Goal: Contribute content: Contribute content

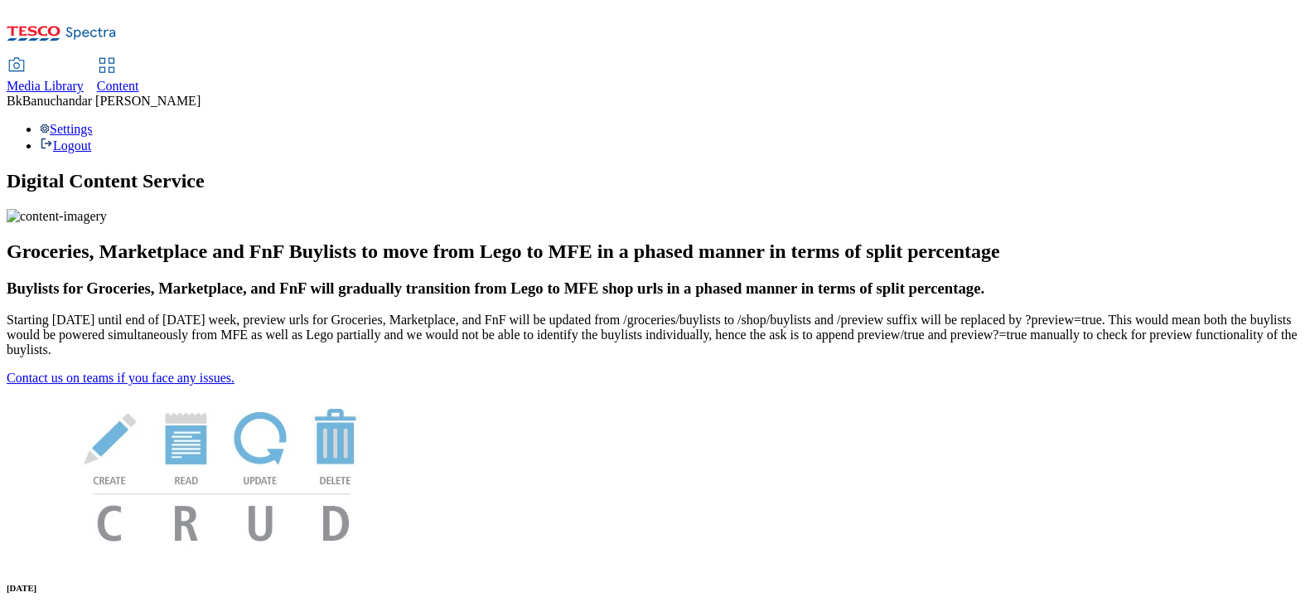
click at [84, 79] on span "Media Library" at bounding box center [45, 86] width 77 height 14
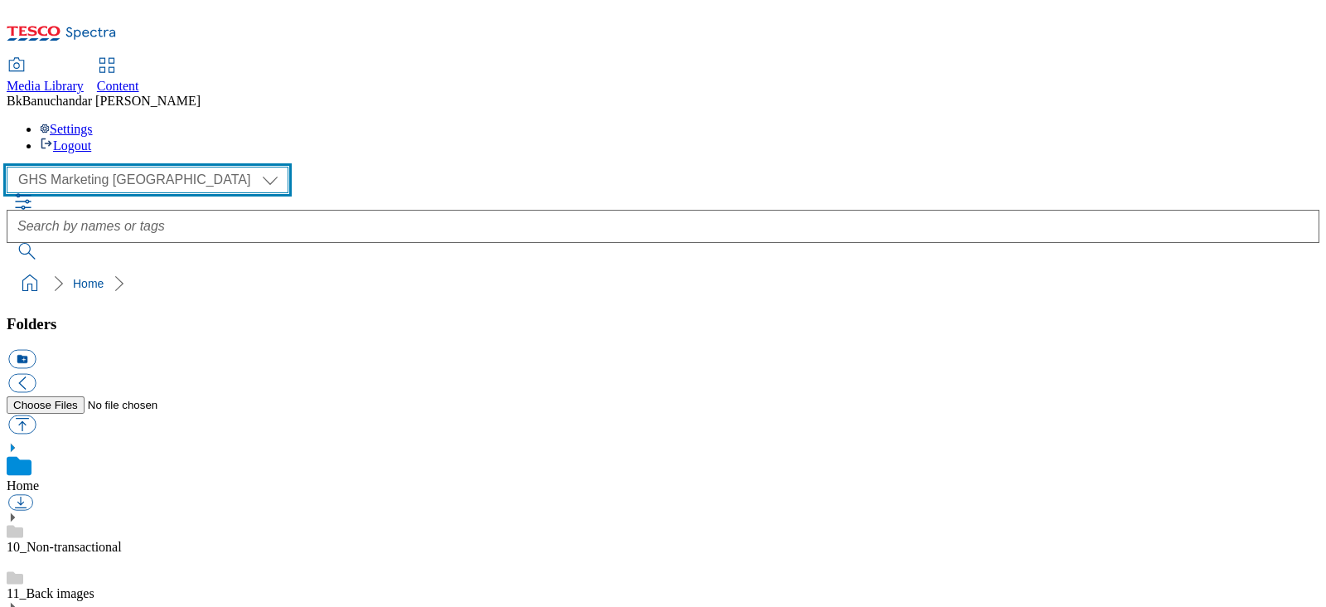
click at [89, 167] on select "GHS Marketing UK iGHS Marketing CE MCA CZ MCA HU MCA SK" at bounding box center [148, 180] width 282 height 27
select select "flare-ighs-ce-mktg"
click at [11, 167] on select "GHS Marketing UK iGHS Marketing CE MCA CZ MCA HU MCA SK" at bounding box center [148, 180] width 282 height 27
click at [81, 167] on select "GHS Marketing UK iGHS Marketing CE MCA CZ MCA HU MCA SK" at bounding box center [148, 180] width 282 height 27
click at [11, 167] on select "GHS Marketing UK iGHS Marketing CE MCA CZ MCA HU MCA SK" at bounding box center [148, 180] width 282 height 27
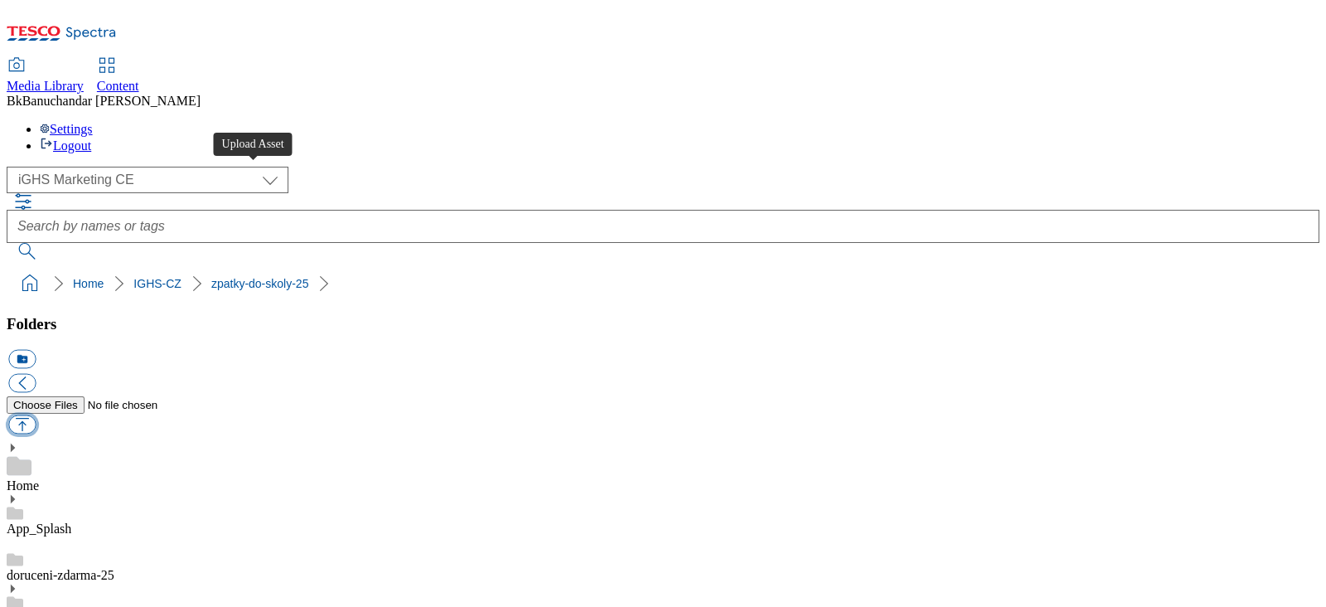
click at [36, 415] on button "button" at bounding box center [21, 424] width 27 height 19
type input "C:\fakepath\CC_ping_CZ.jpg"
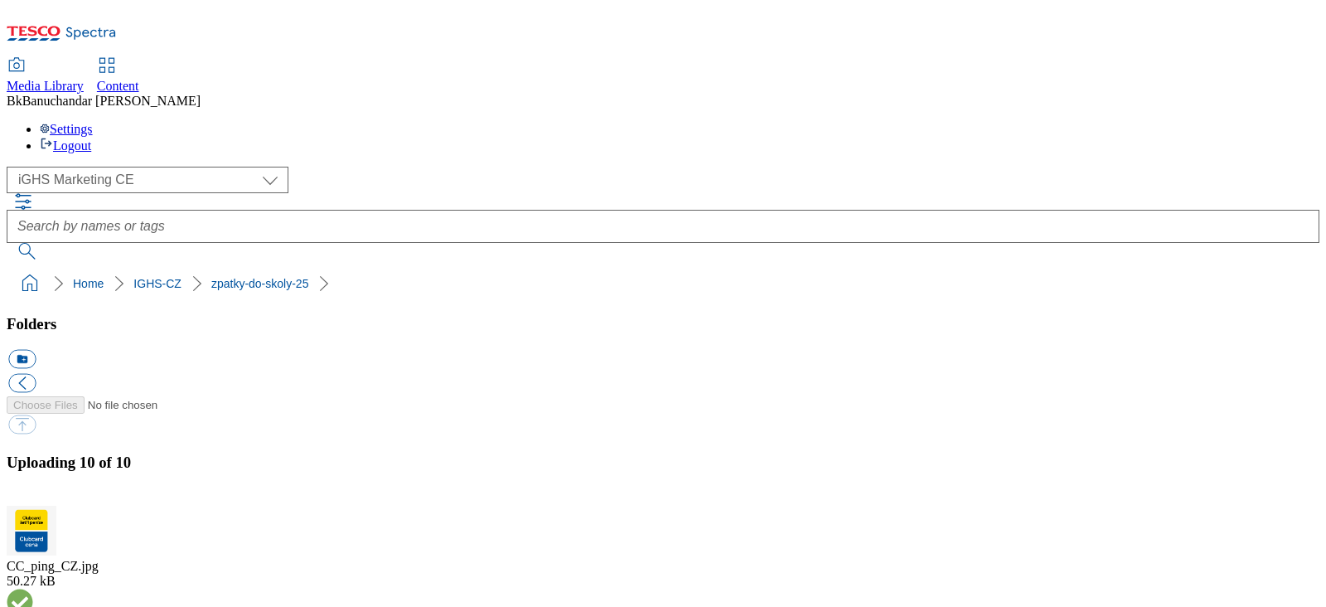
scroll to position [311, 0]
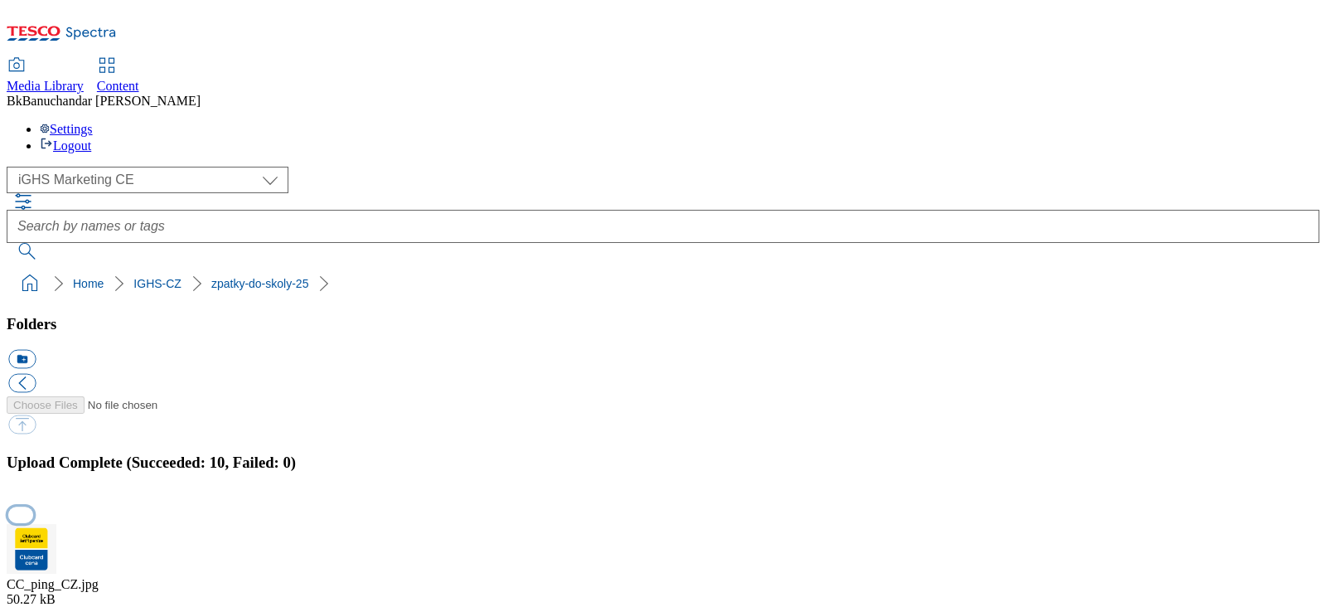
click at [33, 484] on button "button" at bounding box center [20, 514] width 25 height 16
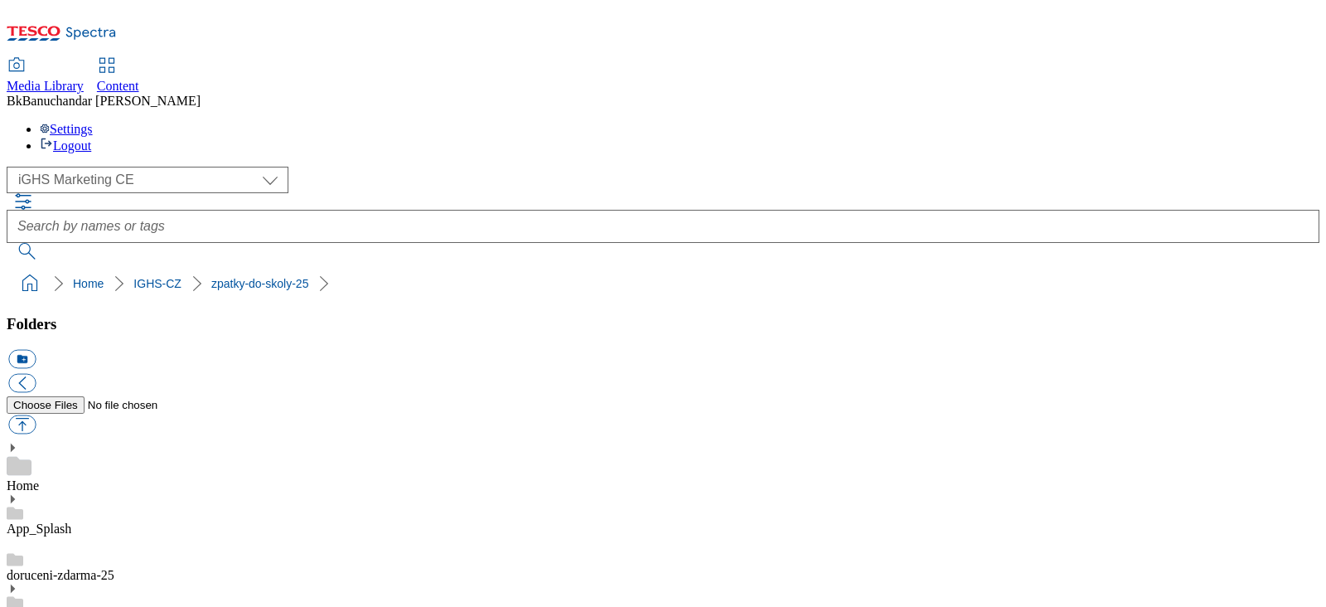
scroll to position [206, 0]
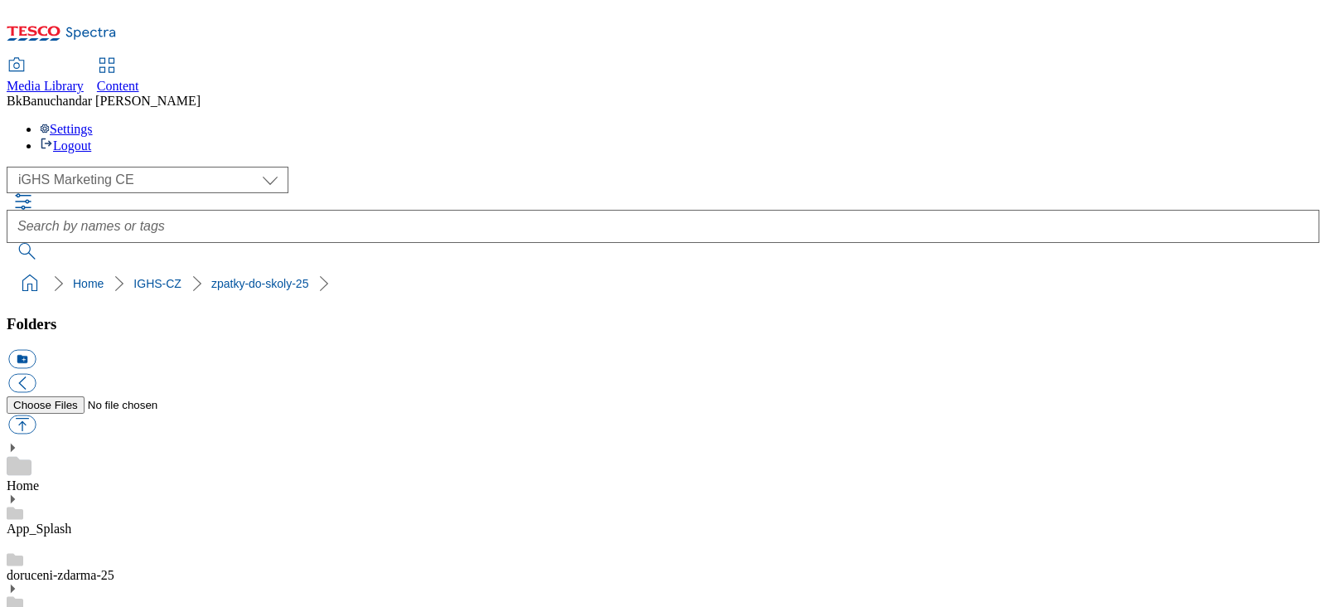
scroll to position [0, 0]
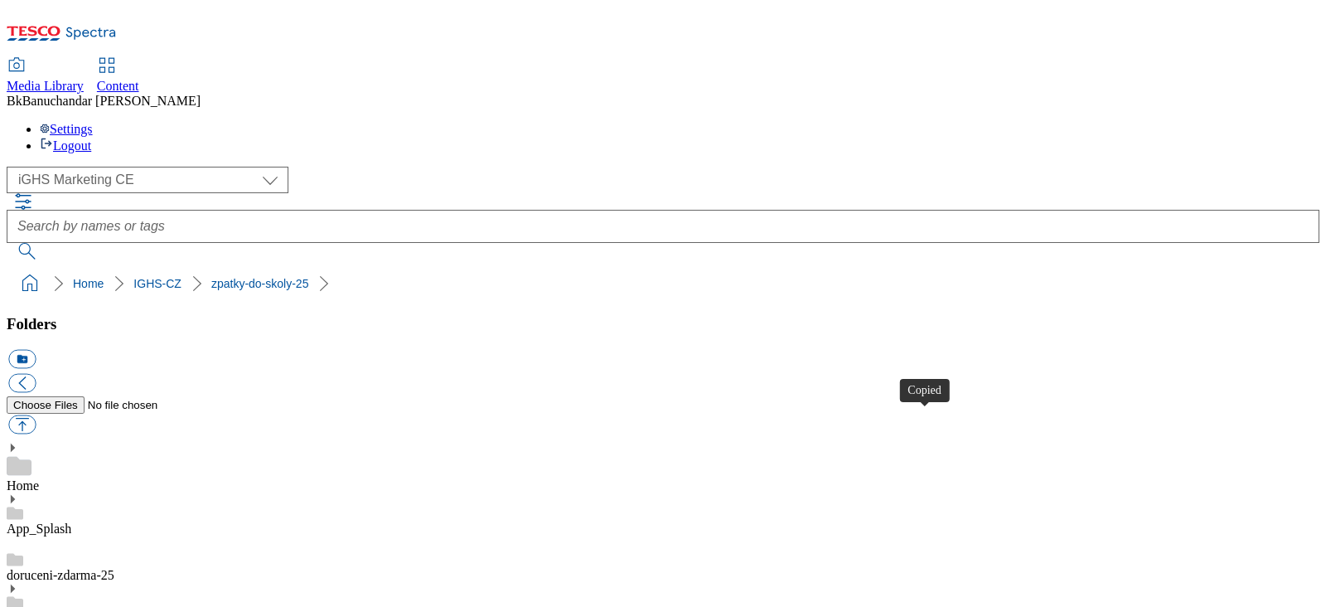
click at [36, 415] on button "button" at bounding box center [21, 424] width 27 height 19
type input "C:\fakepath\Coupon.jpg"
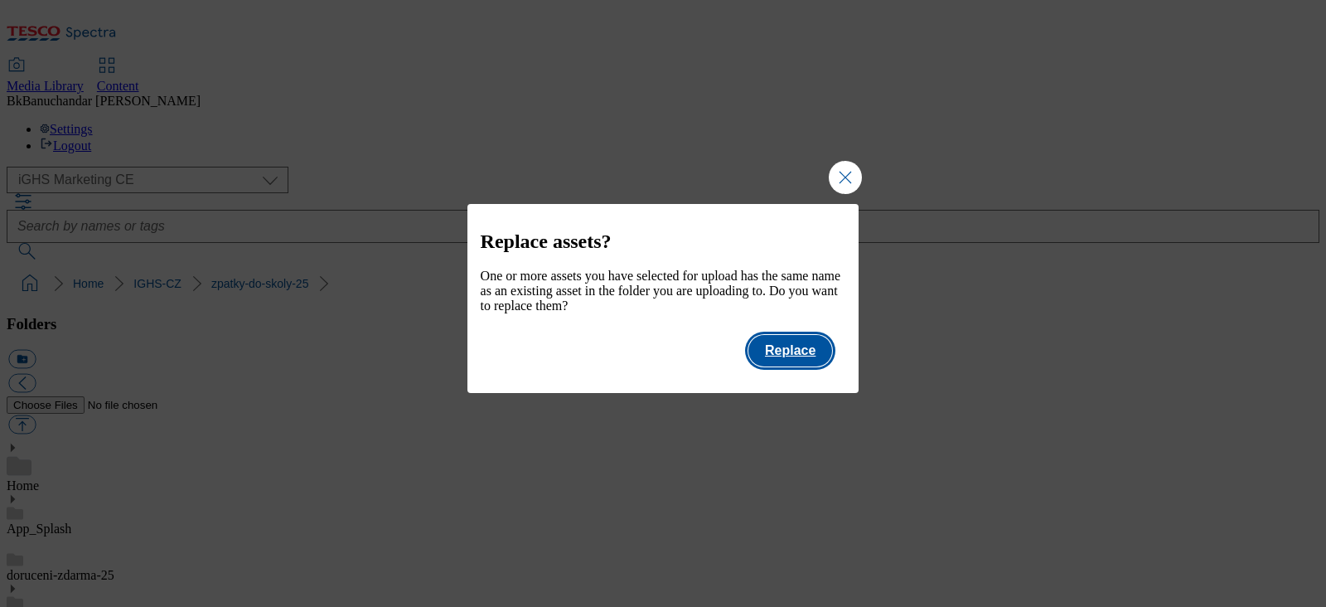
click at [796, 365] on button "Replace" at bounding box center [790, 350] width 84 height 31
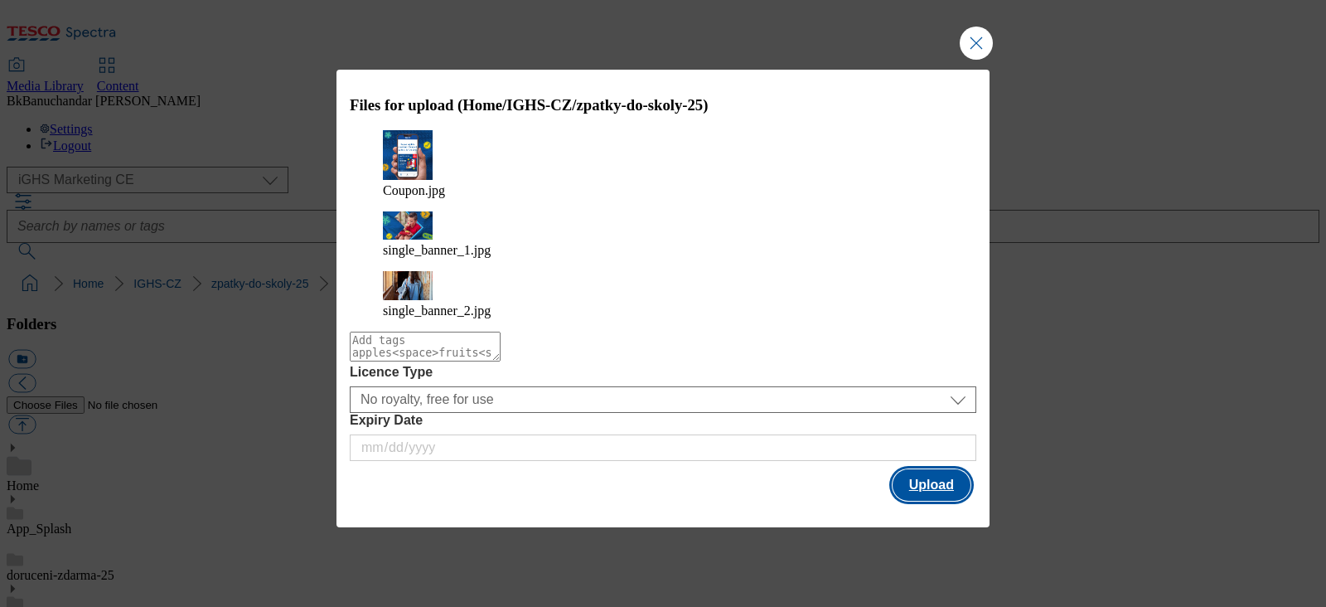
click at [916, 469] on button "Upload" at bounding box center [931, 484] width 78 height 31
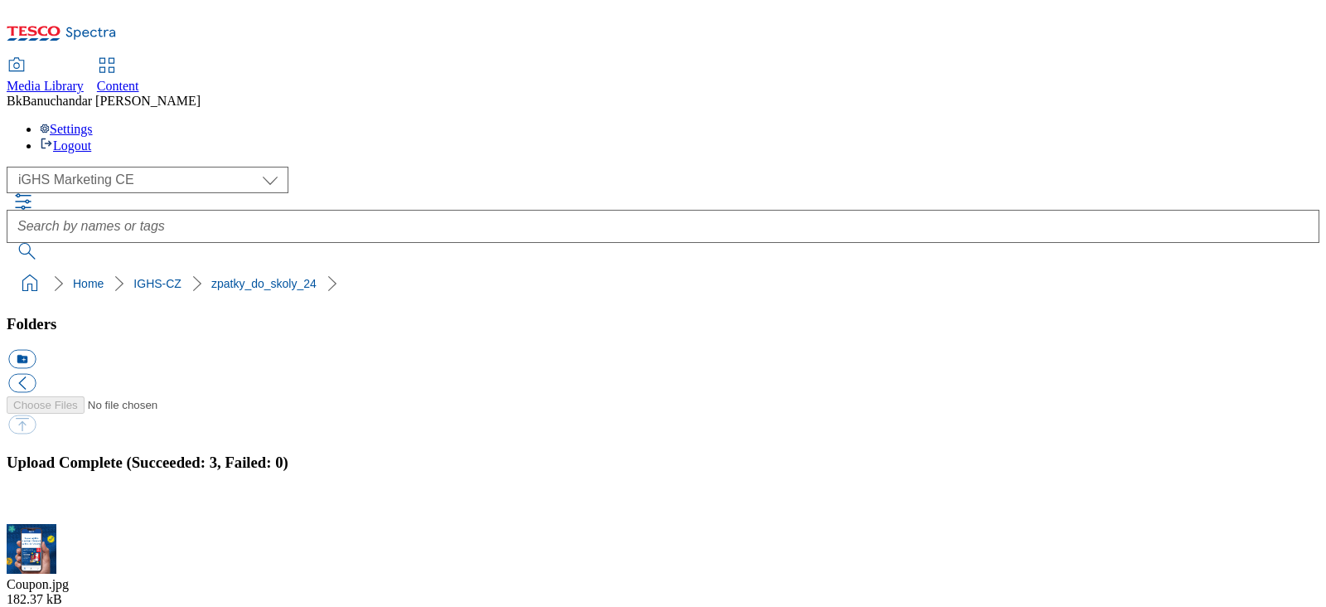
click at [33, 484] on button "button" at bounding box center [20, 514] width 25 height 16
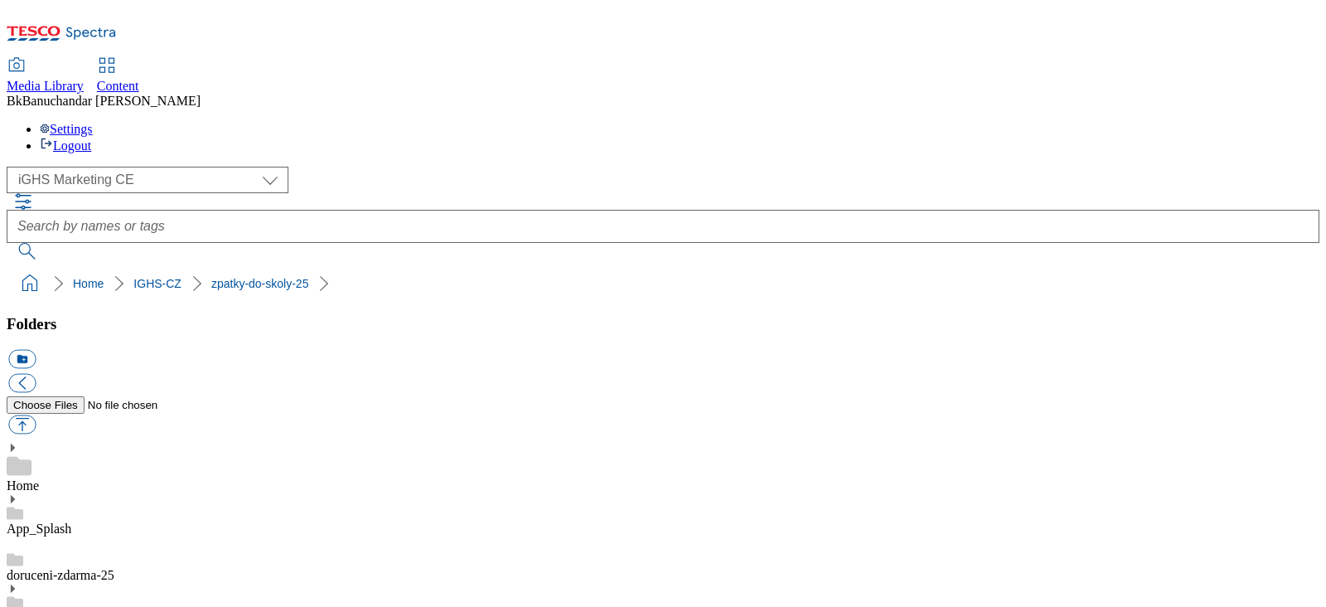
click at [114, 484] on link "doruceni-zdarma-25" at bounding box center [61, 575] width 108 height 14
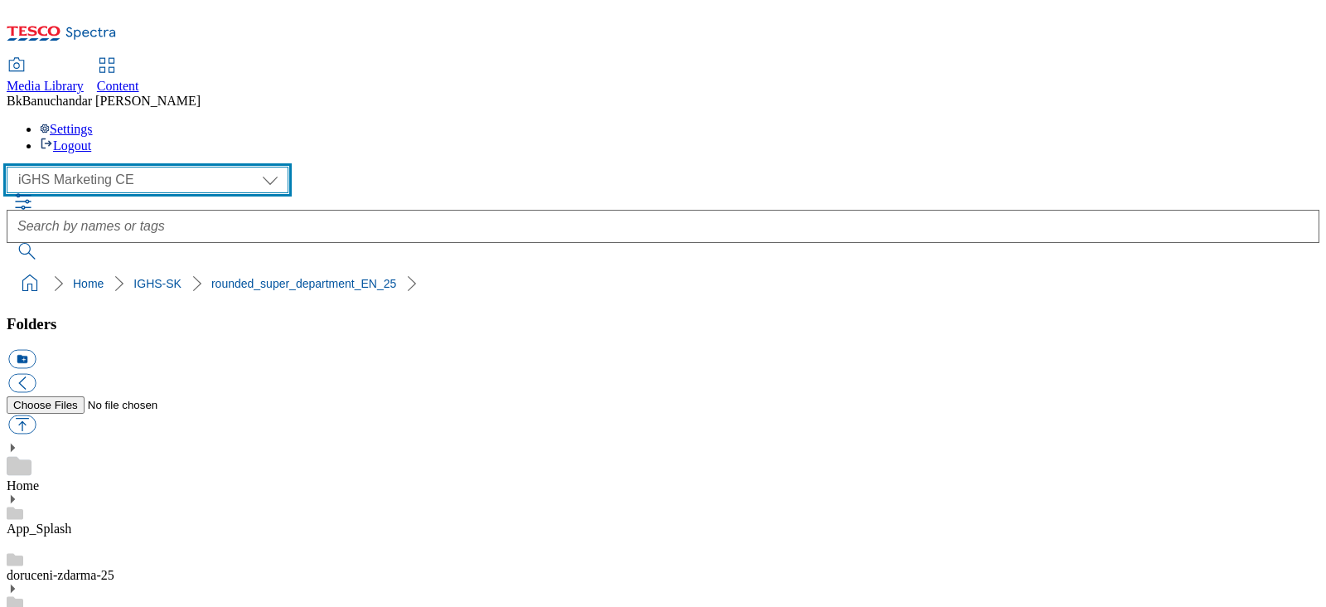
click at [98, 167] on select "GHS Marketing UK iGHS Marketing CE MCA CZ MCA HU MCA SK" at bounding box center [148, 180] width 282 height 27
click at [11, 167] on select "GHS Marketing UK iGHS Marketing CE MCA CZ MCA HU MCA SK" at bounding box center [148, 180] width 282 height 27
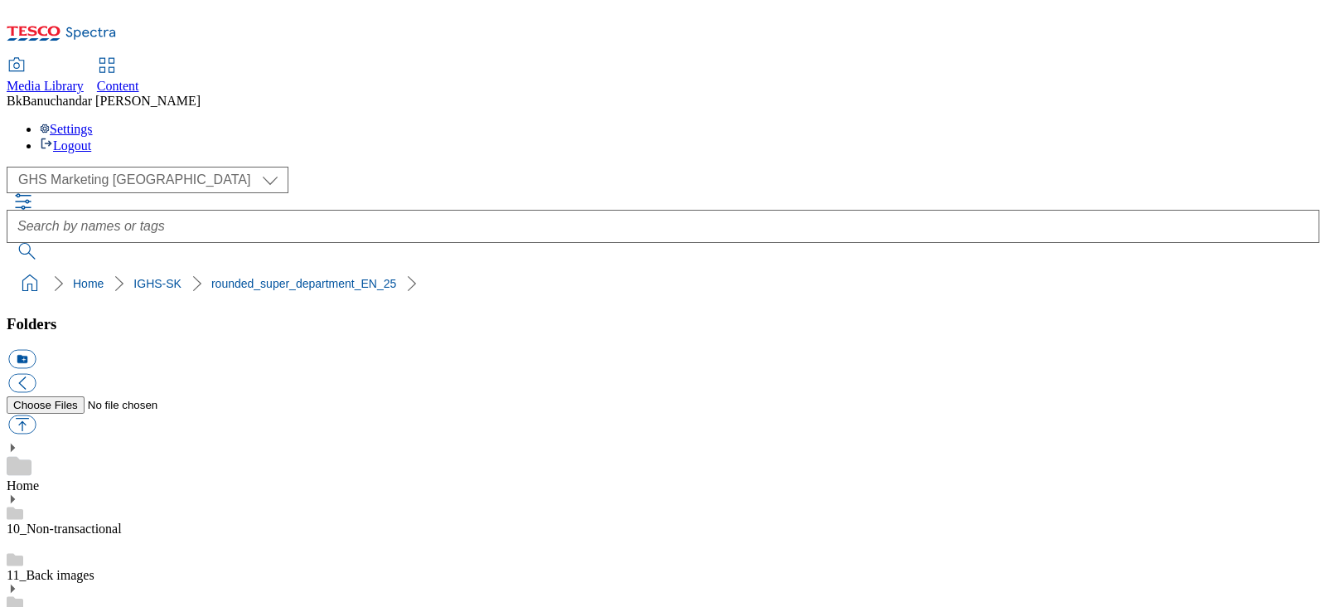
click at [31, 457] on use at bounding box center [19, 466] width 25 height 19
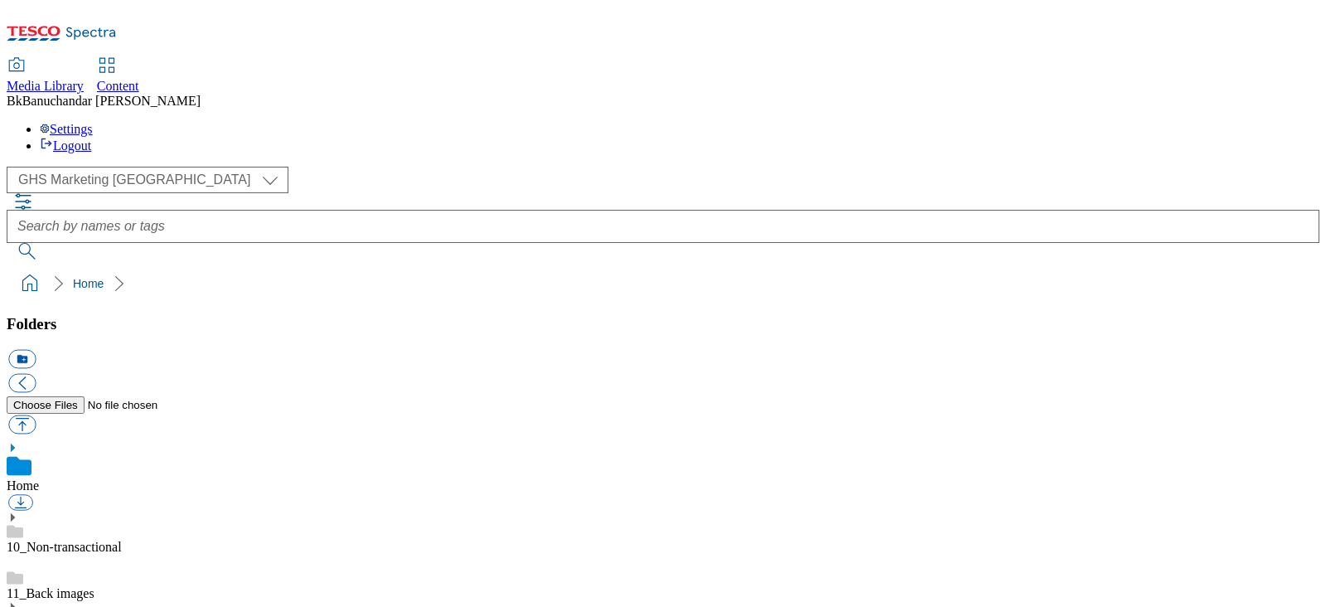
click at [104, 484] on link "10_Non-transactional" at bounding box center [64, 546] width 115 height 14
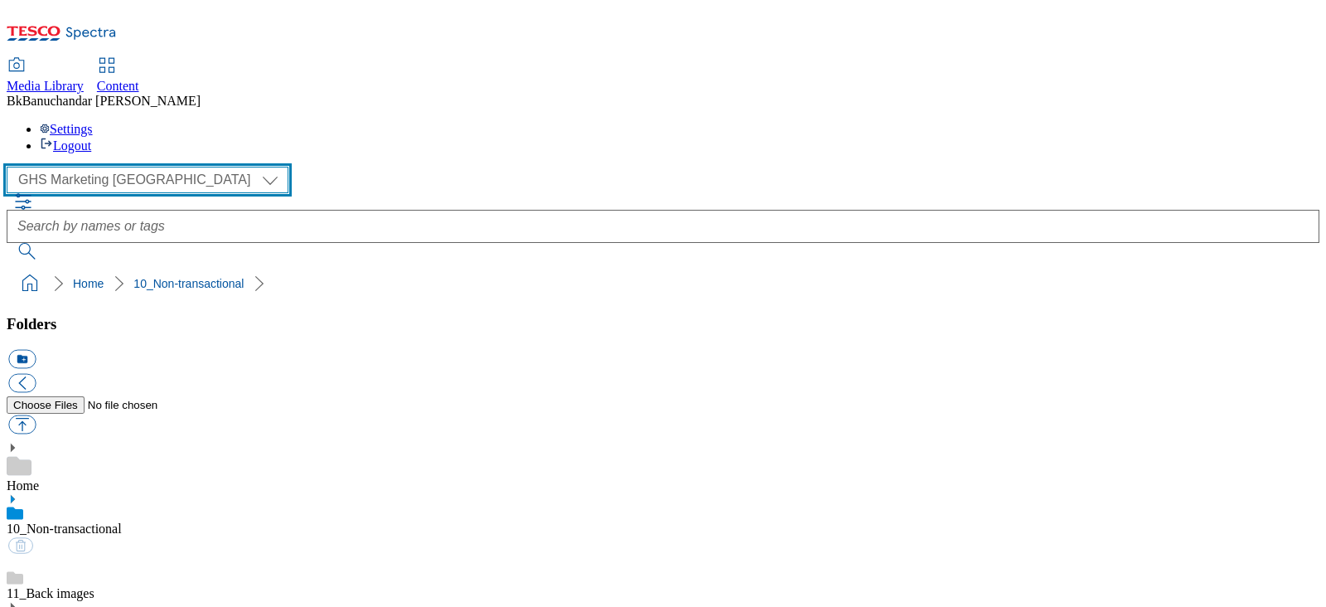
click at [79, 167] on select "GHS Marketing UK iGHS Marketing CE MCA CZ MCA HU MCA SK" at bounding box center [148, 180] width 282 height 27
click at [11, 167] on select "GHS Marketing UK iGHS Marketing CE MCA CZ MCA HU MCA SK" at bounding box center [148, 180] width 282 height 27
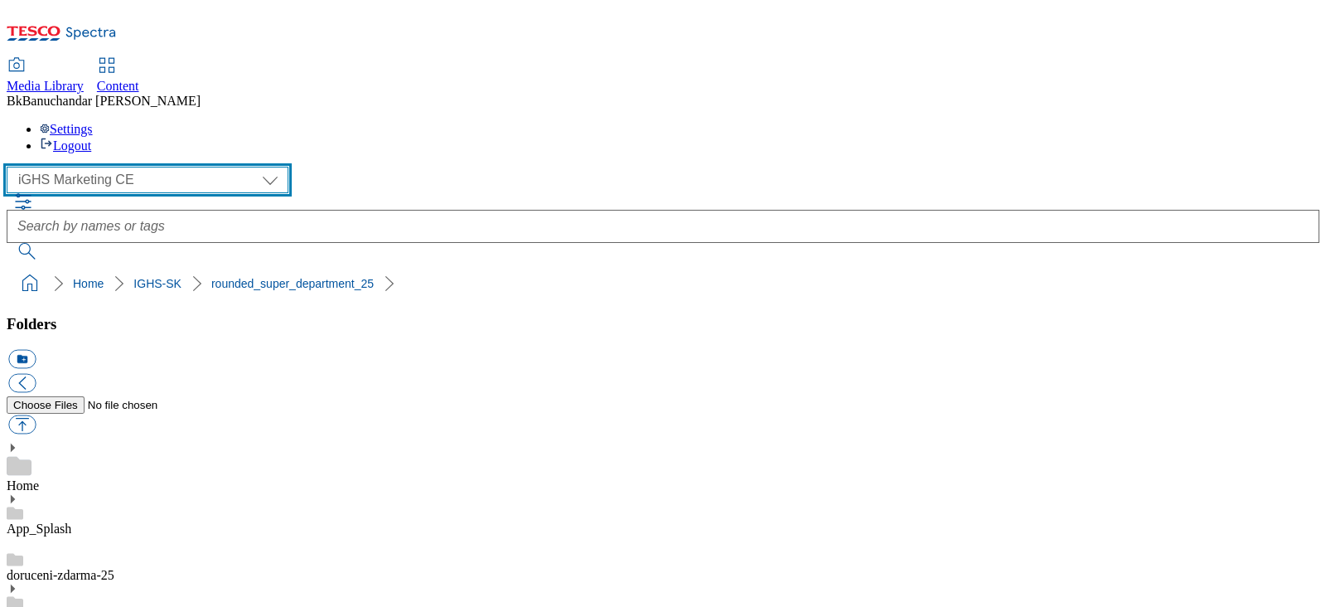
click at [159, 167] on select "GHS Marketing UK iGHS Marketing CE MCA CZ MCA HU MCA SK" at bounding box center [148, 180] width 282 height 27
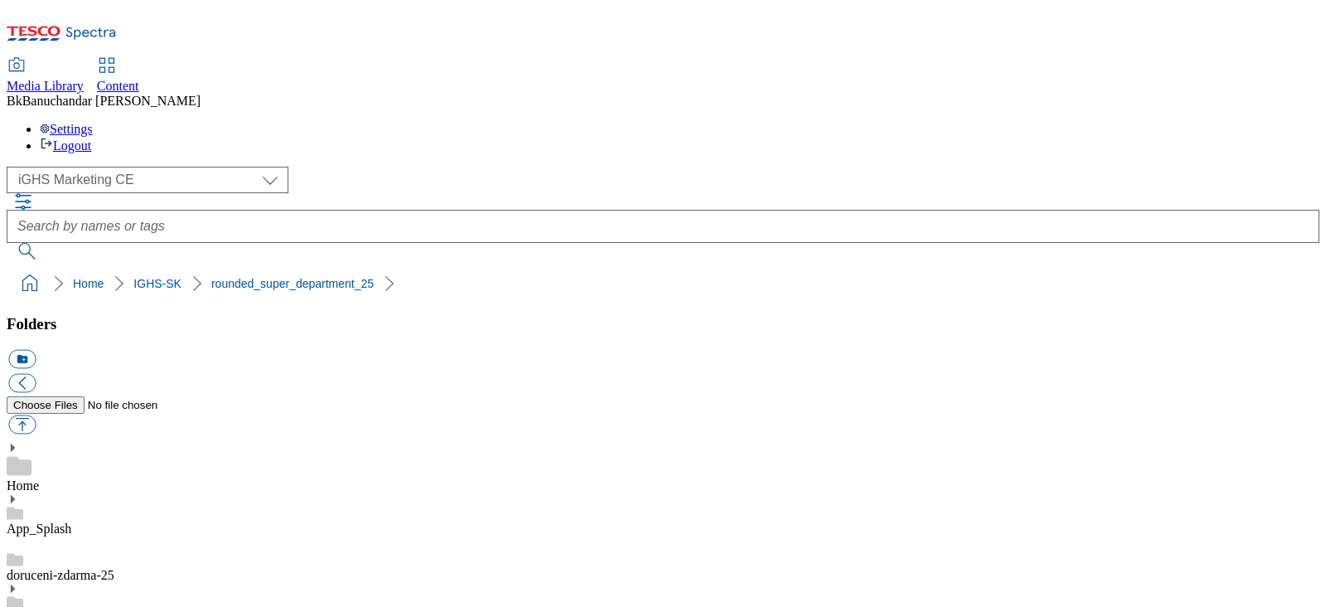
click at [240, 167] on div "( optional ) GHS Marketing UK iGHS Marketing CE MCA CZ MCA HU MCA SK iGHS Marke…" at bounding box center [663, 180] width 1313 height 27
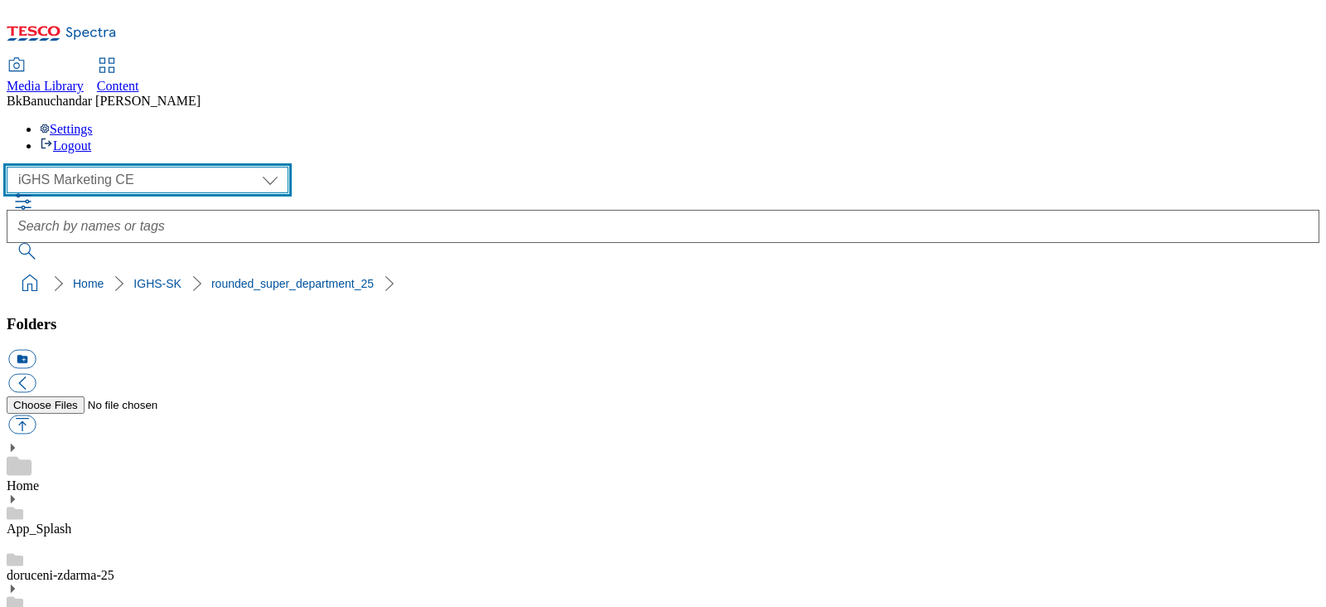
click at [157, 167] on select "GHS Marketing UK iGHS Marketing CE MCA CZ MCA HU MCA SK" at bounding box center [148, 180] width 282 height 27
select select "flare-ghs-mktg"
click at [11, 167] on select "GHS Marketing UK iGHS Marketing CE MCA CZ MCA HU MCA SK" at bounding box center [148, 180] width 282 height 27
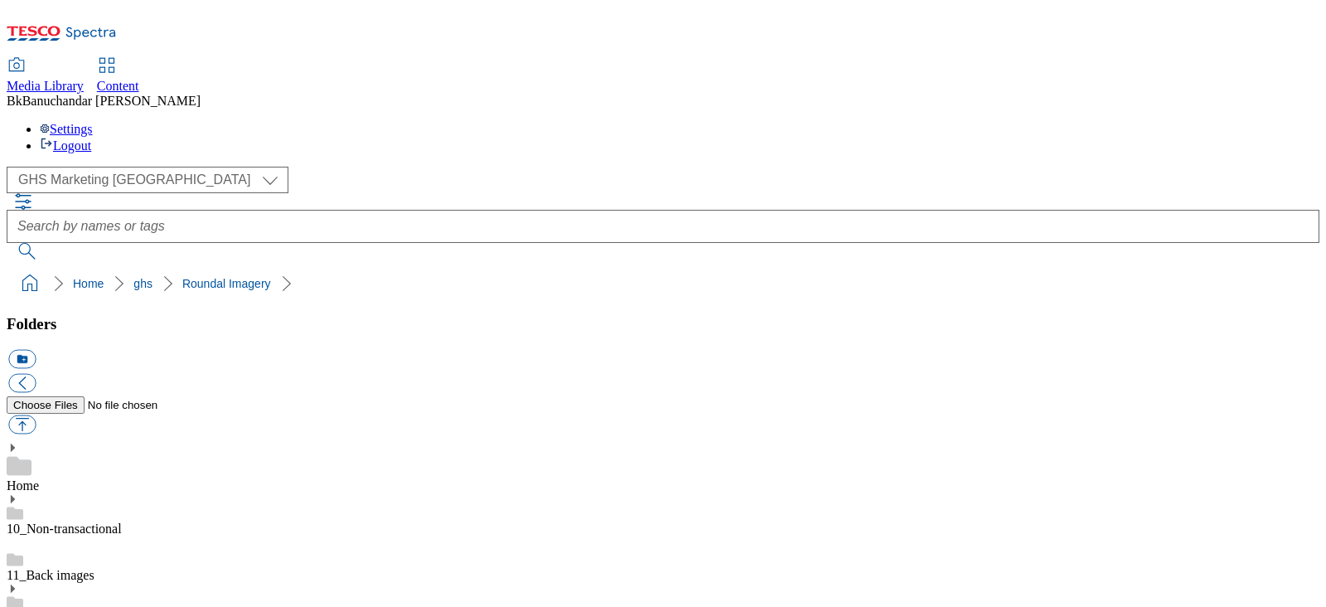
click at [36, 350] on button "icon_new_folder" at bounding box center [21, 359] width 27 height 19
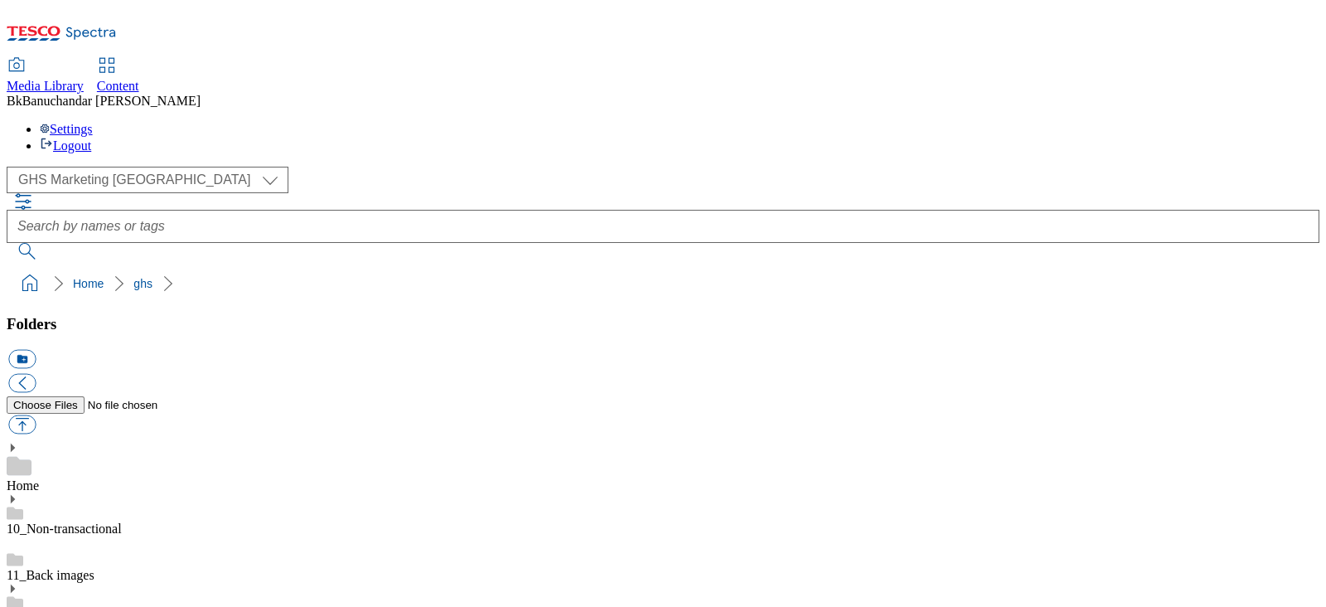
type input "tesco"
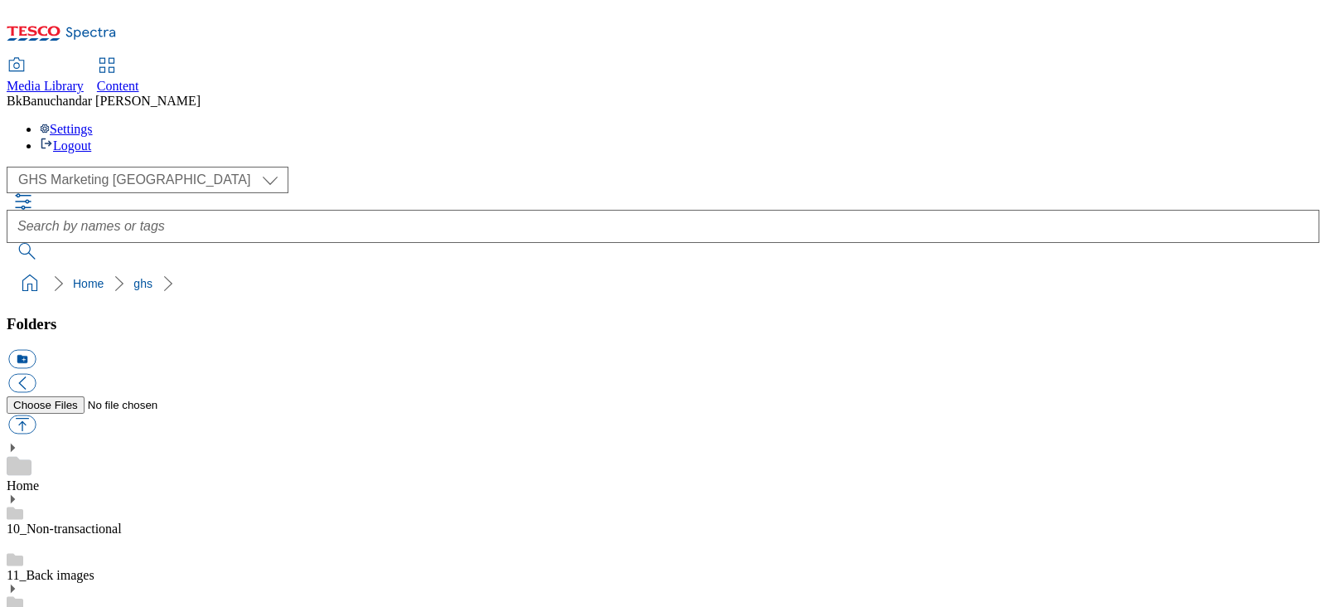
scroll to position [609, 0]
click at [36, 350] on button "icon_new_folder" at bounding box center [21, 359] width 27 height 19
type input "CE_Roundals"
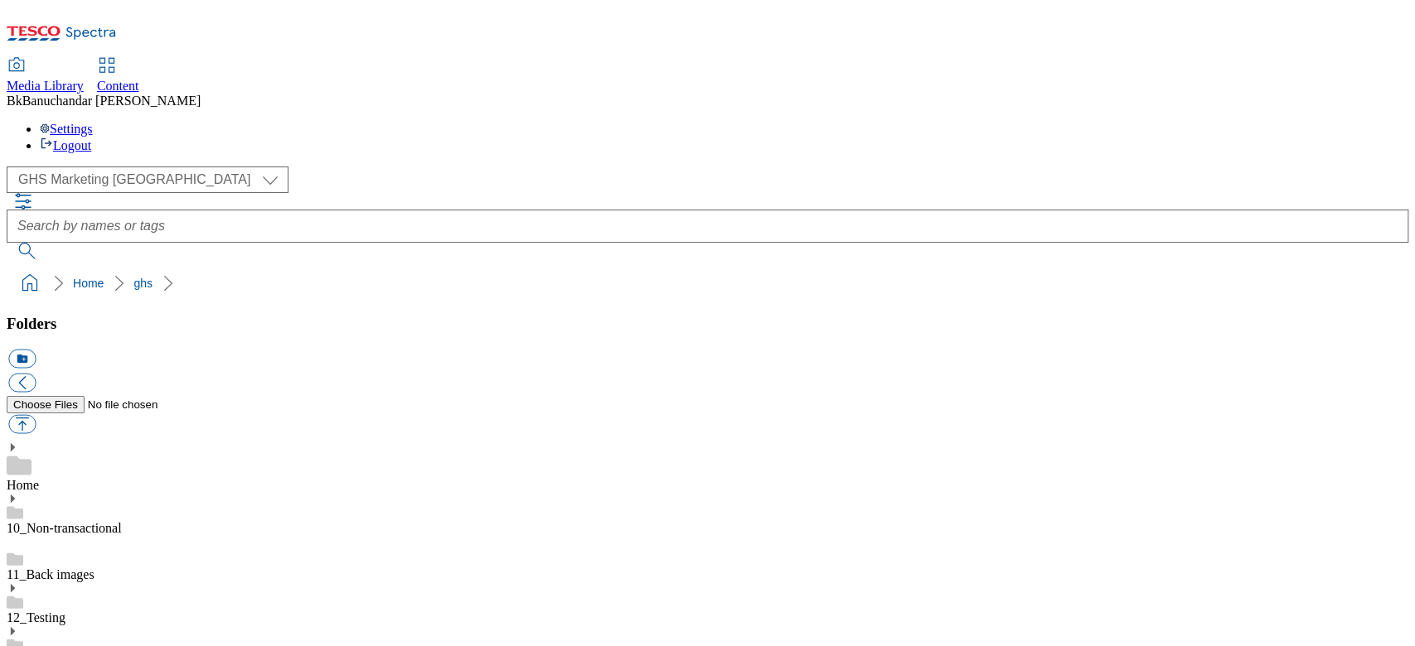
scroll to position [552, 0]
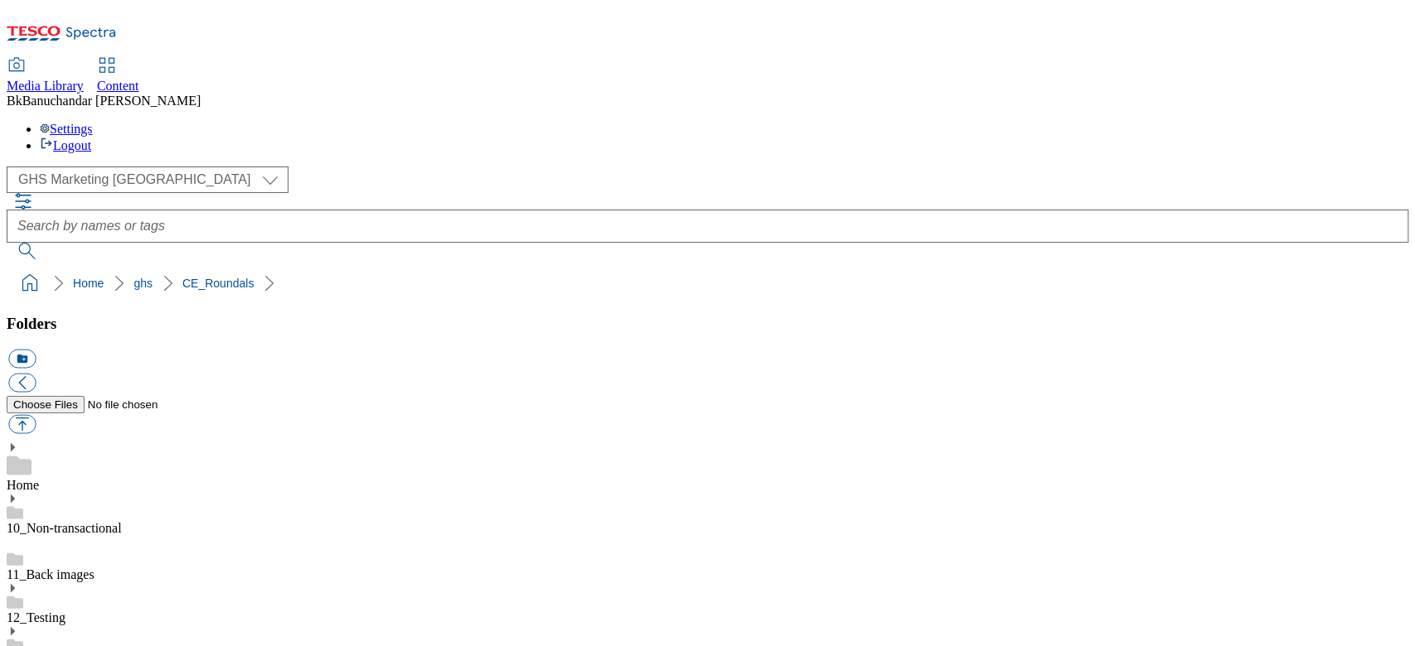
scroll to position [110, 0]
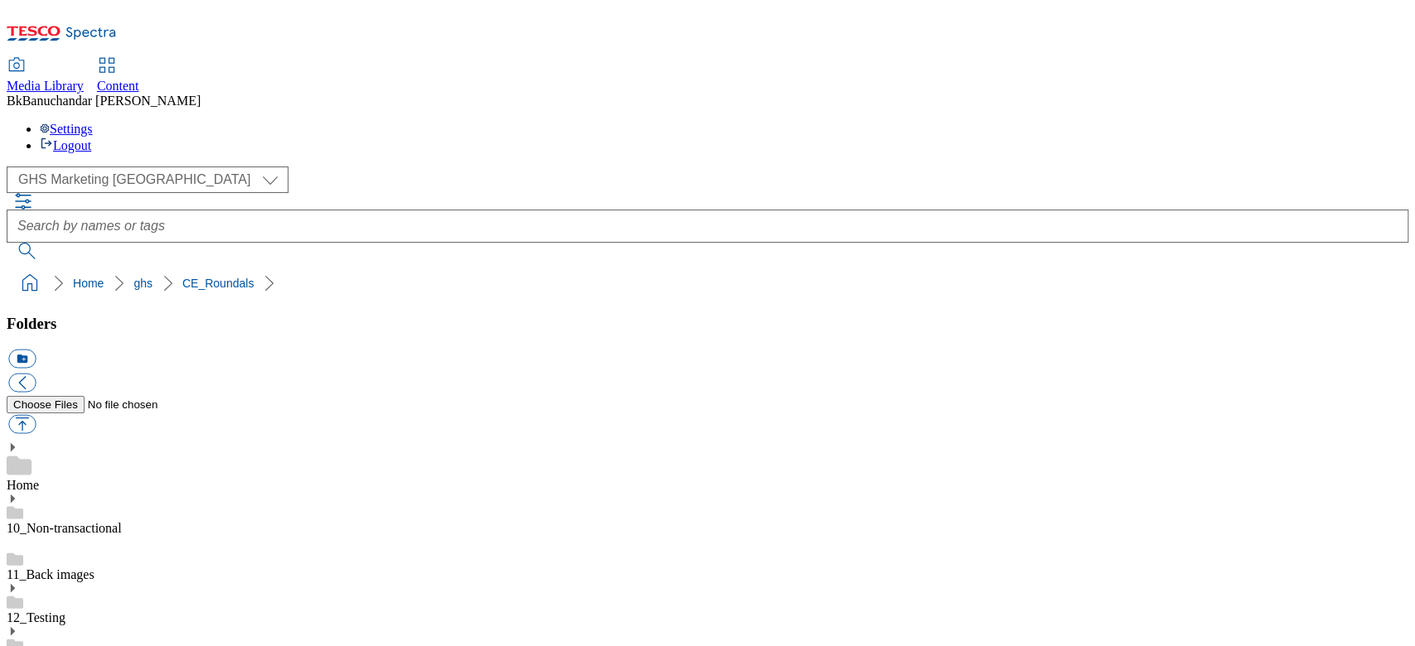
drag, startPoint x: 979, startPoint y: 423, endPoint x: 1292, endPoint y: 425, distance: 313.2
copy div "rounded_super_department_ReadyMeals_Product"
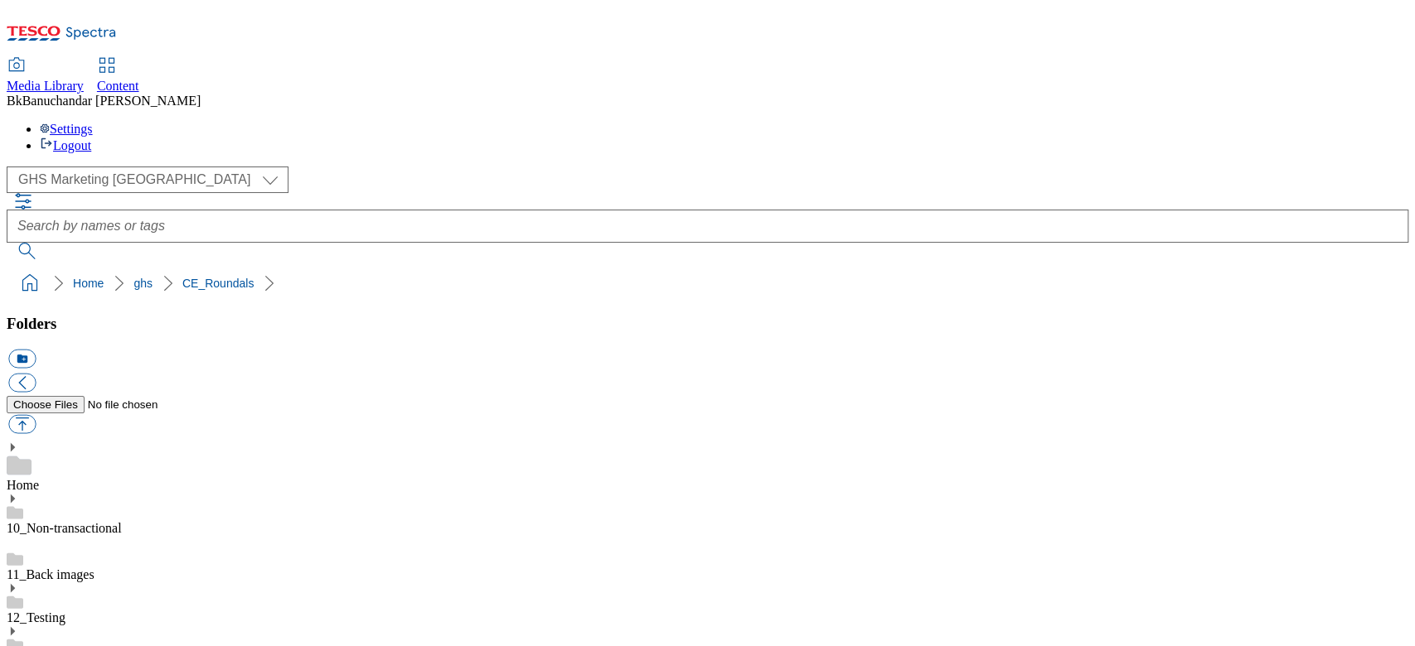
paste input "rounded_super_department_ReadyMeals_Product"
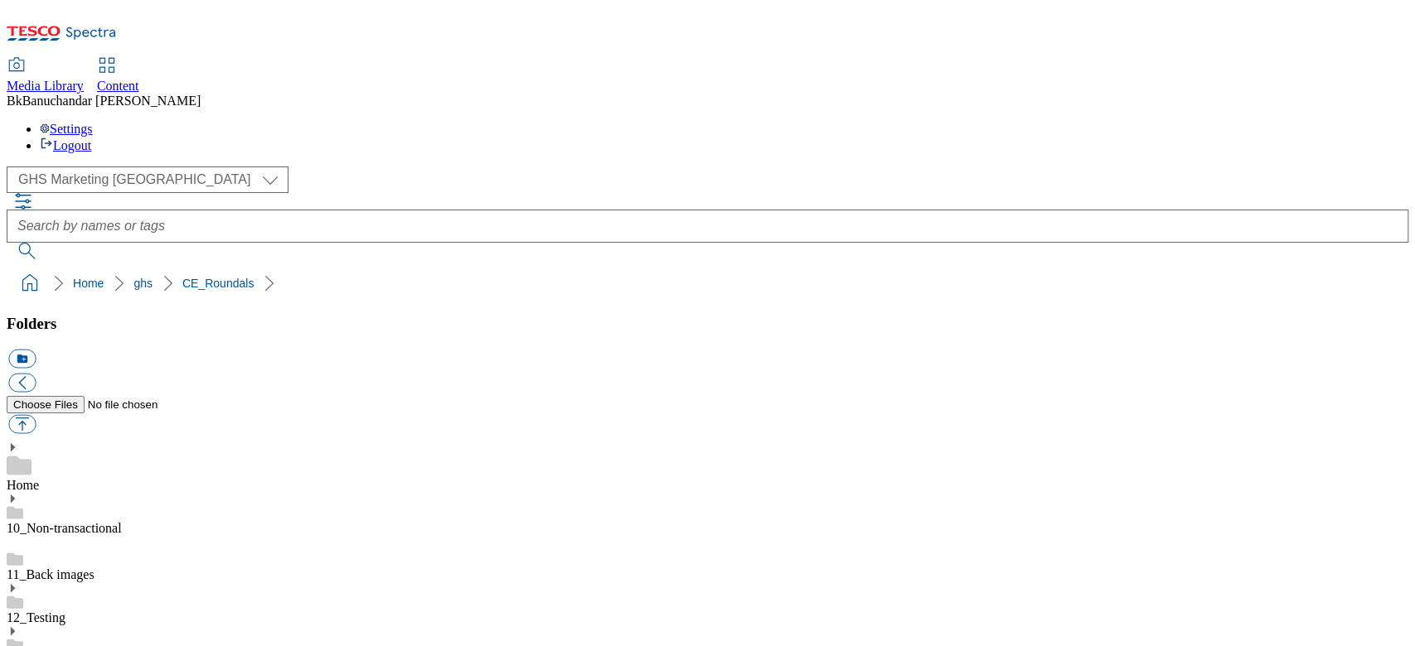
scroll to position [338, 0]
type input "rounded_super_department_ReadyMeals_Product"
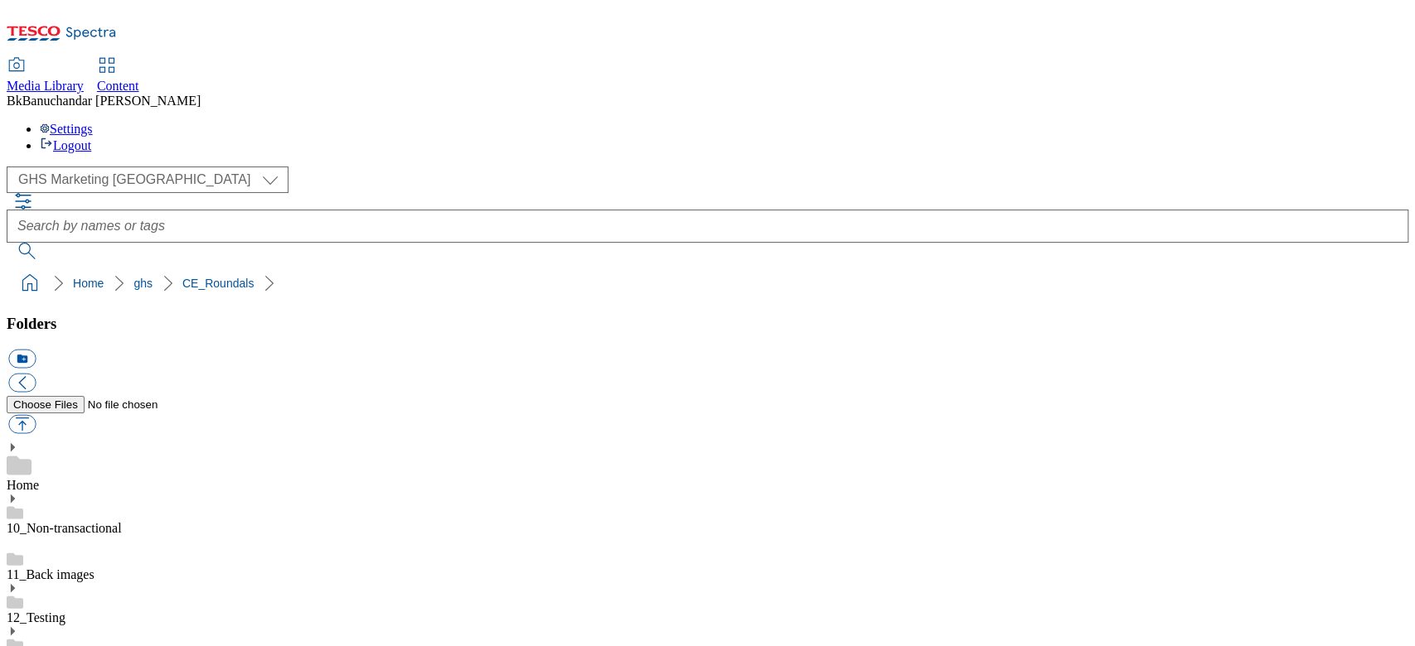
click at [36, 415] on button "button" at bounding box center [21, 424] width 27 height 19
type input "C:\fakepath\rounded_super_department_frozen.jpg"
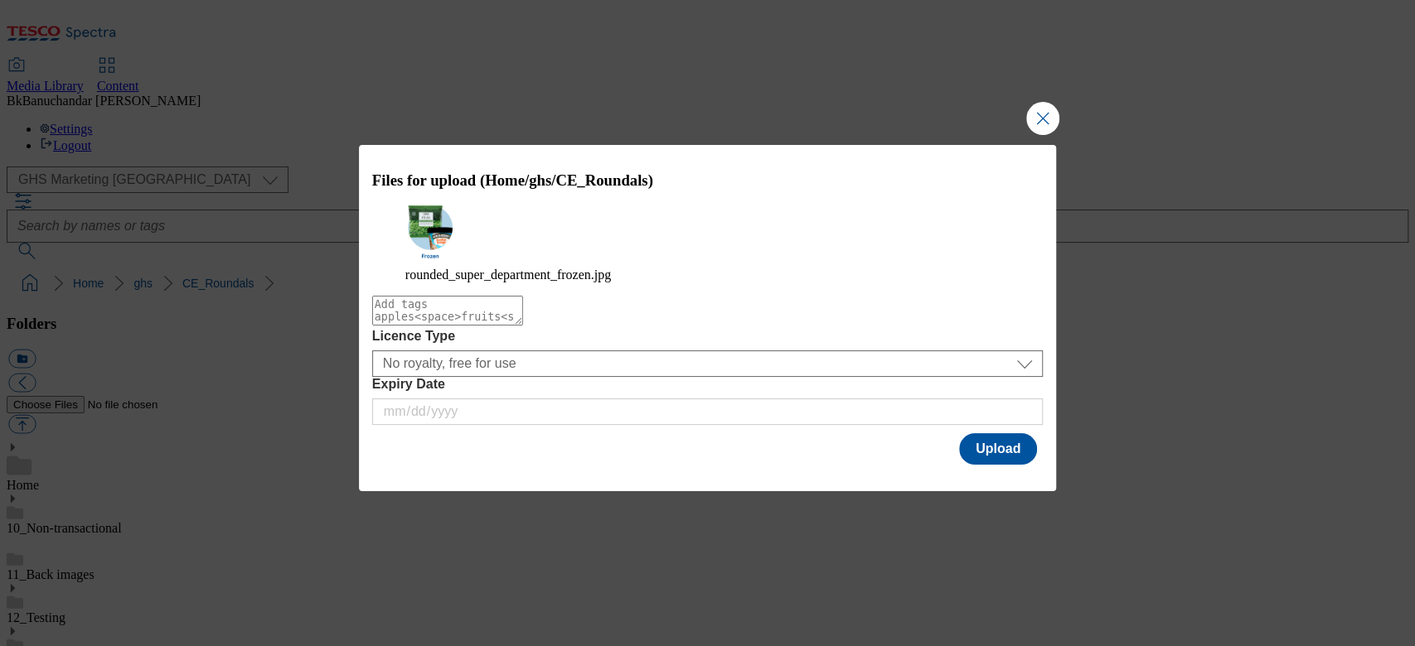
click at [523, 326] on textarea "Modal" at bounding box center [447, 311] width 151 height 30
type textarea "Frozen"
click at [974, 460] on button "Upload" at bounding box center [998, 448] width 78 height 31
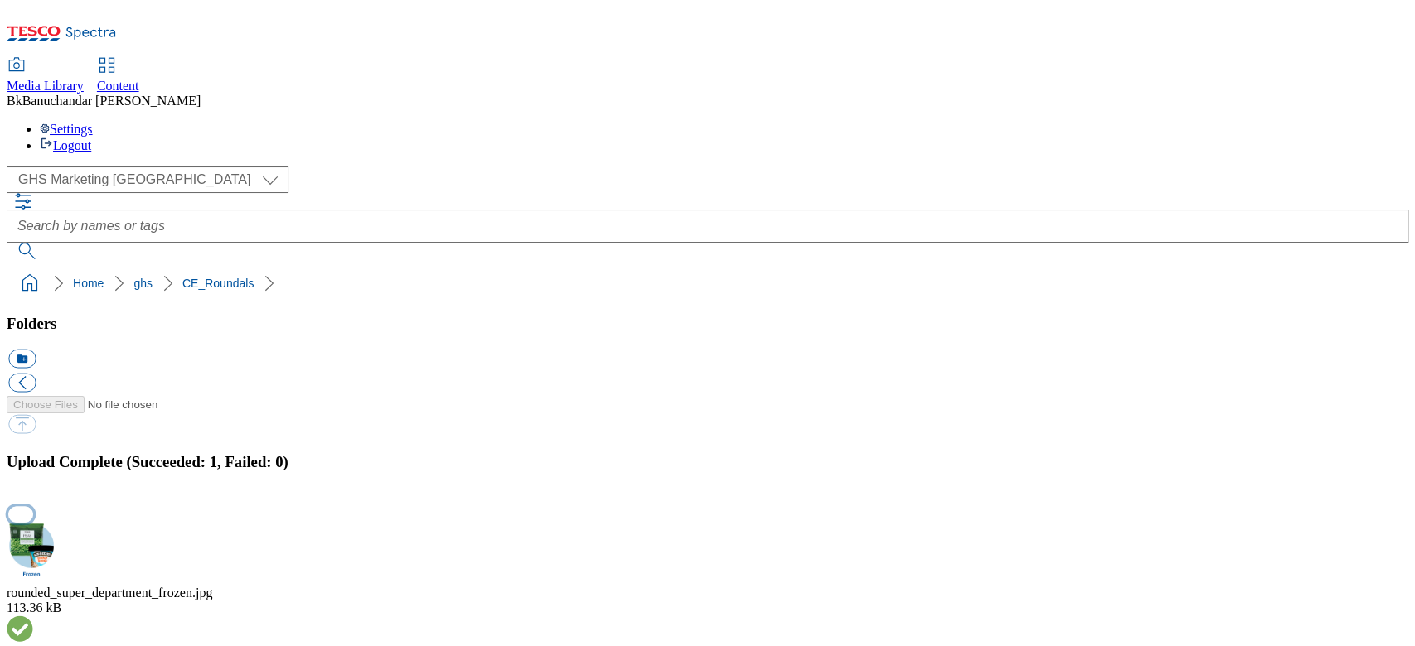
click at [33, 484] on button "button" at bounding box center [20, 514] width 25 height 16
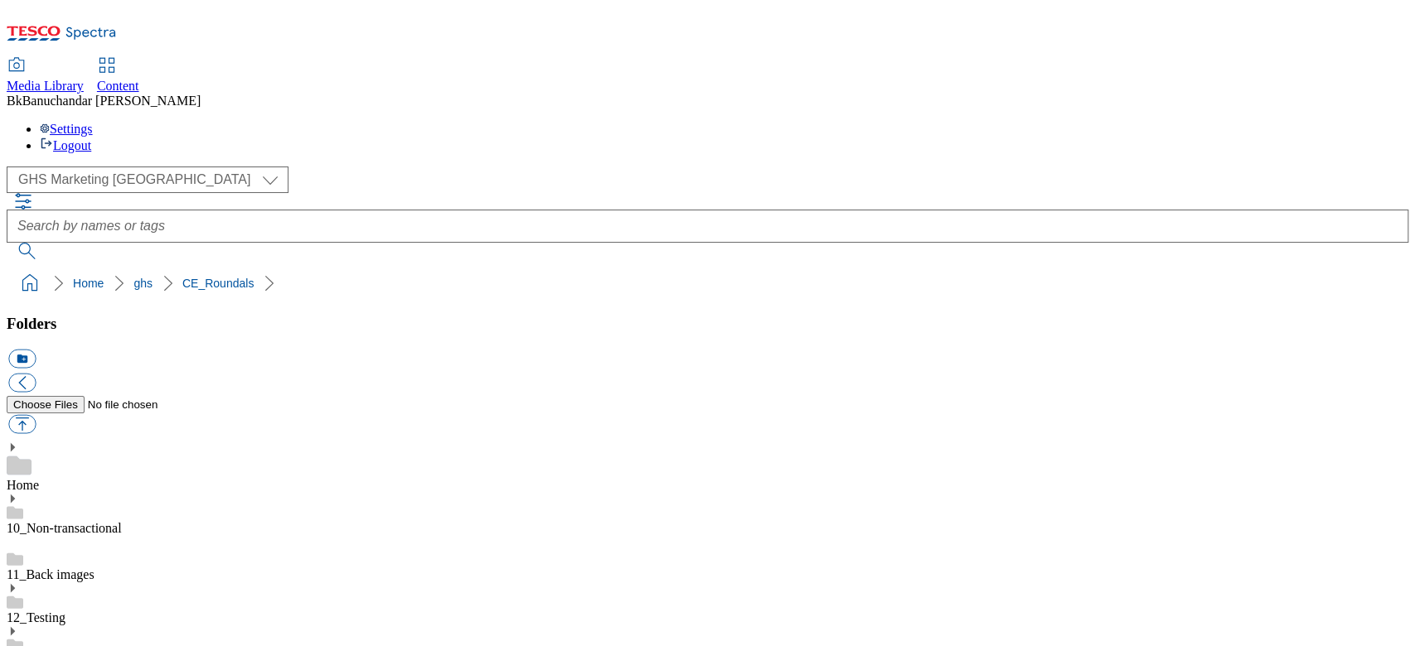
drag, startPoint x: 1206, startPoint y: 424, endPoint x: 989, endPoint y: 428, distance: 216.3
copy div "rounded_super_department_frozen"
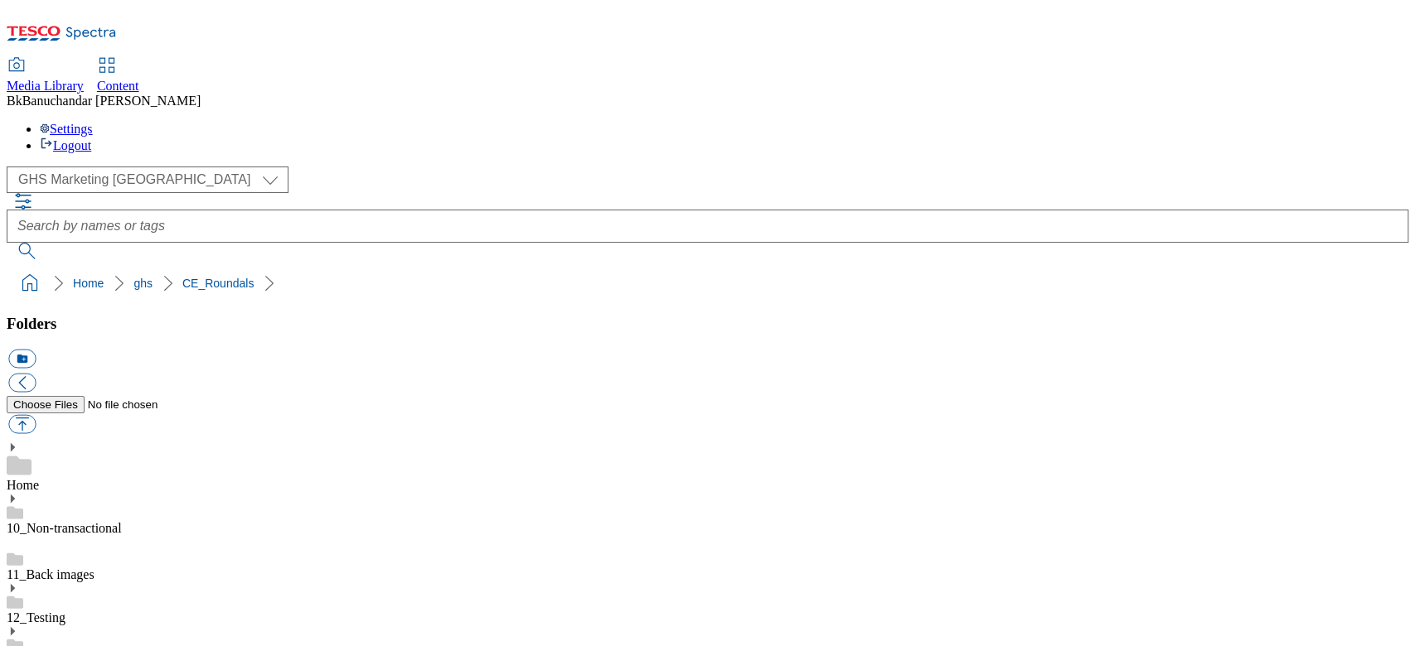
paste input "rounded_super_department_frozen"
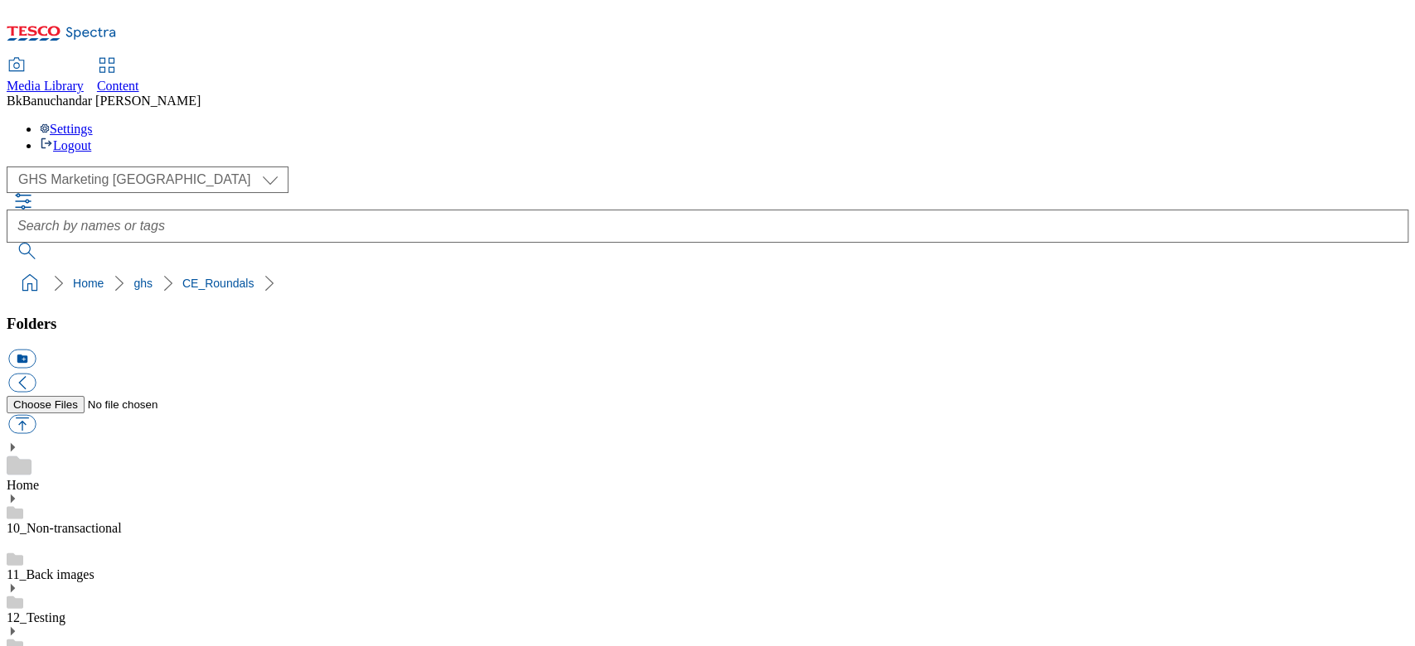
type input "rounded_super_department_frozen"
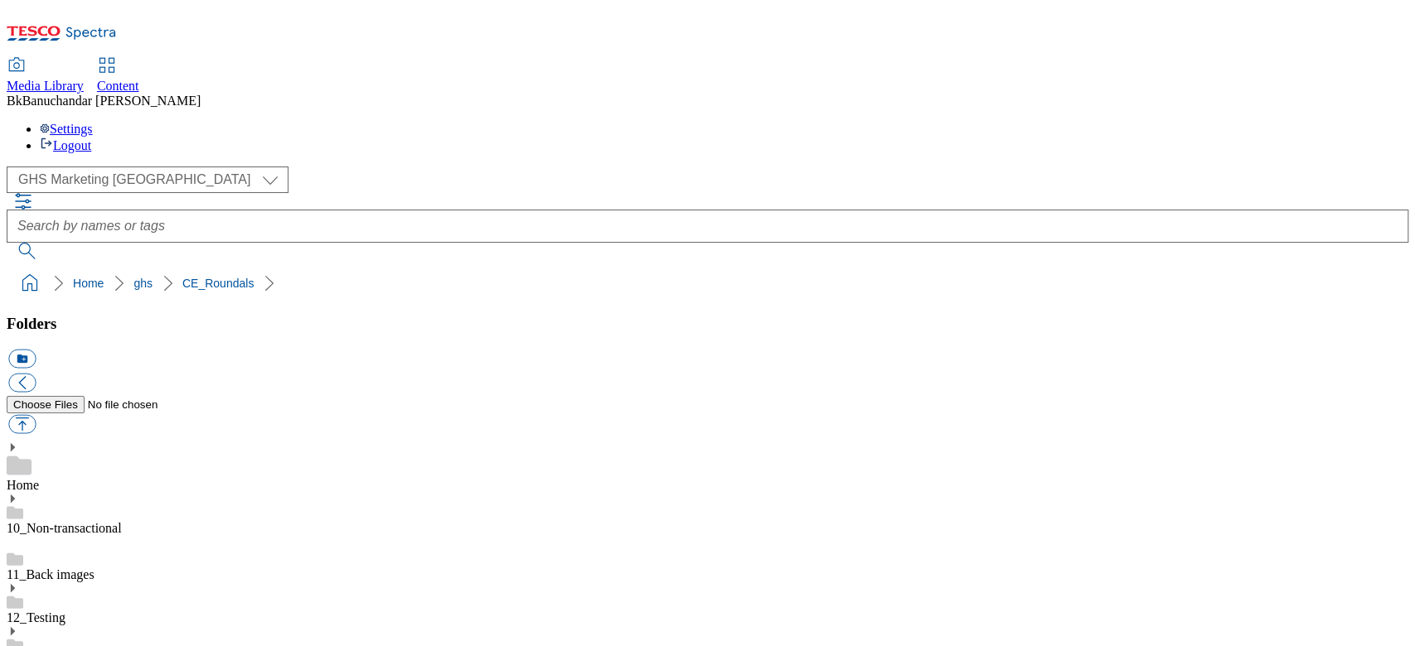
scroll to position [0, 0]
click at [36, 350] on button "icon_new_folder" at bounding box center [21, 359] width 27 height 19
type input "CE_Roundals_SK"
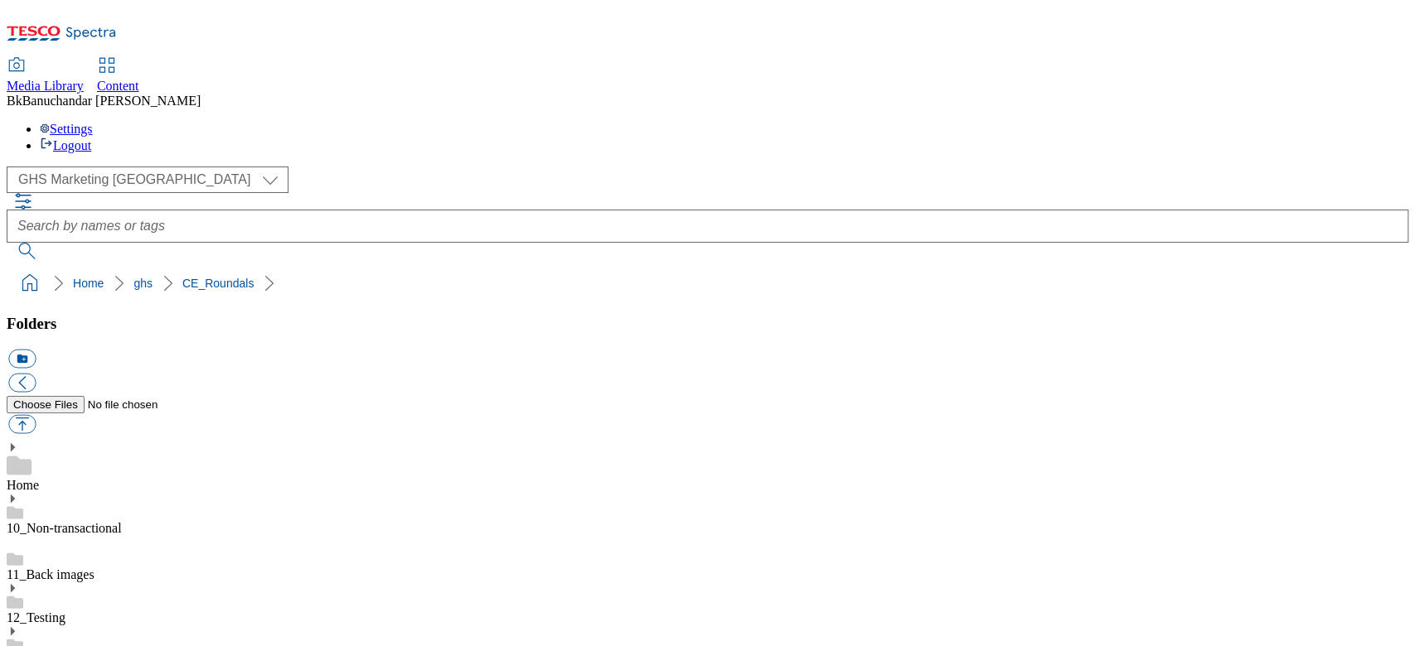
click at [36, 415] on button "button" at bounding box center [21, 424] width 27 height 19
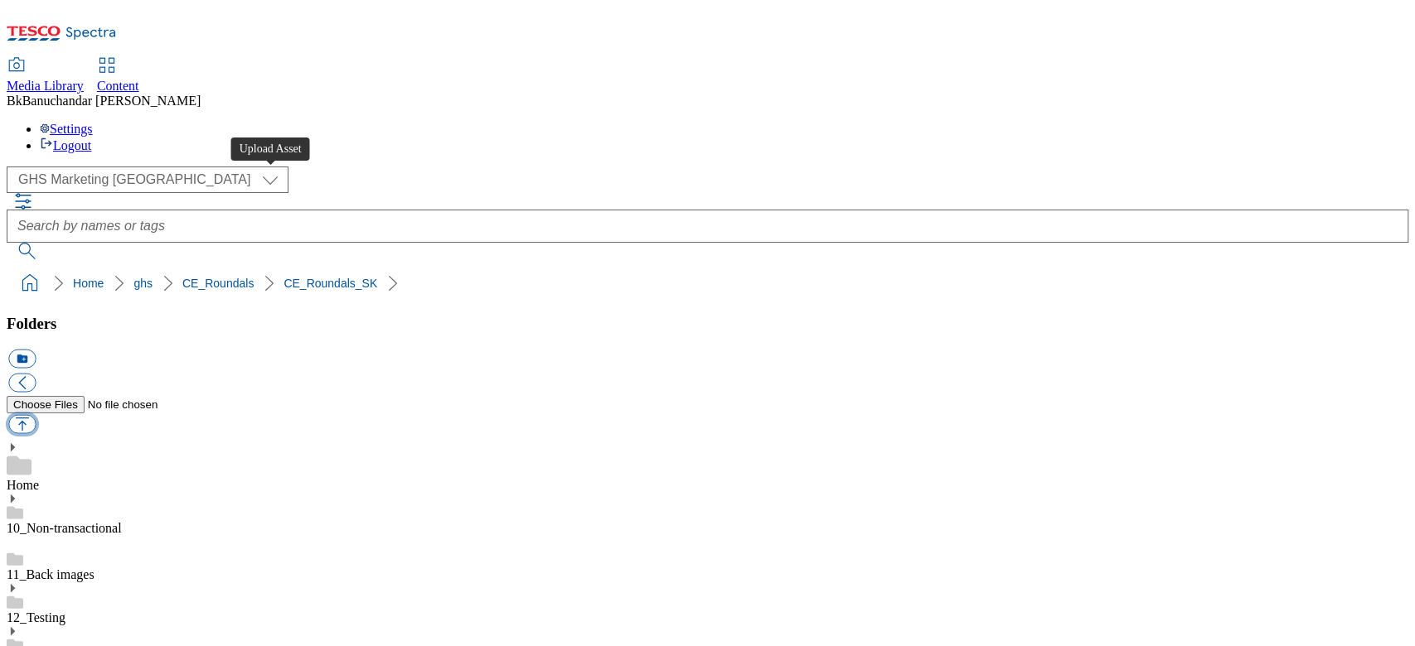
type input "C:\fakepath\rounded_super_department_dieta.jpg"
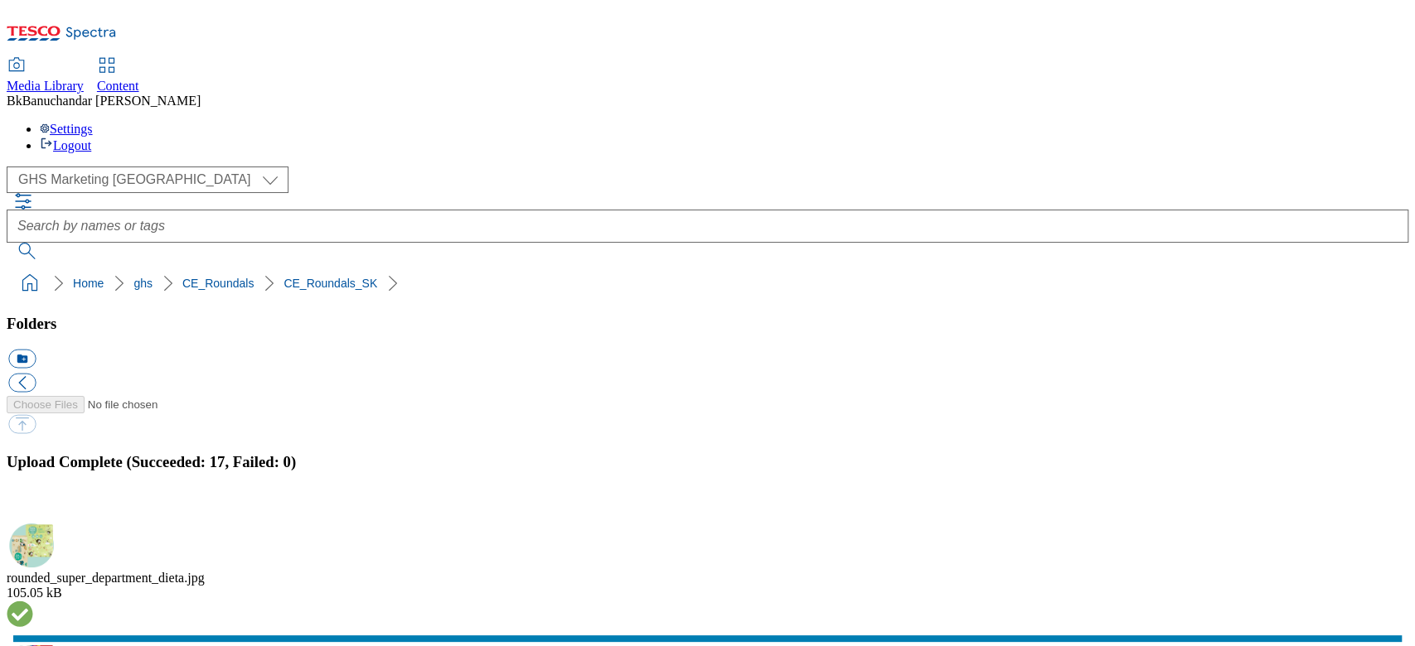
scroll to position [912, 0]
click at [33, 484] on button "button" at bounding box center [20, 514] width 25 height 16
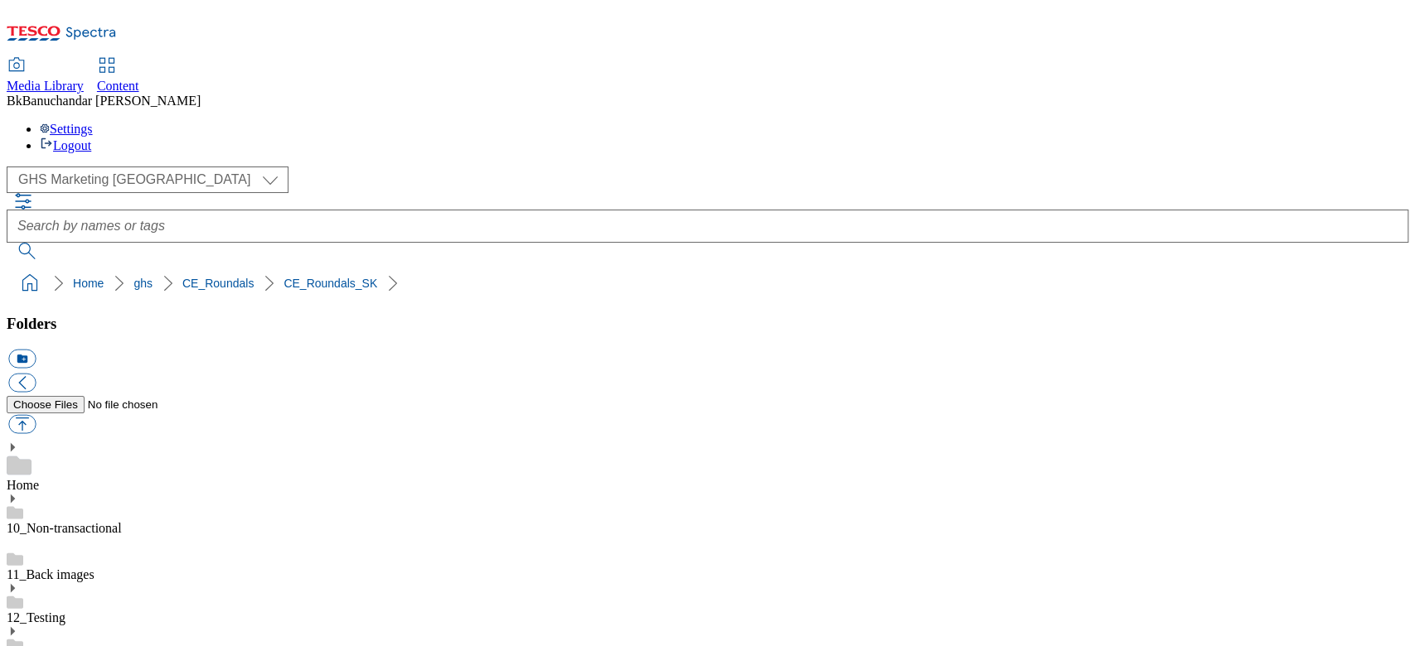
drag, startPoint x: 1218, startPoint y: 424, endPoint x: 986, endPoint y: 432, distance: 232.1
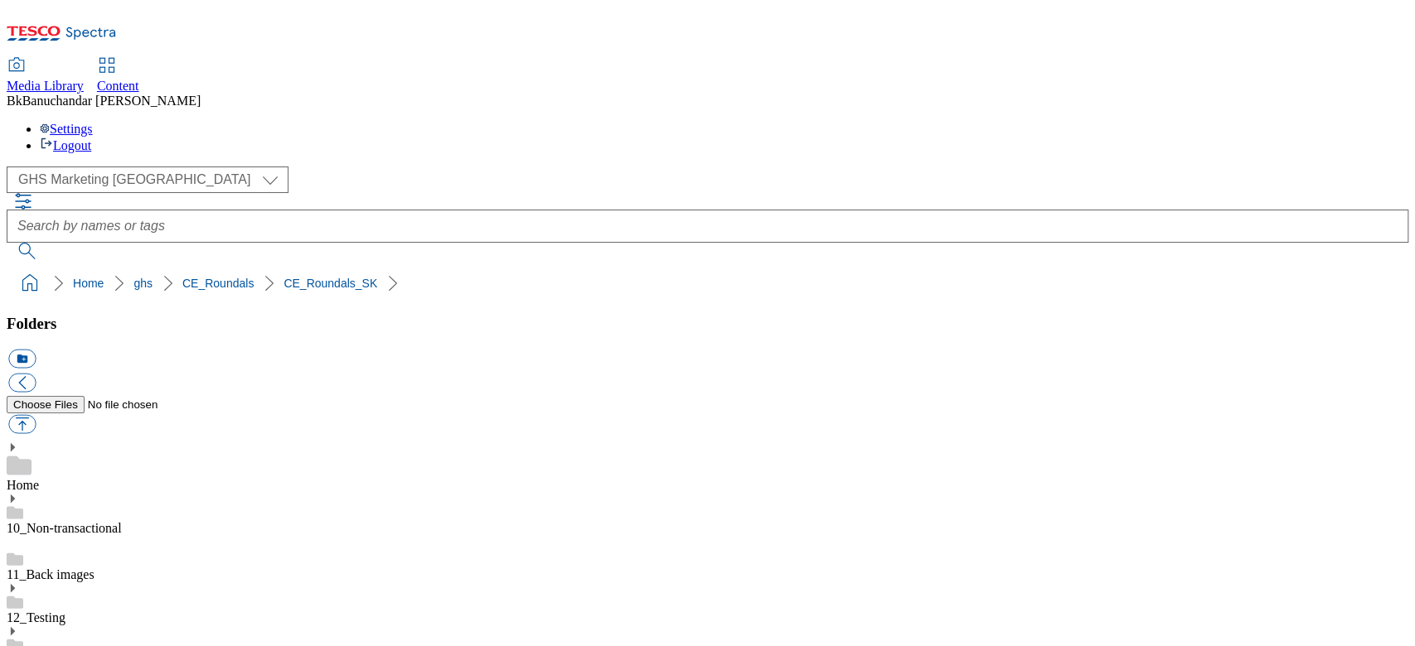
copy div "rounded_super_department_zvierata"
paste input "rounded_super_department_zvierata"
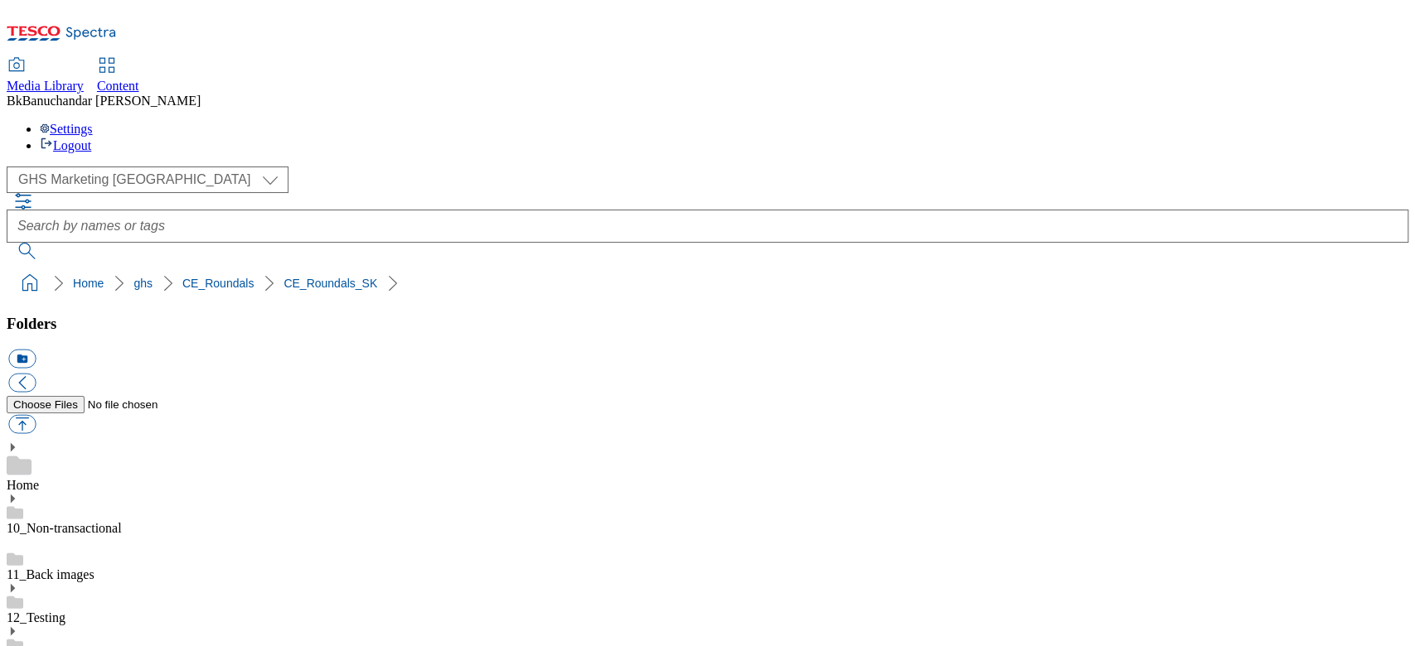
scroll to position [0, 16]
type input "rounded_super_department_zvierata"
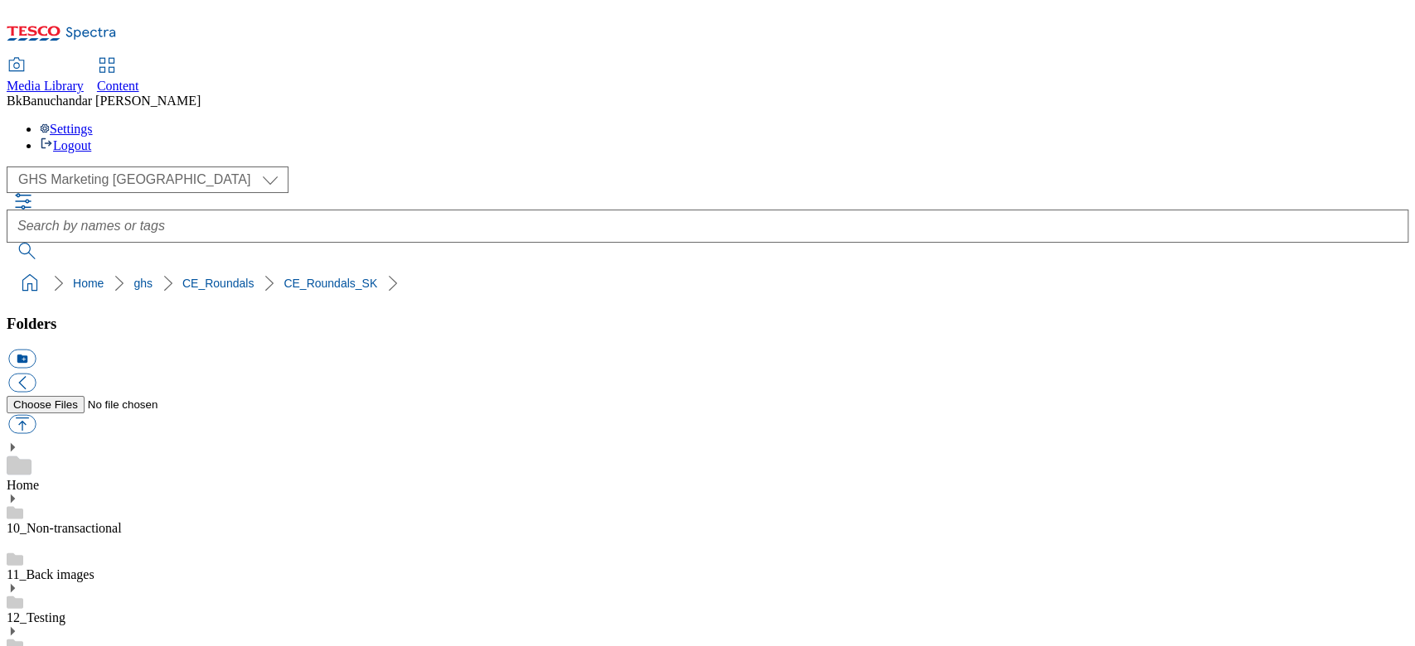
drag, startPoint x: 985, startPoint y: 426, endPoint x: 1274, endPoint y: 425, distance: 289.2
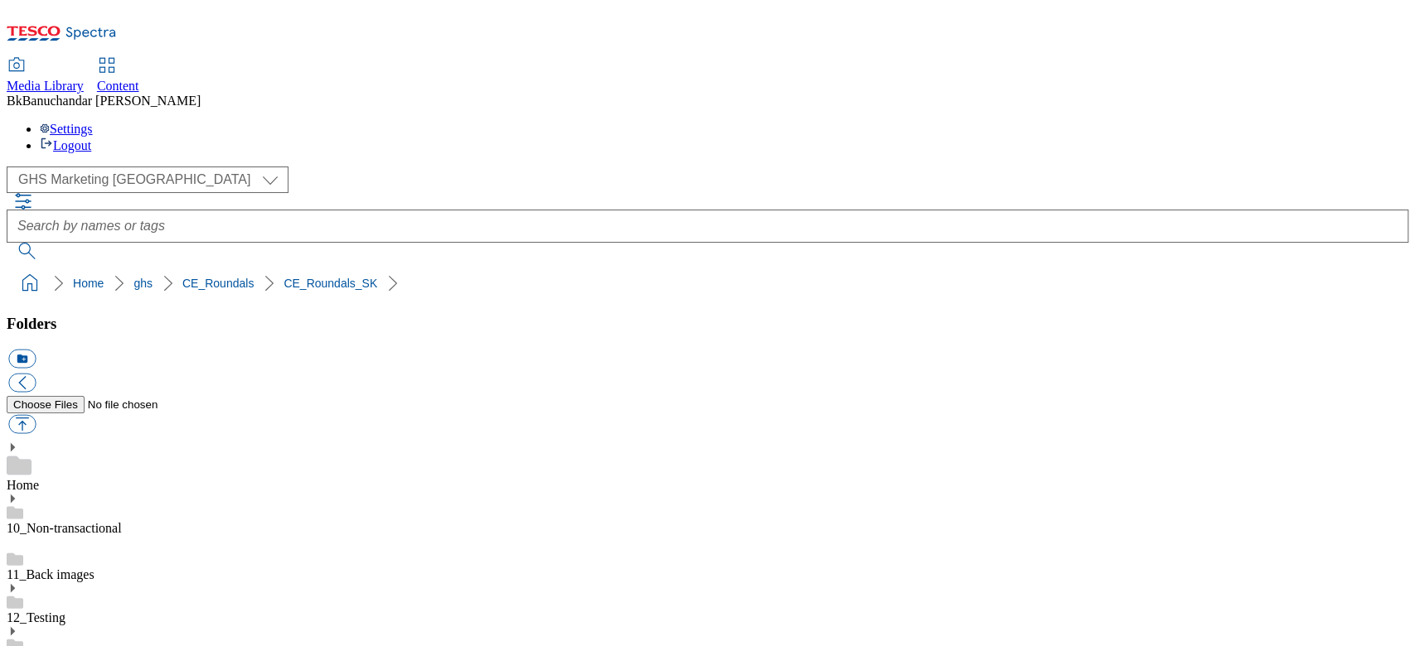
copy div "rounded_super_department_specialne_ponuky"
paste input "rounded_super_department_specialne_ponuky"
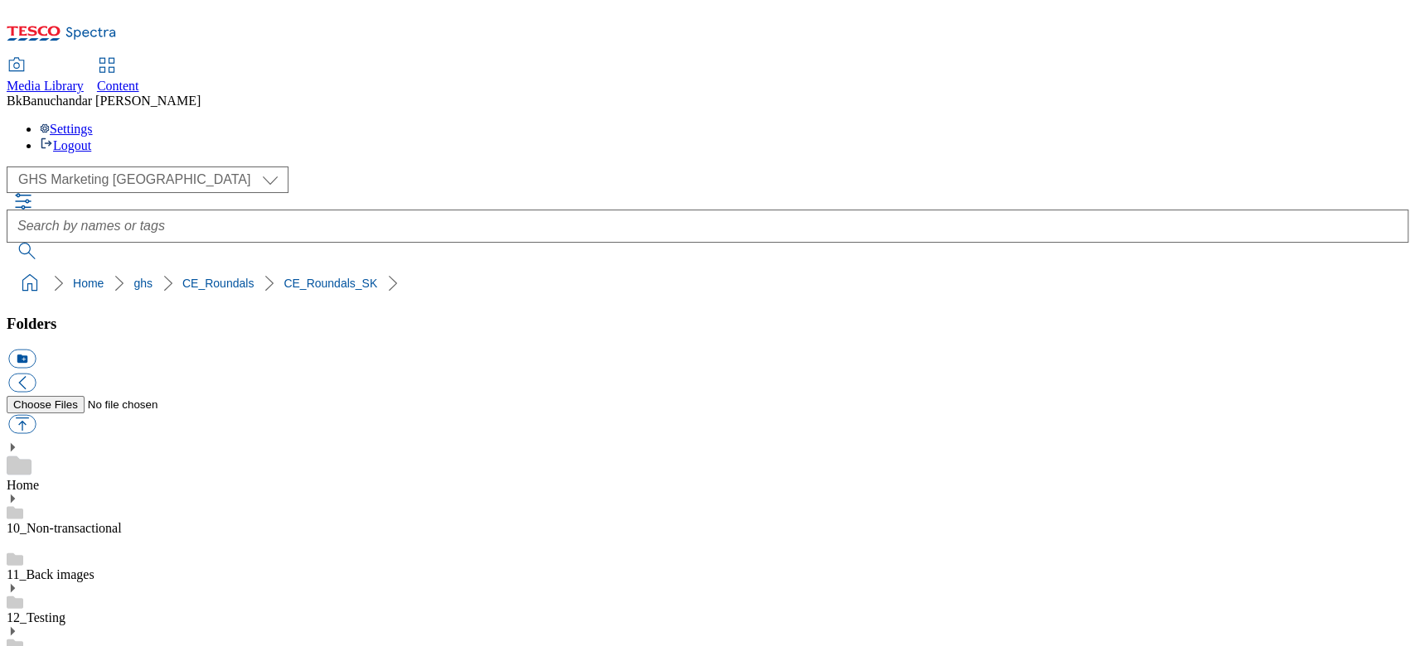
scroll to position [0, 78]
type input "rounded_super_department_specialne_ponuky"
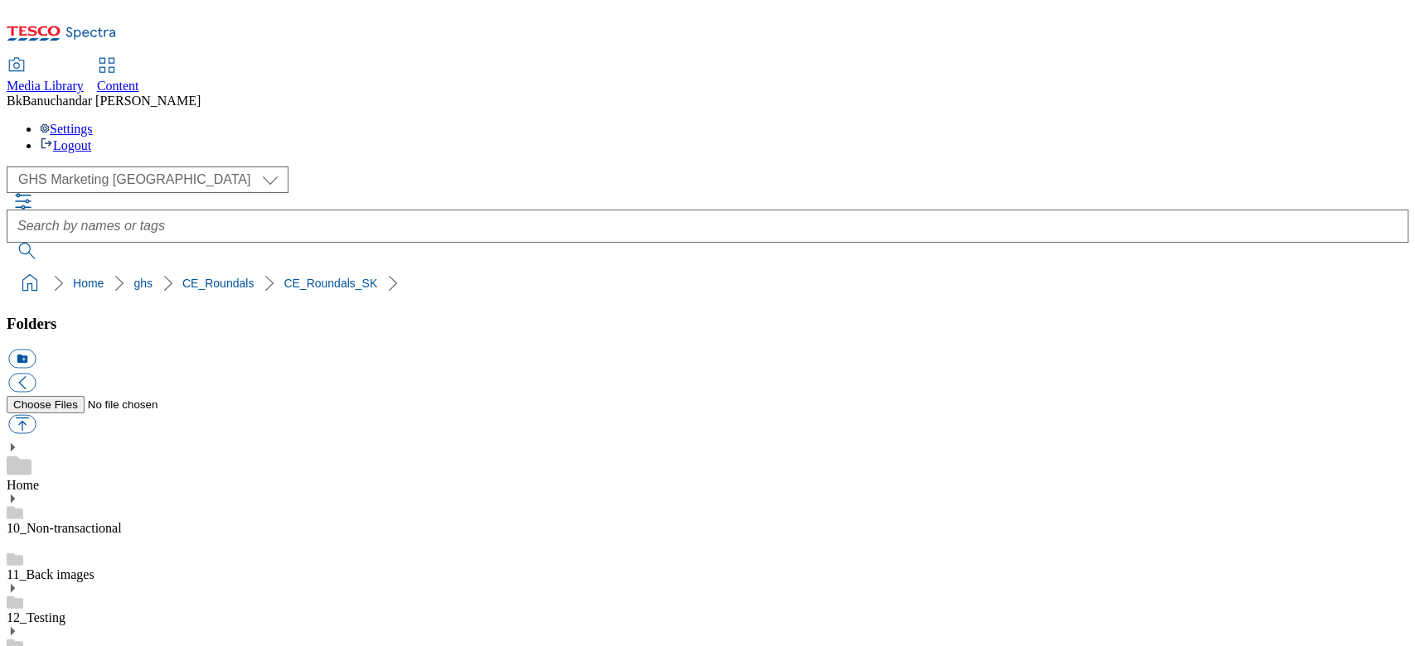
scroll to position [331, 0]
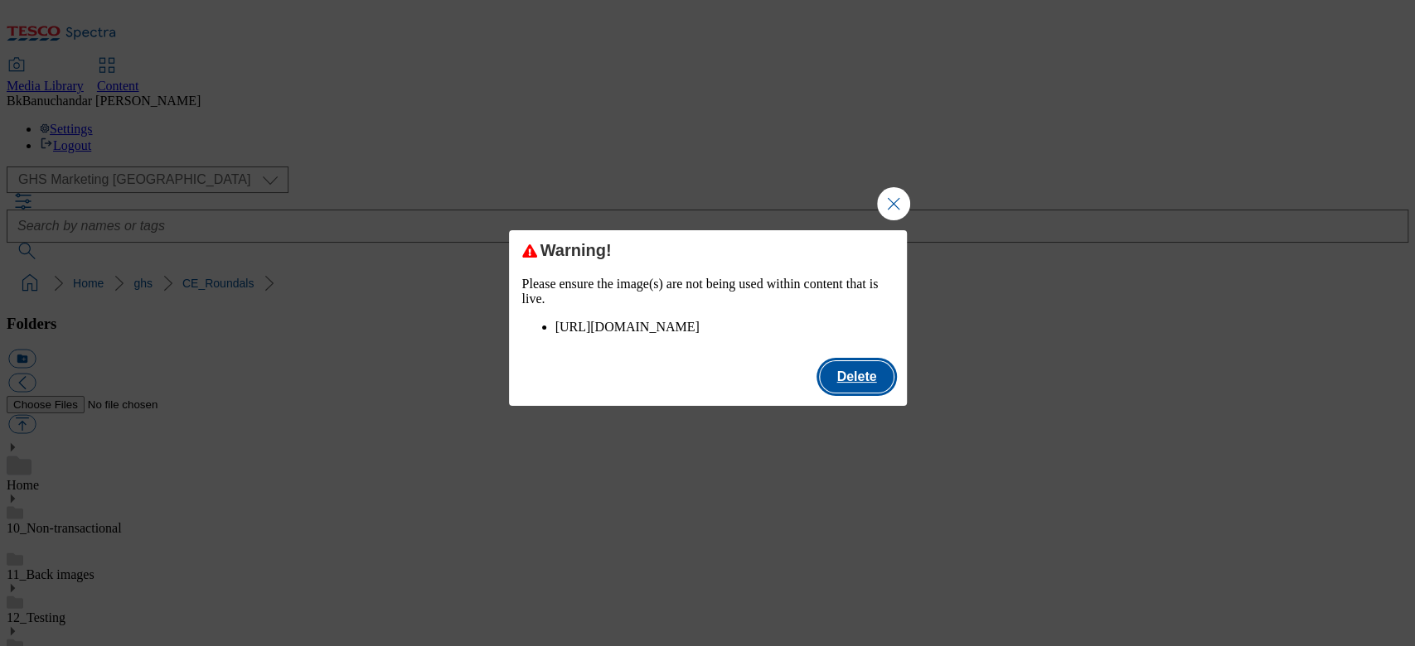
click at [844, 393] on button "Delete" at bounding box center [856, 376] width 73 height 31
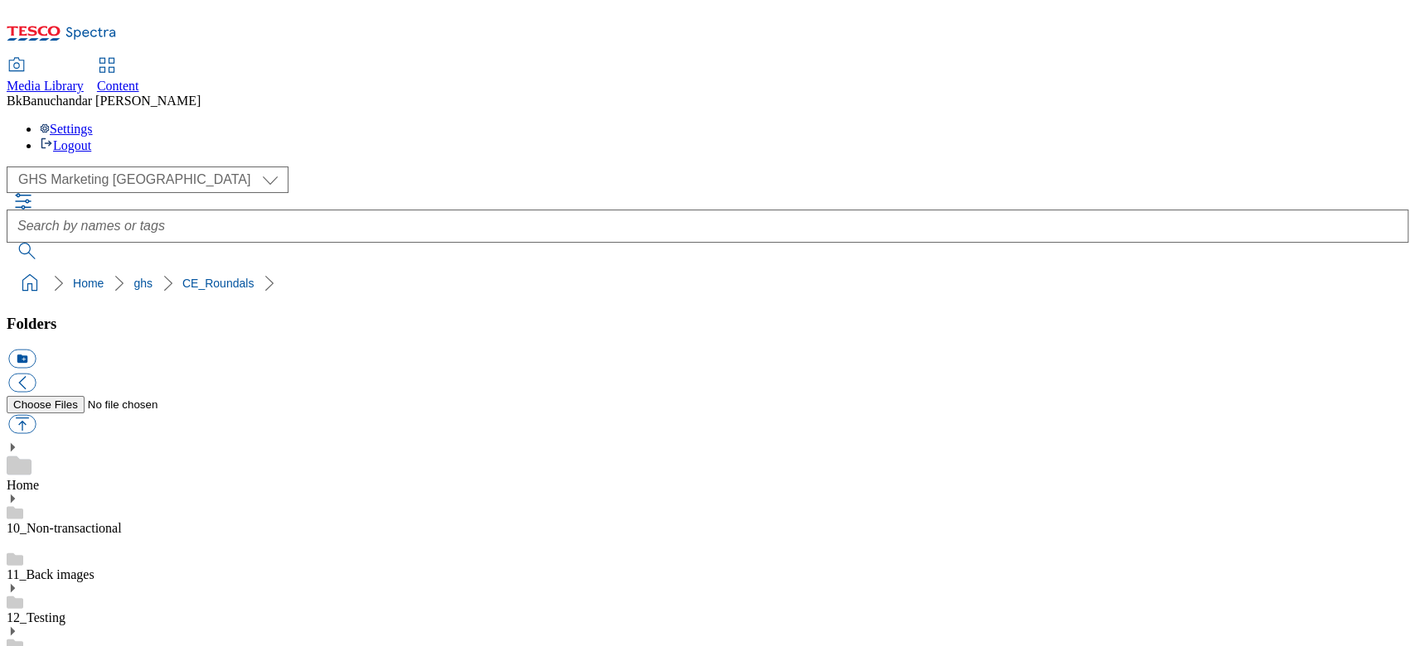
drag, startPoint x: 986, startPoint y: 316, endPoint x: 1284, endPoint y: 322, distance: 297.5
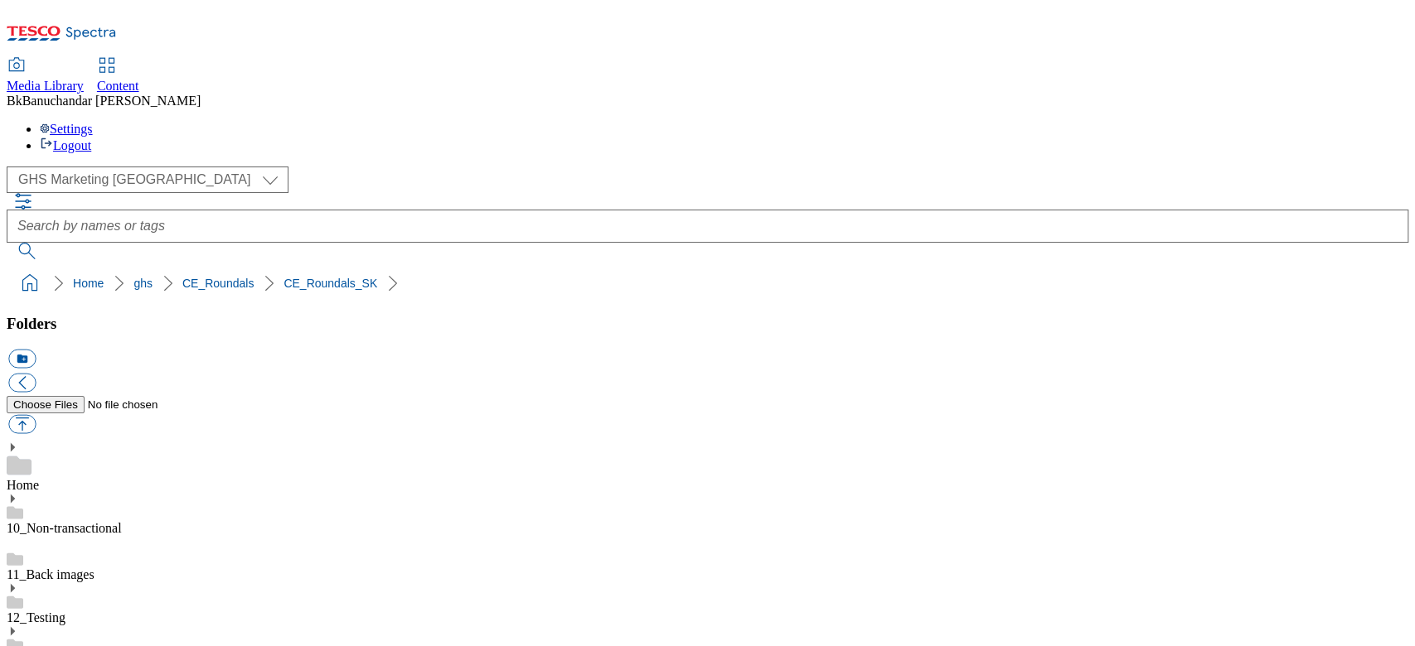
copy div "rounded_super_department_trvanlive_potraviny."
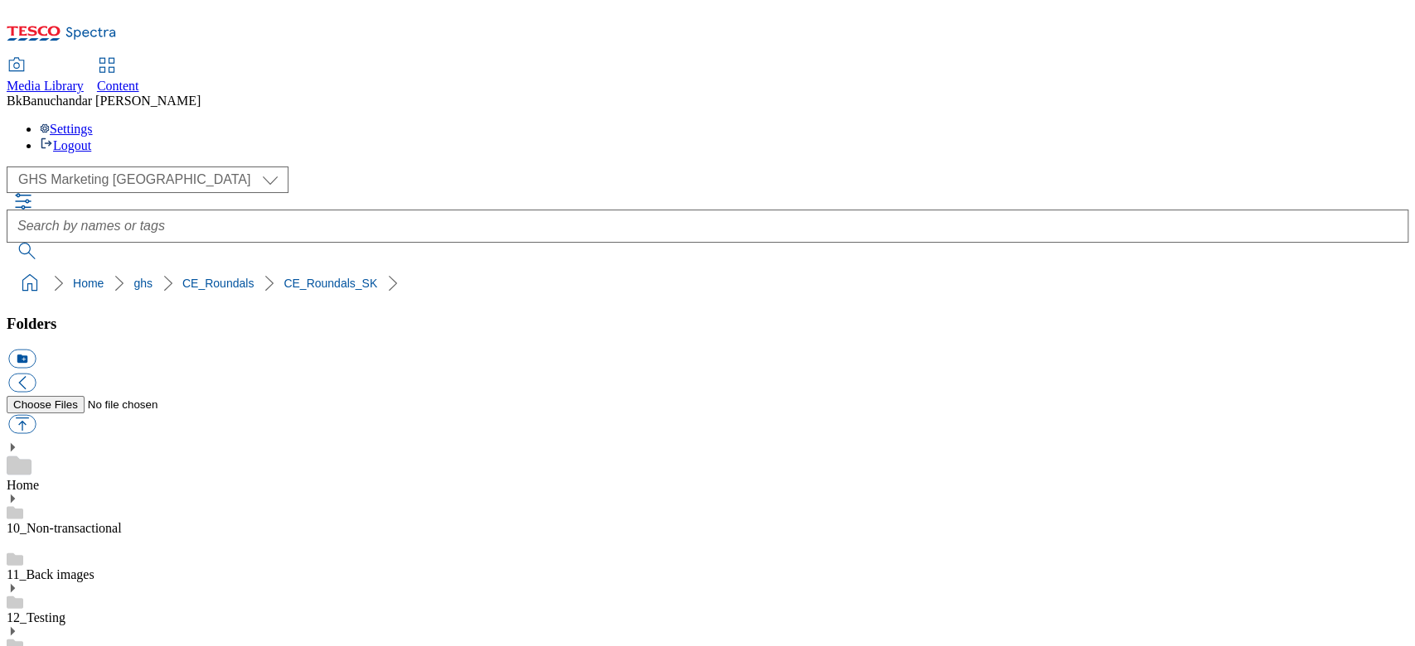
paste input "rounded_super_department_trvanlive_potraviny."
type input "rounded_super_department_trvanlive_potraviny"
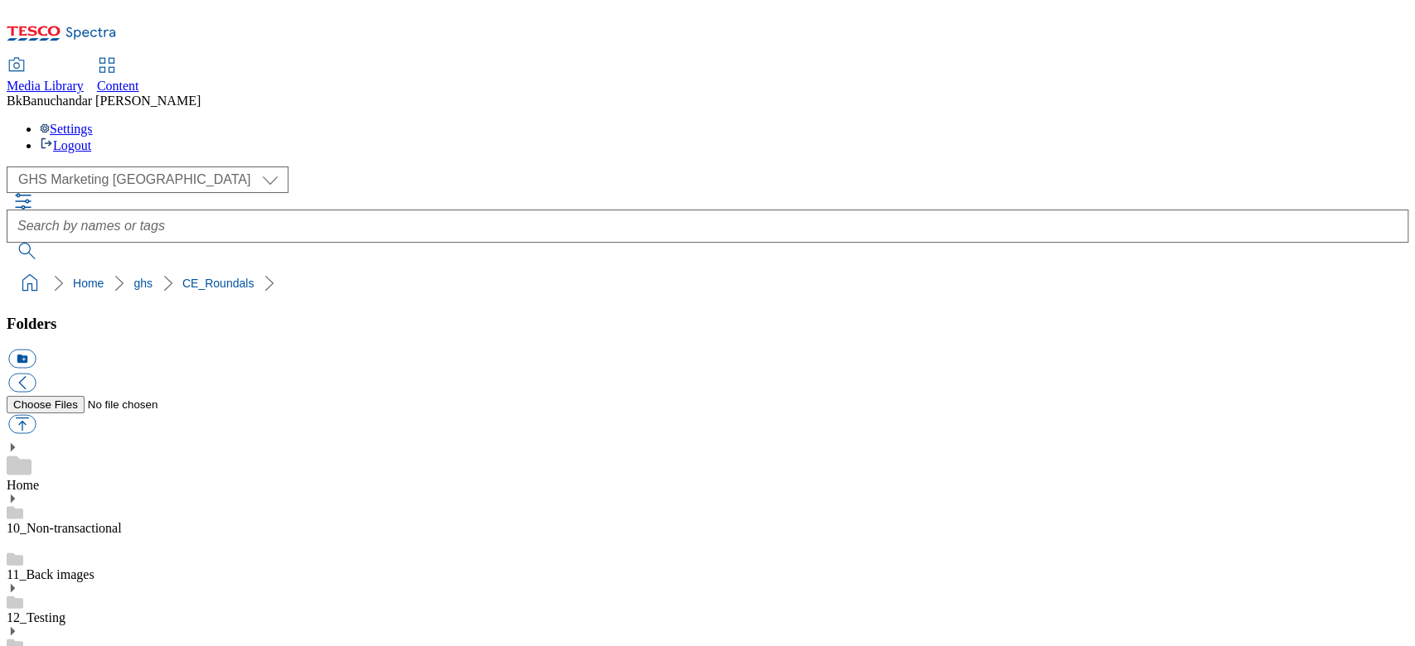
scroll to position [755, 0]
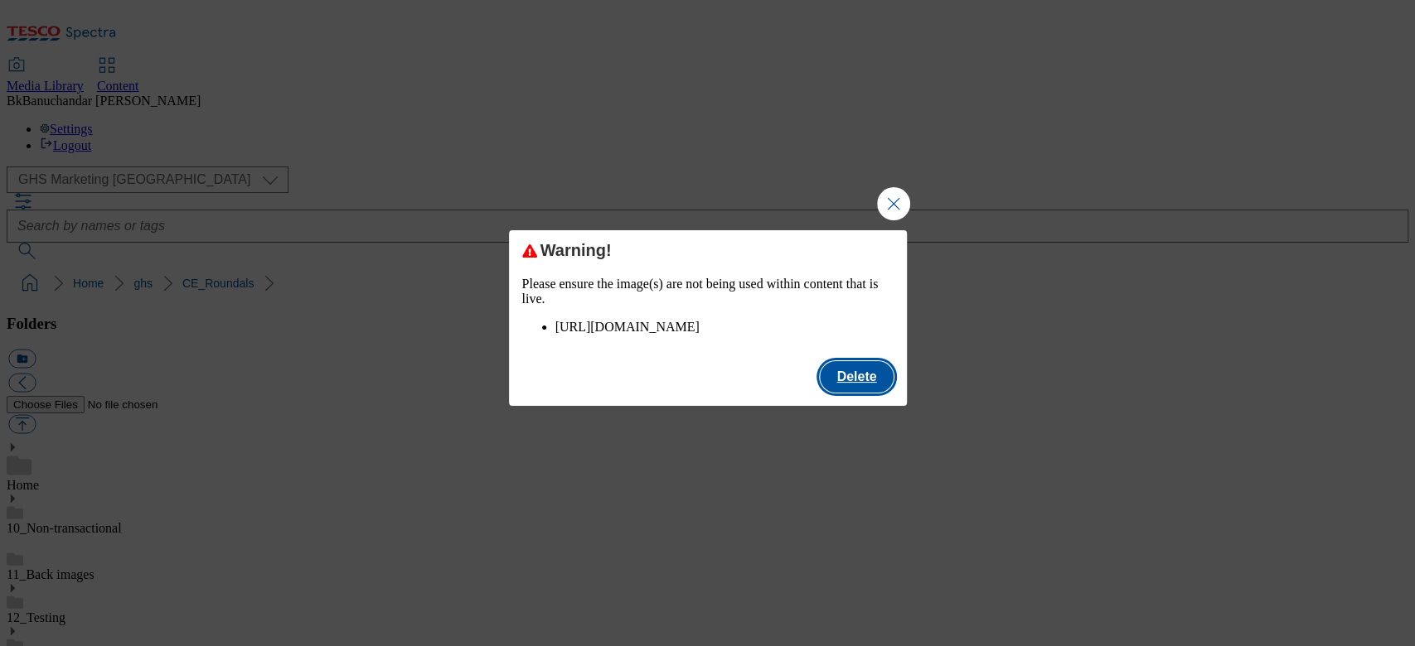
click at [860, 393] on button "Delete" at bounding box center [856, 376] width 73 height 31
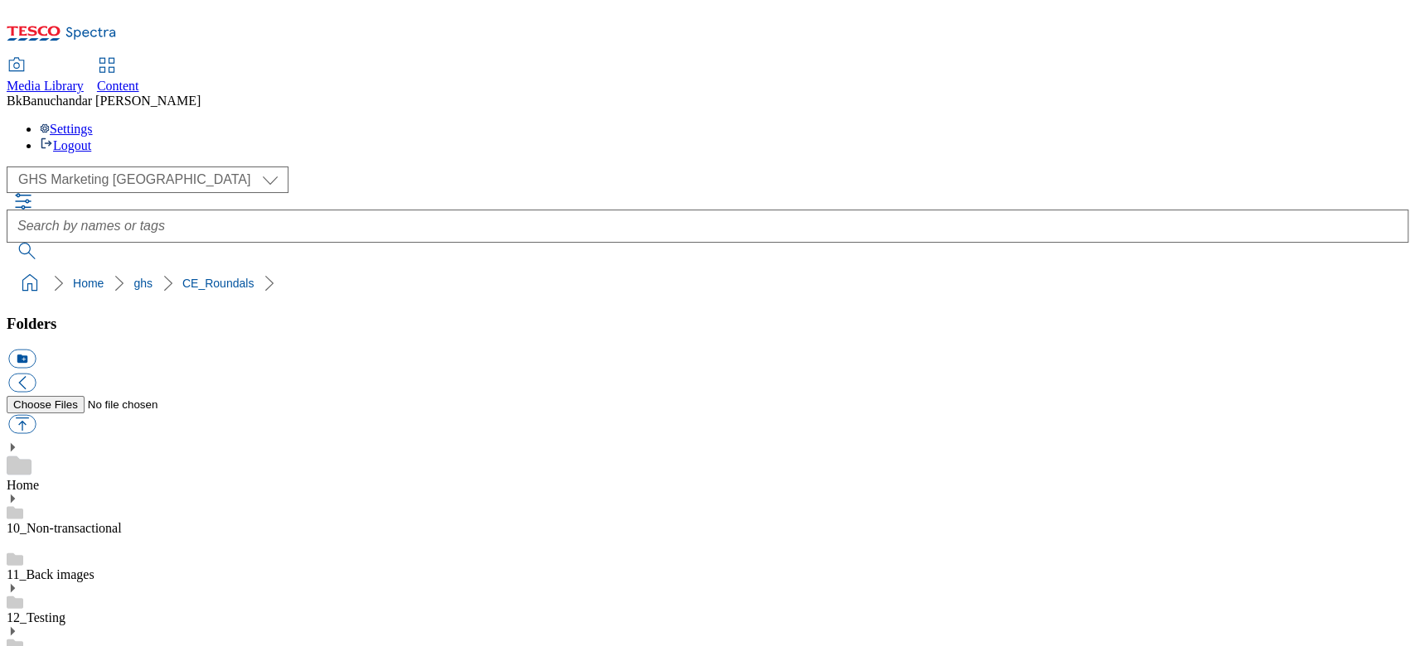
scroll to position [0, 0]
drag, startPoint x: 986, startPoint y: 427, endPoint x: 1238, endPoint y: 427, distance: 251.9
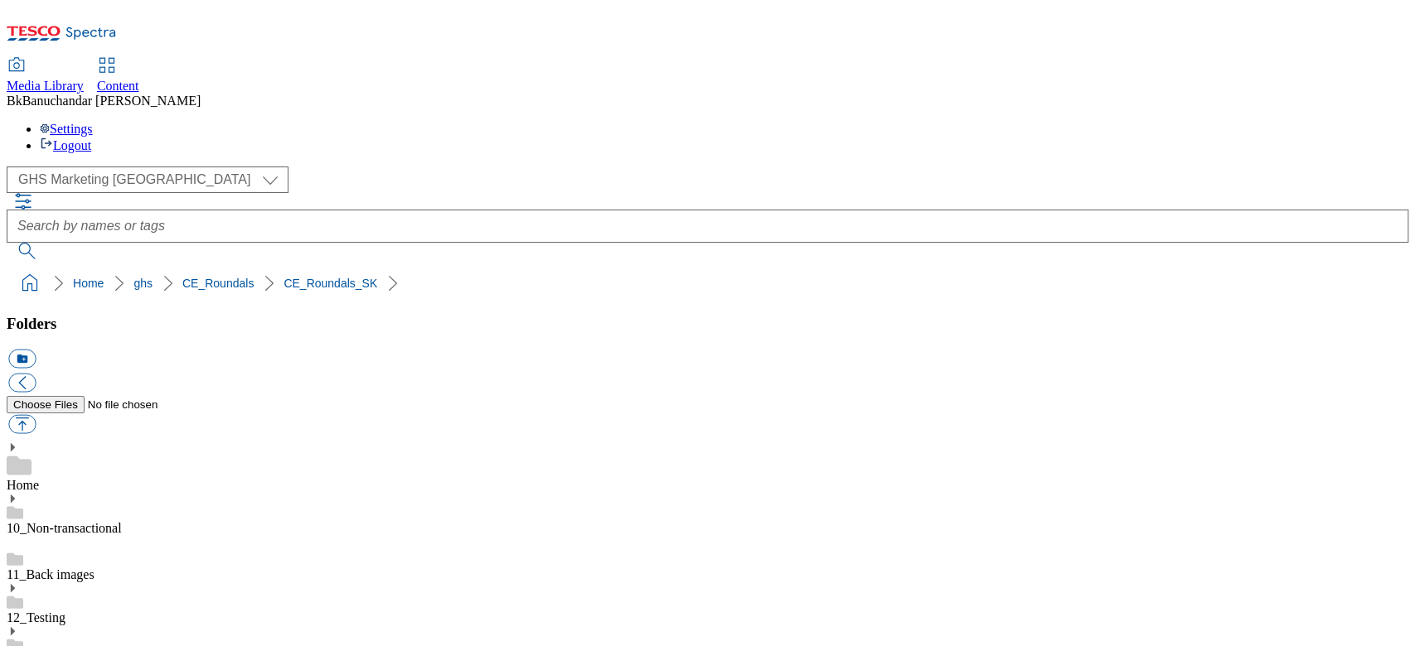
copy div "rounded_super_department_top_ponuky"
paste input "rounded_super_department_top_ponuky"
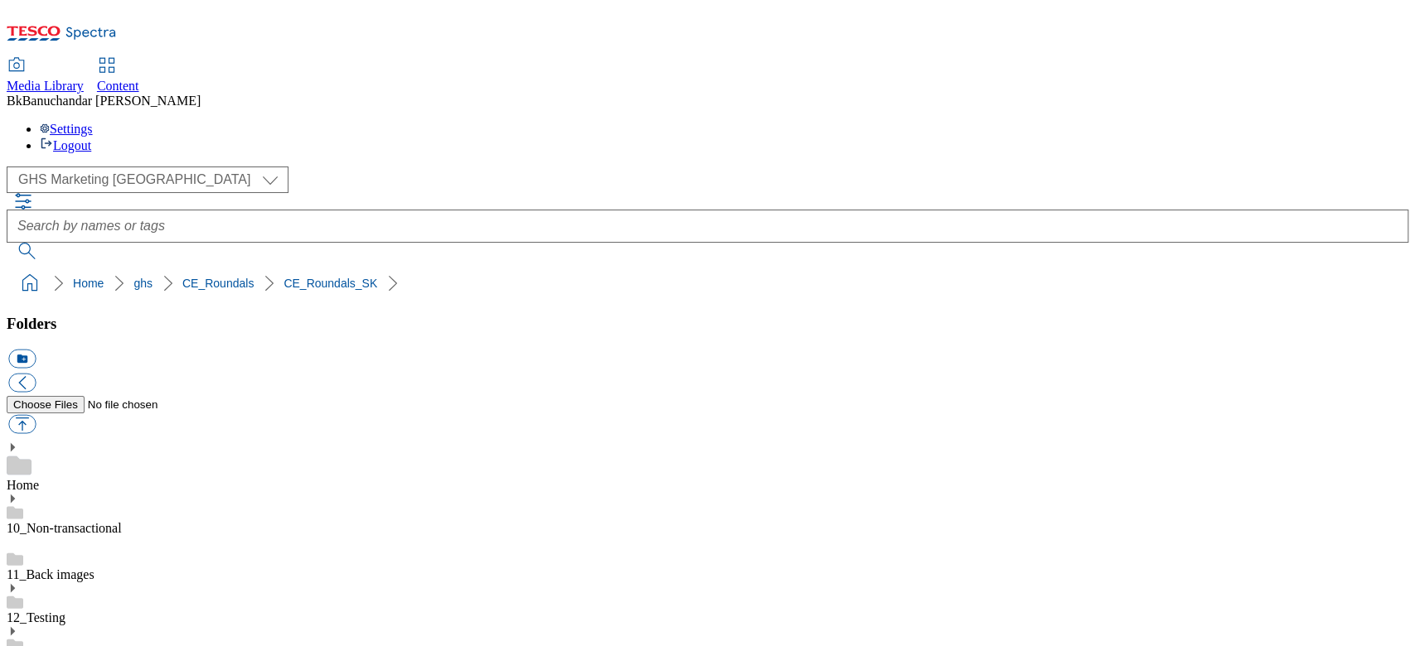
scroll to position [0, 0]
type input "rounded_super_department_top_ponuky"
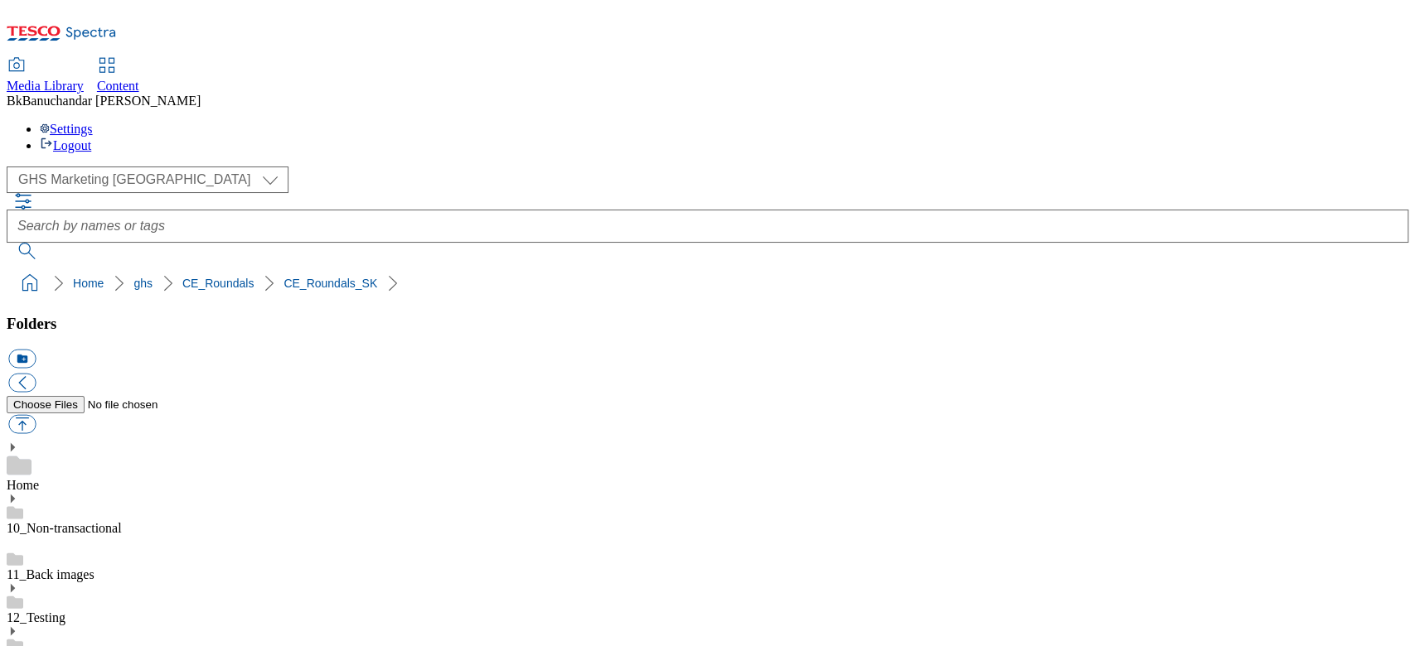
drag, startPoint x: 988, startPoint y: 428, endPoint x: 1265, endPoint y: 428, distance: 276.8
copy div "rounded_super_department_specialna_vyziva"
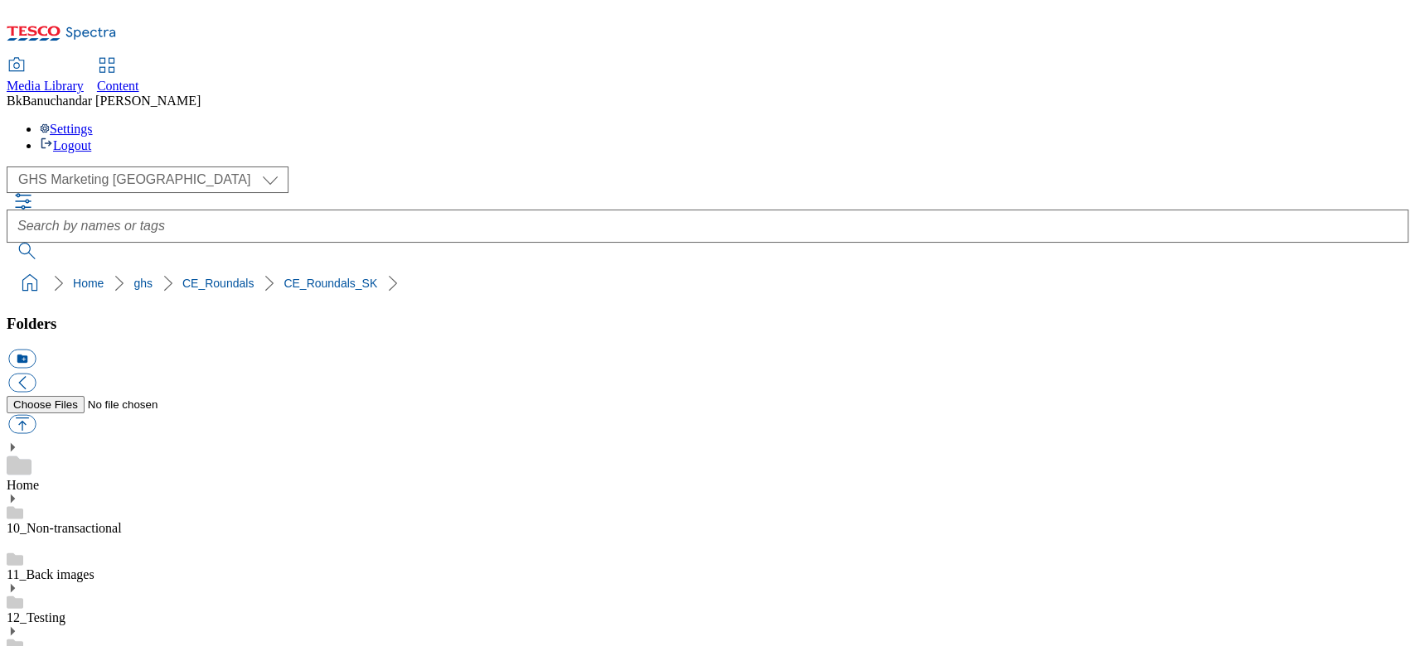
scroll to position [331, 0]
paste input "rounded_super_department_specialna_vyziva"
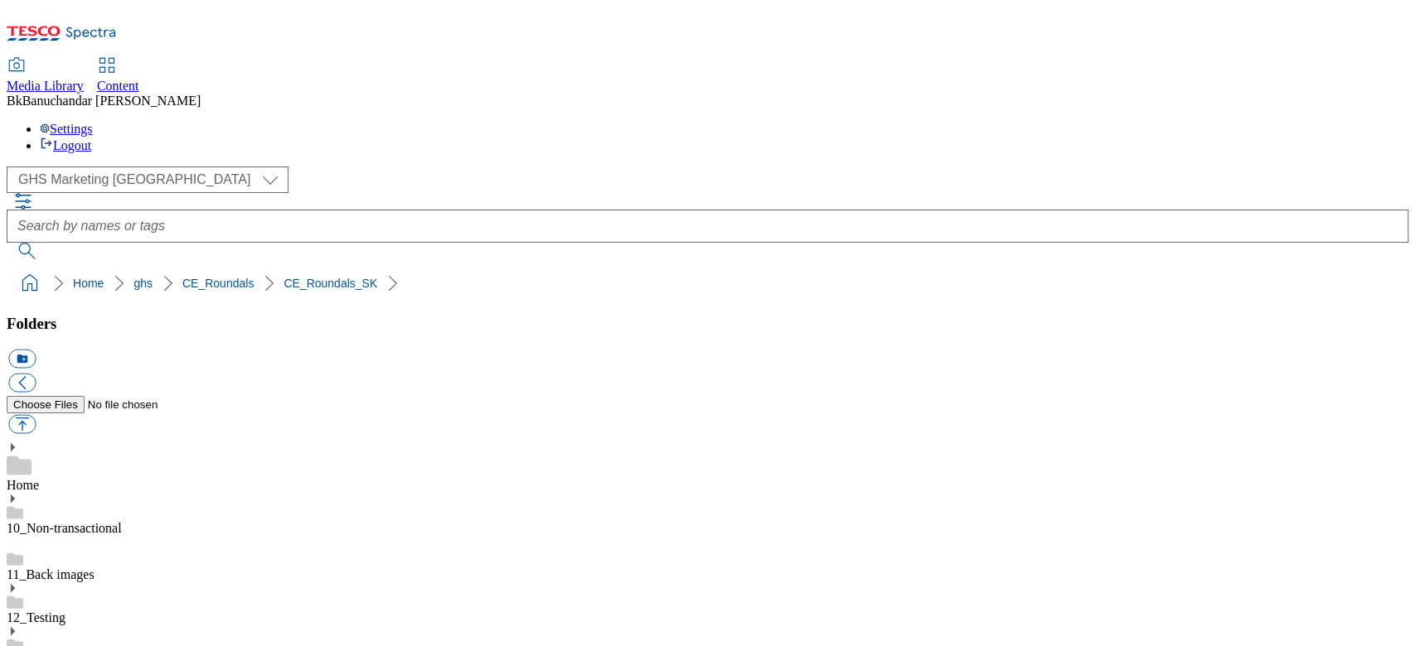
type input "rounded_super_department_specialna_vyziva"
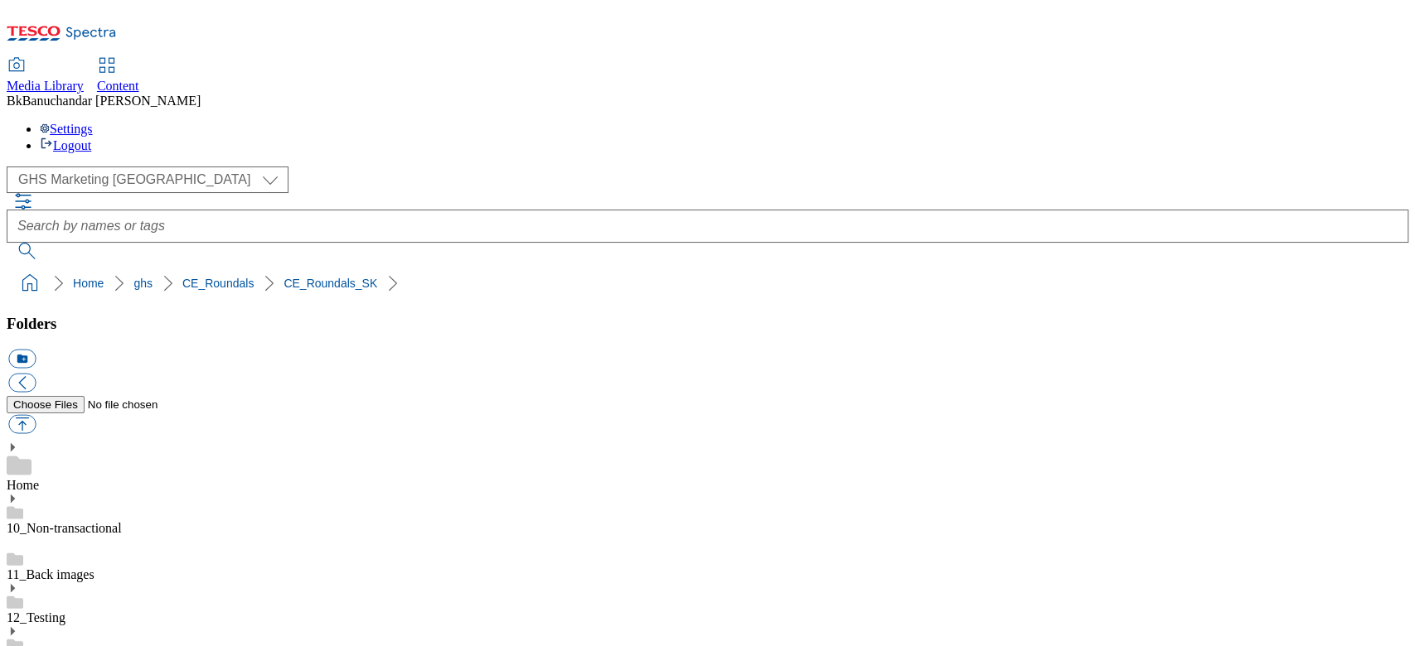
scroll to position [442, 0]
drag, startPoint x: 984, startPoint y: 467, endPoint x: 1251, endPoint y: 475, distance: 266.9
copy div "rounded_super_department_spat_do_skoly"
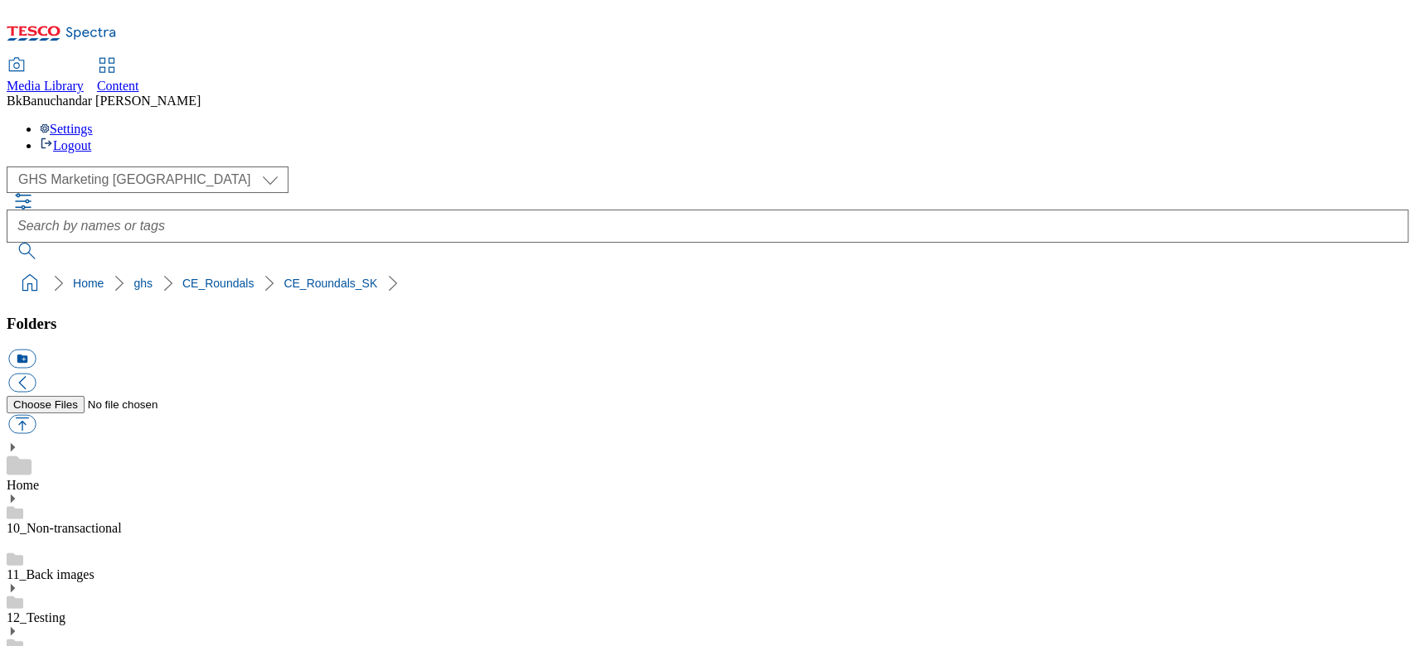
scroll to position [552, 0]
paste input "rounded_super_department_spat_do_skoly"
type input "rounded_super_department_spat_do_skoly"
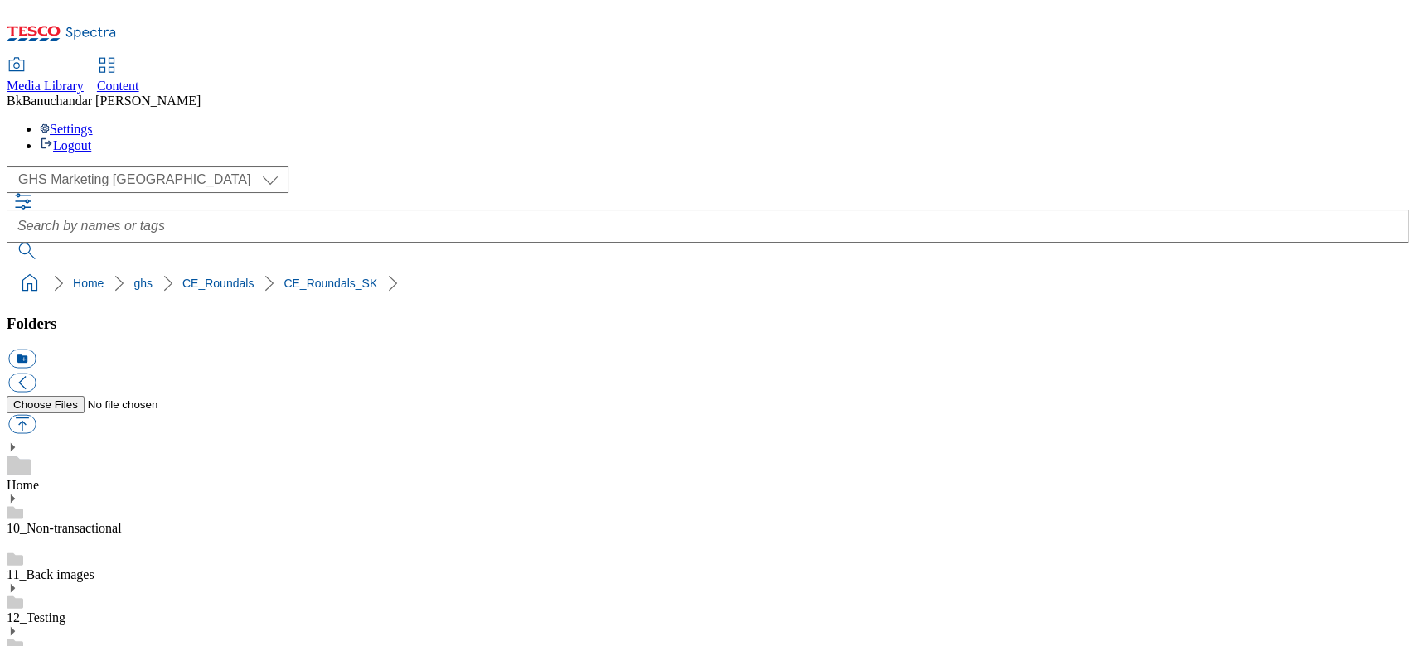
drag, startPoint x: 989, startPoint y: 472, endPoint x: 1261, endPoint y: 477, distance: 271.8
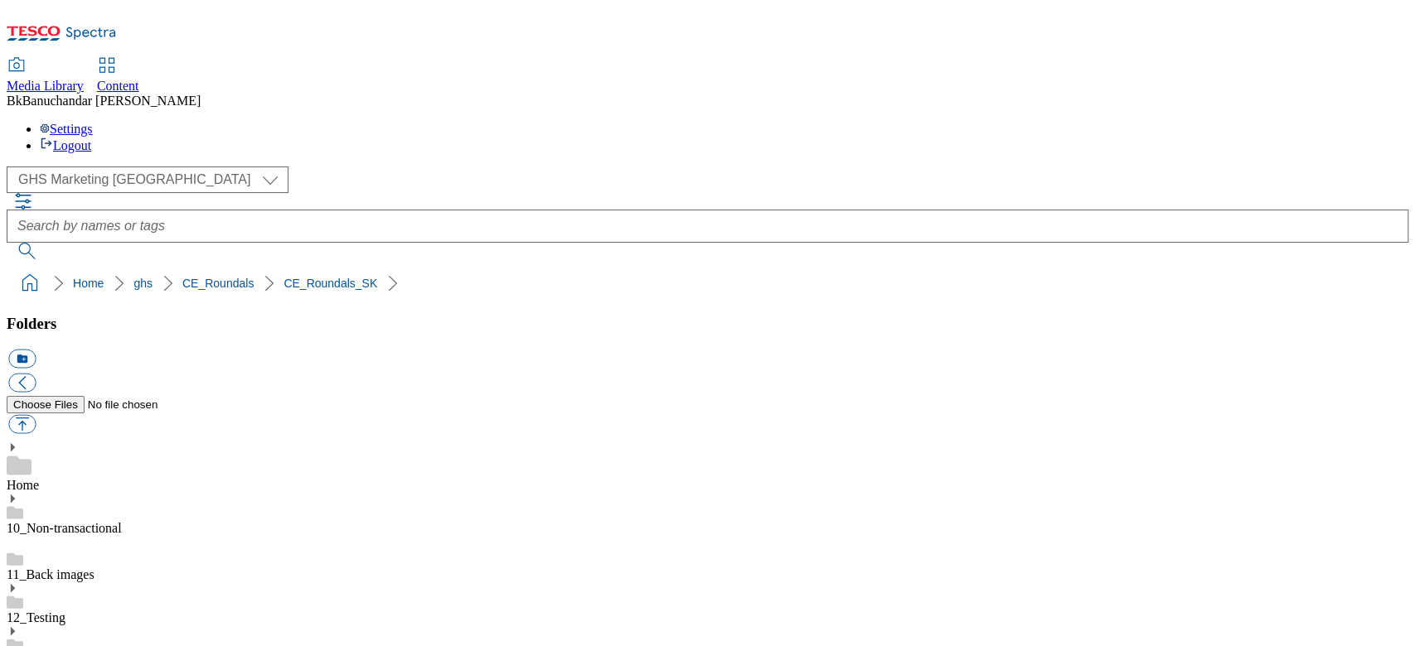
copy div "rounded_super_department_ovocie_zelenina"
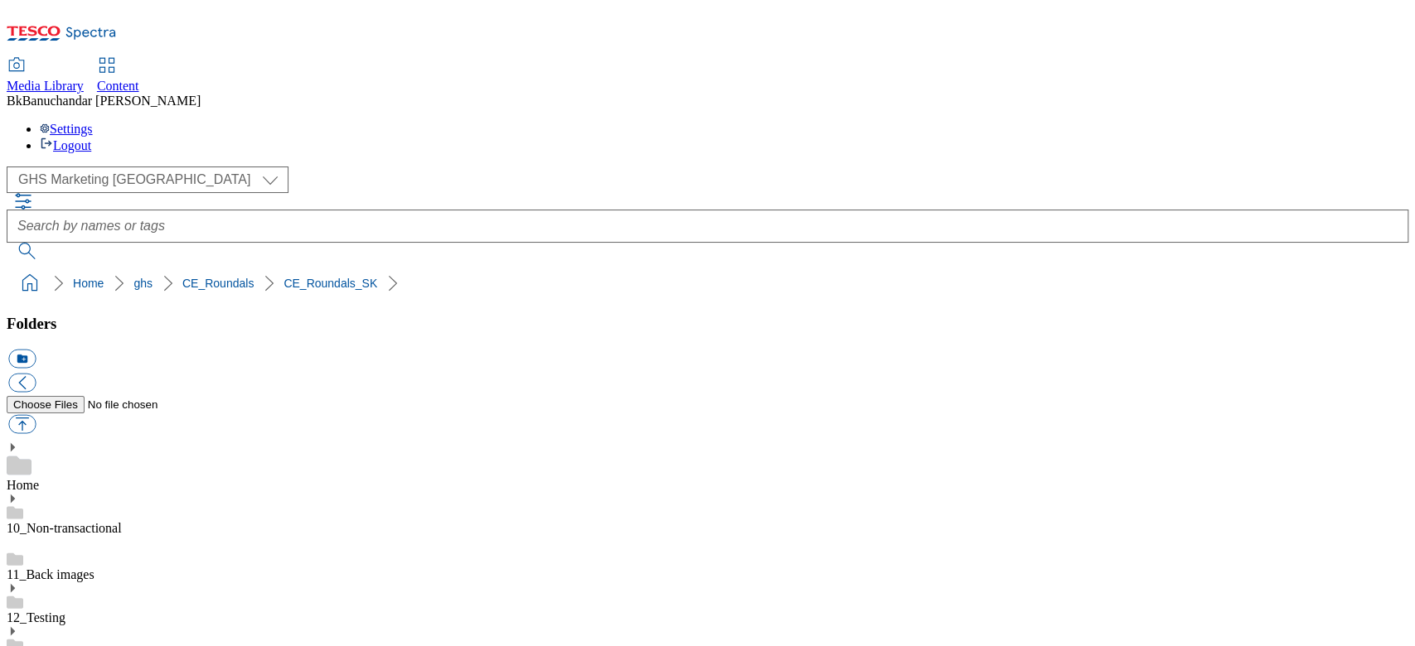
paste input "rounded_super_department_ovocie_zelenina"
type input "rounded_super_department_ovocie_zelenina"
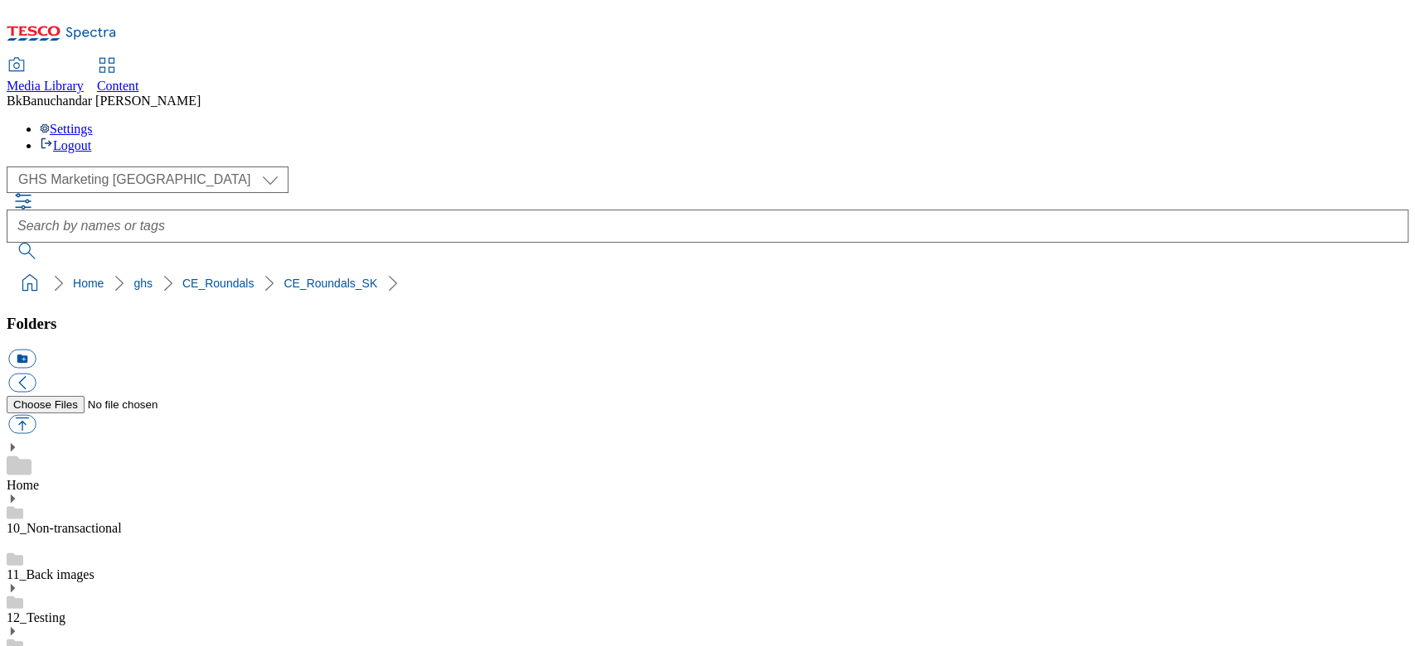
drag, startPoint x: 986, startPoint y: 468, endPoint x: 1213, endPoint y: 478, distance: 227.3
copy div "rounded_super_department_pekaran"
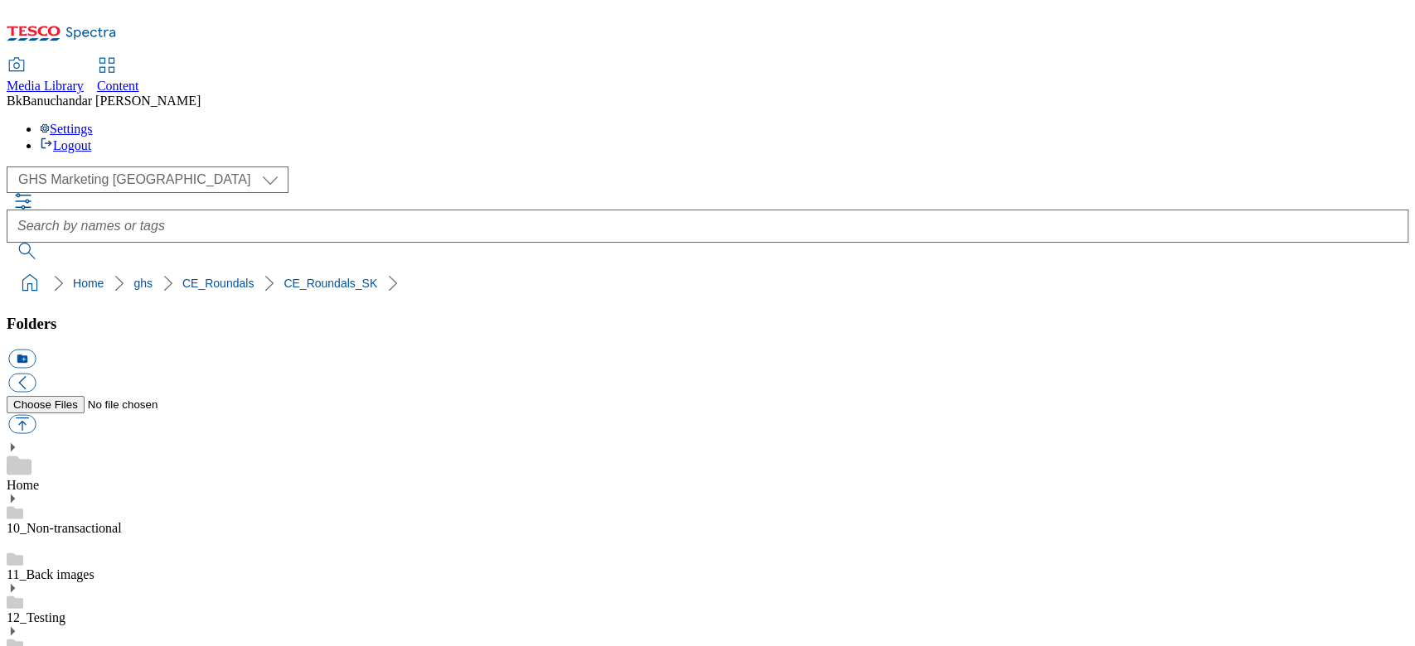
paste input "rounded_super_department_pekaran"
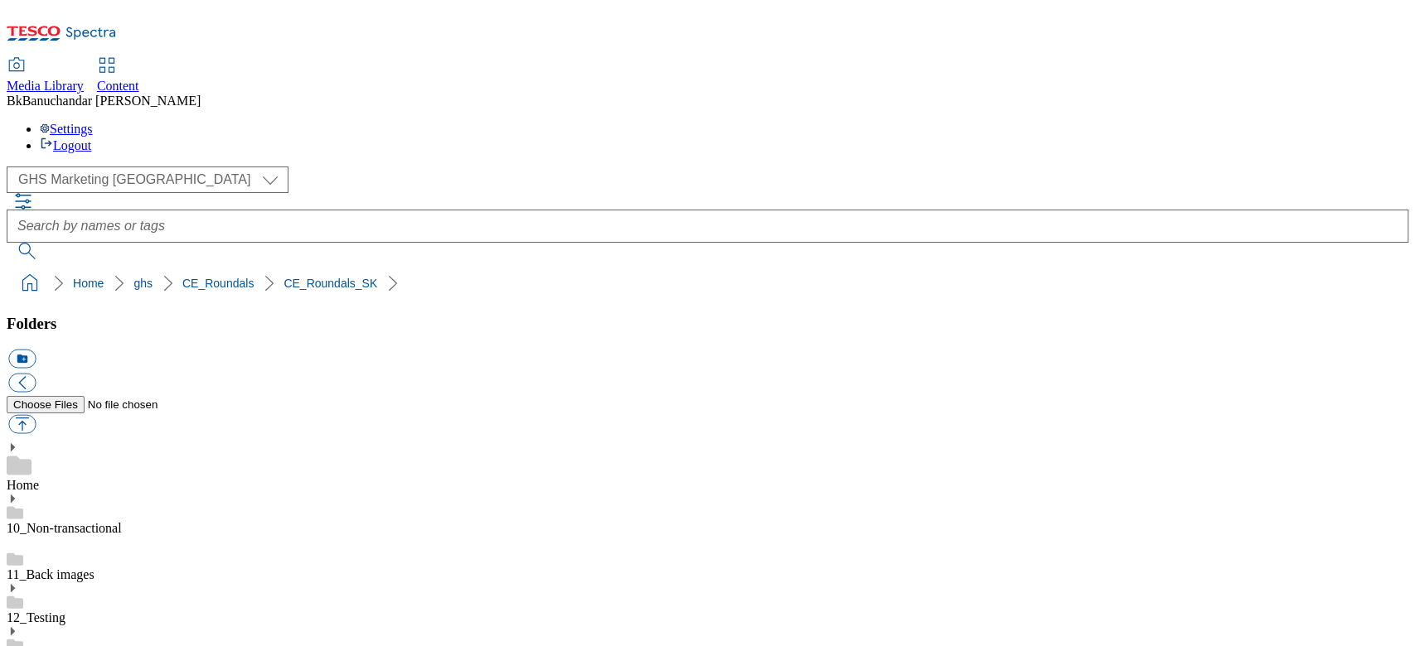
type input "rounded_super_department_pekaran"
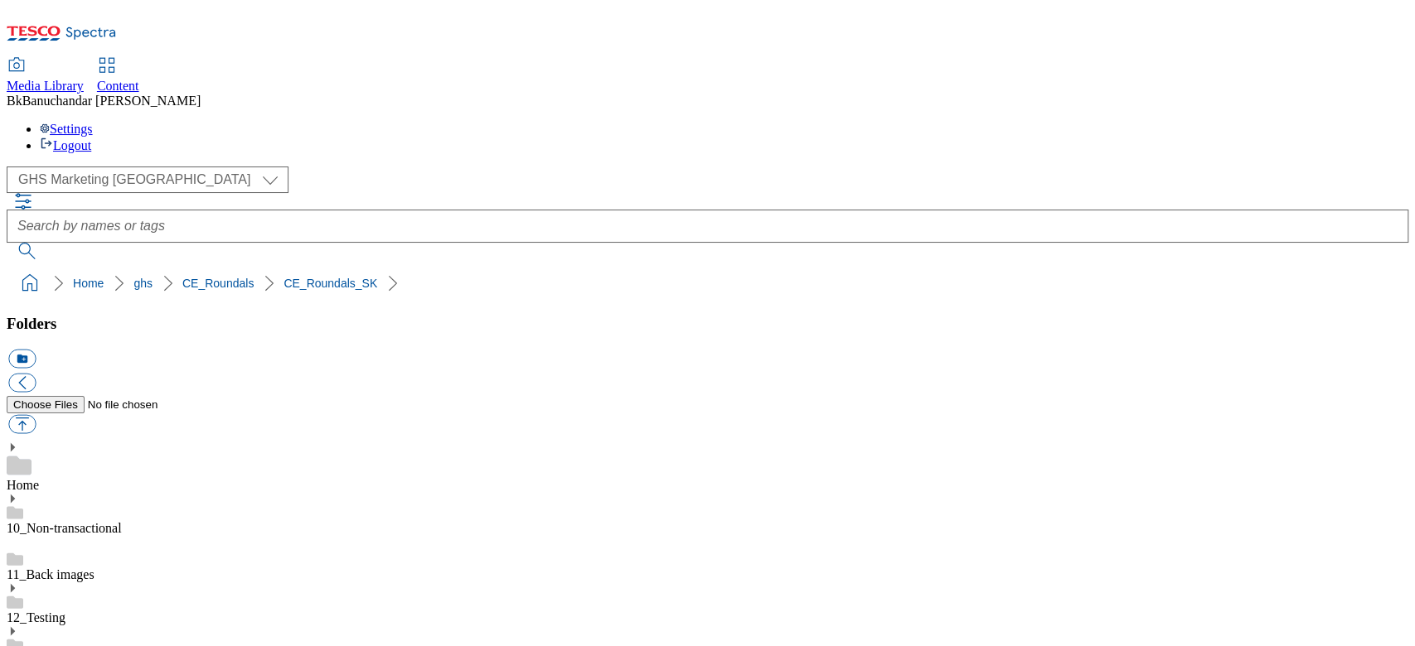
drag, startPoint x: 988, startPoint y: 354, endPoint x: 1206, endPoint y: 368, distance: 218.4
paste input "rounded_super_department_napoje"
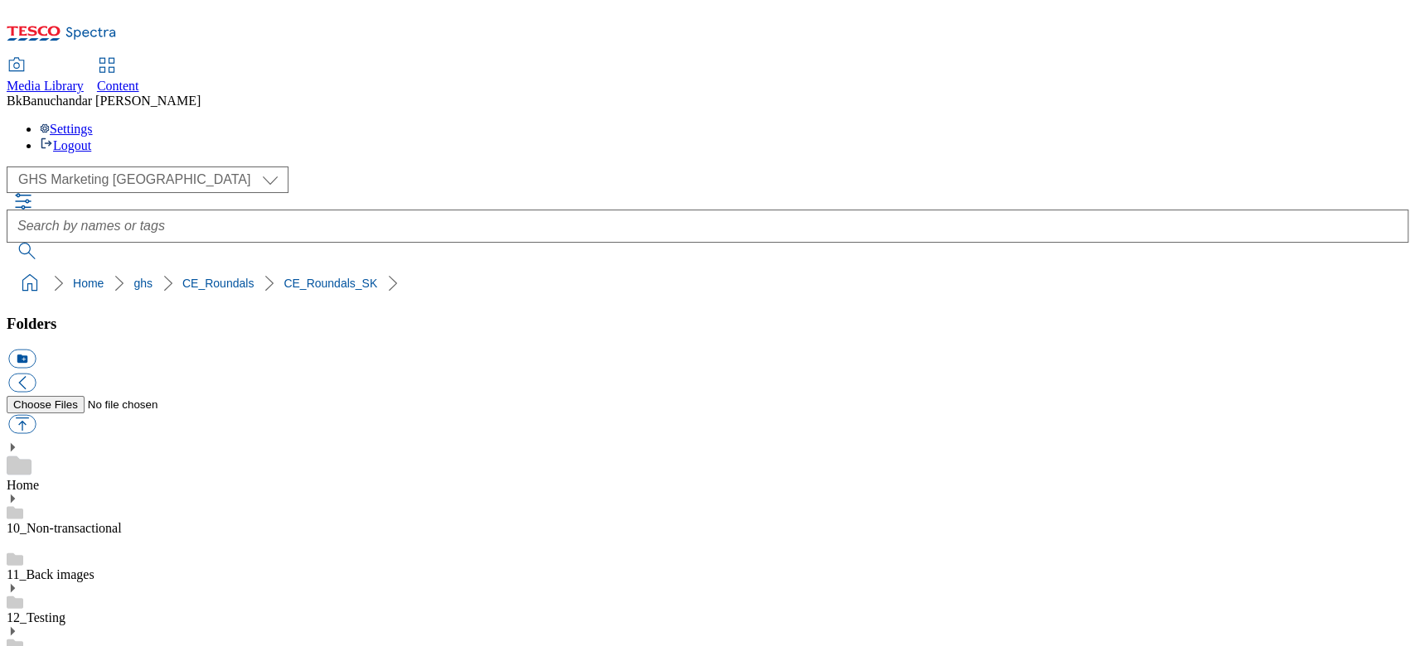
scroll to position [0, 0]
type input "rounded_super_department_napoje"
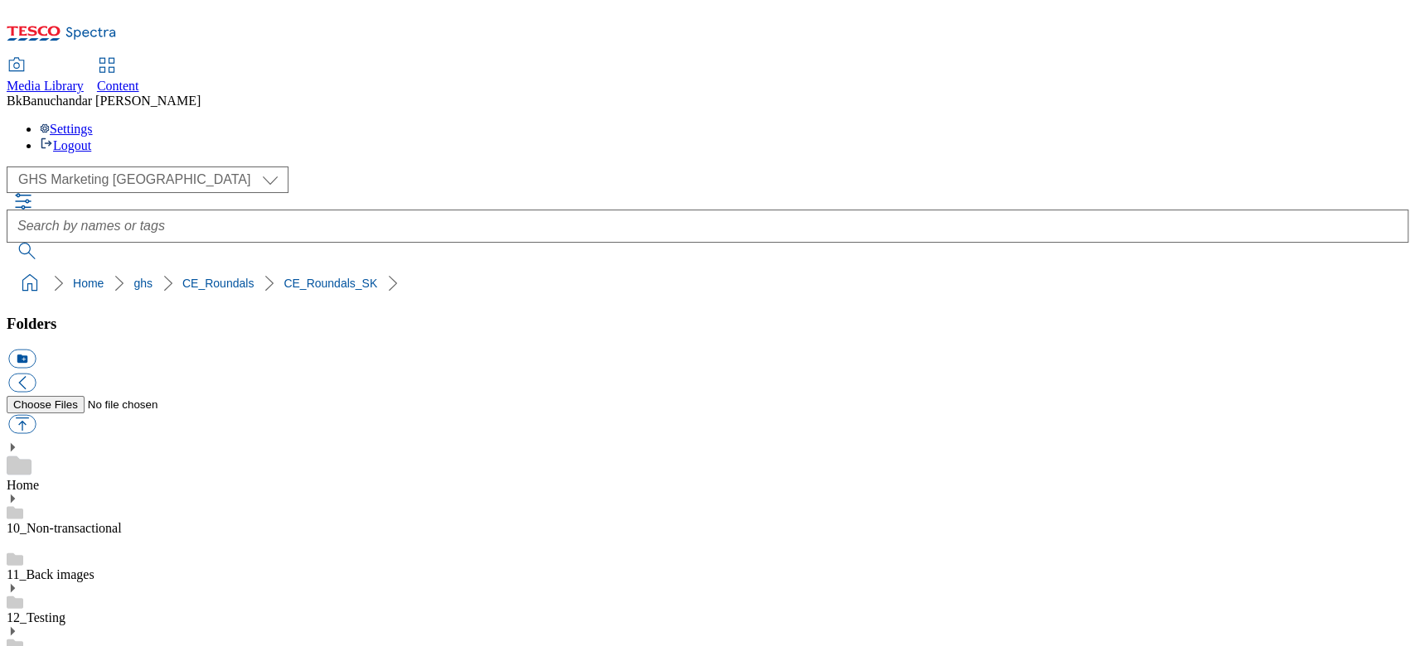
scroll to position [442, 0]
drag, startPoint x: 987, startPoint y: 468, endPoint x: 1212, endPoint y: 476, distance: 224.7
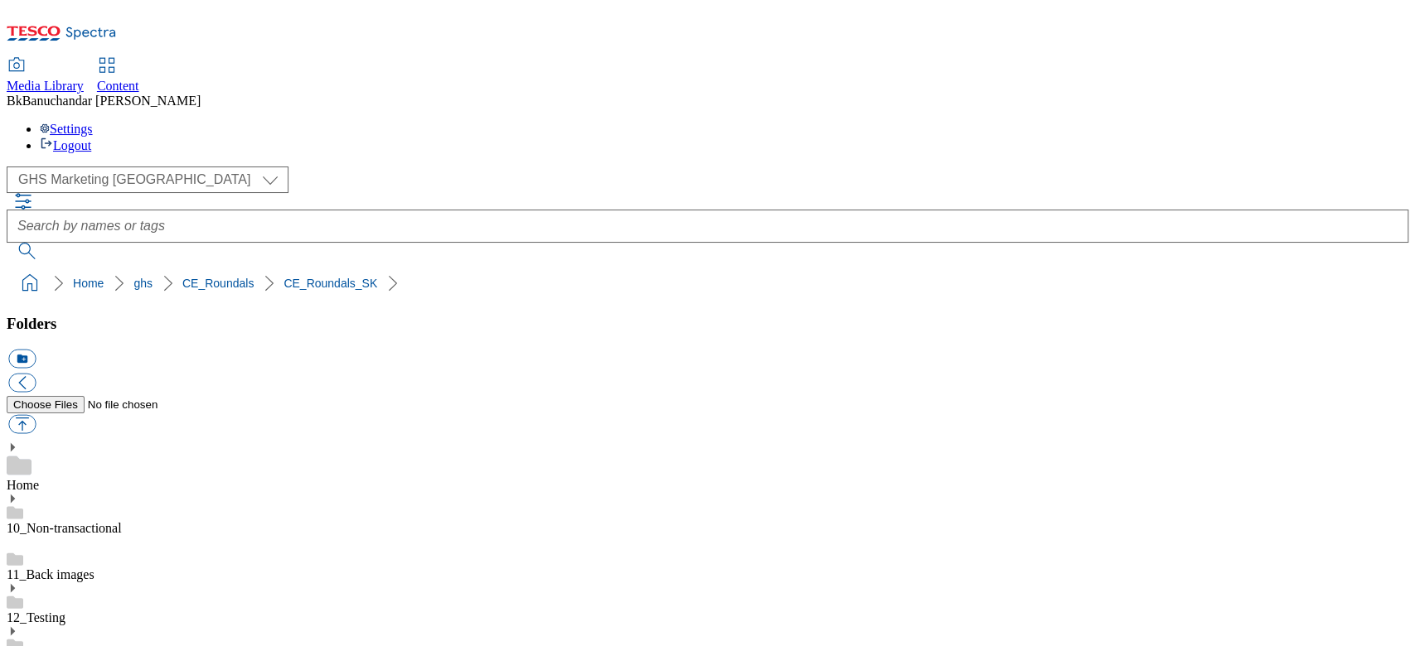
paste input "rounded_super_department_novinky"
type input "rounded_super_department_novinky"
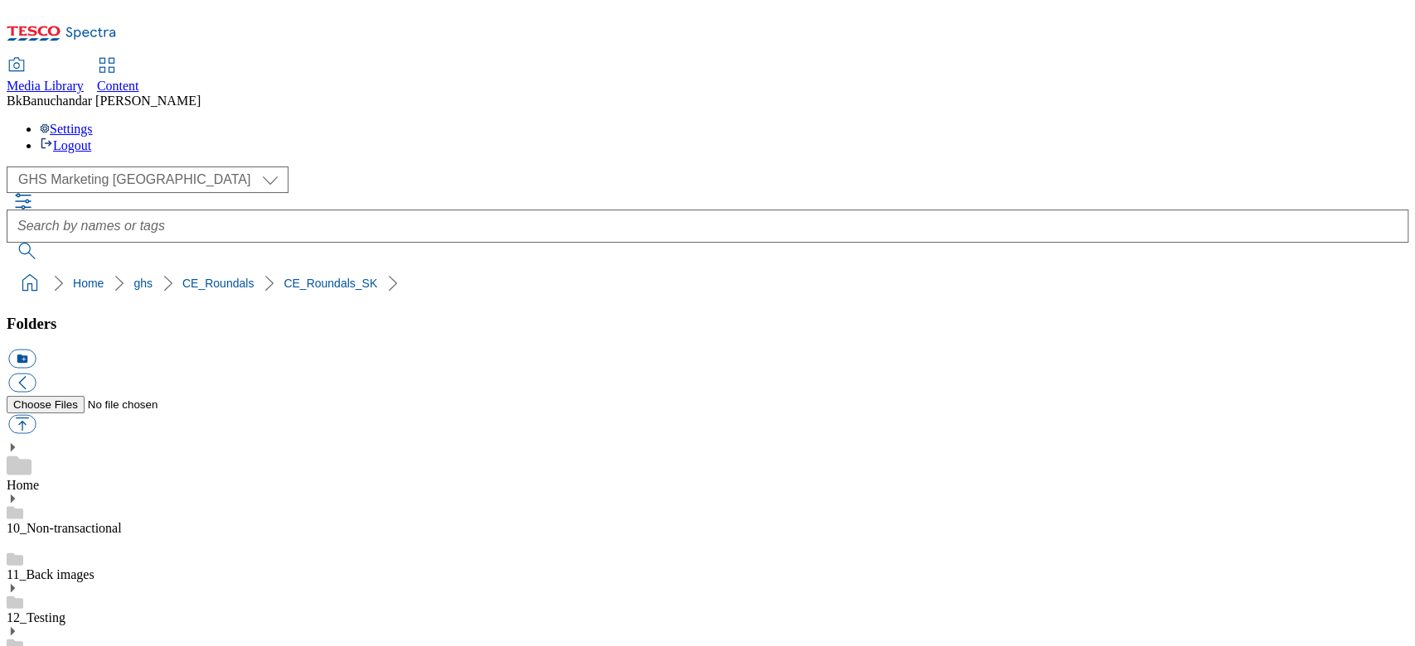
scroll to position [331, 0]
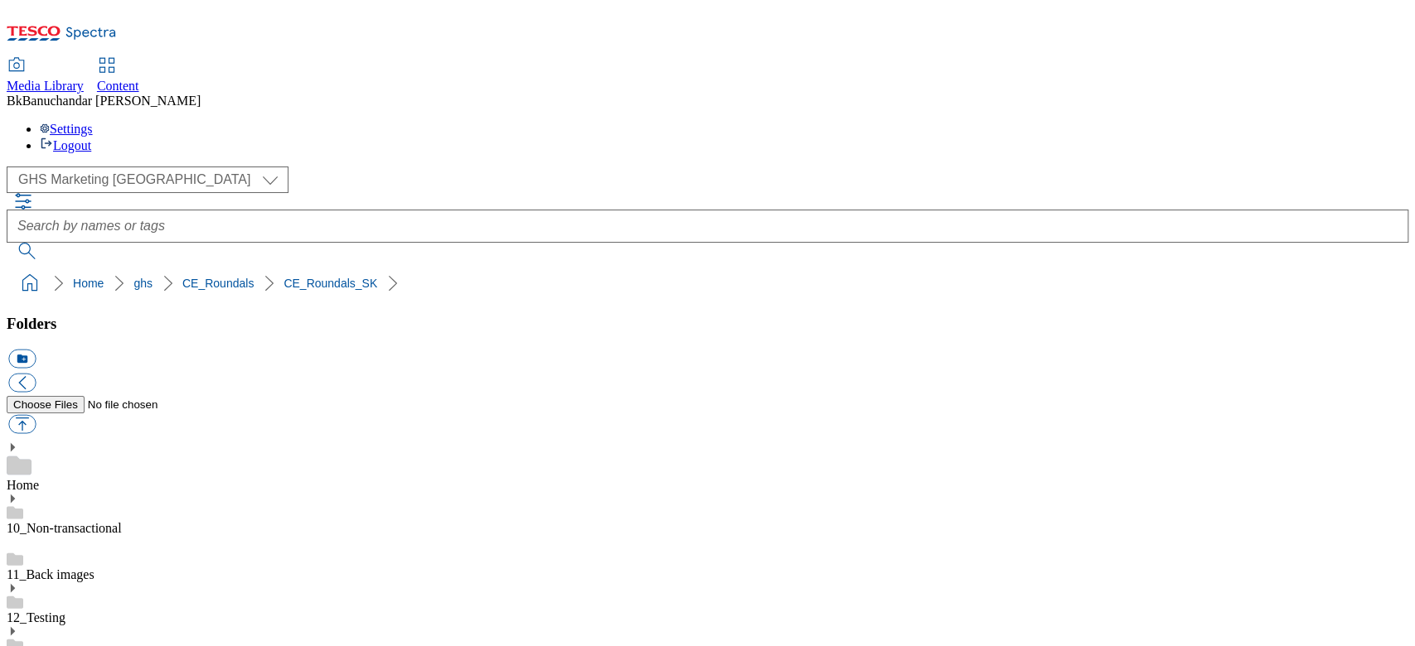
drag, startPoint x: 988, startPoint y: 512, endPoint x: 1319, endPoint y: 516, distance: 331.5
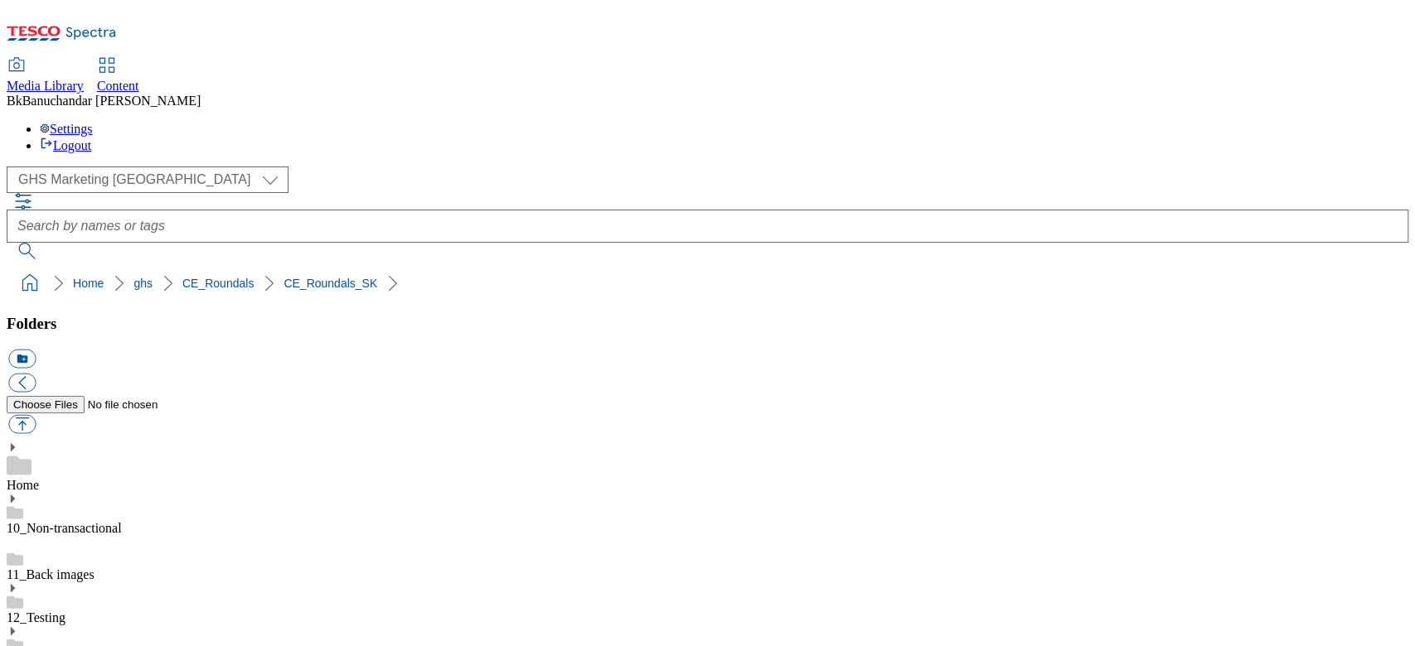
paste input "rounded_super_department_mliecne_vyrobky_a_vajcia"
type input "rounded_super_department_mliecne_vyrobky_a_vajcia"
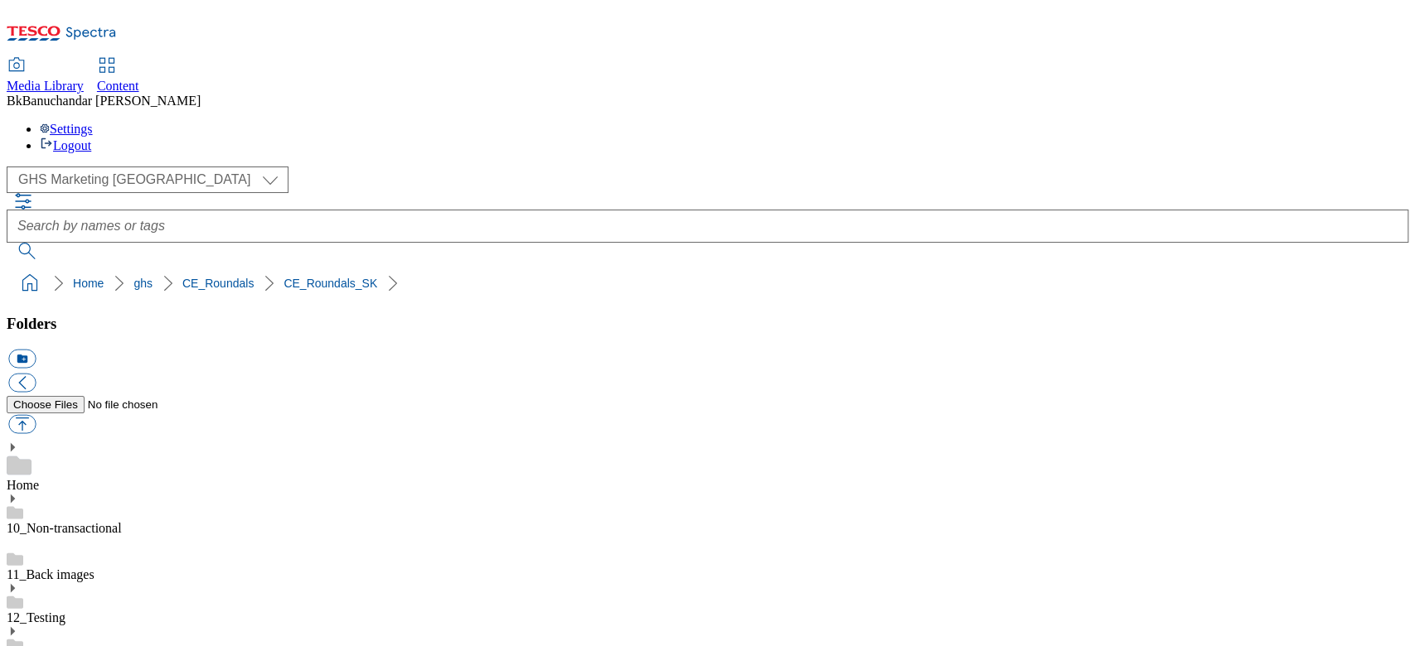
drag, startPoint x: 987, startPoint y: 516, endPoint x: 1219, endPoint y: 515, distance: 232.0
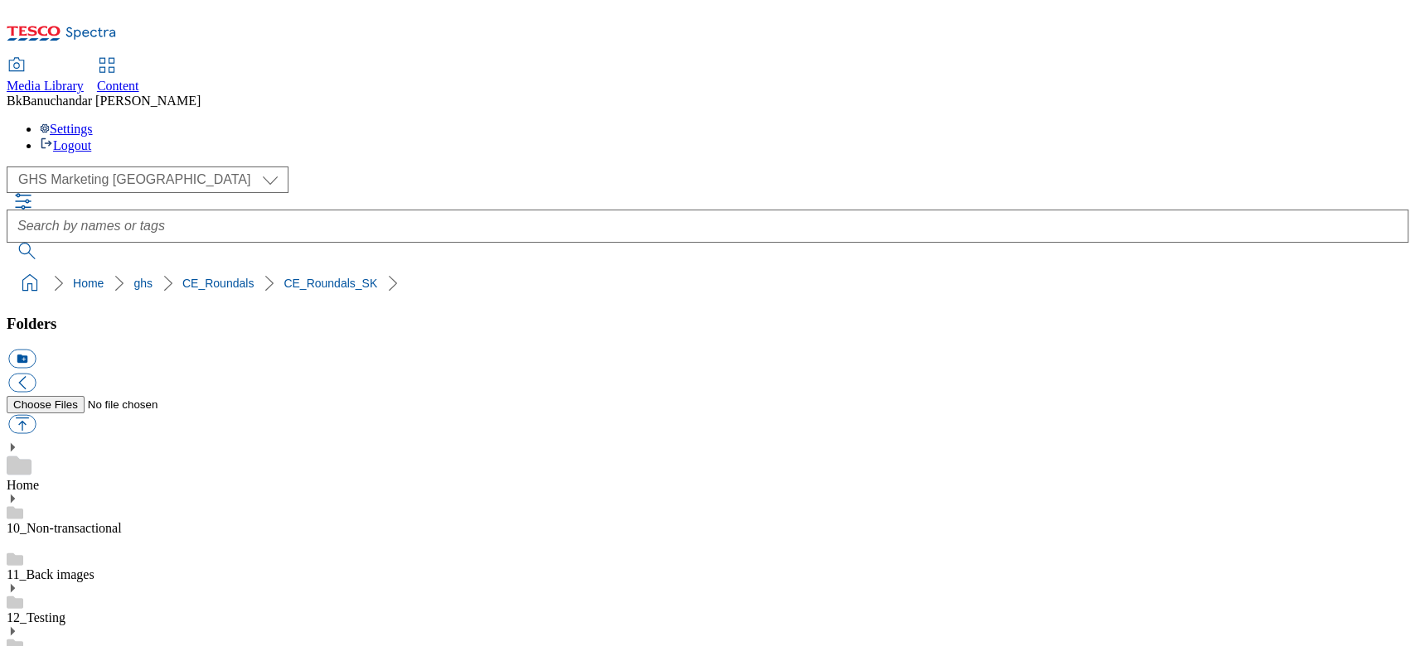
scroll to position [883, 0]
paste input "rounded_super_department_mrazene"
type input "rounded_super_department_mrazene"
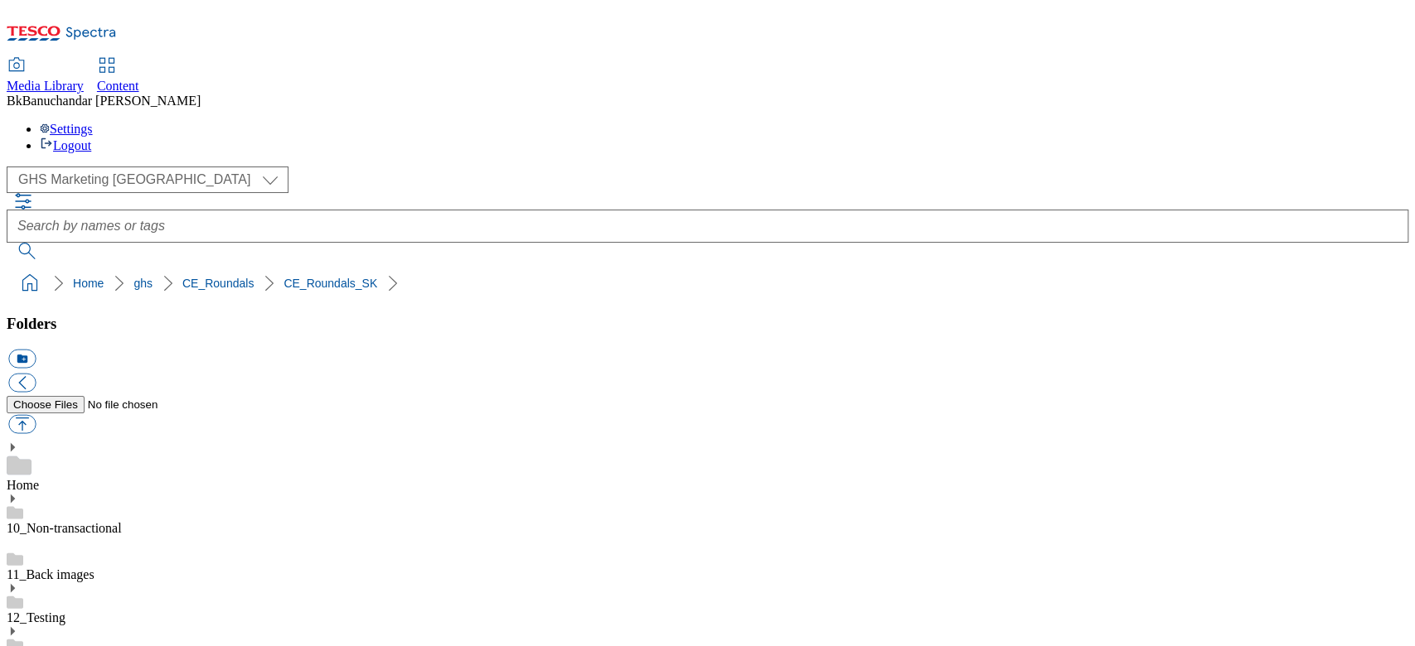
drag, startPoint x: 988, startPoint y: 514, endPoint x: 1216, endPoint y: 522, distance: 228.9
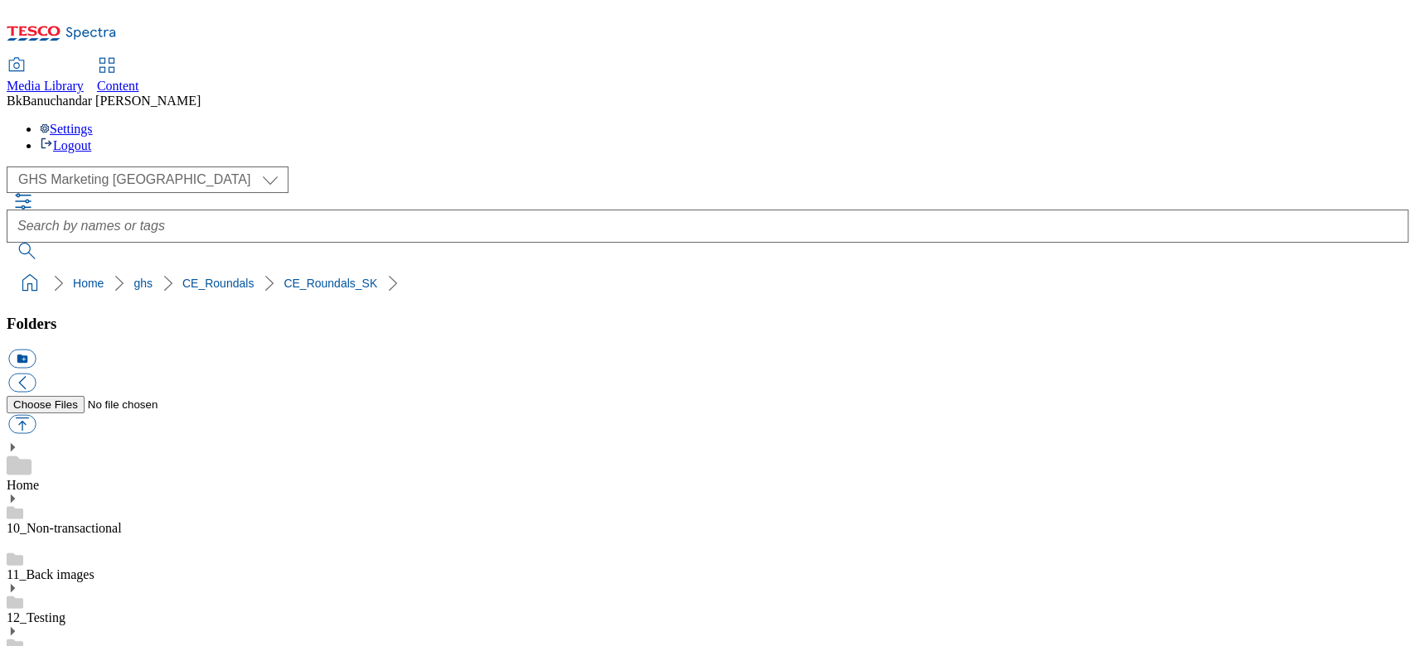
paste input "rounded_super_department_drogeria"
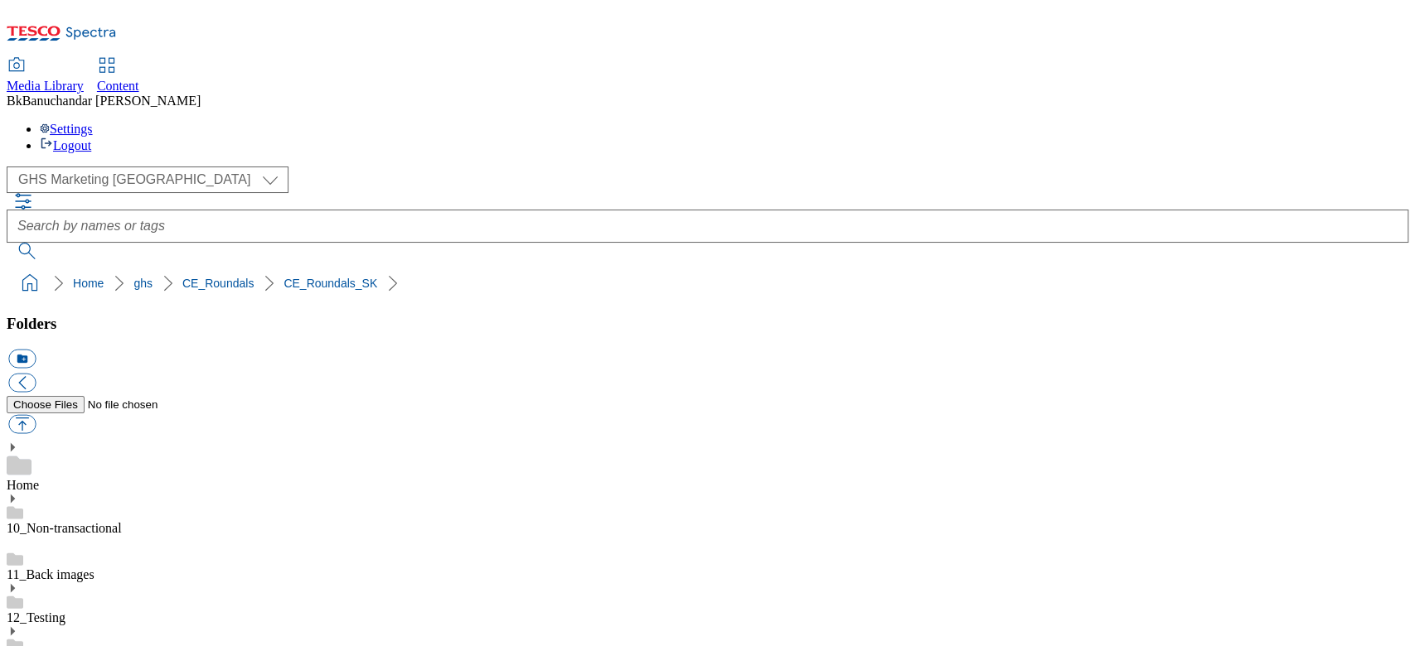
scroll to position [0, 0]
type input "rounded_super_department_drogeria"
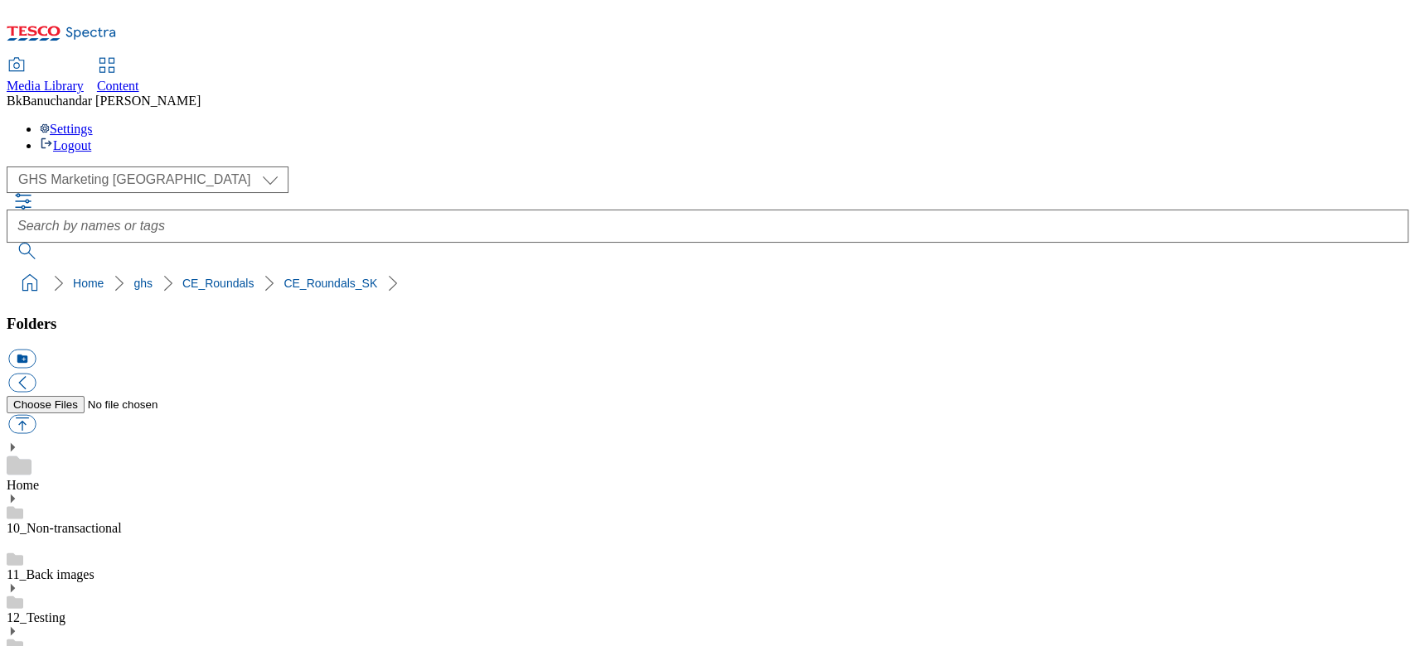
scroll to position [773, 0]
drag, startPoint x: 989, startPoint y: 407, endPoint x: 1196, endPoint y: 404, distance: 207.2
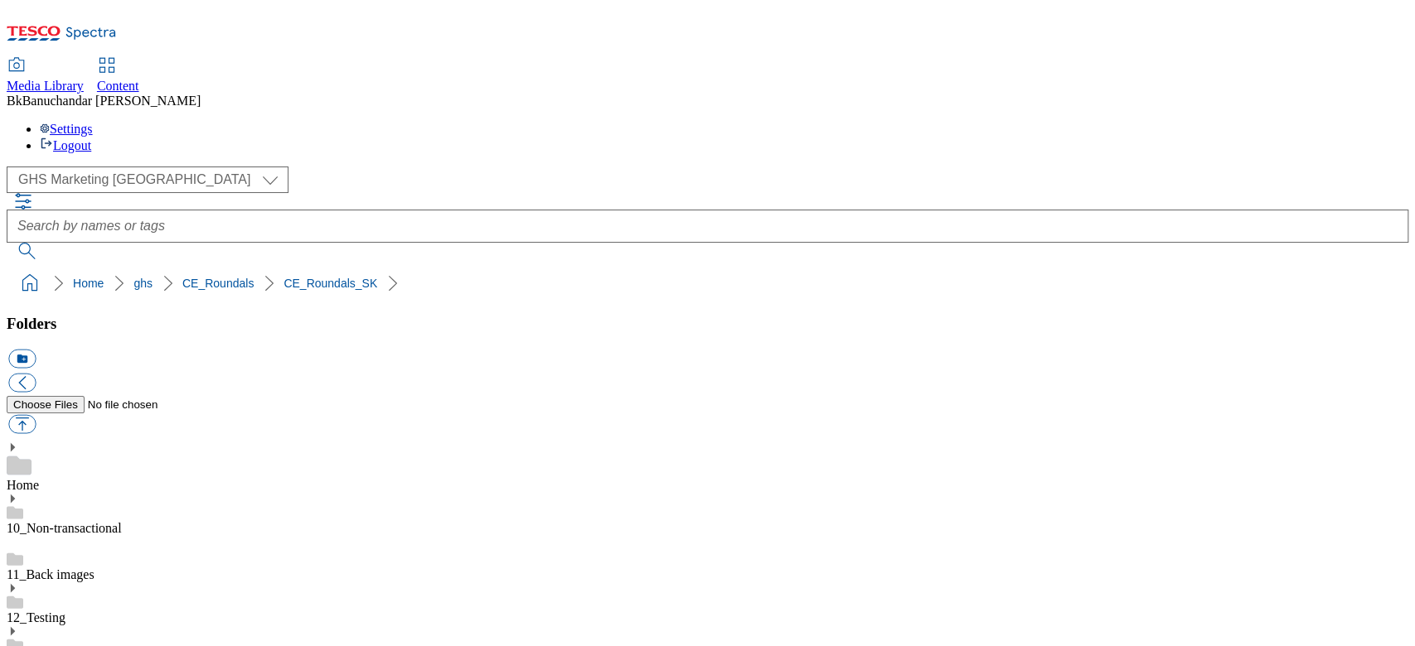
paste input "rounded_super_department_dieta"
type input "rounded_super_department_dieta"
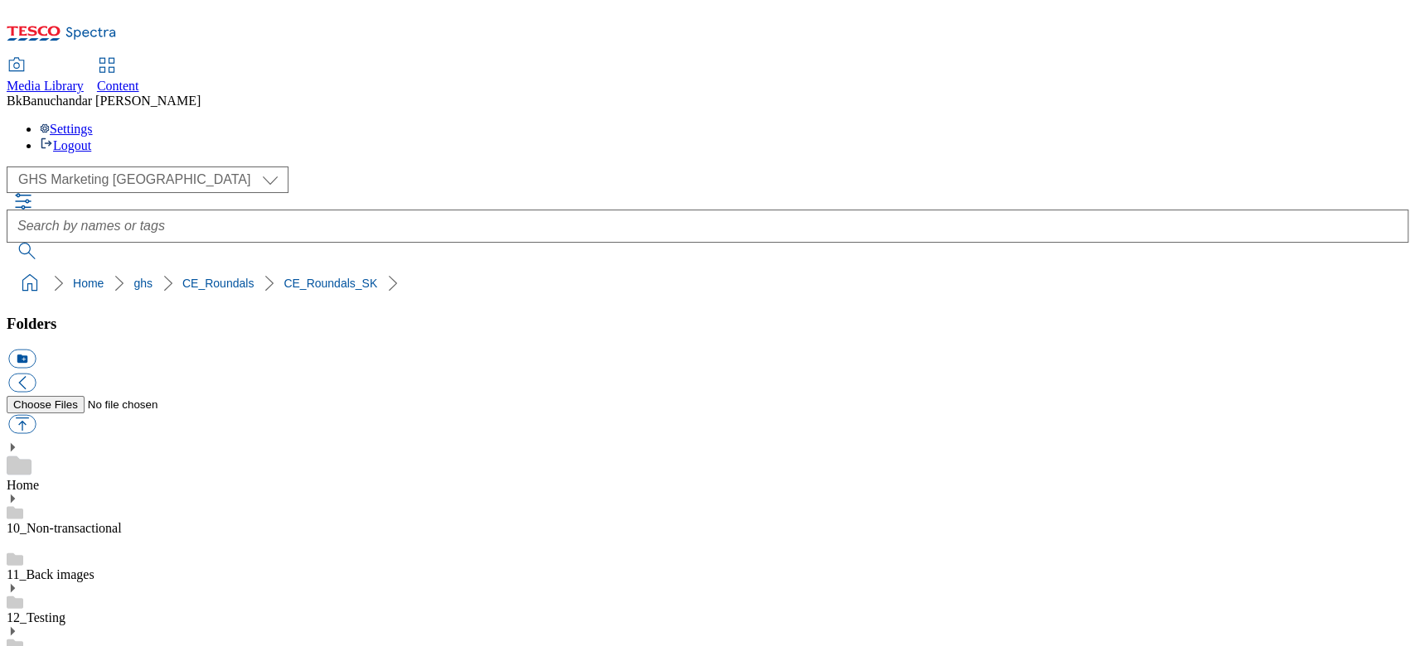
scroll to position [663, 0]
drag, startPoint x: 989, startPoint y: 514, endPoint x: 1265, endPoint y: 515, distance: 275.9
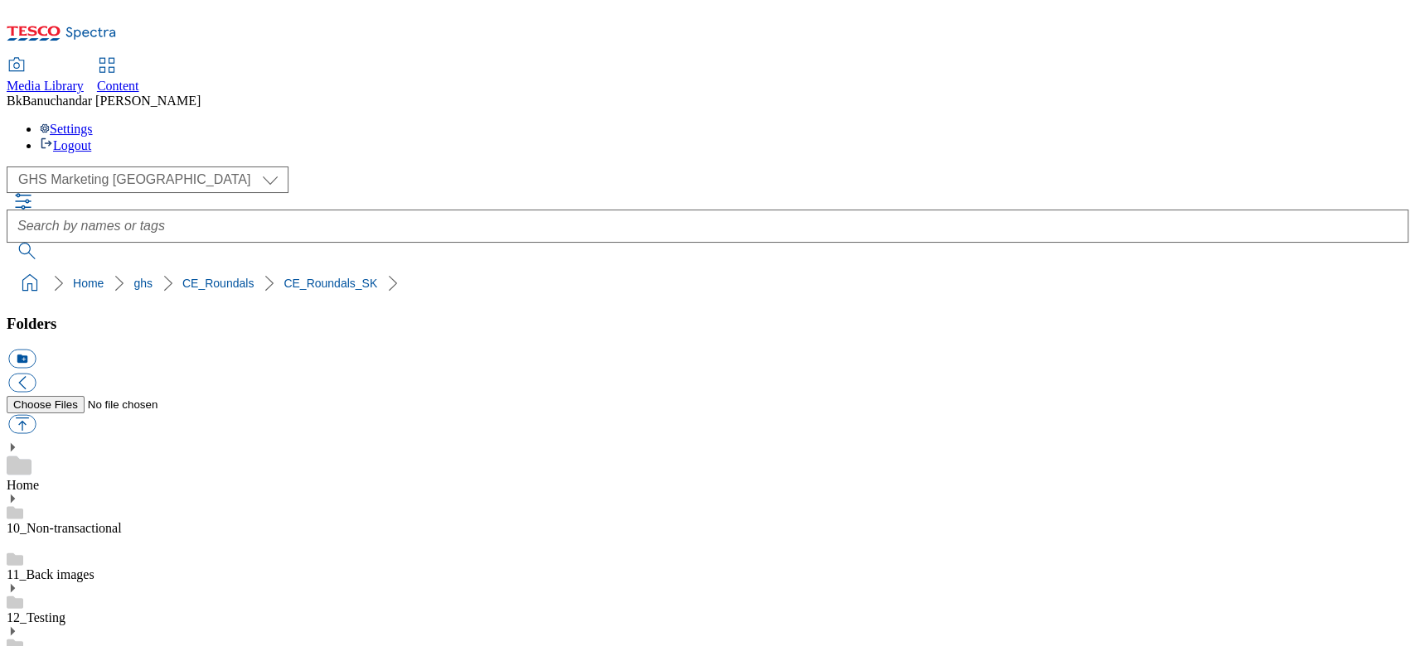
paste input "rounded_super_department_maso_a_lahodky"
type input "rounded_super_department_maso_a_lahodky"
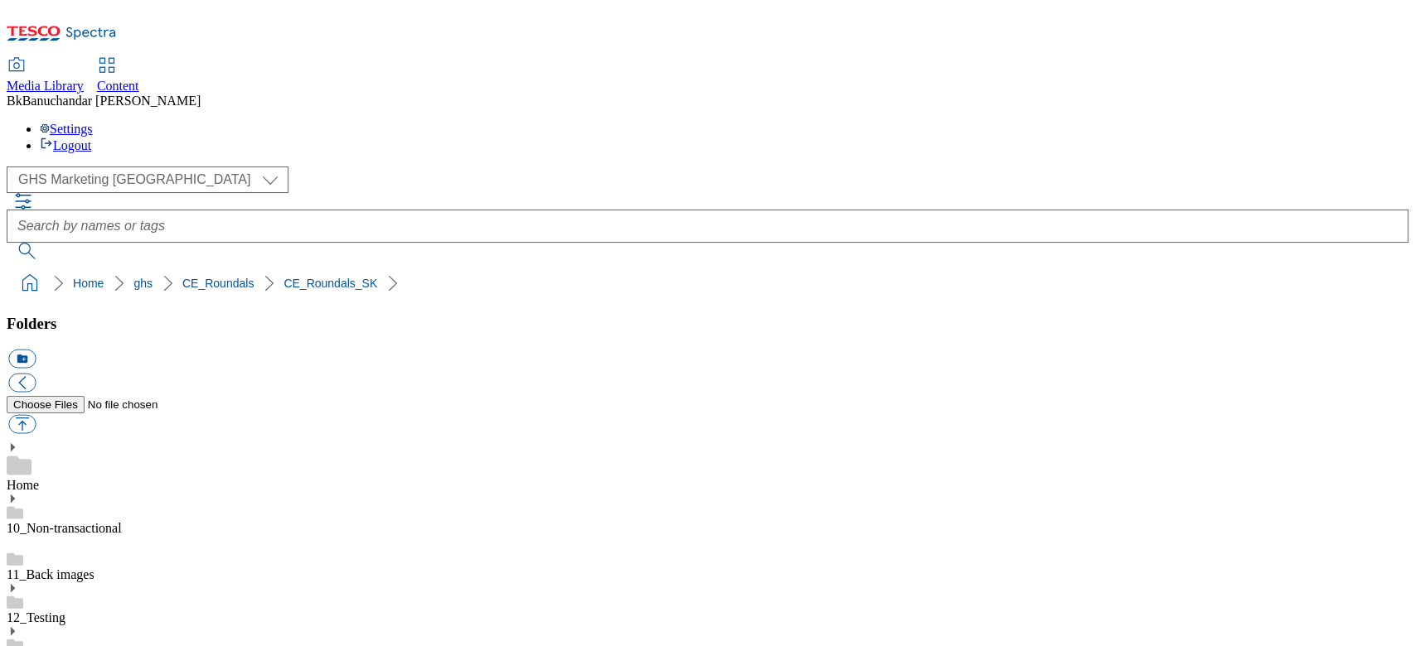
drag, startPoint x: 987, startPoint y: 447, endPoint x: 1235, endPoint y: 454, distance: 247.9
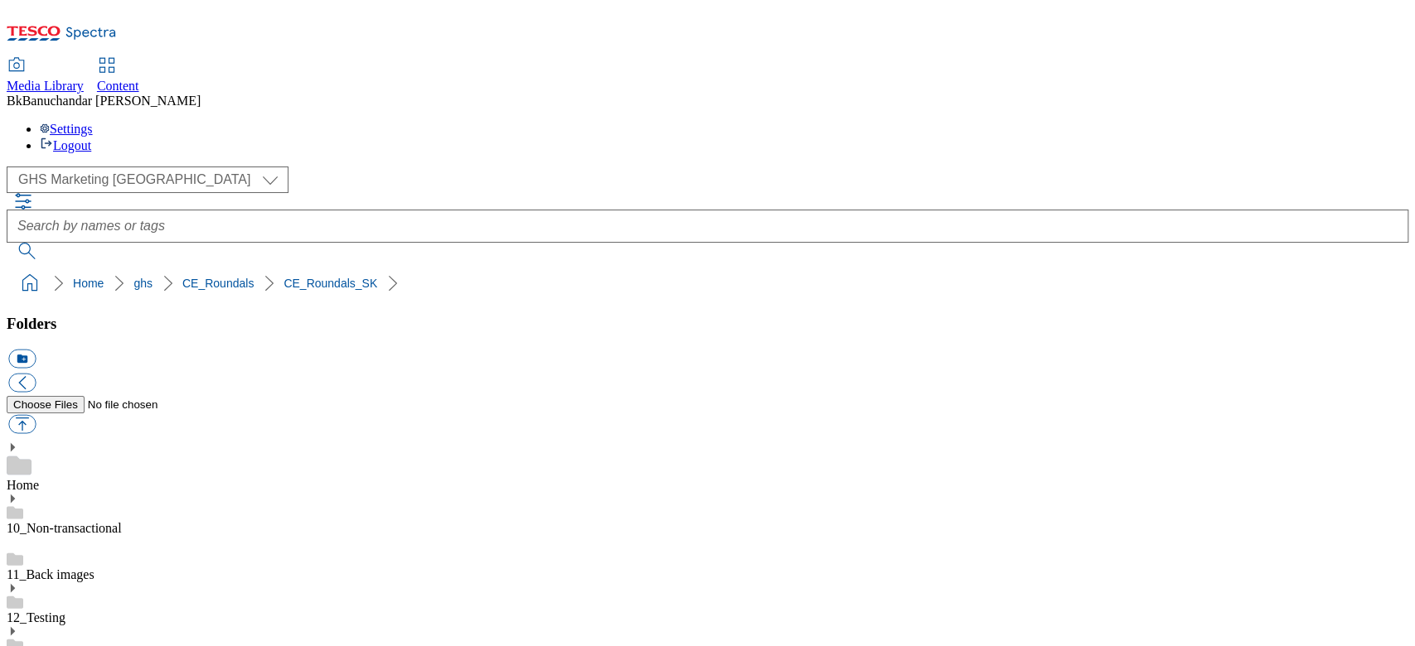
scroll to position [1105, 0]
paste input "domacnost"
type input "rounded_super_department_domacnost"
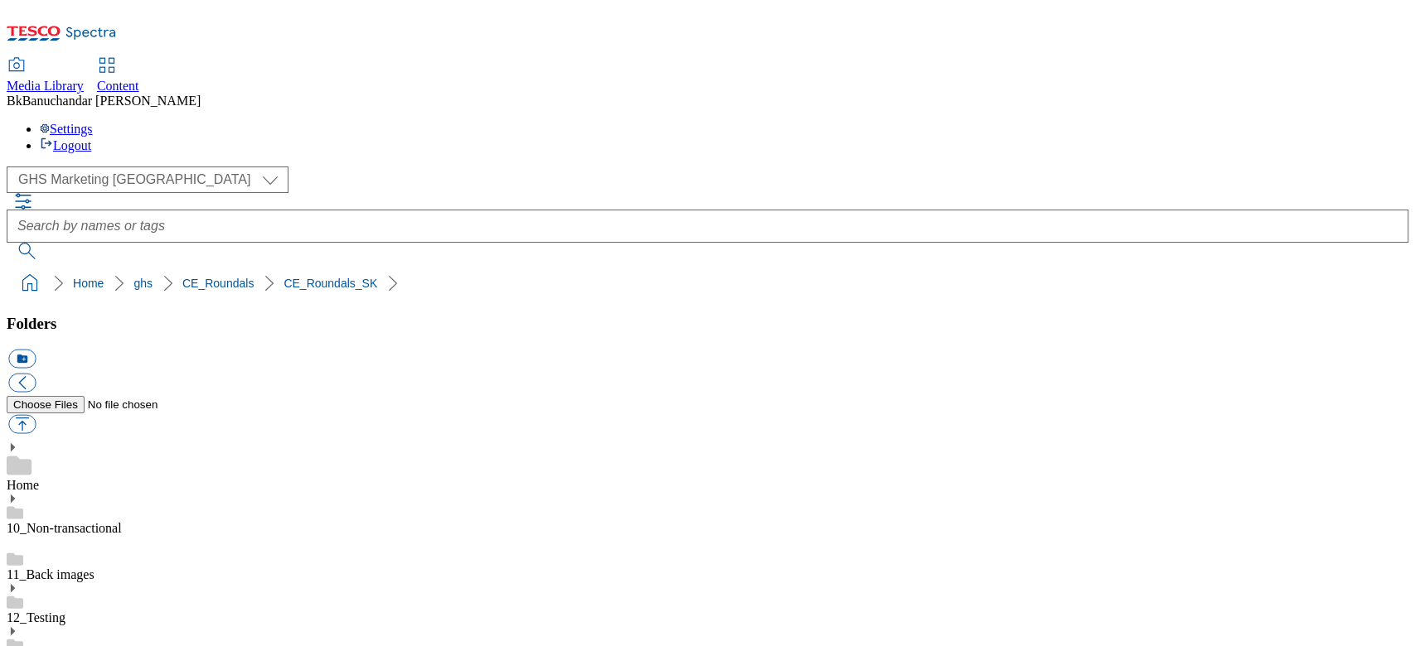
drag, startPoint x: 990, startPoint y: 447, endPoint x: 1266, endPoint y: 450, distance: 276.0
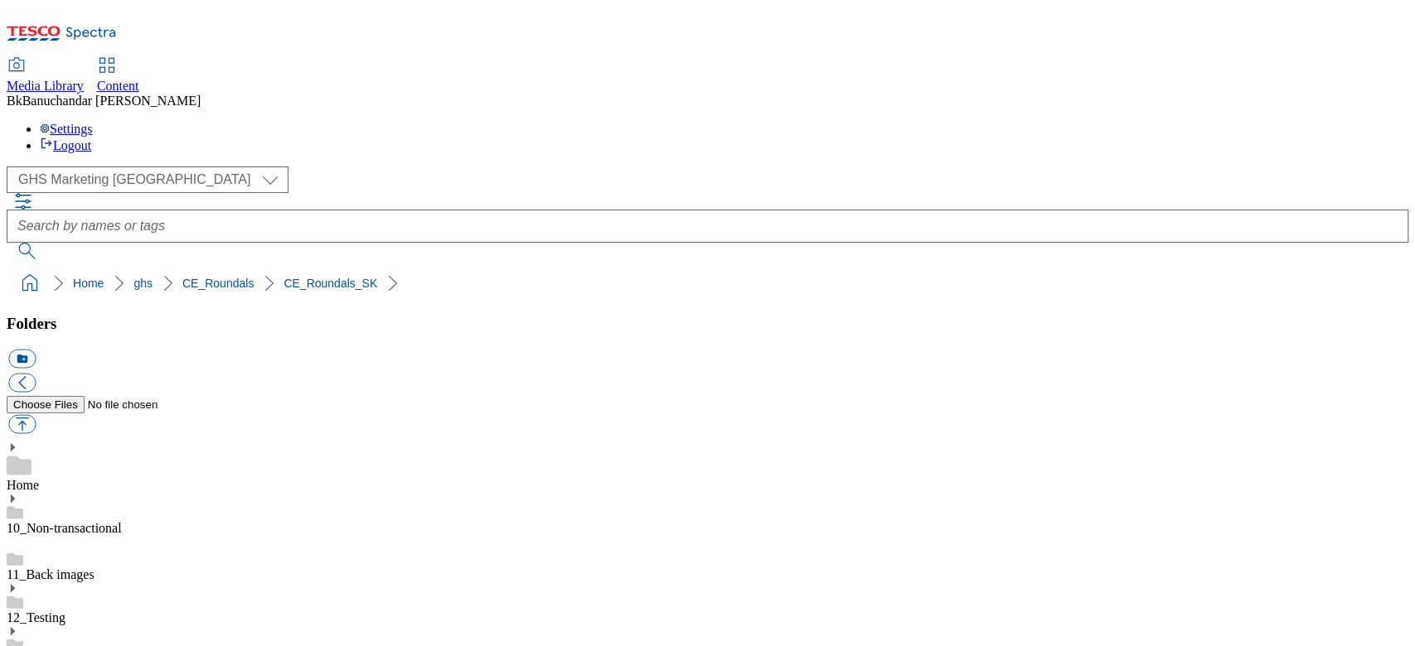
paste input "rounded_super_department_domov_a_zabava"
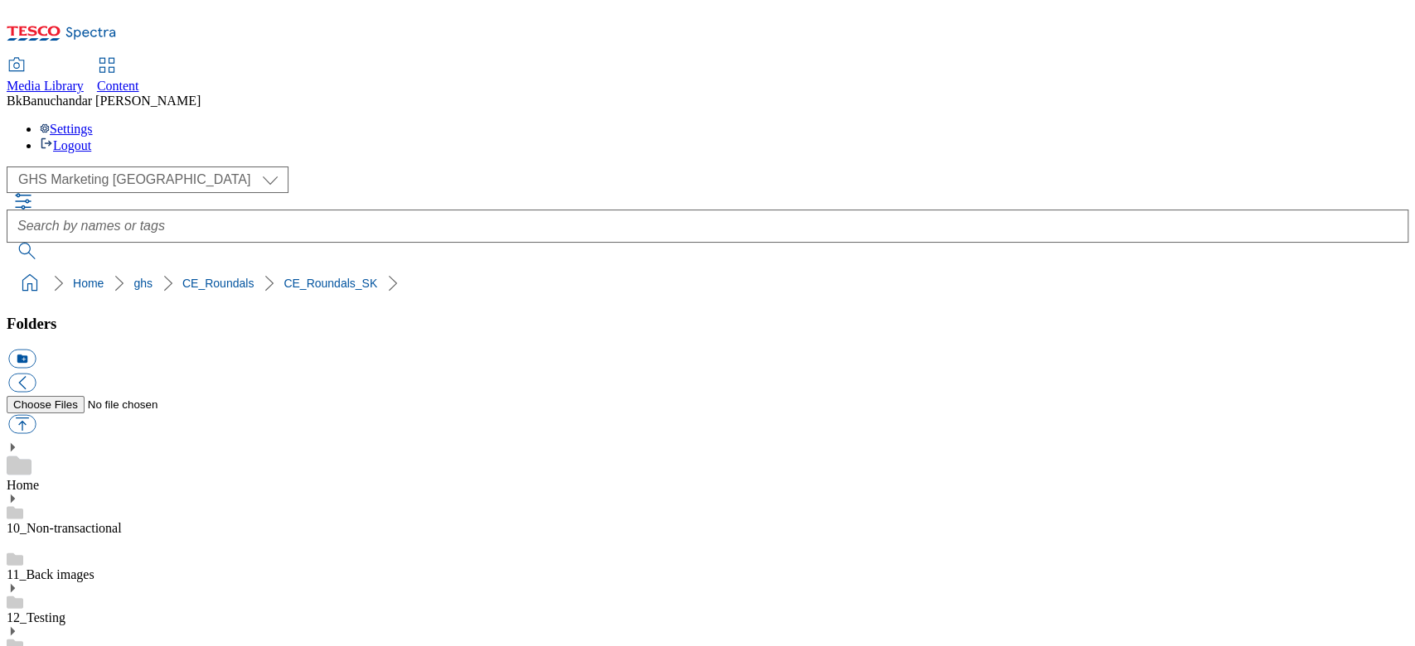
scroll to position [0, 0]
type input "rounded_super_department_domov_a_zabava"
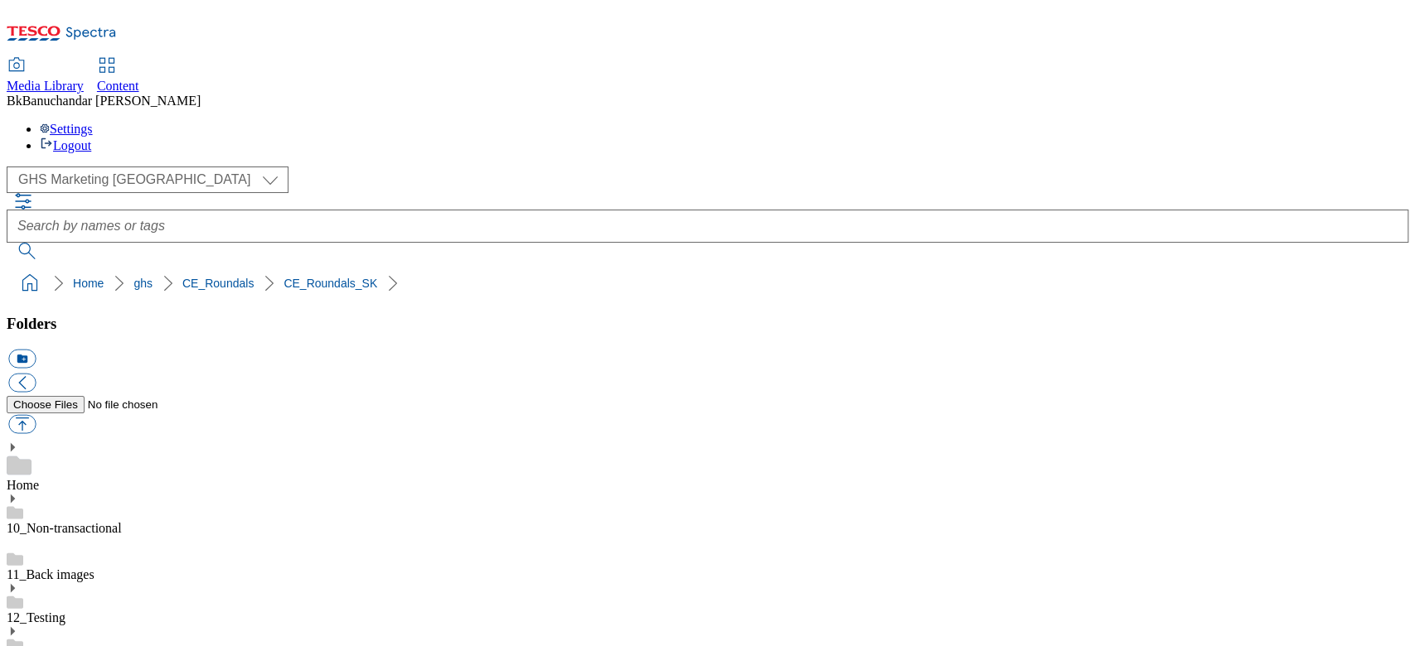
scroll to position [0, 0]
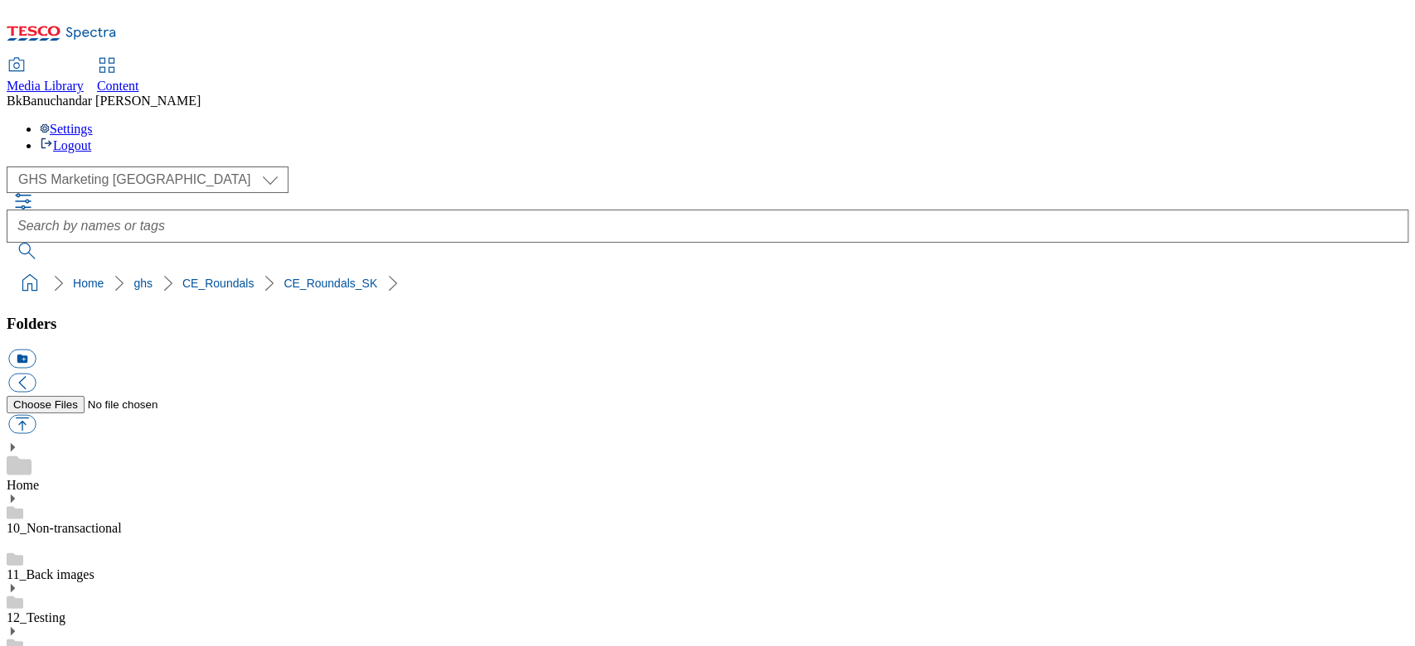
scroll to position [220, 0]
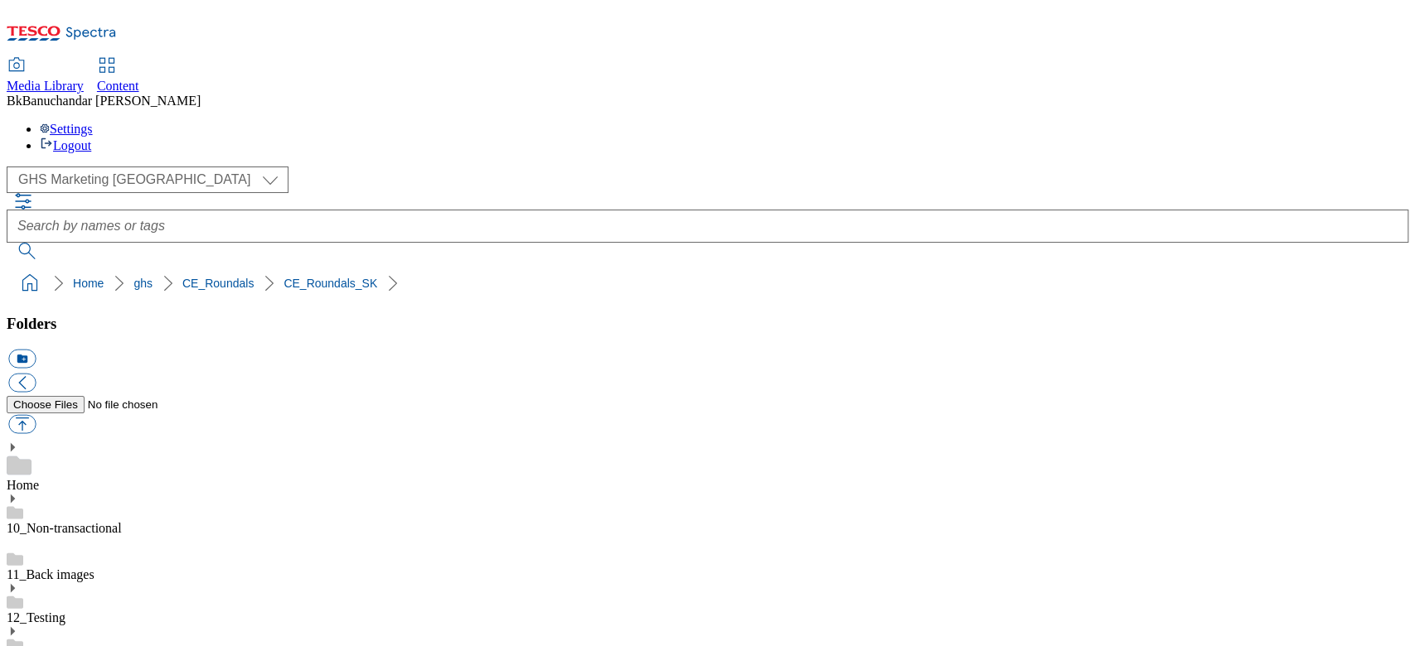
scroll to position [331, 0]
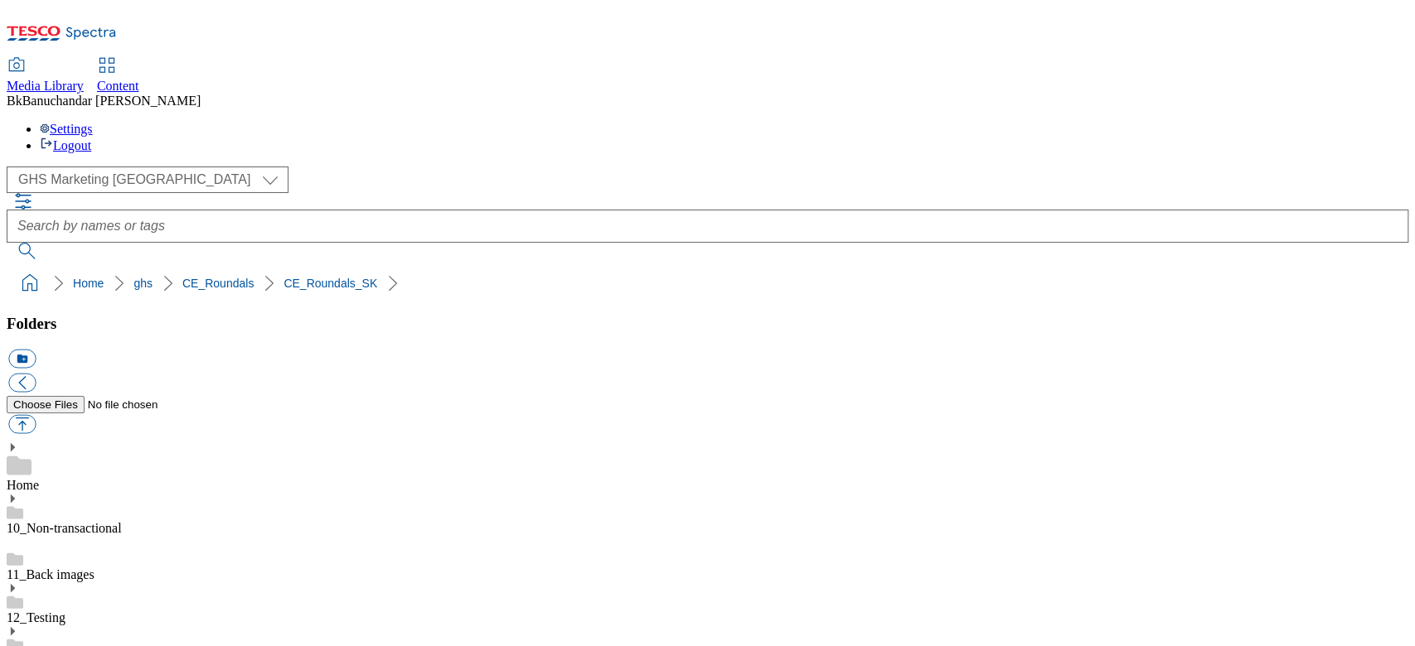
click at [36, 350] on button "icon_new_folder" at bounding box center [21, 359] width 27 height 19
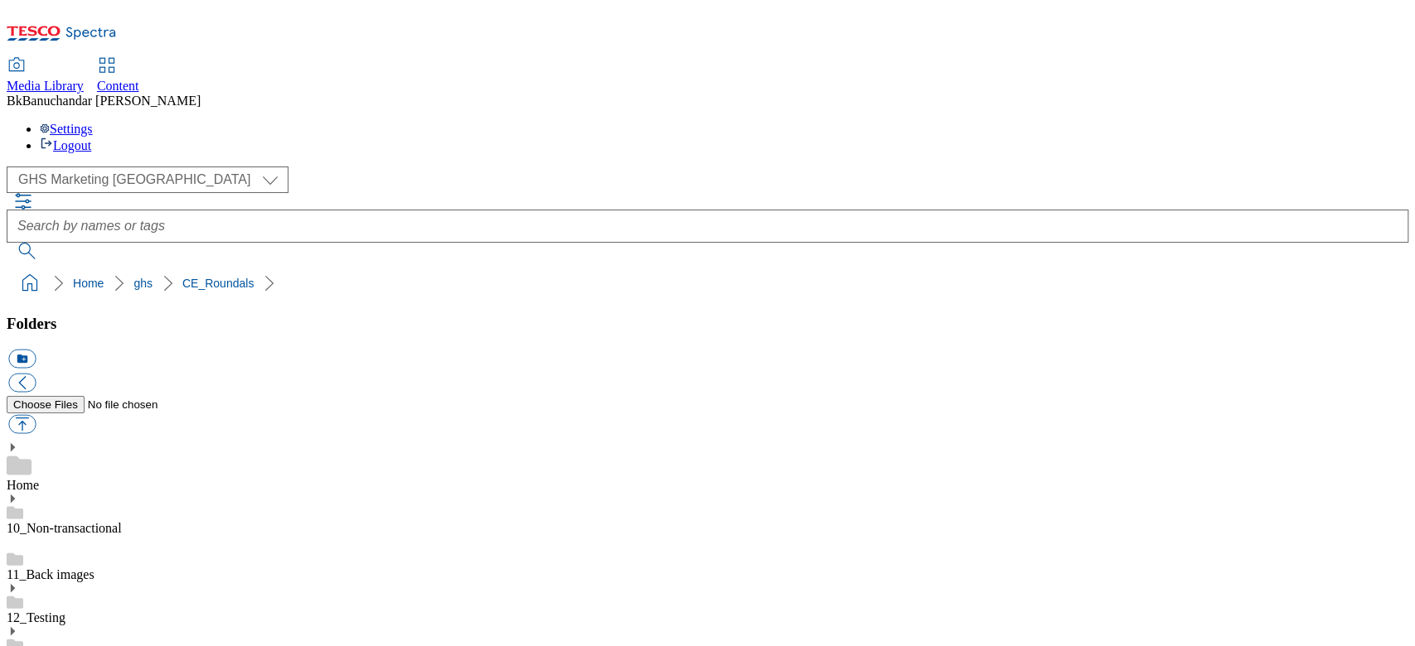
type input "CE_Roundals_EN"
click at [36, 415] on button "button" at bounding box center [21, 424] width 27 height 19
type input "C:\fakepath\rounded_super_department_baby.jpg"
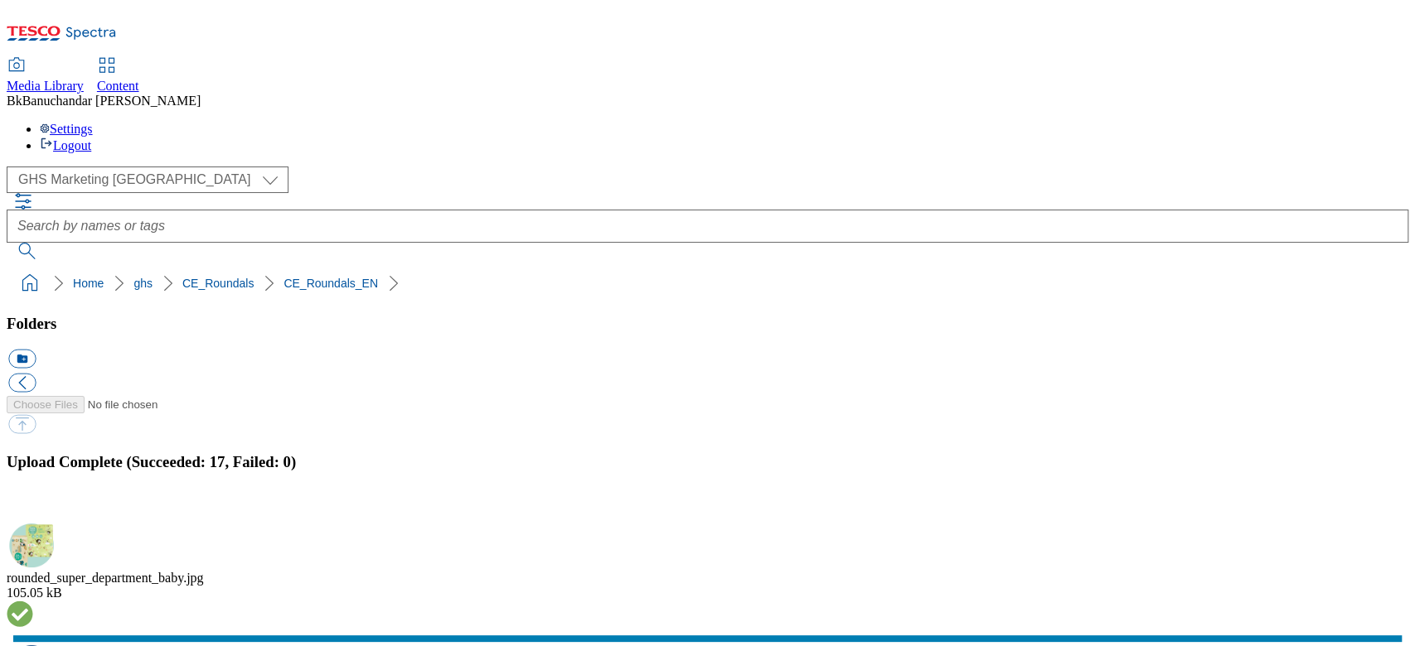
scroll to position [912, 0]
click at [33, 506] on button "button" at bounding box center [20, 514] width 25 height 16
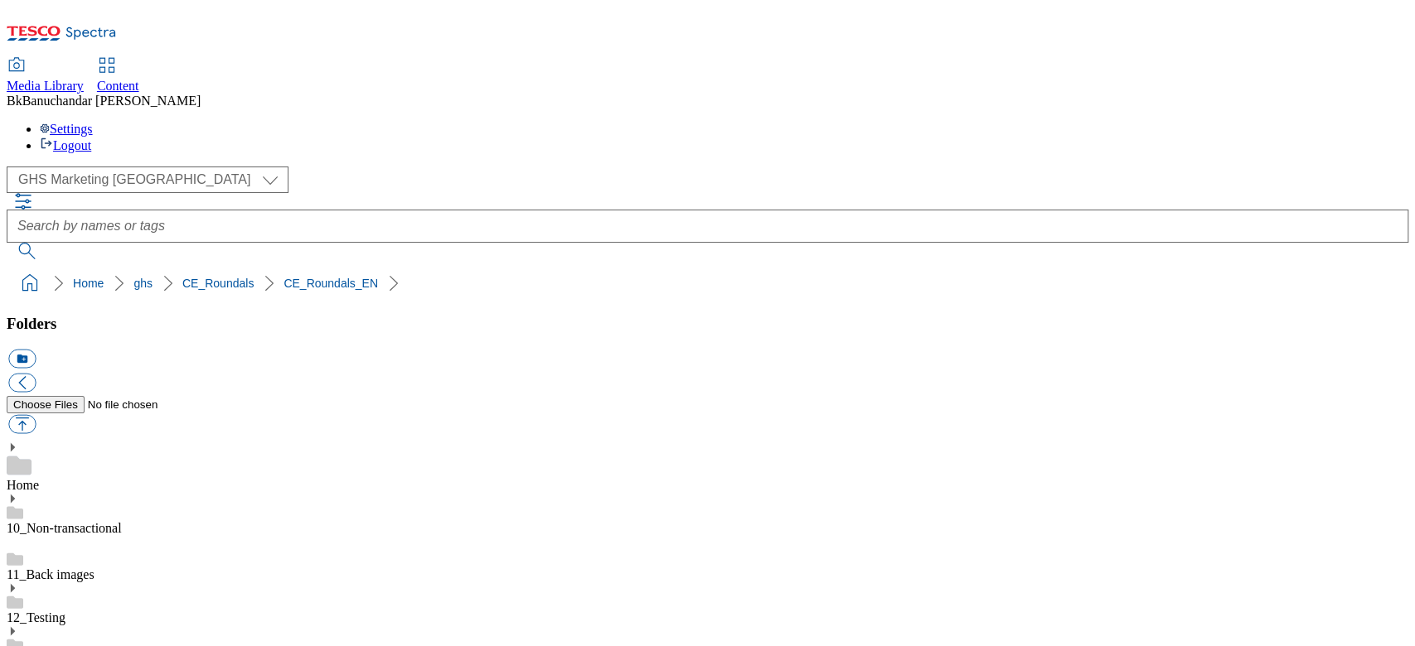
drag, startPoint x: 989, startPoint y: 424, endPoint x: 1252, endPoint y: 434, distance: 263.7
copy div "rounded_super_department_special_offers"
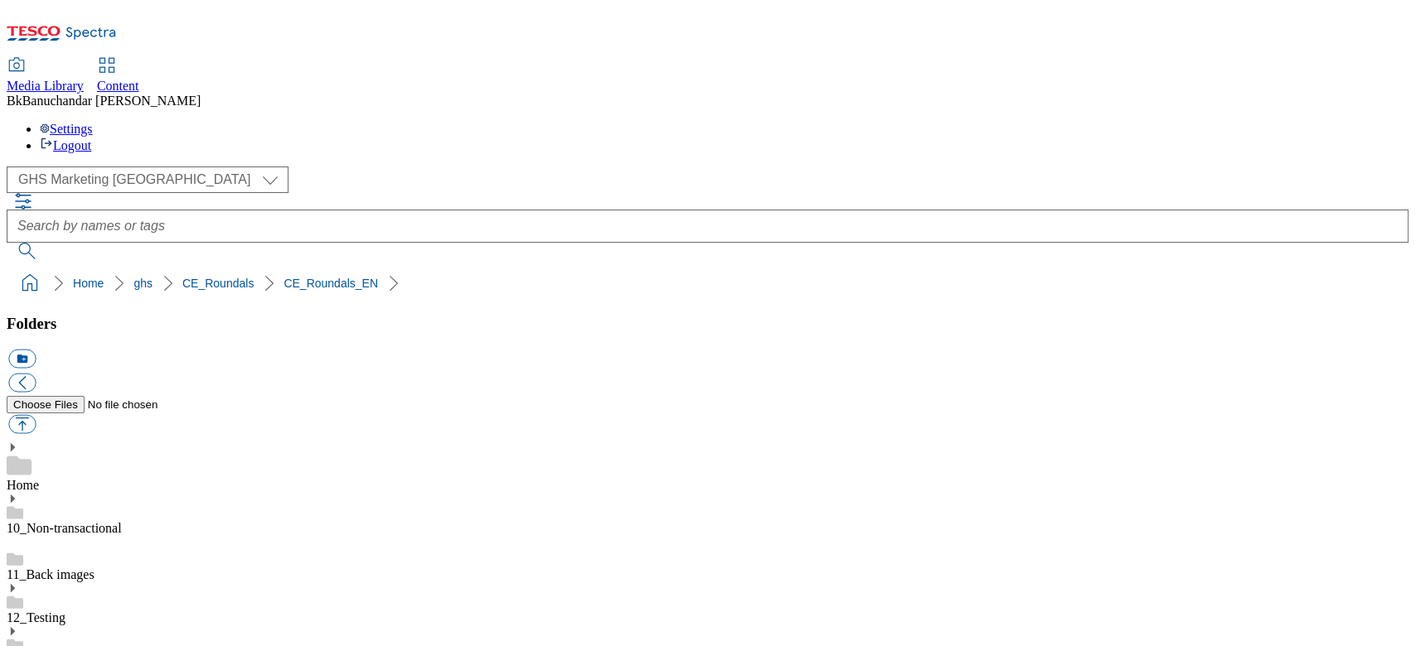
paste input "rounded_super_department_special_offers"
type input "rounded_super_department_special_offers"
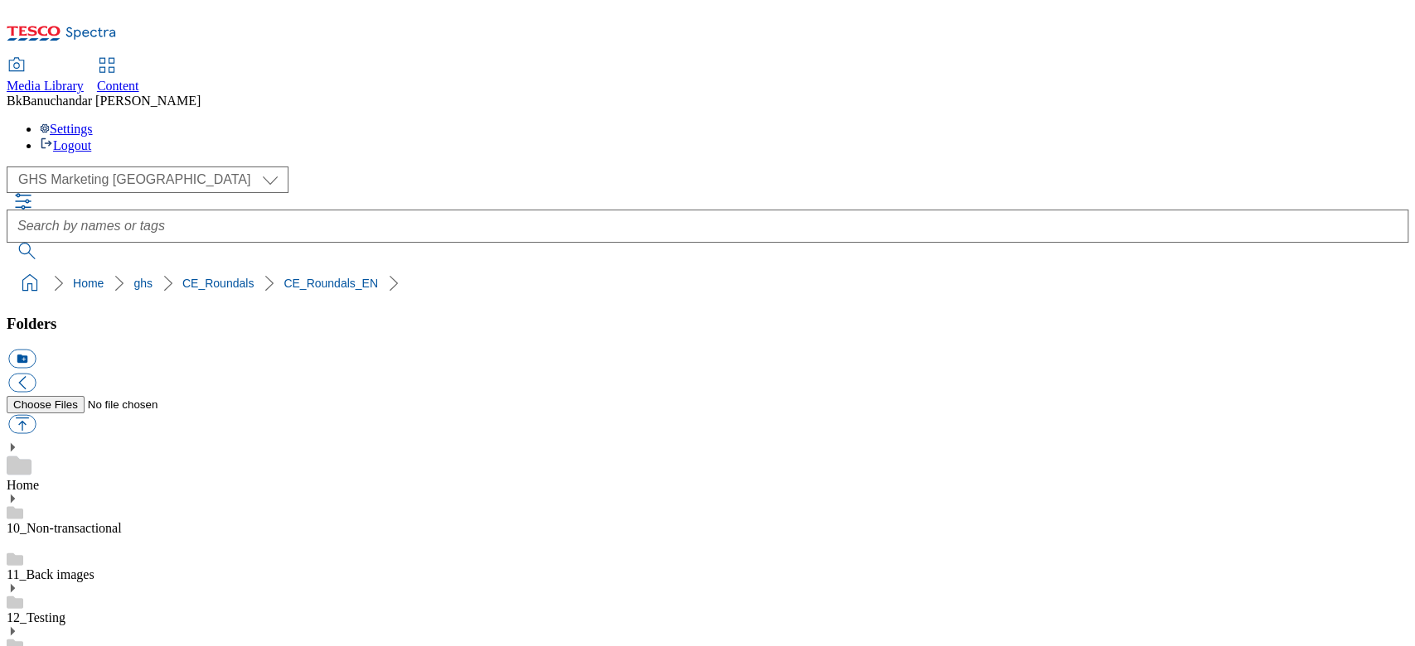
drag, startPoint x: 985, startPoint y: 426, endPoint x: 1251, endPoint y: 428, distance: 266.0
copy div "rounded_super_department_special_offers"
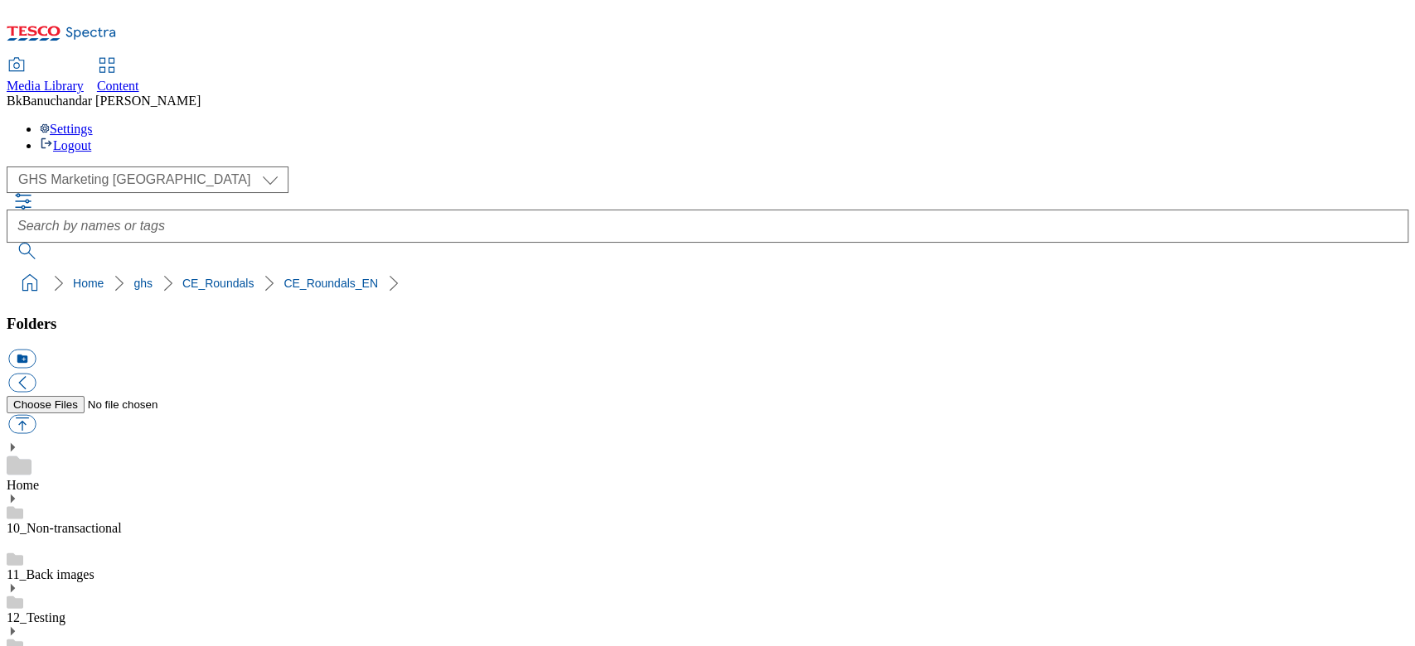
paste input "rounded_super_department_special_offers"
type input "rounded_super_department_special_offers"
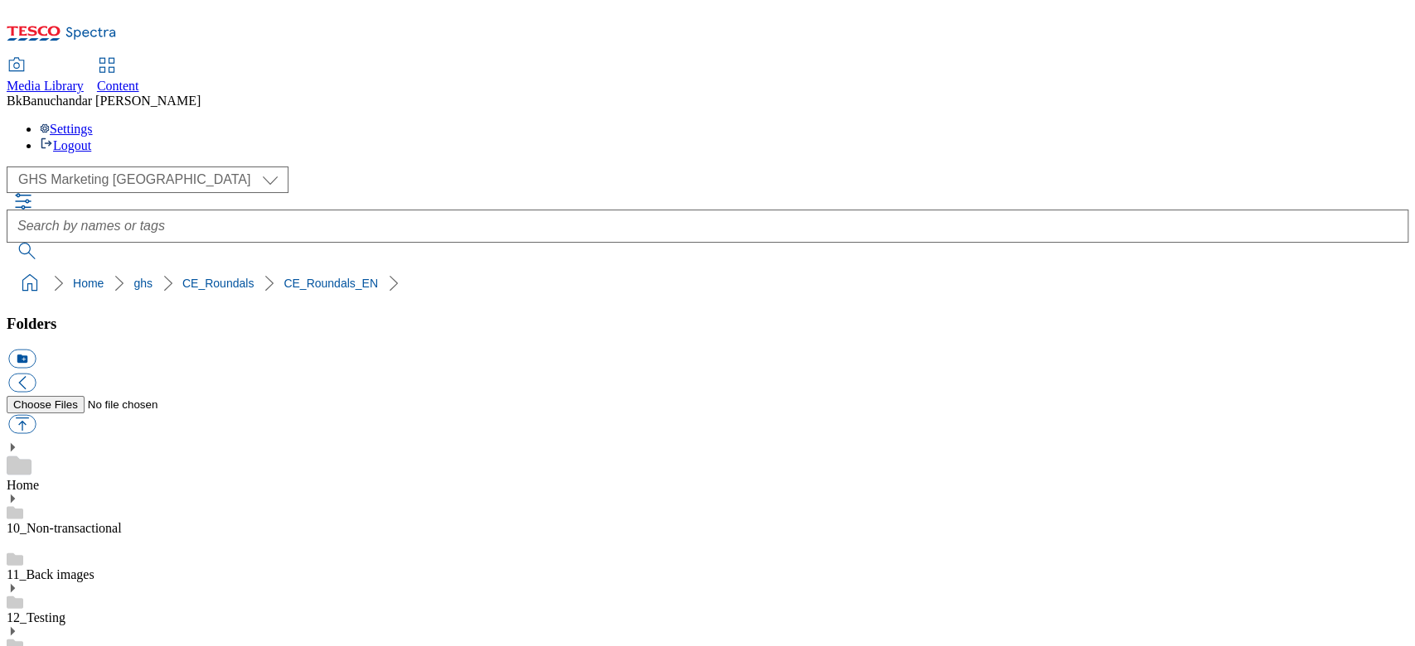
scroll to position [0, 0]
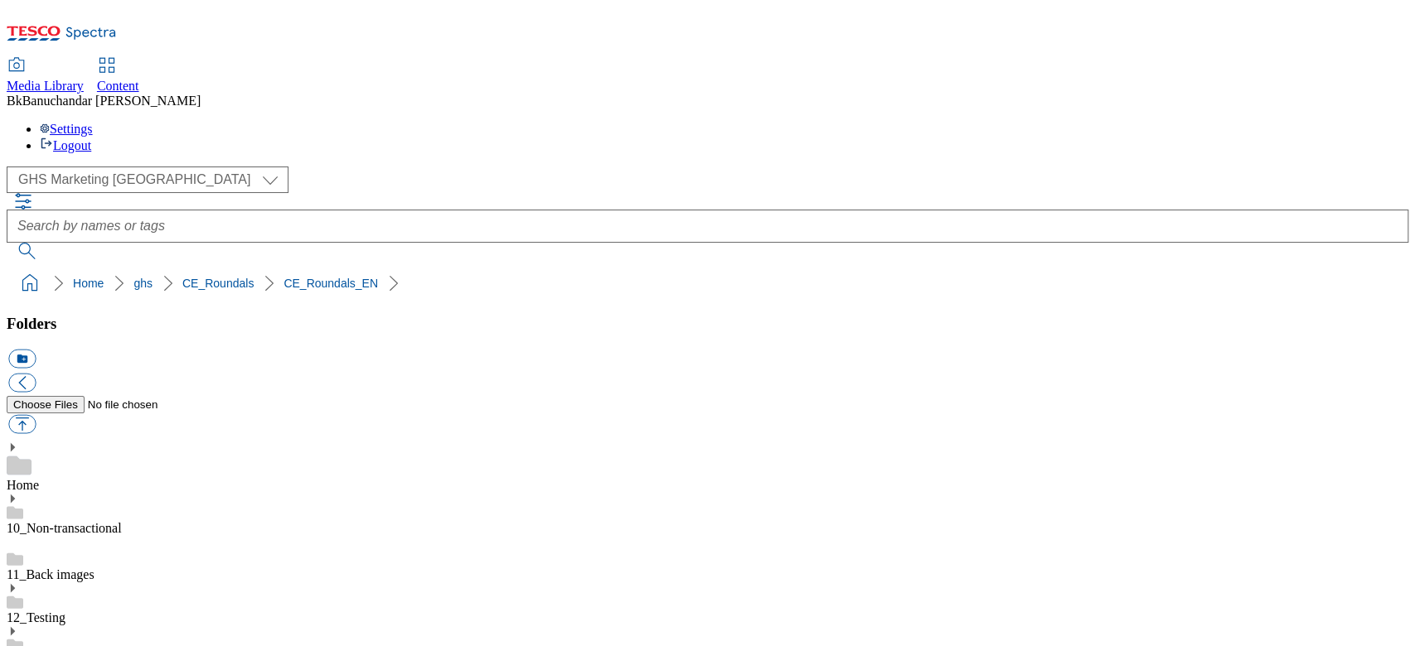
scroll to position [220, 0]
drag, startPoint x: 984, startPoint y: 425, endPoint x: 1225, endPoint y: 434, distance: 240.5
copy div "rounded_super_department_top_picks"
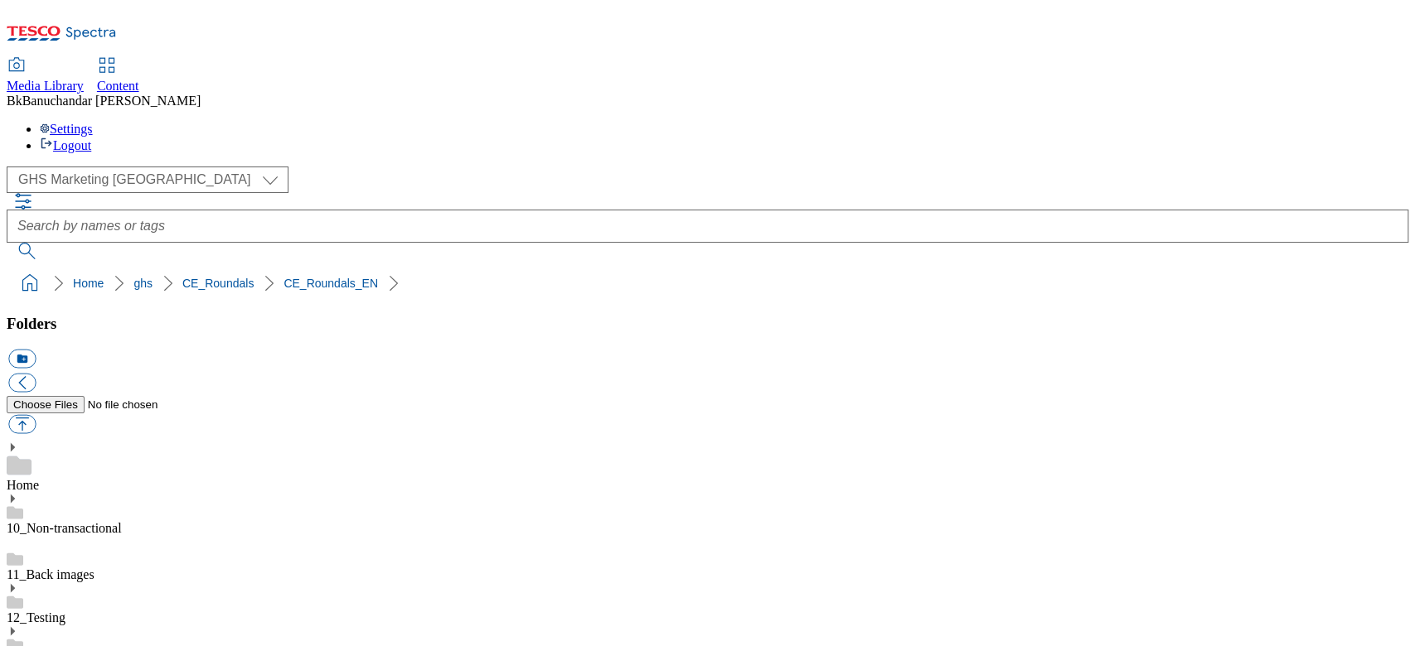
paste input "rounded_super_department_top_picks"
type input "rounded_super_department_top_picks"
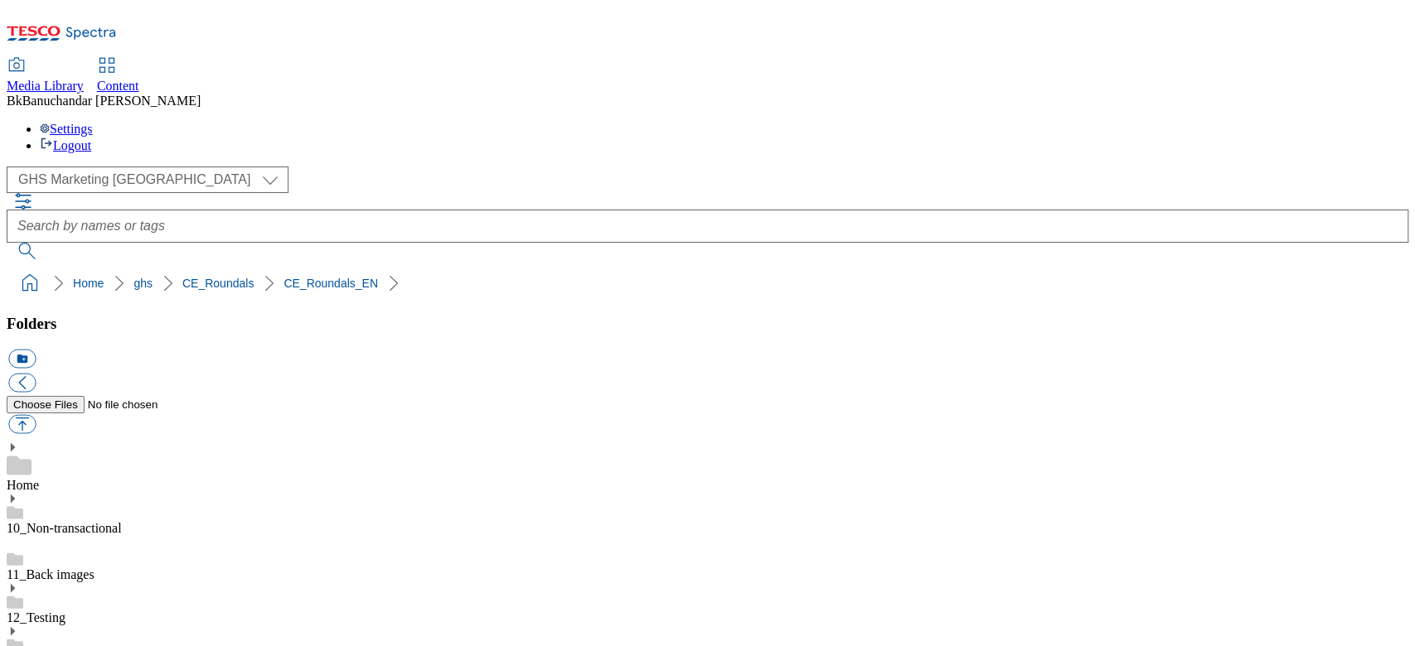
drag, startPoint x: 985, startPoint y: 425, endPoint x: 1253, endPoint y: 426, distance: 267.7
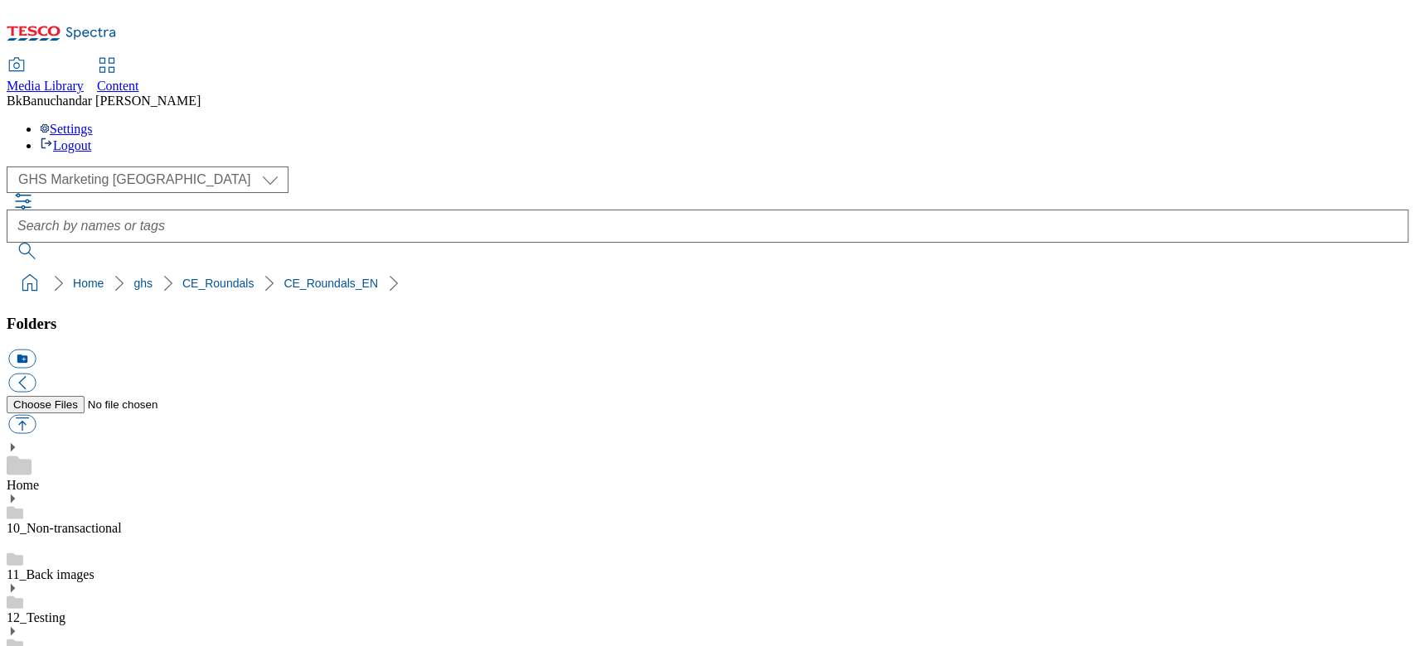
copy div "rounded_super_department_new_products"
paste input "rounded_super_department_new_products"
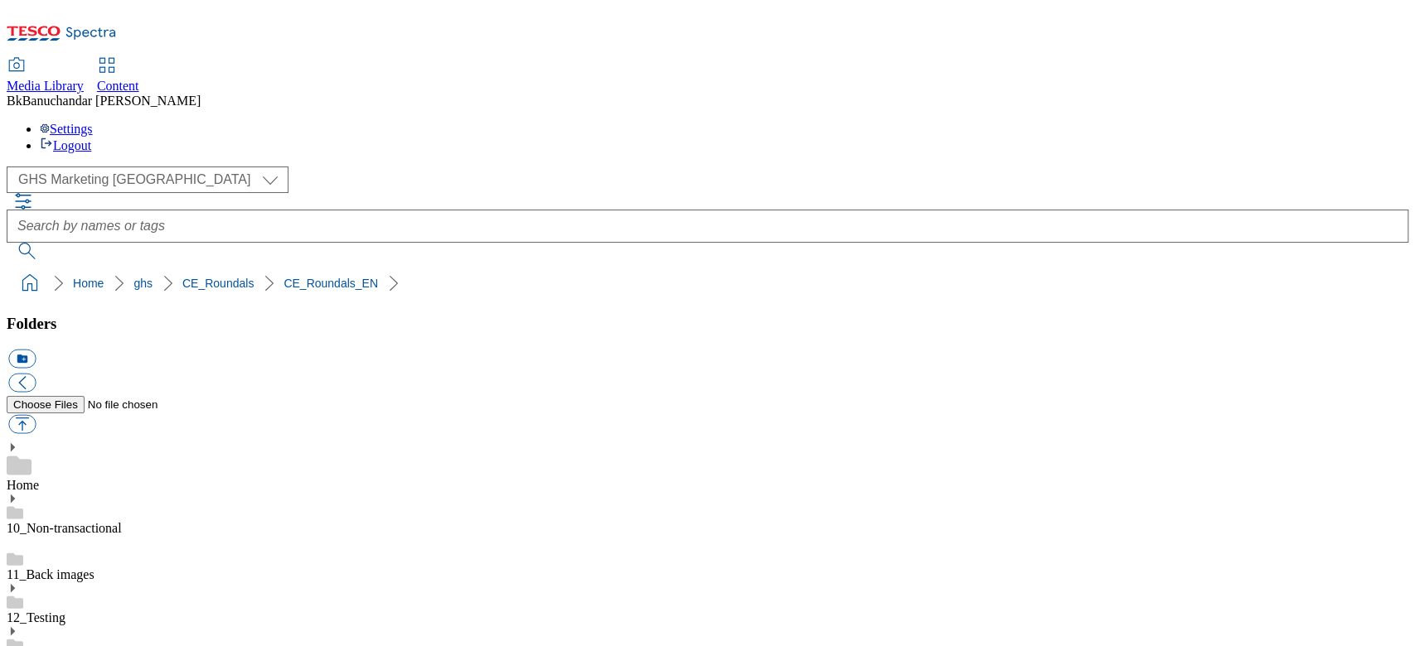
type input "rounded_super_department_new_products"
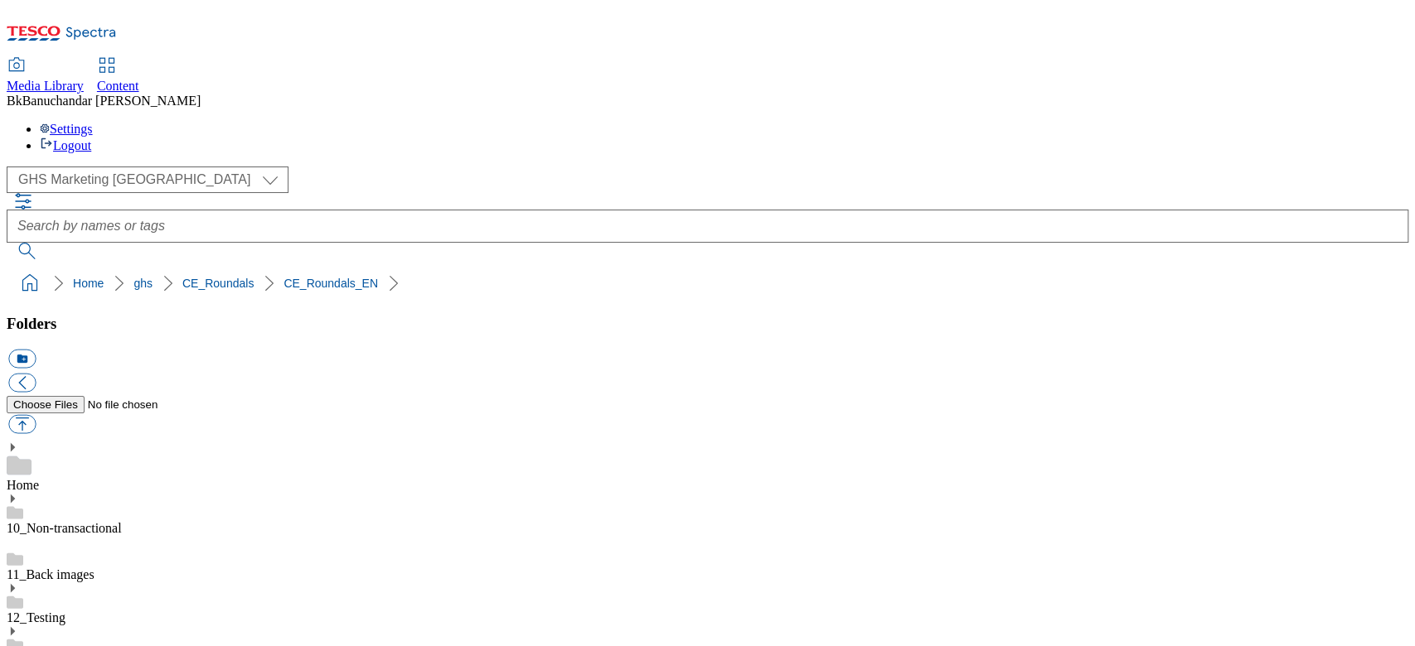
drag, startPoint x: 988, startPoint y: 428, endPoint x: 1266, endPoint y: 427, distance: 278.4
copy div "rounded_super_department_special_nutrition"
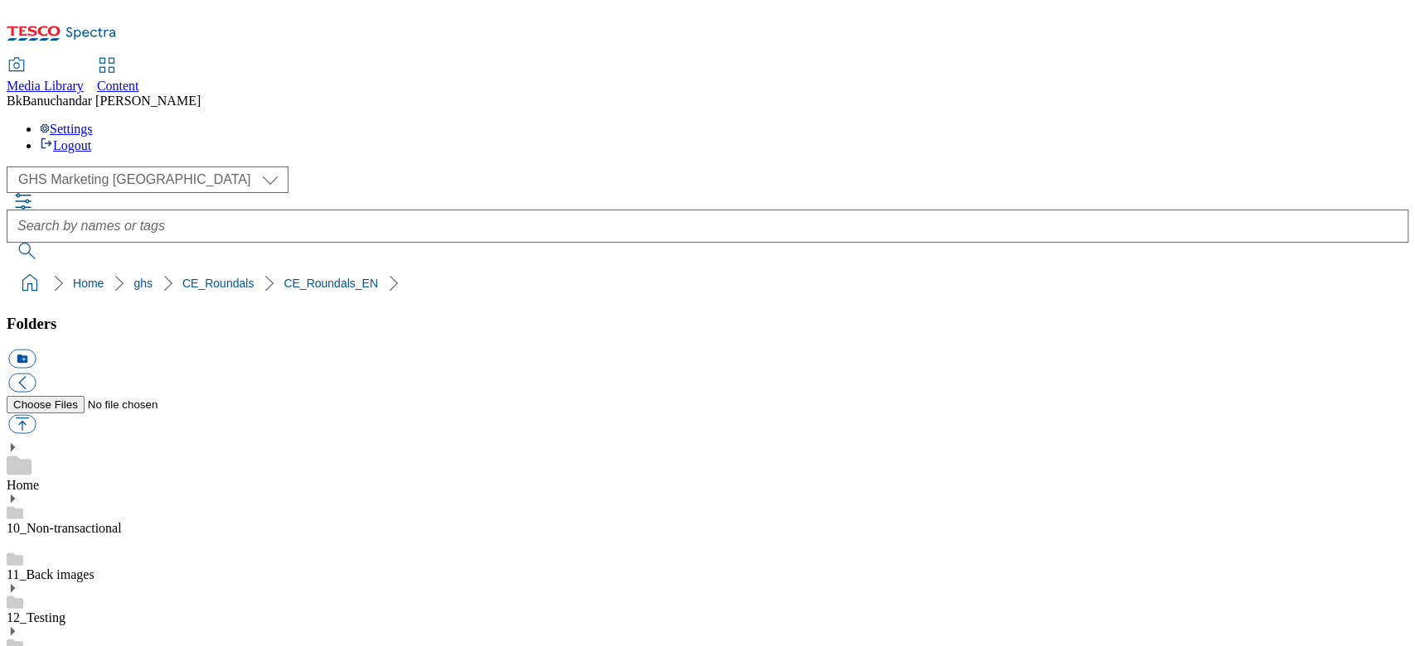
paste input "rounded_super_department_special_nutrition"
type input "rounded_super_department_special_nutrition"
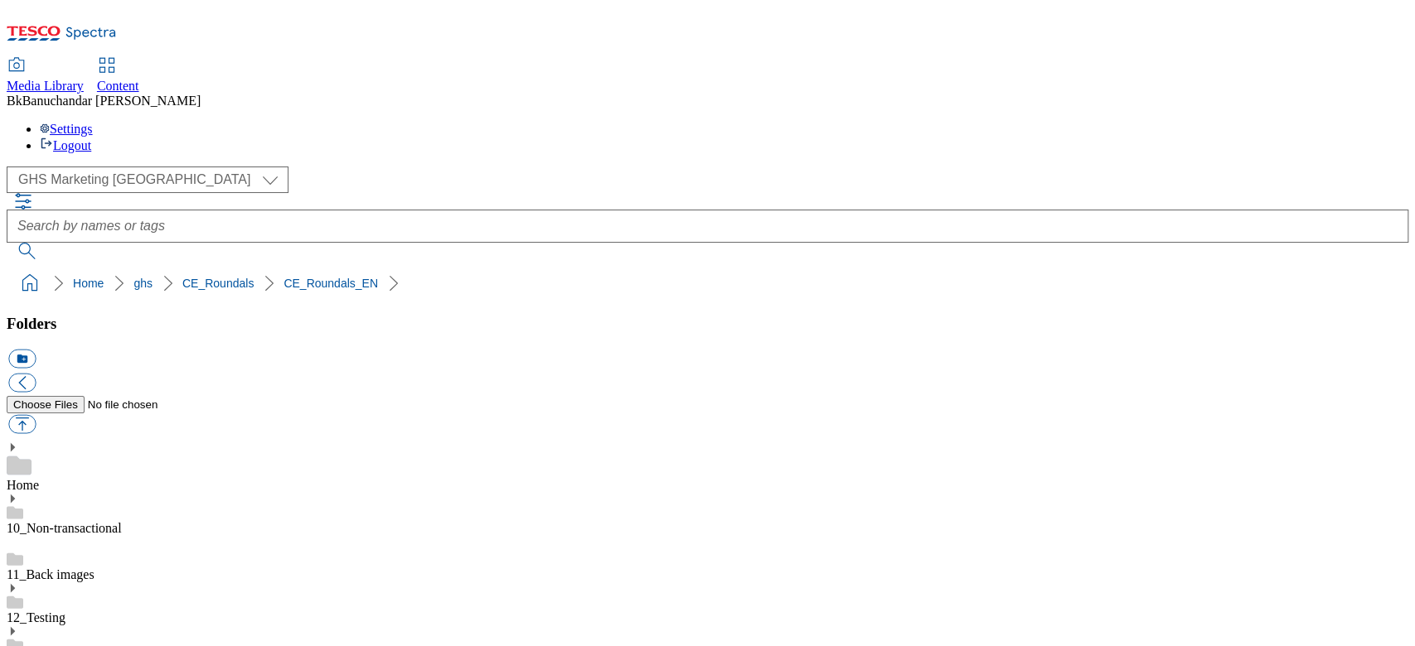
scroll to position [331, 0]
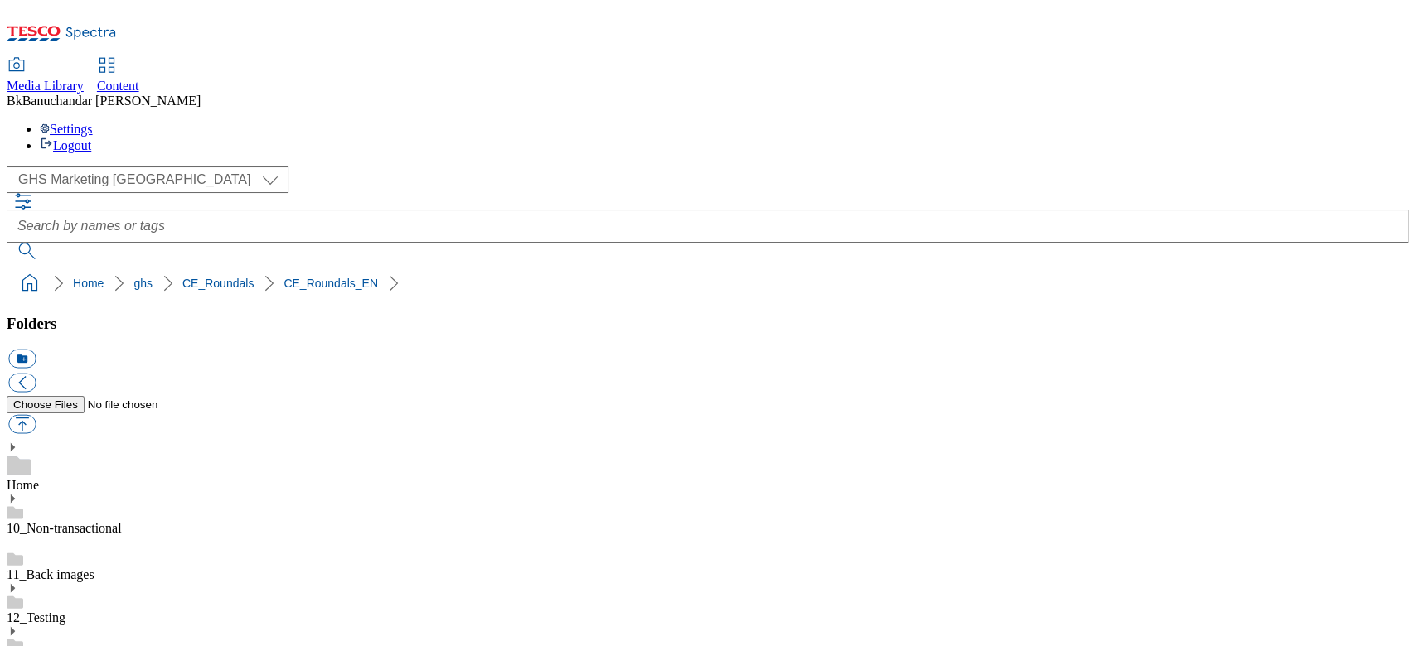
drag, startPoint x: 985, startPoint y: 427, endPoint x: 1220, endPoint y: 428, distance: 234.5
copy div "rounded_super_department_pet_care"
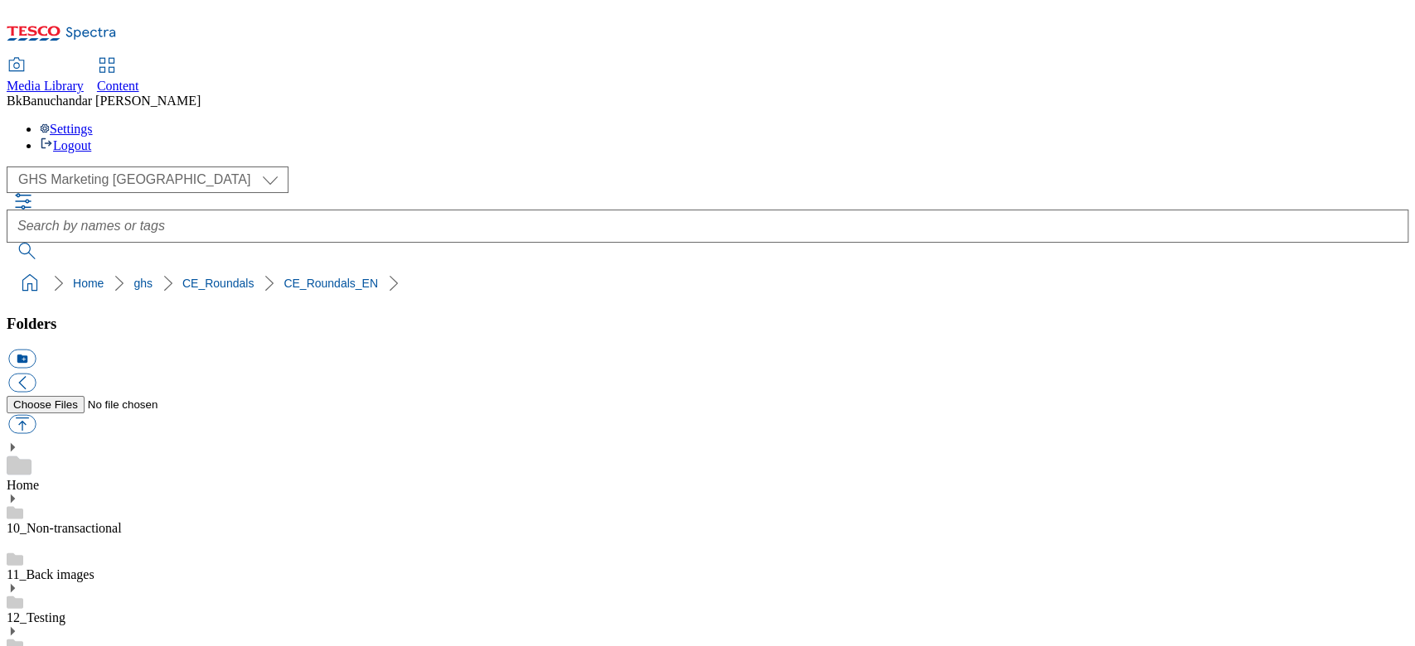
paste input "rounded_super_department_pet_care"
type input "rounded_super_department_pet_care"
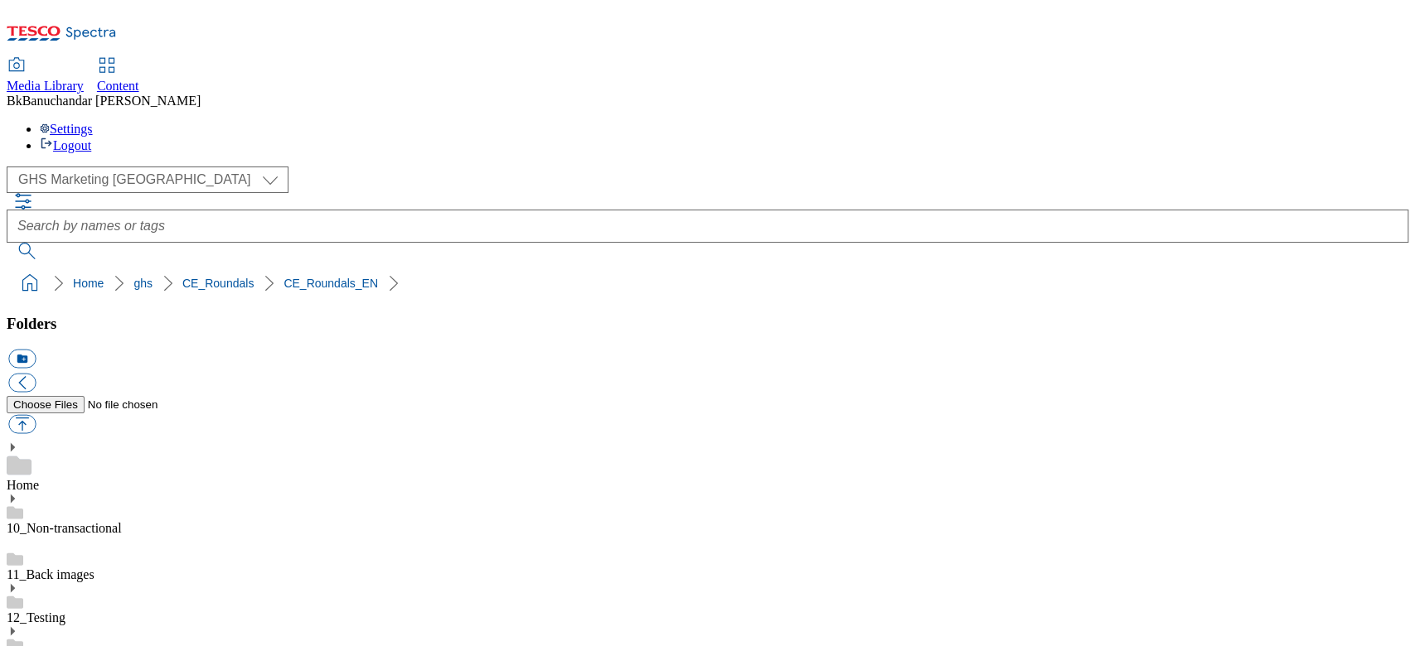
drag, startPoint x: 986, startPoint y: 470, endPoint x: 1229, endPoint y: 476, distance: 242.9
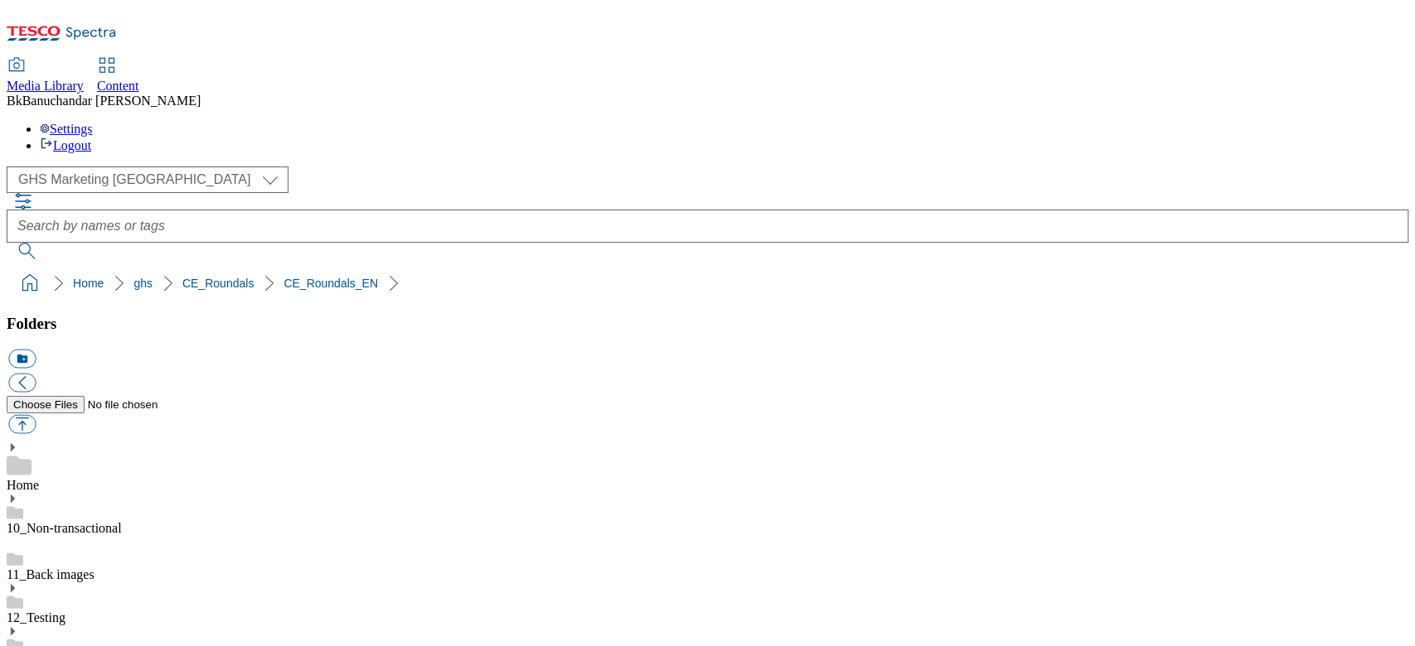
copy div "rounded_super_department_household"
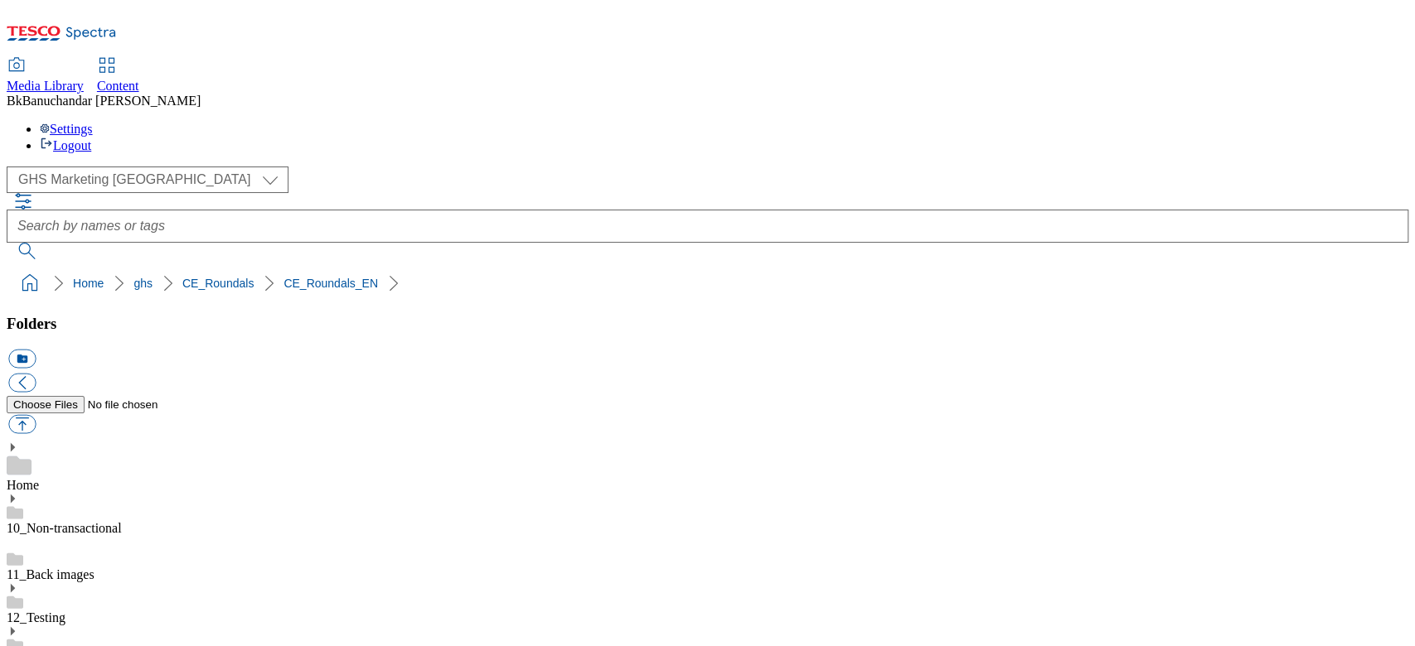
paste input "rounded_super_department_household"
type input "rounded_super_department_household"
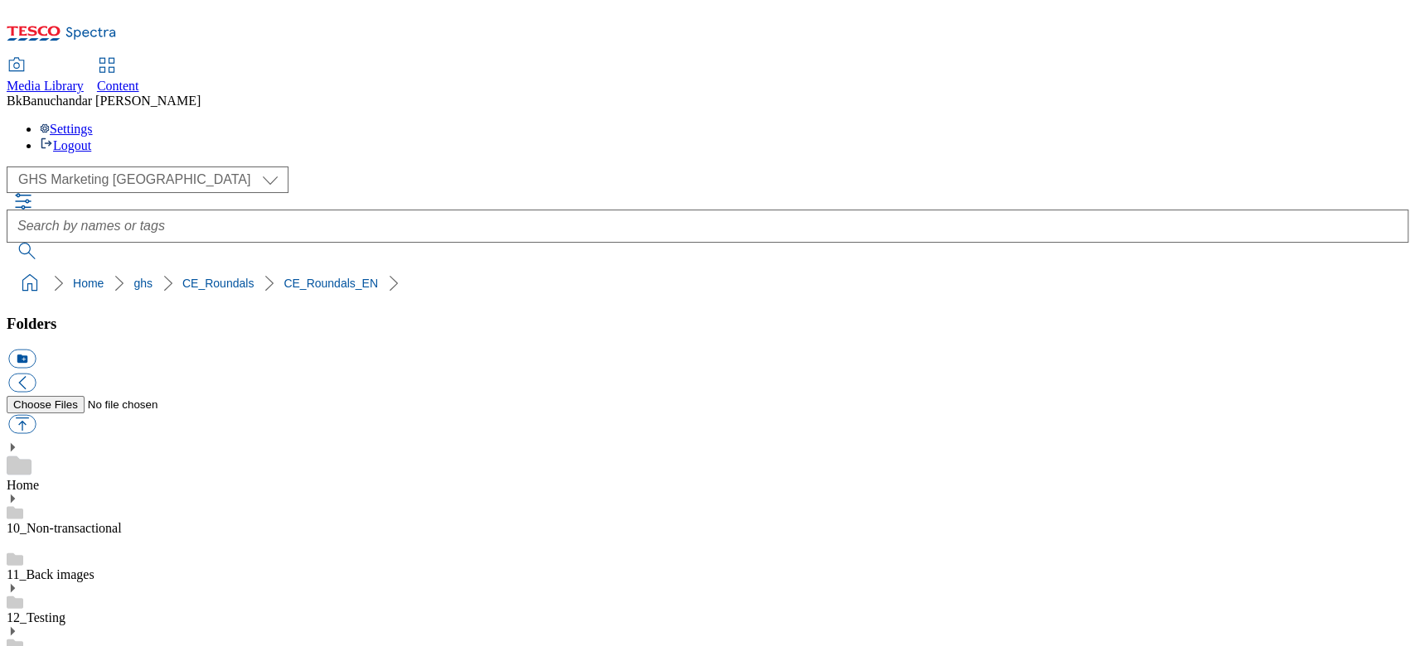
drag, startPoint x: 989, startPoint y: 470, endPoint x: 1313, endPoint y: 481, distance: 324.2
copy div "rounded_super_department_meat_and_delicatessen."
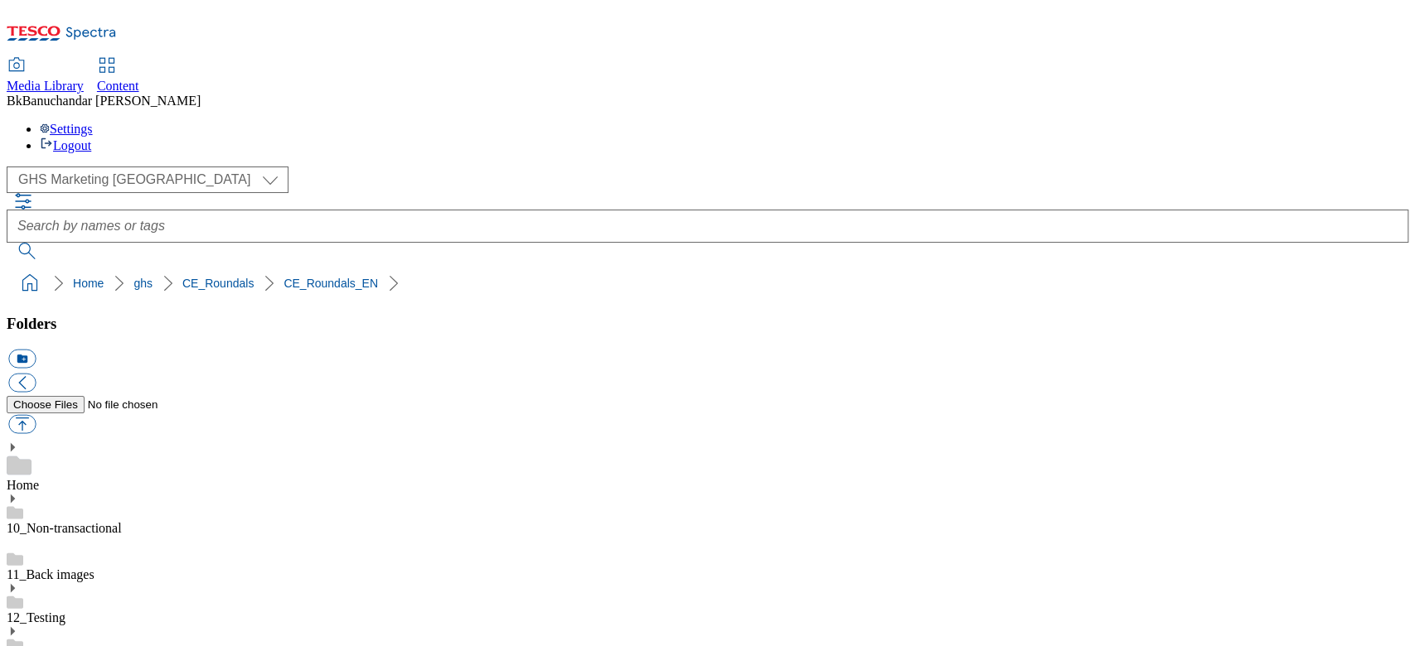
paste input "rounded_super_department_meat_and_delicatessen."
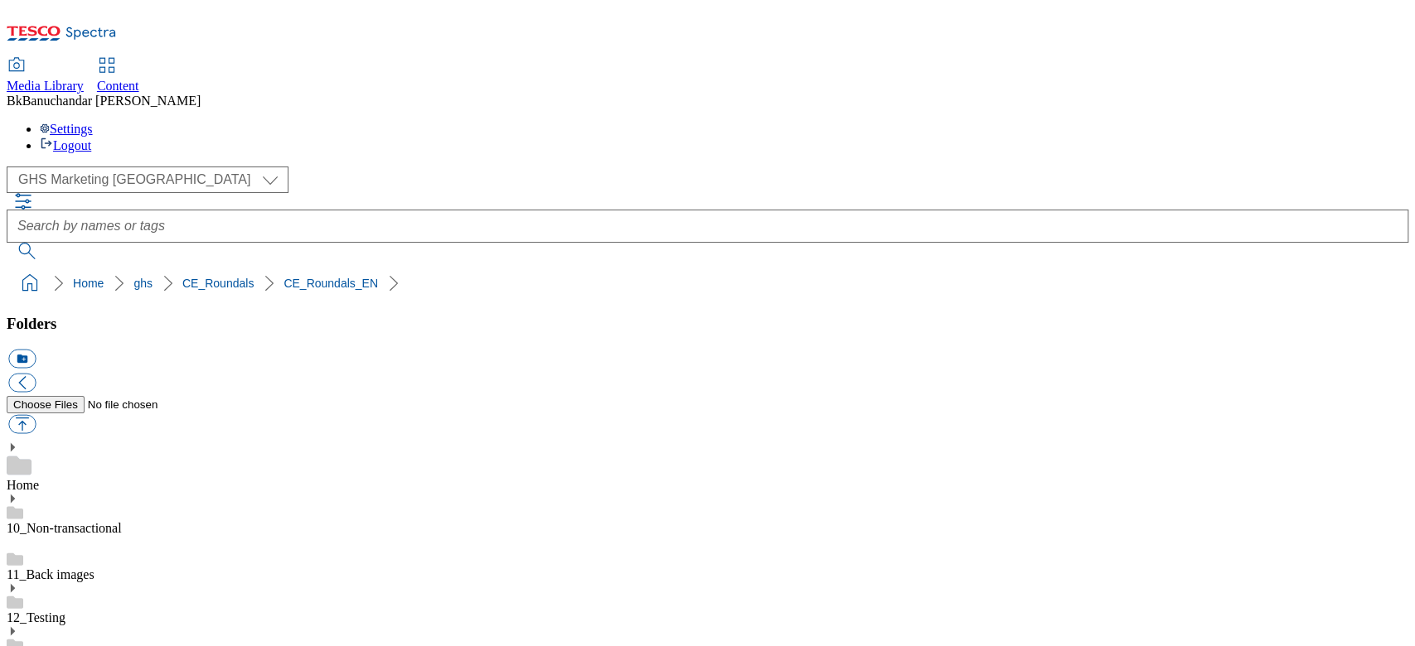
type input "rounded_super_department_meat_and_delicatessen"
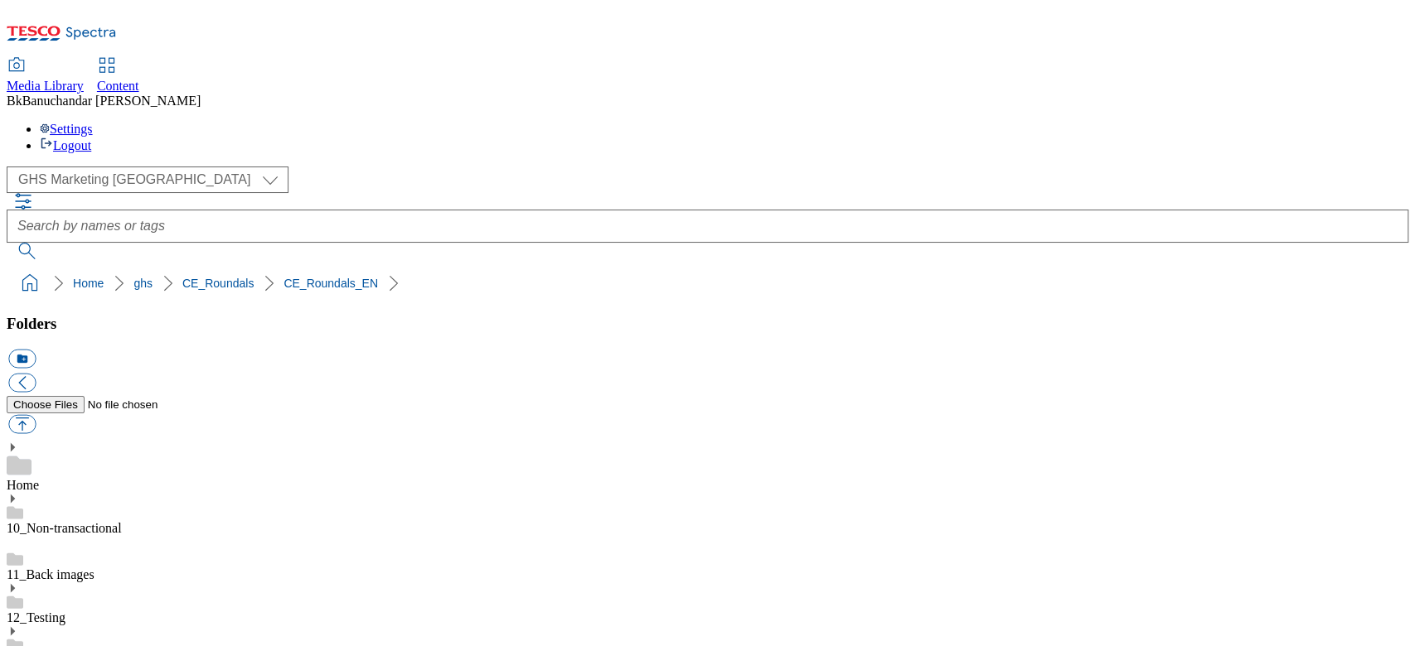
scroll to position [442, 0]
drag, startPoint x: 989, startPoint y: 468, endPoint x: 1273, endPoint y: 473, distance: 284.3
copy div "rounded_super_department_home_and_hobby"
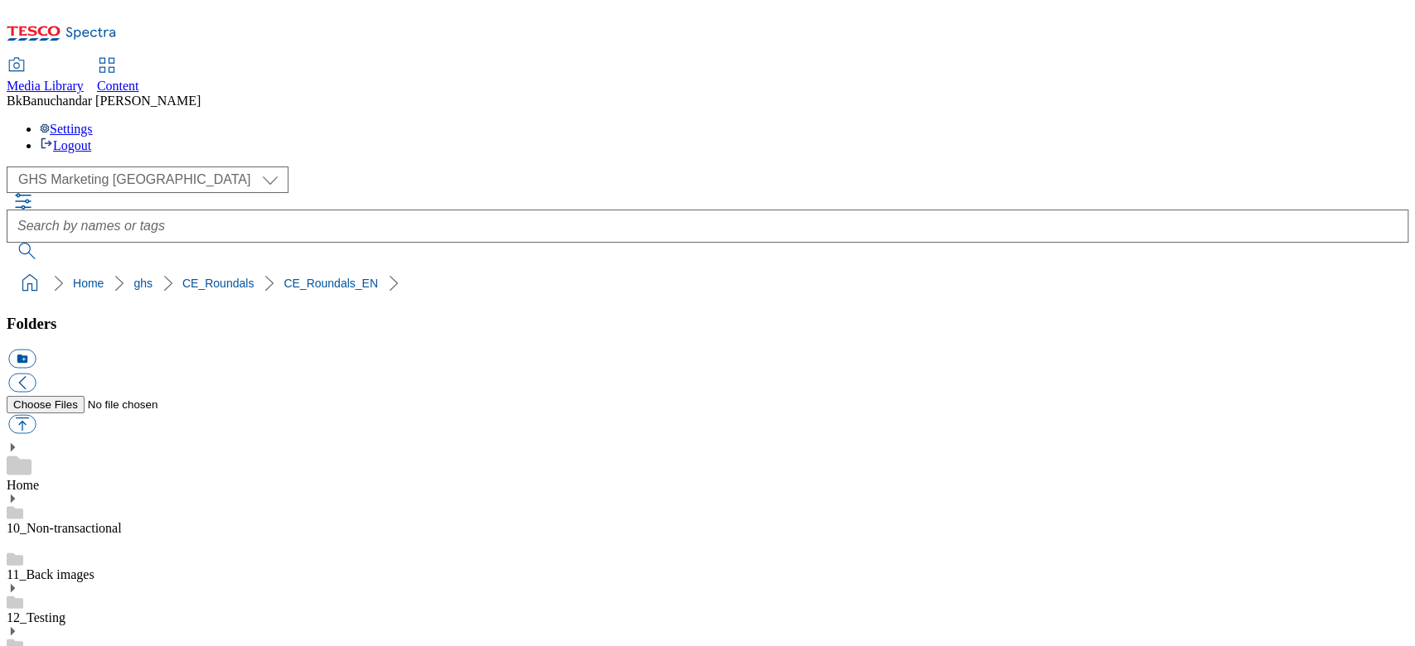
scroll to position [552, 0]
paste input "rounded_super_department_home_and_hobby"
type input "rounded_super_department_home_and_hobby"
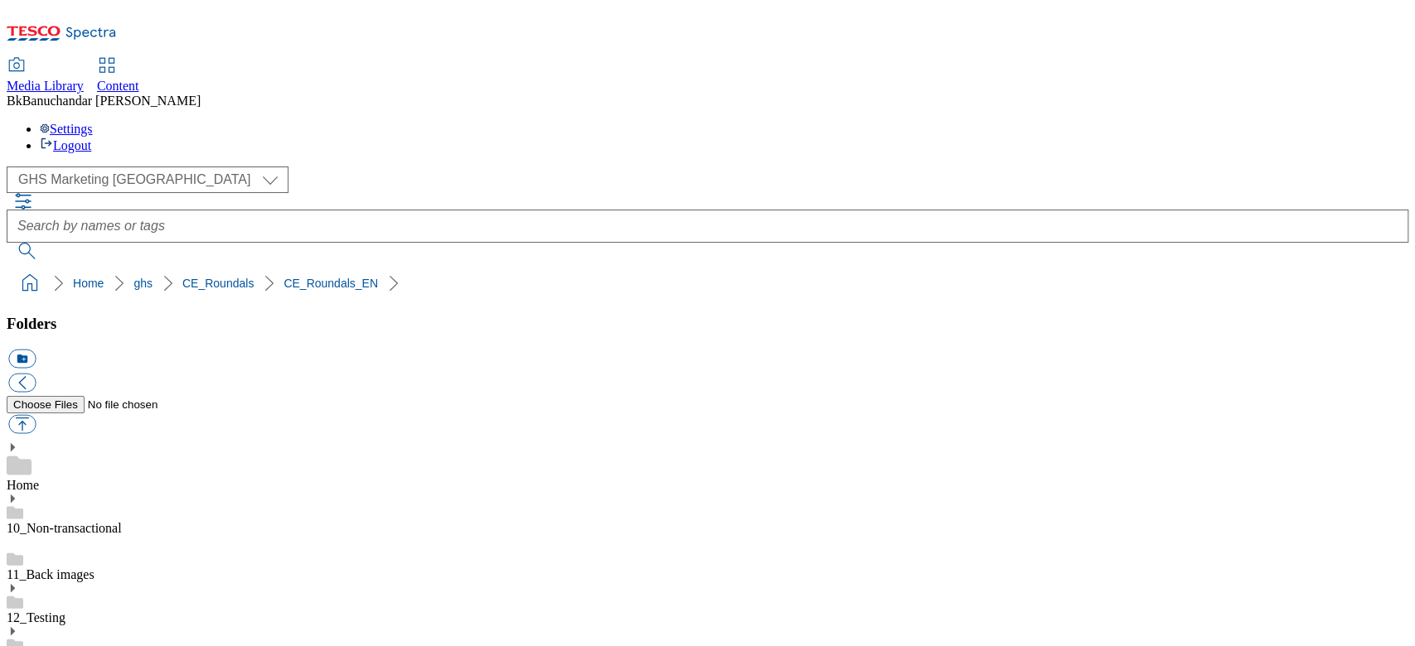
scroll to position [0, 0]
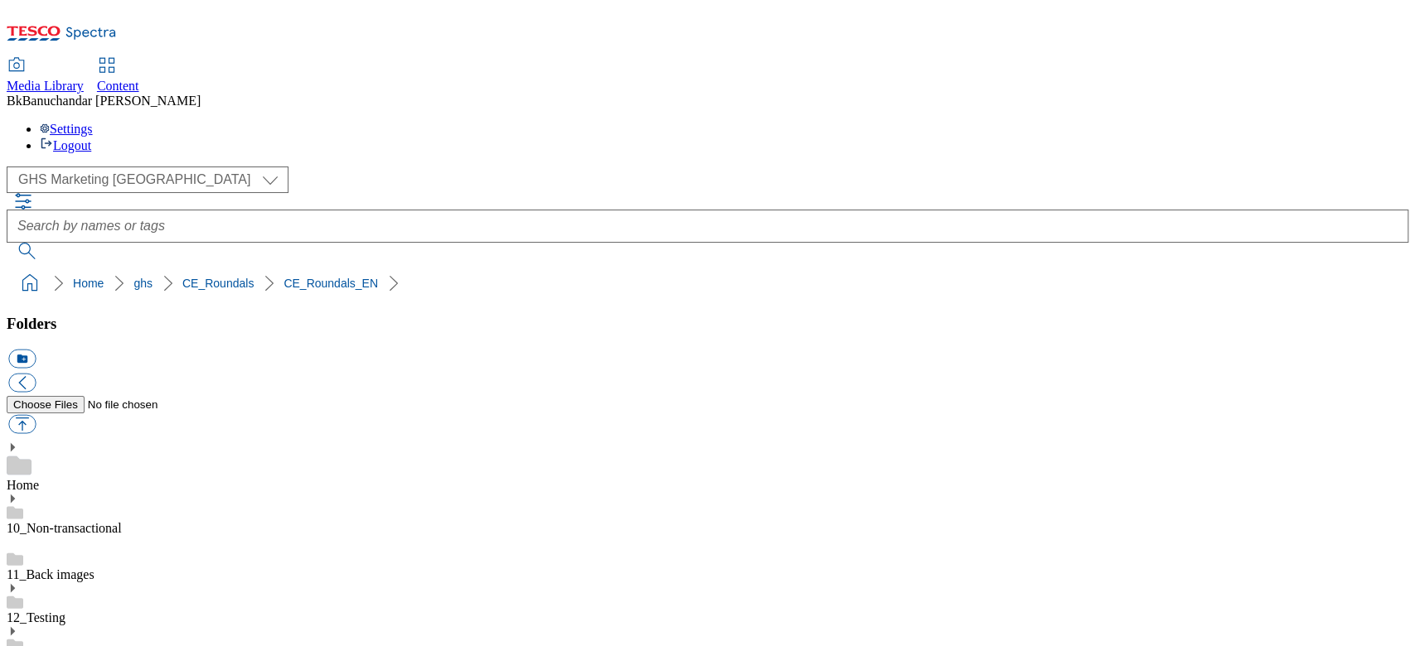
drag, startPoint x: 990, startPoint y: 471, endPoint x: 1260, endPoint y: 474, distance: 270.2
copy div "rounded_super_department_food_cupboard"
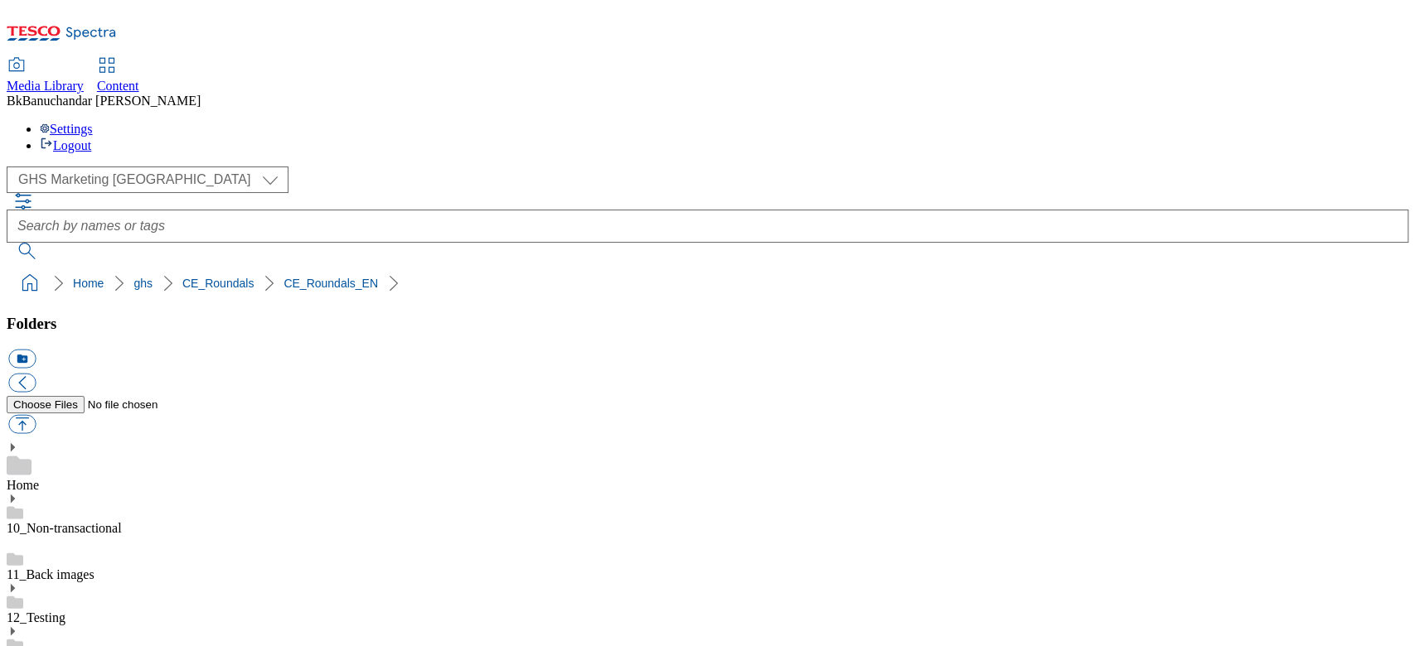
paste input "rounded_super_department_food_cupboard"
type input "rounded_super_department_food_cupboard"
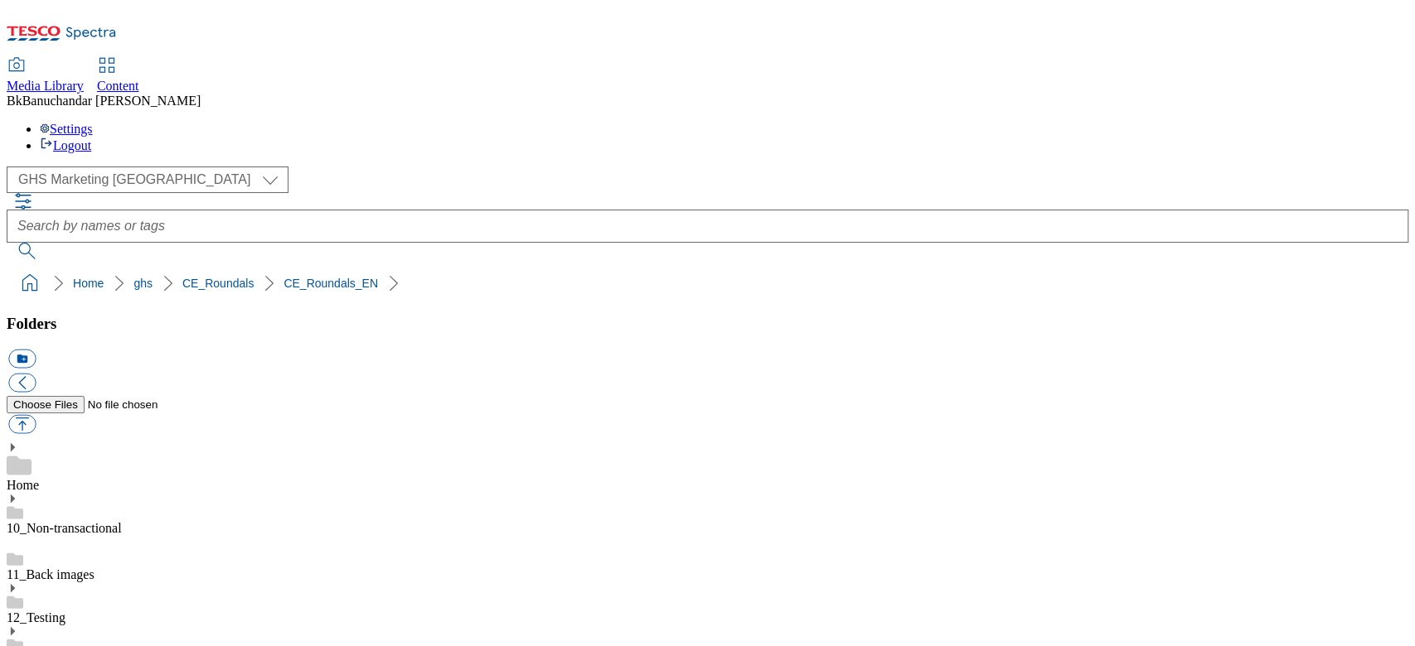
scroll to position [0, 0]
drag, startPoint x: 991, startPoint y: 467, endPoint x: 1192, endPoint y: 483, distance: 202.0
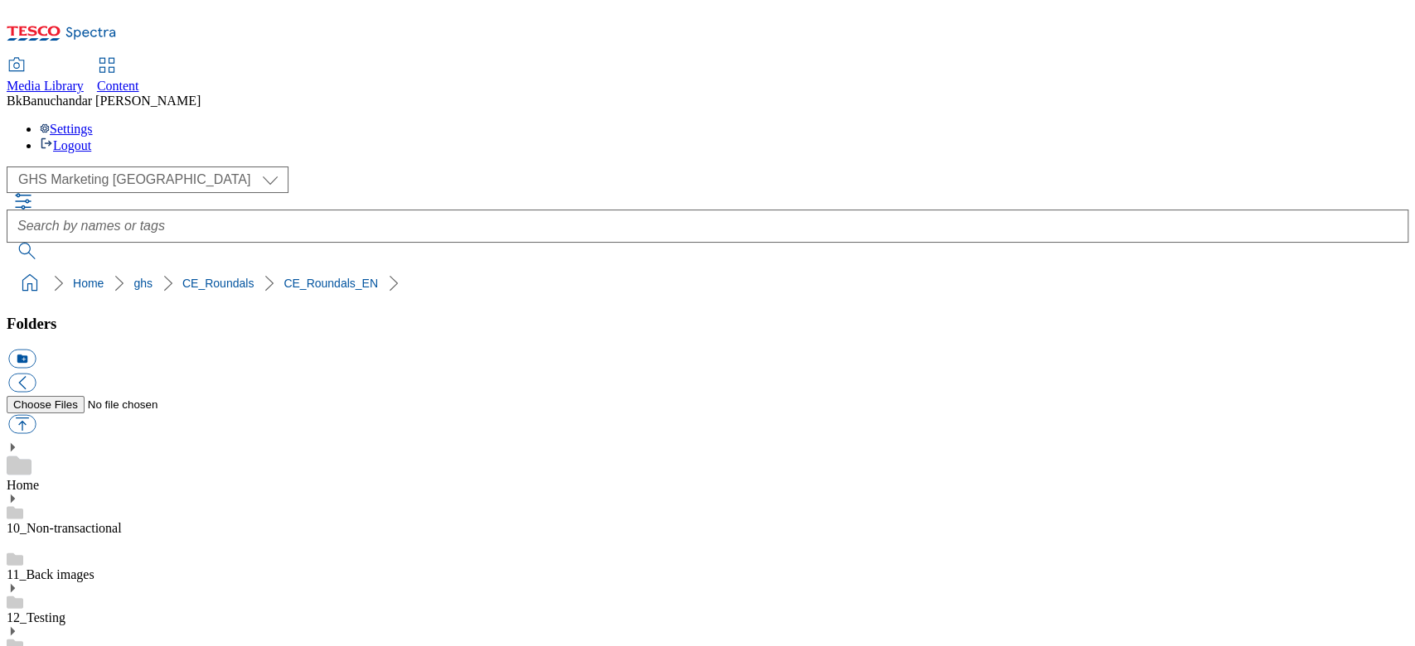
drag, startPoint x: 984, startPoint y: 468, endPoint x: 1258, endPoint y: 468, distance: 274.3
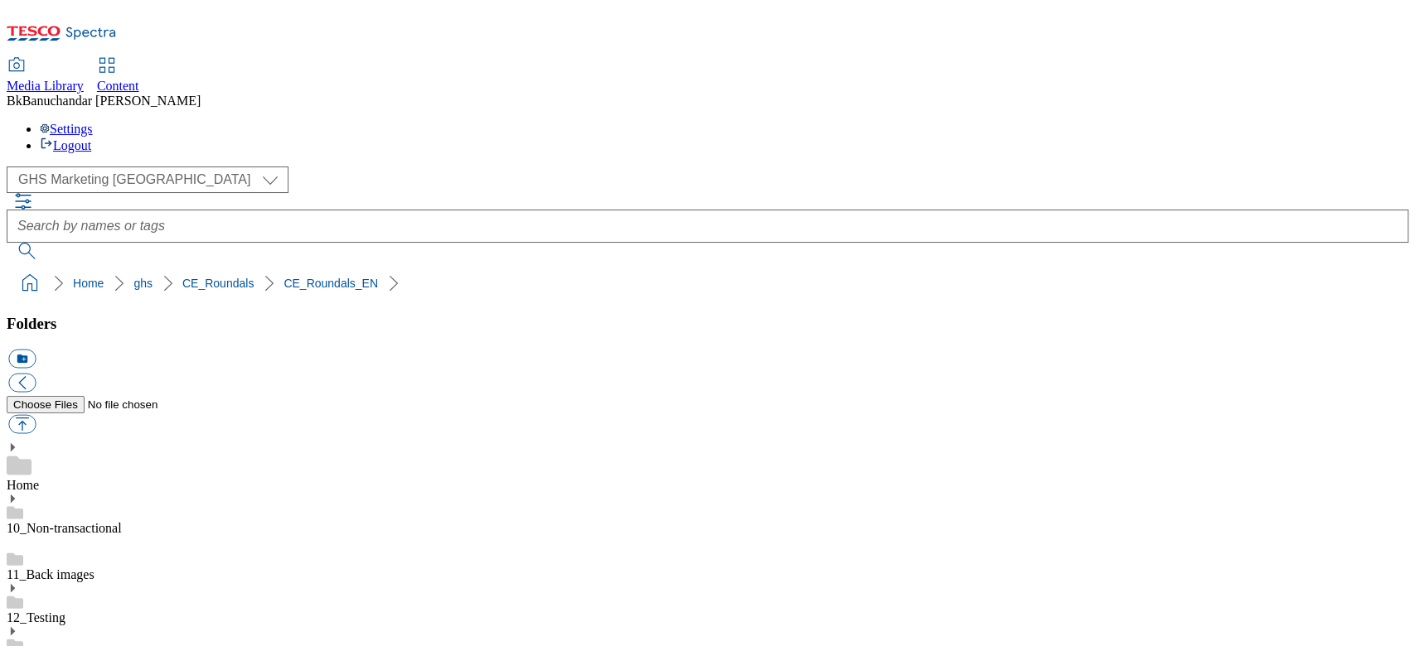
drag, startPoint x: 991, startPoint y: 473, endPoint x: 1131, endPoint y: 473, distance: 140.0
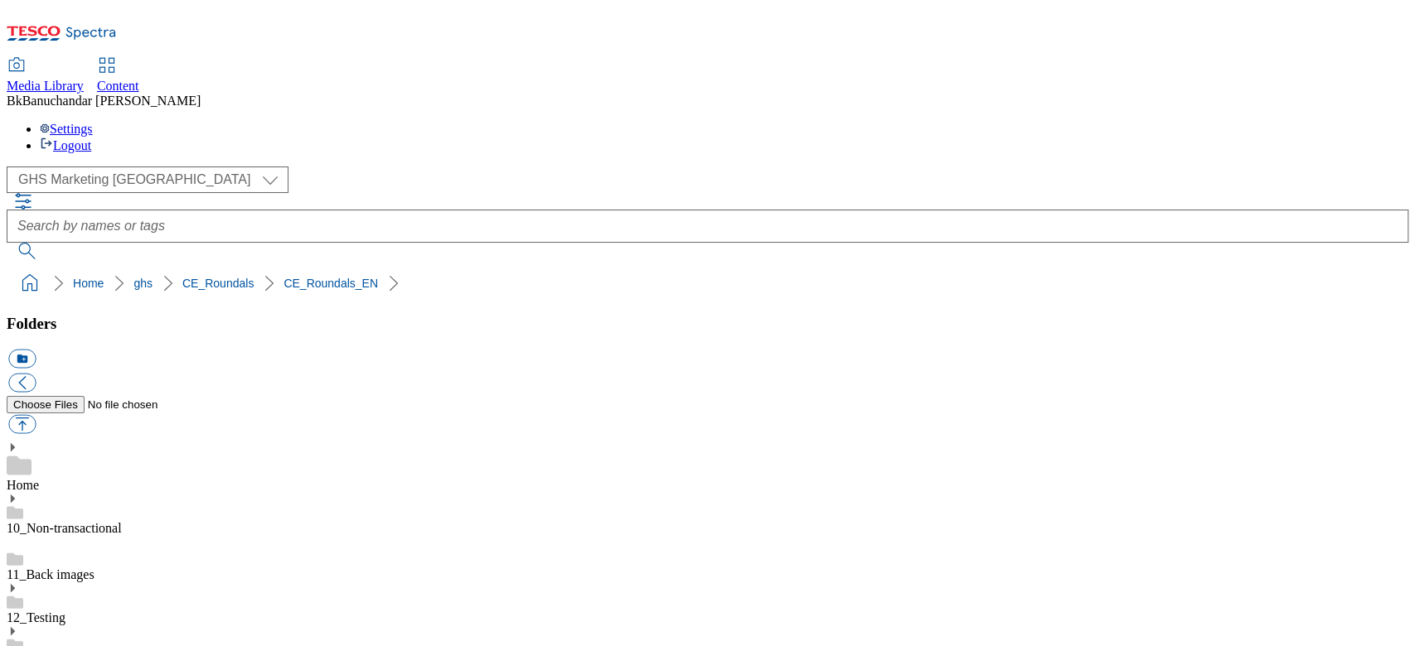
drag, startPoint x: 988, startPoint y: 469, endPoint x: 1228, endPoint y: 470, distance: 240.3
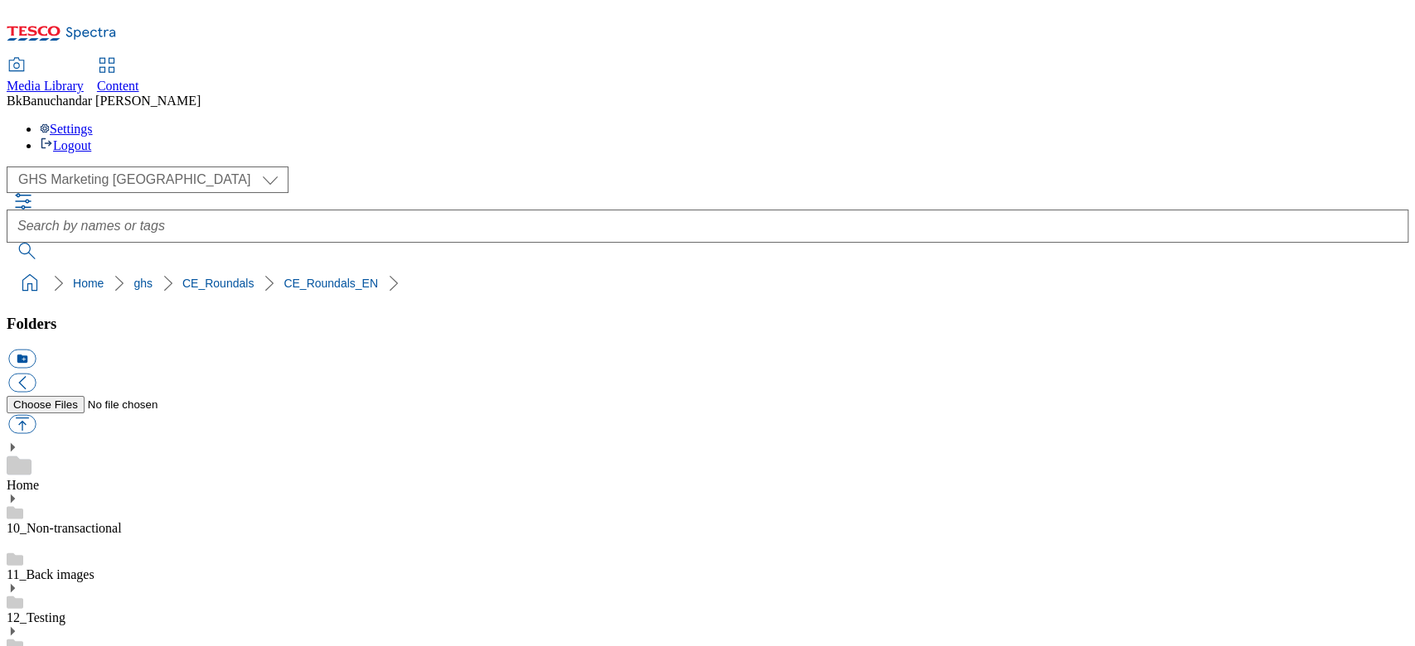
drag, startPoint x: 993, startPoint y: 358, endPoint x: 1087, endPoint y: 366, distance: 94.8
drag, startPoint x: 984, startPoint y: 360, endPoint x: 1207, endPoint y: 362, distance: 222.1
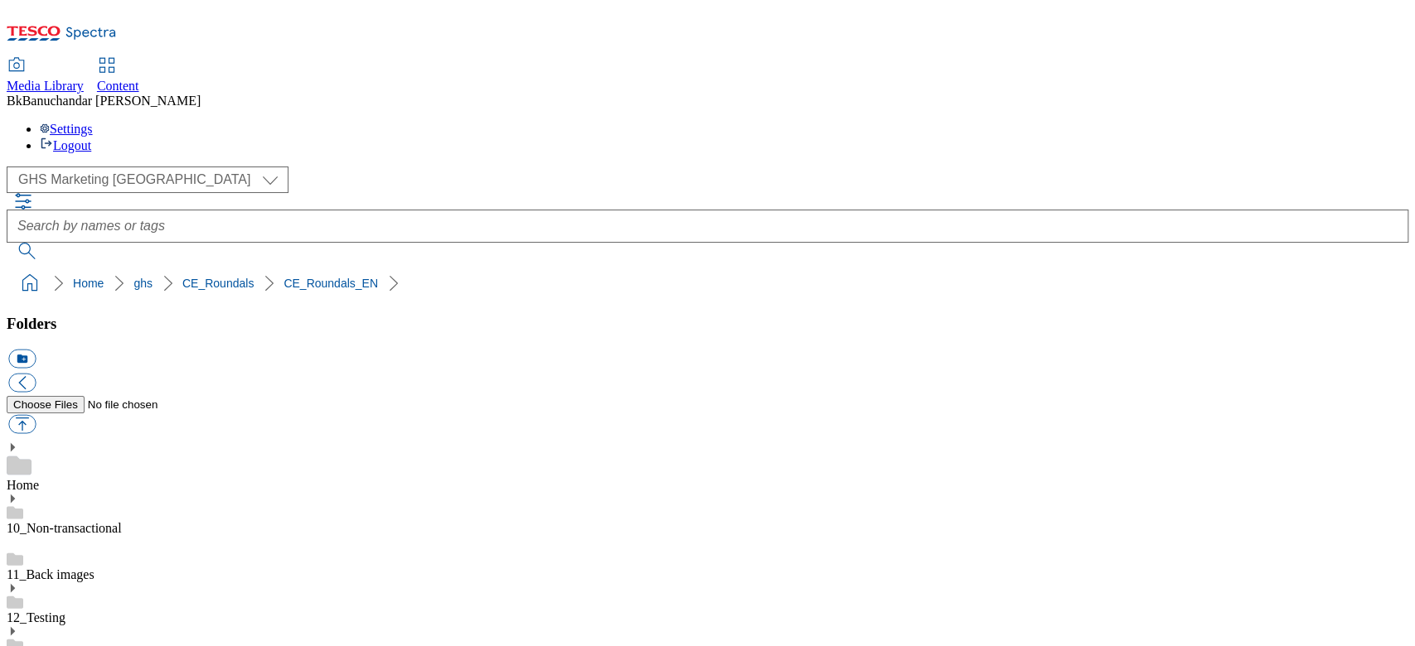
paste input "rounded_super_department_frozen"
type input "rounded_super_department_frozen"
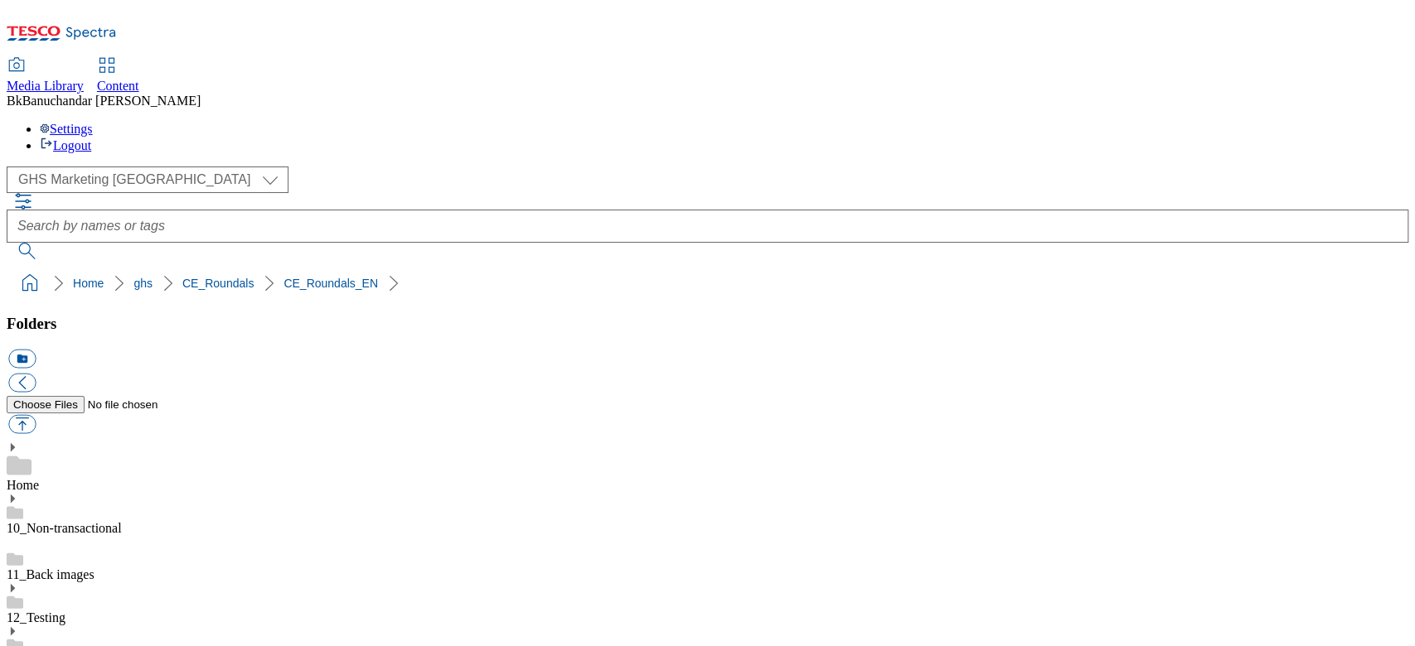
scroll to position [0, 0]
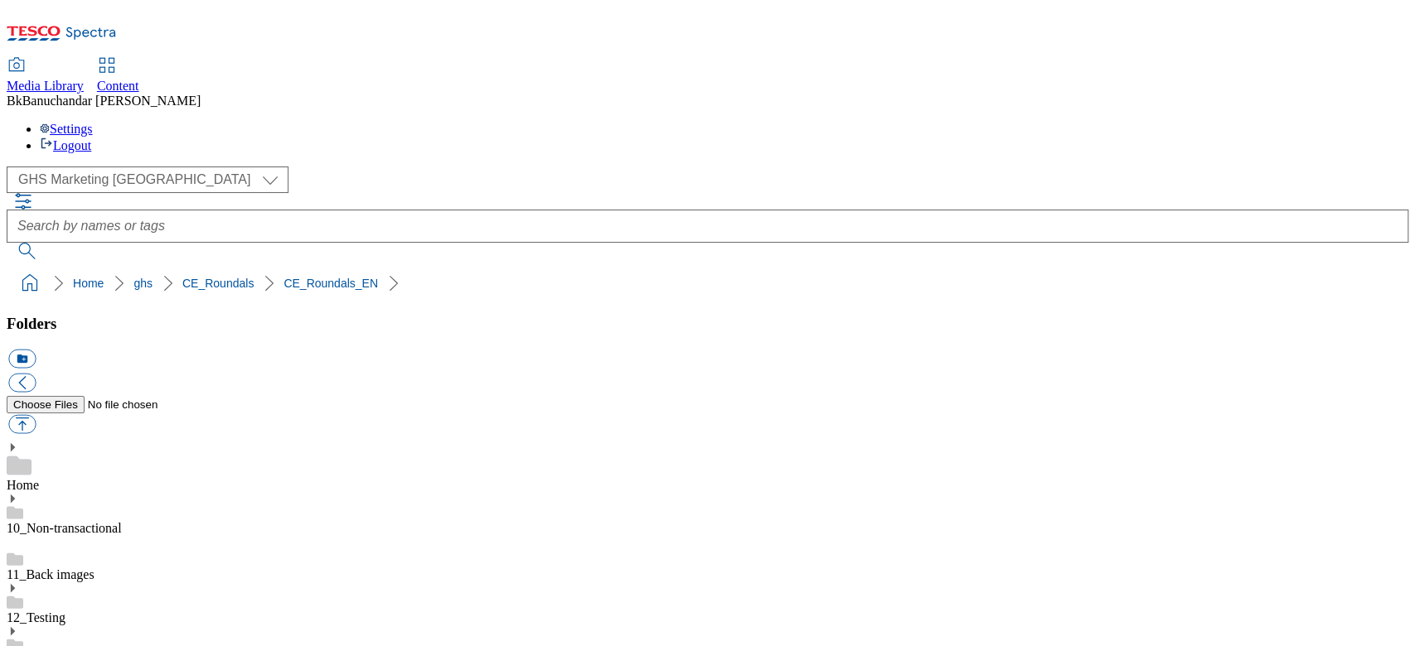
drag, startPoint x: 990, startPoint y: 401, endPoint x: 1077, endPoint y: 401, distance: 87.0
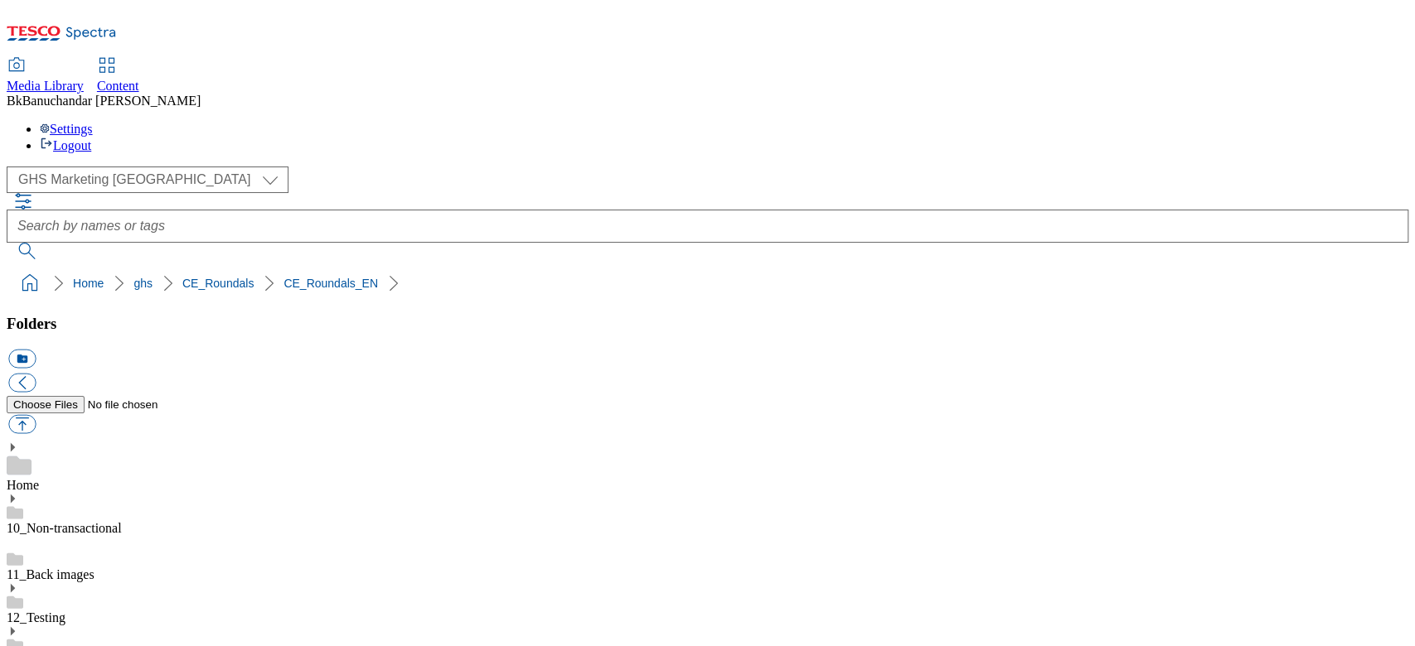
drag, startPoint x: 989, startPoint y: 403, endPoint x: 1293, endPoint y: 408, distance: 304.2
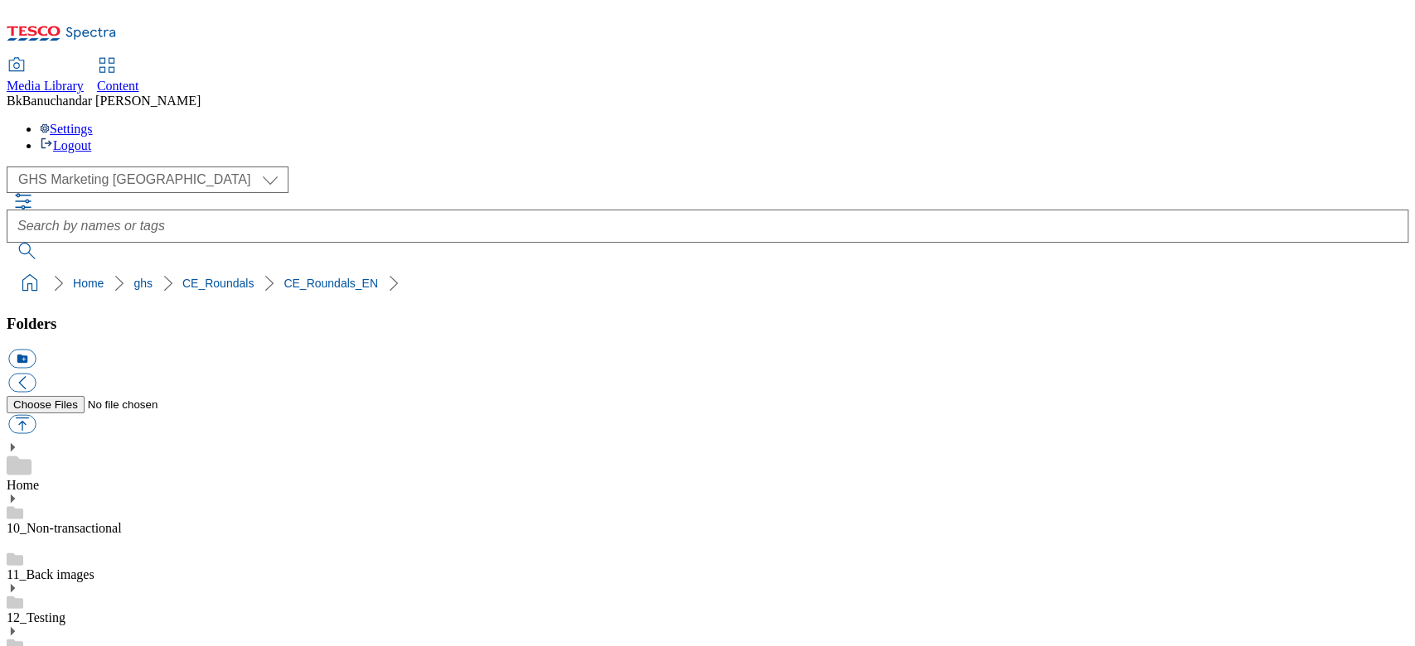
paste input "rounded_super_department_fruit_and_vegetables"
type input "rounded_super_department_fruit_and_vegetables"
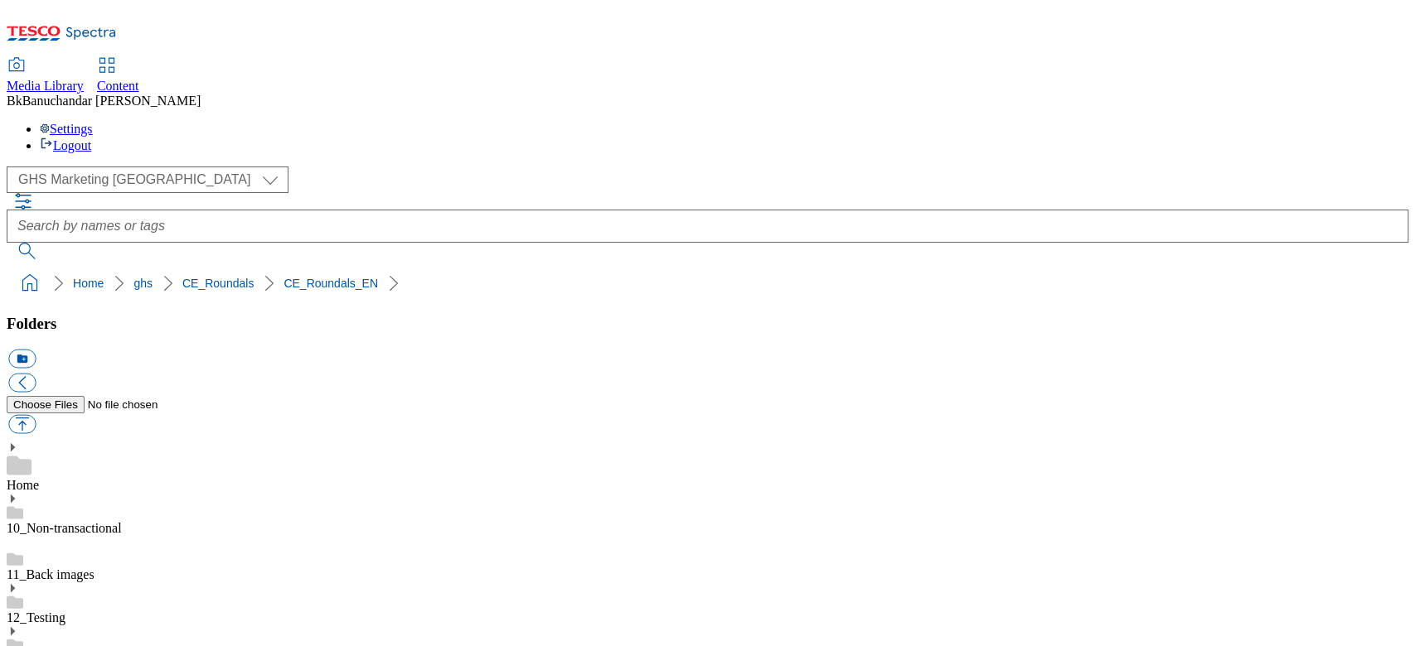
drag, startPoint x: 989, startPoint y: 405, endPoint x: 1223, endPoint y: 405, distance: 234.5
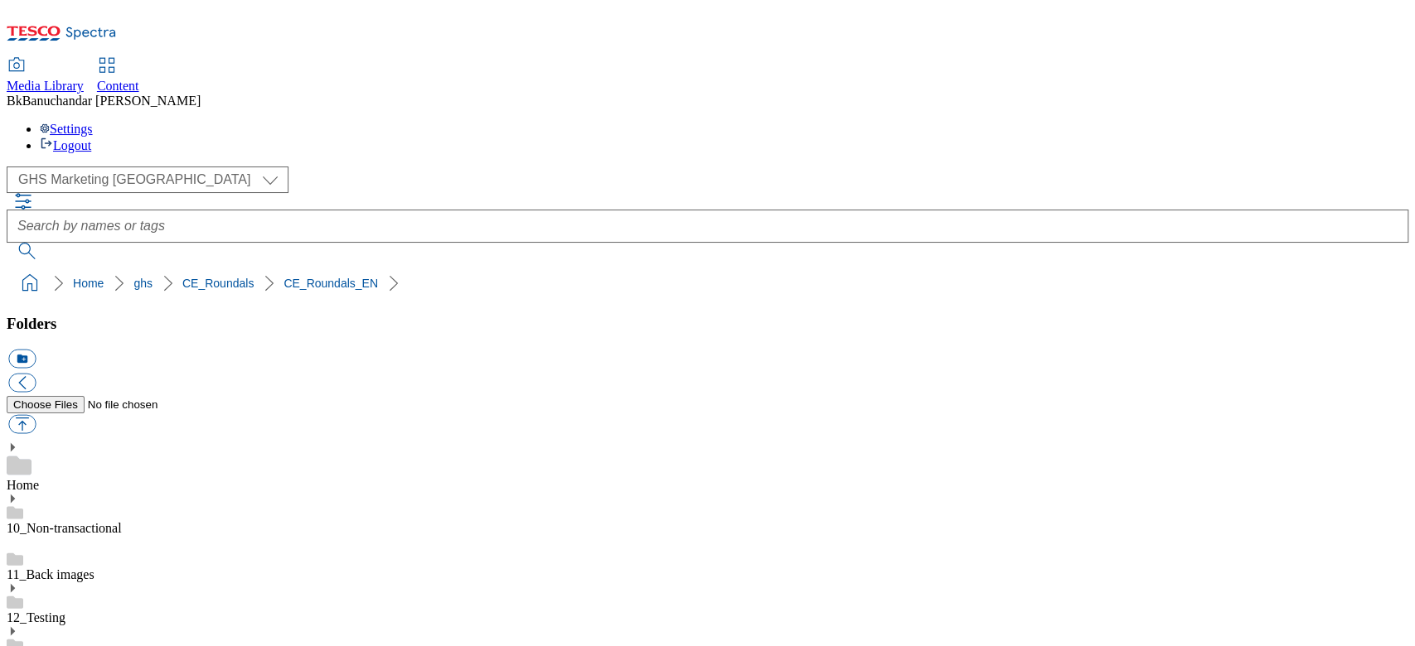
paste input "rounded_super_department_drugstore"
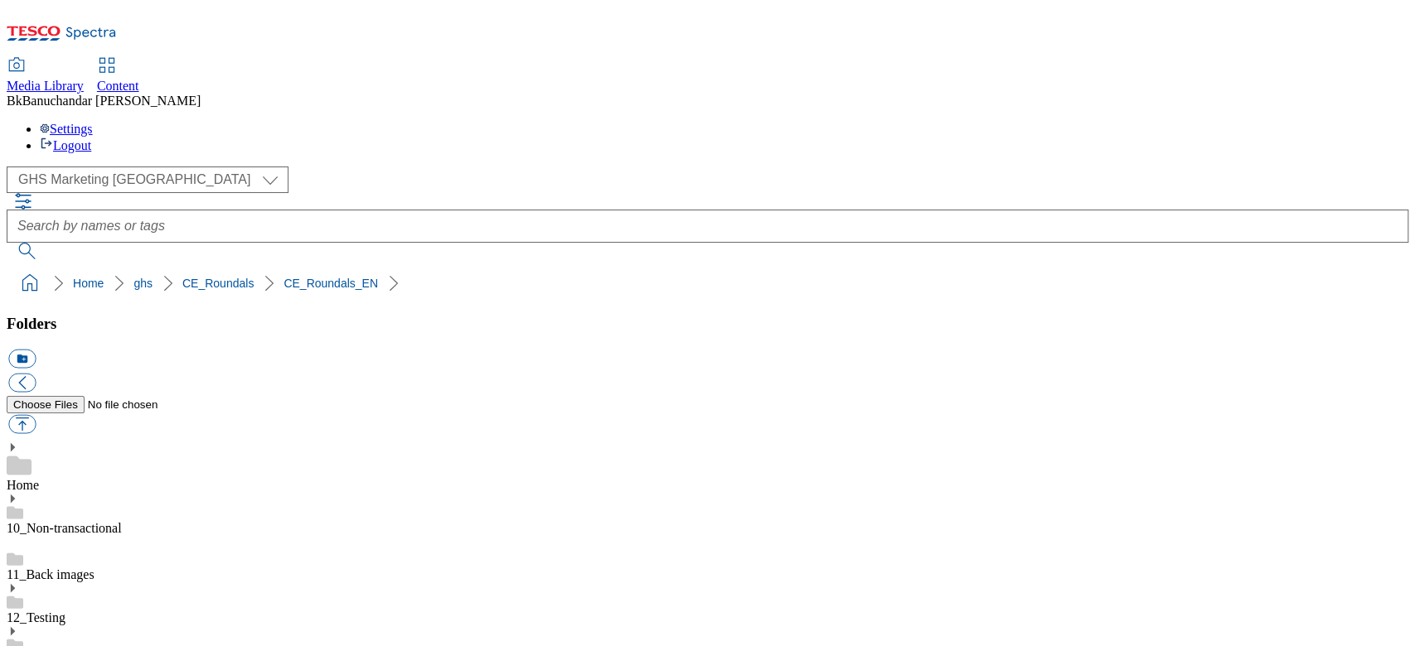
type input "rounded_super_department_drugstore"
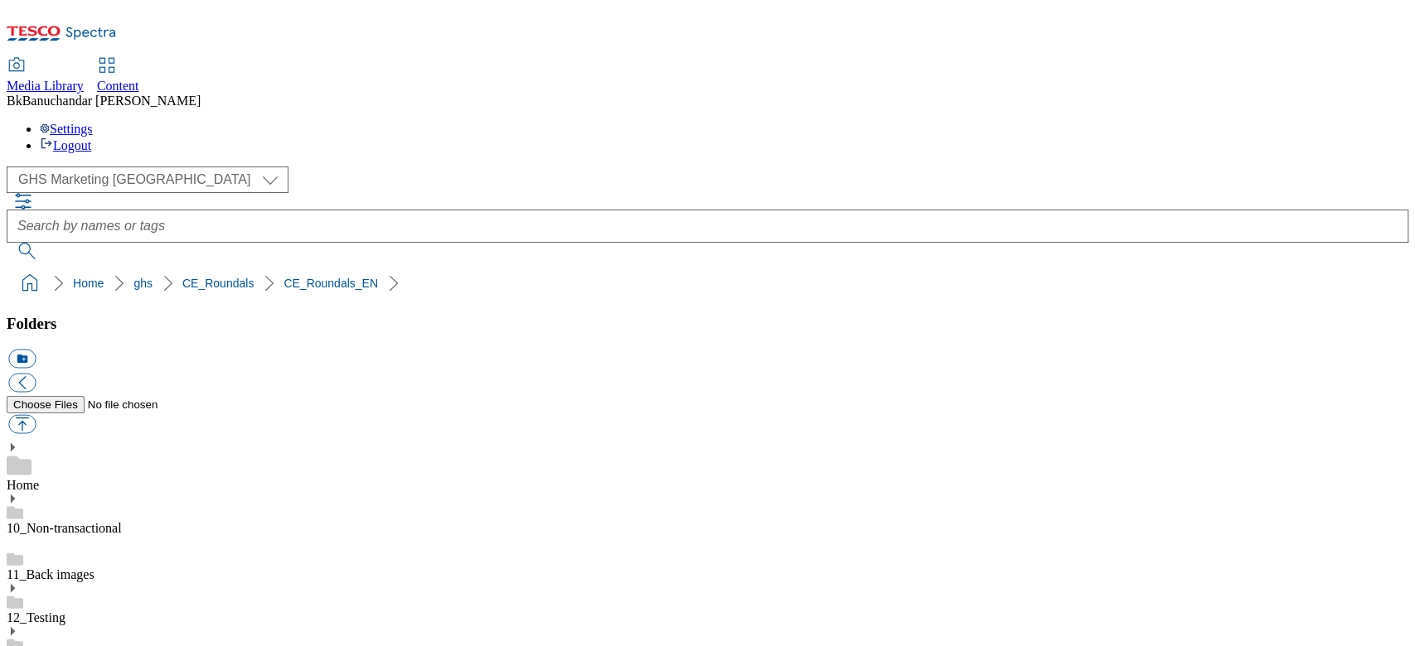
scroll to position [663, 0]
drag, startPoint x: 990, startPoint y: 512, endPoint x: 1208, endPoint y: 515, distance: 218.0
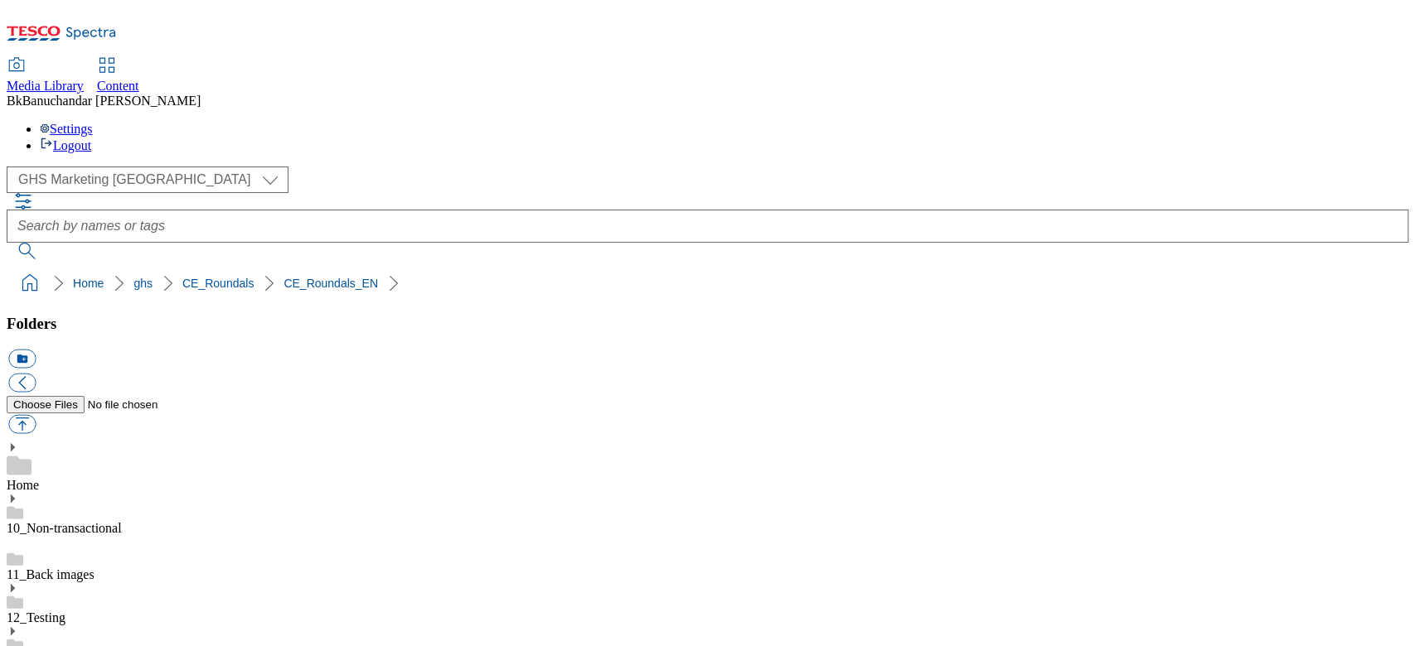
paste input "rounded_super_department_bakery"
type input "rounded_super_department_bakery"
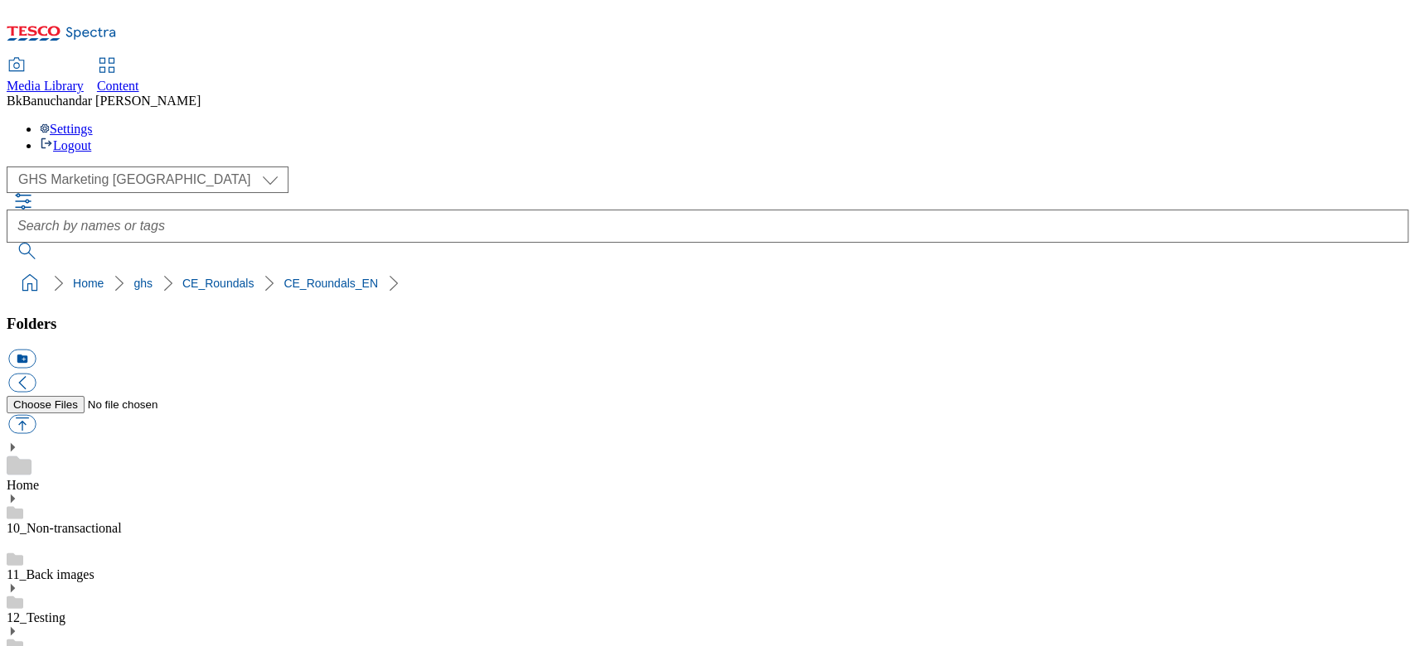
scroll to position [773, 0]
drag, startPoint x: 991, startPoint y: 404, endPoint x: 1127, endPoint y: 404, distance: 135.9
drag, startPoint x: 985, startPoint y: 403, endPoint x: 1202, endPoint y: 413, distance: 216.5
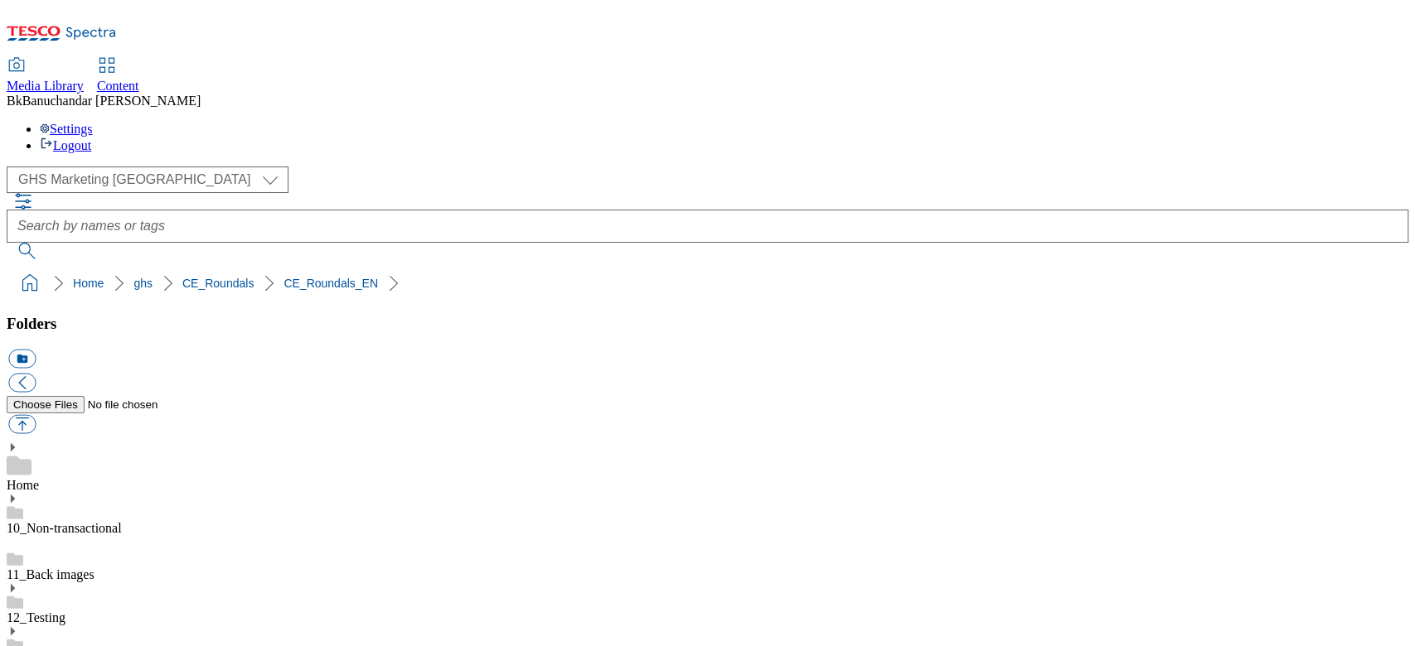
paste input "rounded_super_department_drinks"
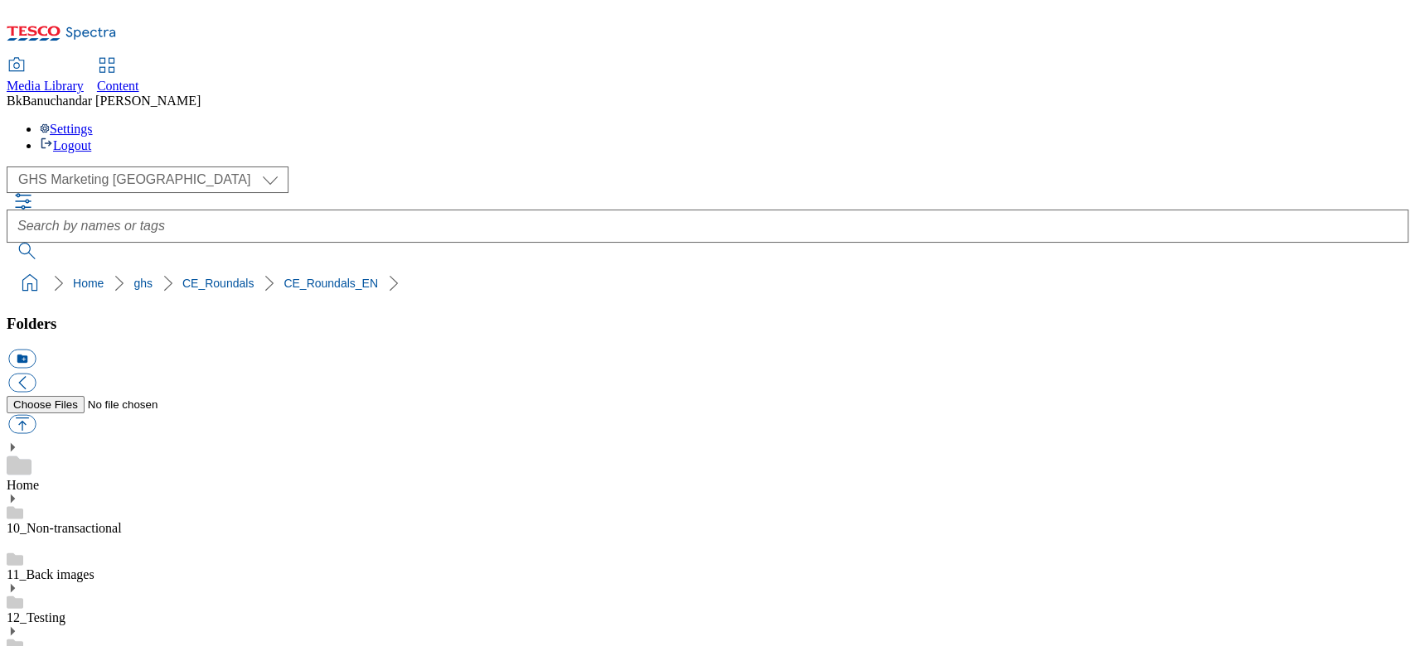
scroll to position [0, 5]
type input "rounded_super_department_drinks"
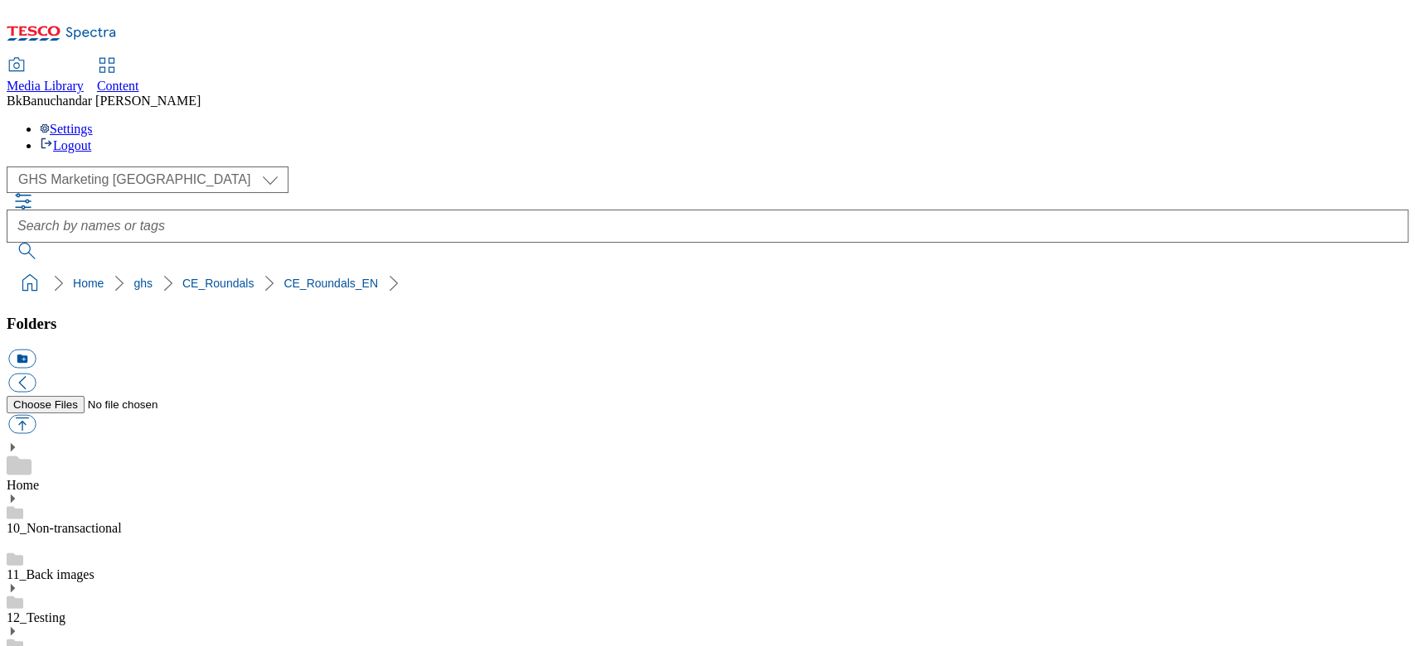
drag, startPoint x: 990, startPoint y: 404, endPoint x: 1259, endPoint y: 408, distance: 268.5
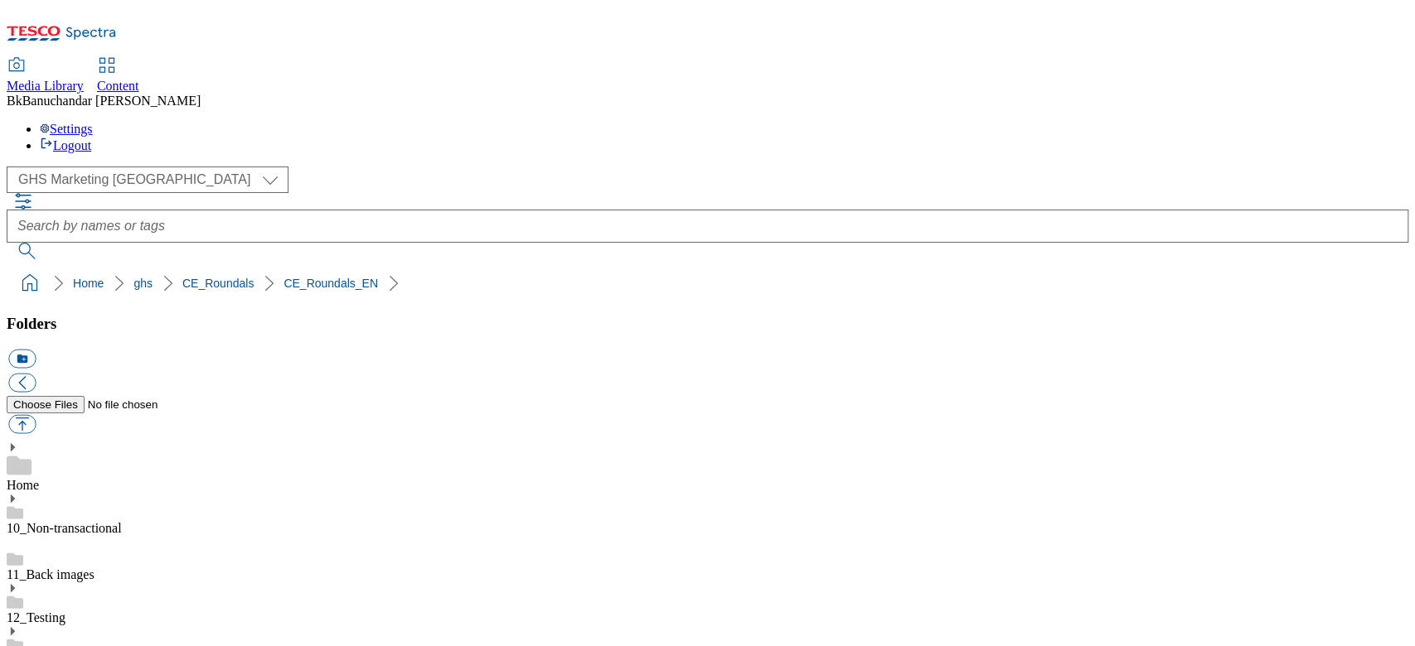
paste input "rounded_super_department_dairy_and_eggs"
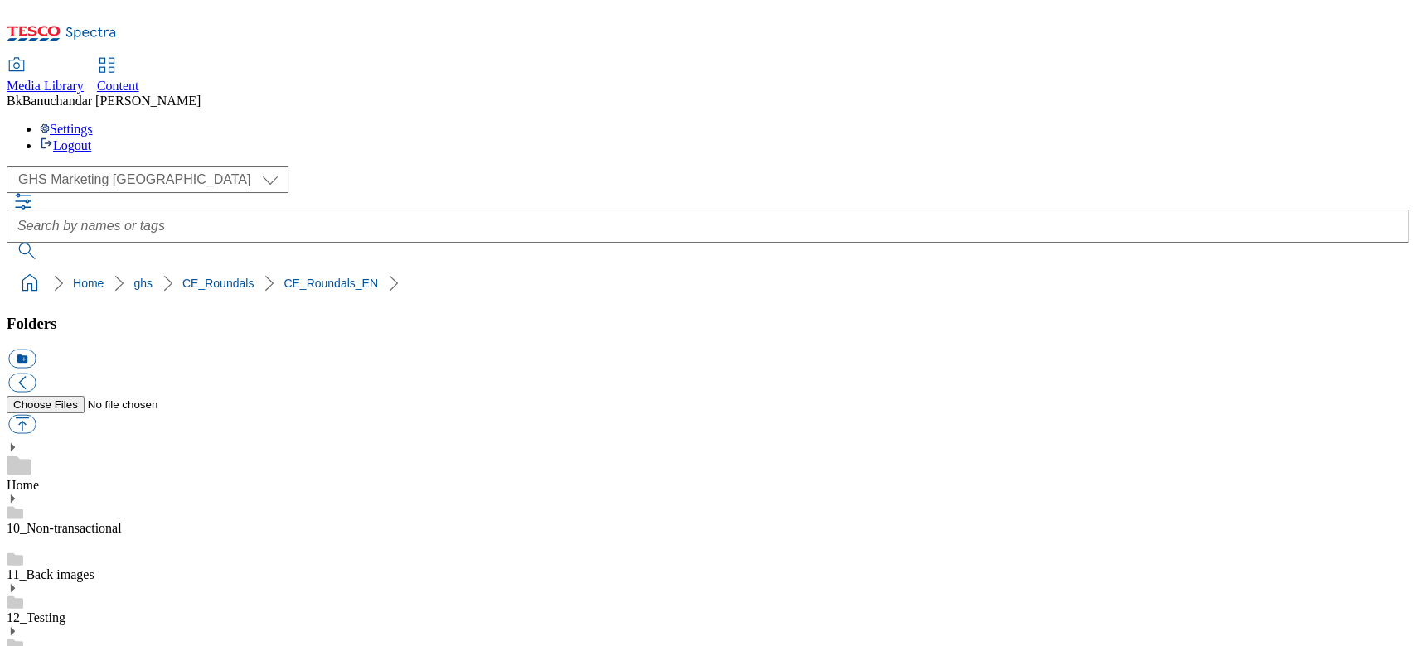
scroll to position [0, 60]
type input "rounded_super_department_dairy_and_eggs"
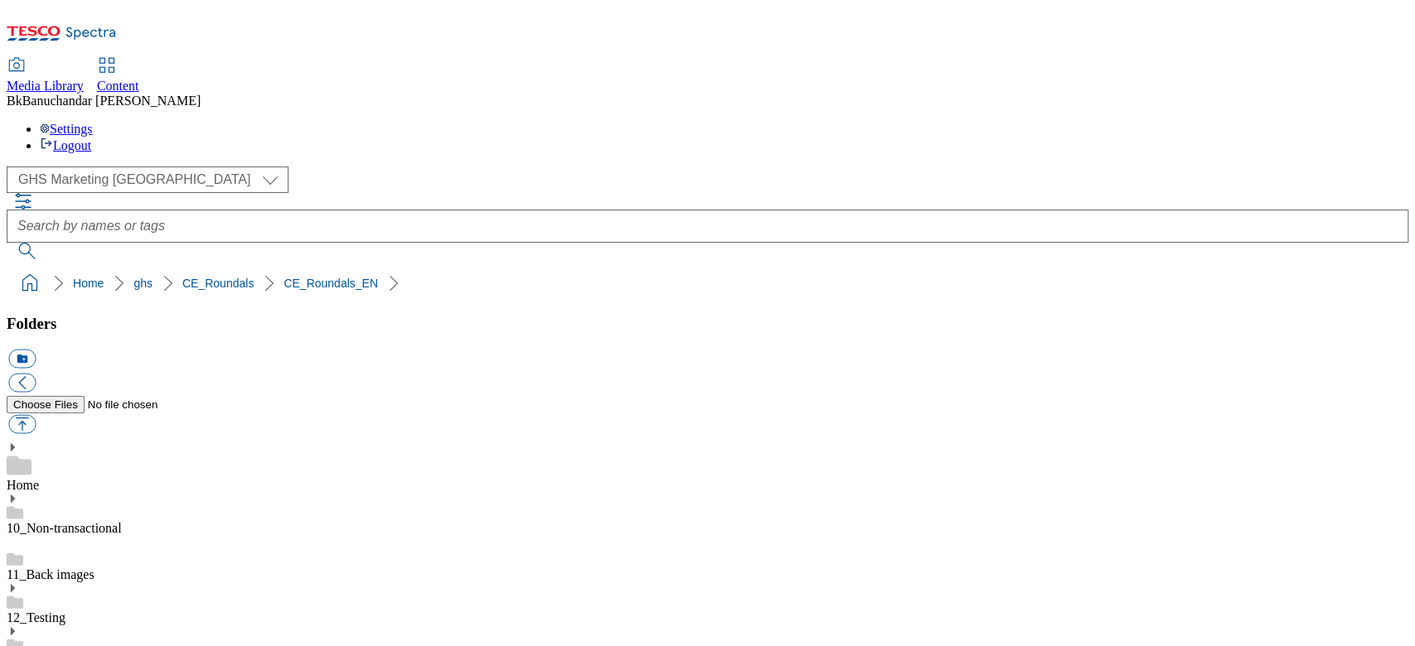
drag, startPoint x: 990, startPoint y: 452, endPoint x: 1193, endPoint y: 452, distance: 203.0
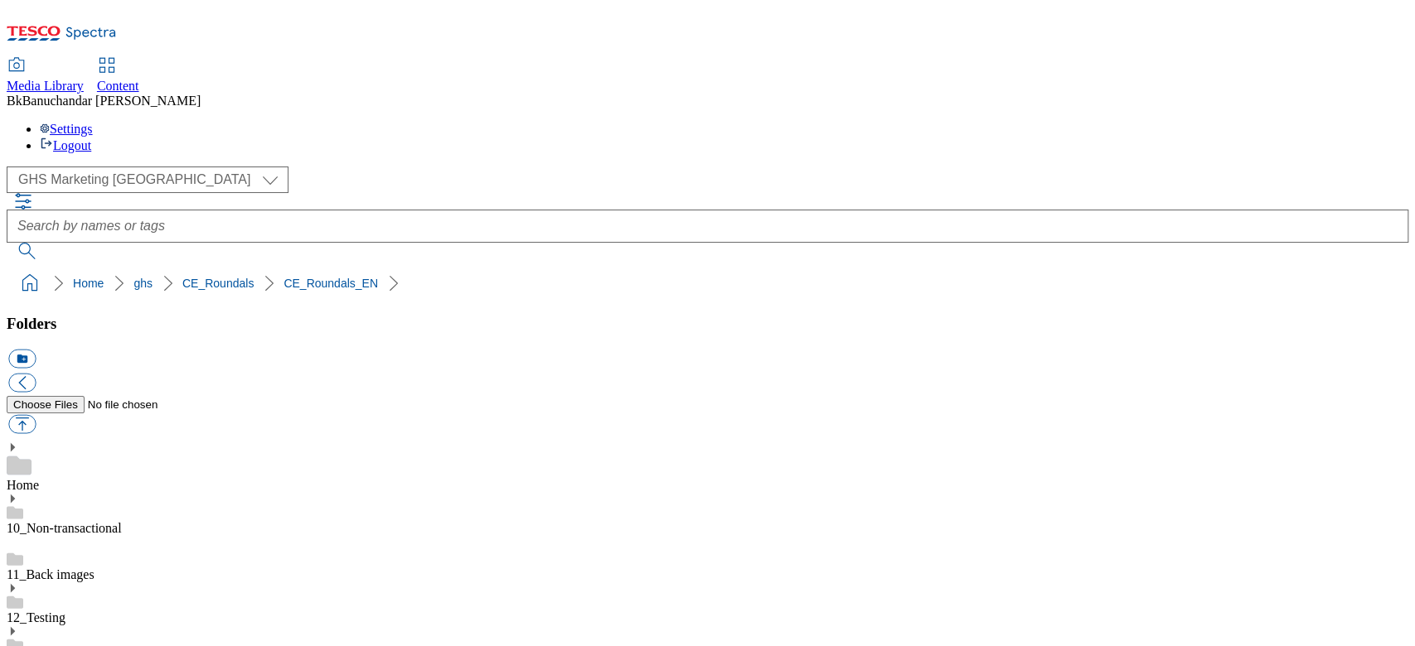
paste input "rounded_super_department_baby"
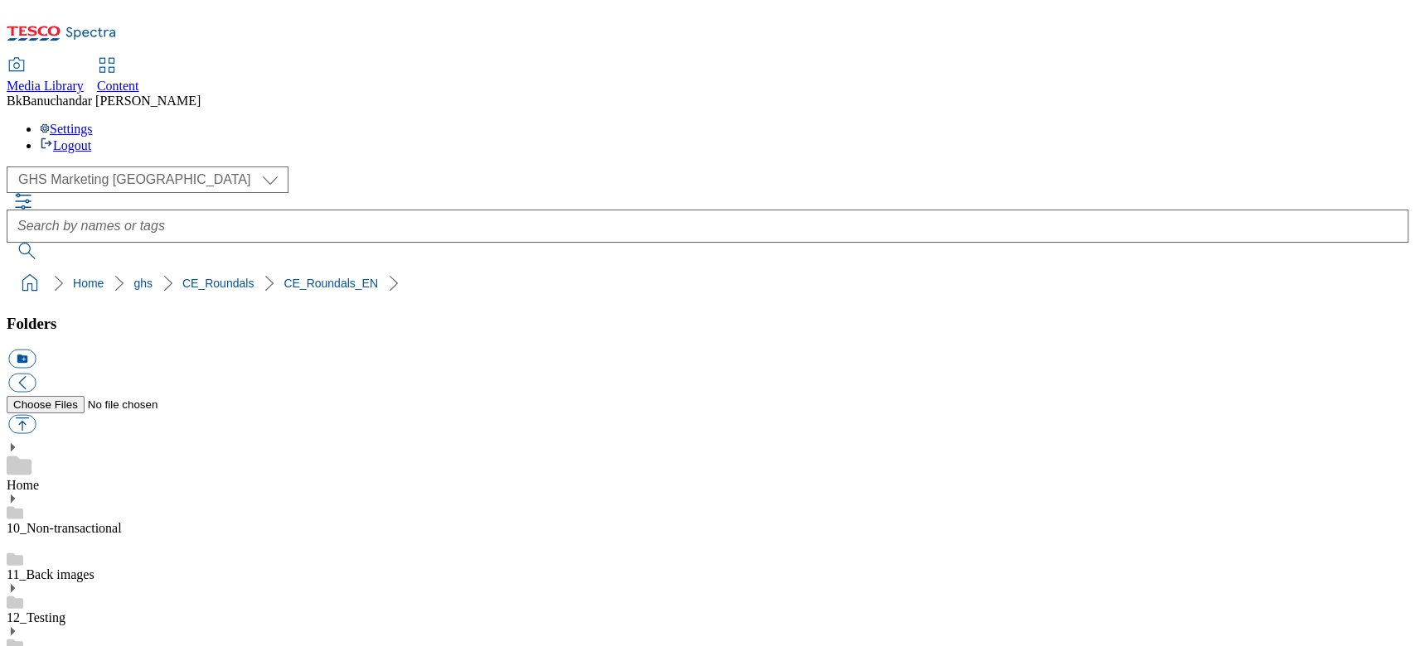
type input "rounded_super_department_baby"
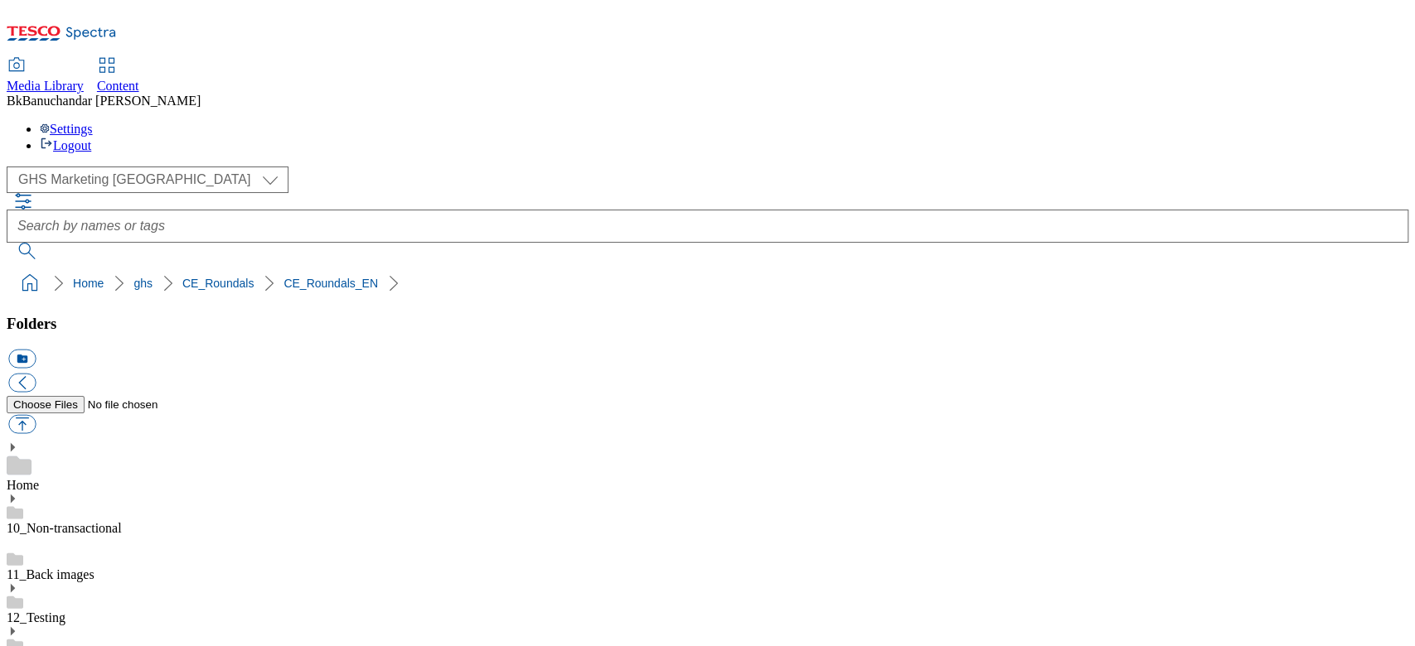
drag, startPoint x: 988, startPoint y: 452, endPoint x: 1262, endPoint y: 450, distance: 274.3
paste input "rounded_super_department_back_to_school"
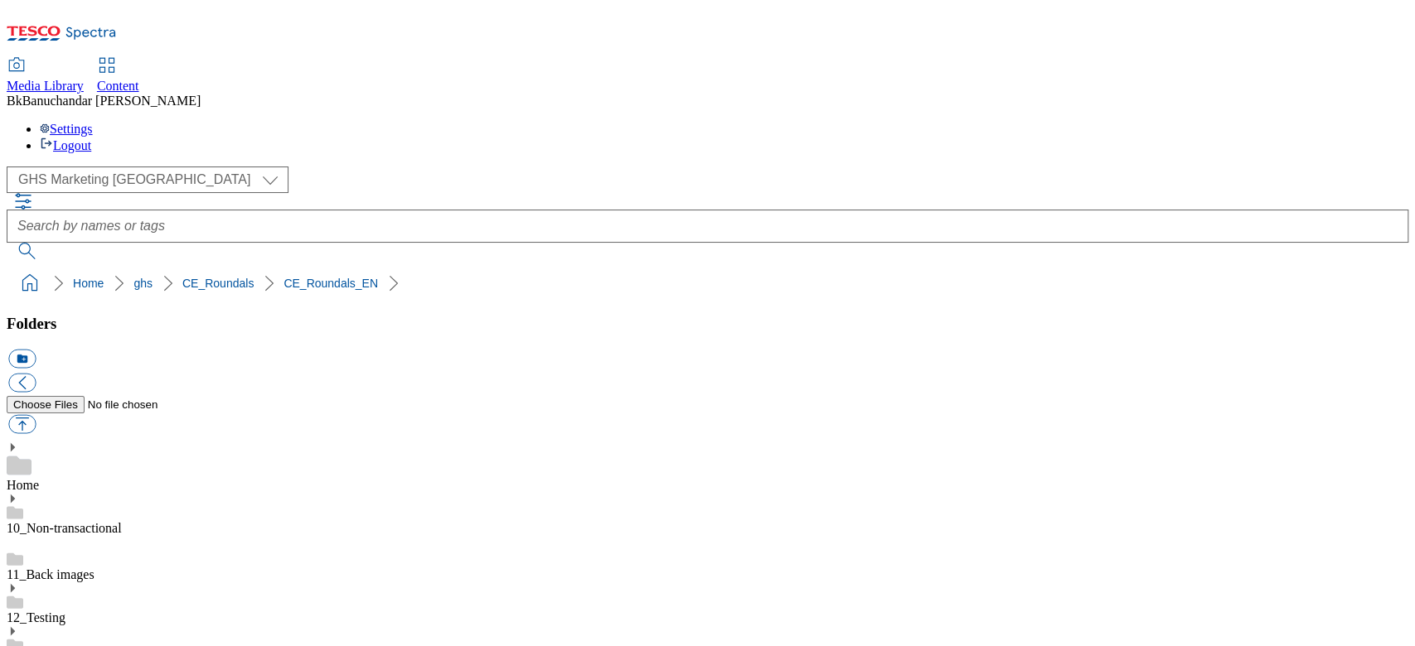
scroll to position [0, 63]
type input "rounded_super_department_back_to_school"
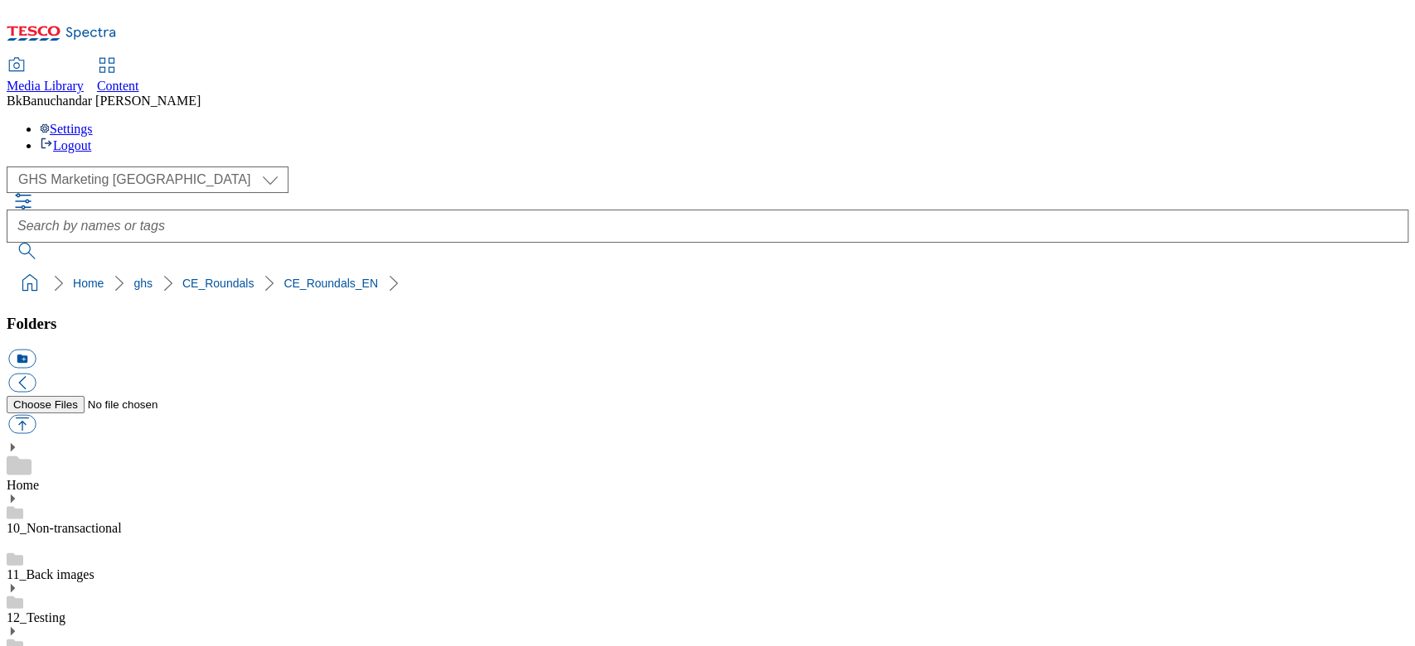
drag, startPoint x: 991, startPoint y: 426, endPoint x: 1111, endPoint y: 427, distance: 120.2
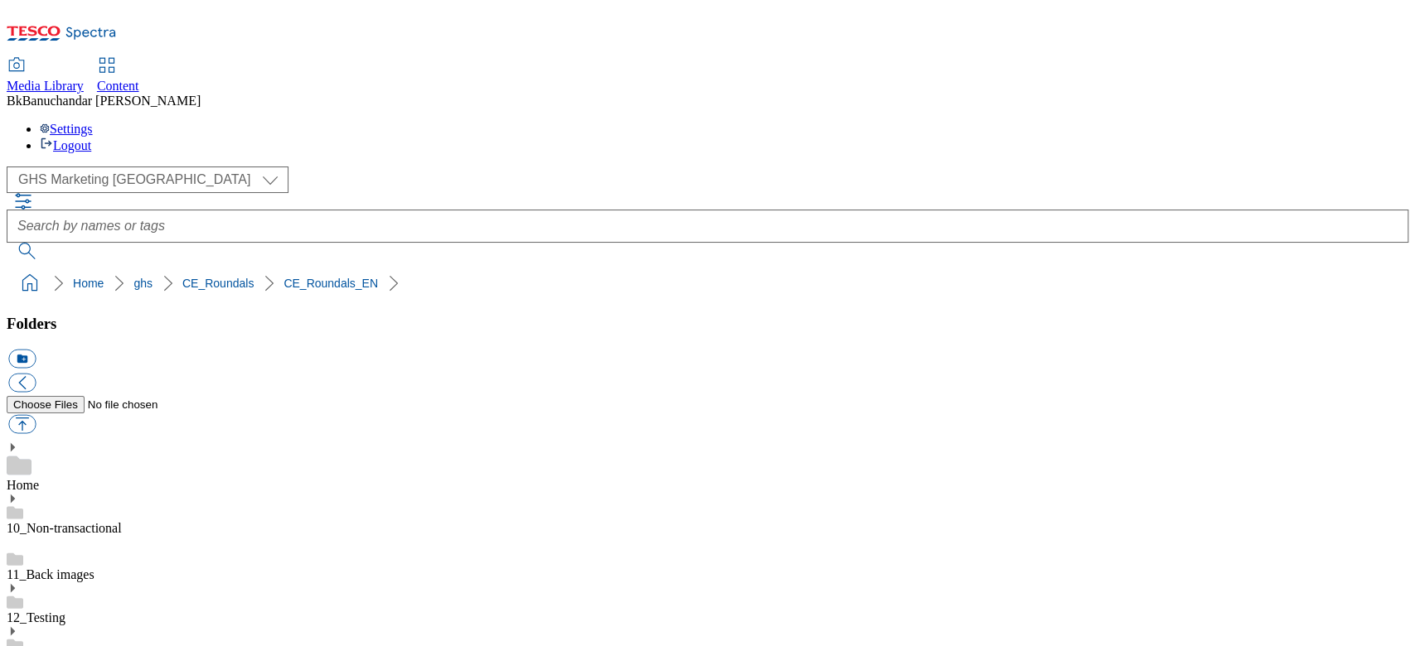
drag, startPoint x: 986, startPoint y: 426, endPoint x: 1252, endPoint y: 436, distance: 266.2
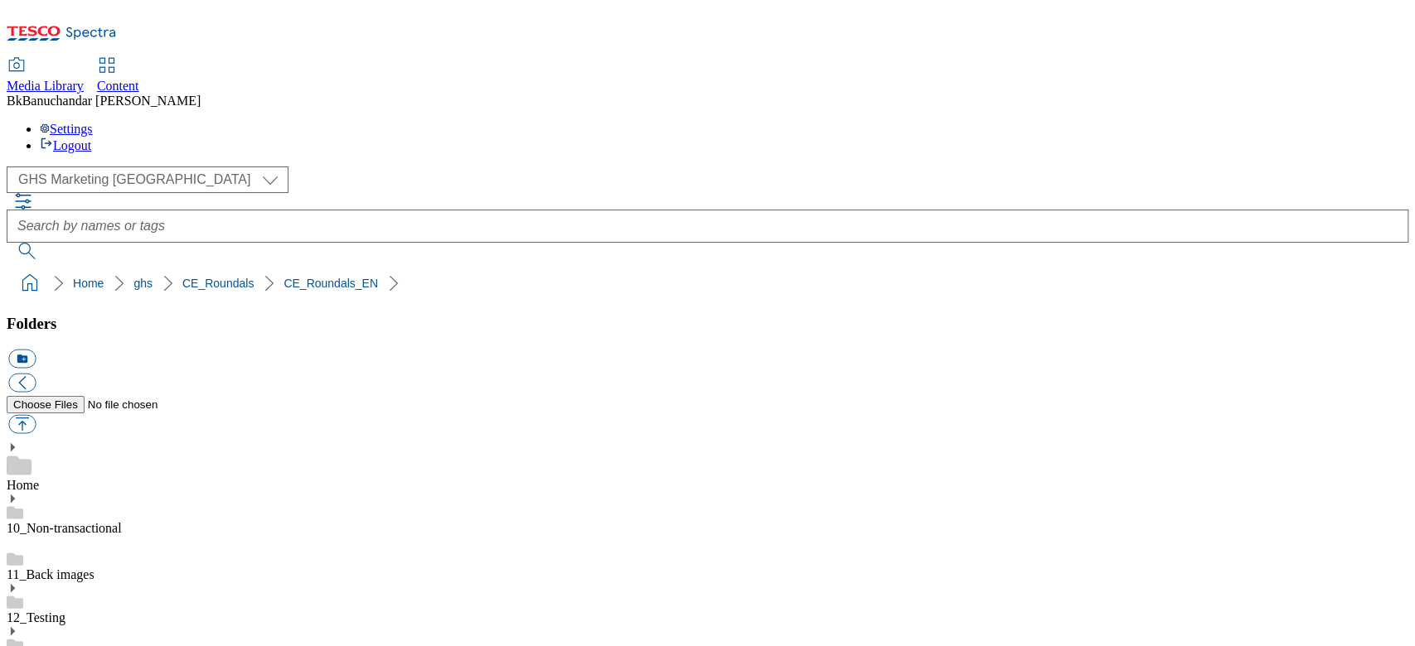
paste input "rounded_super_department_special_offers"
type input "rounded_super_department_special_offers"
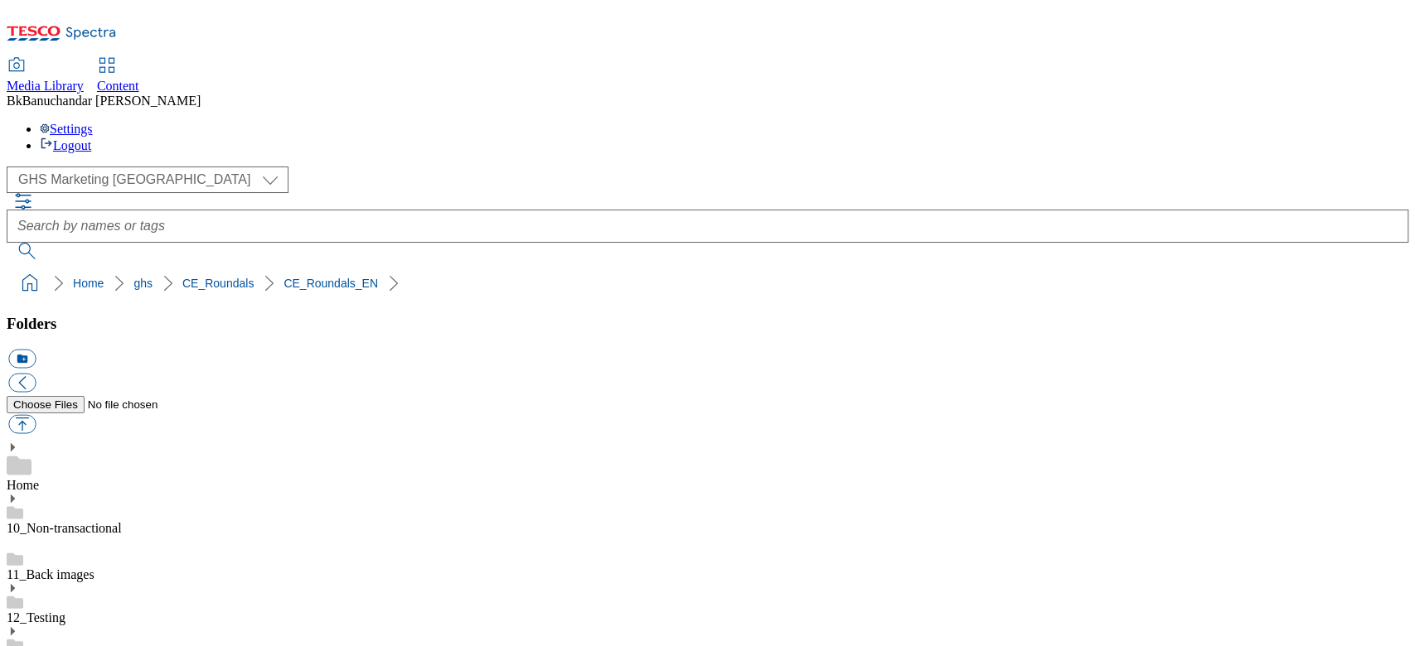
scroll to position [663, 0]
drag, startPoint x: 989, startPoint y: 408, endPoint x: 1253, endPoint y: 406, distance: 263.5
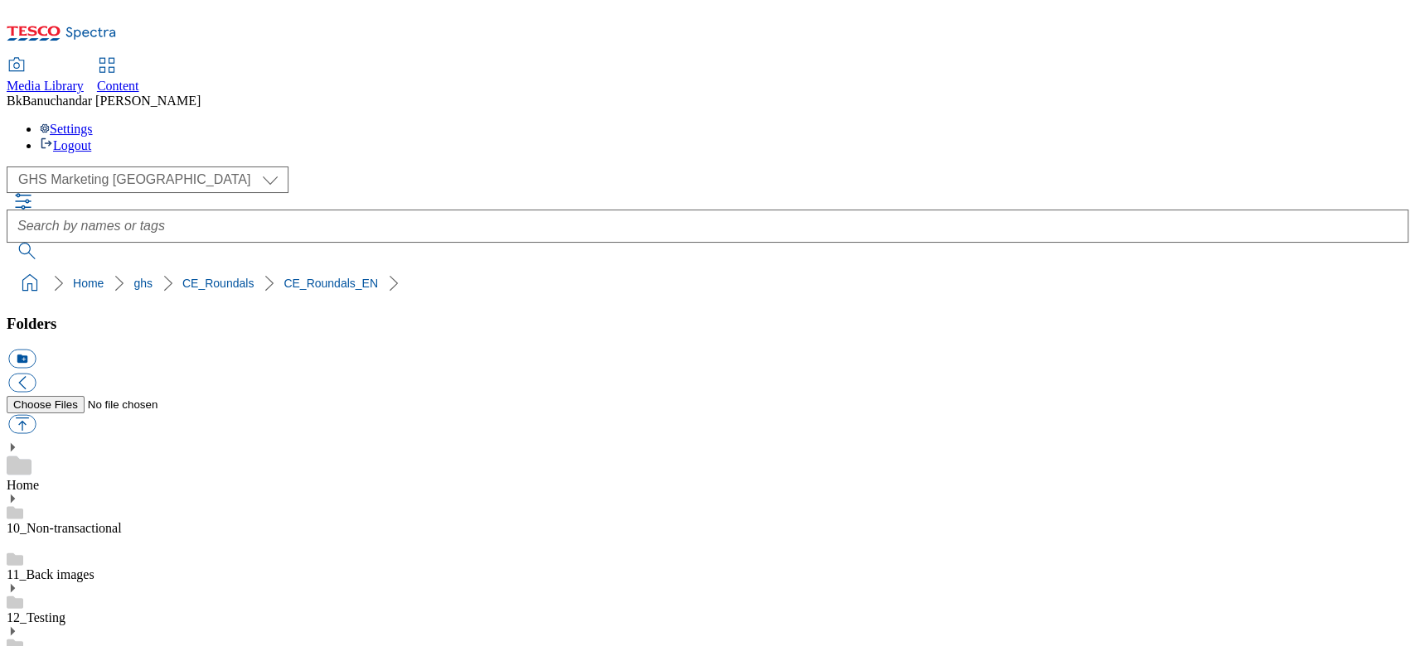
paste input "rounded_super_department_special_offers"
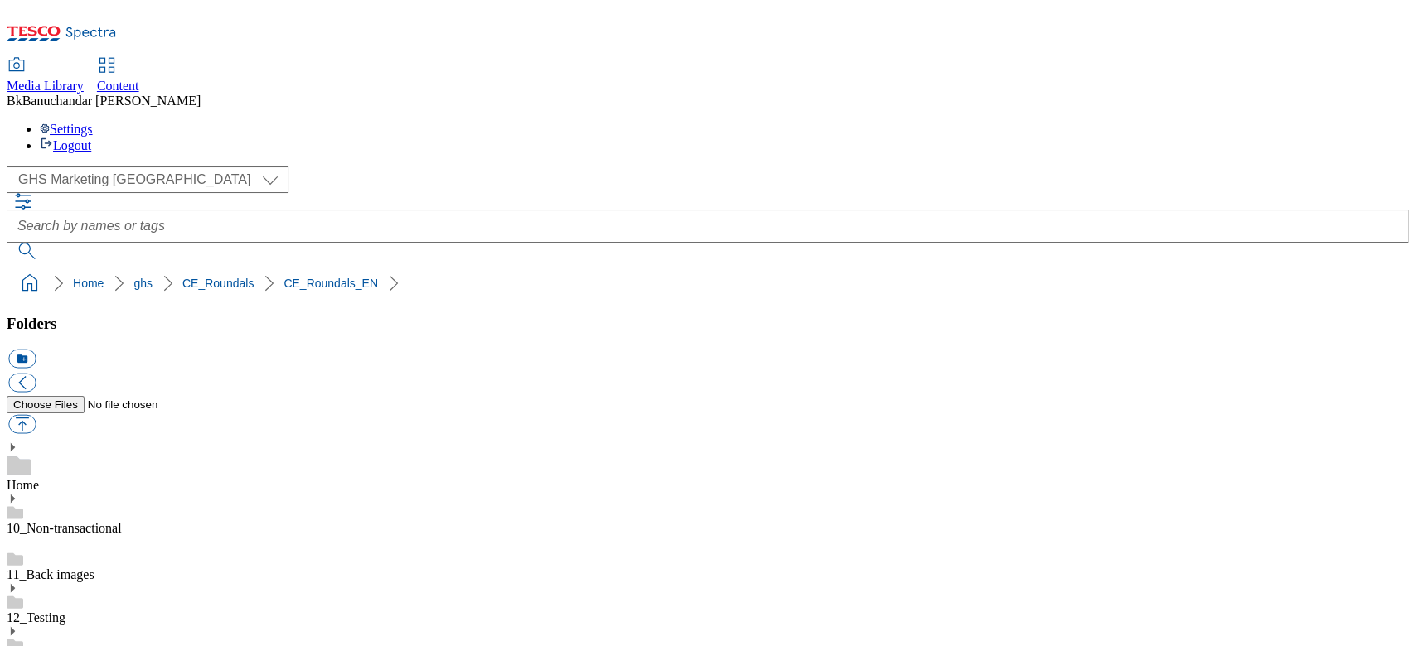
type input "rounded_super_department_special_offers"
click at [36, 350] on button "icon_new_folder" at bounding box center [21, 359] width 27 height 19
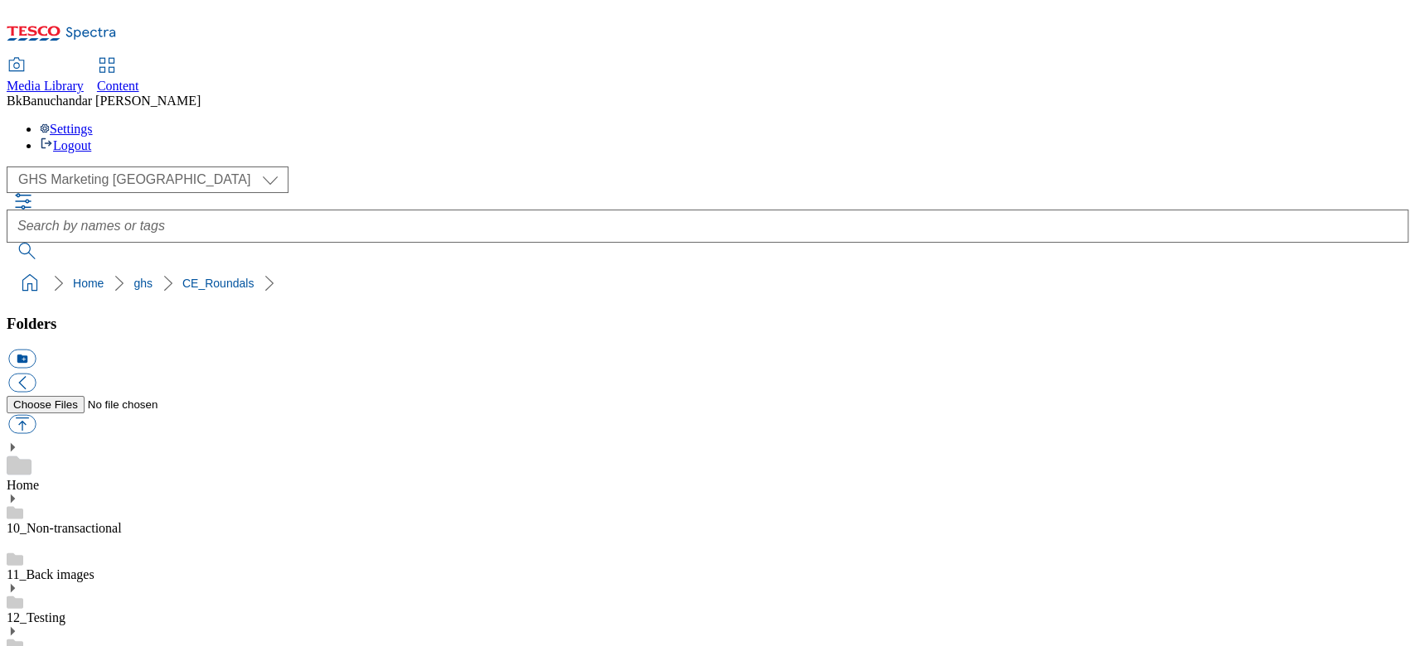
type input "CE_Roundals_CZ"
click at [36, 415] on button "button" at bounding box center [21, 424] width 27 height 19
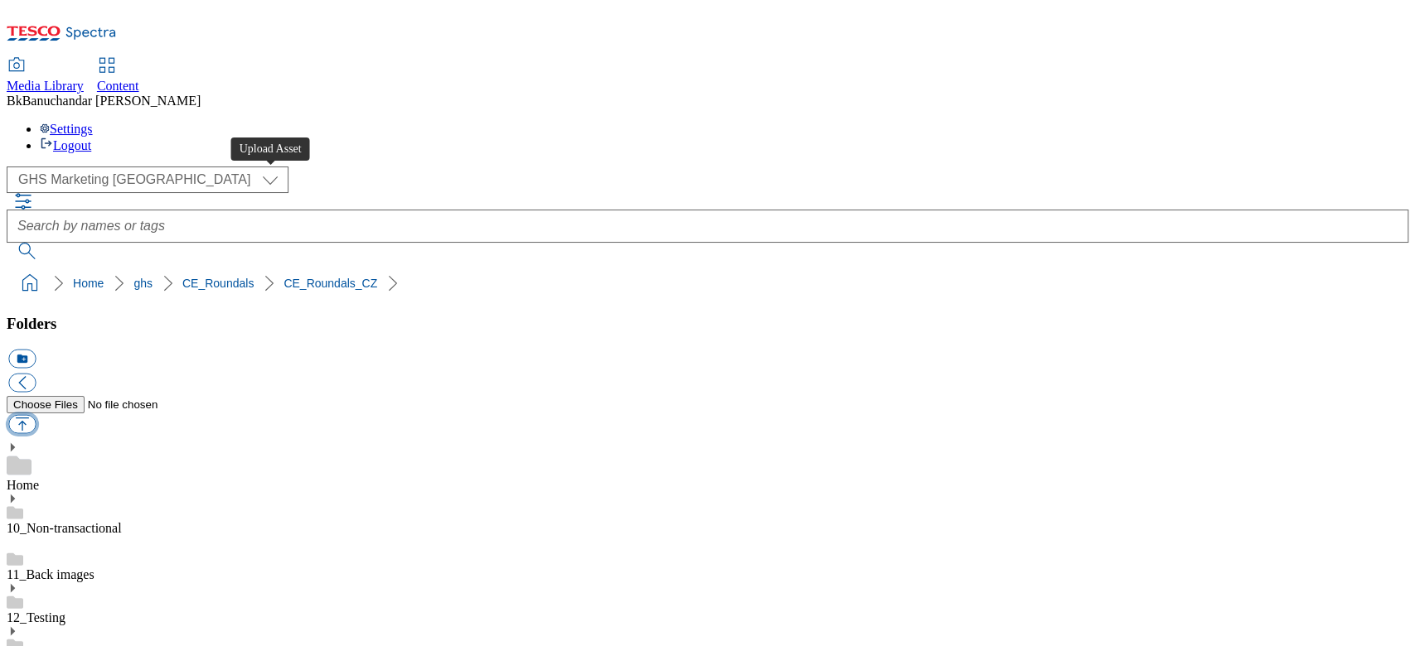
type input "C:\fakepath\rounded_super_department_dite.jpg"
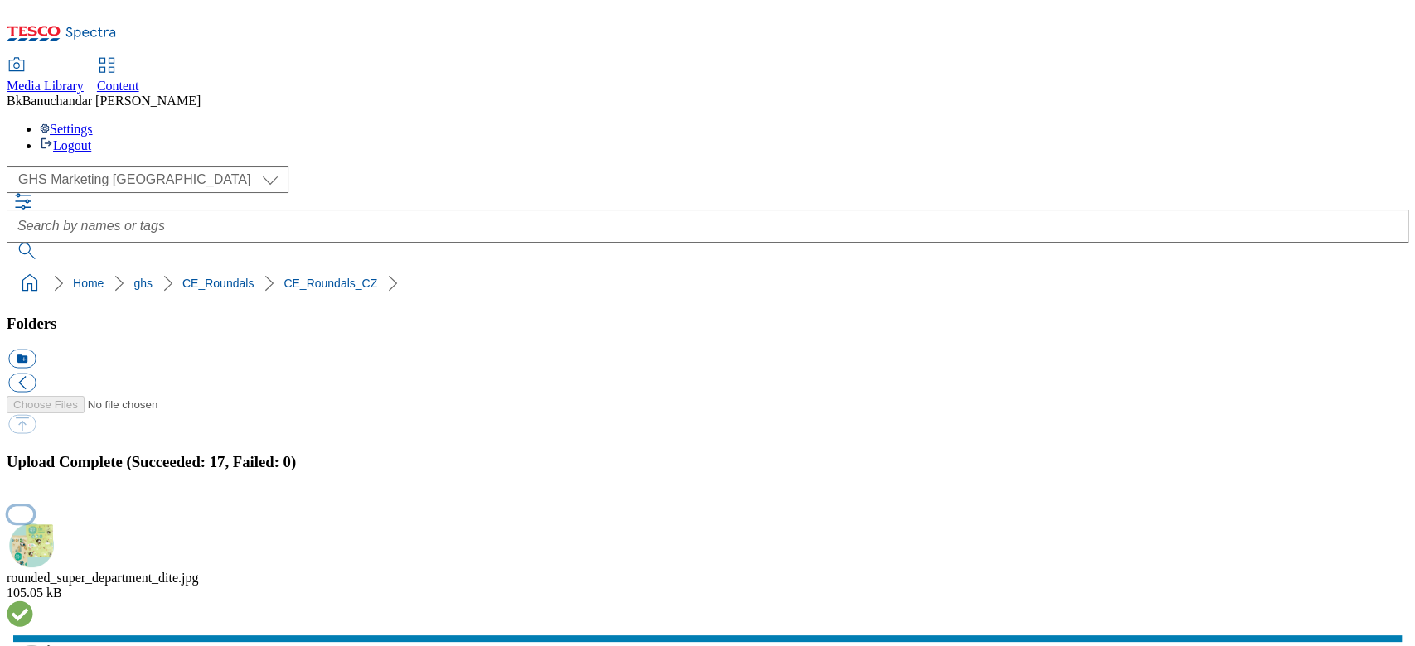
click at [33, 506] on button "button" at bounding box center [20, 514] width 25 height 16
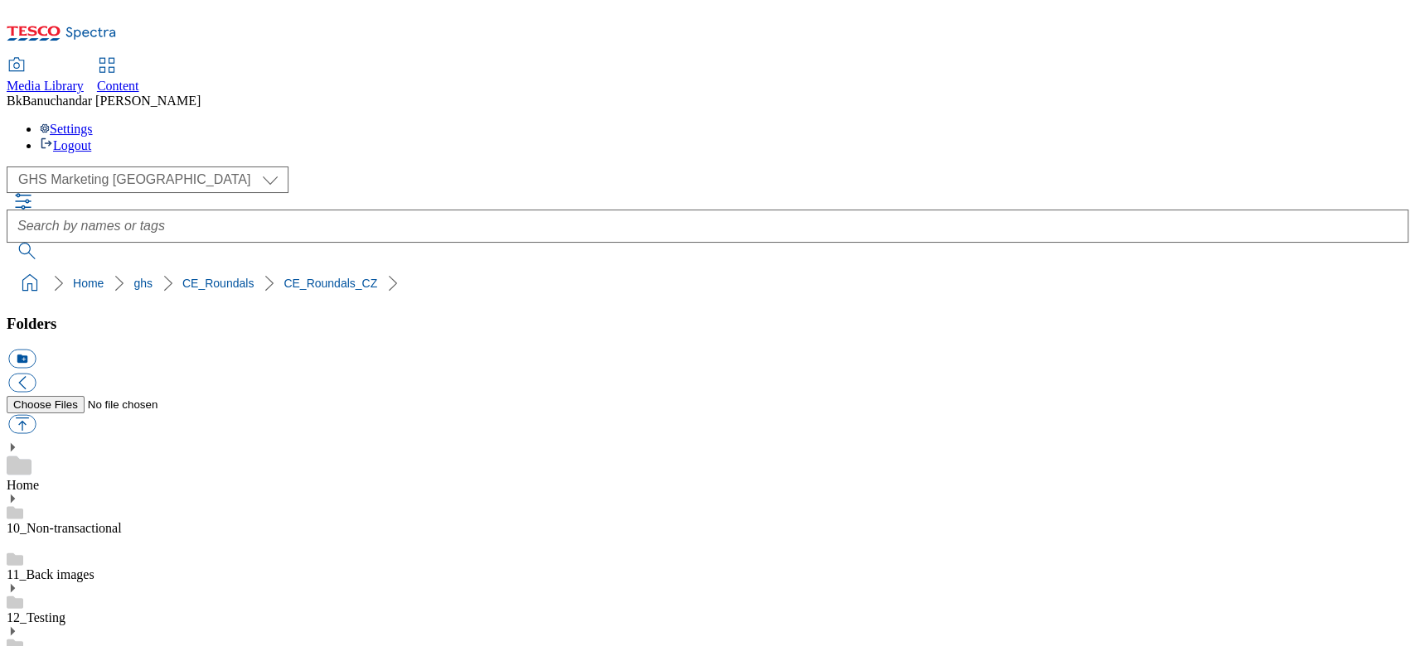
drag, startPoint x: 985, startPoint y: 423, endPoint x: 1241, endPoint y: 435, distance: 255.5
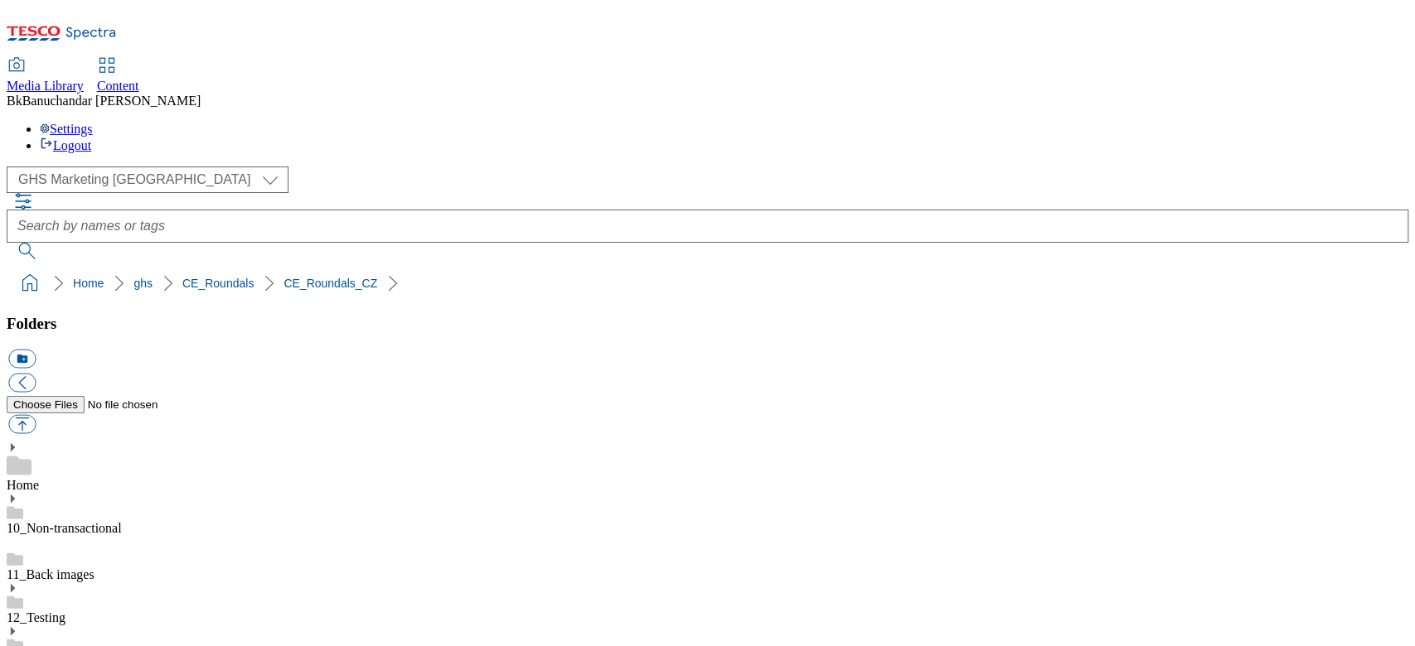
paste input "rounded_super_department_vyber_tydne"
type input "rounded_super_department_vyber_tydne"
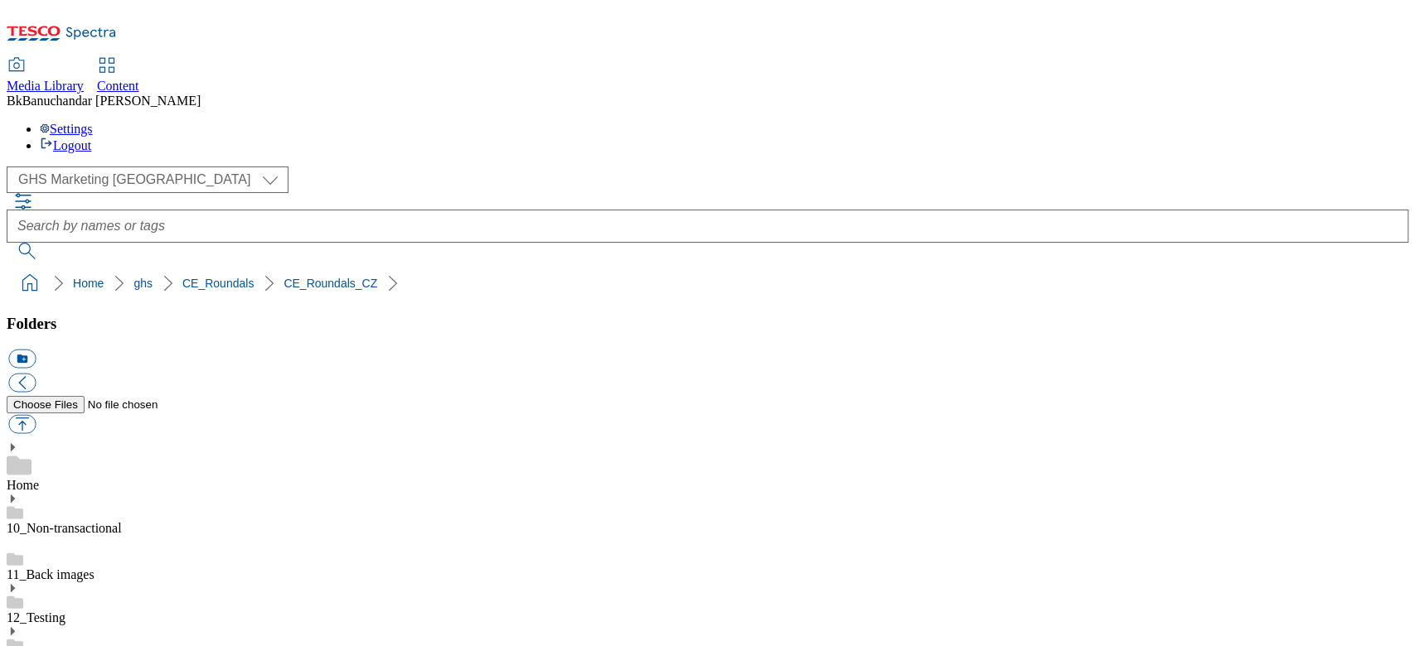
scroll to position [0, 0]
drag, startPoint x: 988, startPoint y: 317, endPoint x: 1196, endPoint y: 321, distance: 208.0
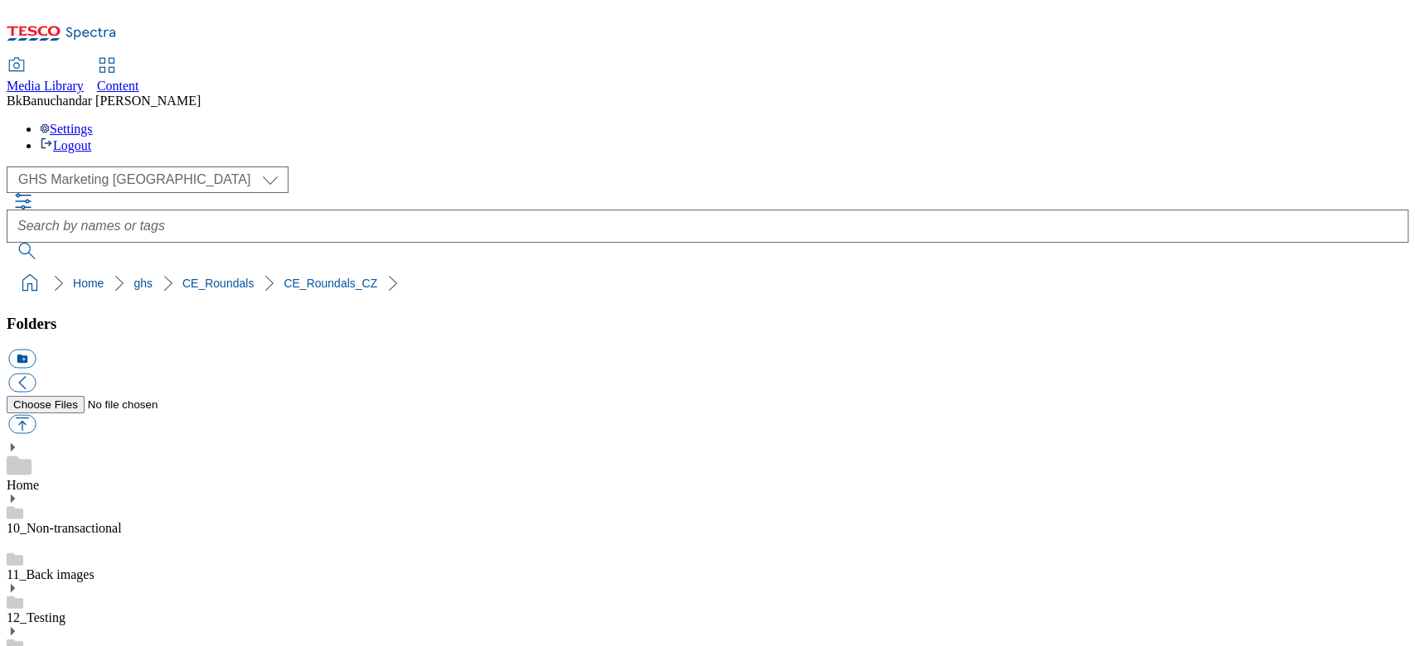
paste input "rounded_super_department_zvire"
type input "rounded_super_department_zvire"
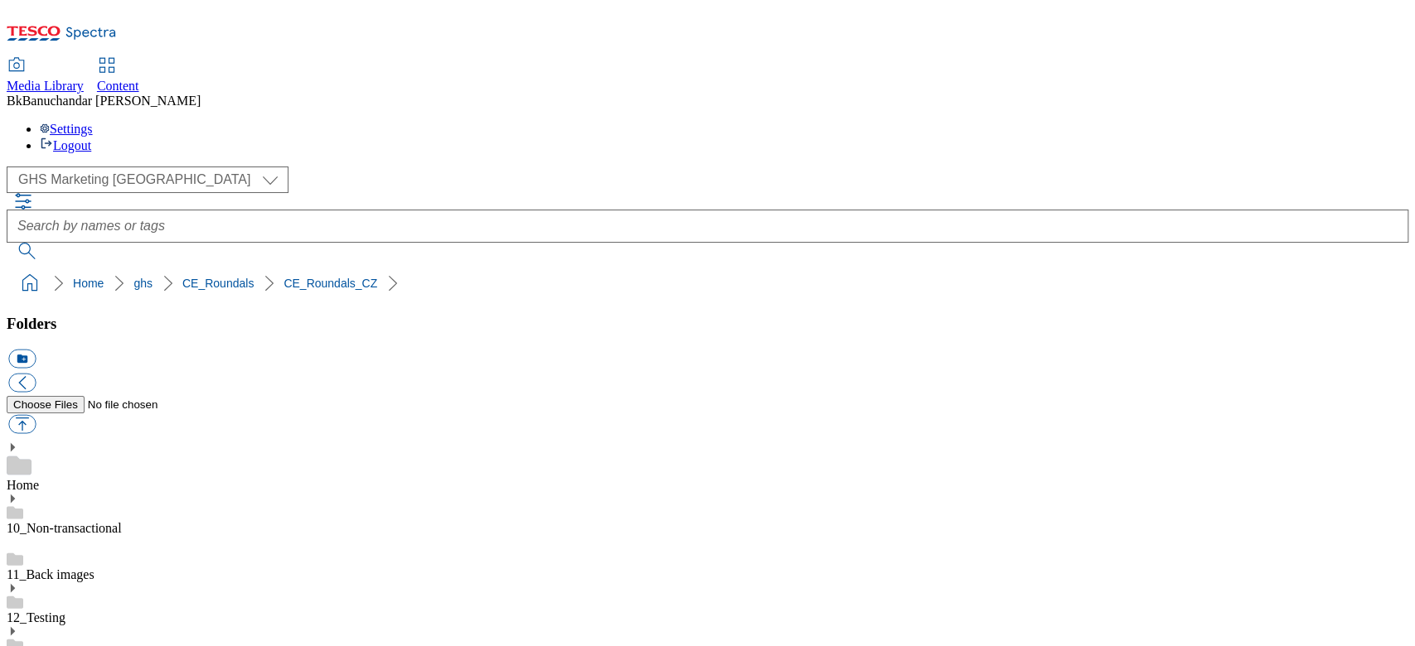
scroll to position [220, 0]
drag, startPoint x: 988, startPoint y: 428, endPoint x: 1263, endPoint y: 436, distance: 275.2
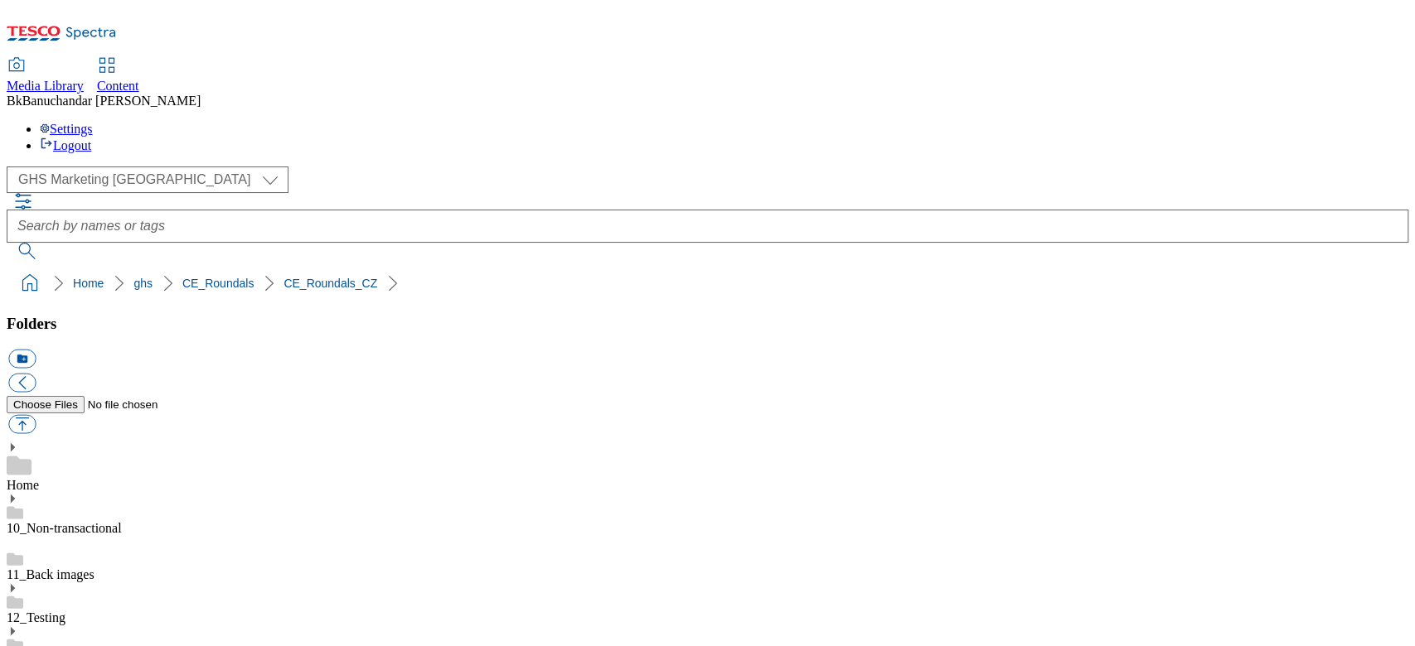
paste input "rounded_super_department_zpatky_do_skoly"
type input "rounded_super_department_zpatky_do_skoly"
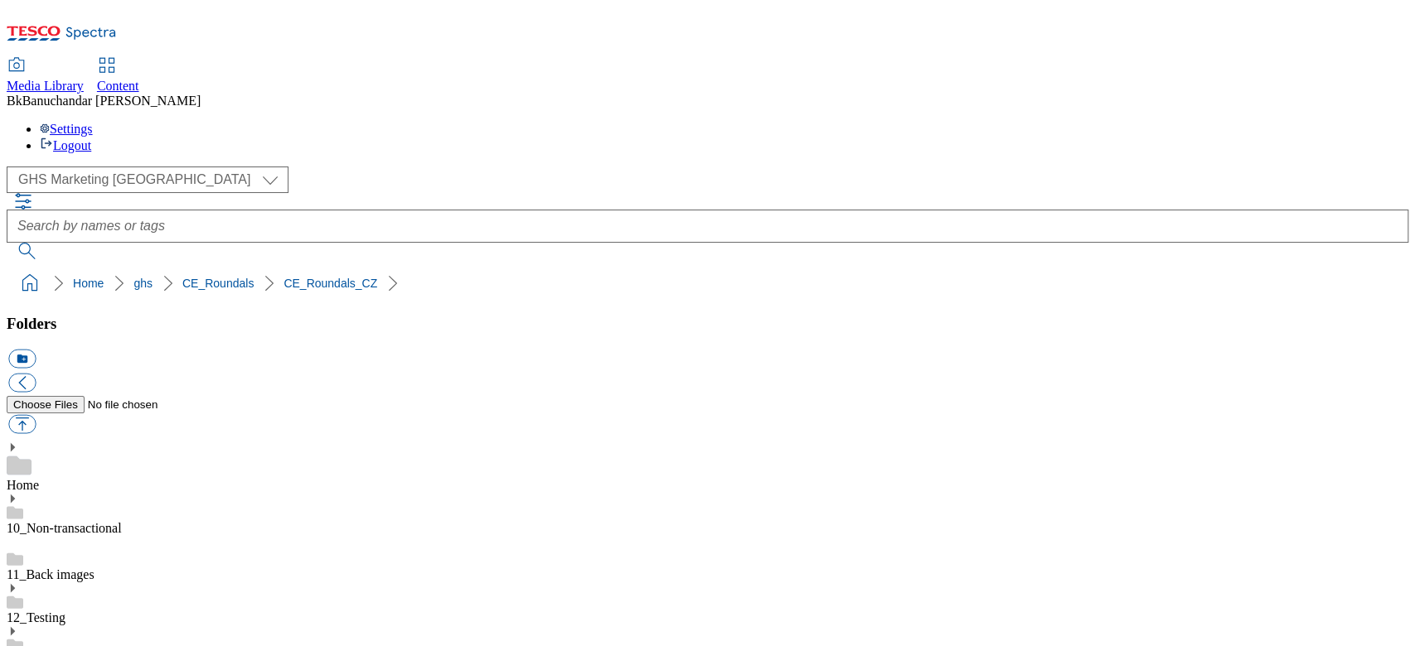
drag, startPoint x: 990, startPoint y: 424, endPoint x: 1194, endPoint y: 431, distance: 204.0
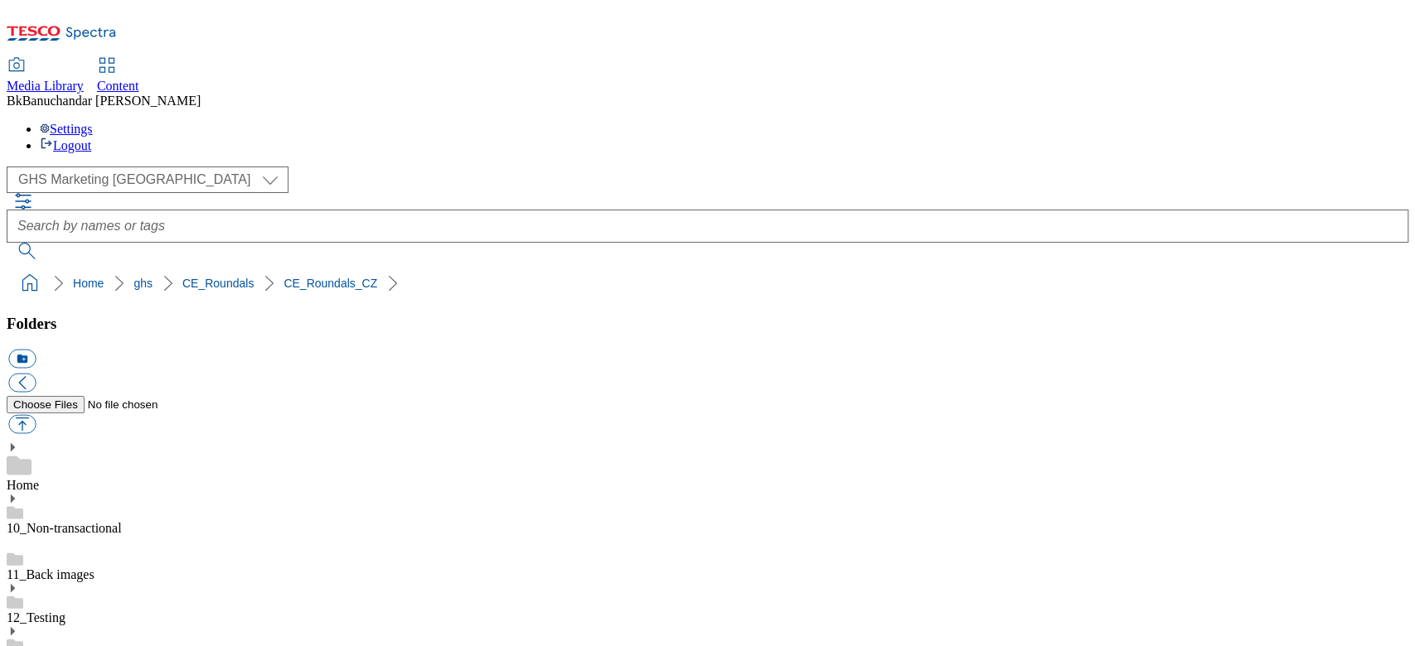
paste input "rounded_super_department_uklid"
type input "rounded_super_department_uklid"
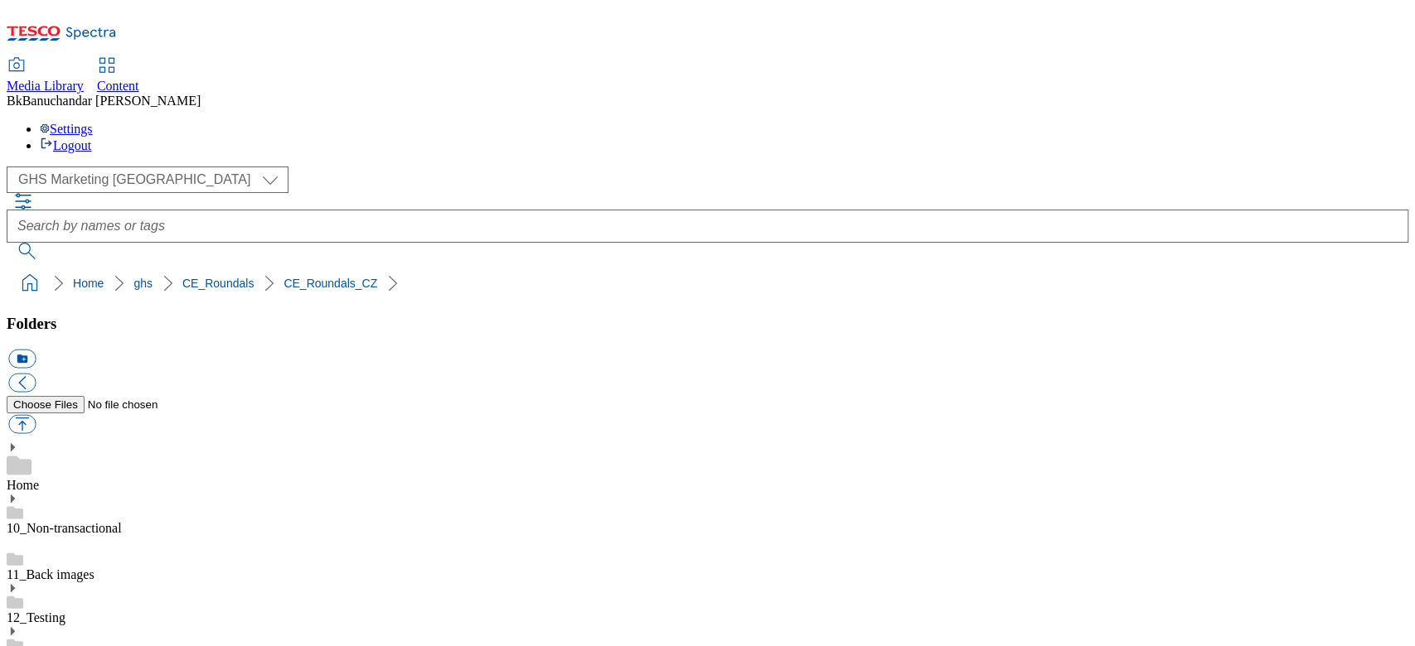
drag, startPoint x: 988, startPoint y: 424, endPoint x: 1218, endPoint y: 430, distance: 230.4
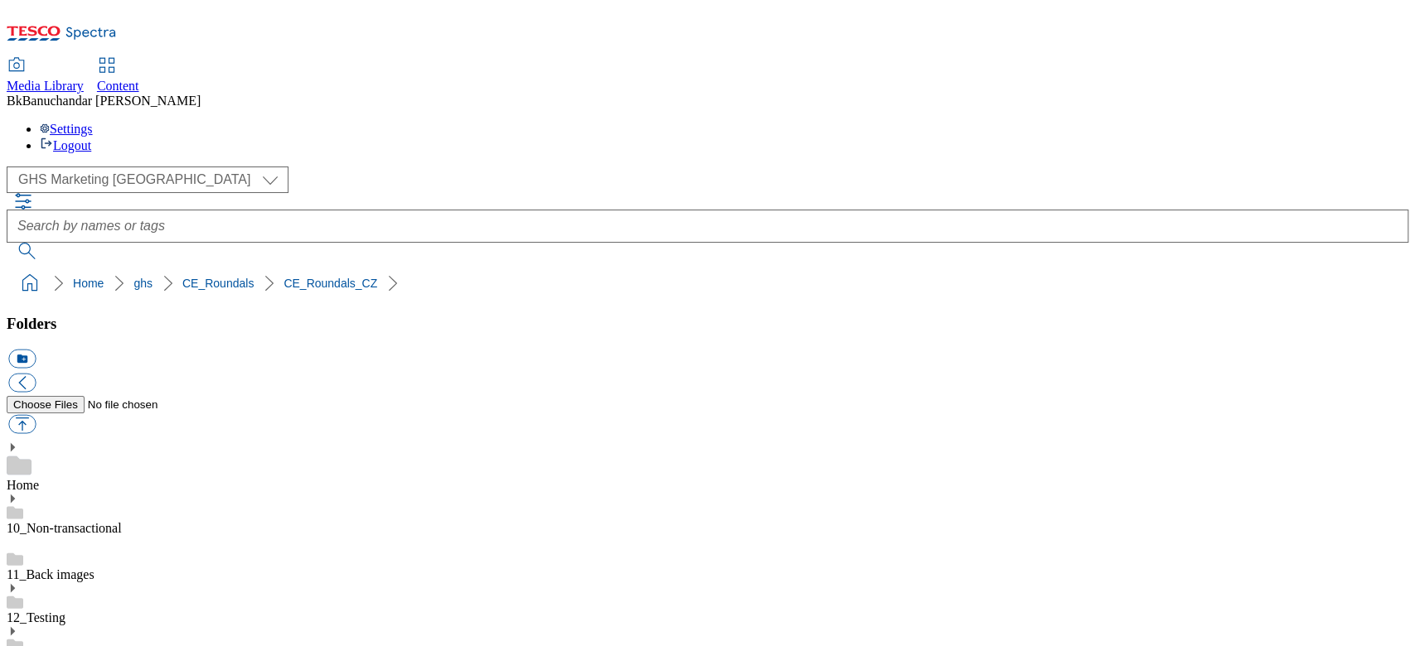
paste input "rounded_super_department_trvanlive"
type input "rounded_super_department_trvanlive"
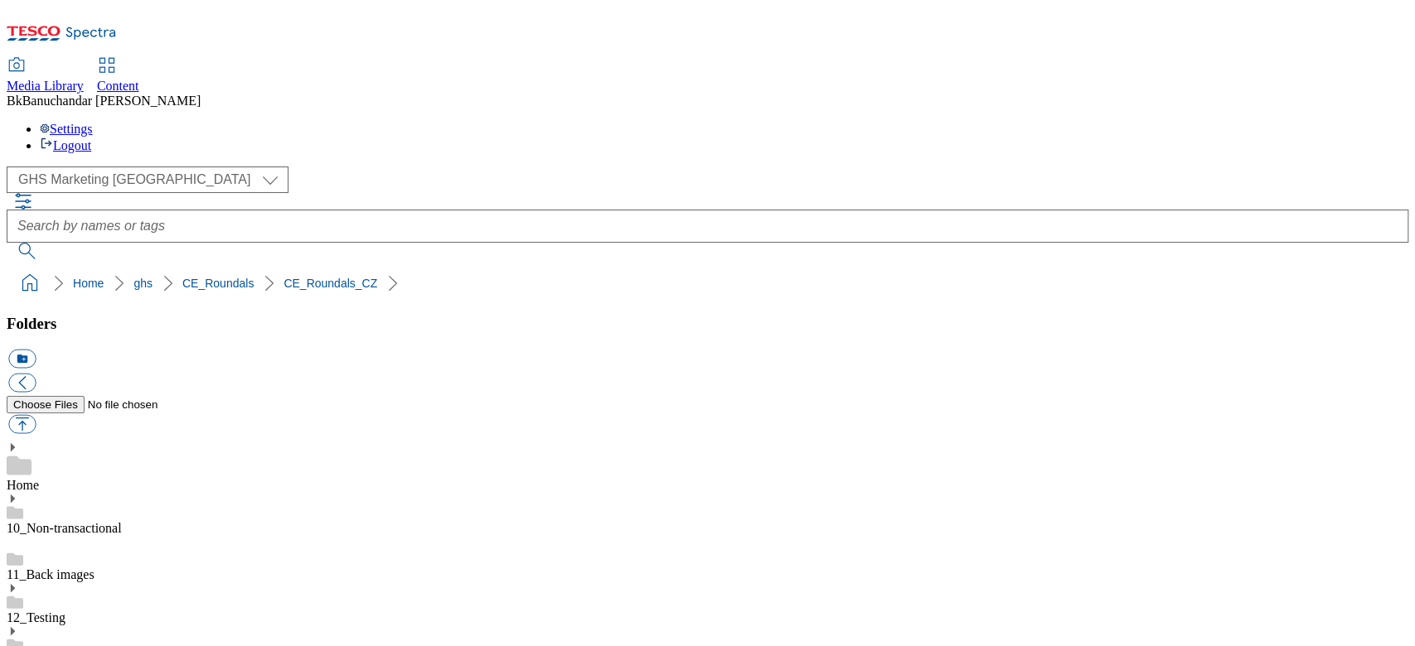
drag, startPoint x: 991, startPoint y: 470, endPoint x: 1100, endPoint y: 474, distance: 109.5
drag, startPoint x: 989, startPoint y: 469, endPoint x: 1216, endPoint y: 476, distance: 228.0
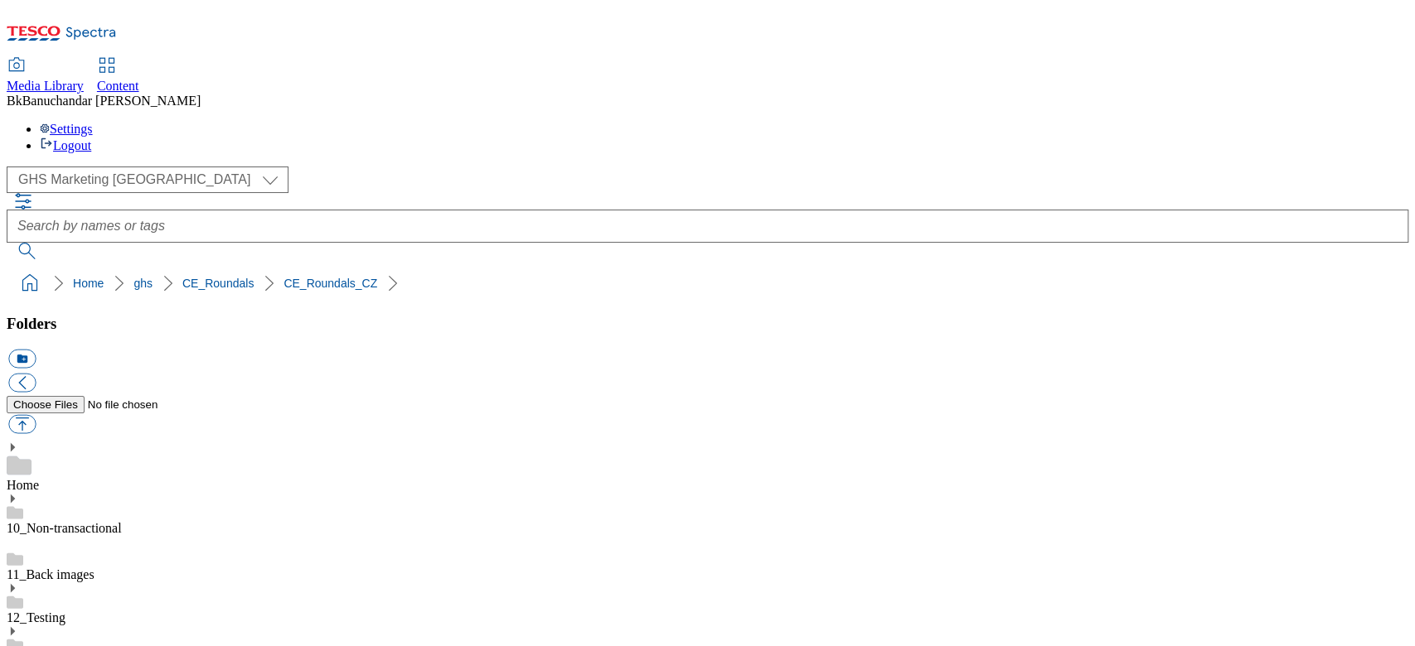
paste input "rounded_super_department_pekarna"
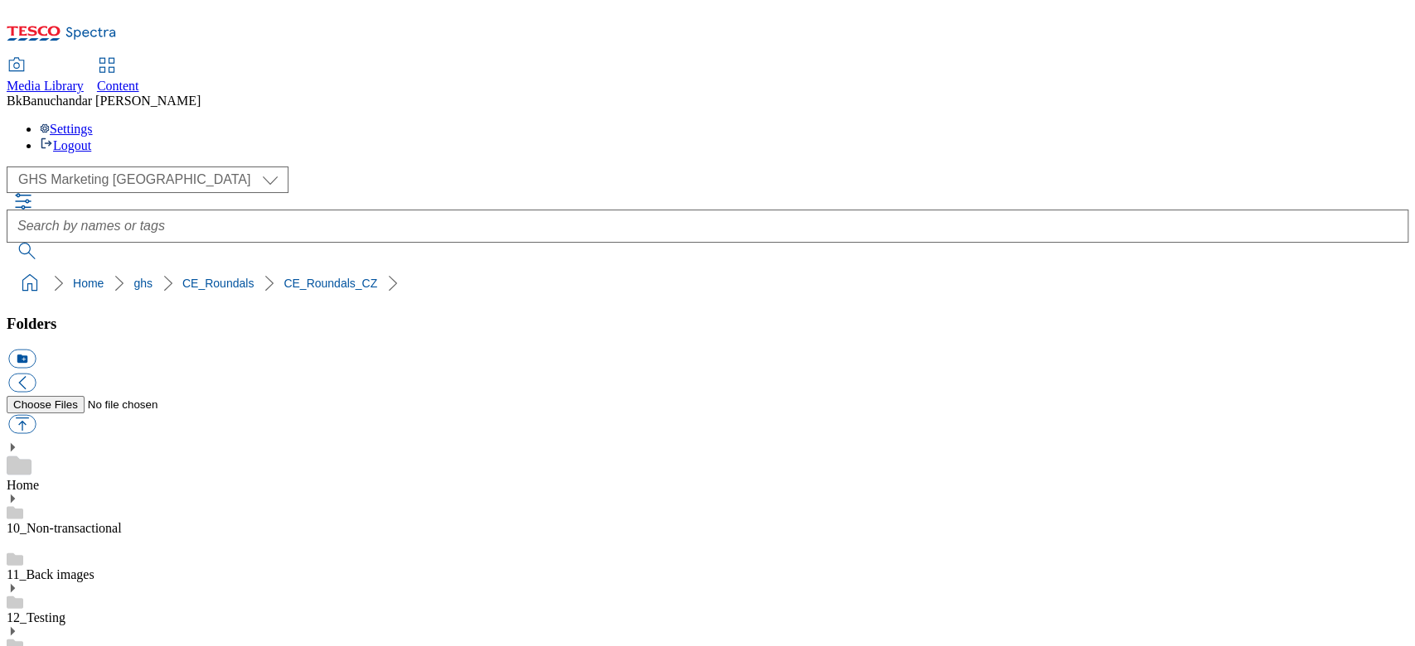
type input "rounded_super_department_pekarna"
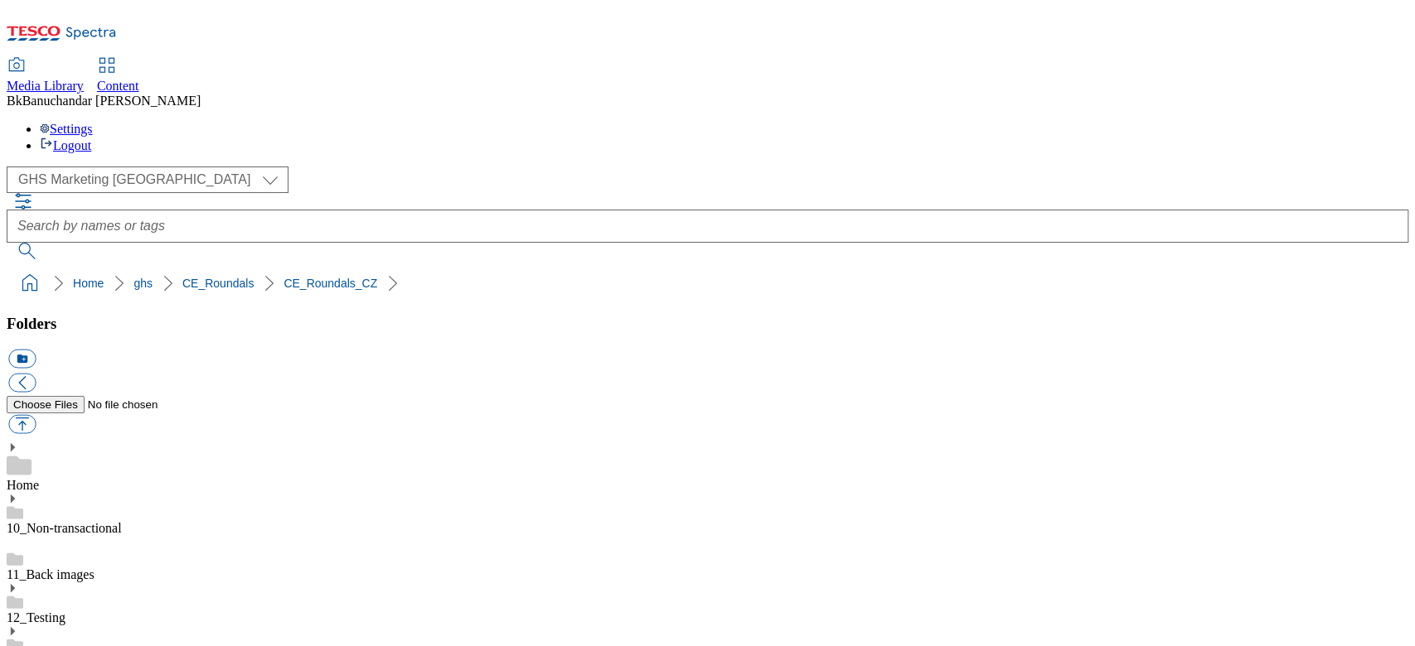
scroll to position [552, 0]
drag, startPoint x: 988, startPoint y: 360, endPoint x: 1270, endPoint y: 363, distance: 282.6
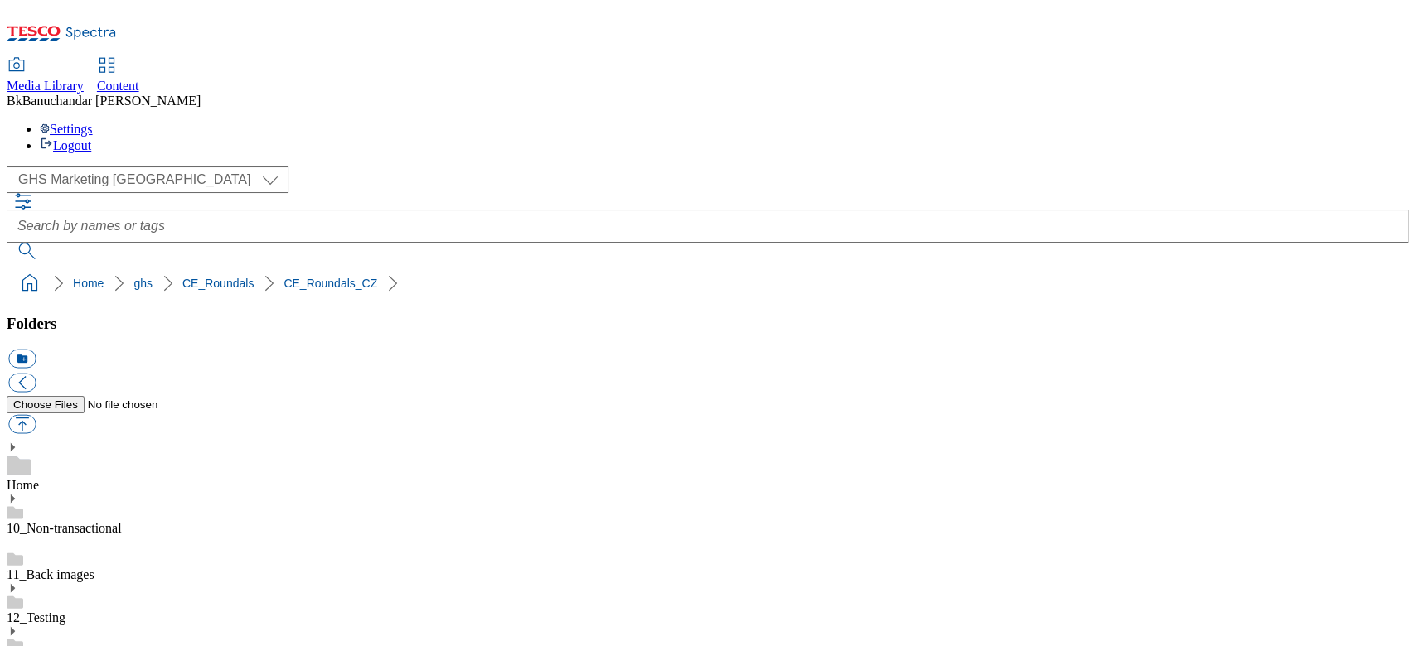
paste input "rounded_super_department_specialni_nabidky"
type input "rounded_super_department_specialni_nabidky"
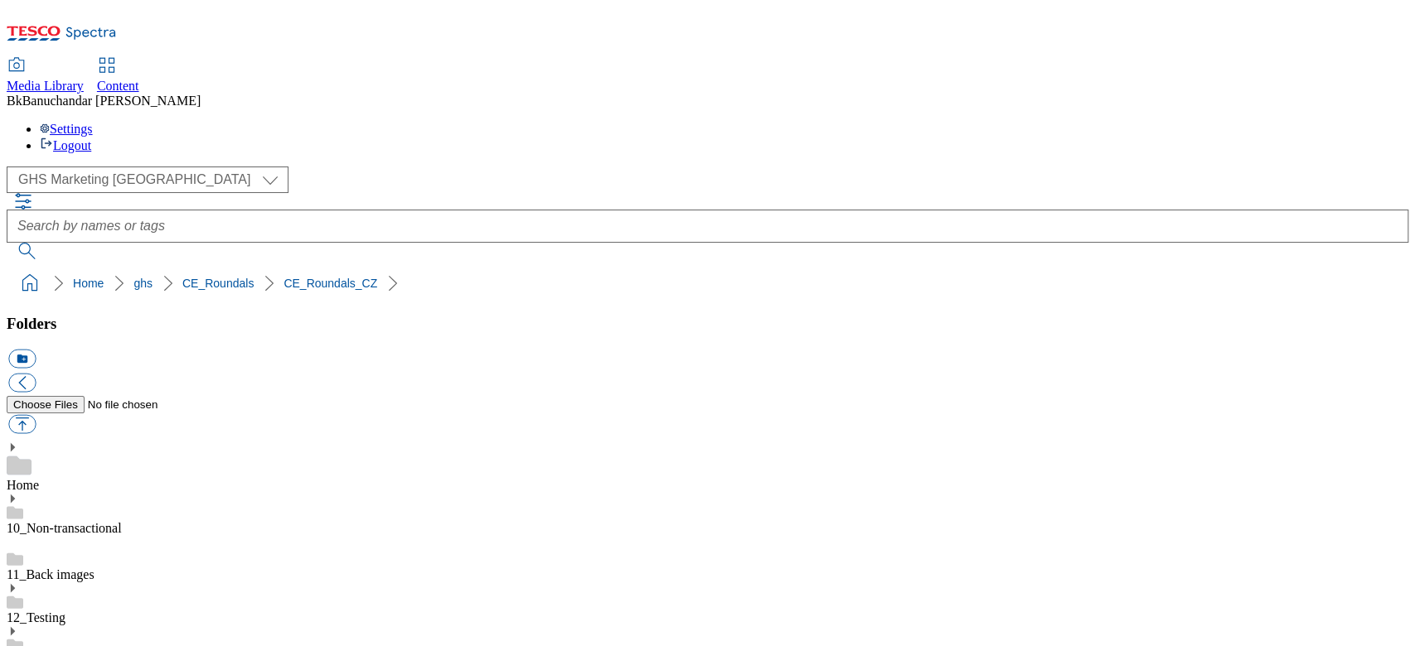
drag, startPoint x: 988, startPoint y: 467, endPoint x: 1262, endPoint y: 474, distance: 274.4
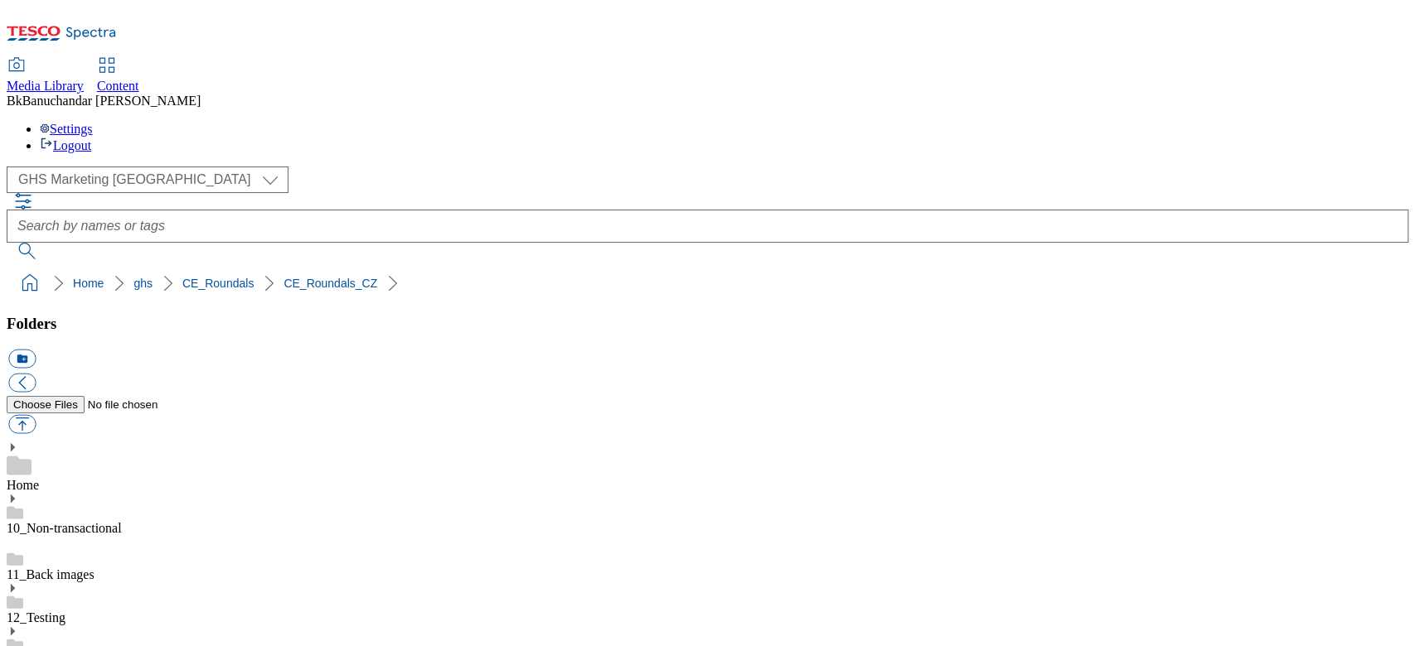
scroll to position [552, 0]
paste input "rounded_super_department_specialni_vyziva"
type input "rounded_super_department_specialni_vyziva"
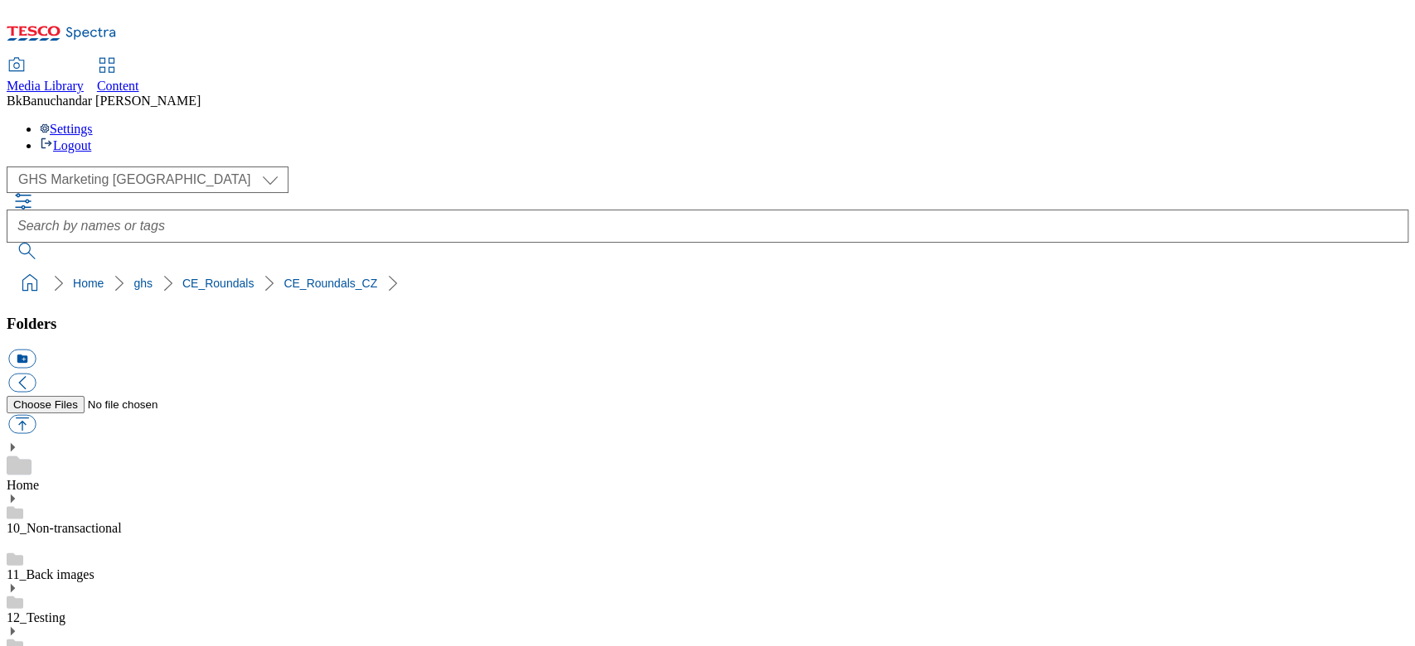
scroll to position [0, 0]
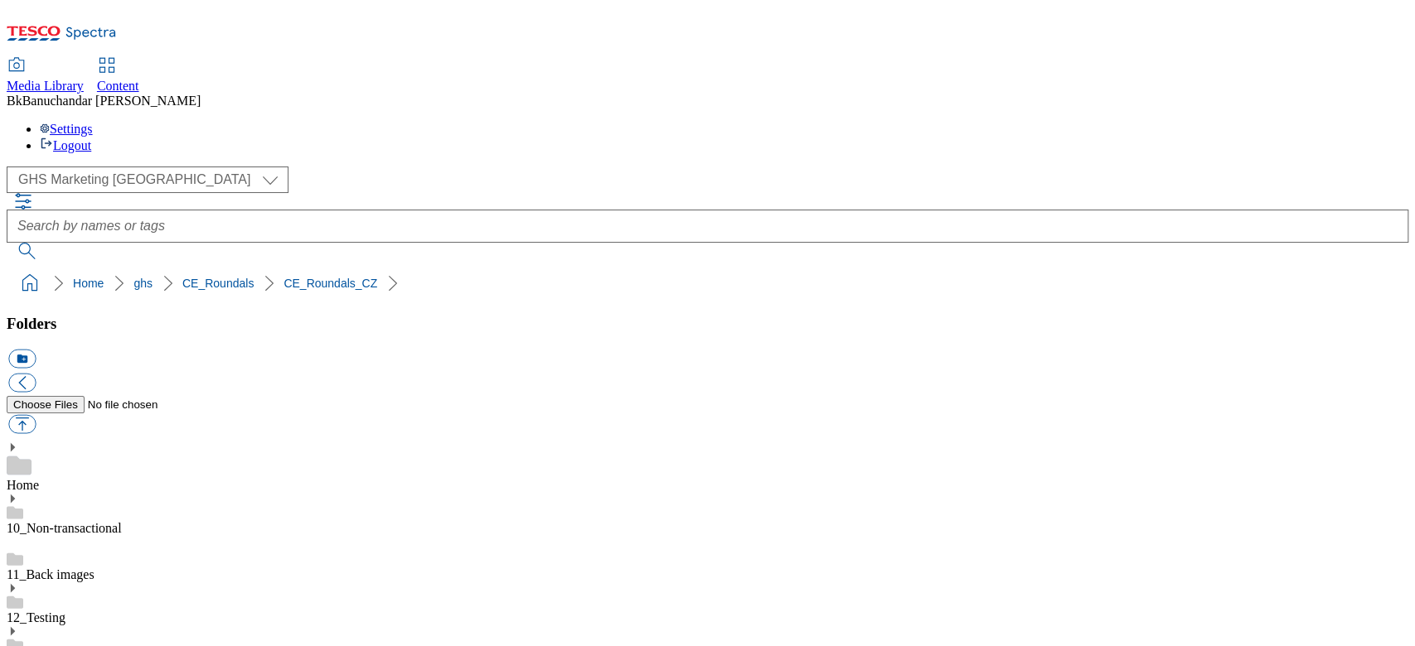
scroll to position [552, 0]
drag, startPoint x: 988, startPoint y: 364, endPoint x: 1212, endPoint y: 369, distance: 224.6
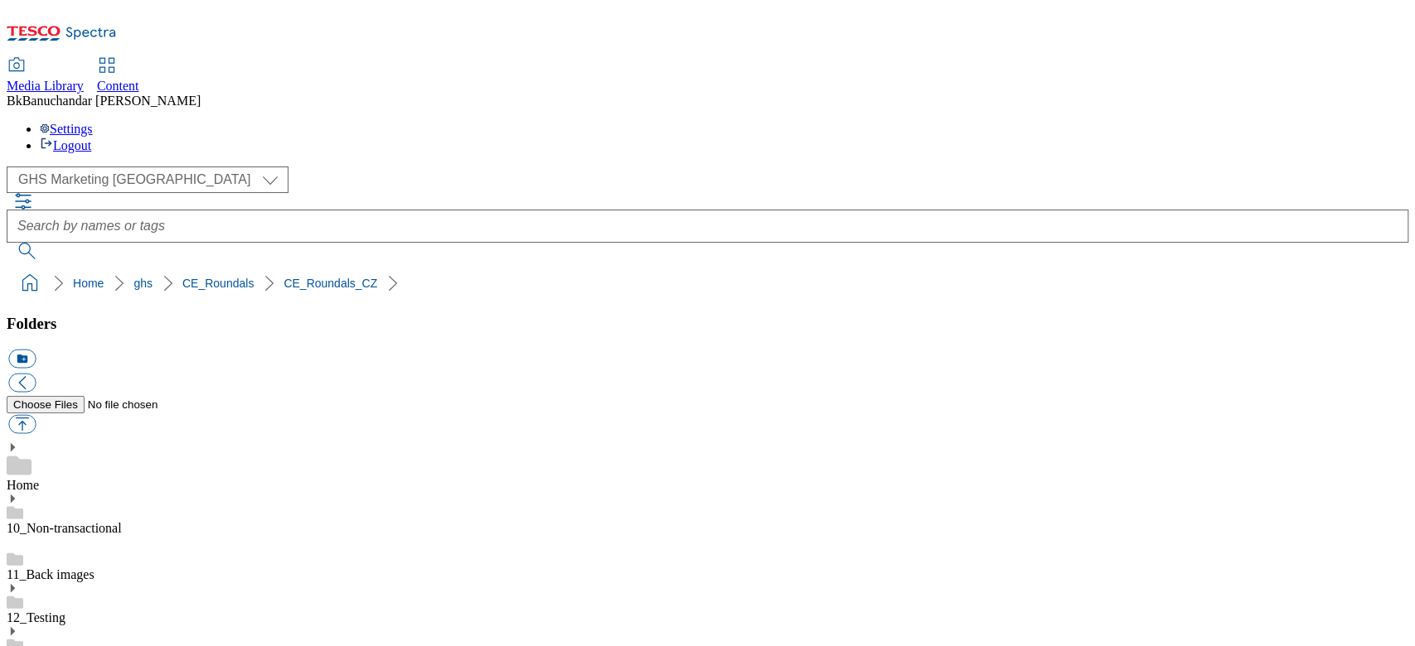
paste input "rounded_super_department_novinky"
type input "rounded_super_department_novinky"
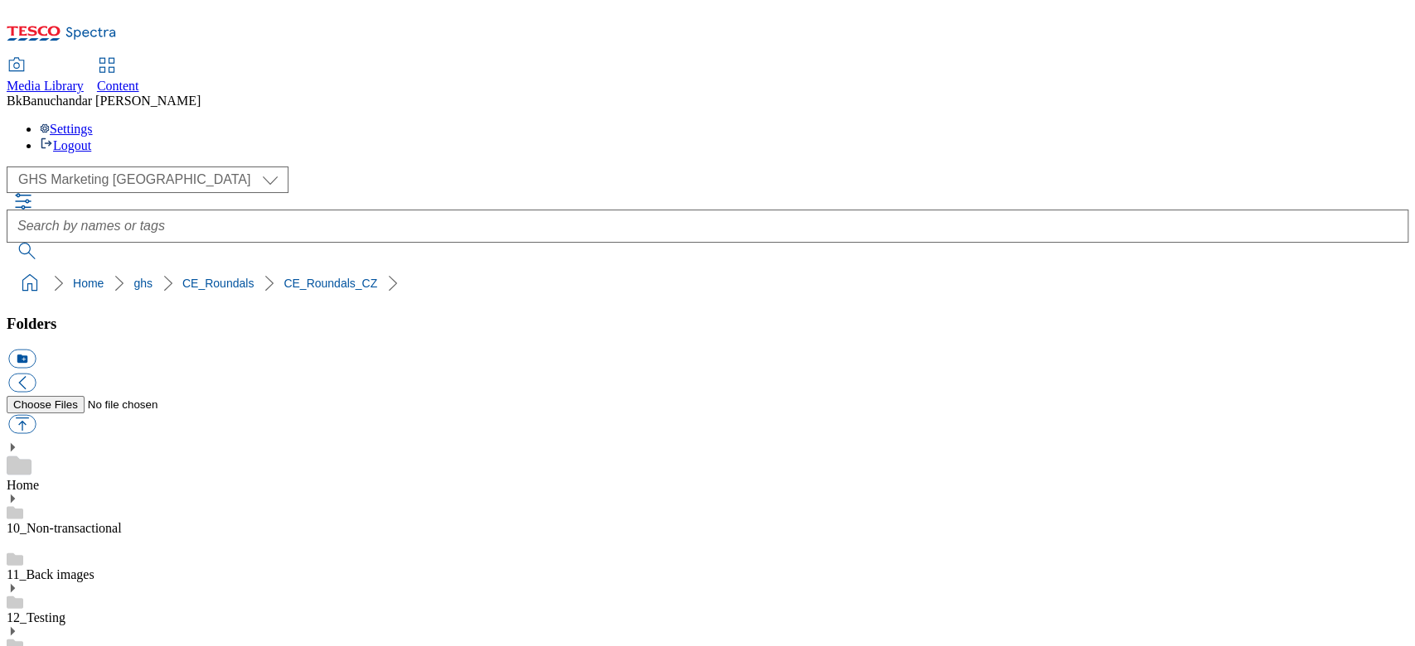
scroll to position [331, 0]
drag, startPoint x: 993, startPoint y: 359, endPoint x: 1026, endPoint y: 359, distance: 33.1
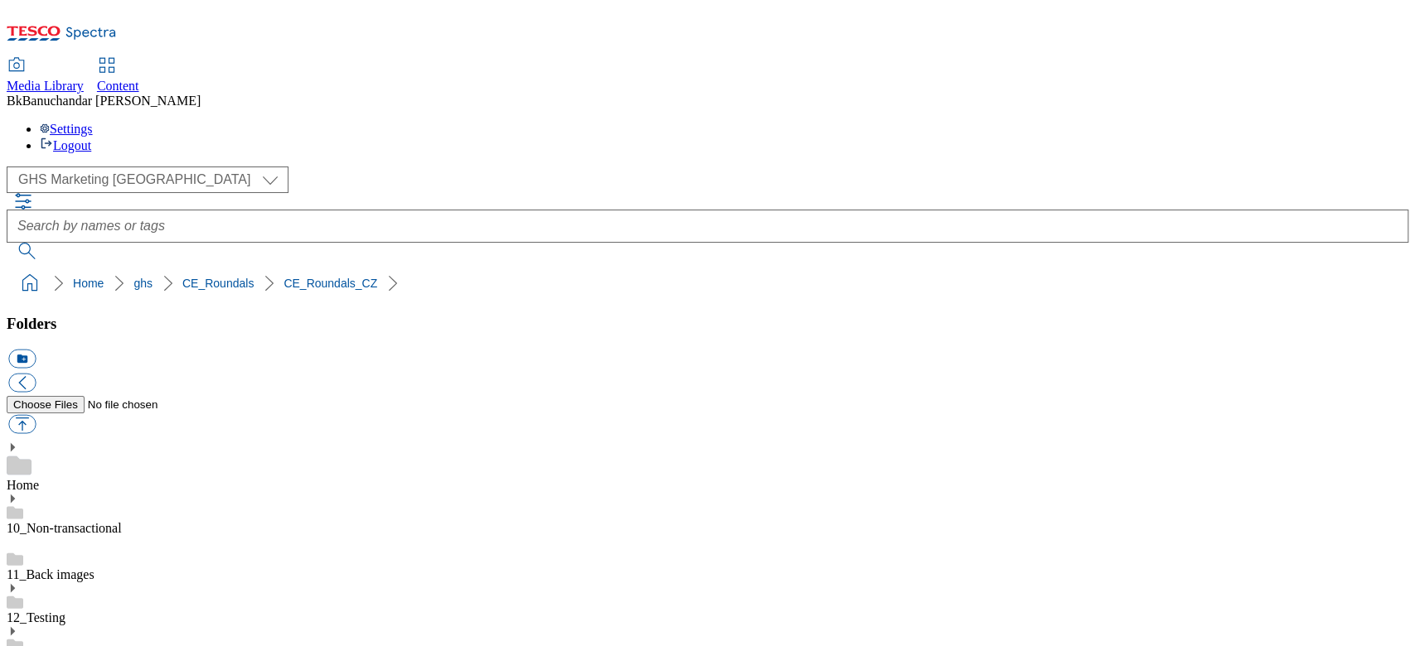
drag, startPoint x: 989, startPoint y: 355, endPoint x: 1273, endPoint y: 366, distance: 284.5
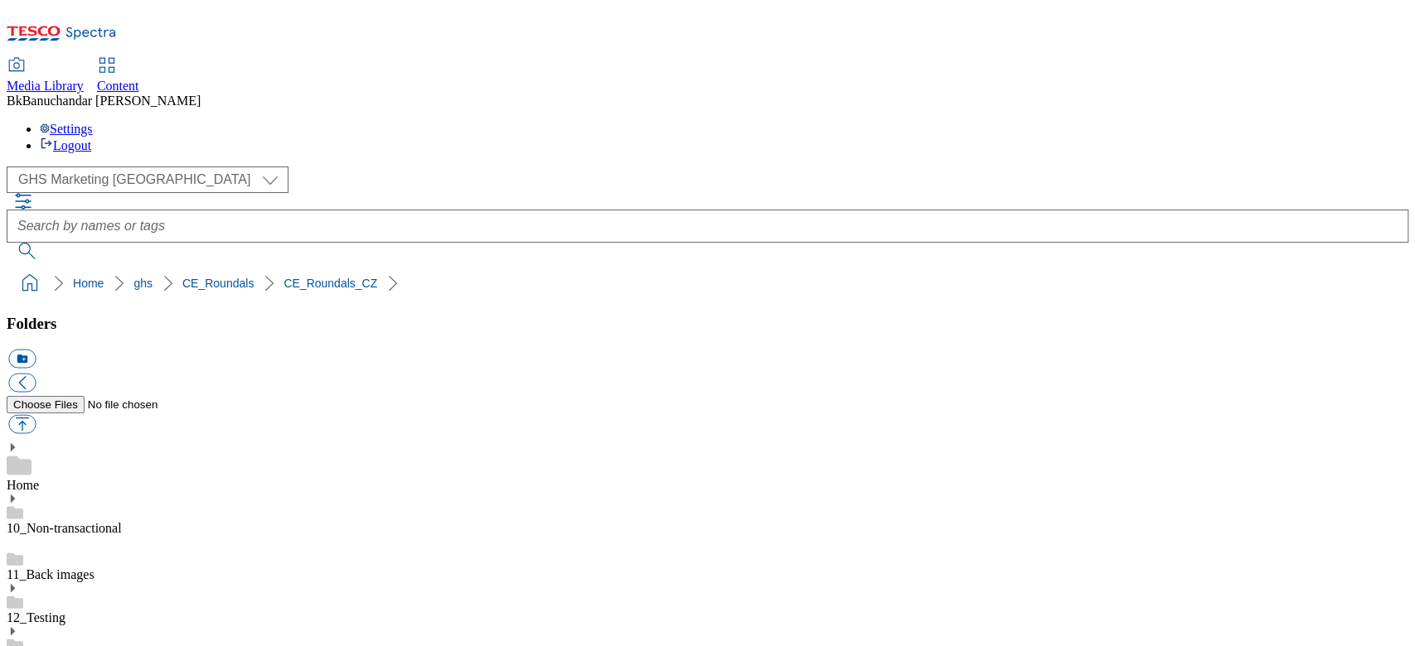
paste input "rounded_super_department_ovoce_a_zelenina"
type input "rounded_super_department_ovoce_a_zelenina"
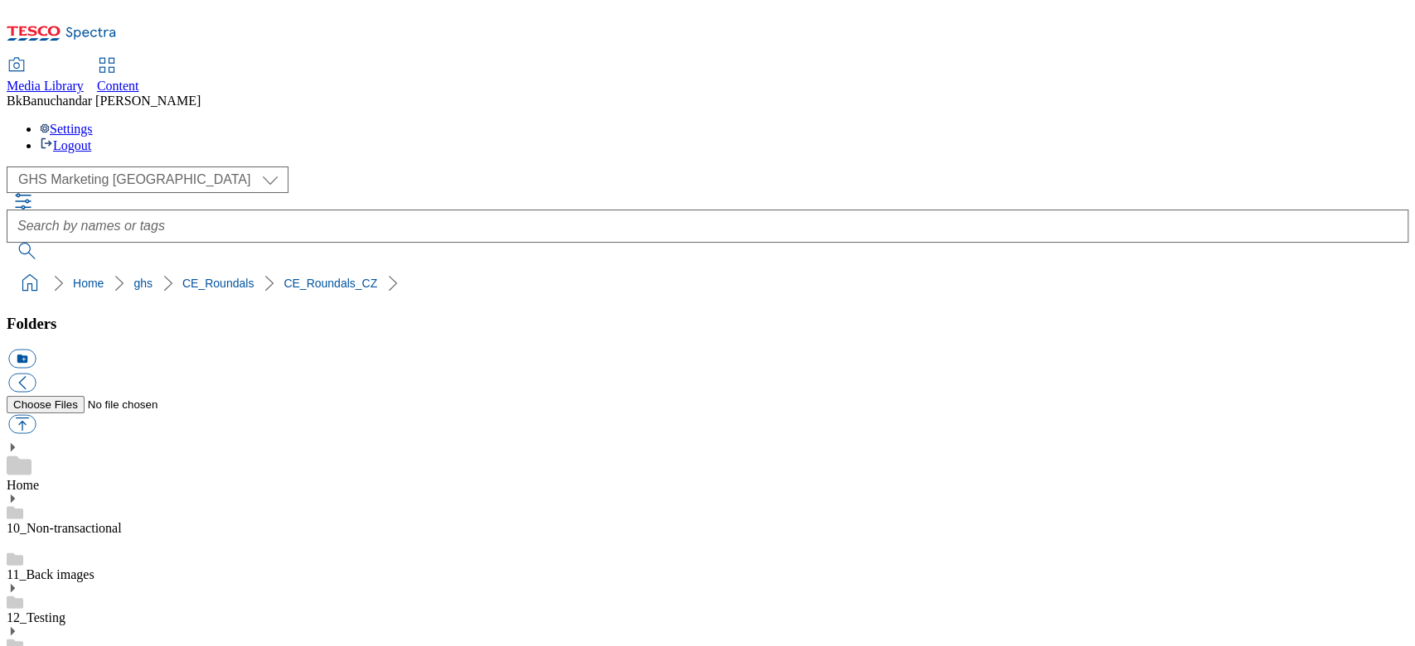
scroll to position [331, 0]
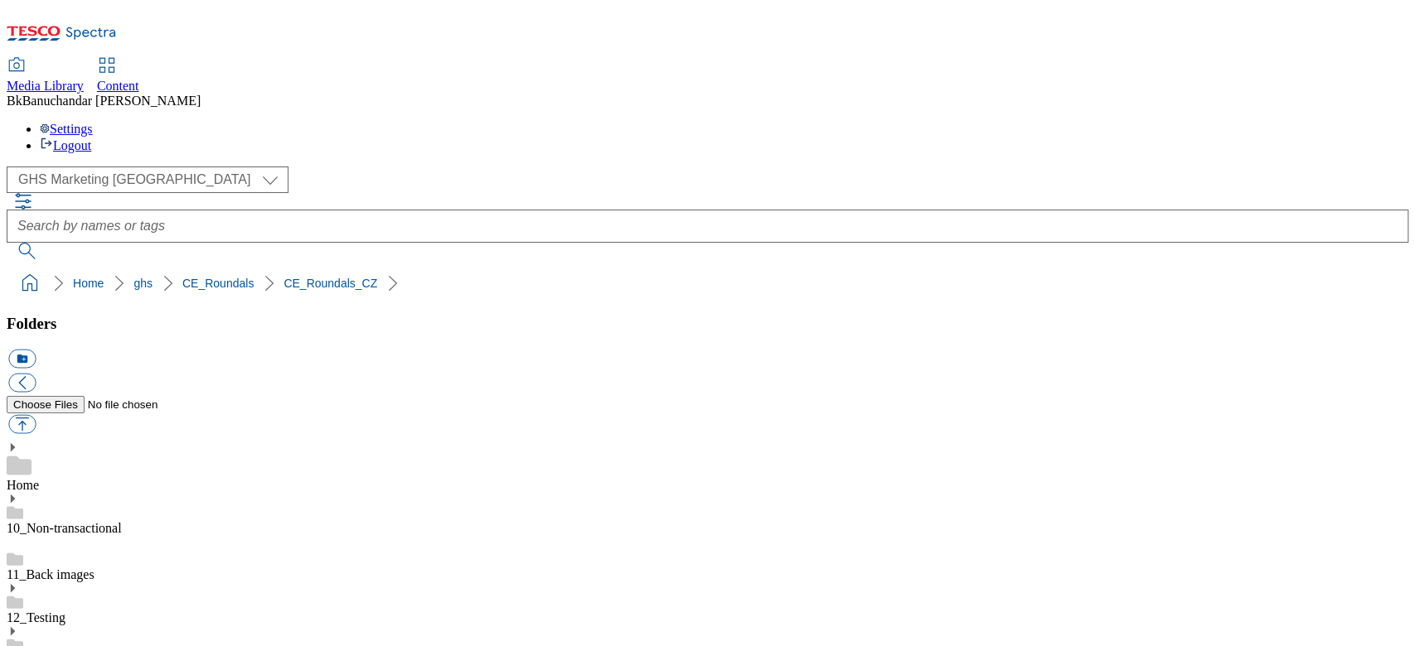
drag, startPoint x: 988, startPoint y: 519, endPoint x: 1207, endPoint y: 514, distance: 218.8
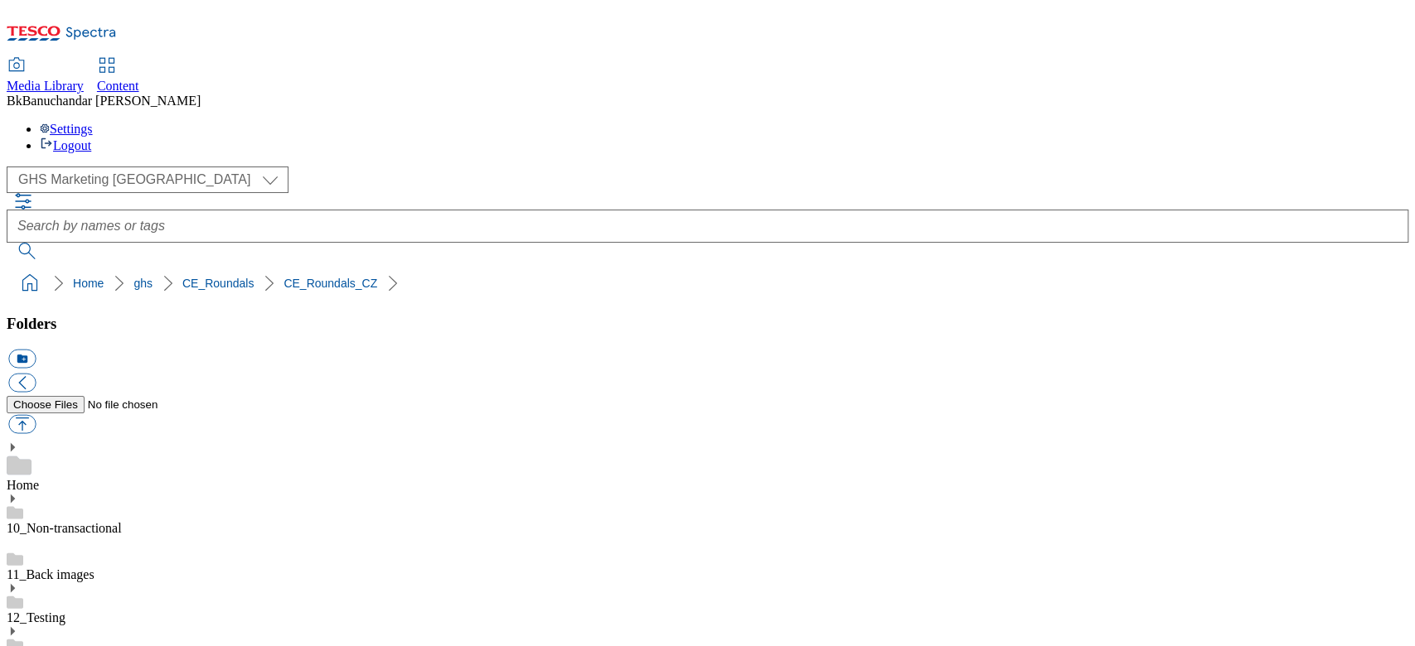
paste input "rounded_super_department_napoje"
type input "rounded_super_department_napoje"
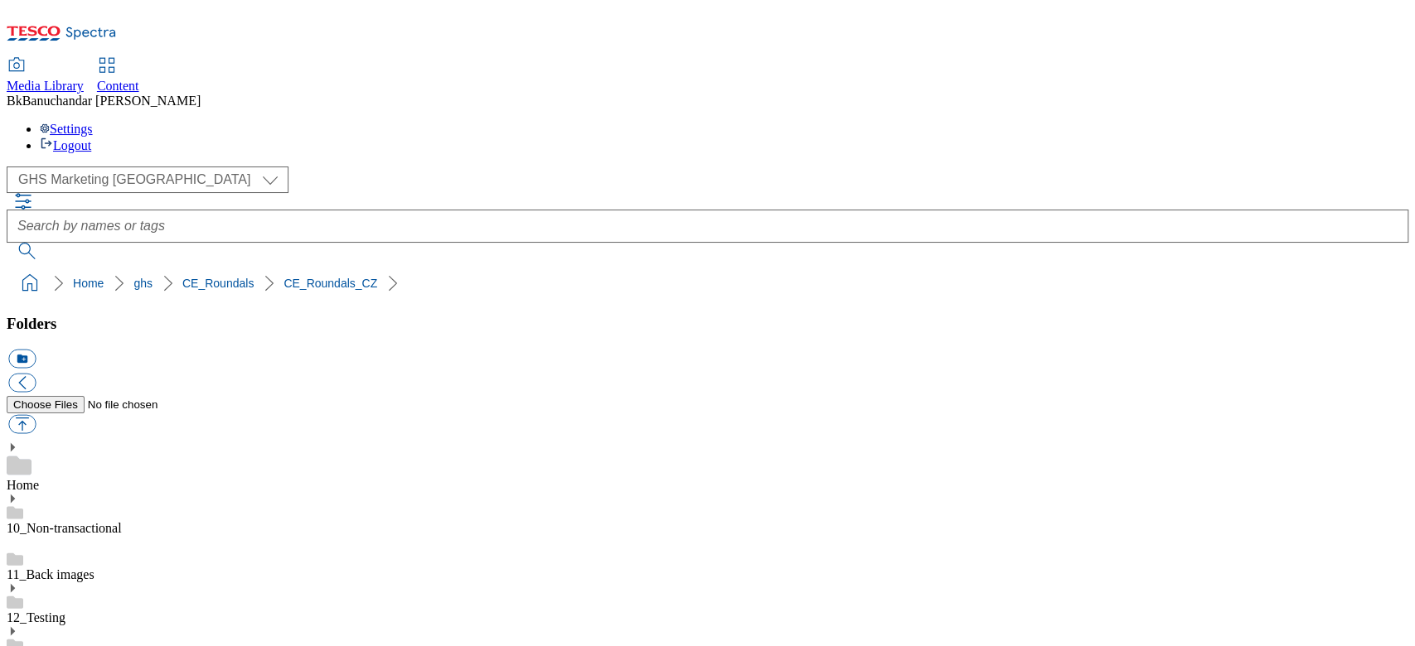
scroll to position [552, 0]
drag, startPoint x: 988, startPoint y: 514, endPoint x: 1266, endPoint y: 517, distance: 278.4
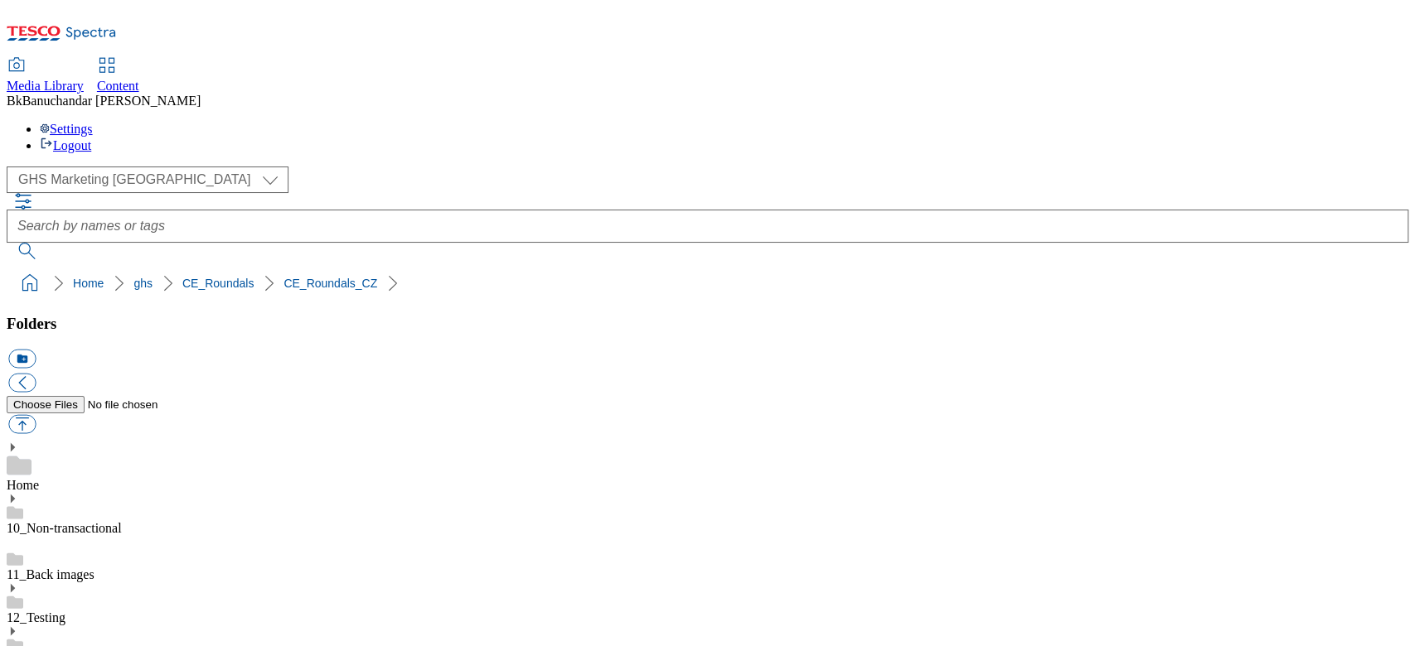
paste input "rounded_super_department_maso_a_lahudky"
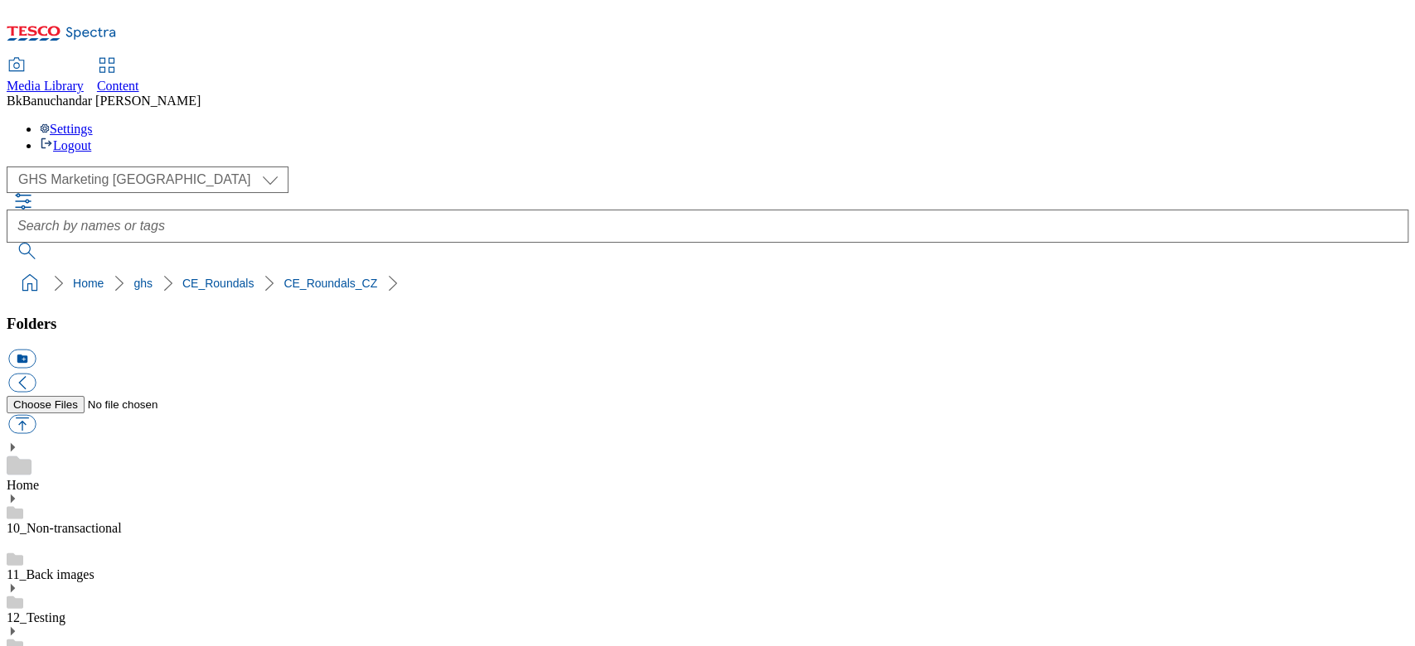
type input "rounded_super_department_maso_a_lahudky"
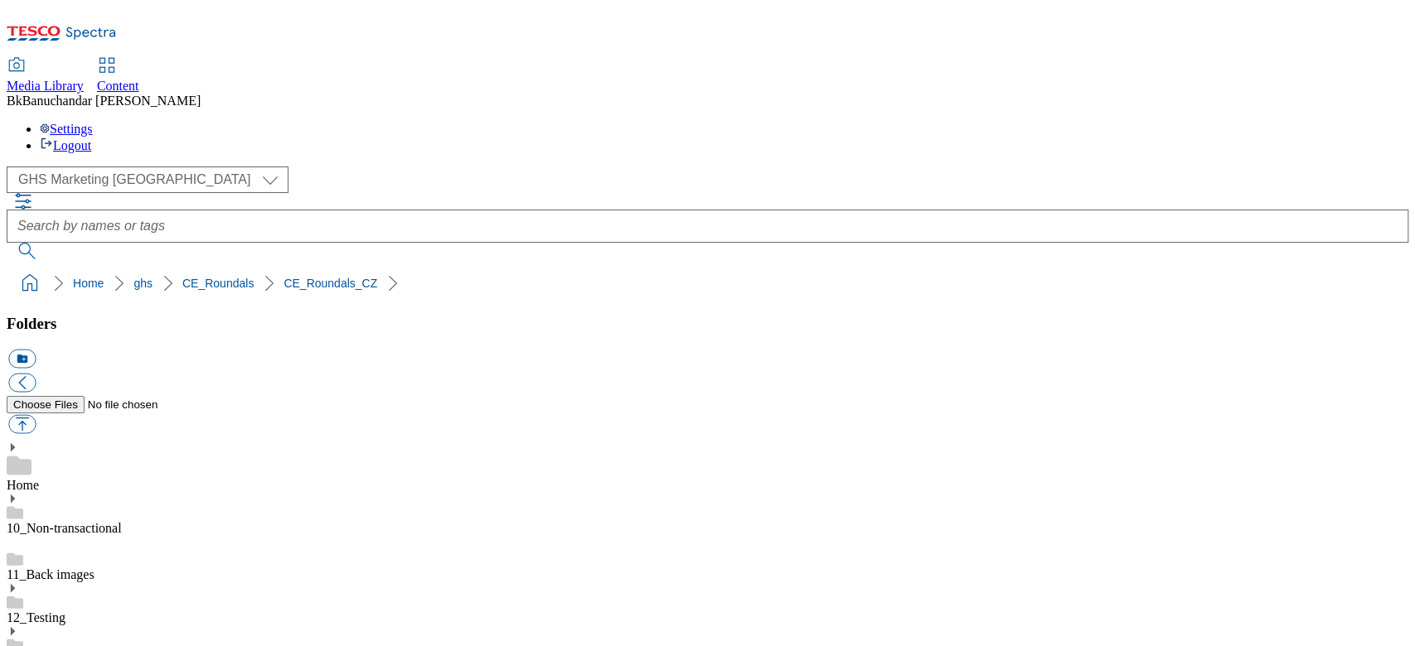
scroll to position [773, 0]
drag, startPoint x: 990, startPoint y: 410, endPoint x: 1268, endPoint y: 409, distance: 277.6
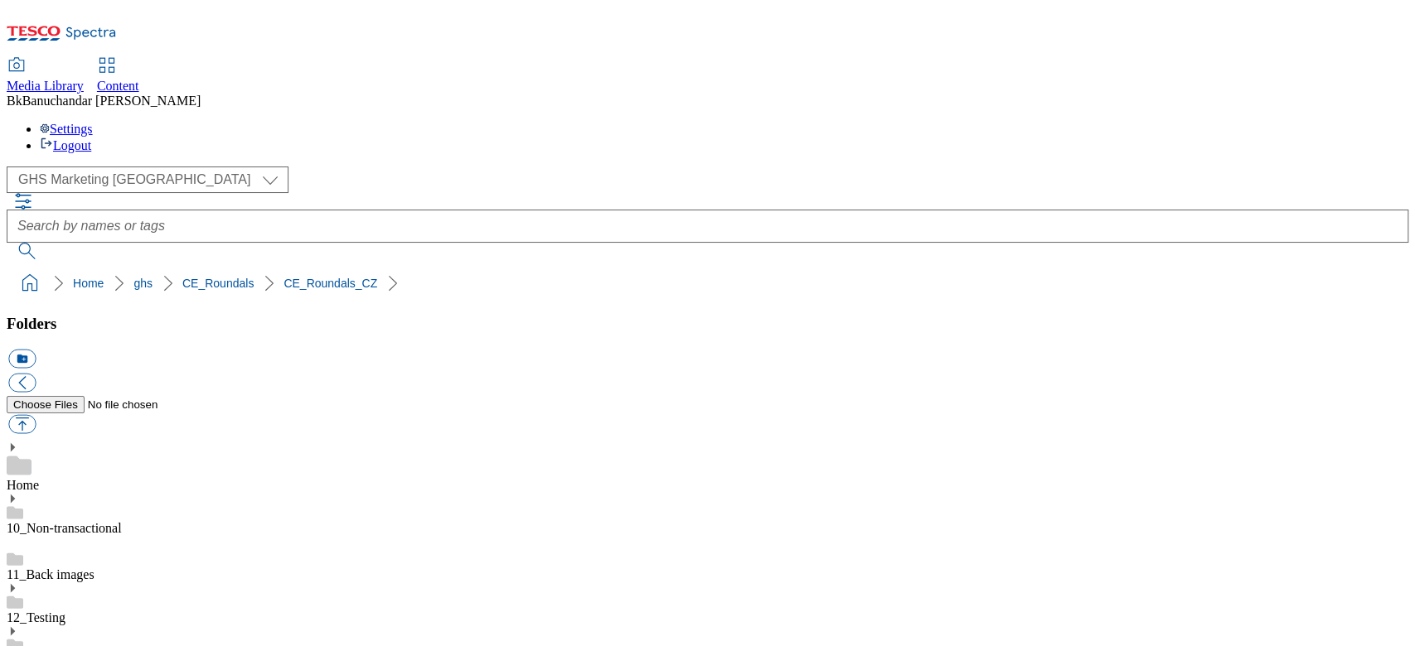
paste input "rounded_super_department_domov_a_zabava"
type input "rounded_super_department_domov_a_zabava"
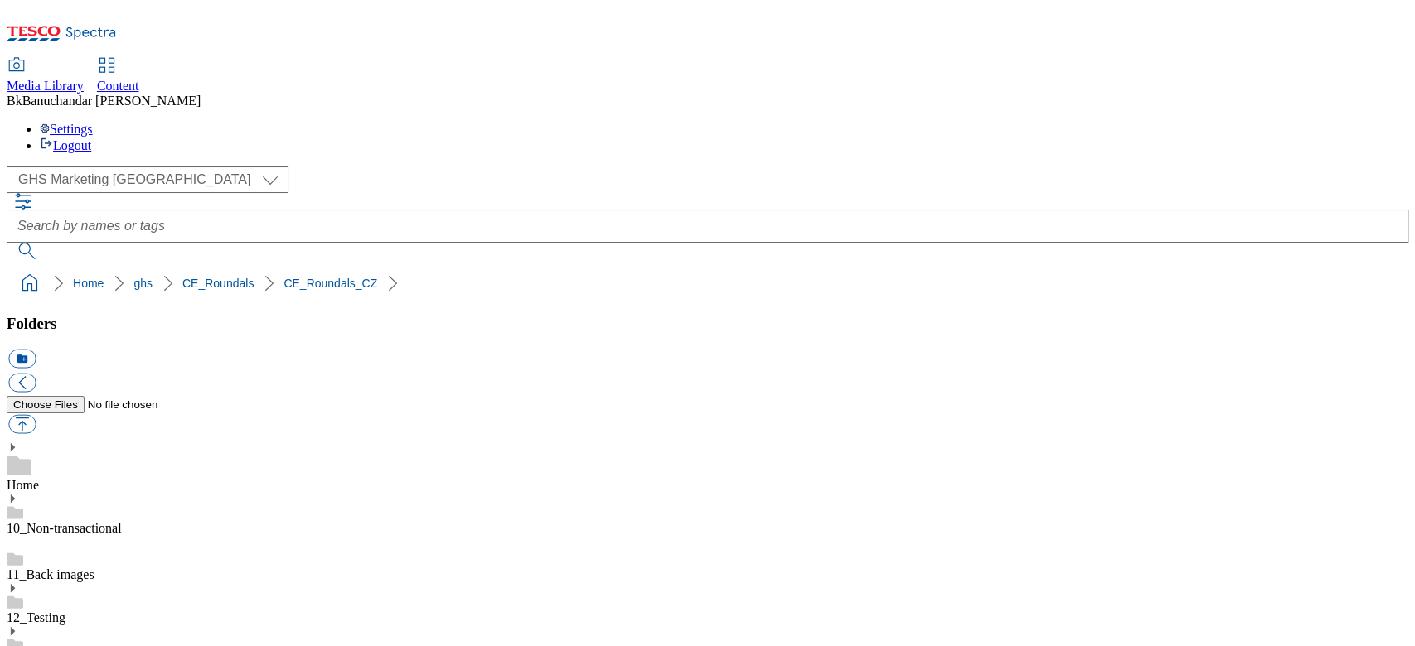
drag, startPoint x: 986, startPoint y: 402, endPoint x: 1218, endPoint y: 408, distance: 232.1
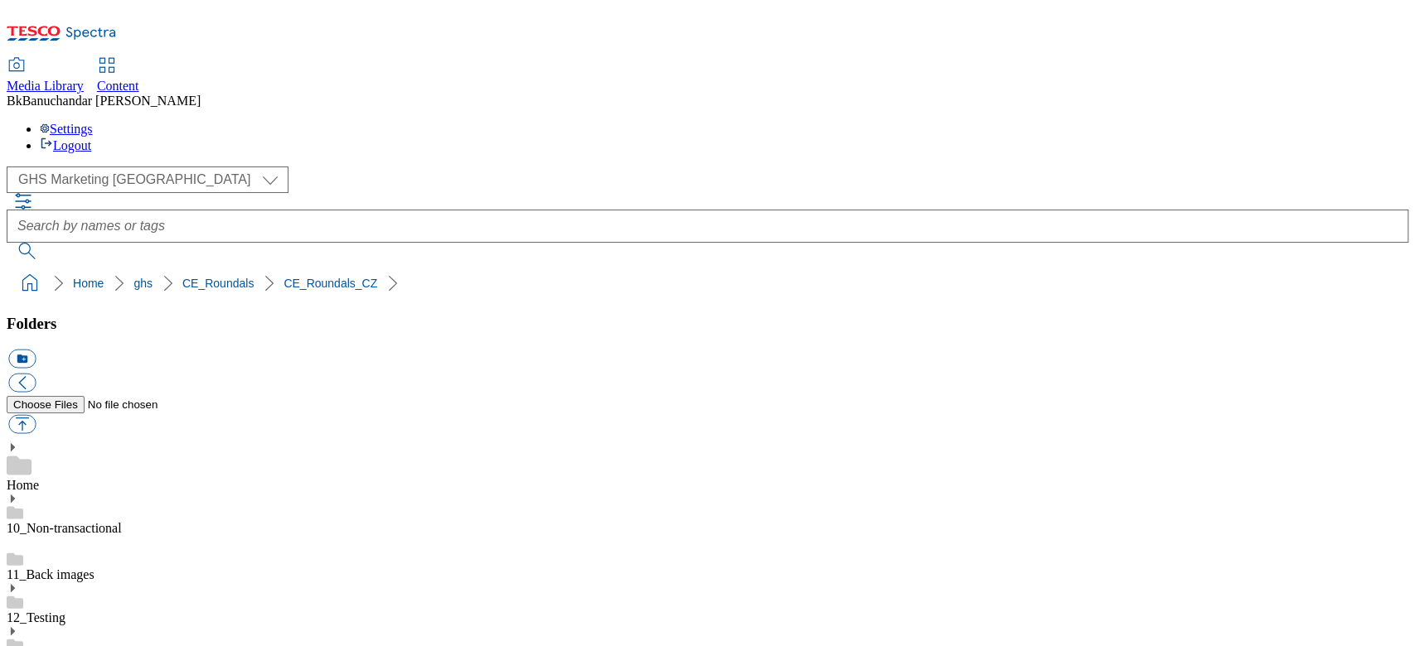
paste input "rounded_super_department_drogerie"
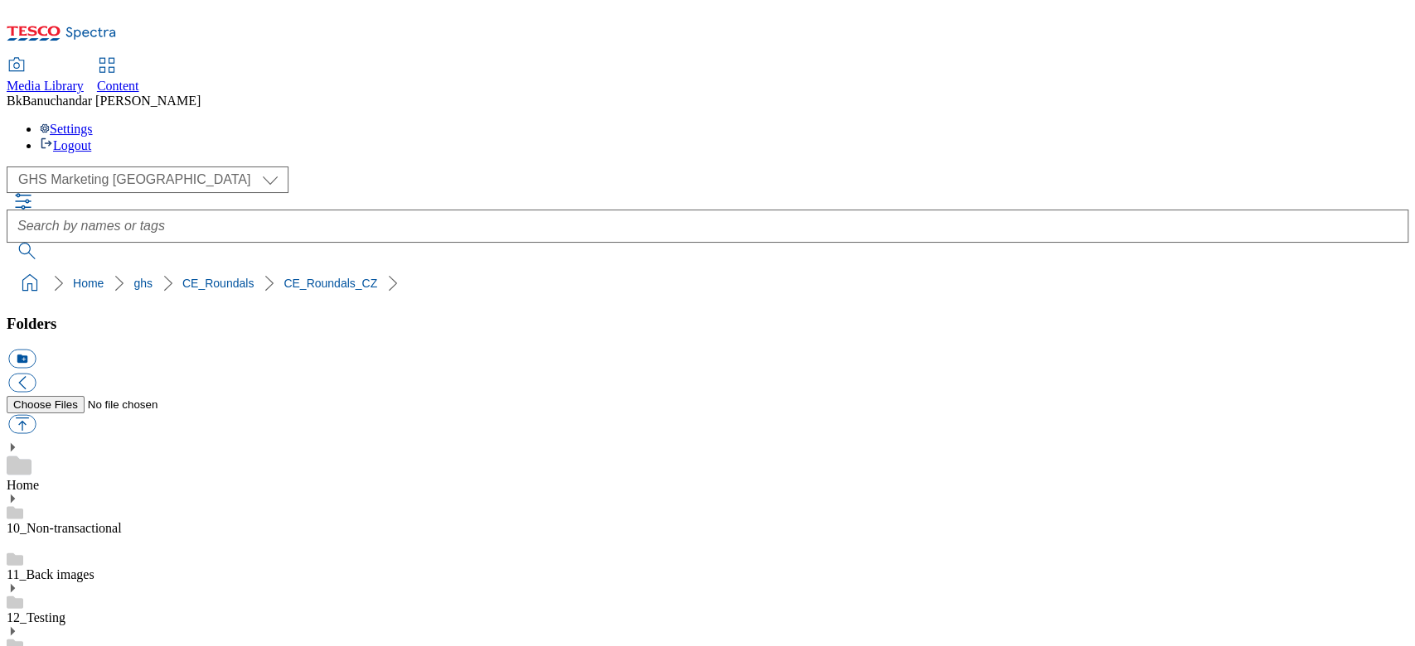
type input "rounded_super_department_drogerie"
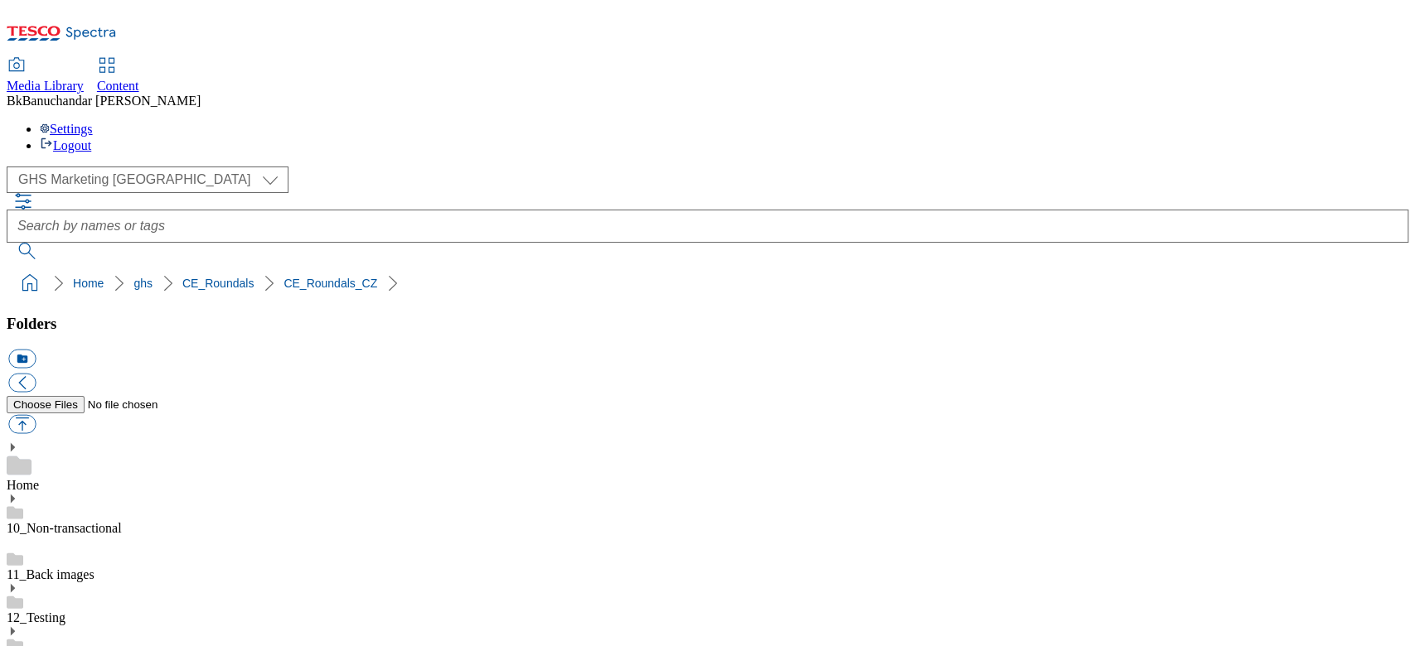
scroll to position [773, 0]
drag, startPoint x: 991, startPoint y: 404, endPoint x: 1071, endPoint y: 405, distance: 79.6
drag, startPoint x: 989, startPoint y: 404, endPoint x: 1261, endPoint y: 404, distance: 272.6
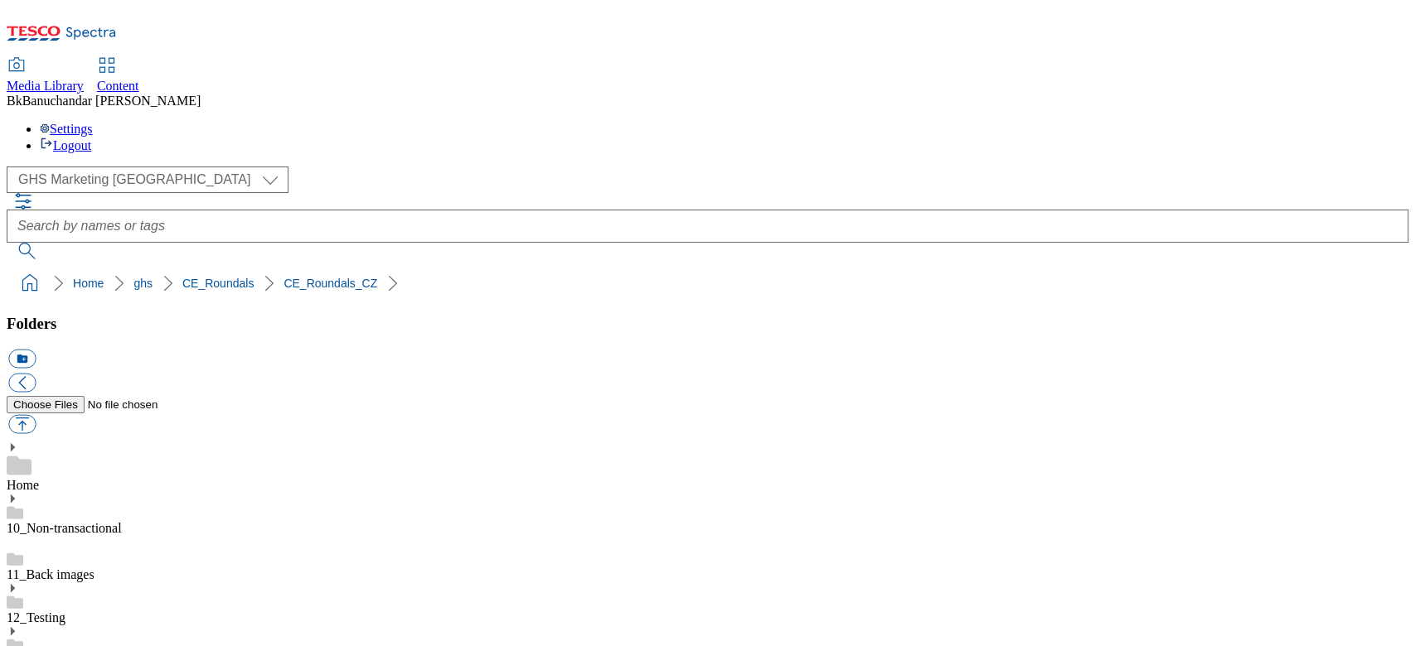
paste input "rounded_super_department_mlecne_a_vejce"
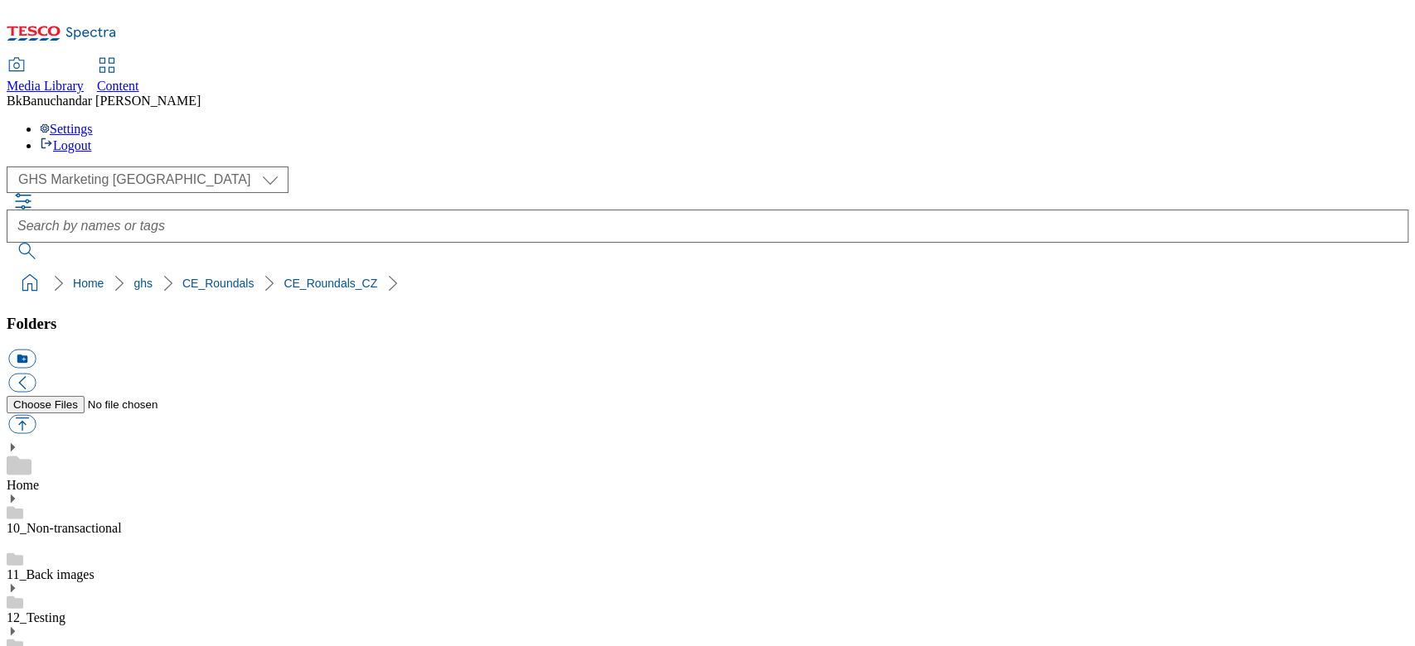
type input "rounded_super_department_mlecne_a_vejce"
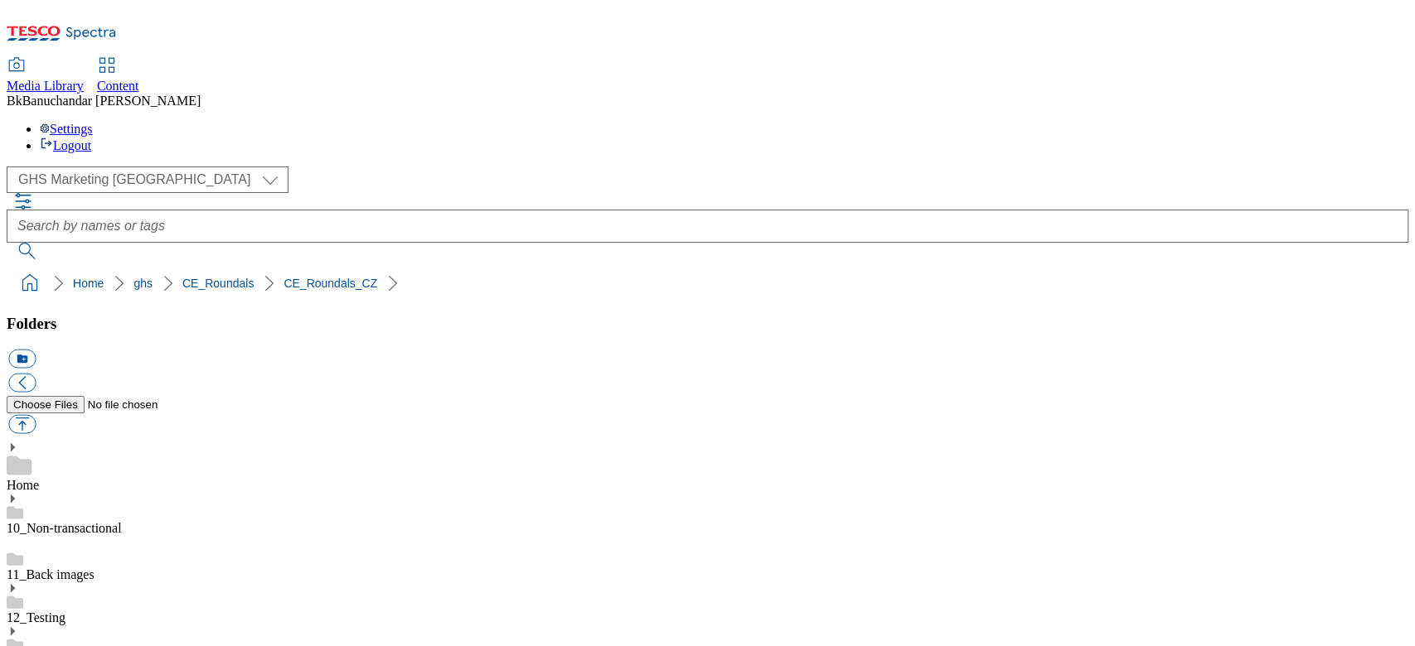
scroll to position [552, 0]
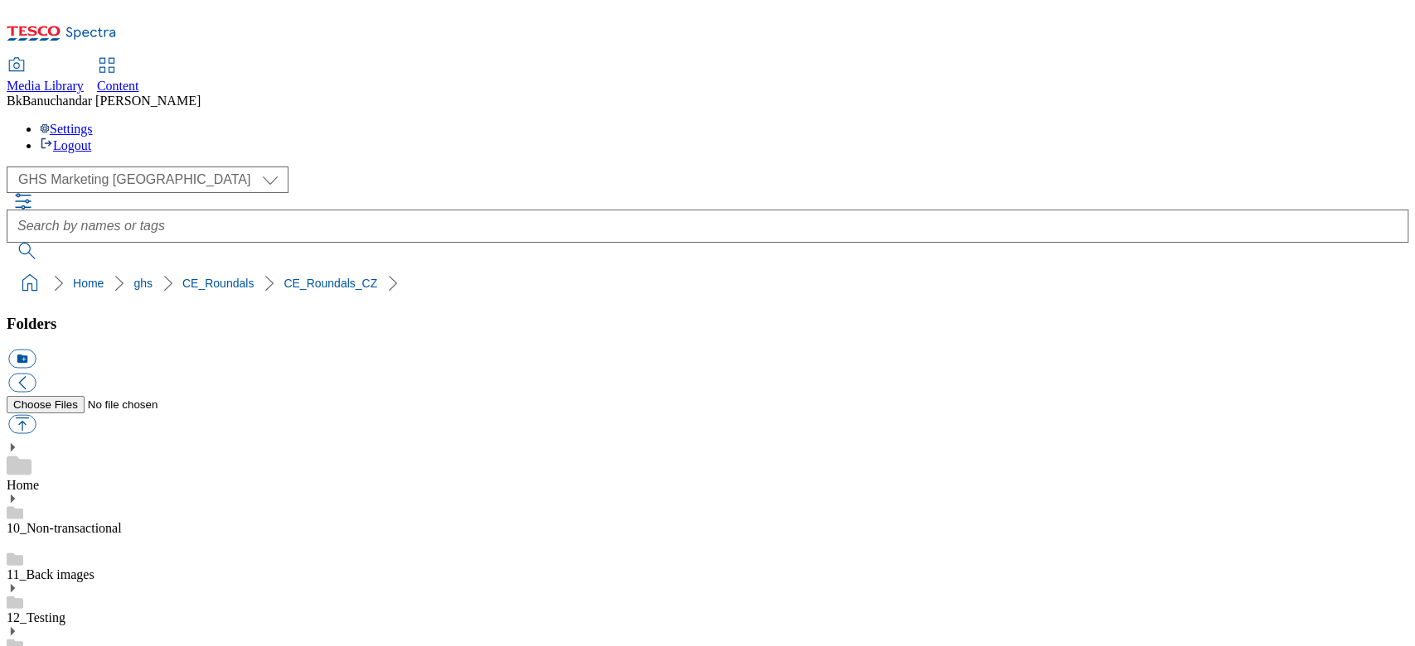
drag, startPoint x: 989, startPoint y: 442, endPoint x: 1220, endPoint y: 457, distance: 230.9
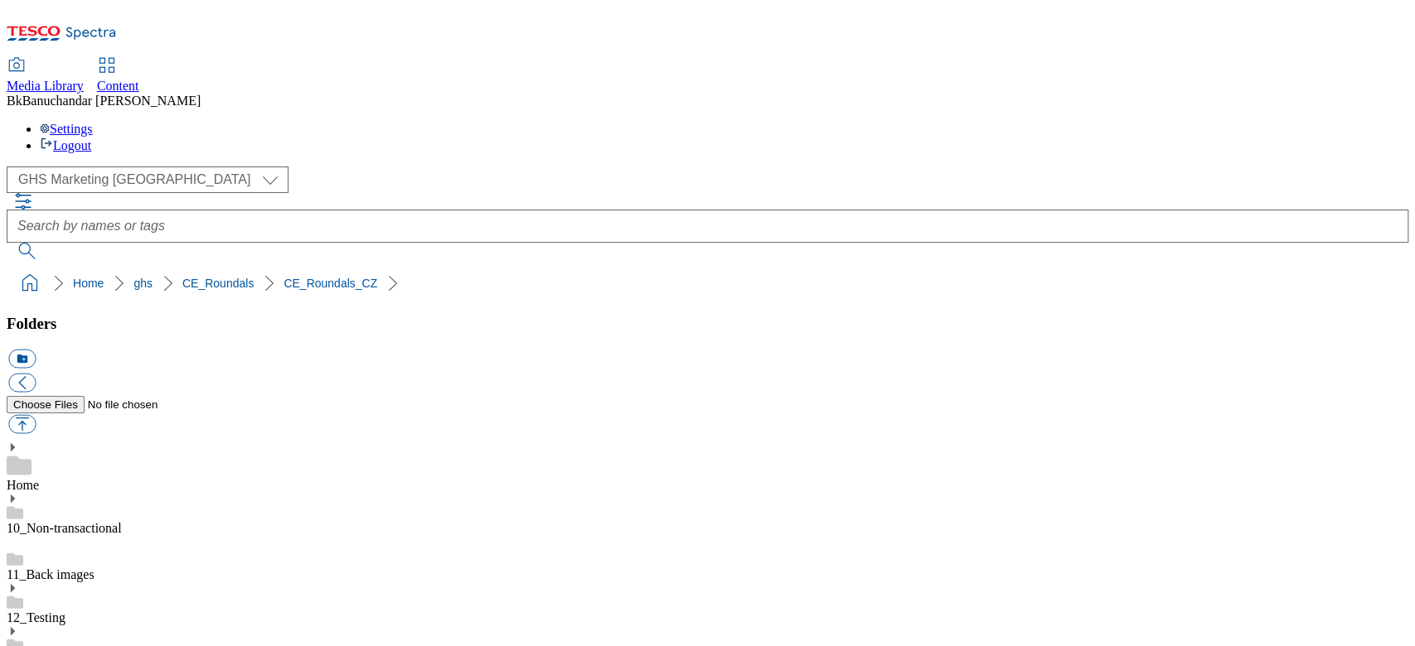
paste input "rounded_super_department_mrazene"
type input "rounded_super_department_mrazene"
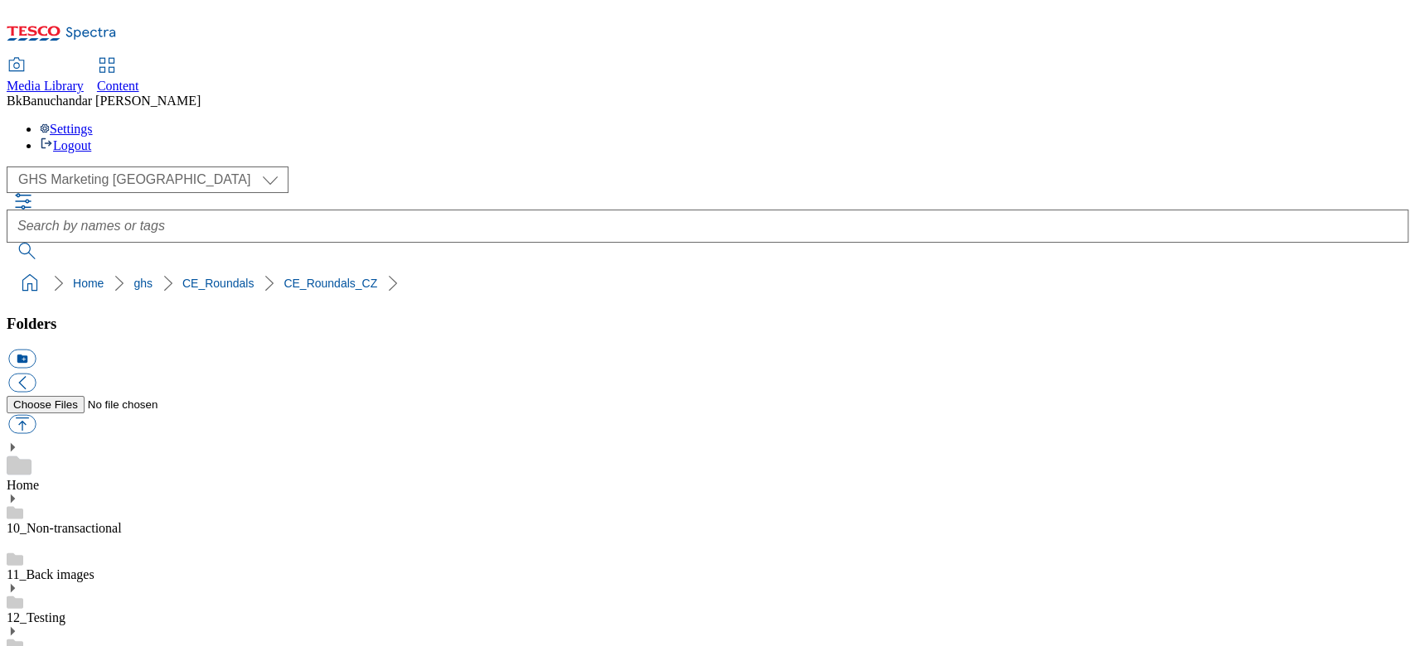
drag, startPoint x: 989, startPoint y: 331, endPoint x: 1192, endPoint y: 345, distance: 202.6
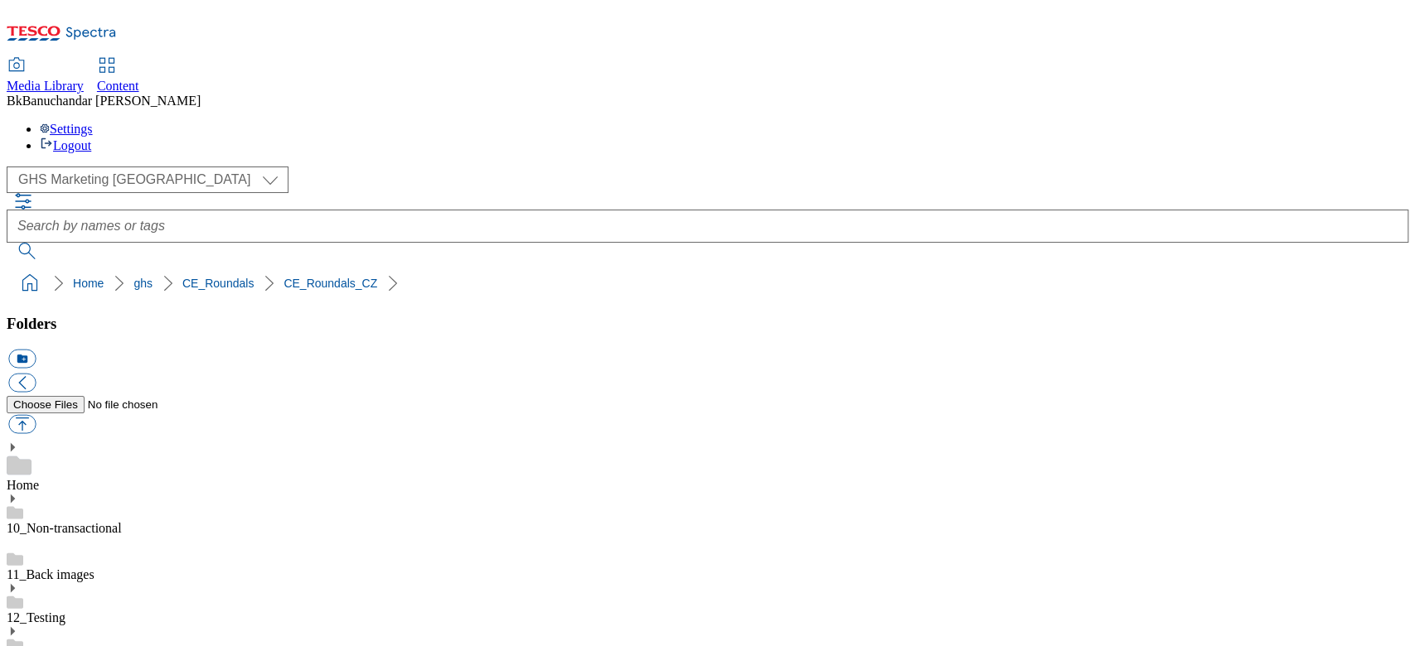
paste input "rounded_super_department_dite"
type input "rounded_super_department_dite"
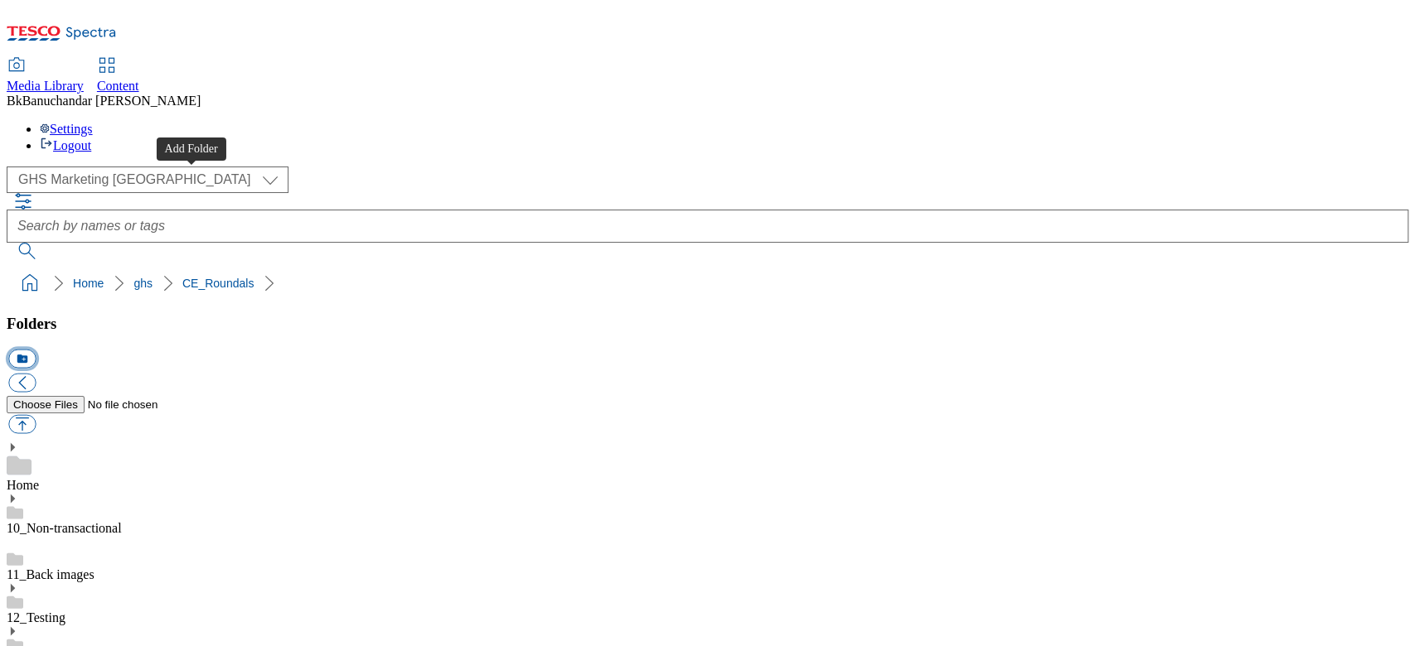
click at [36, 350] on button "icon_new_folder" at bounding box center [21, 359] width 27 height 19
type input "CE_Roundals_HU"
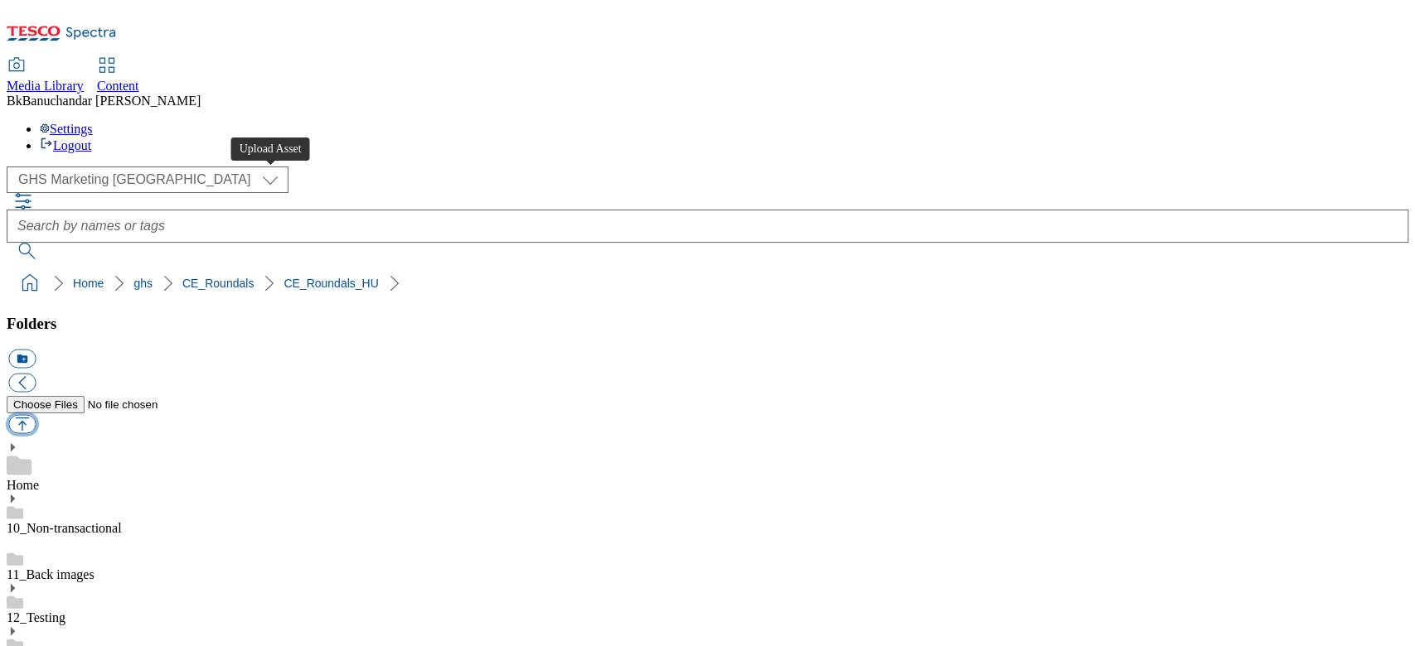
click at [36, 415] on button "button" at bounding box center [21, 424] width 27 height 19
type input "C:\fakepath\rounded_super_department_alapveto_elelmiszerek.jpg"
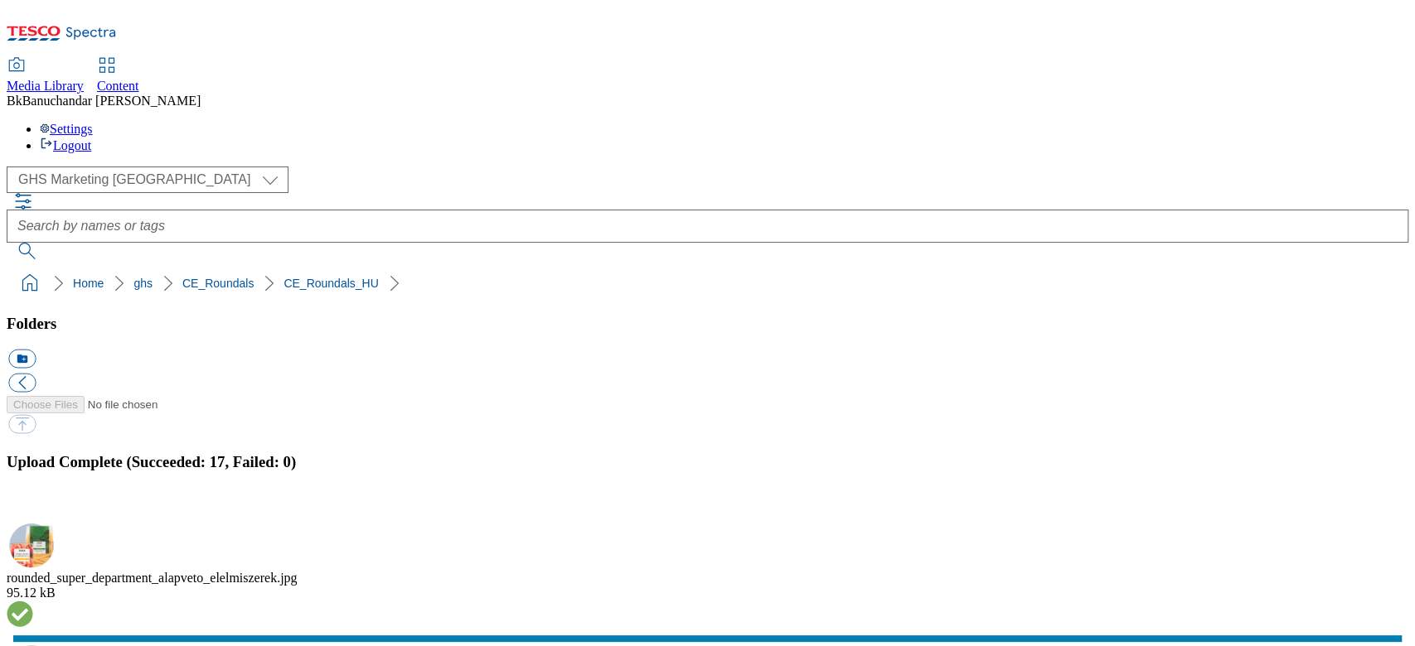
scroll to position [912, 0]
click at [33, 506] on button "button" at bounding box center [20, 514] width 25 height 16
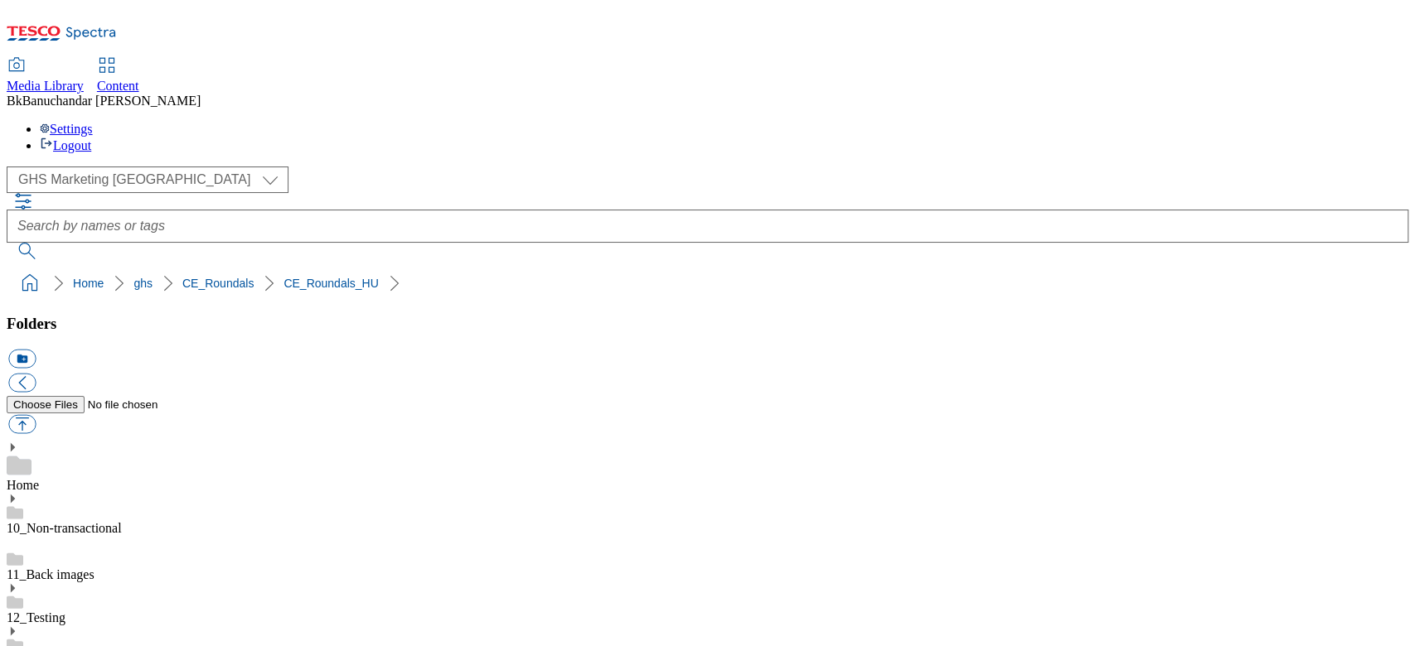
drag, startPoint x: 989, startPoint y: 424, endPoint x: 1234, endPoint y: 435, distance: 245.5
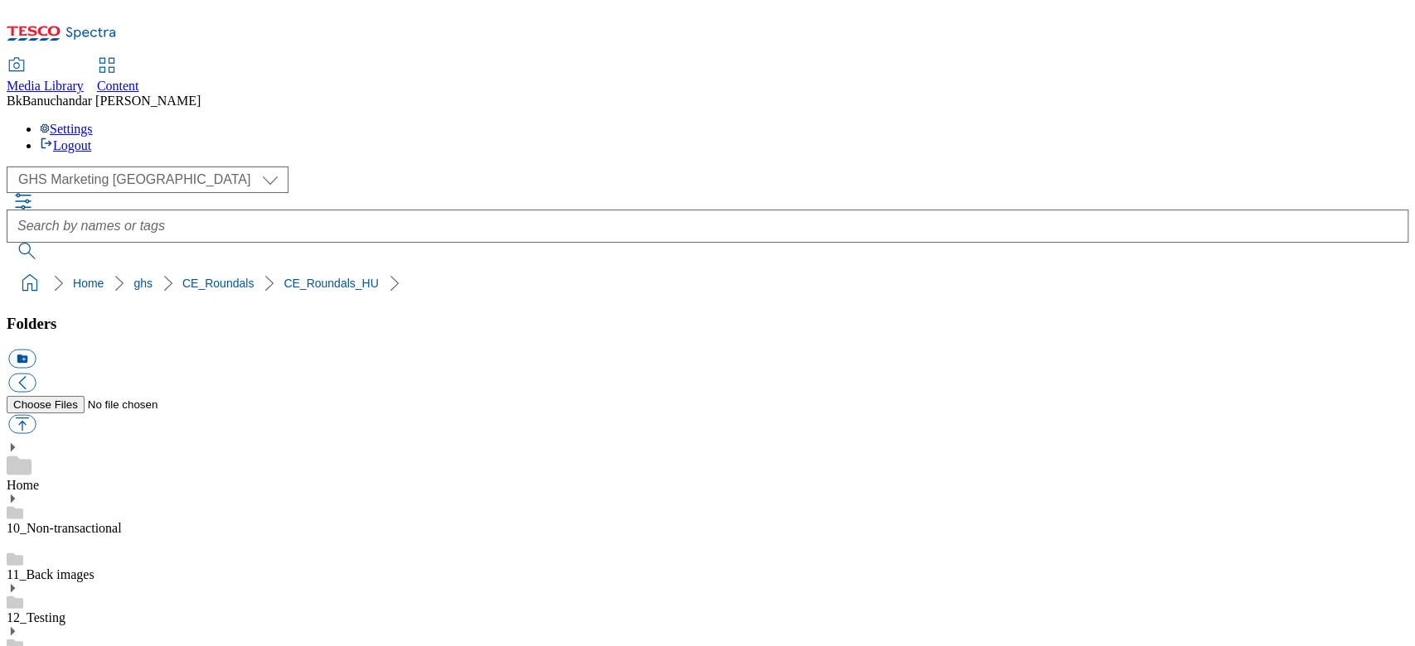
paste input "rounded_super_department_ujdonsagok"
type input "rounded_super_department_ujdonsagok"
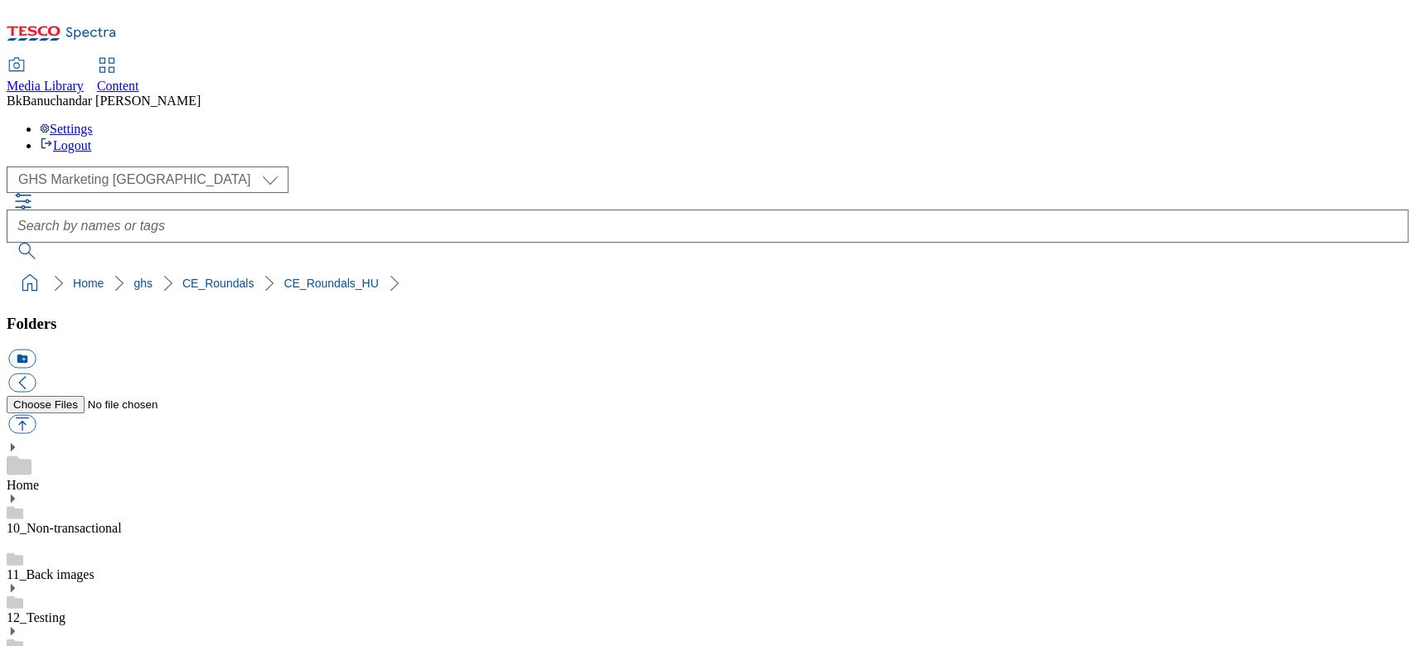
scroll to position [0, 0]
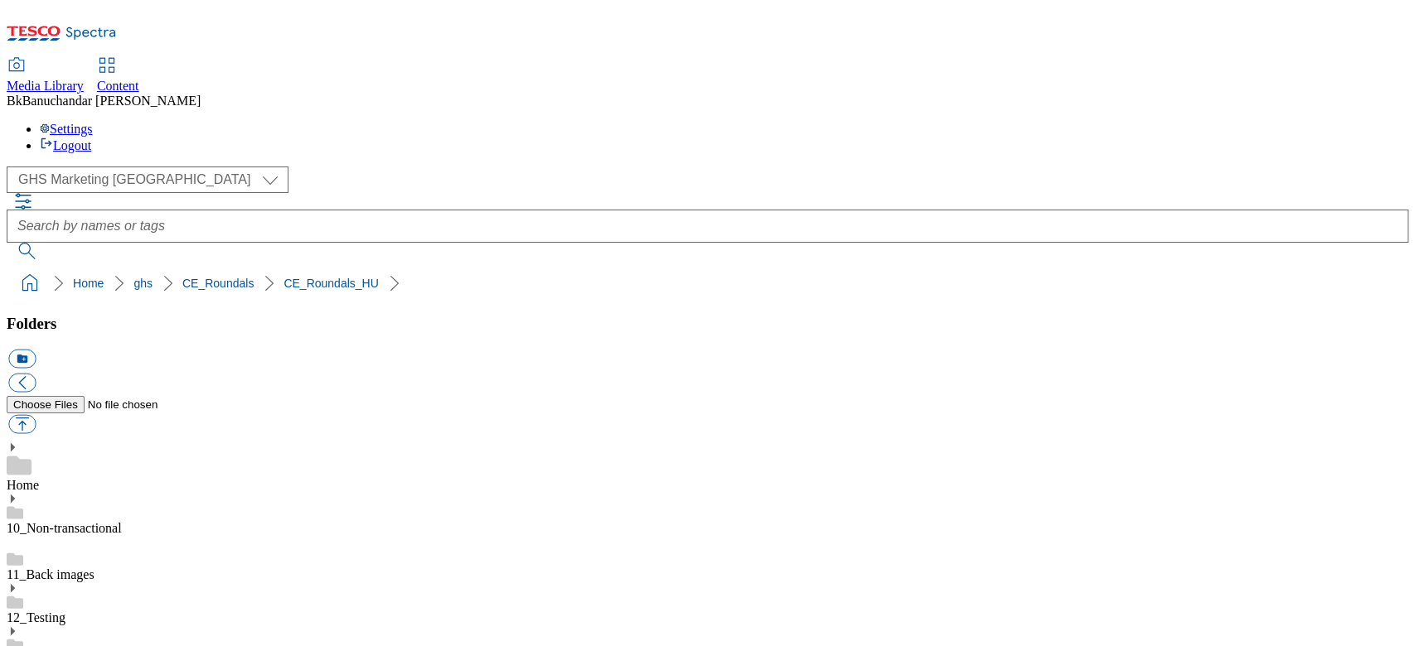
scroll to position [220, 0]
drag, startPoint x: 987, startPoint y: 433, endPoint x: 1277, endPoint y: 431, distance: 290.0
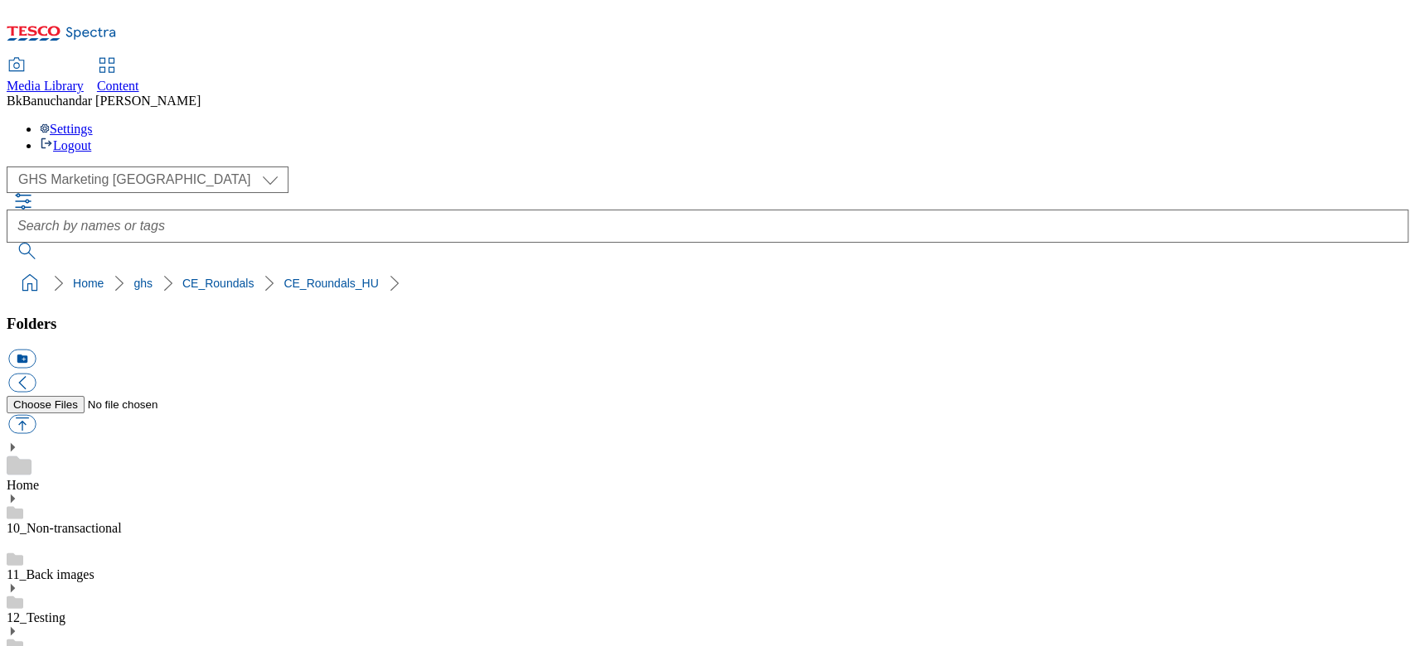
paste input "rounded_super_department_zoldseg_gyumolcs."
type input "rounded_super_department_zoldseg_gyumolcs"
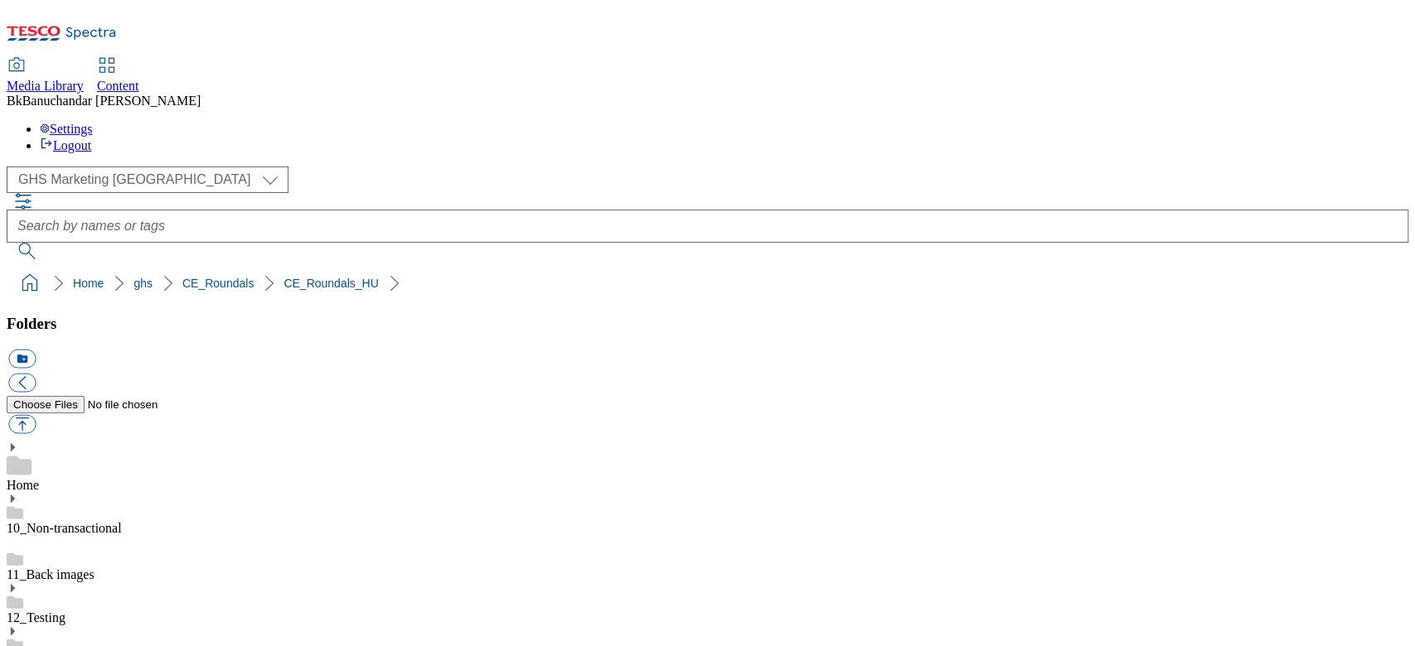
drag, startPoint x: 989, startPoint y: 428, endPoint x: 1289, endPoint y: 438, distance: 300.9
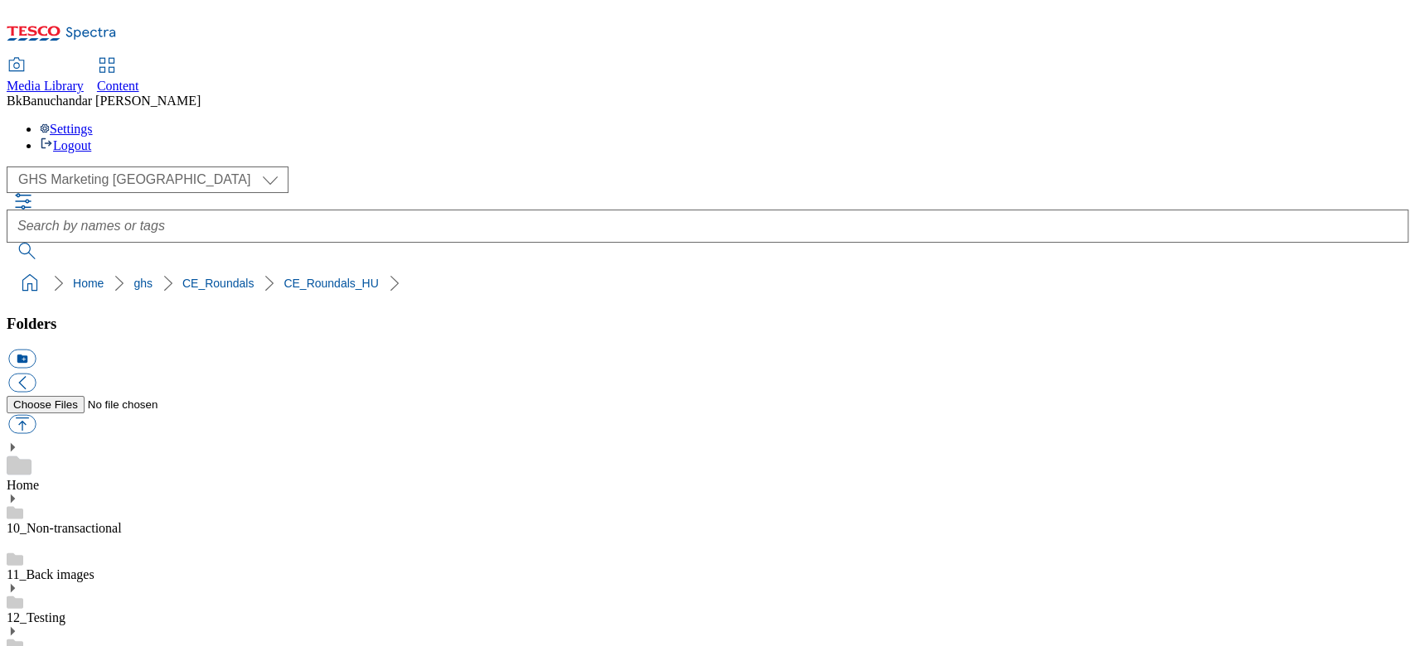
paste input "rounded_super_department_specialis_taplalkozas"
type input "rounded_super_department_specialis_taplalkozas"
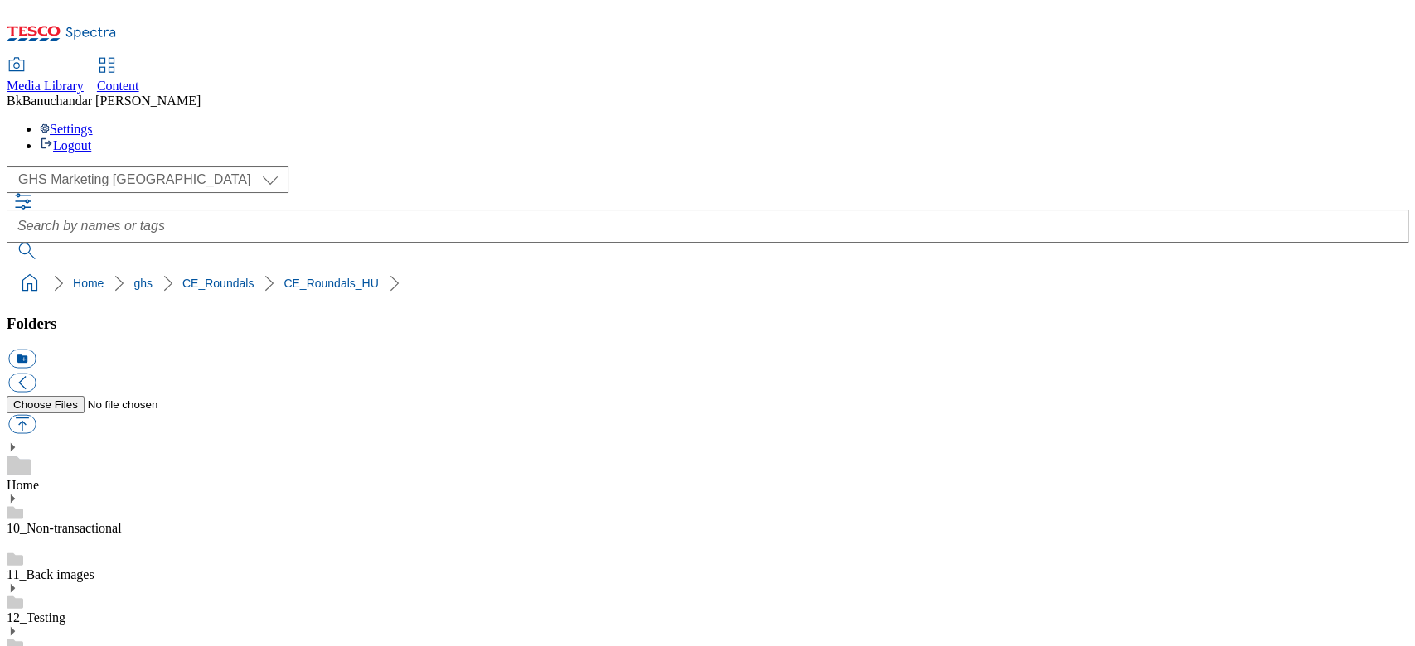
drag, startPoint x: 985, startPoint y: 424, endPoint x: 1207, endPoint y: 435, distance: 221.5
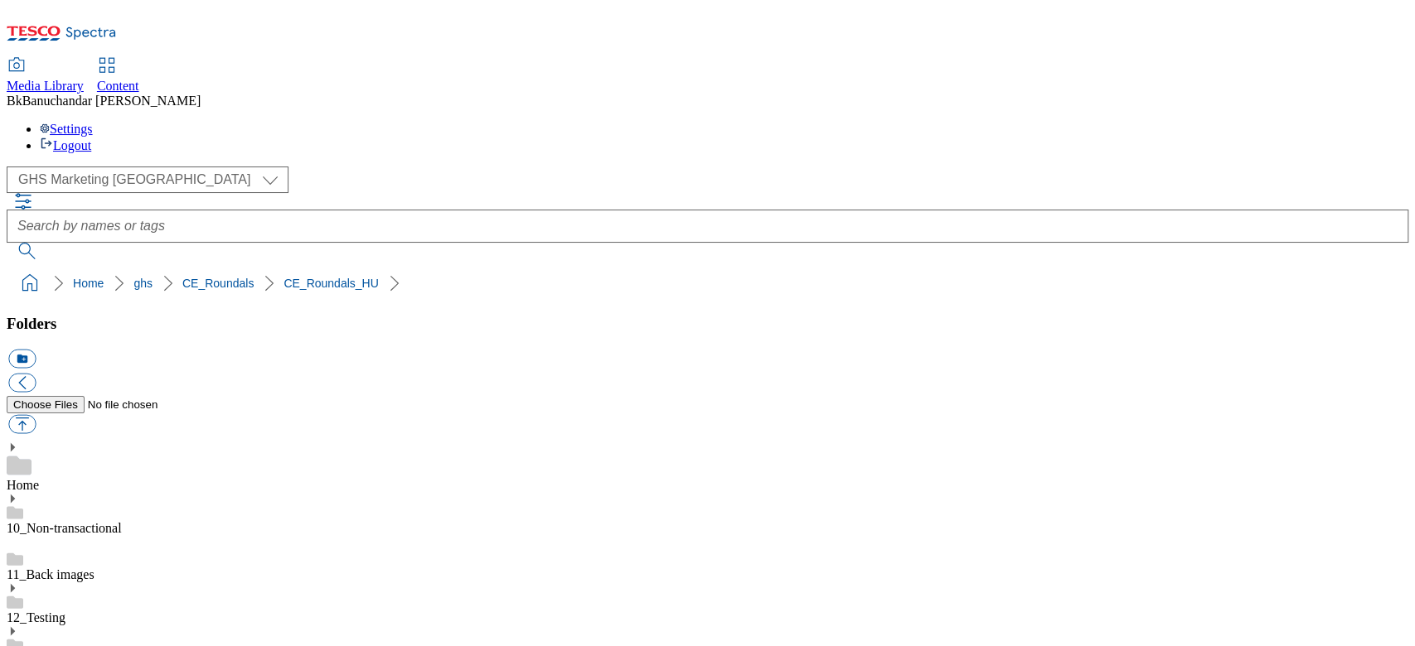
paste input "rounded_super_department_pekaru"
type input "rounded_super_department_pekaru"
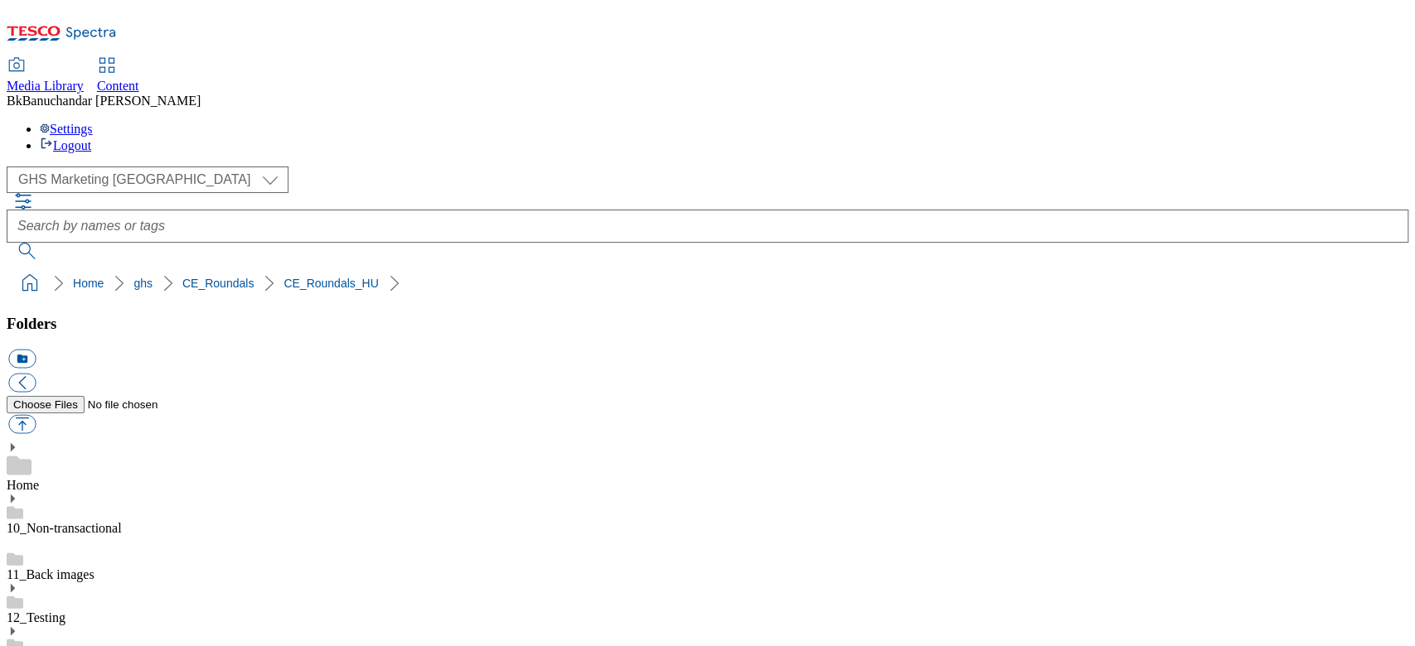
scroll to position [0, 0]
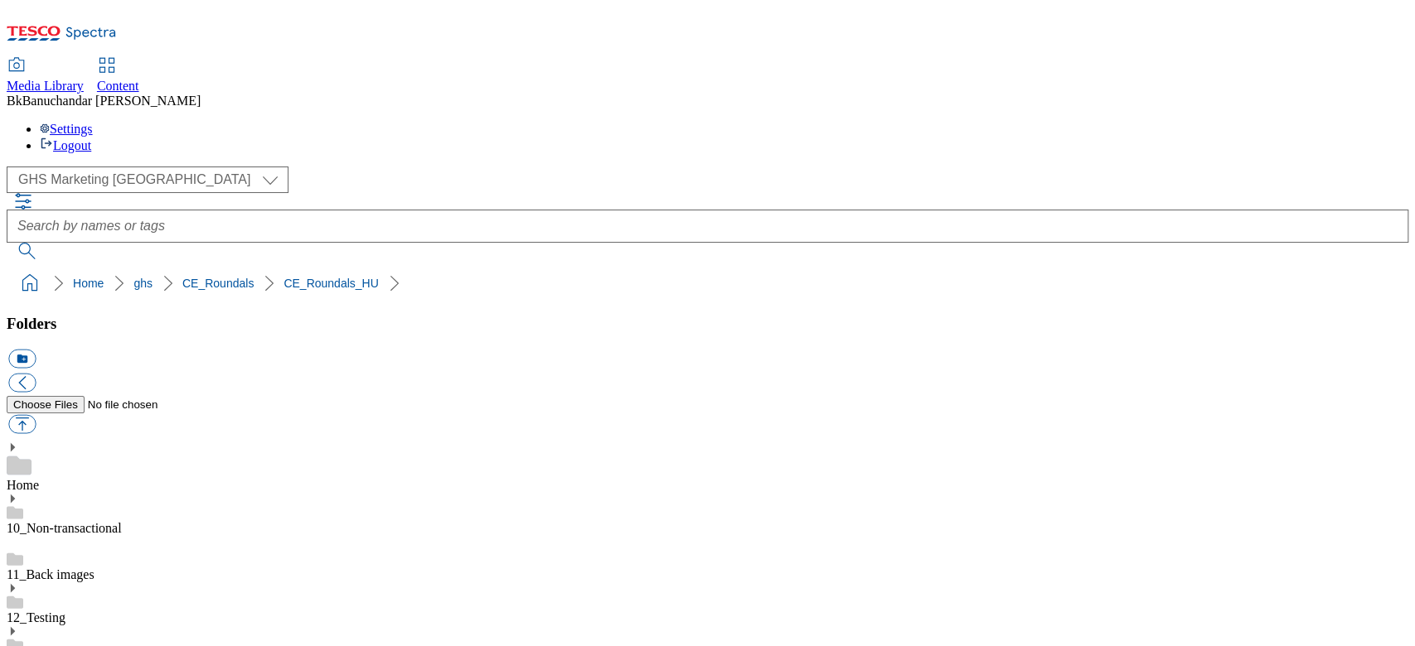
scroll to position [0, 0]
drag, startPoint x: 989, startPoint y: 427, endPoint x: 1273, endPoint y: 430, distance: 283.4
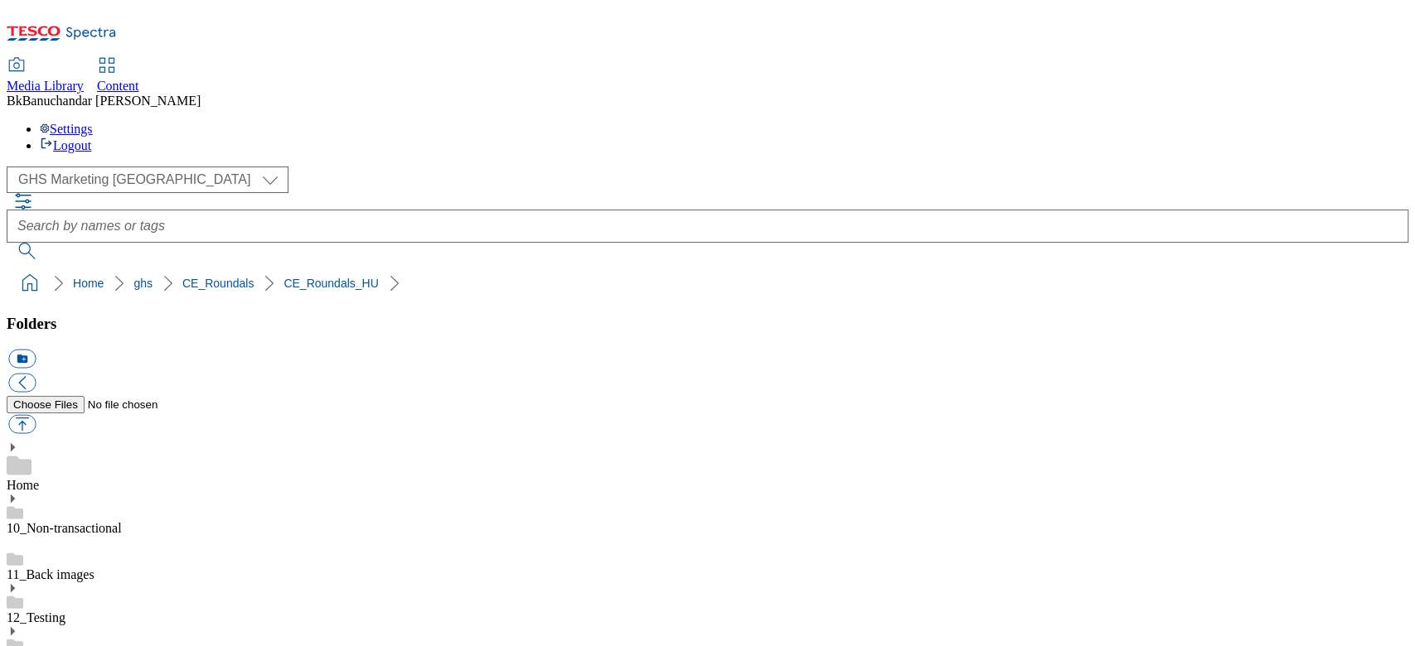
paste input "rounded_super_department_tejtermekek_tojas"
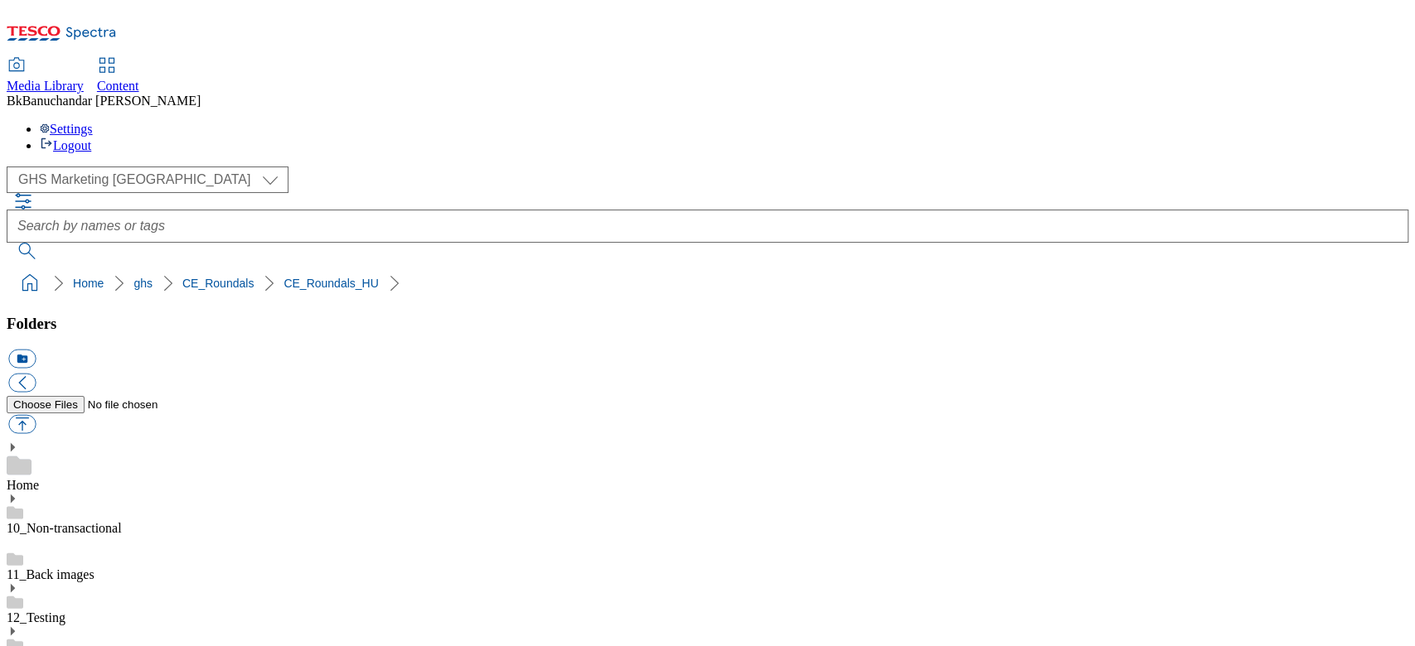
type input "rounded_super_department_tejtermekek_tojas"
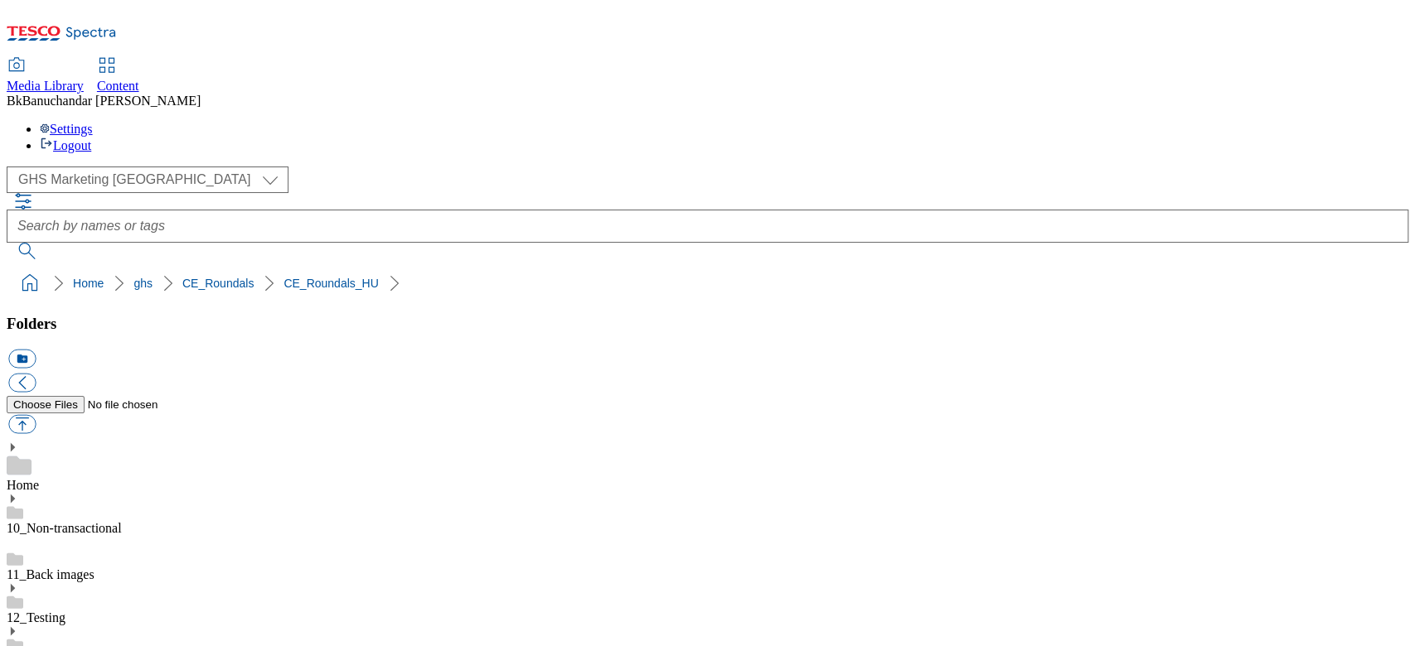
drag, startPoint x: 989, startPoint y: 472, endPoint x: 1290, endPoint y: 472, distance: 301.6
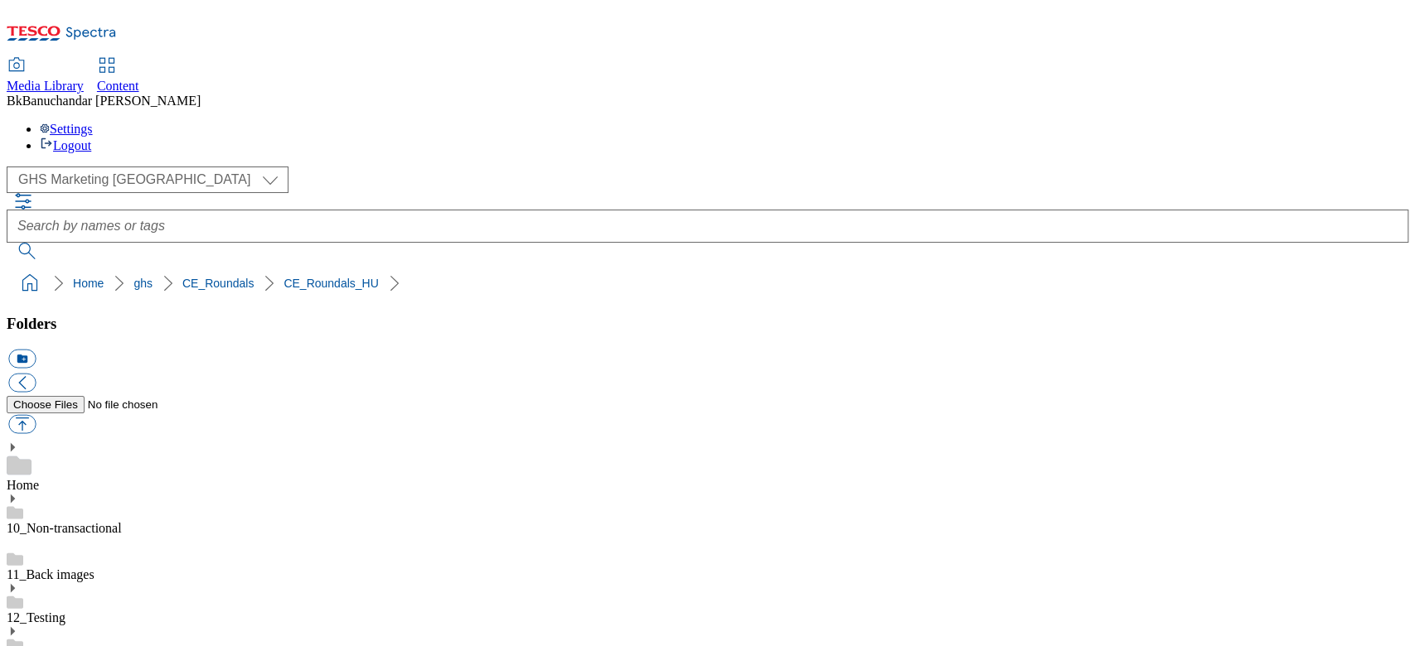
paste input "rounded_super_department_kulonleges_ajanlatok"
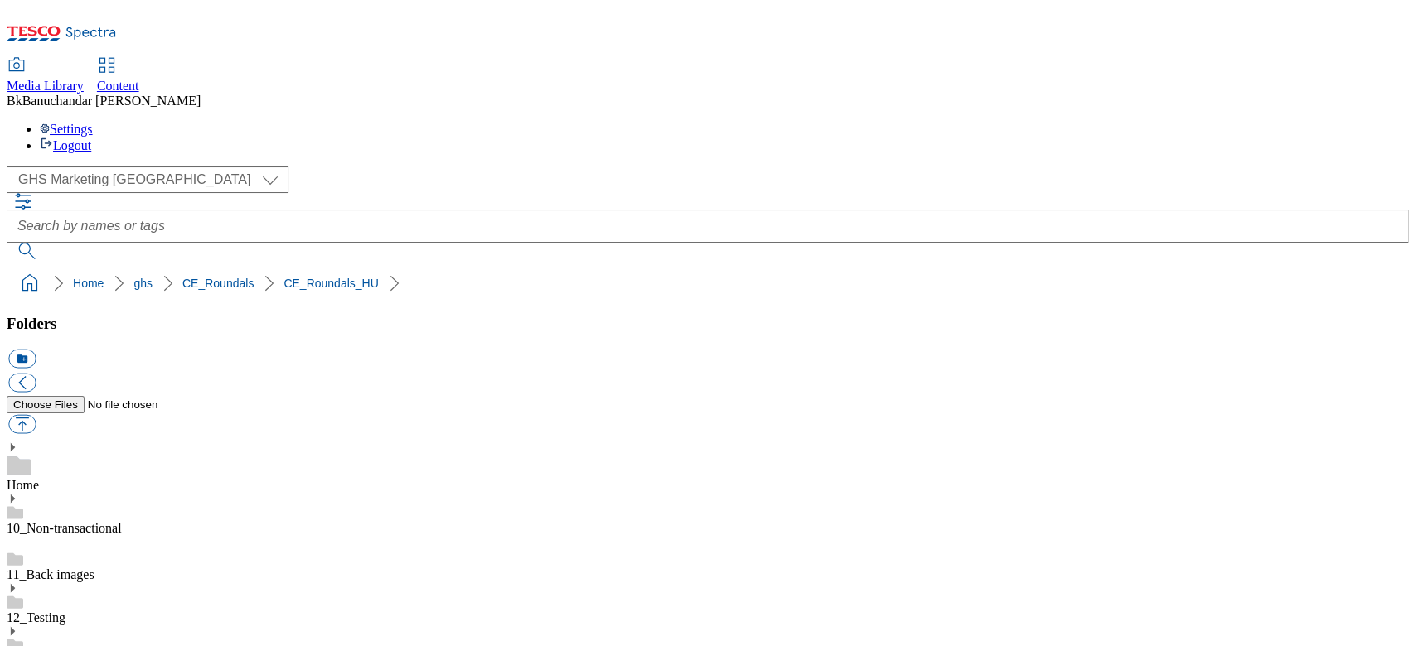
type input "rounded_super_department_kulonleges_ajanlatok"
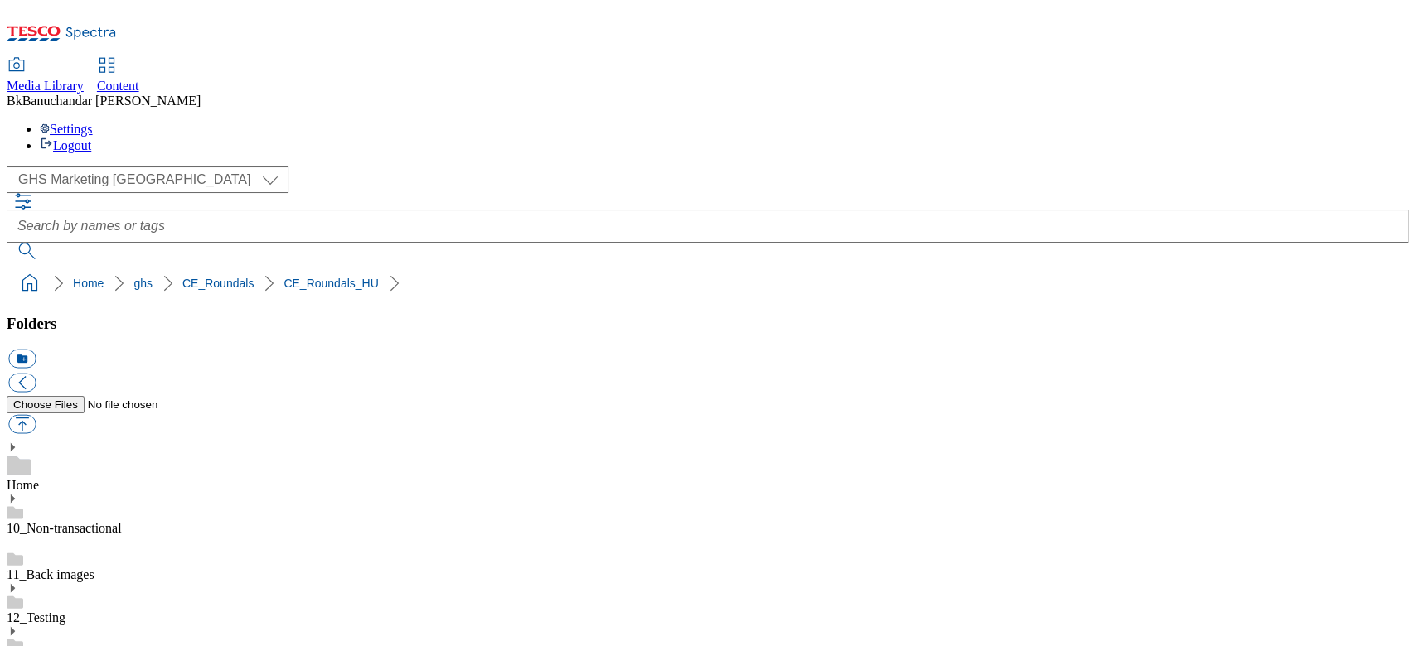
drag, startPoint x: 988, startPoint y: 471, endPoint x: 1250, endPoint y: 474, distance: 262.7
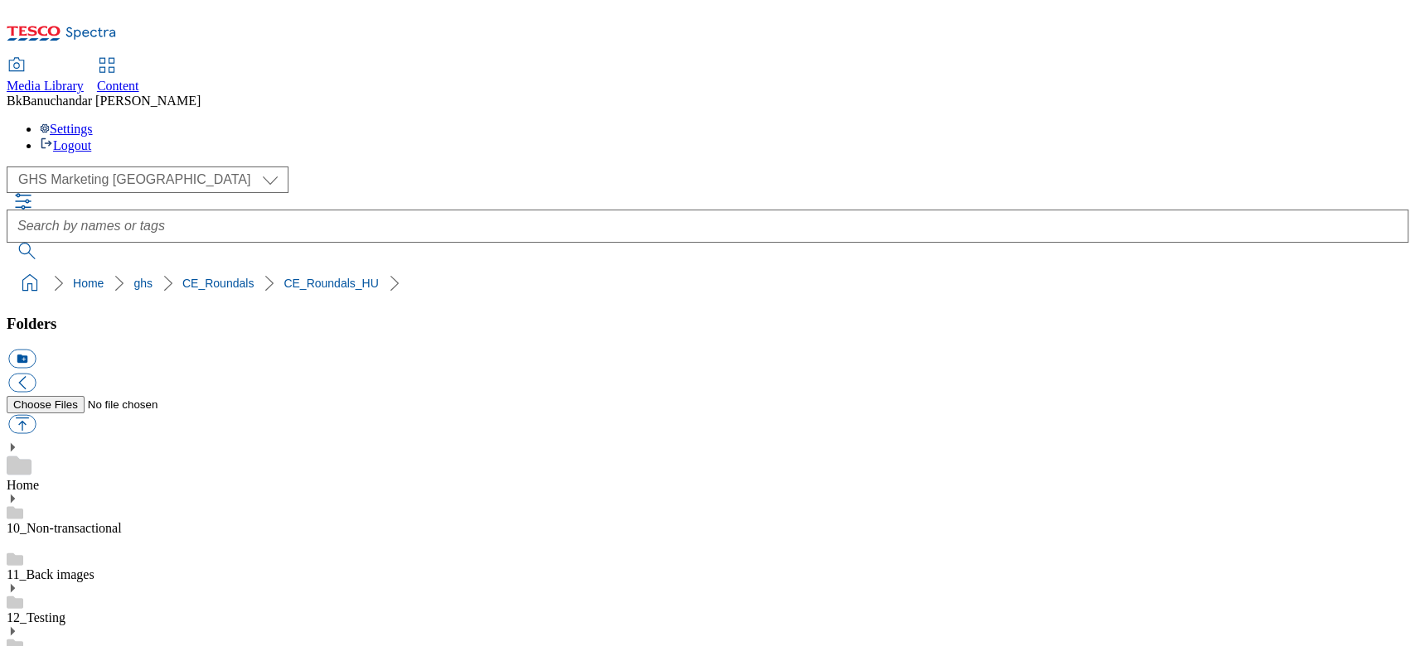
scroll to position [552, 0]
paste input "rounded_super_department_most_ajanlott"
type input "rounded_super_department_most_ajanlott"
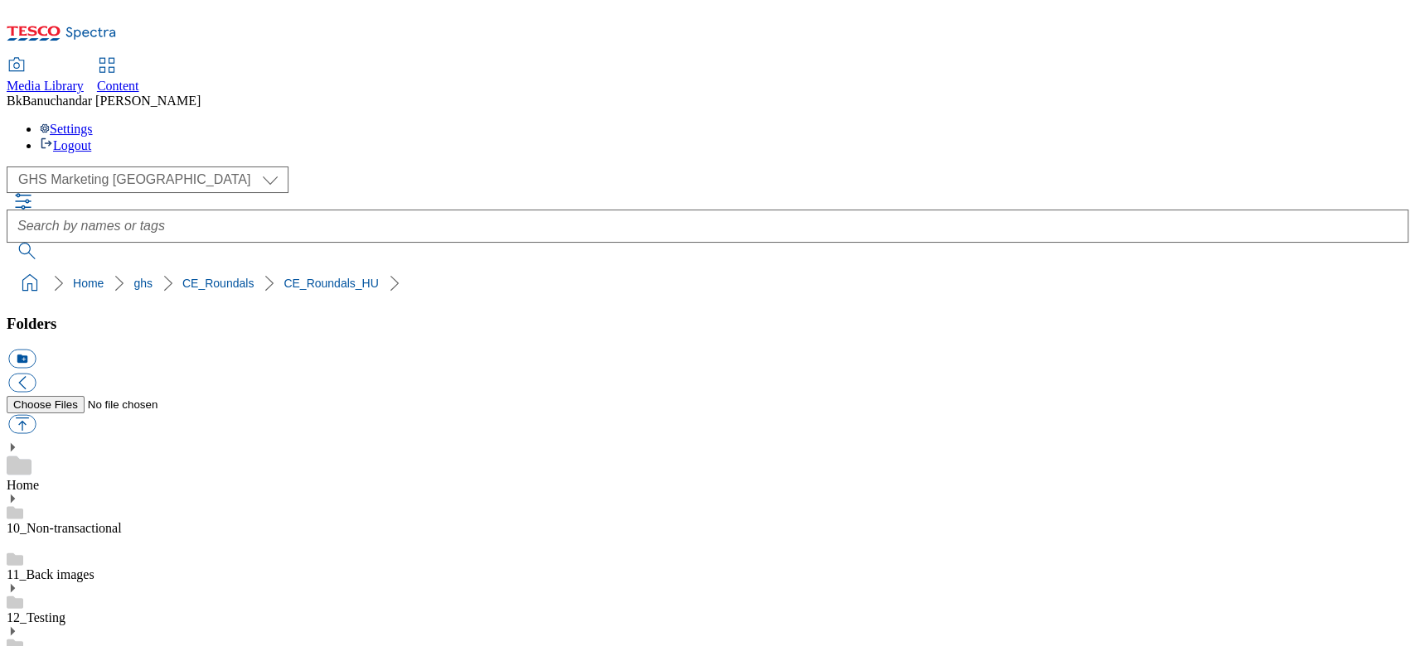
scroll to position [442, 0]
drag, startPoint x: 988, startPoint y: 467, endPoint x: 1187, endPoint y: 504, distance: 203.0
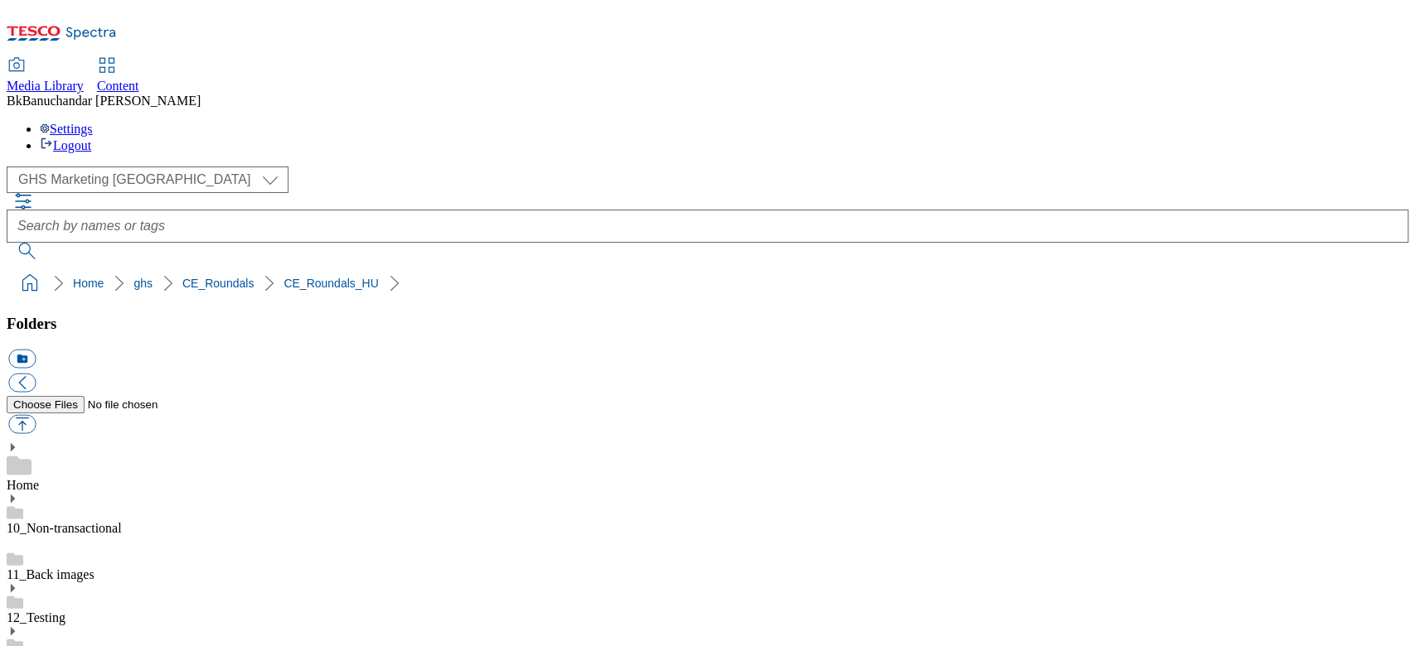
paste input "rounded_super_department_italok"
type input "rounded_super_department_italok"
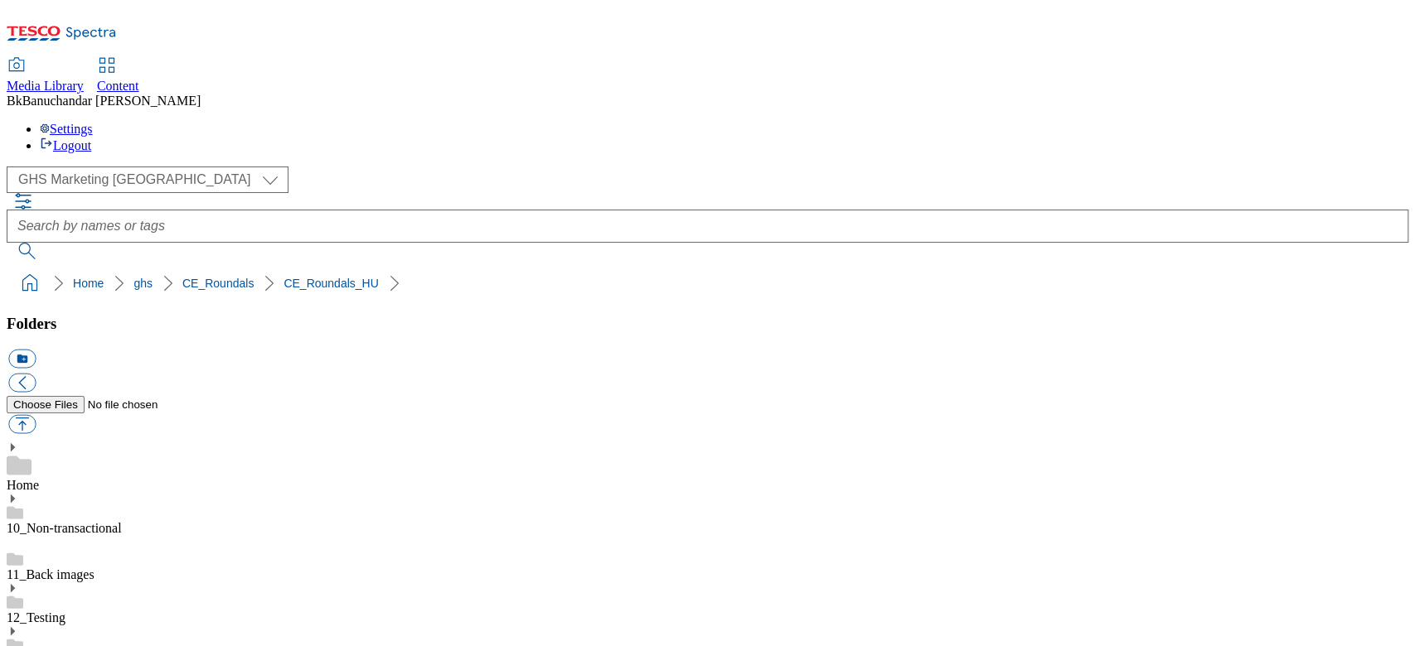
scroll to position [0, 0]
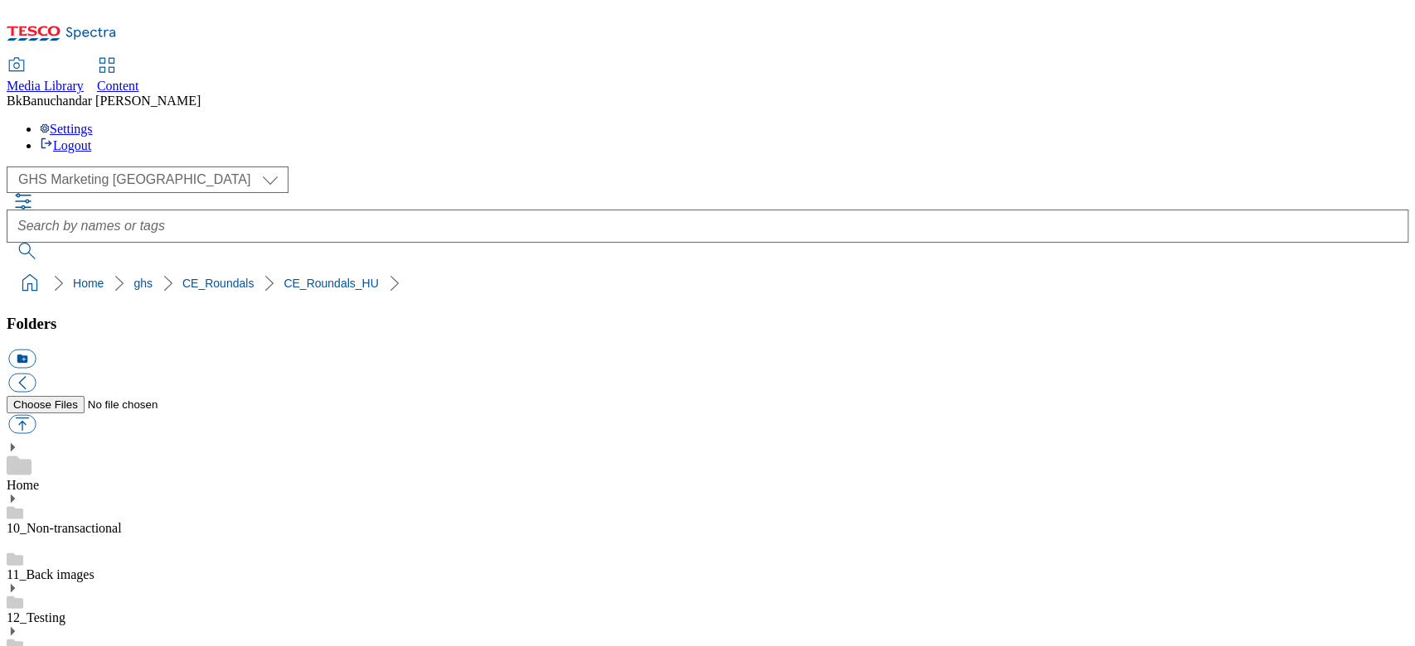
drag, startPoint x: 989, startPoint y: 471, endPoint x: 1209, endPoint y: 471, distance: 220.4
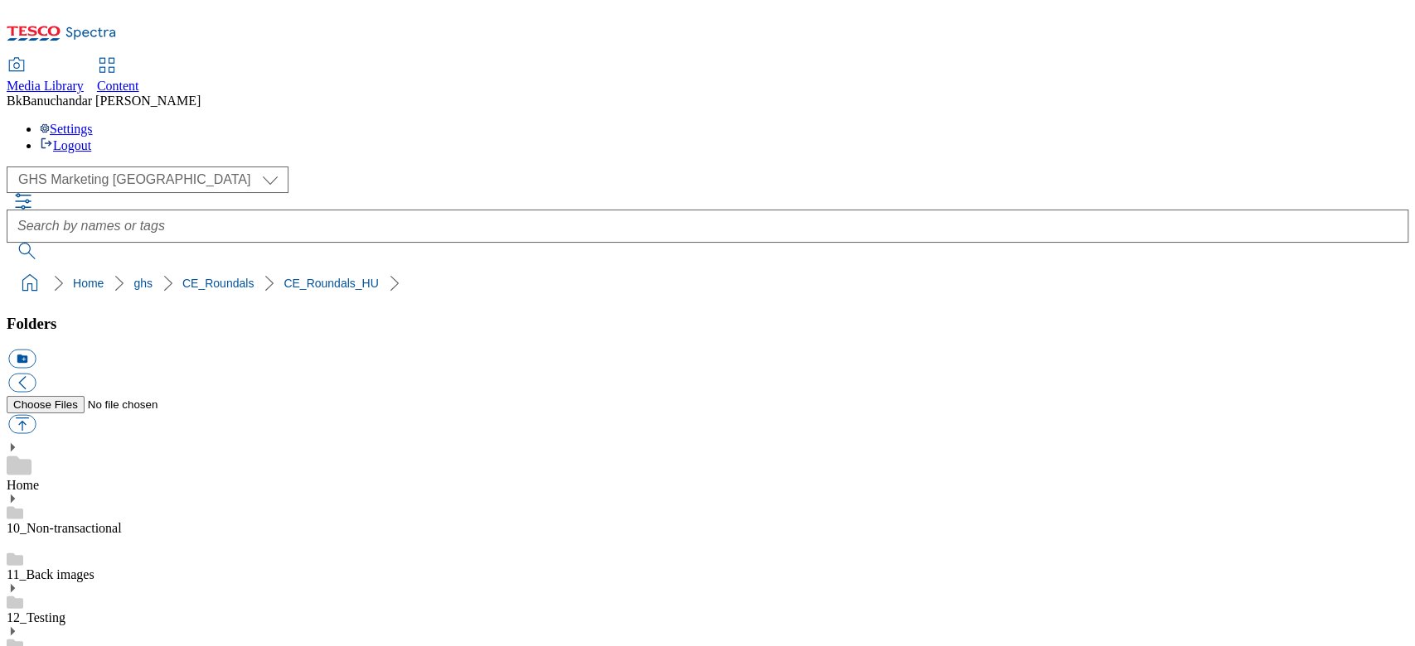
paste input "kisallat"
type input "rounded_super_department_kisallat"
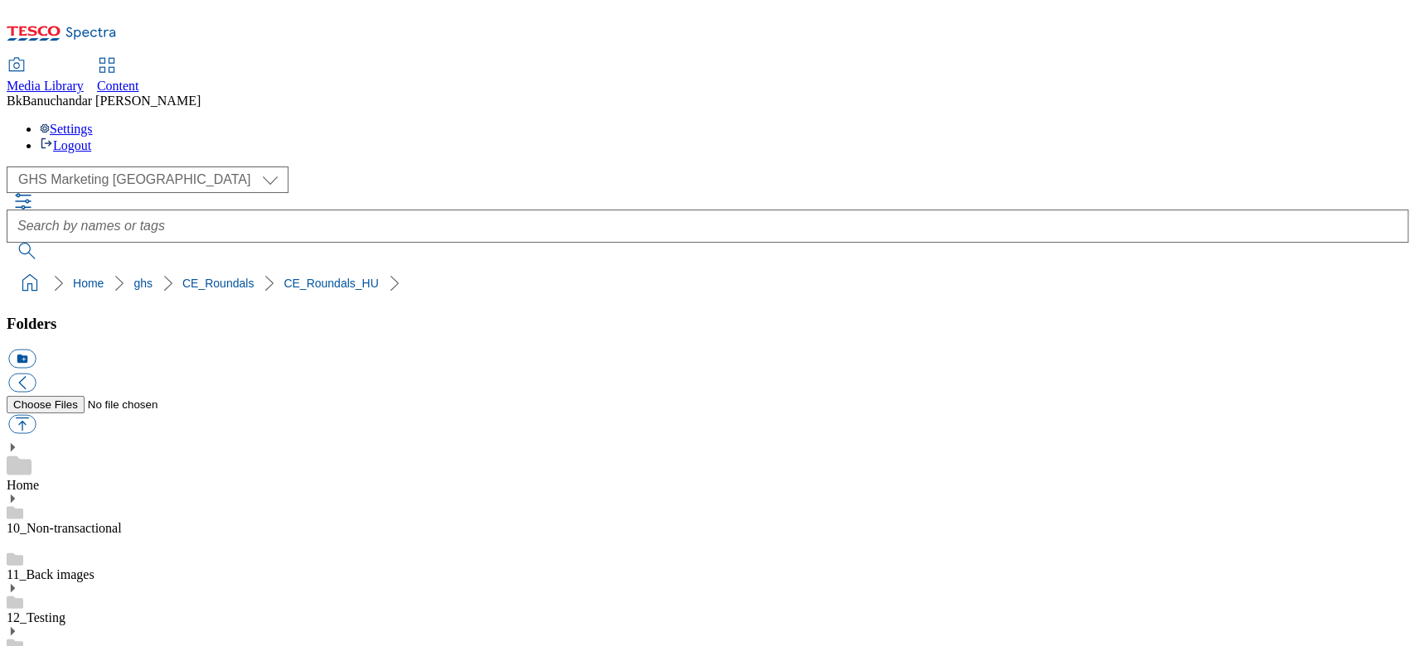
scroll to position [442, 0]
drag, startPoint x: 990, startPoint y: 473, endPoint x: 1248, endPoint y: 474, distance: 257.7
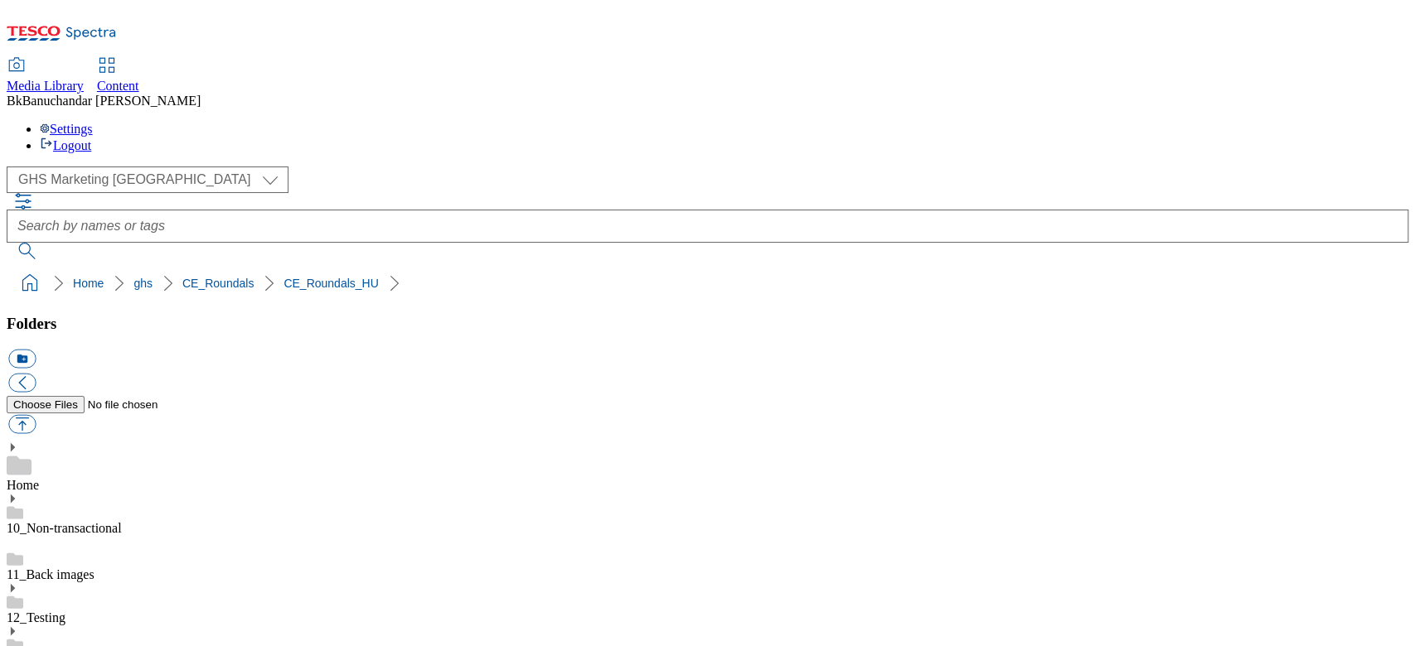
paste input "hus_felvagot"
type input "rounded_super_department_hus_felvagott"
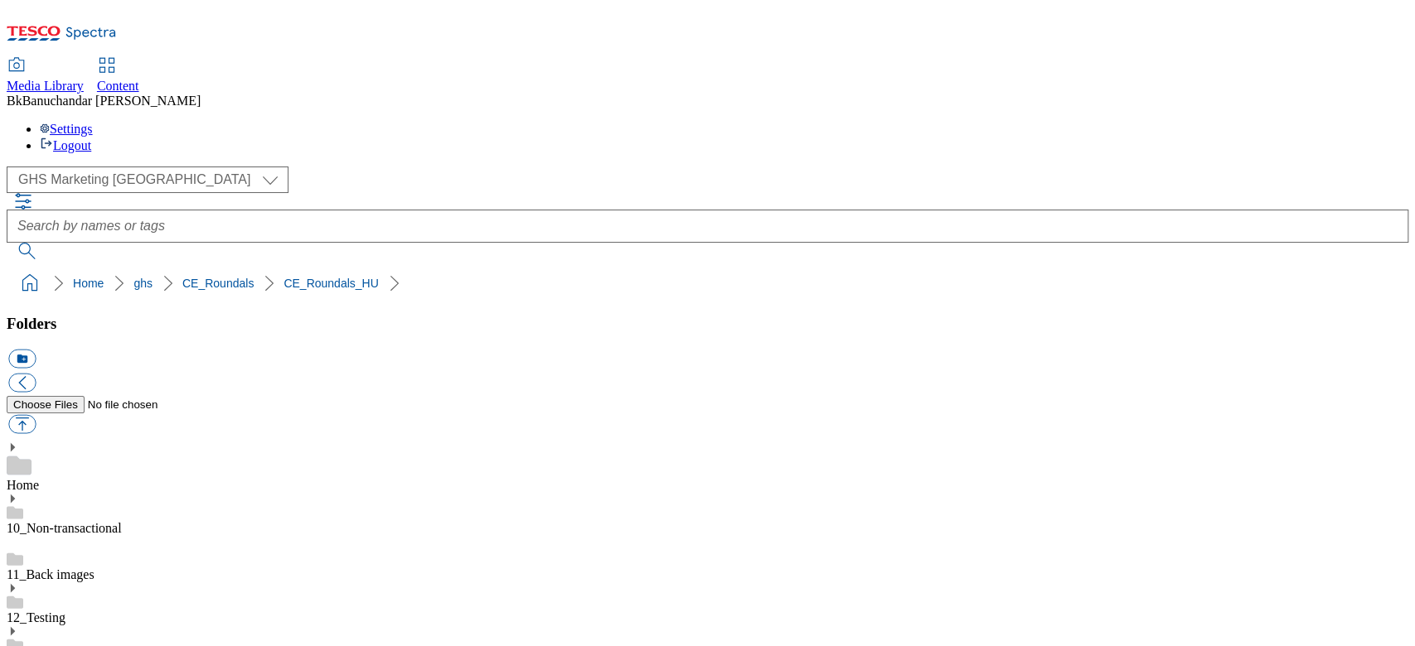
drag, startPoint x: 989, startPoint y: 403, endPoint x: 1221, endPoint y: 402, distance: 232.9
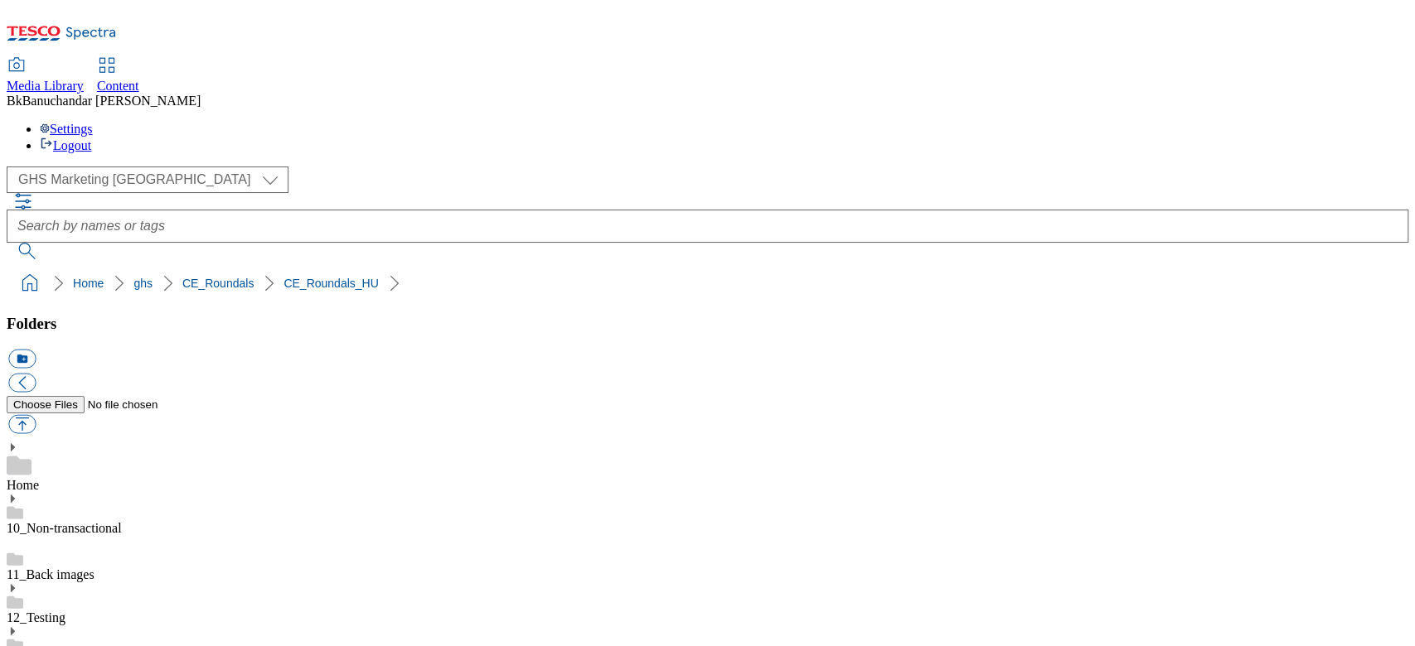
paste input "rounded_super_department_haztartas"
type input "rounded_super_department_haztartas"
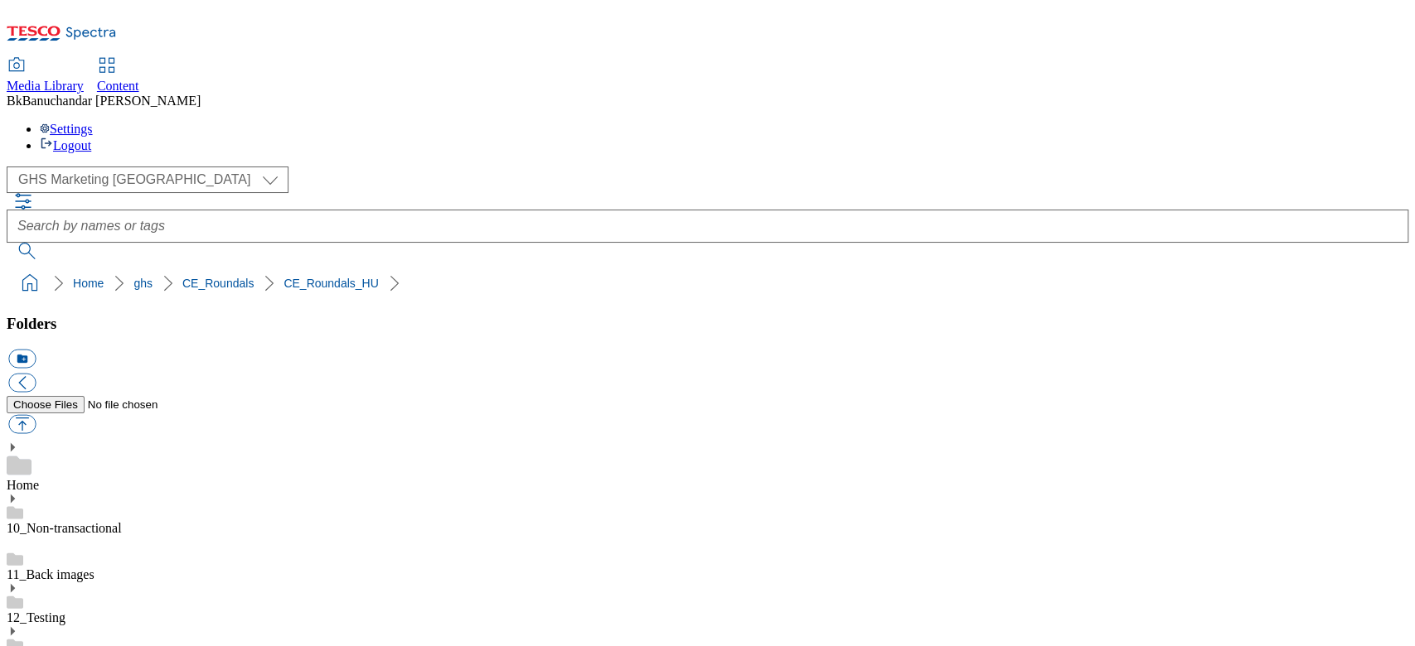
drag, startPoint x: 988, startPoint y: 409, endPoint x: 1273, endPoint y: 404, distance: 285.1
paste input "rounded_super_department_home_and_hobby"
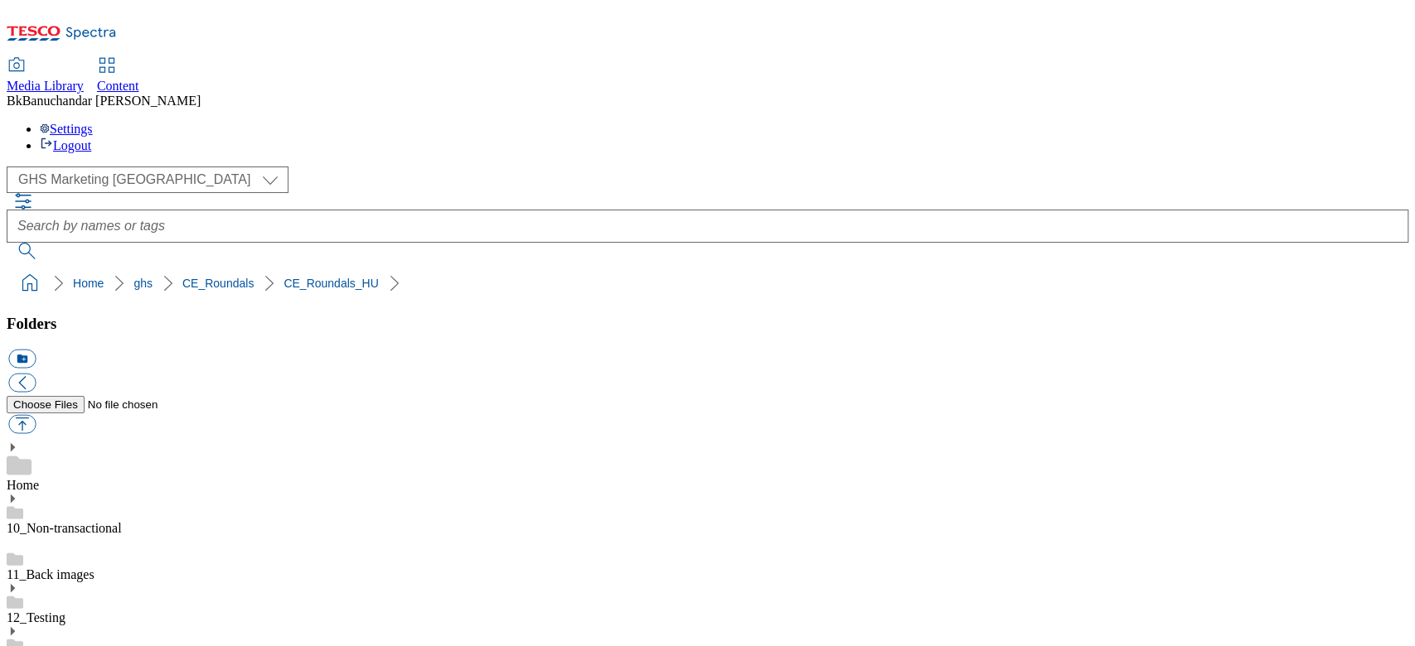
scroll to position [0, 76]
type input "rounded_super_department_home_and_hobby"
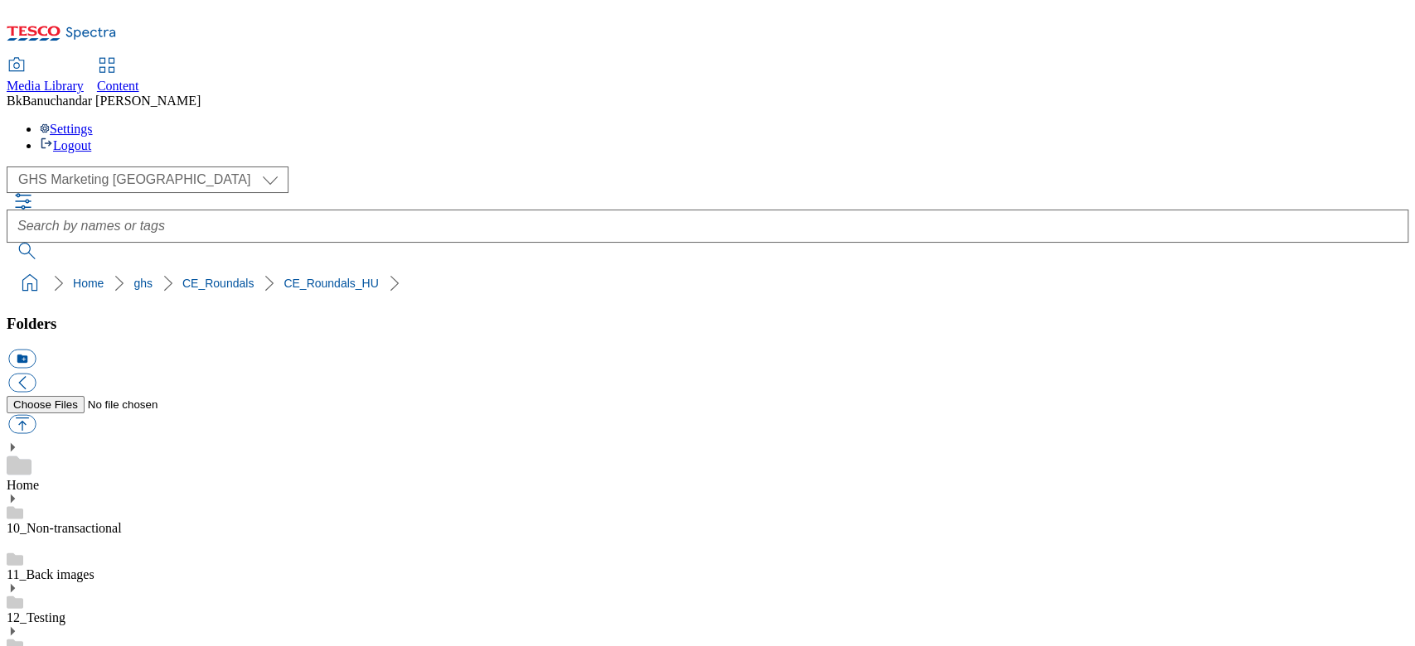
scroll to position [552, 0]
drag, startPoint x: 990, startPoint y: 407, endPoint x: 1226, endPoint y: 408, distance: 235.3
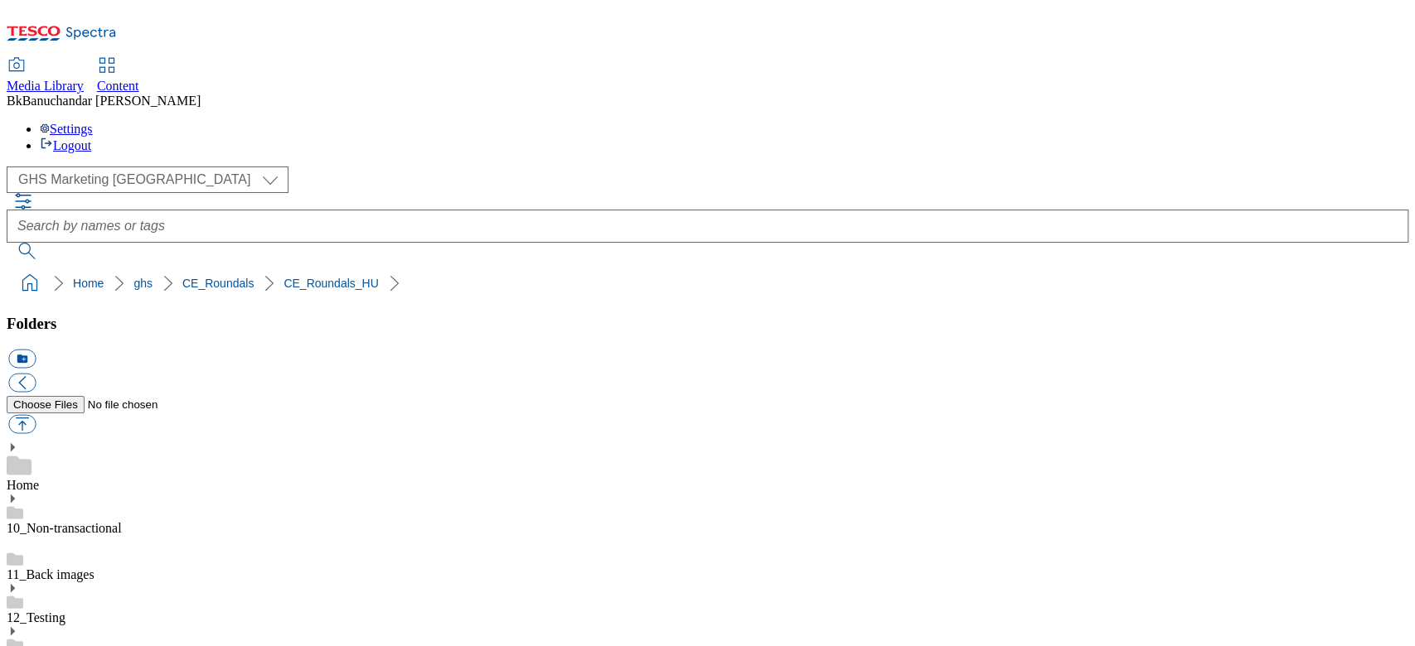
paste input "rounded_super_department_hello_suli"
type input "rounded_super_department_hello_suli"
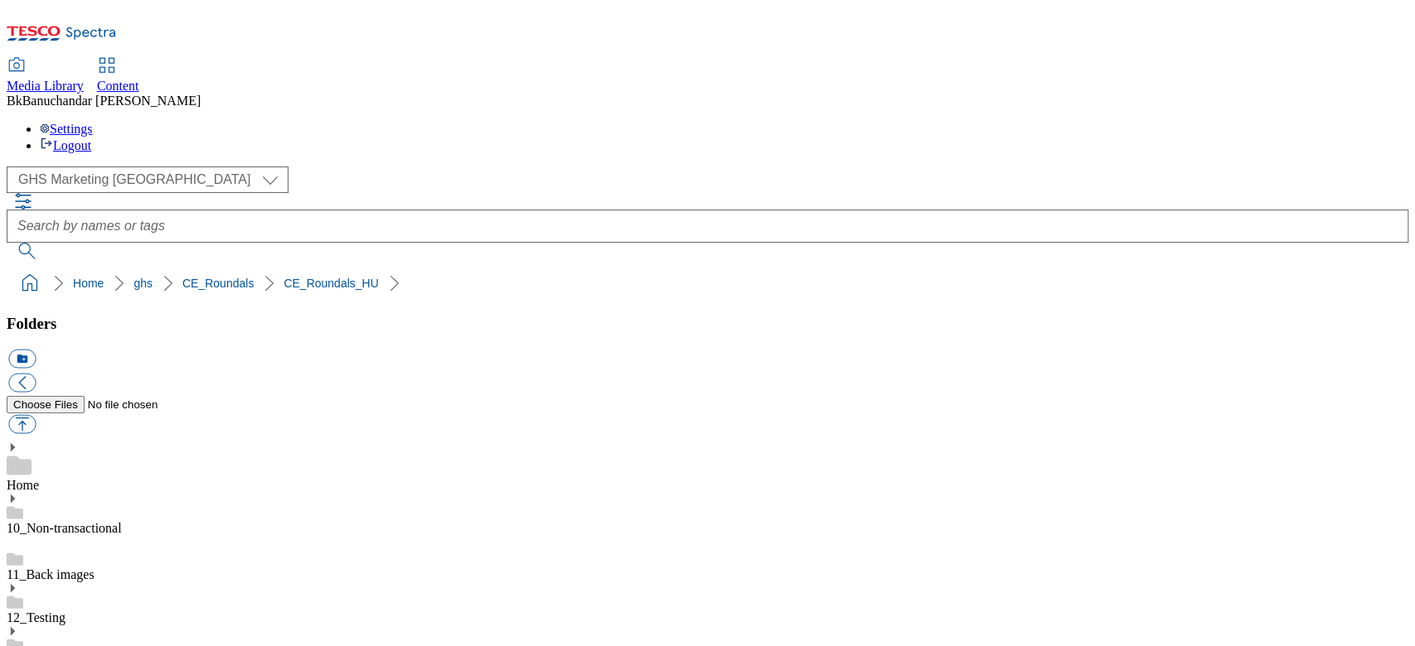
scroll to position [0, 0]
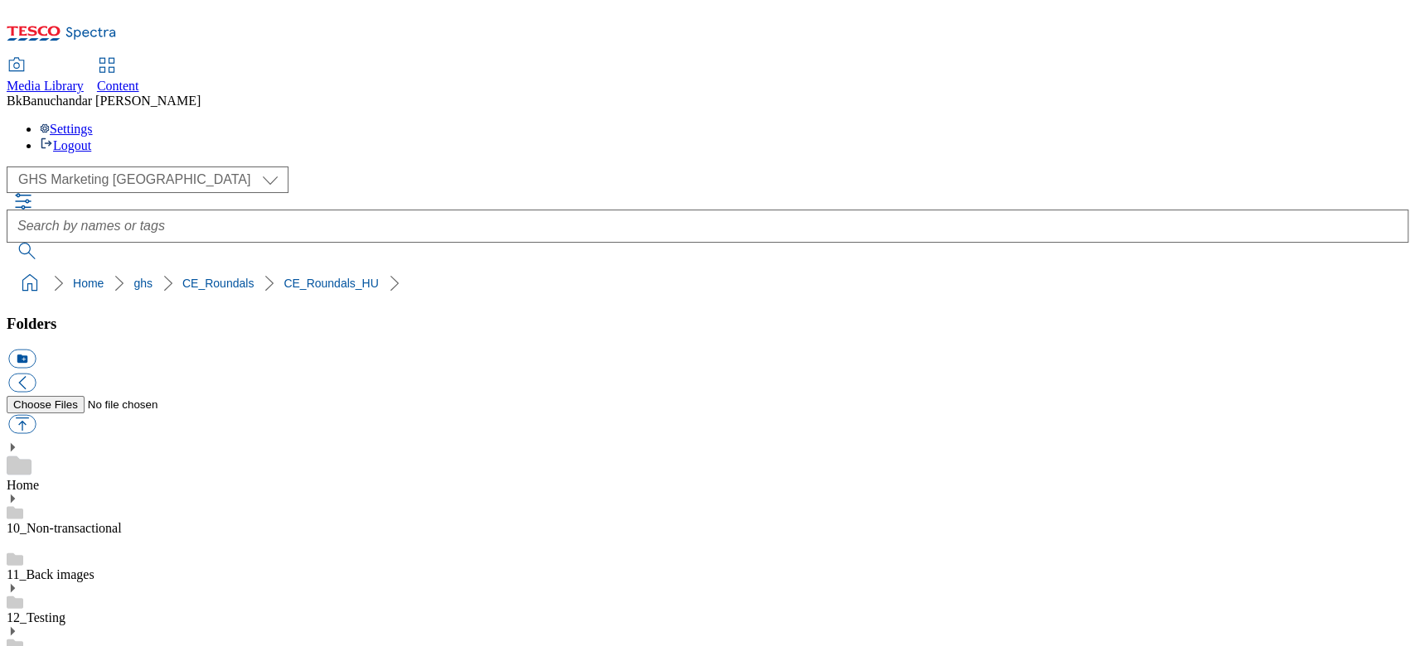
scroll to position [552, 0]
drag, startPoint x: 988, startPoint y: 404, endPoint x: 1196, endPoint y: 407, distance: 208.0
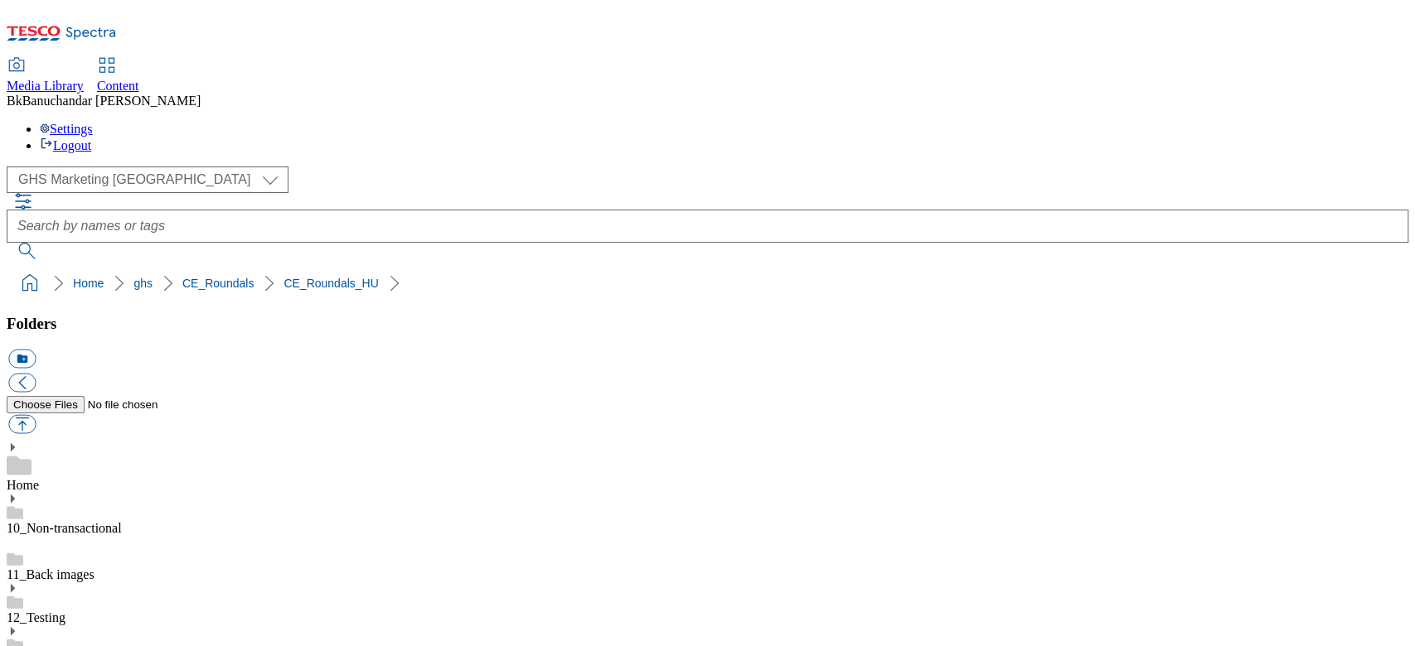
paste input "rounded_super_department_baba"
type input "rounded_super_department_baba"
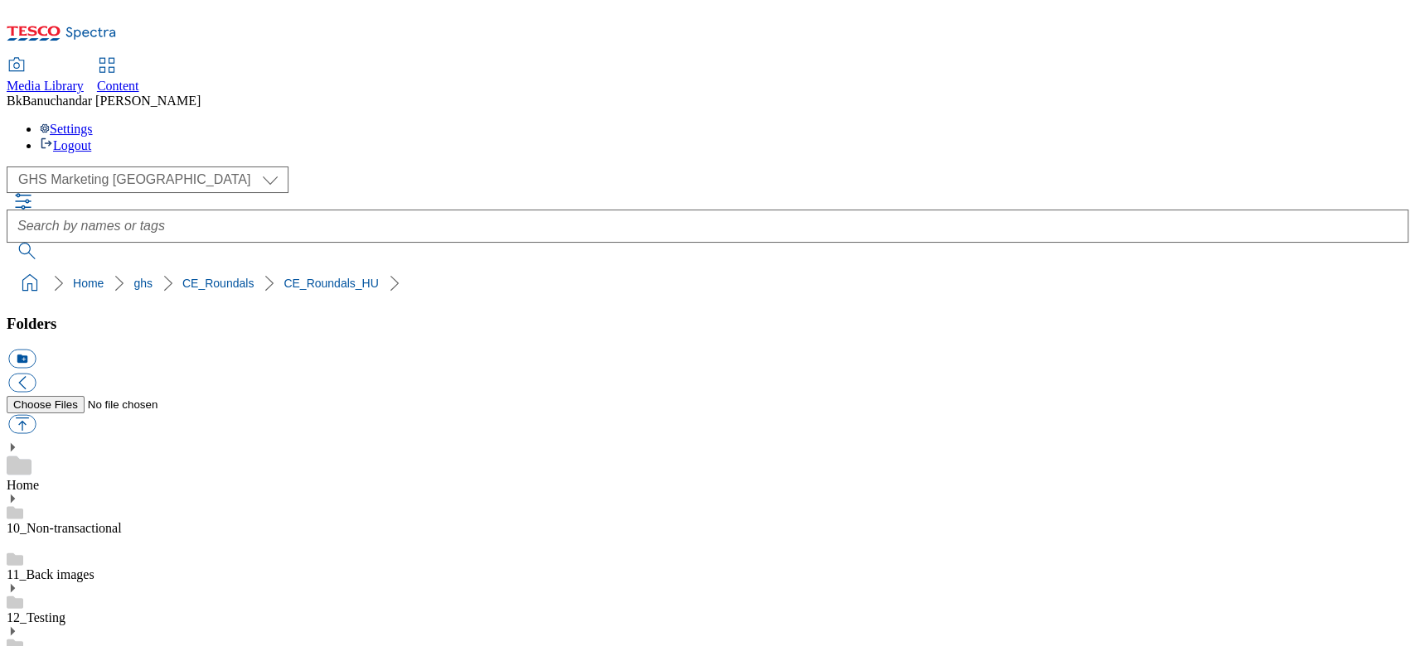
drag, startPoint x: 988, startPoint y: 401, endPoint x: 1216, endPoint y: 409, distance: 228.9
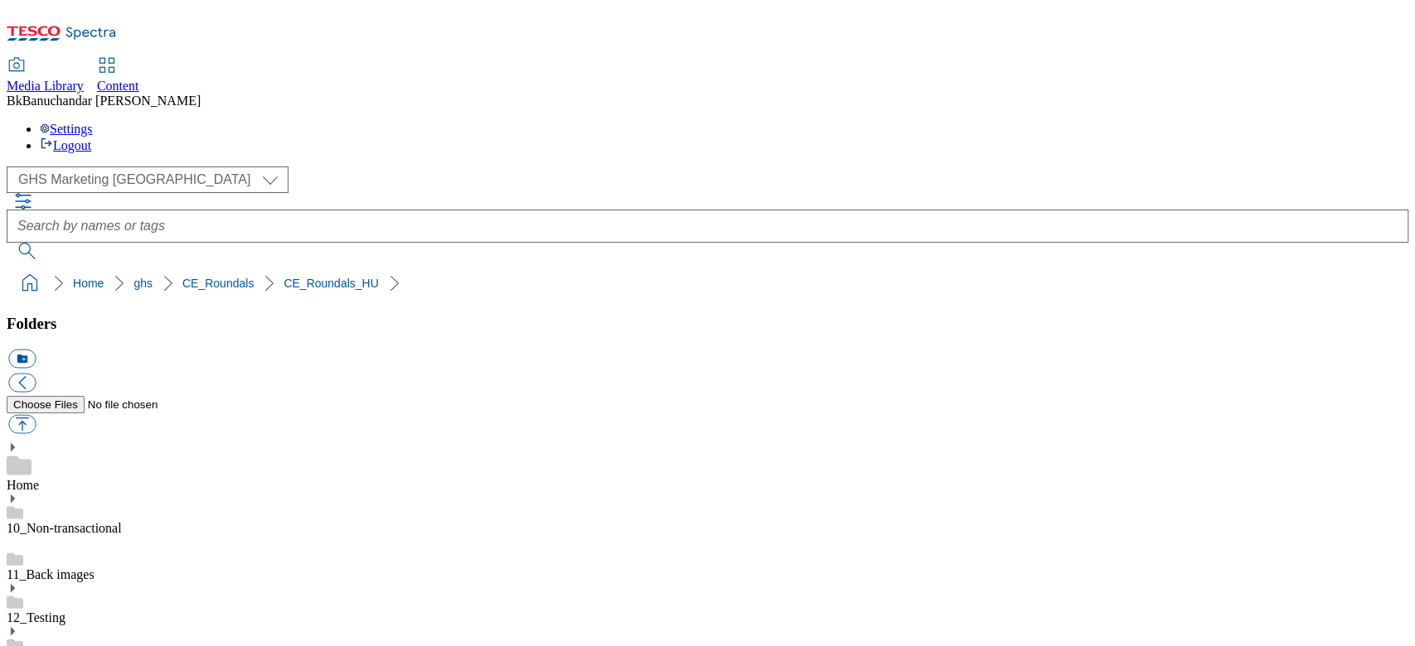
paste input "rounded_super_department_drogeria"
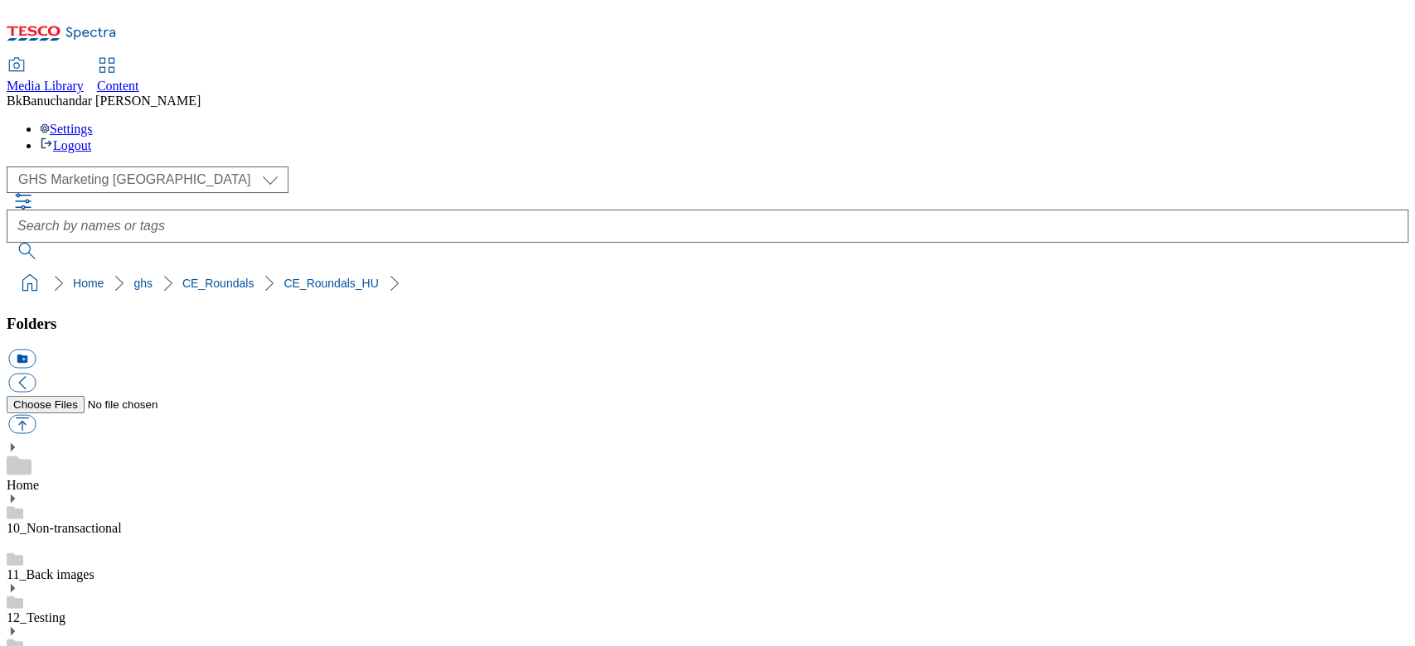
type input "rounded_super_department_drogeria"
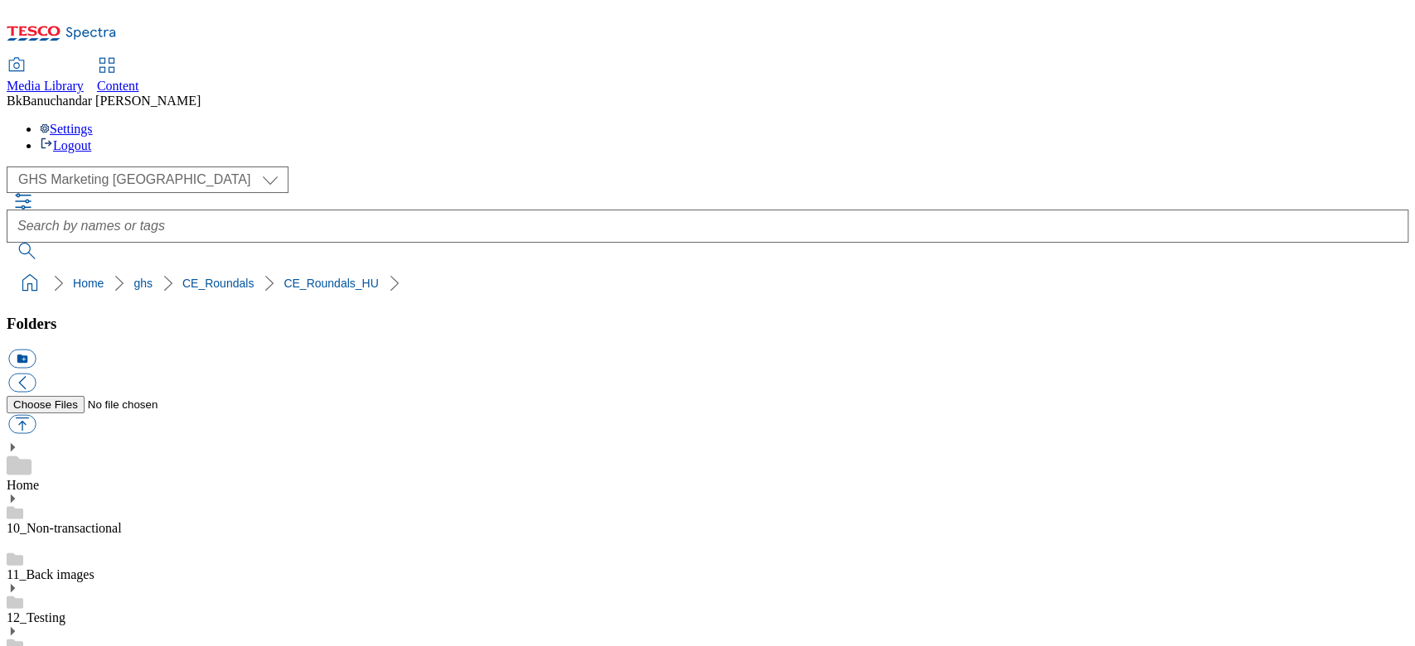
drag, startPoint x: 985, startPoint y: 447, endPoint x: 1297, endPoint y: 447, distance: 311.6
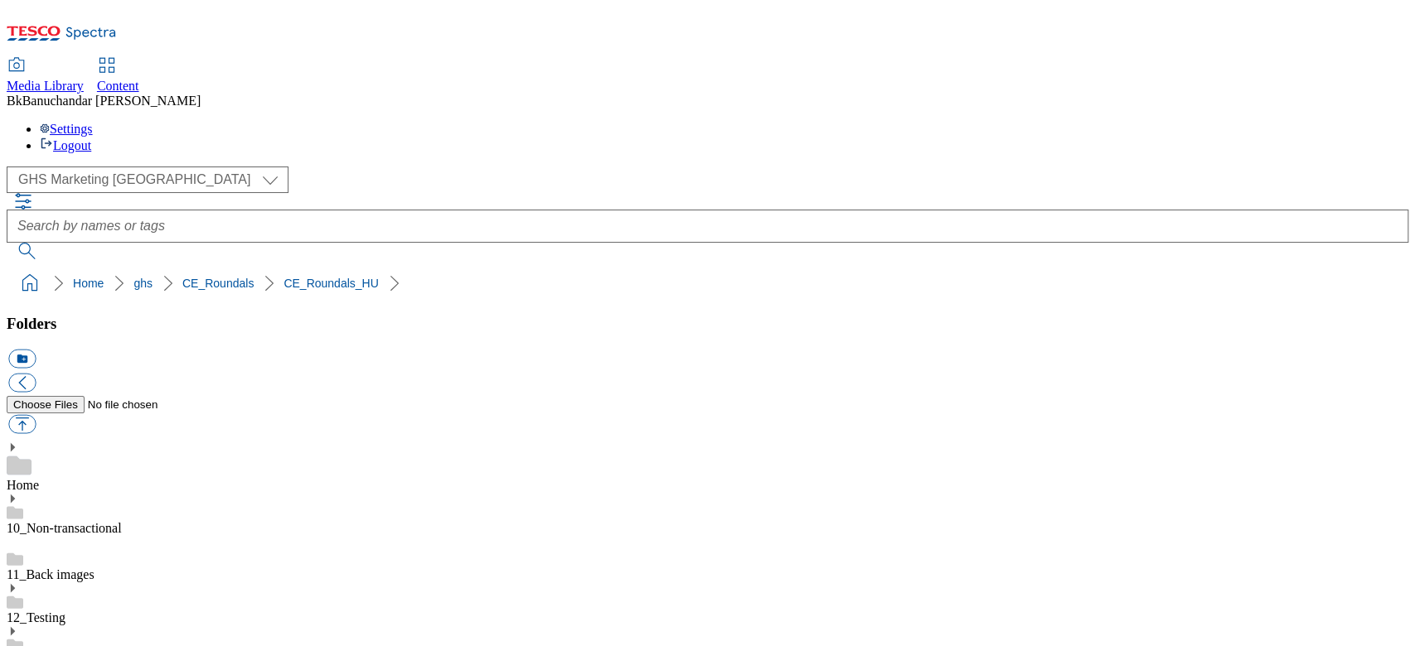
scroll to position [1105, 0]
paste input "rounded_super_department_alapveto_elelmiszerek"
type input "rounded_super_department_alapveto_elelmiszerek"
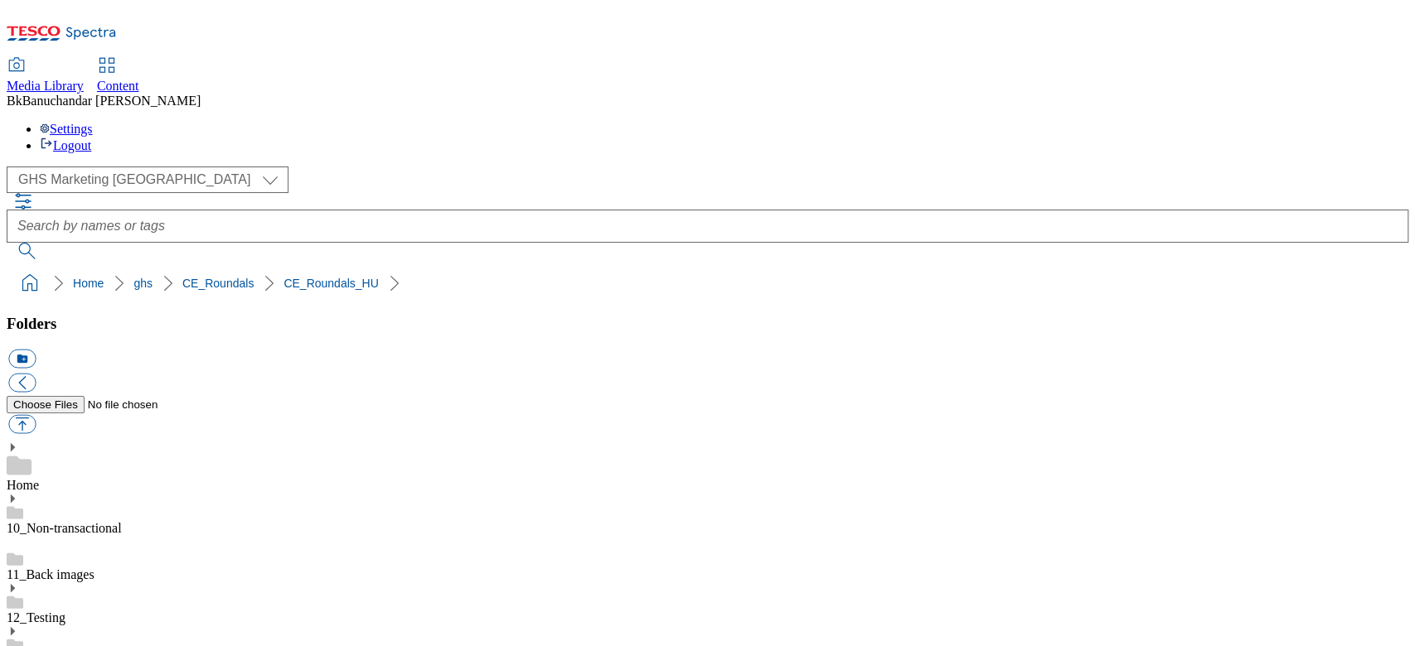
scroll to position [0, 0]
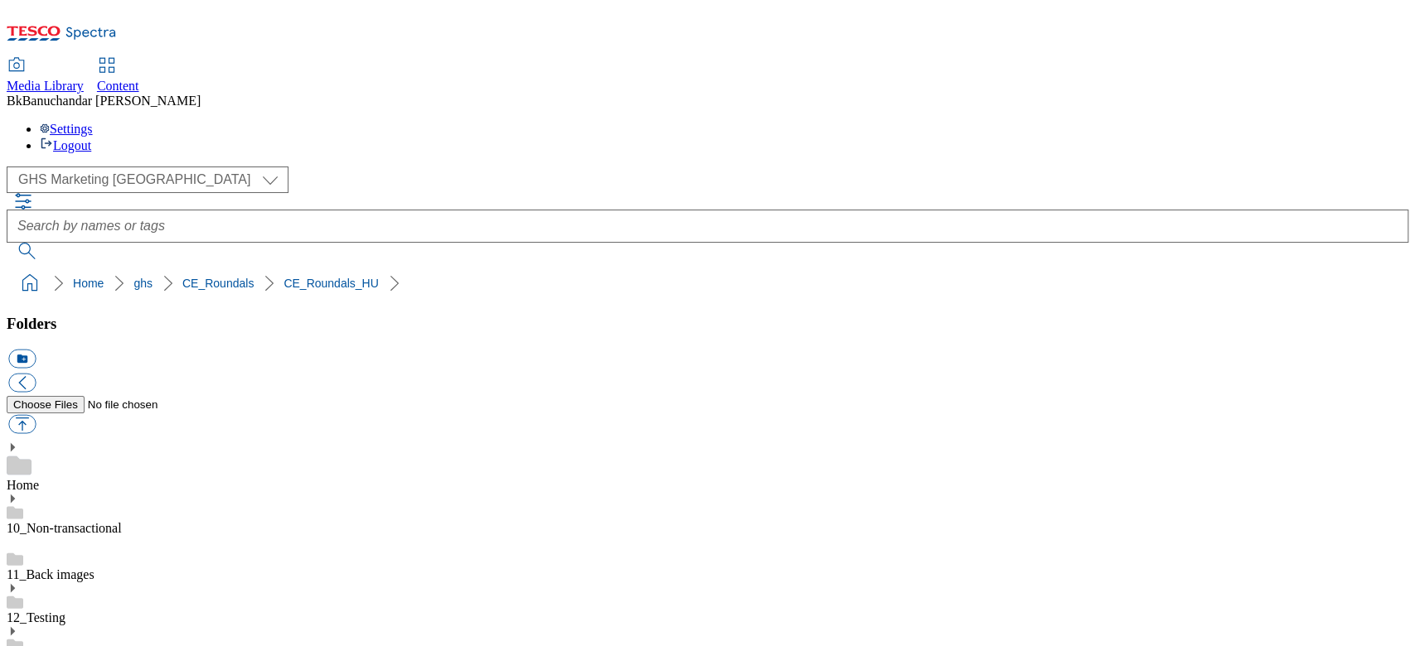
scroll to position [994, 0]
drag, startPoint x: 985, startPoint y: 445, endPoint x: 1266, endPoint y: 450, distance: 281.0
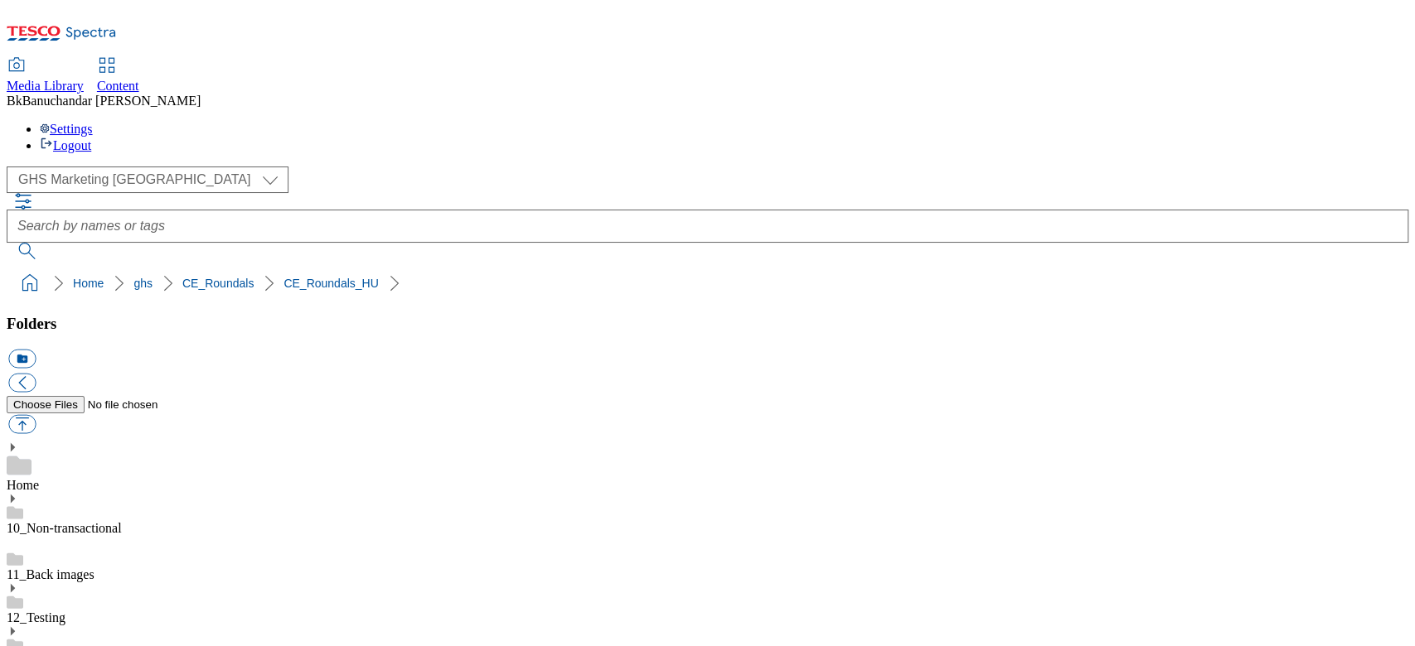
paste input "rounded_super_department_fagyasztott_aruk"
type input "rounded_super_department_fagyasztott_aruk"
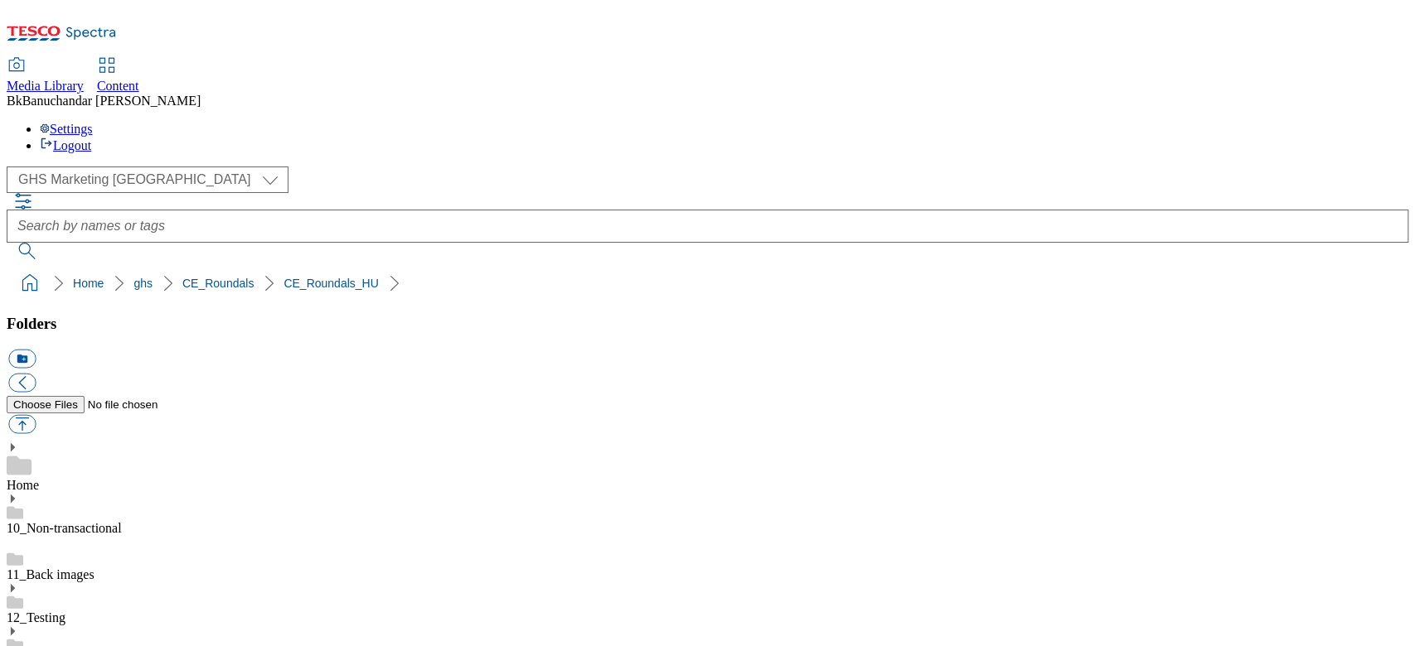
scroll to position [0, 0]
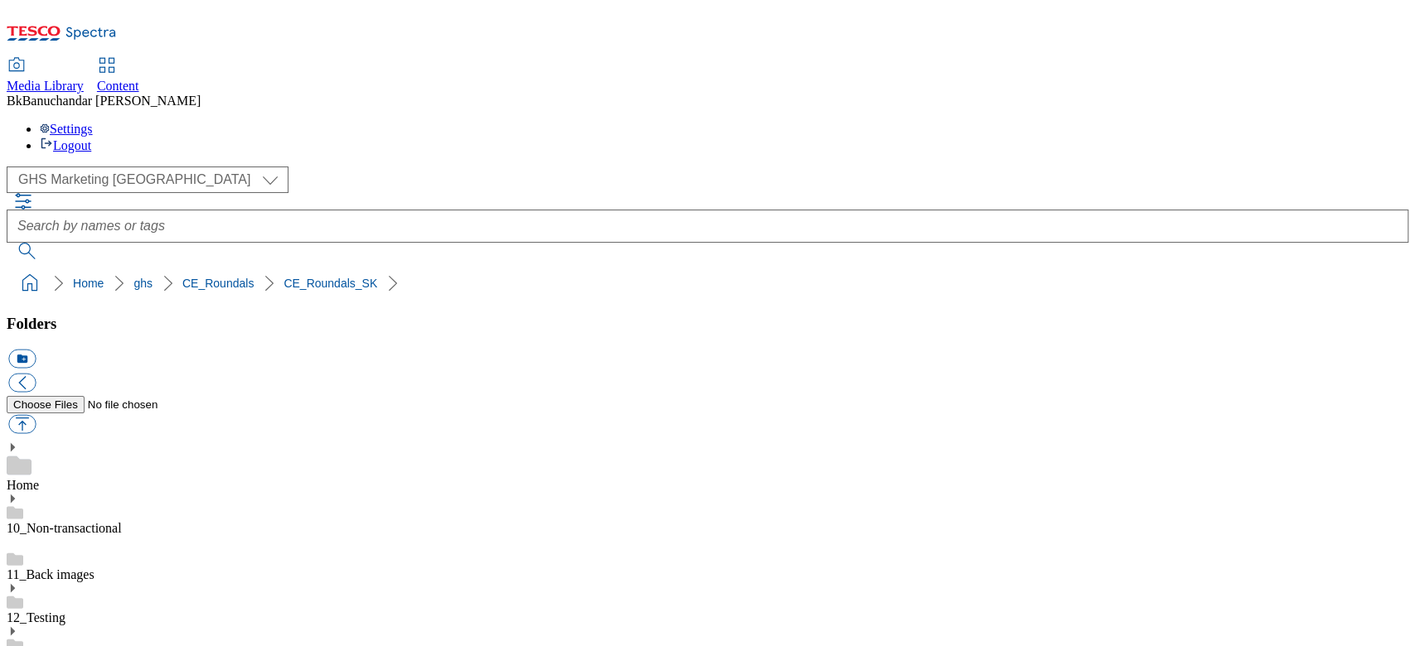
scroll to position [442, 0]
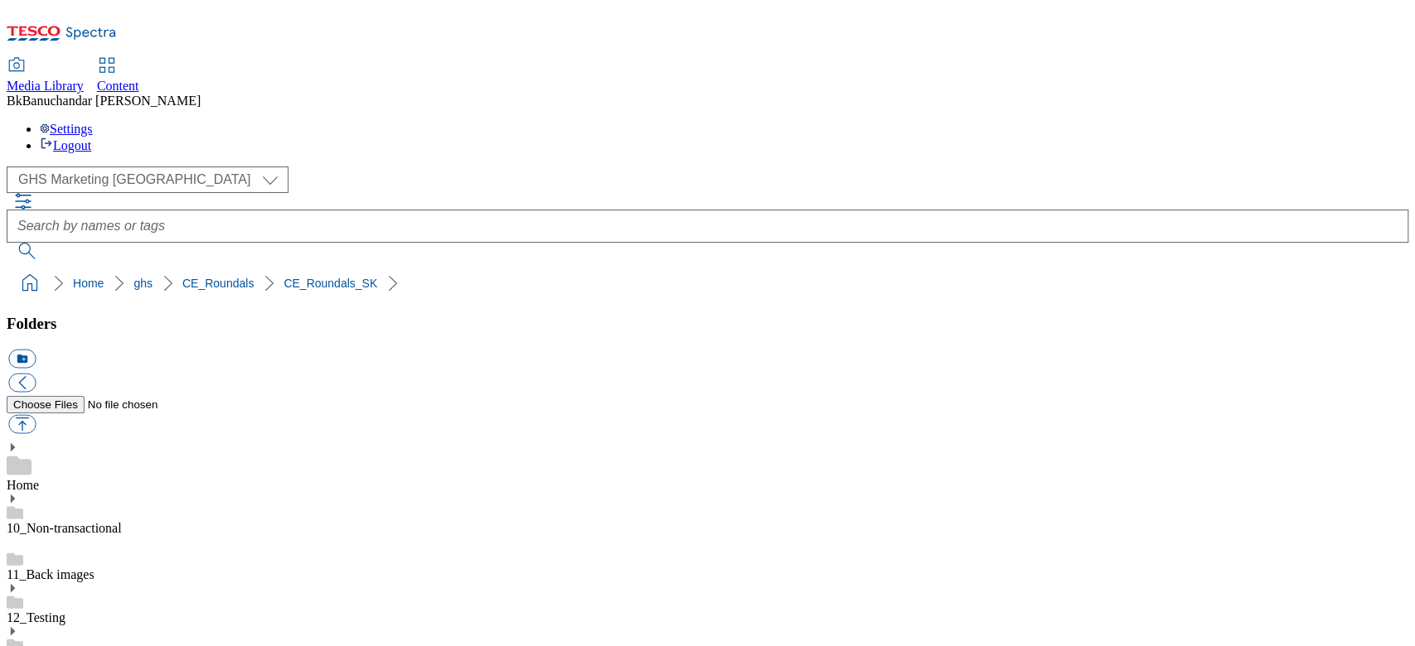
click at [39, 478] on link "Home" at bounding box center [23, 485] width 32 height 14
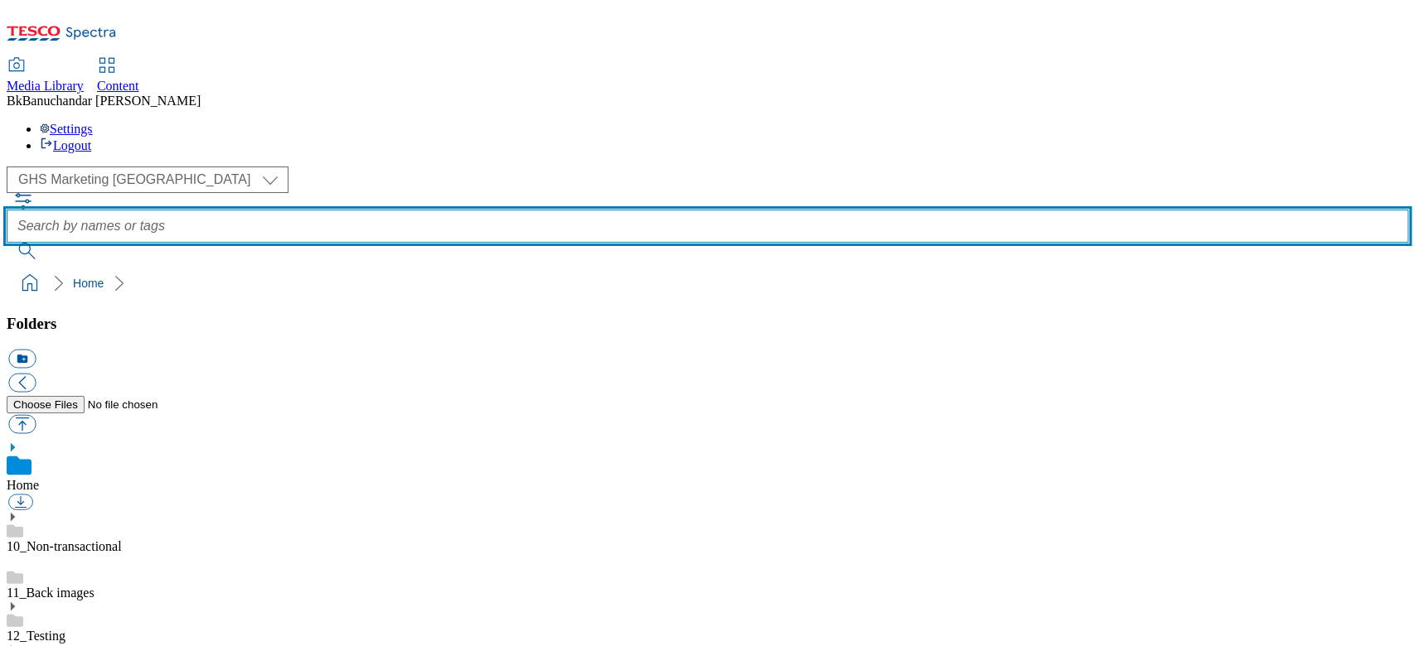
click at [511, 210] on input "text" at bounding box center [707, 226] width 1401 height 33
paste input "rounded_super_department_baby"
type input "rounded_super_department_baby"
click at [7, 243] on button "submit" at bounding box center [28, 251] width 43 height 17
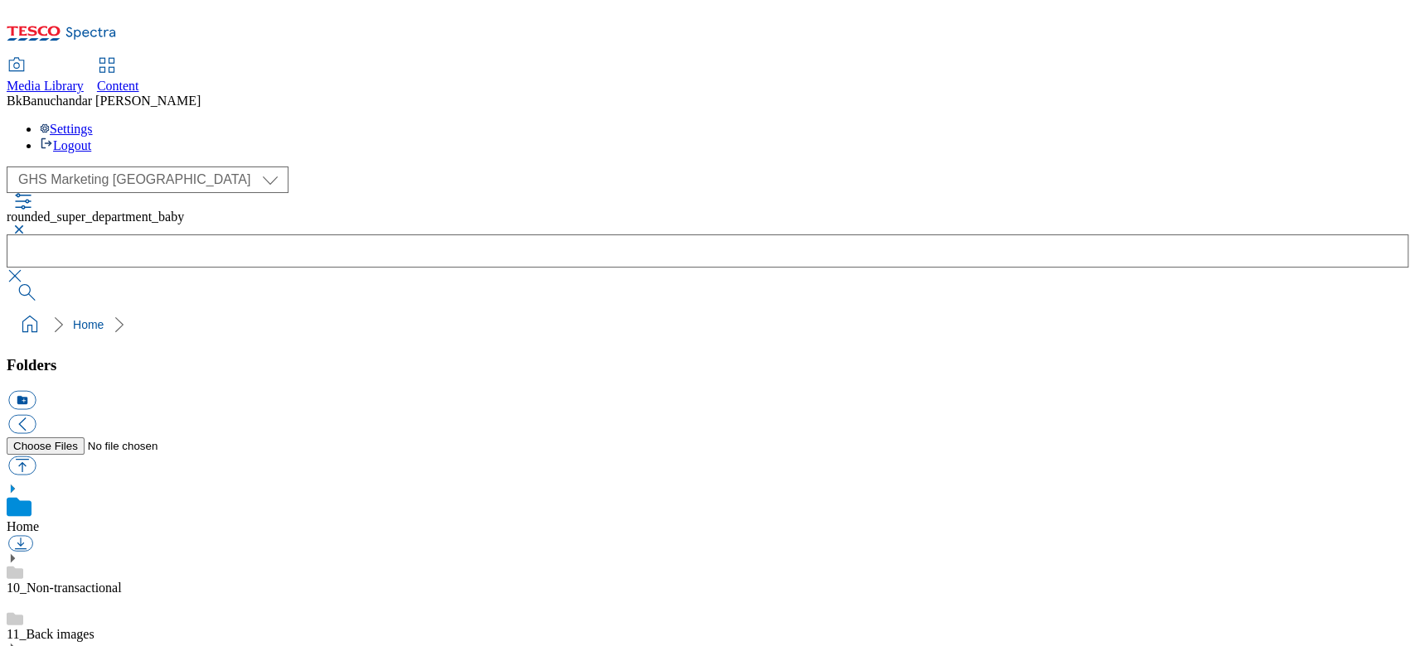
scroll to position [442, 0]
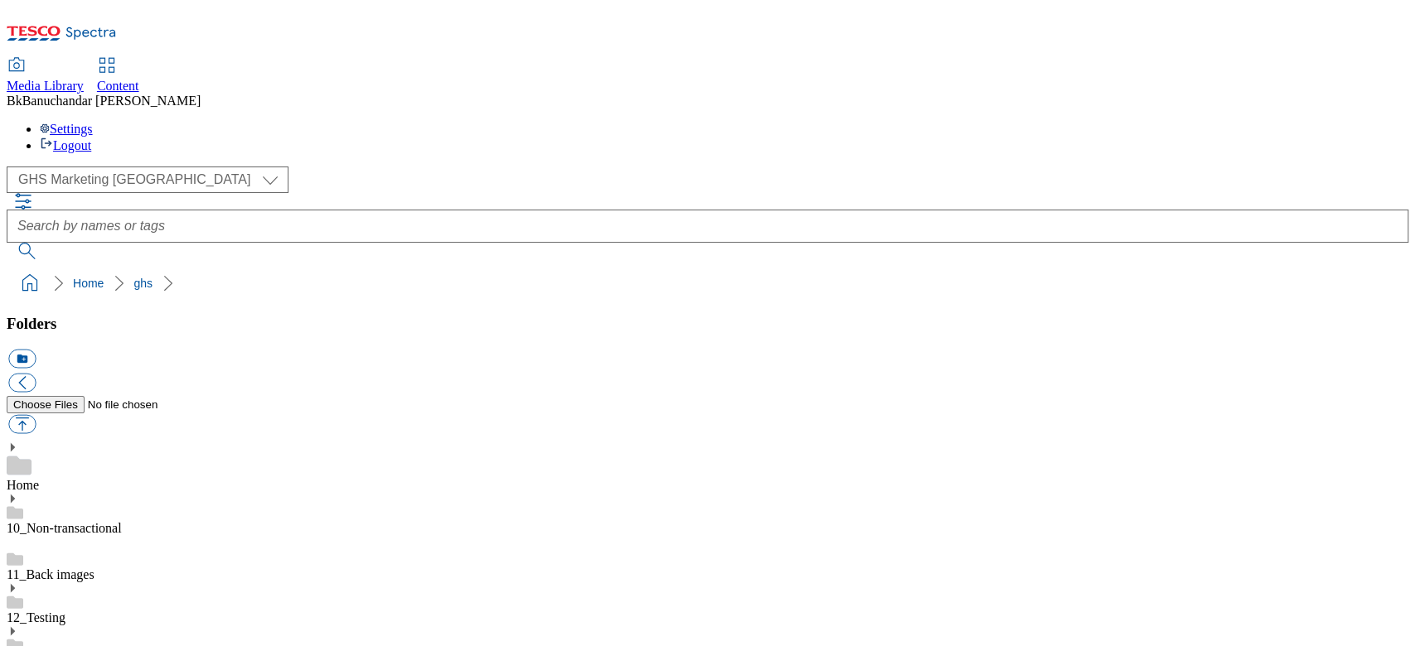
scroll to position [665, 0]
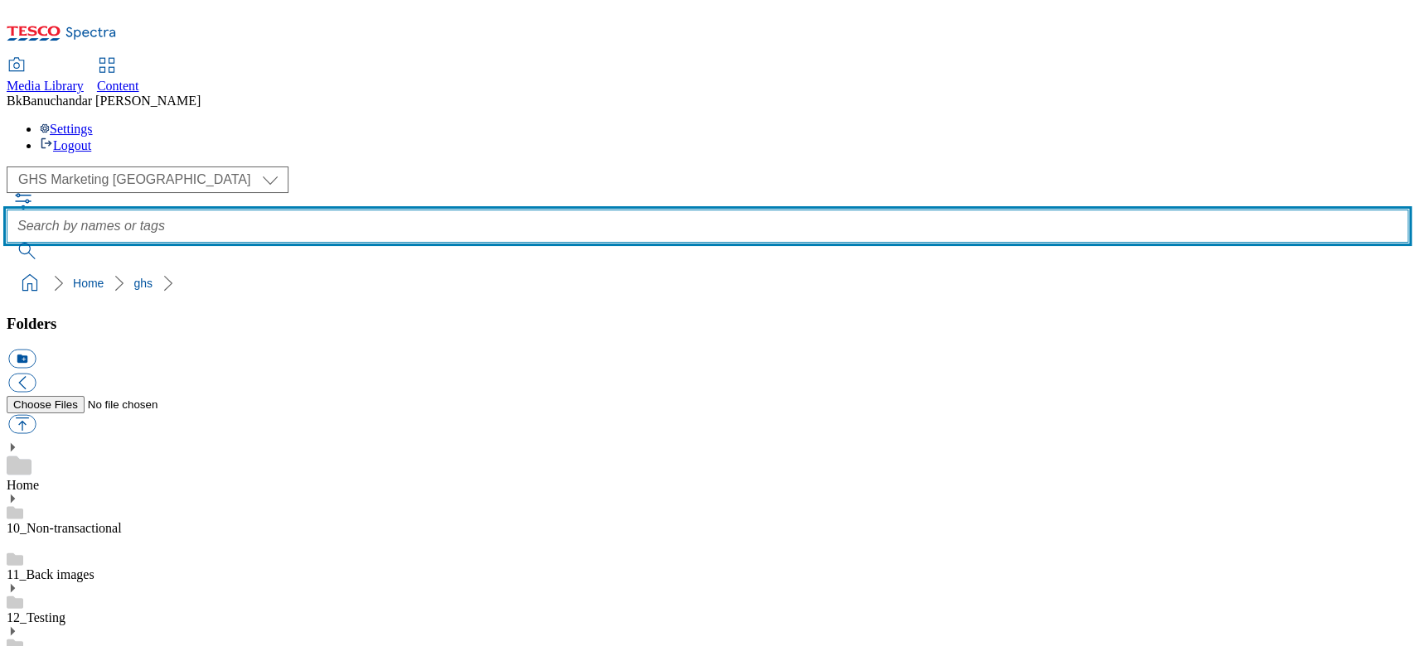
click at [521, 210] on input "text" at bounding box center [707, 226] width 1401 height 33
paste input "rounded_super_department_baby"
type input "rounded_super_department_baby"
click at [7, 243] on button "submit" at bounding box center [28, 251] width 43 height 17
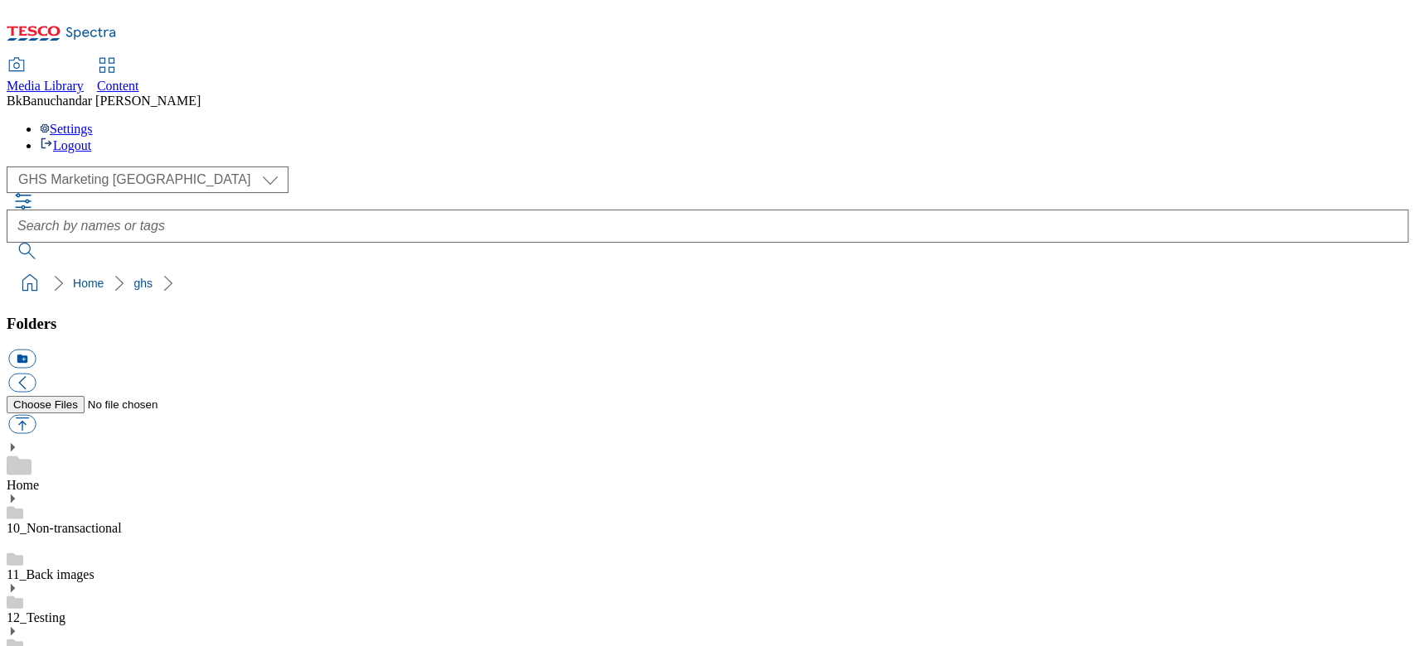
scroll to position [776, 0]
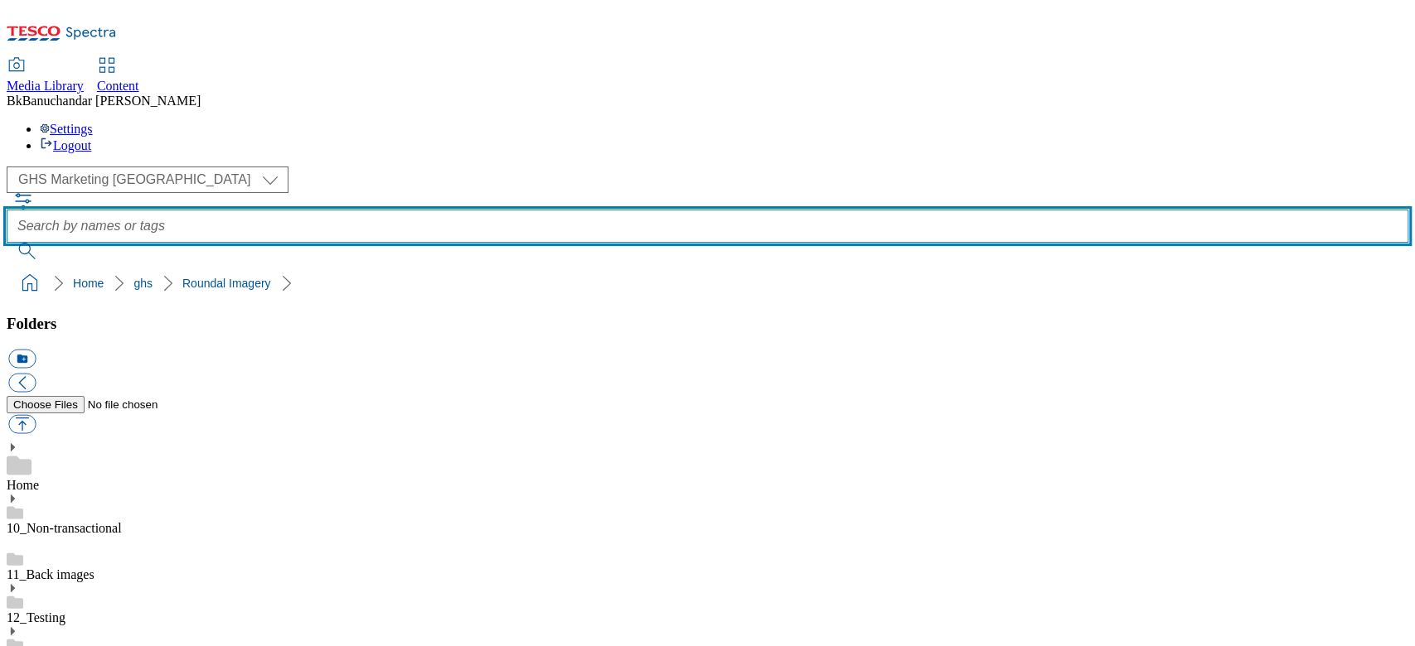
click at [615, 210] on input "text" at bounding box center [707, 226] width 1401 height 33
paste input "rounded_super_department_baby"
type input "r"
type input "baby"
click at [7, 243] on button "submit" at bounding box center [28, 251] width 43 height 17
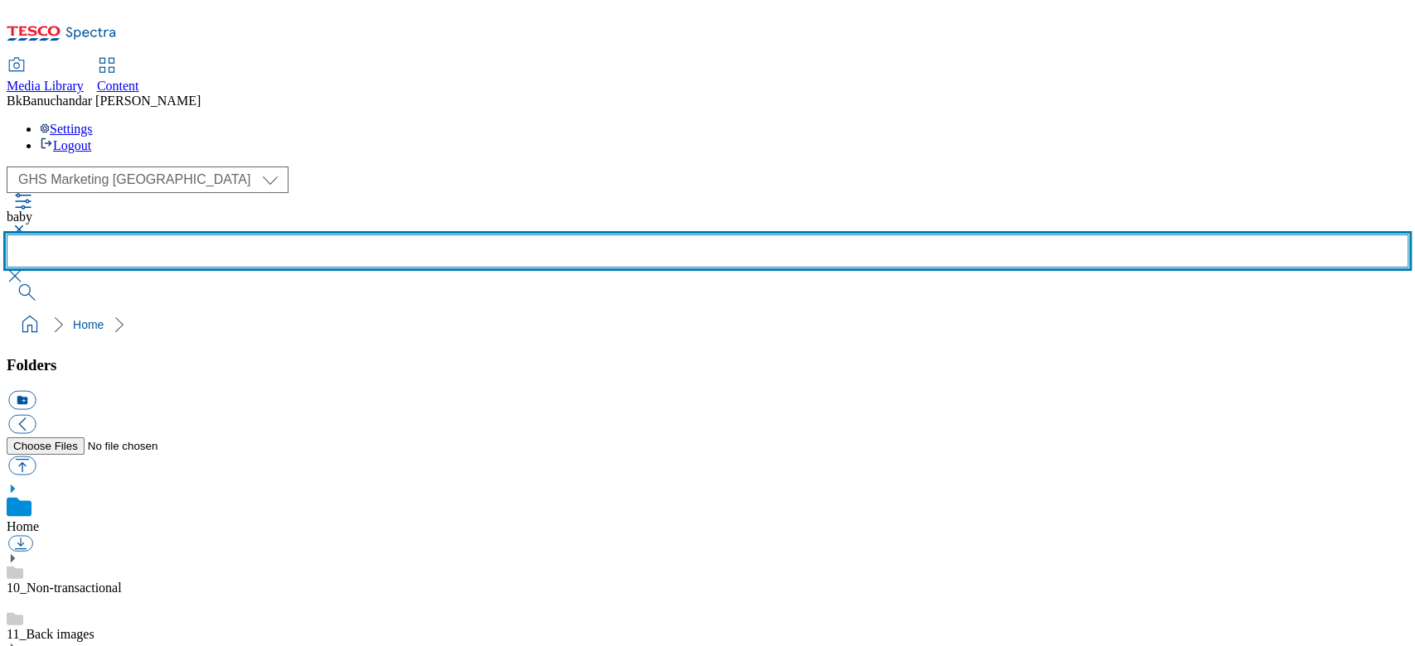
scroll to position [886, 0]
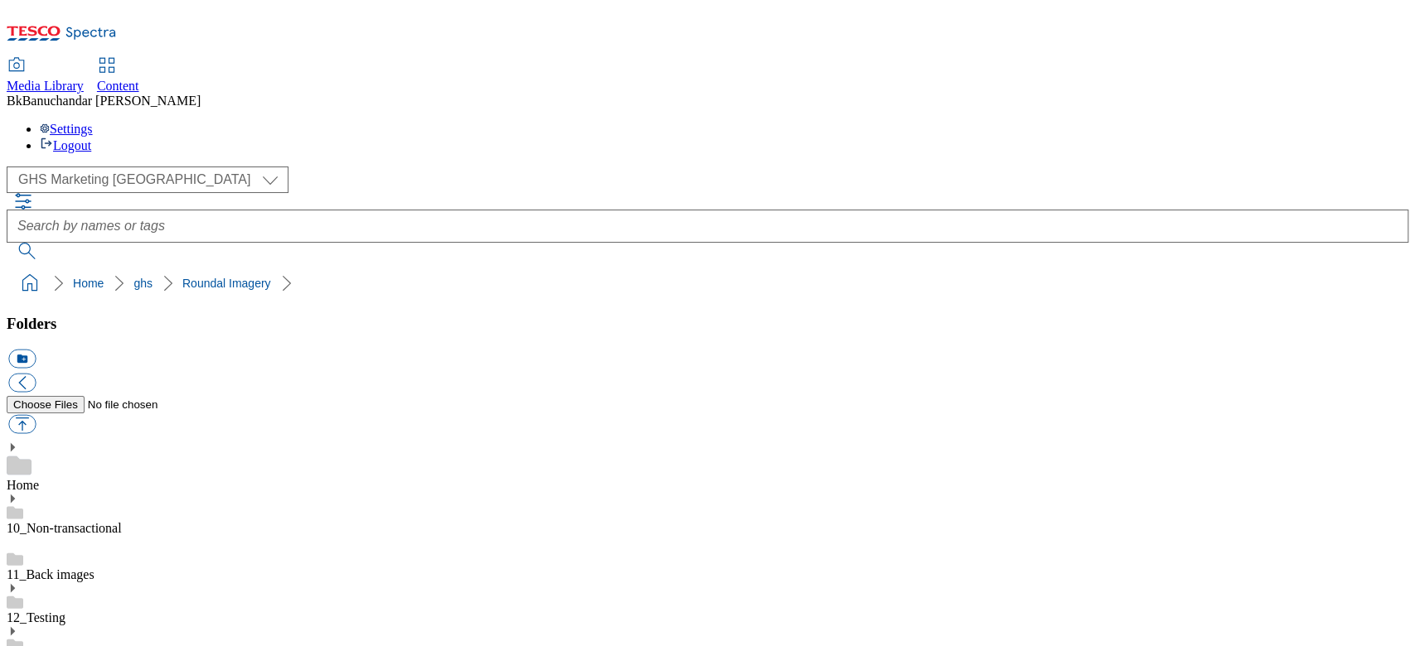
scroll to position [331, 0]
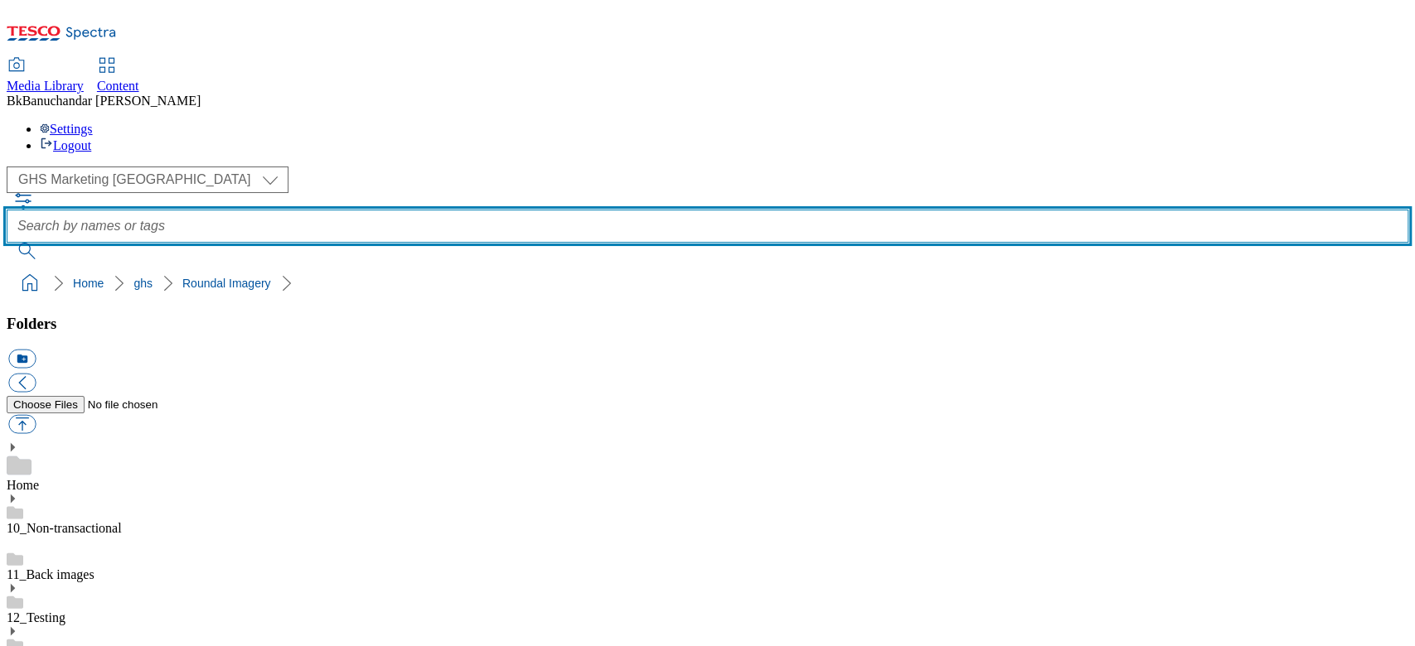
click at [556, 210] on input "text" at bounding box center [707, 226] width 1401 height 33
paste input "novinky"
type input "novinky"
click at [7, 243] on button "submit" at bounding box center [28, 251] width 43 height 17
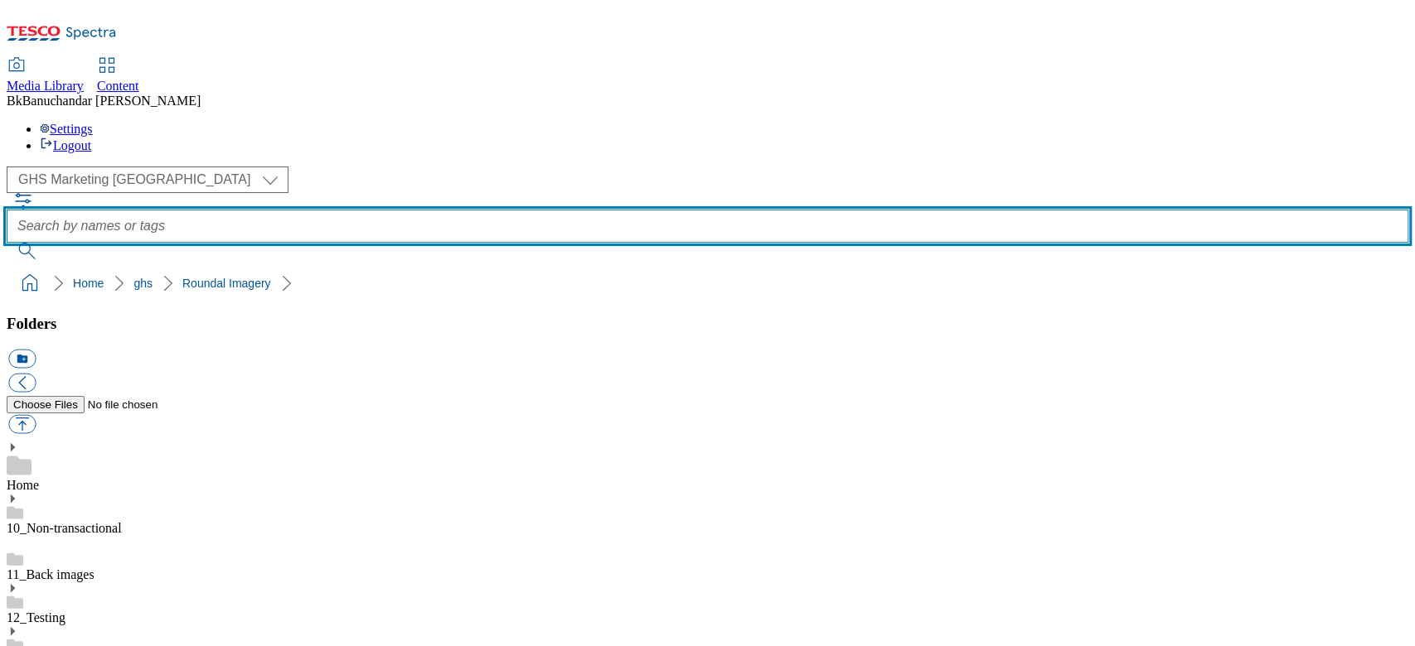
click at [530, 210] on input "text" at bounding box center [707, 226] width 1401 height 33
paste input "novinky"
type input "novinky"
click at [7, 243] on button "submit" at bounding box center [28, 251] width 43 height 17
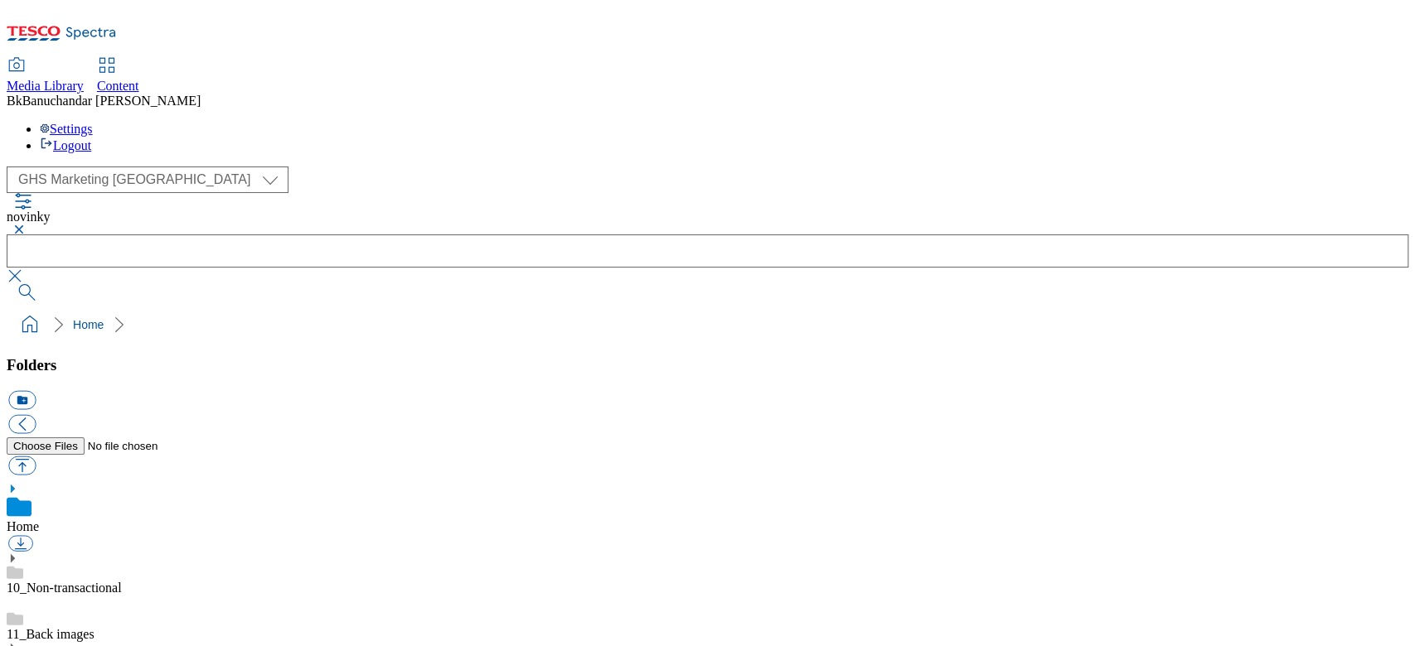
scroll to position [220, 0]
click at [27, 225] on button "button" at bounding box center [17, 230] width 20 height 10
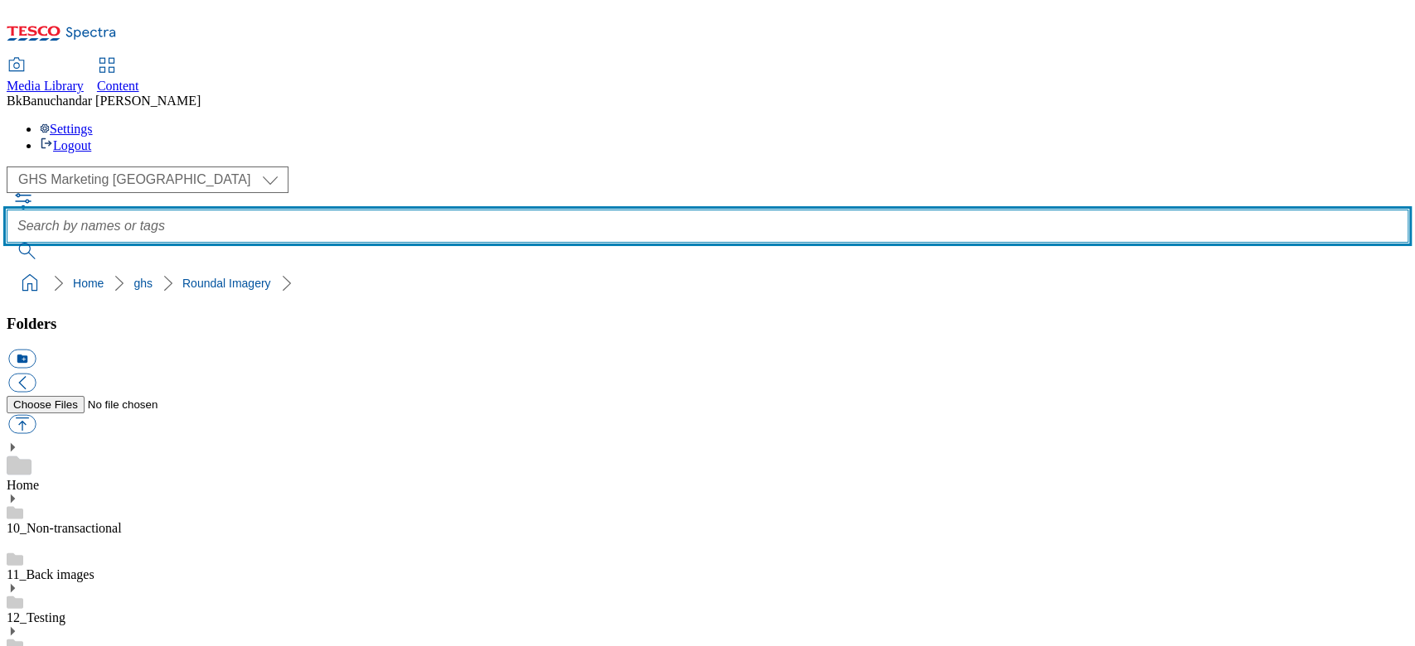
click at [521, 210] on input "text" at bounding box center [707, 226] width 1401 height 33
paste input "home_and_hobby"
type input "home_and_hobby"
click at [7, 243] on button "submit" at bounding box center [28, 251] width 43 height 17
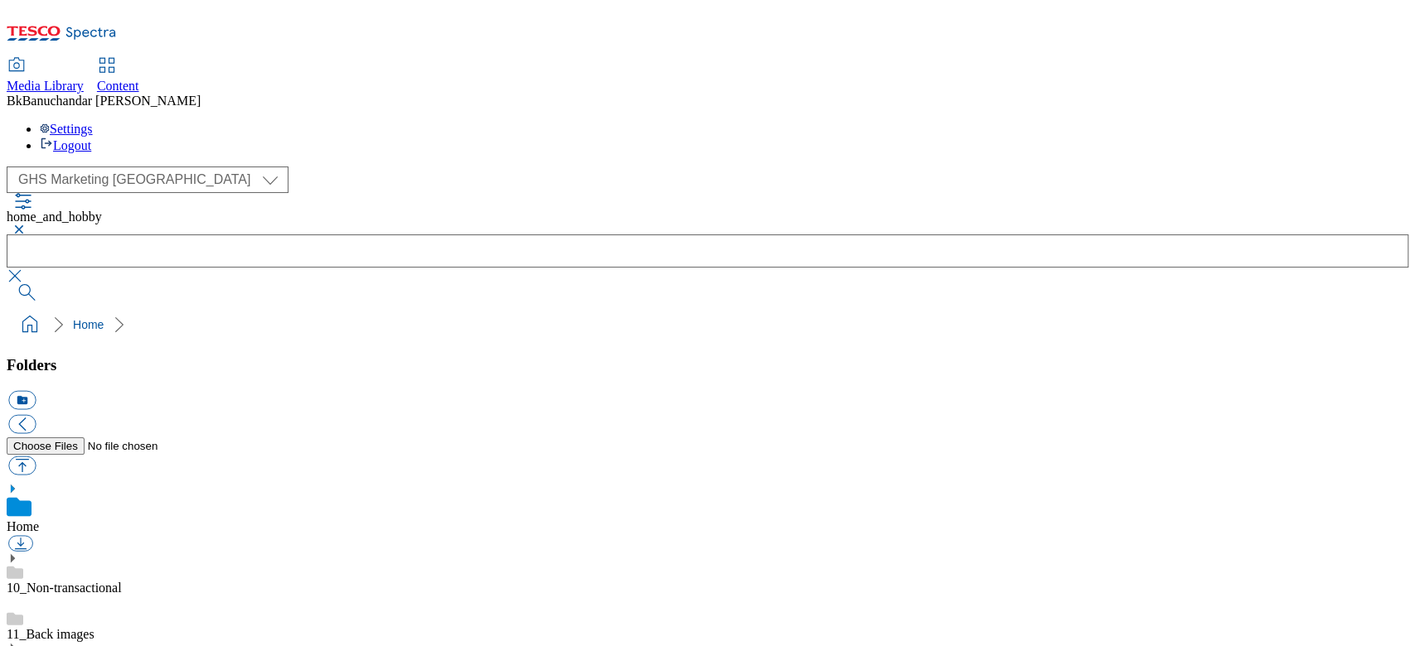
scroll to position [220, 0]
click at [27, 225] on button "button" at bounding box center [17, 230] width 20 height 10
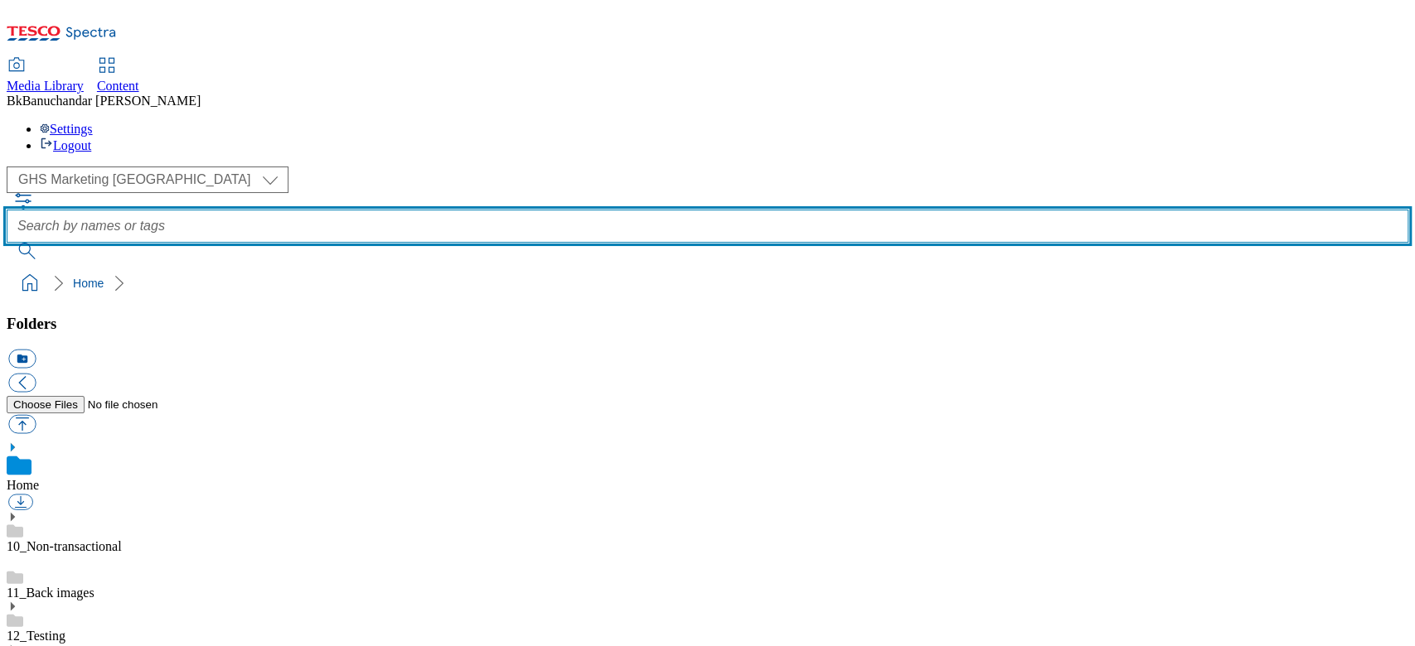
click at [597, 210] on input "text" at bounding box center [707, 226] width 1401 height 33
paste input "drogeria"
type input "drogeria"
click at [7, 243] on button "submit" at bounding box center [28, 251] width 43 height 17
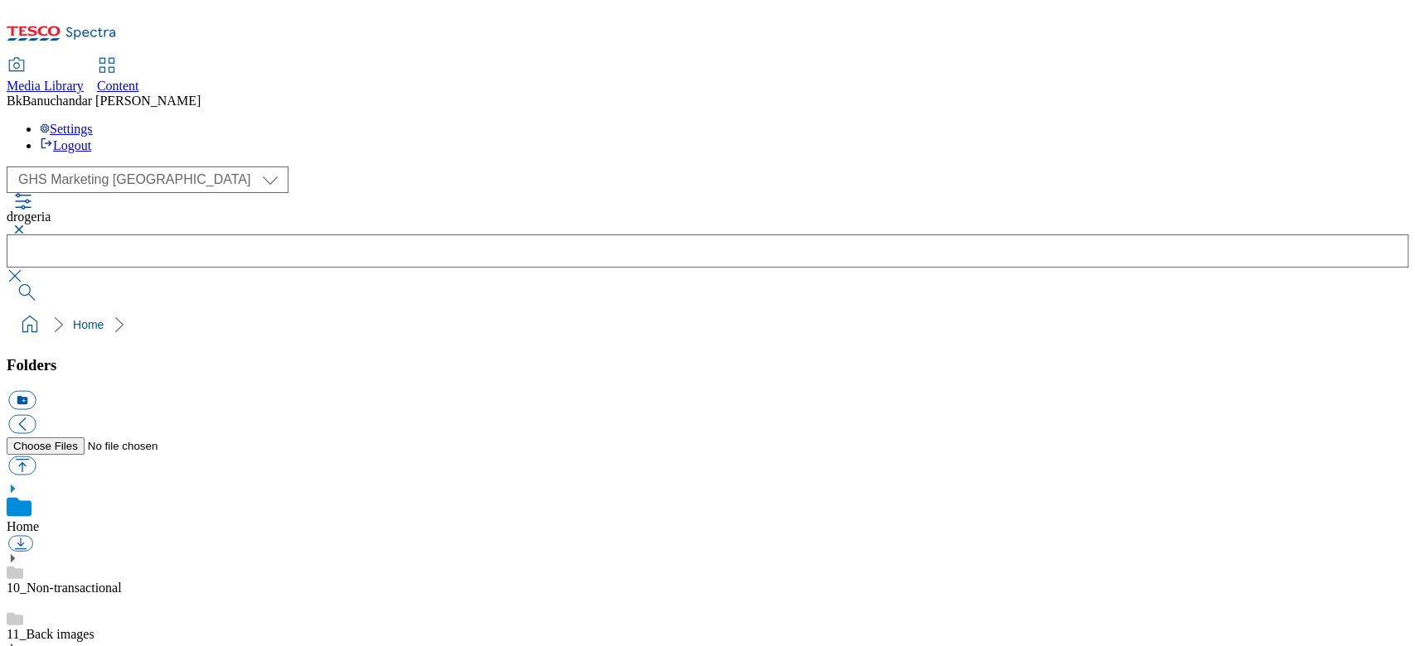
click at [27, 225] on button "button" at bounding box center [17, 230] width 20 height 10
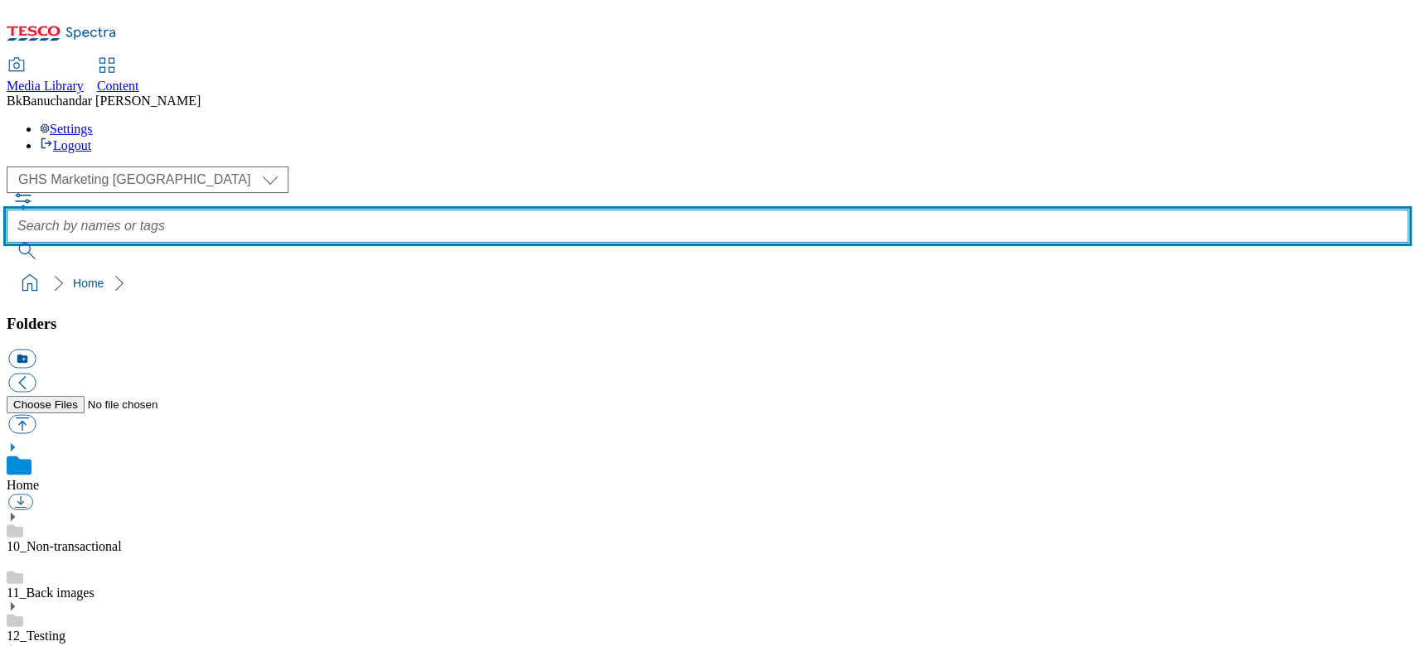
click at [548, 210] on input "text" at bounding box center [707, 226] width 1401 height 33
paste input "napoje"
type input "napoje"
click at [7, 243] on button "submit" at bounding box center [28, 251] width 43 height 17
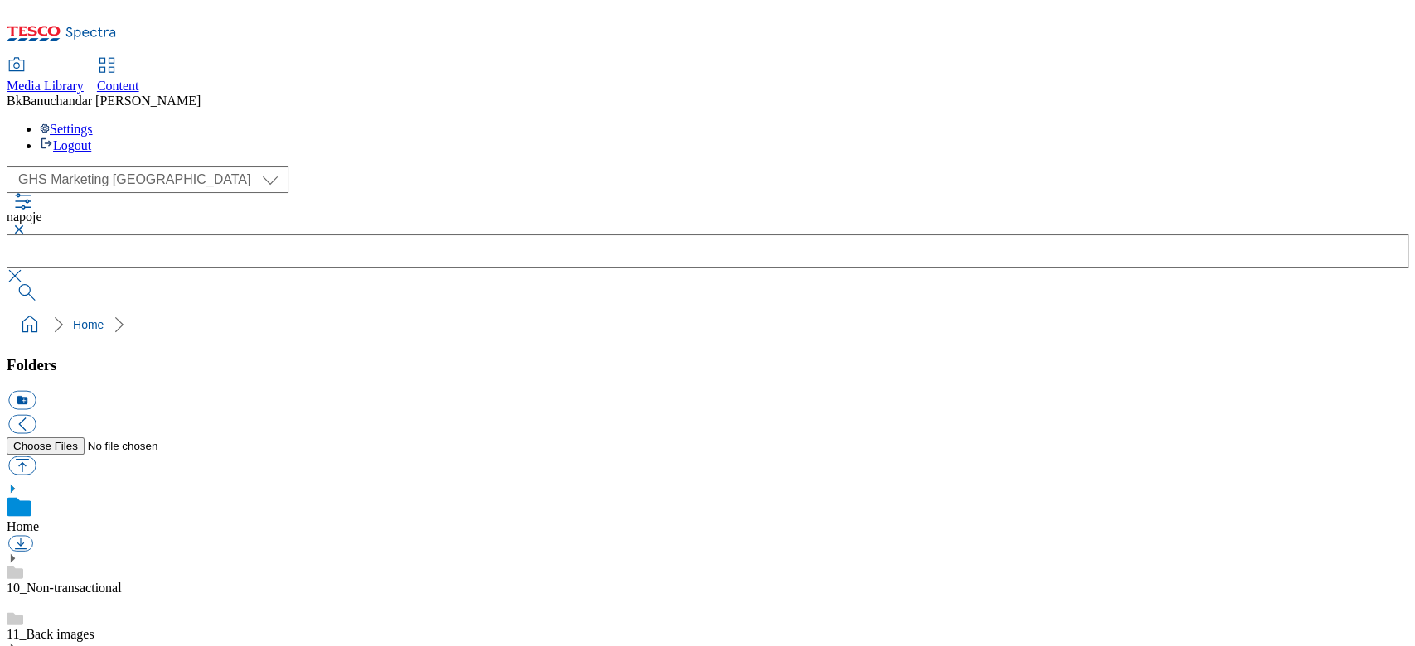
click at [27, 225] on button "button" at bounding box center [17, 230] width 20 height 10
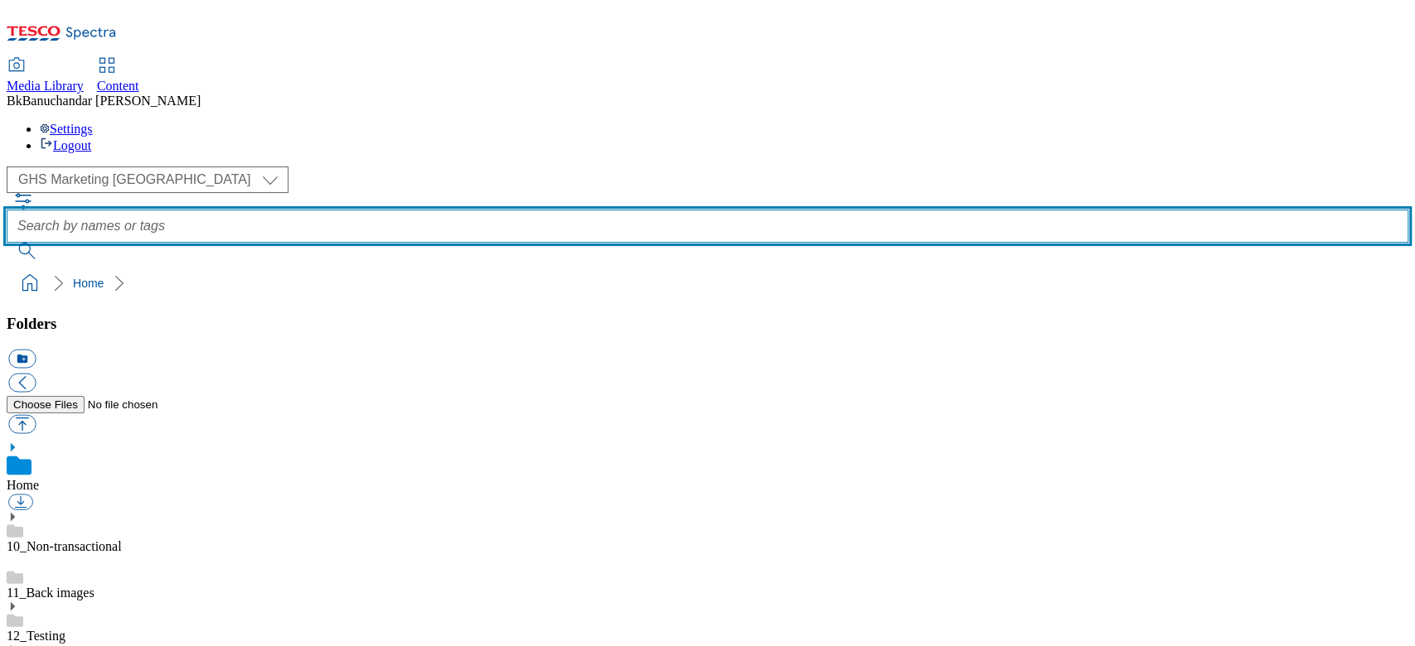
click at [541, 210] on input "text" at bounding box center [707, 226] width 1401 height 33
paste input "domov_a_zabava"
type input "domov_a_zabava"
click at [7, 243] on button "submit" at bounding box center [28, 251] width 43 height 17
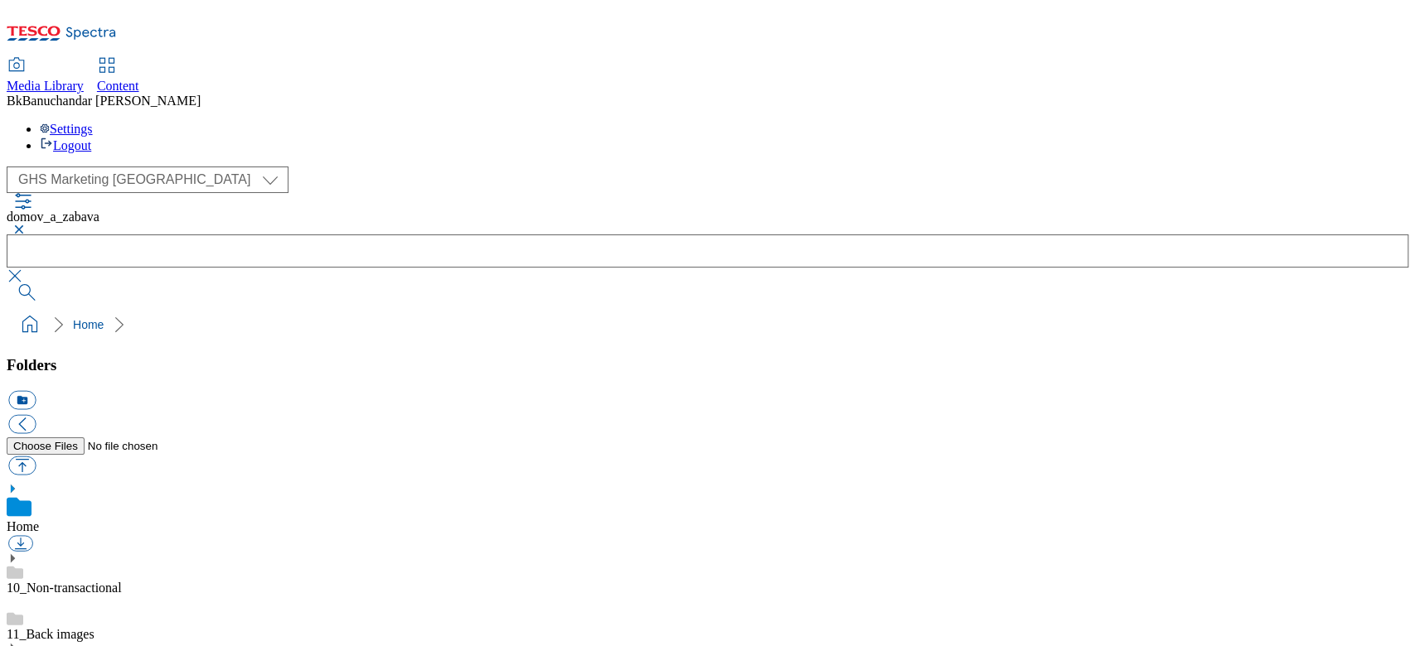
click at [27, 225] on button "button" at bounding box center [17, 230] width 20 height 10
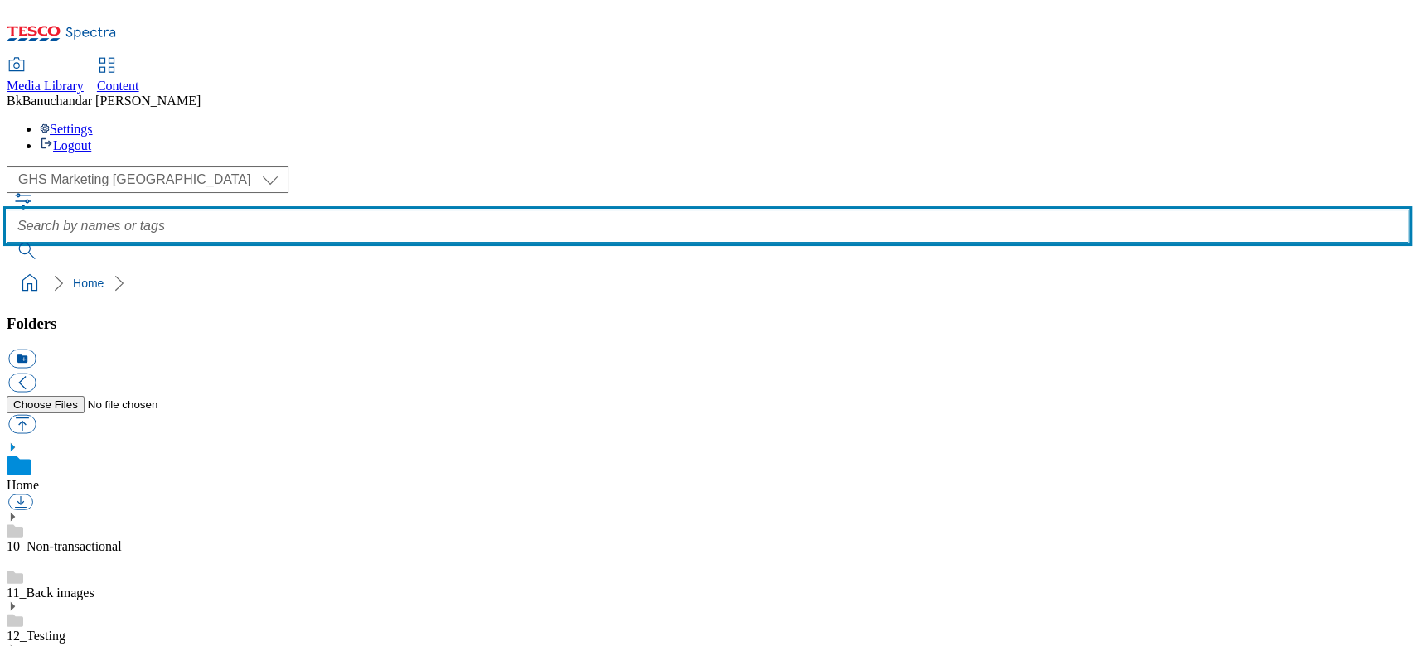
click at [592, 210] on input "text" at bounding box center [707, 226] width 1401 height 33
paste input "mrazene"
type input "mrazene"
click at [7, 243] on button "submit" at bounding box center [28, 251] width 43 height 17
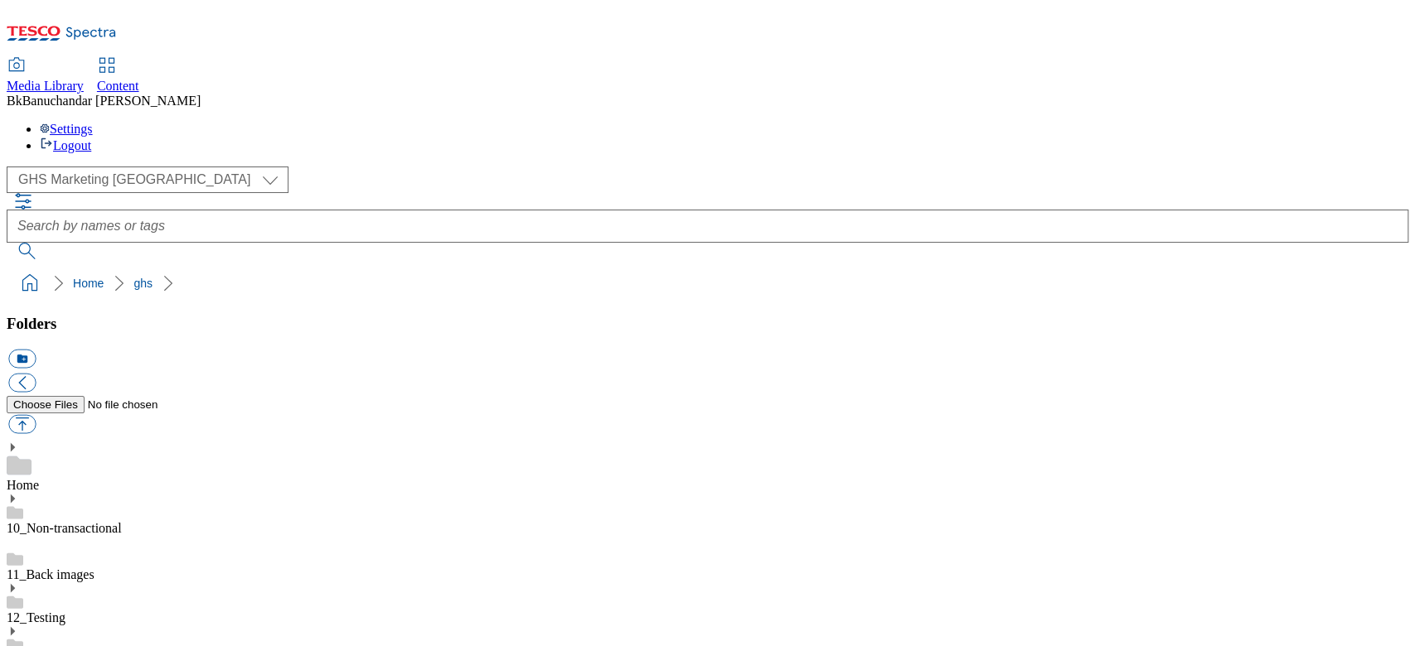
scroll to position [554, 0]
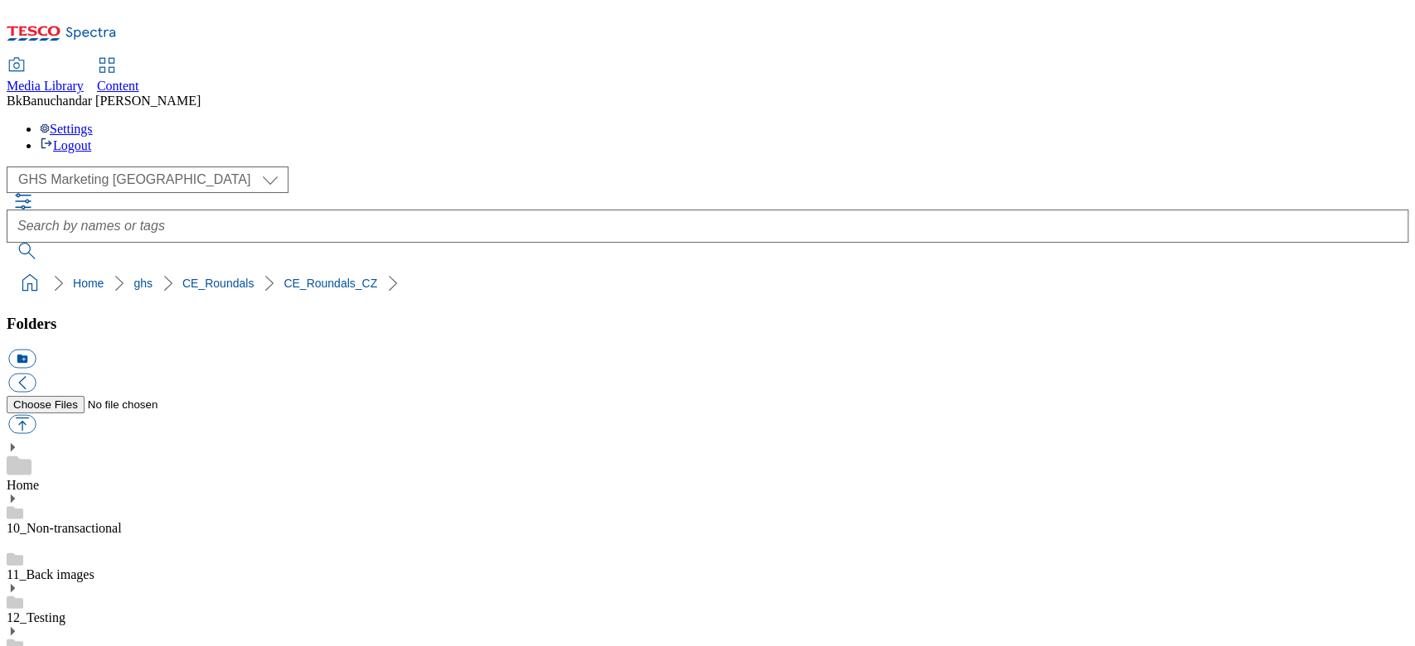
scroll to position [773, 0]
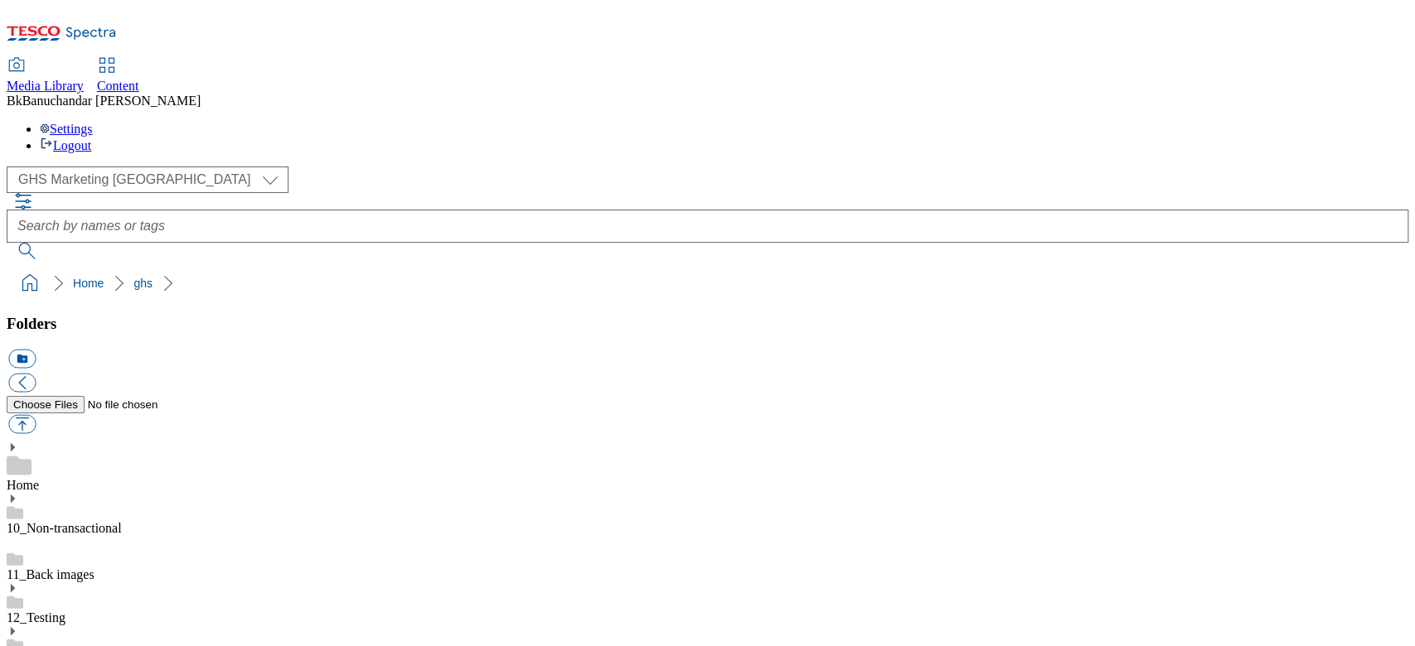
scroll to position [554, 0]
click at [36, 350] on button "icon_new_folder" at bounding box center [21, 359] width 27 height 19
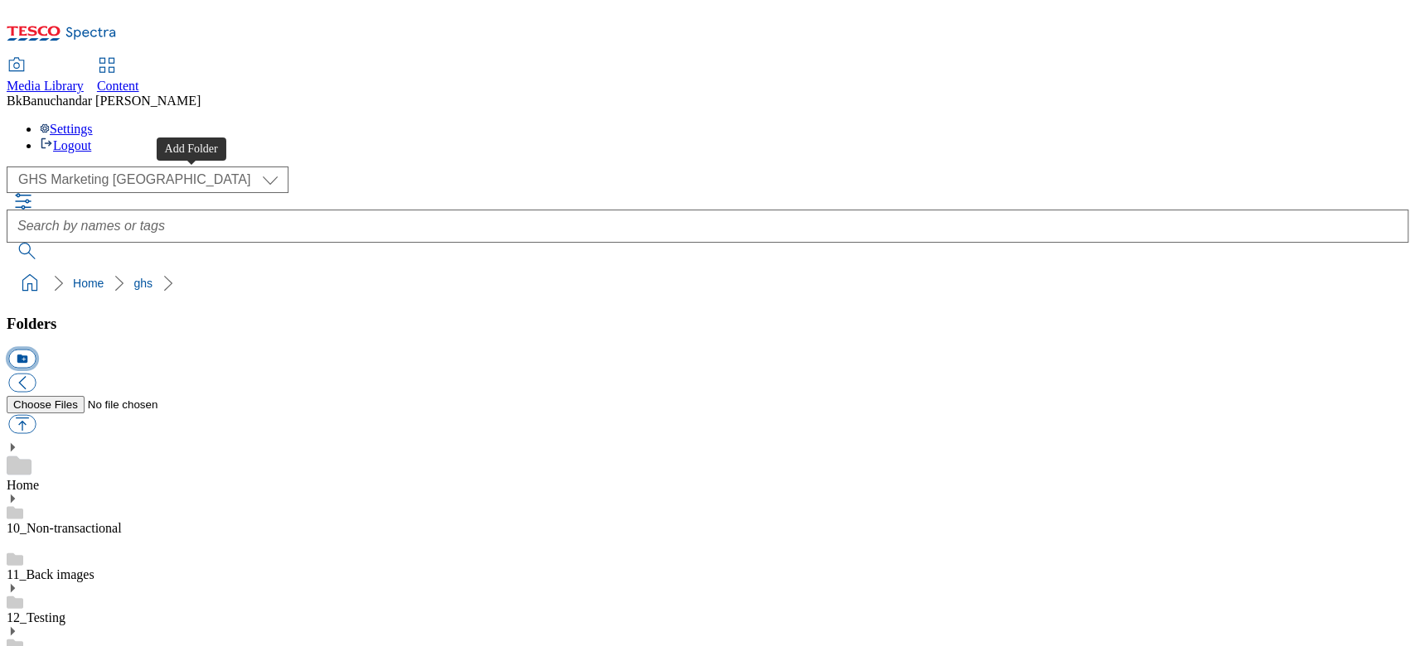
scroll to position [665, 0]
type input "CE_Special_Offers"
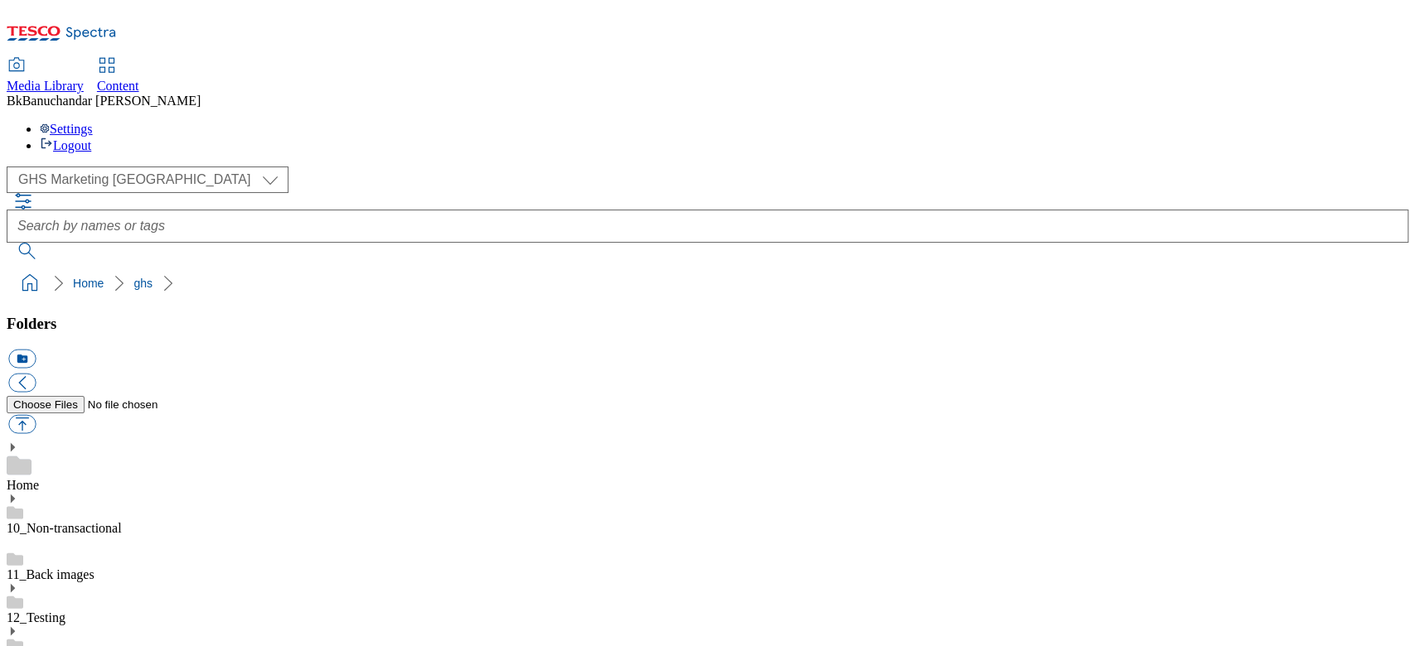
click at [36, 350] on button "icon_new_folder" at bounding box center [21, 359] width 27 height 19
type input "CE_Special_Offers_EN"
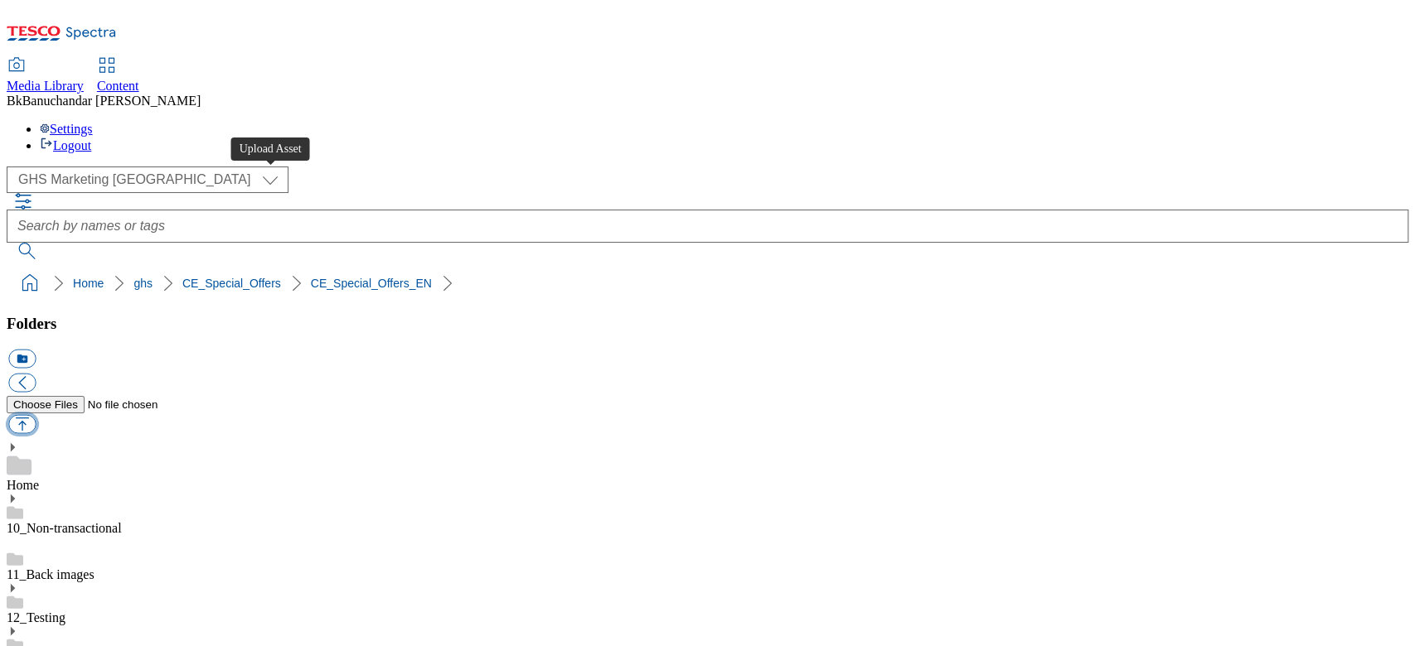
click at [36, 415] on button "button" at bounding box center [21, 424] width 27 height 19
type input "C:\fakepath\special_offers_super_department_free_from.jpg"
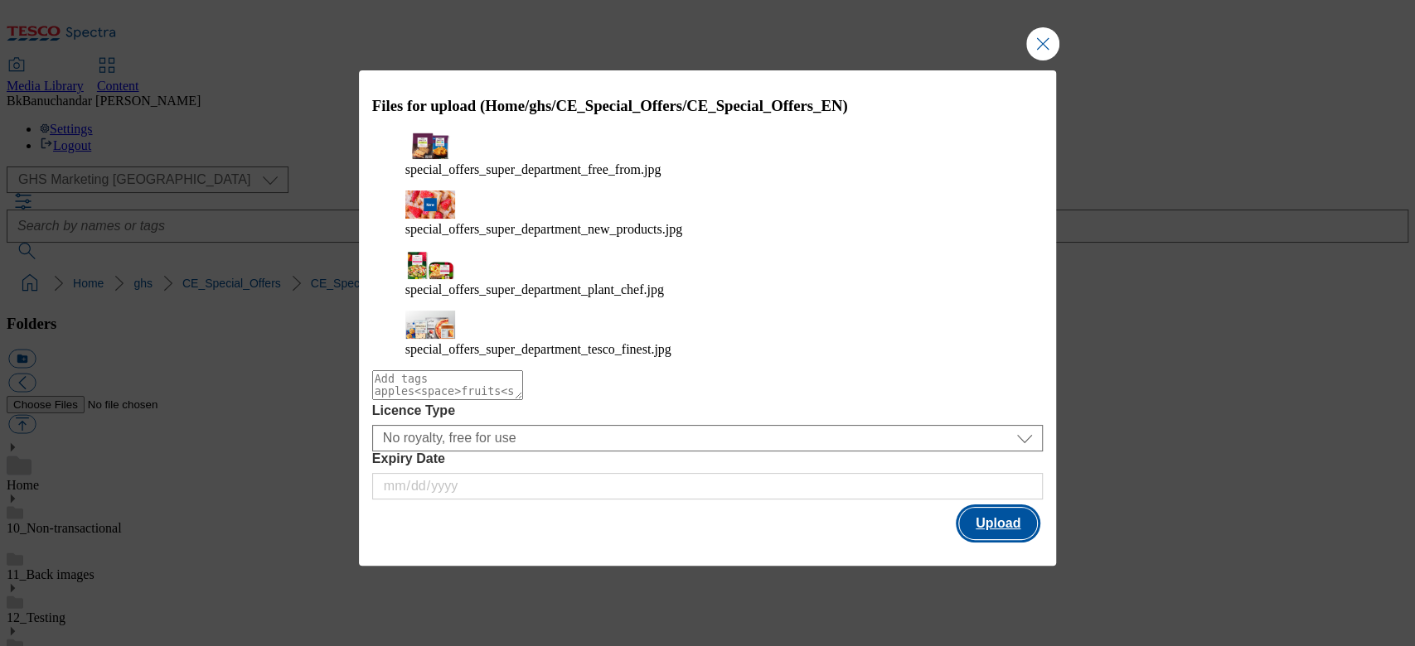
click at [1004, 508] on button "Upload" at bounding box center [998, 523] width 78 height 31
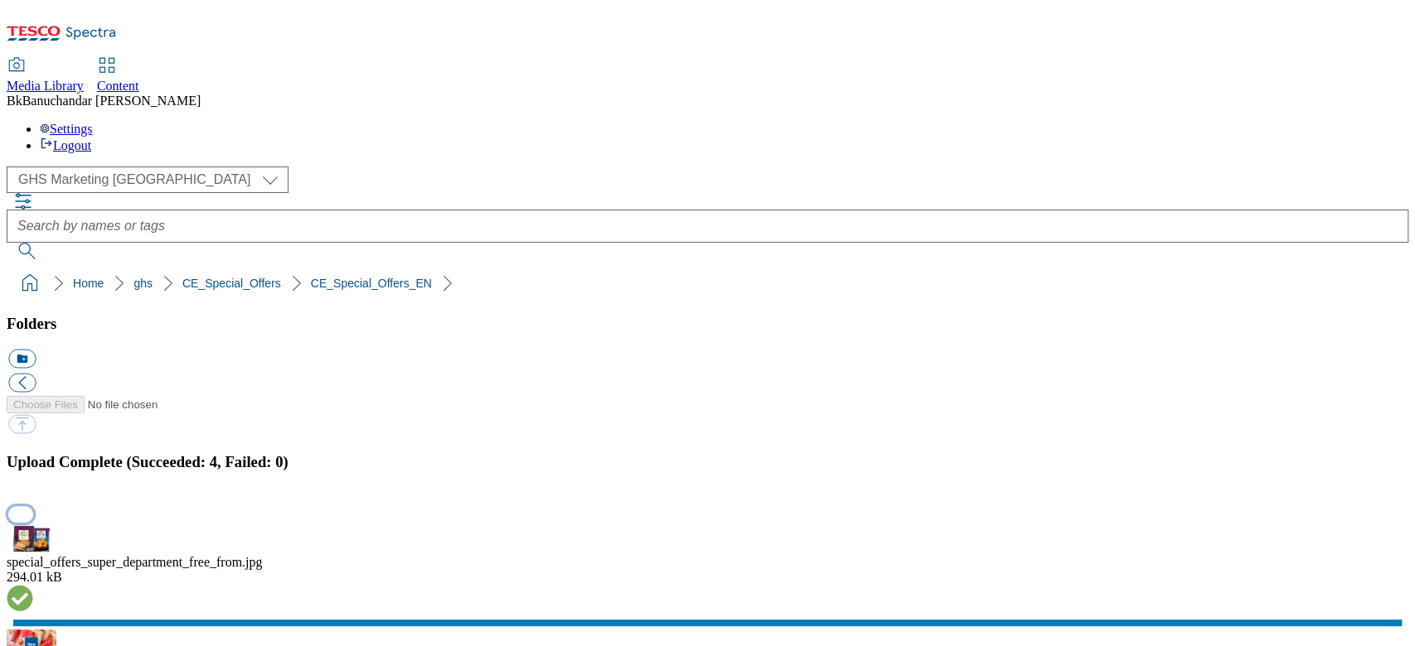
click at [33, 506] on button "button" at bounding box center [20, 514] width 25 height 16
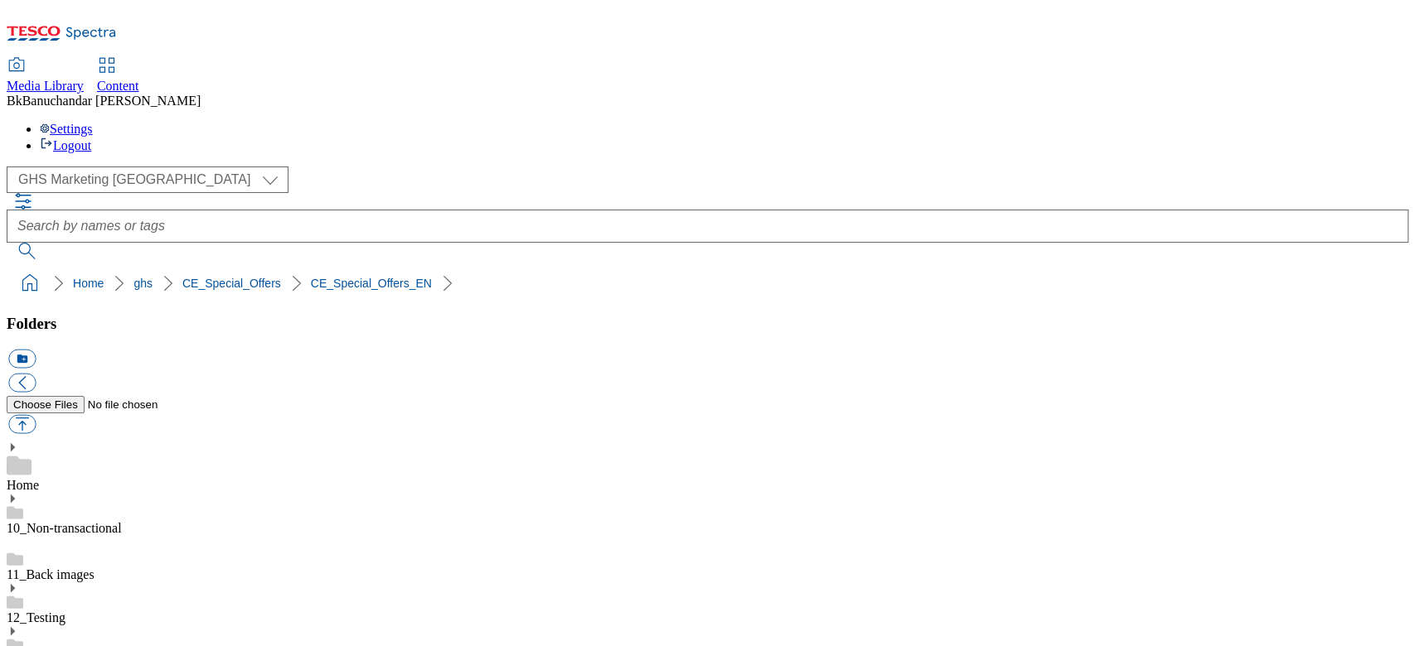
drag, startPoint x: 990, startPoint y: 424, endPoint x: 1151, endPoint y: 439, distance: 161.5
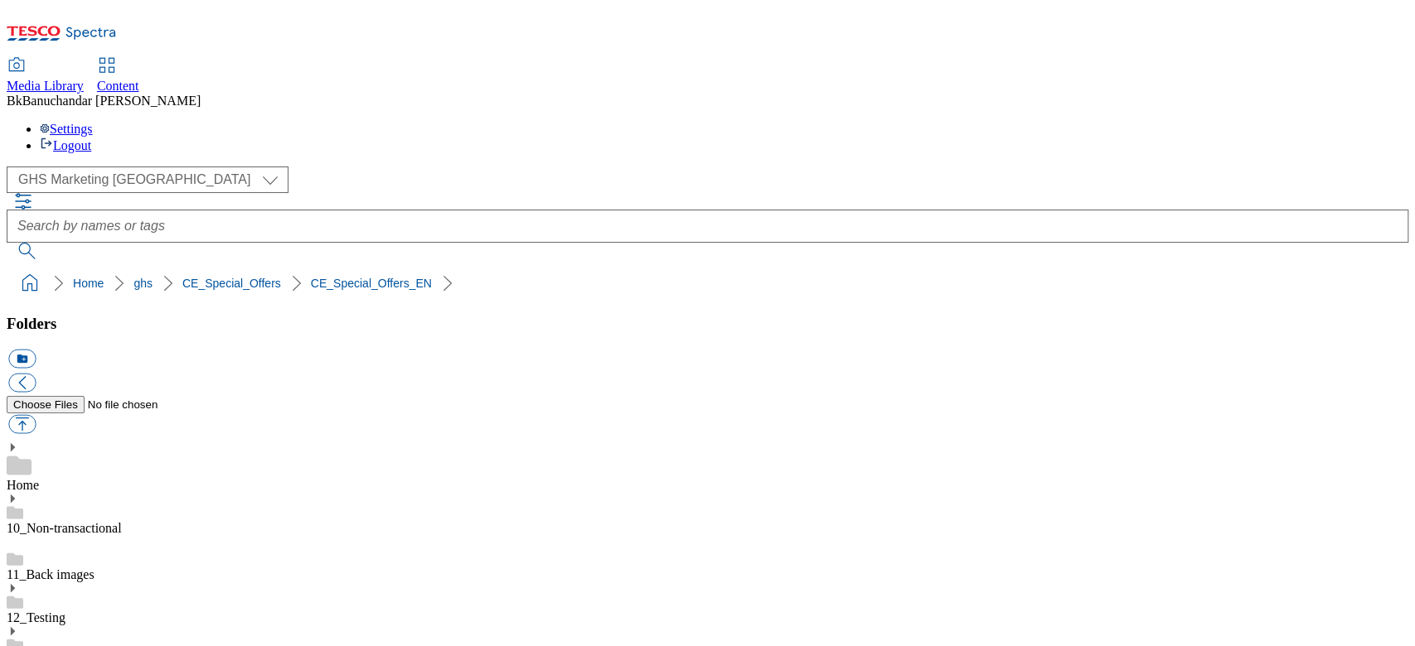
drag, startPoint x: 990, startPoint y: 428, endPoint x: 1260, endPoint y: 428, distance: 269.3
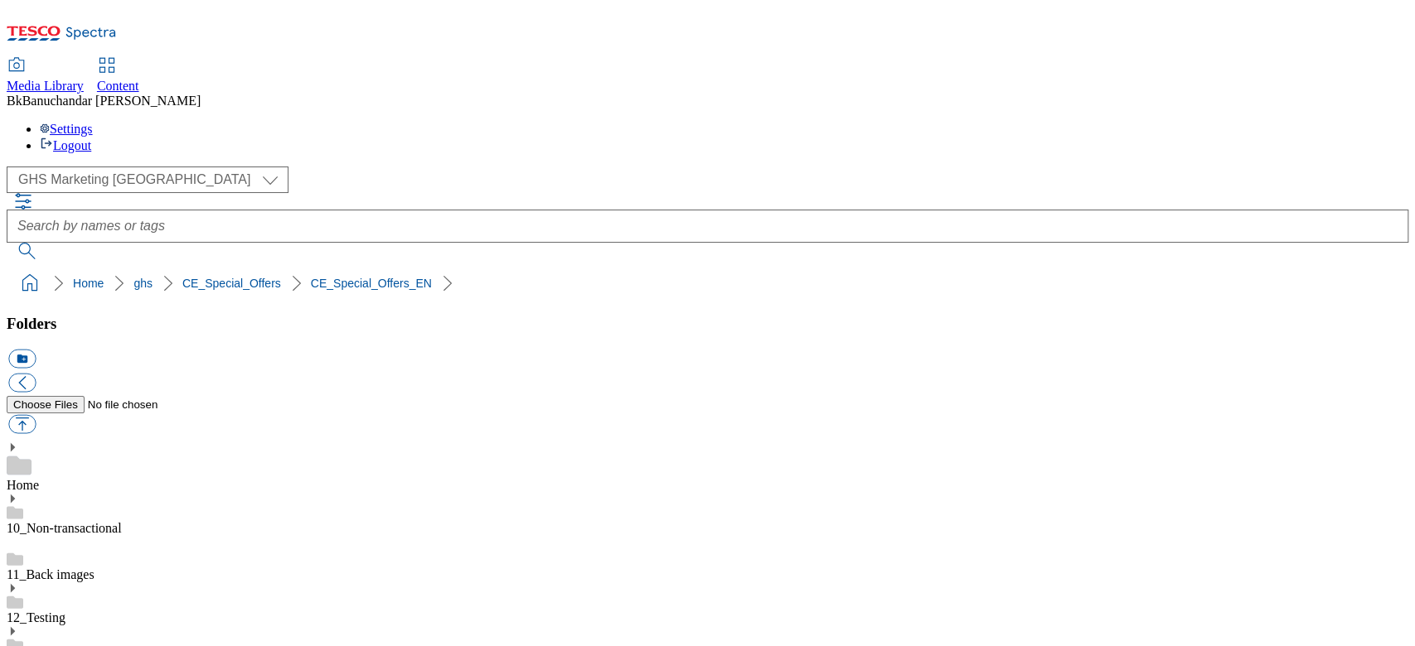
paste input "special_offers_super_department_plant_chef"
type input "special_offers_super_department_plant_chef"
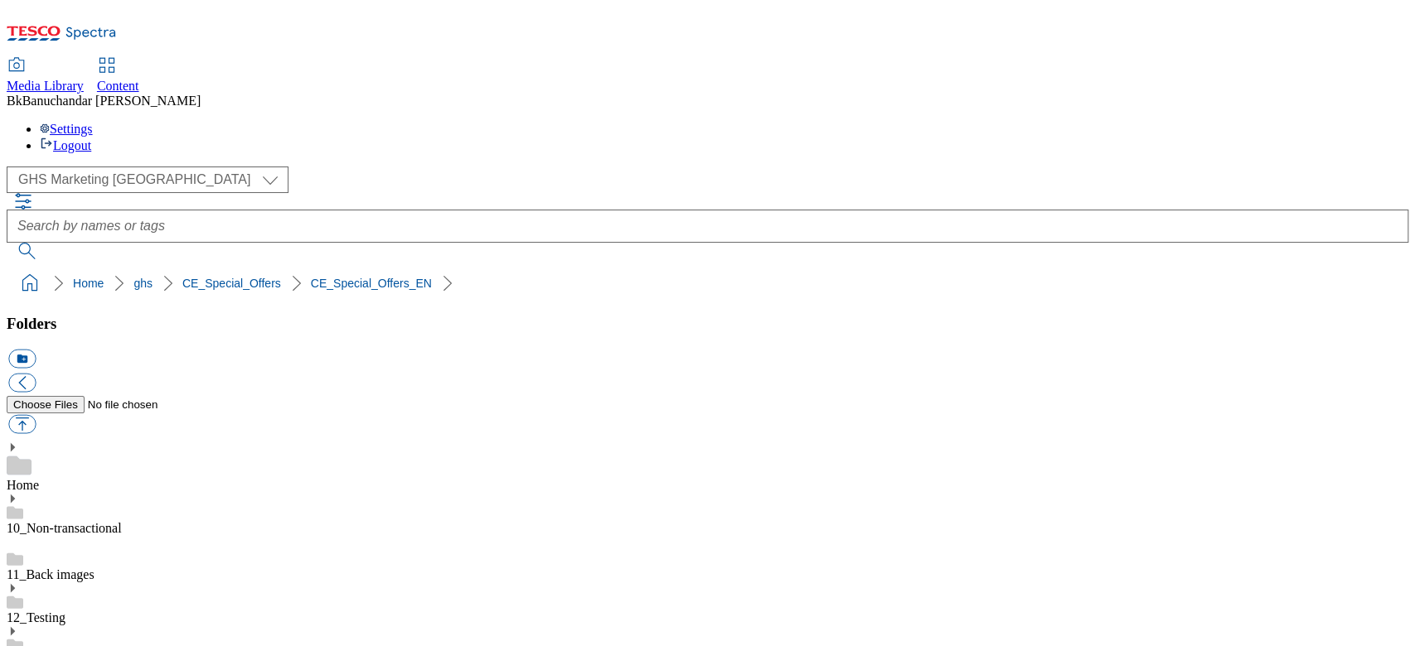
drag, startPoint x: 986, startPoint y: 422, endPoint x: 1272, endPoint y: 438, distance: 286.3
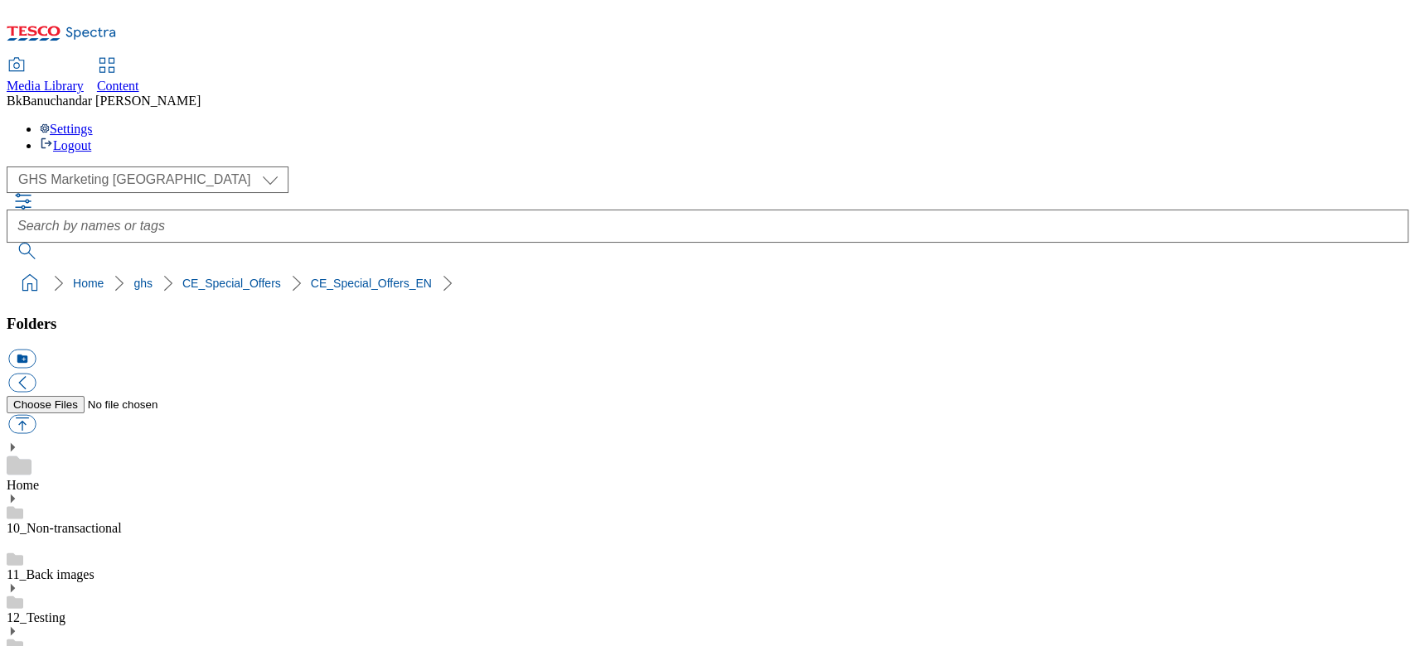
paste input "special_offers_super_department_tesco_finest"
type input "special_offers_super_department_tesco_finest"
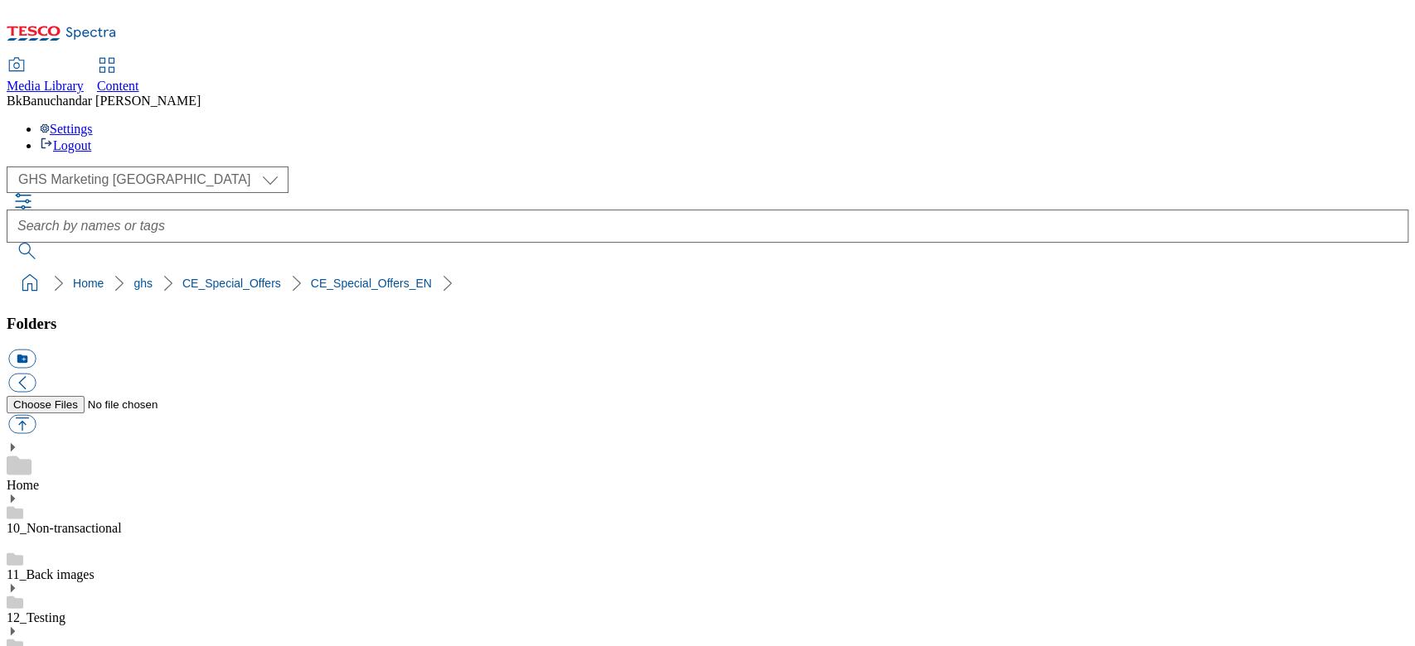
drag, startPoint x: 990, startPoint y: 309, endPoint x: 1187, endPoint y: 308, distance: 197.2
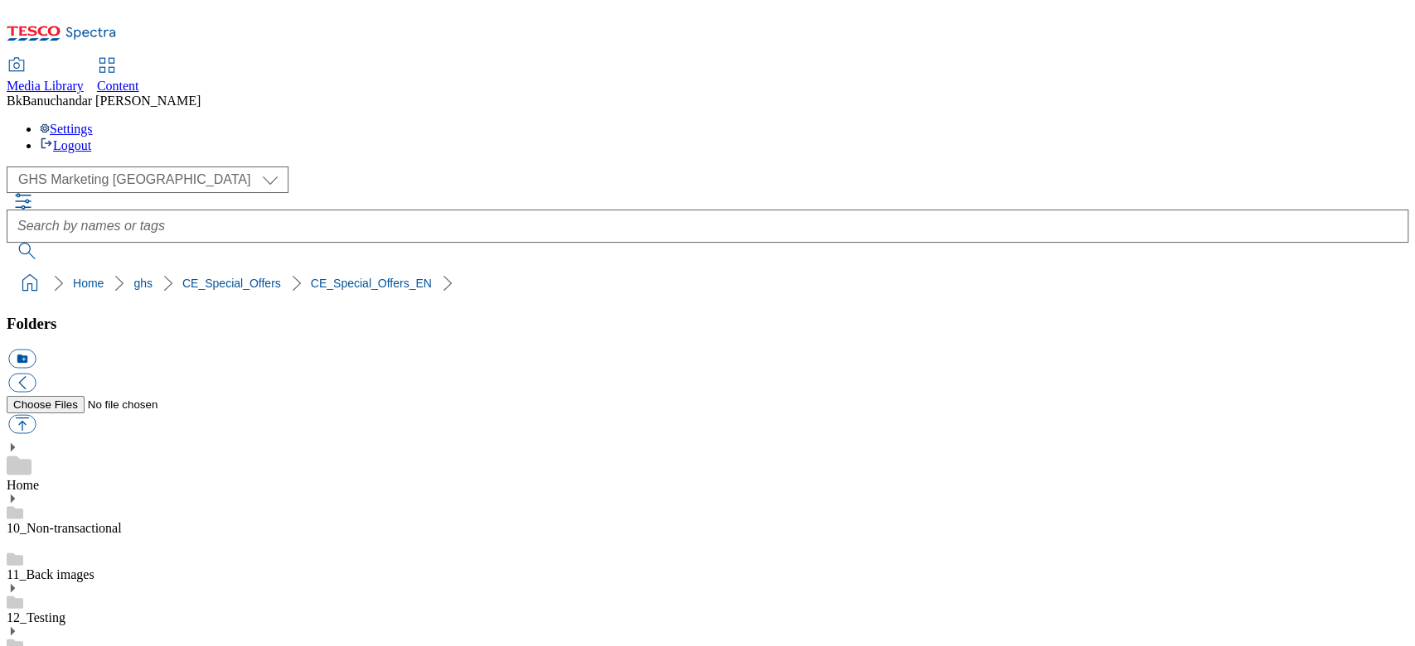
drag, startPoint x: 985, startPoint y: 309, endPoint x: 1255, endPoint y: 314, distance: 269.4
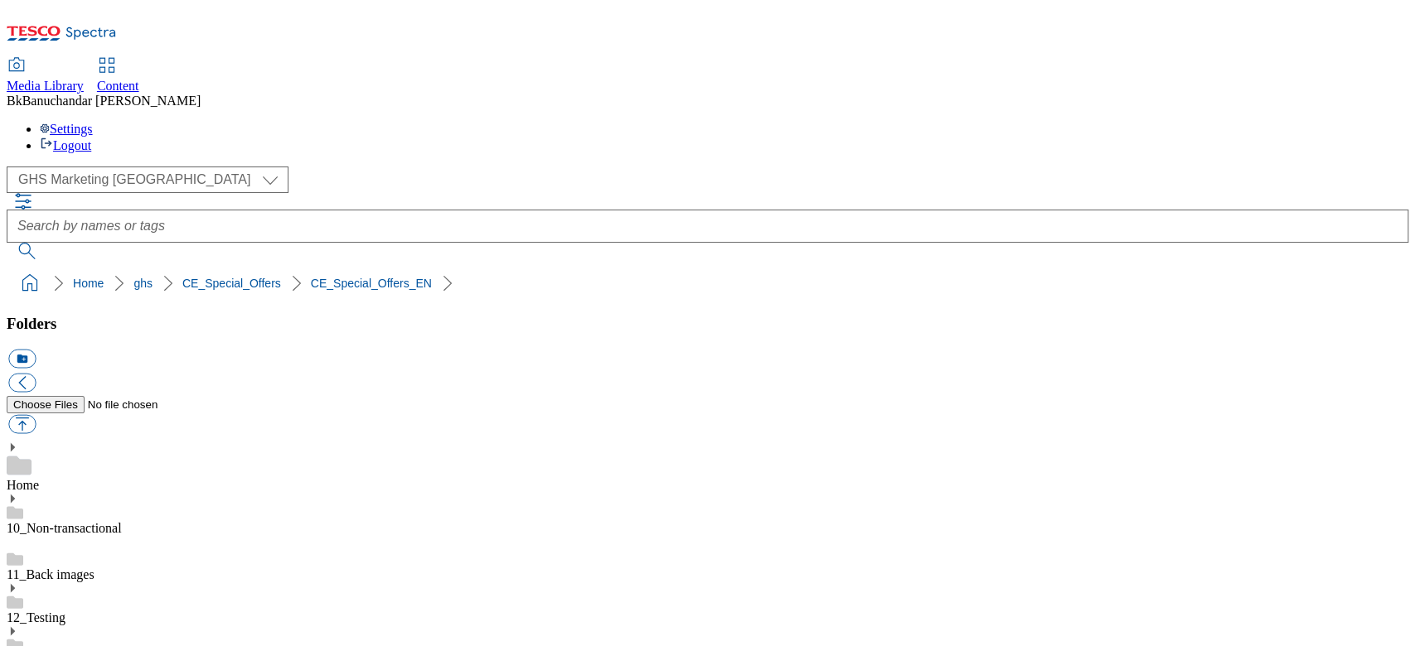
paste input "special_offers_super_department_free_from"
type input "special_offers_super_department_free_from"
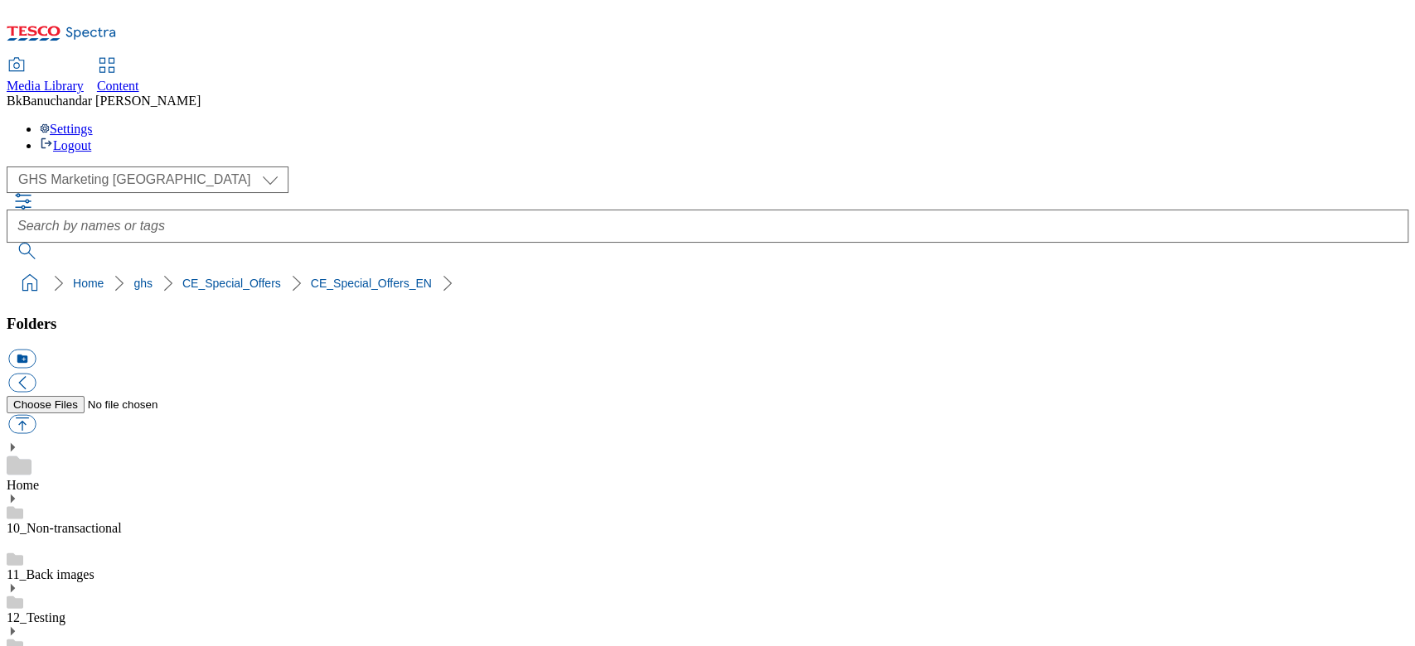
scroll to position [227, 0]
drag, startPoint x: 989, startPoint y: 418, endPoint x: 1286, endPoint y: 419, distance: 297.5
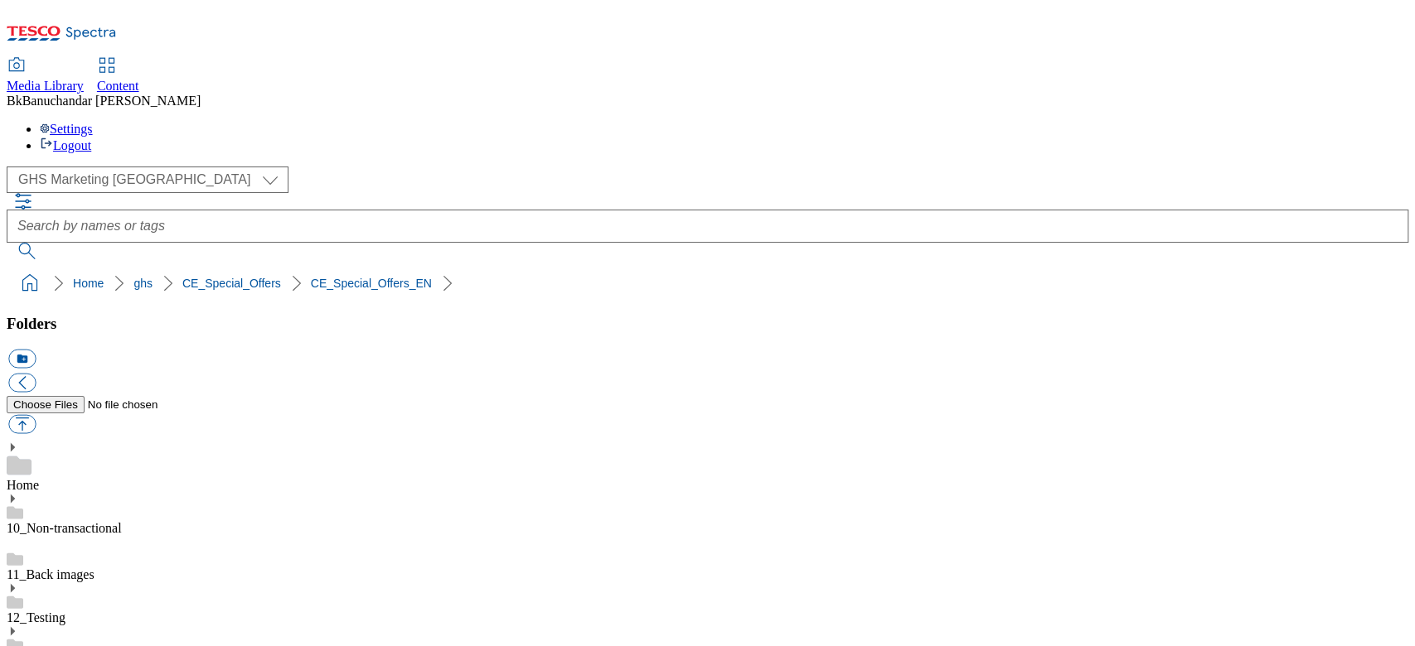
paste input "special_offers_super_department_new_products"
type input "special_offers_super_department_new_products"
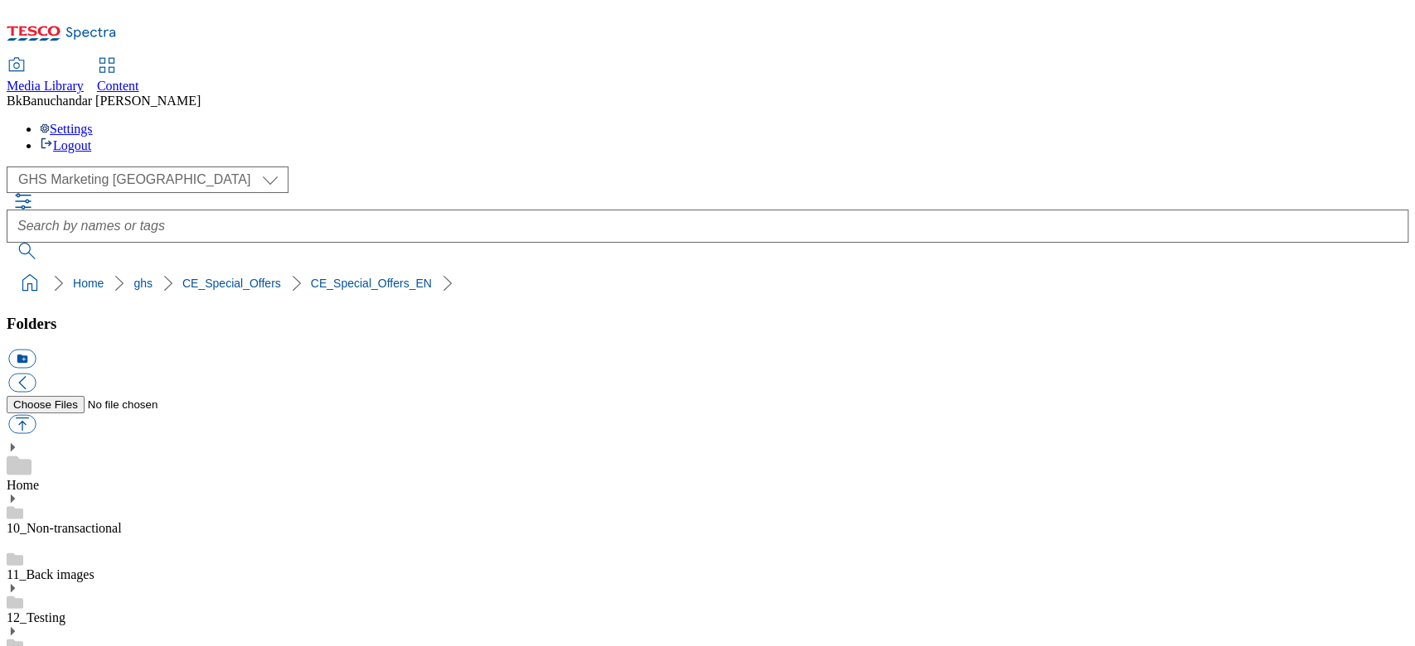
click at [36, 350] on button "icon_new_folder" at bounding box center [21, 359] width 27 height 19
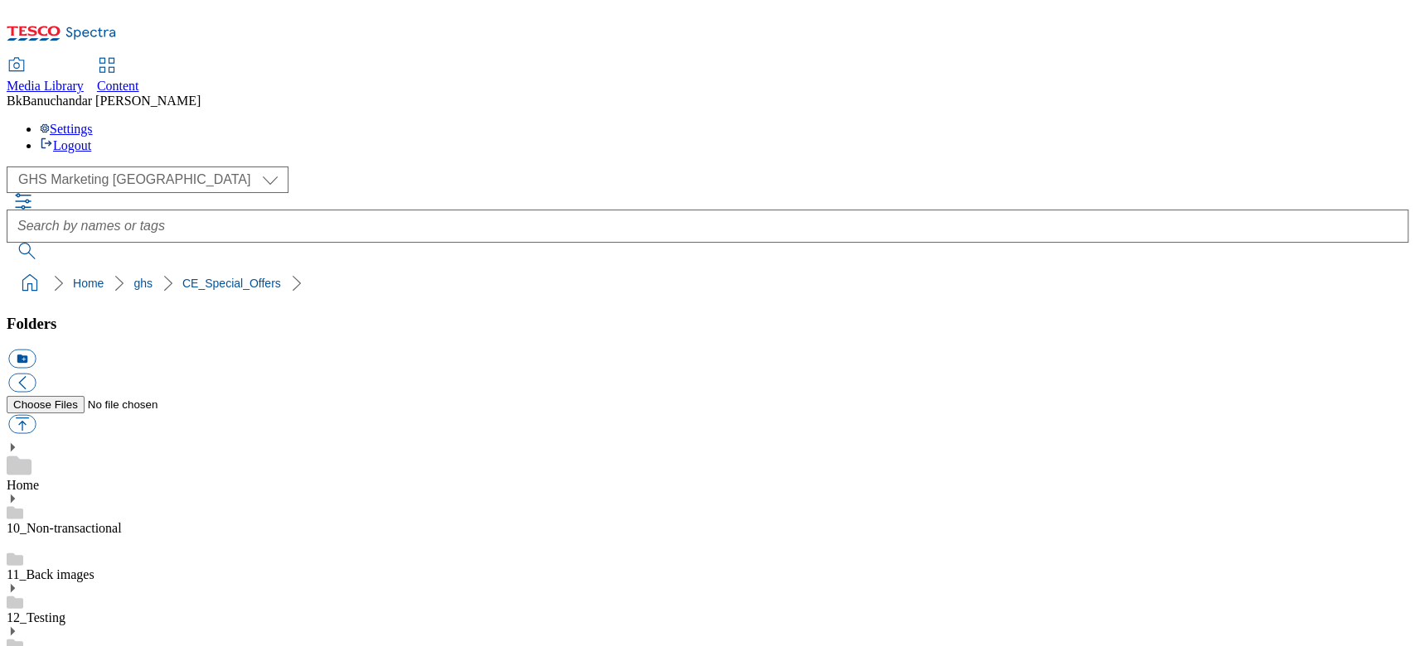
type input "CE_Special_Offers_SK"
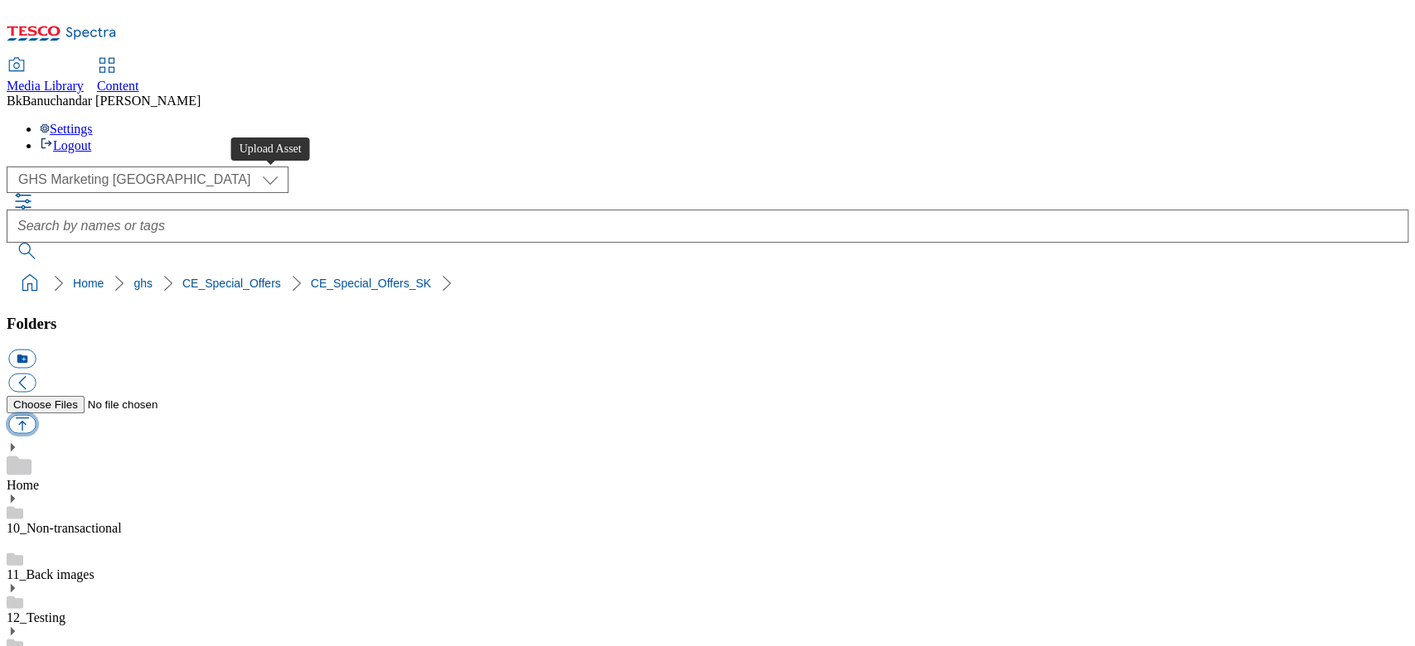
click at [36, 415] on button "button" at bounding box center [21, 424] width 27 height 19
type input "C:\fakepath\special_offers_super_department_free_from.jpg"
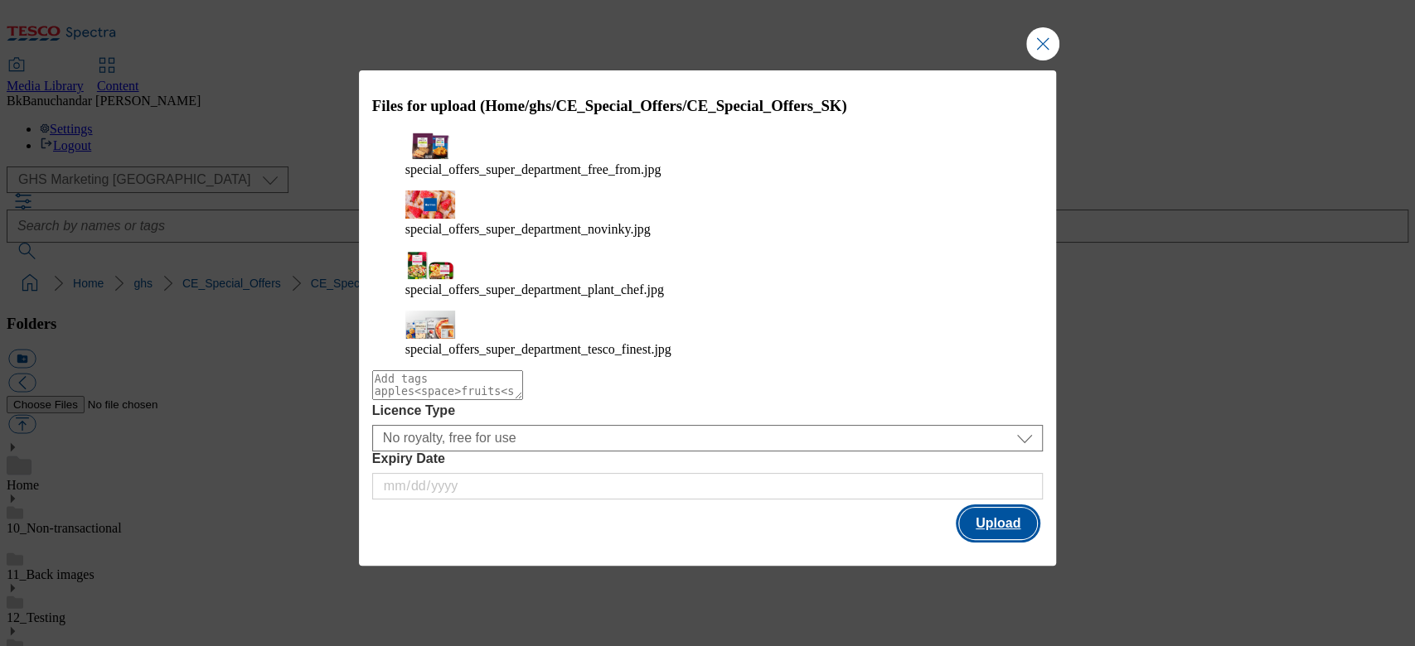
click at [988, 508] on button "Upload" at bounding box center [998, 523] width 78 height 31
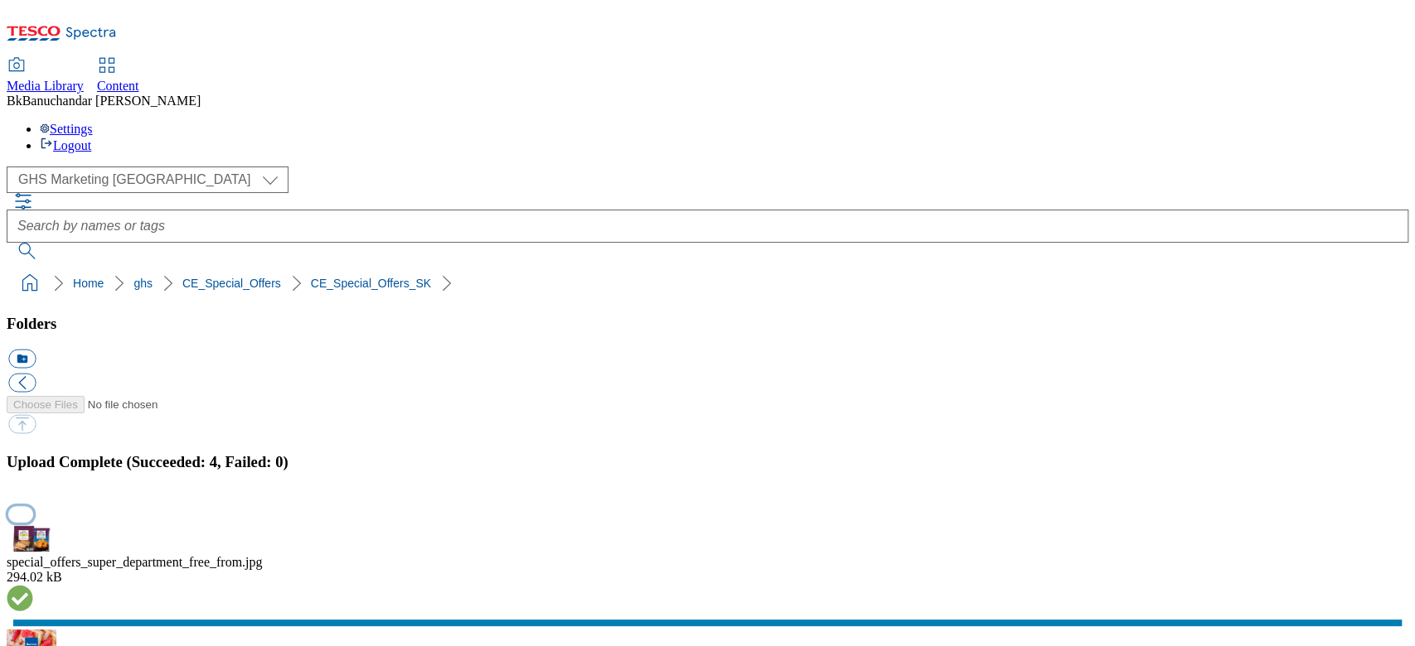
click at [33, 506] on button "button" at bounding box center [20, 514] width 25 height 16
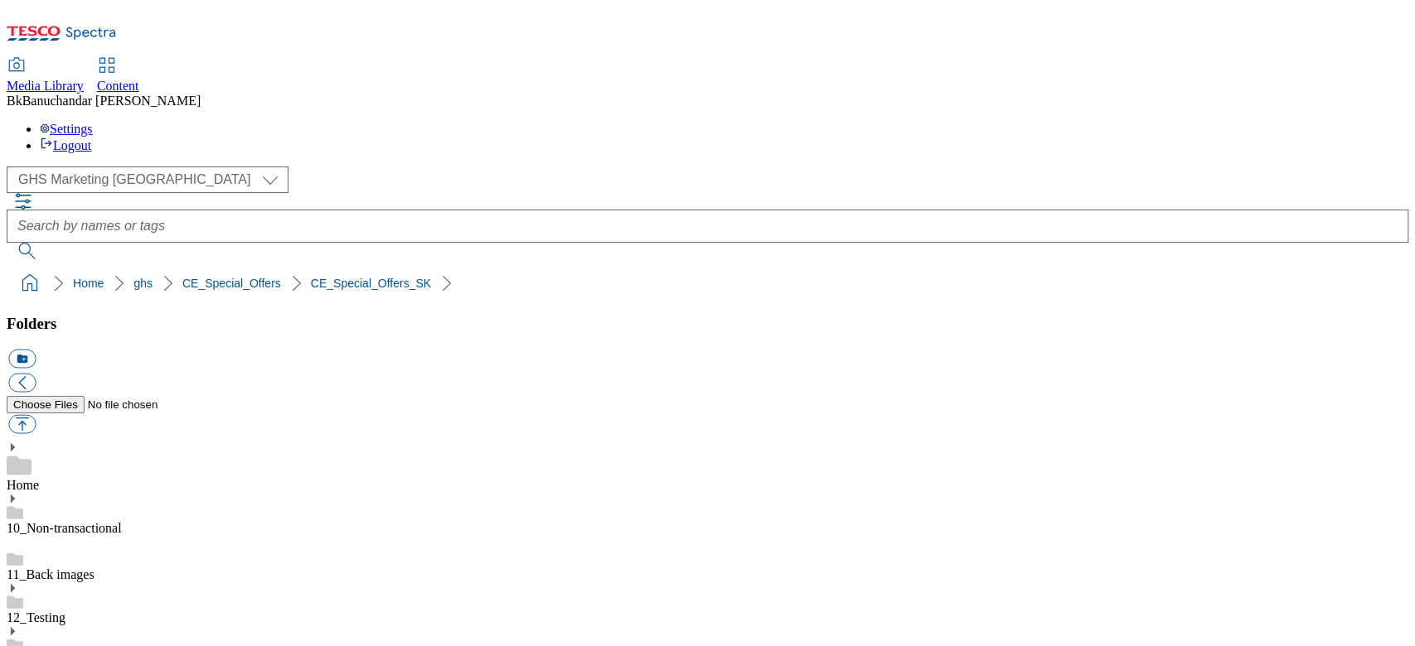
drag, startPoint x: 988, startPoint y: 426, endPoint x: 1241, endPoint y: 428, distance: 253.6
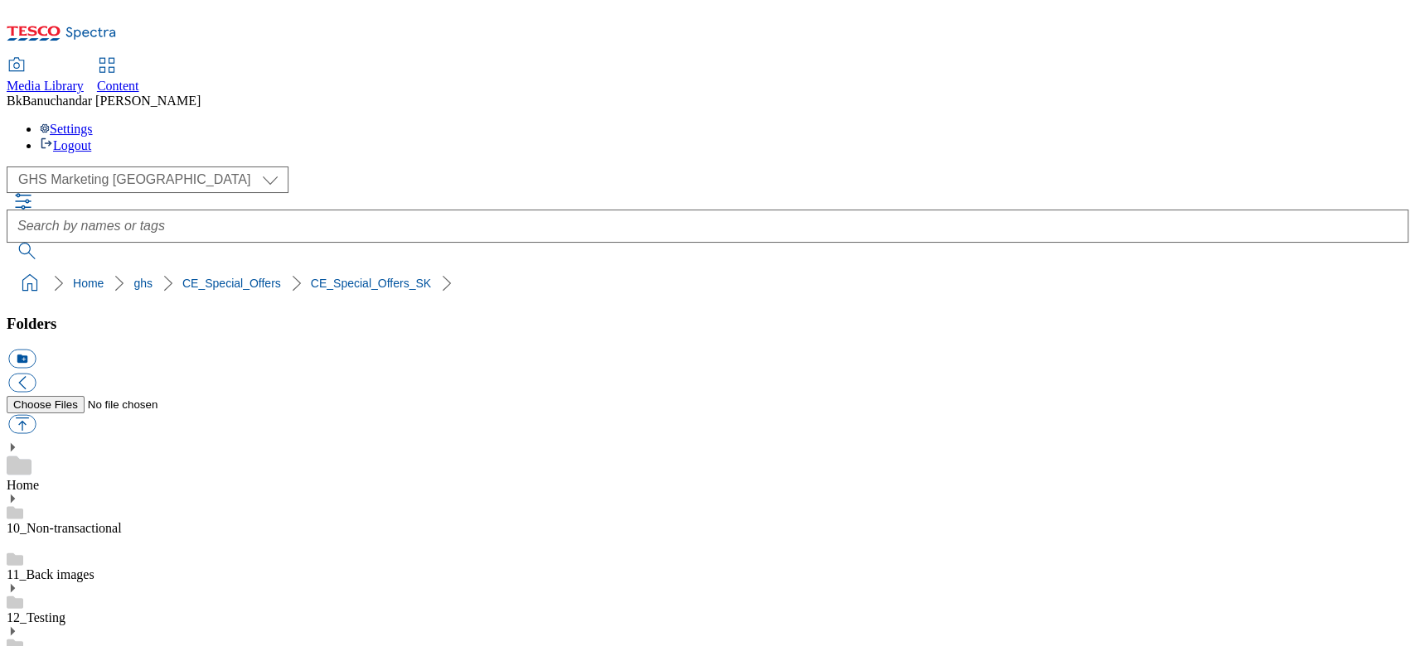
paste input "special_offers_super_department_novinky"
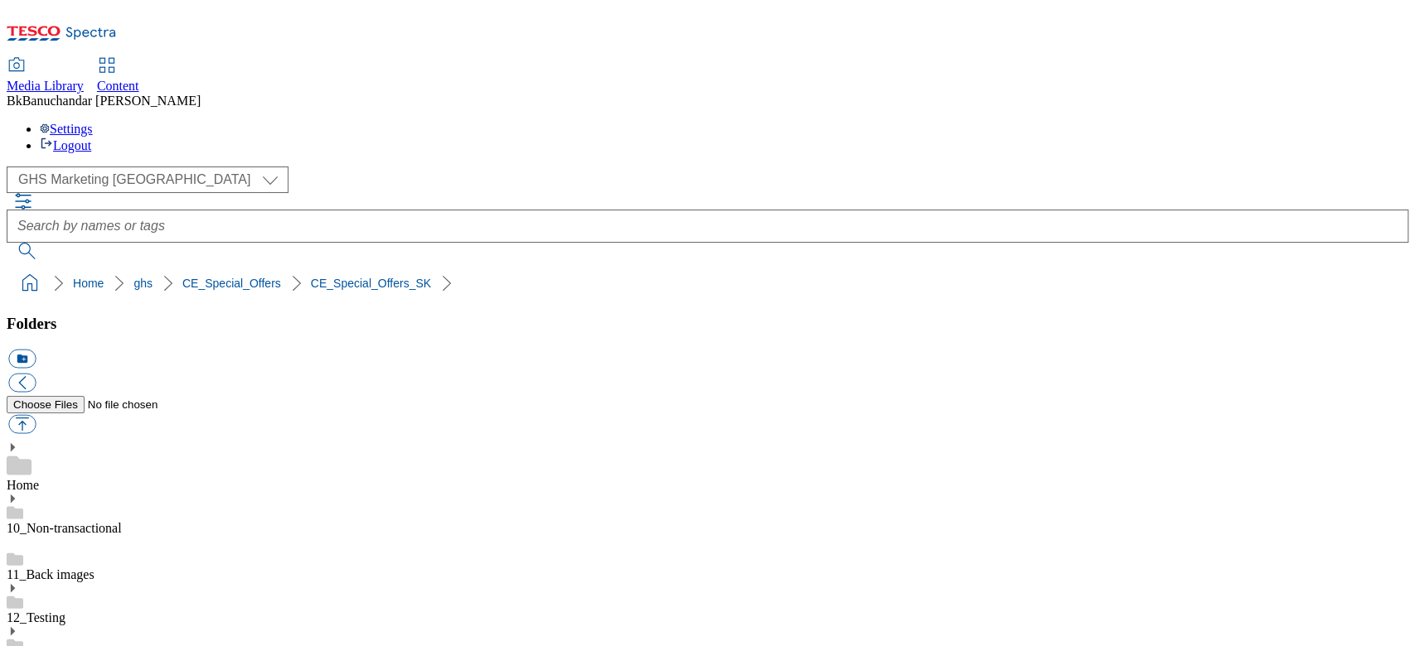
type input "special_offers_super_department_novinky"
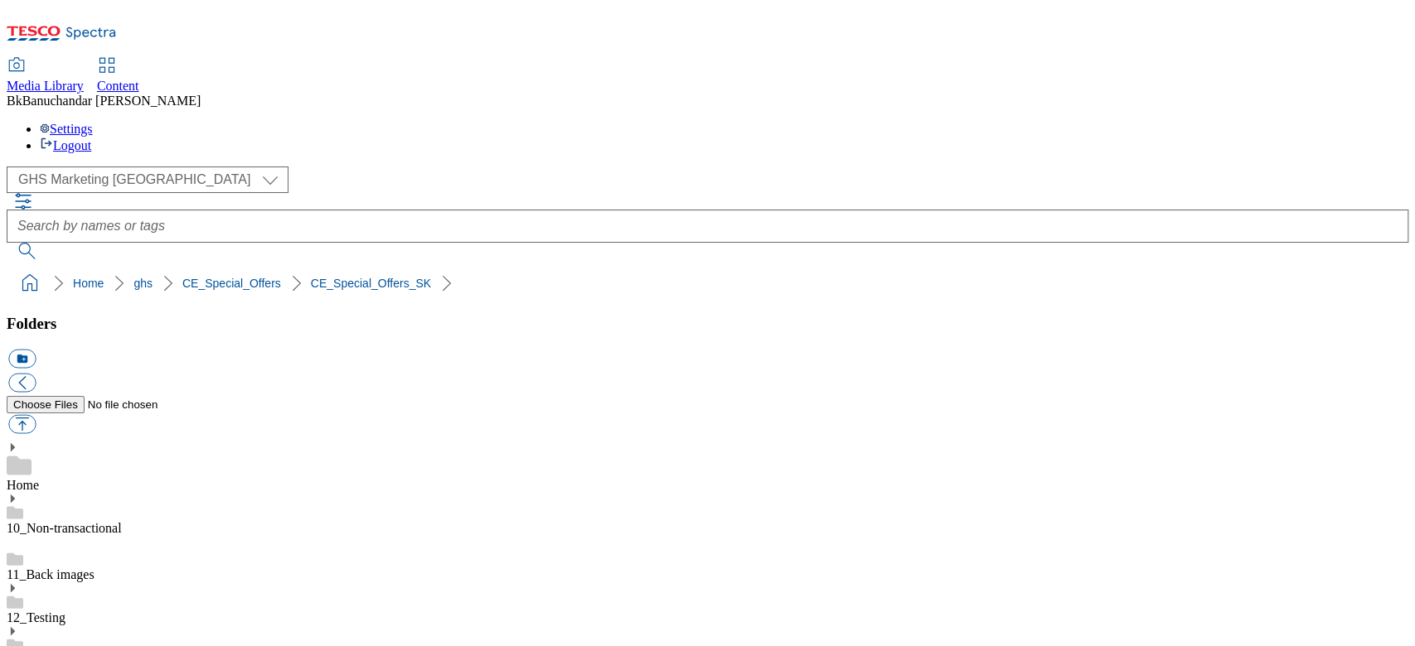
drag, startPoint x: 988, startPoint y: 418, endPoint x: 1270, endPoint y: 421, distance: 281.8
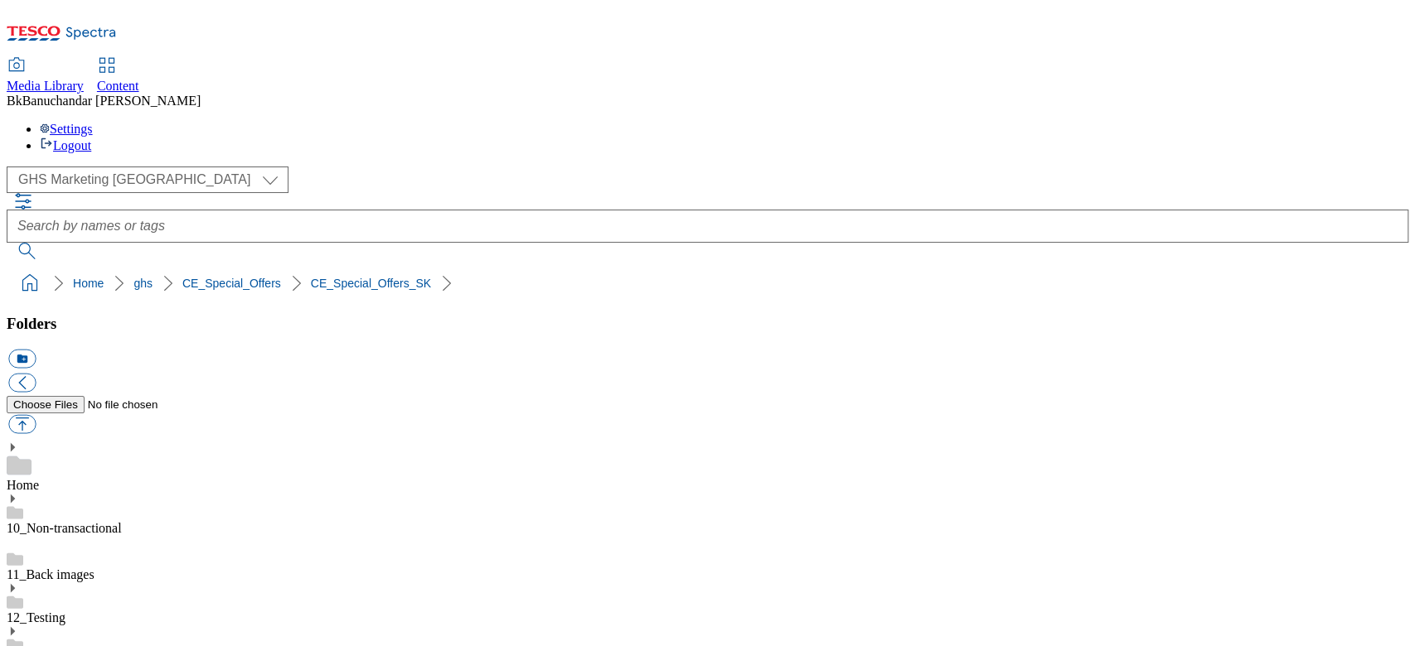
click at [36, 350] on button "icon_new_folder" at bounding box center [21, 359] width 27 height 19
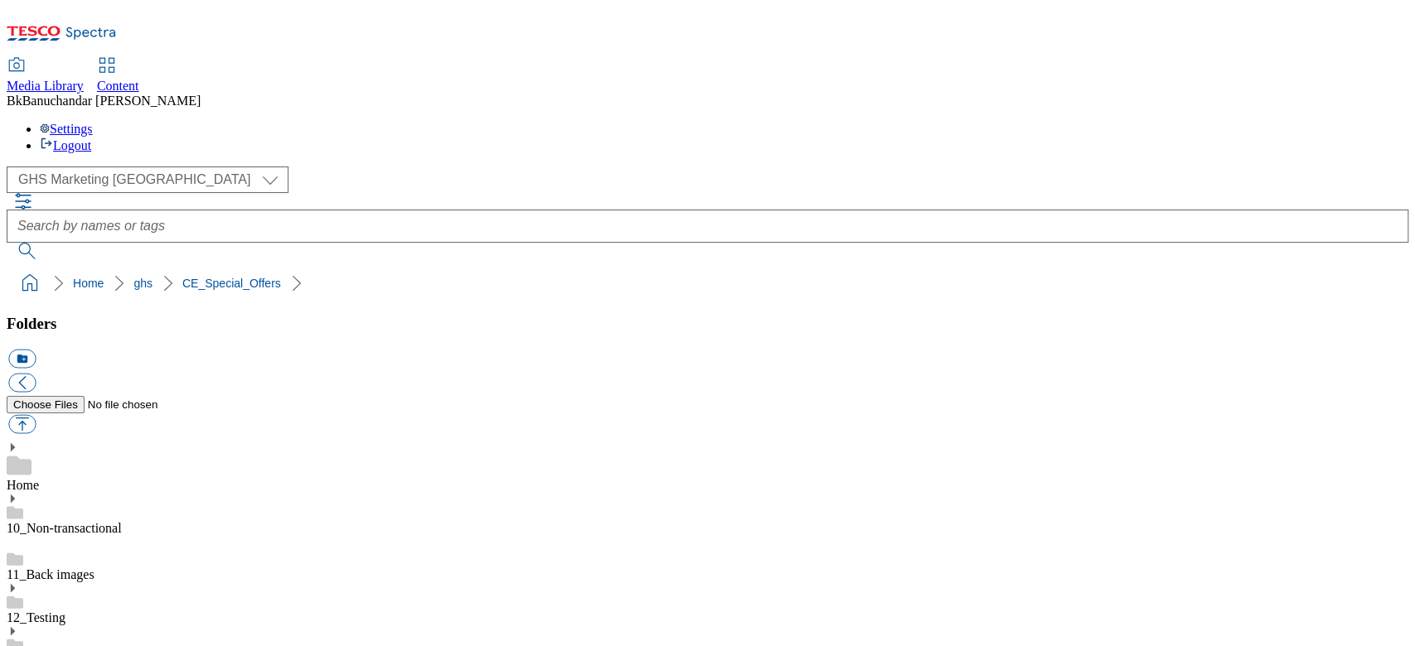
type input "CE_Special_Offers_HU"
click at [36, 415] on button "button" at bounding box center [21, 424] width 27 height 19
type input "C:\fakepath\special_offers_super_department_ujdonsagok.jpg"
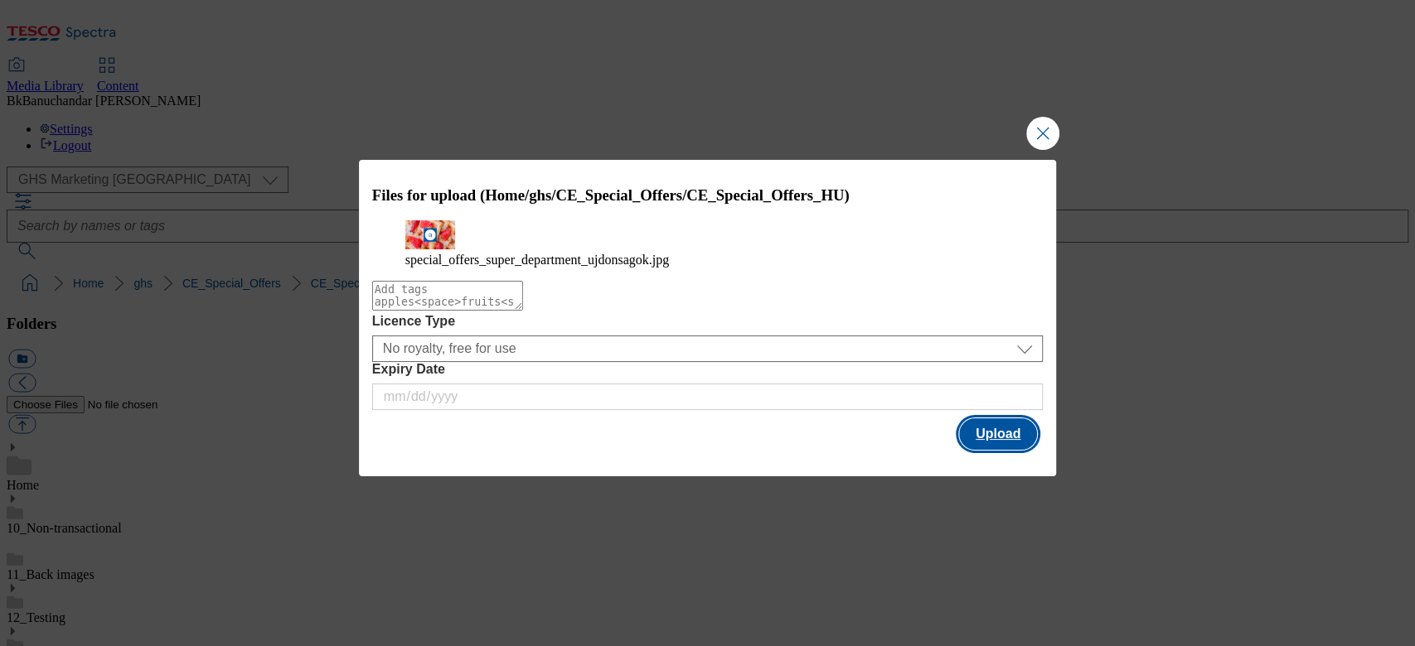
click at [999, 450] on button "Upload" at bounding box center [998, 433] width 78 height 31
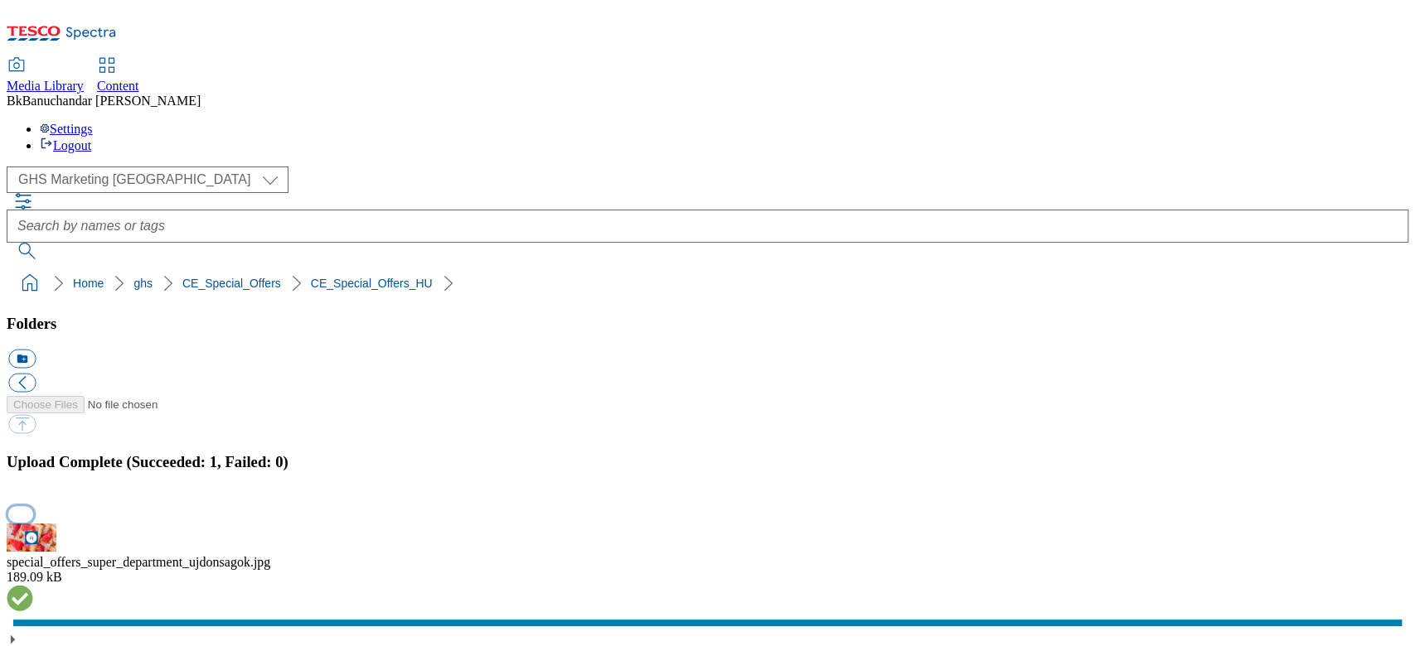
click at [33, 506] on button "button" at bounding box center [20, 514] width 25 height 16
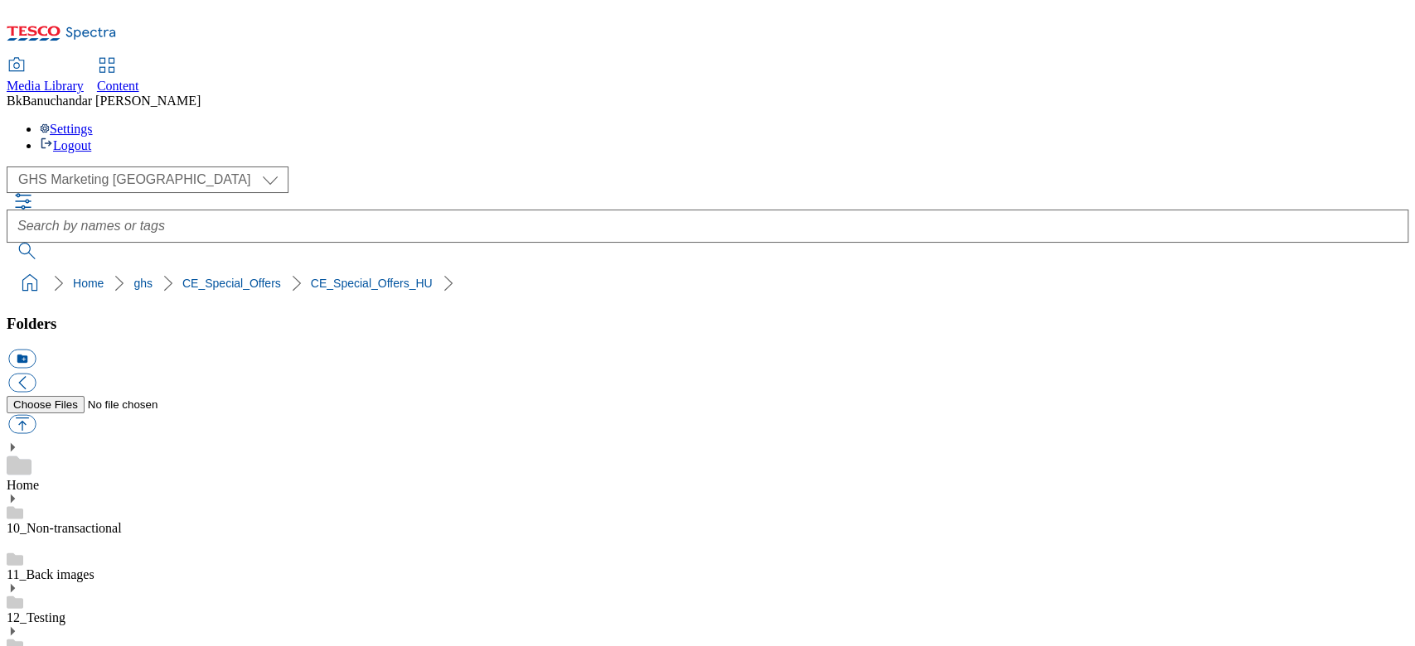
drag, startPoint x: 986, startPoint y: 425, endPoint x: 1265, endPoint y: 428, distance: 278.4
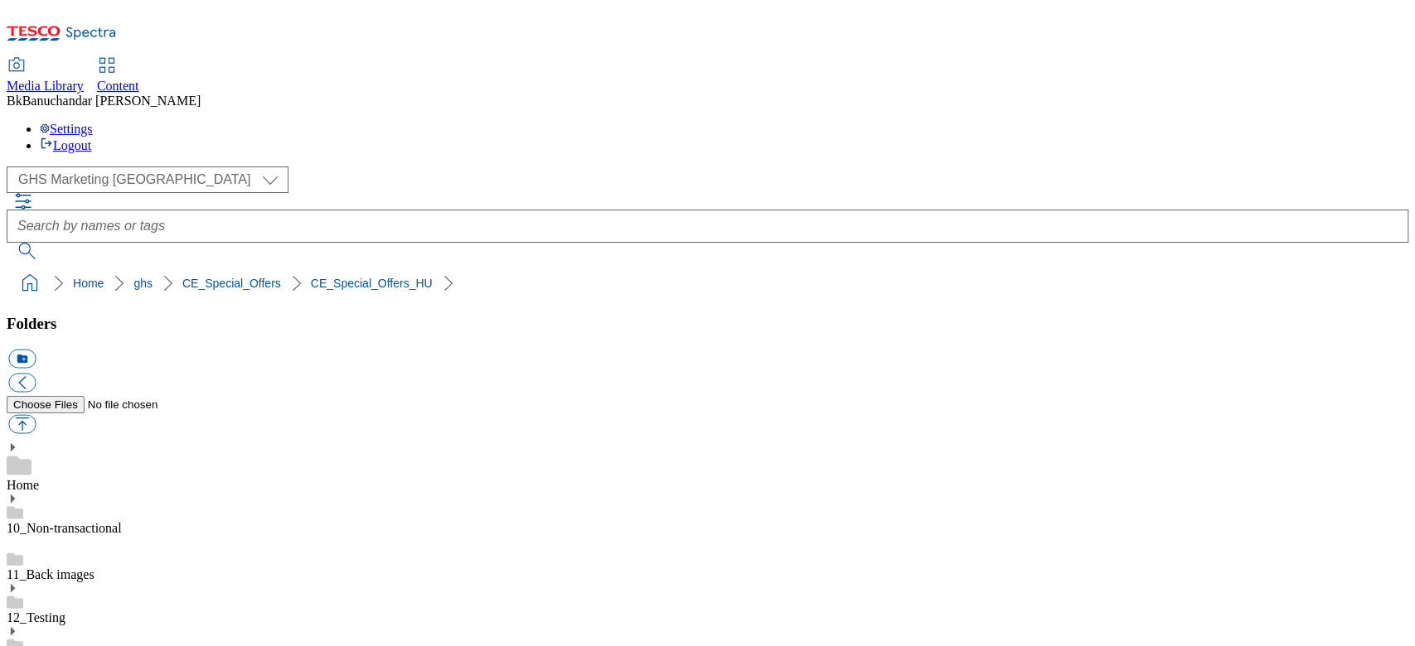
paste input "special_offers_super_department_ujdonsagok"
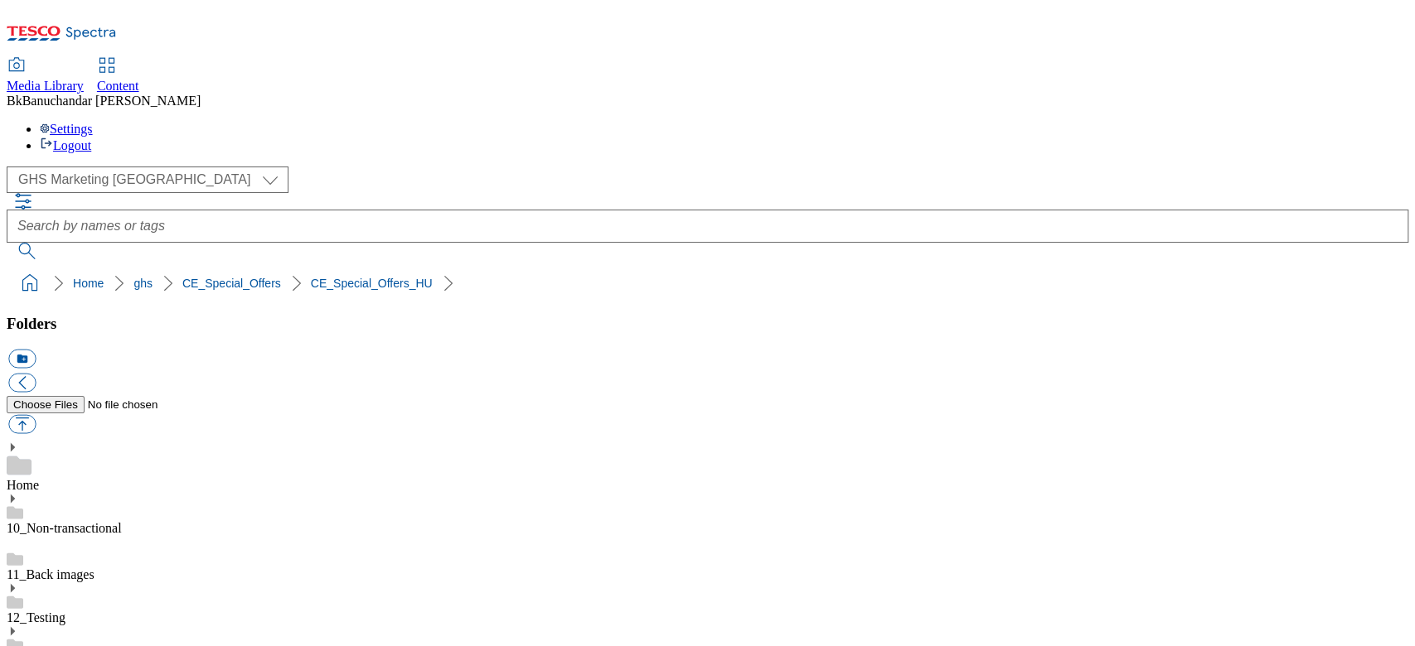
type input "special_offers_super_department_ujdonsagok"
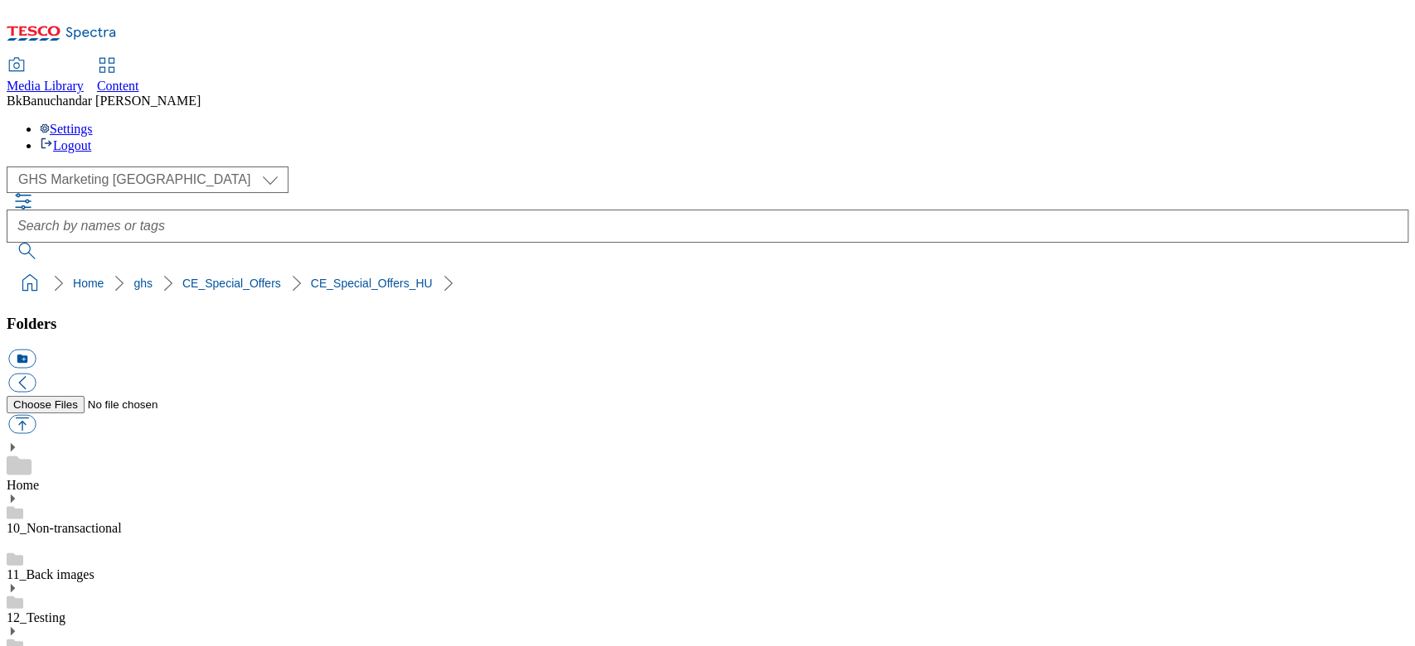
click at [36, 350] on button "icon_new_folder" at bounding box center [21, 359] width 27 height 19
type input "CE_Special_Offers_CZ"
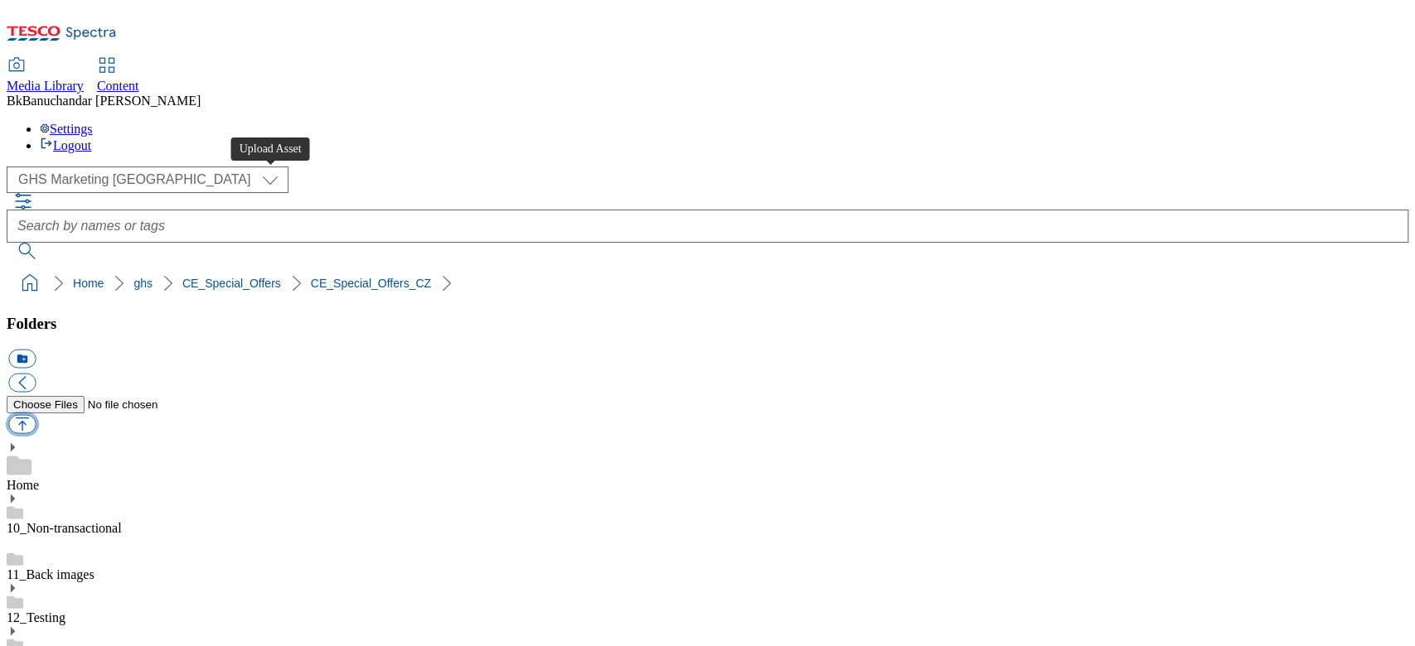
click at [36, 415] on button "button" at bounding box center [21, 424] width 27 height 19
type input "C:\fakepath\special_offers_super_department_novinky.jpg"
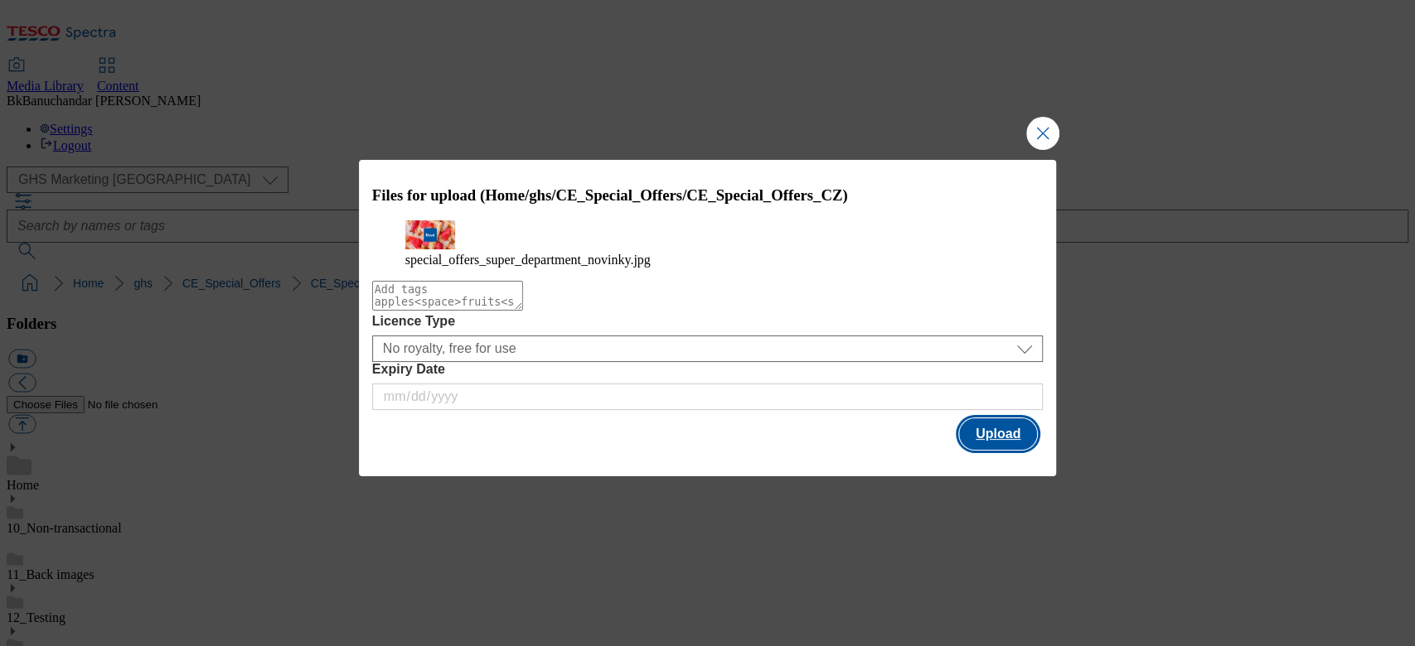
click at [983, 450] on button "Upload" at bounding box center [998, 433] width 78 height 31
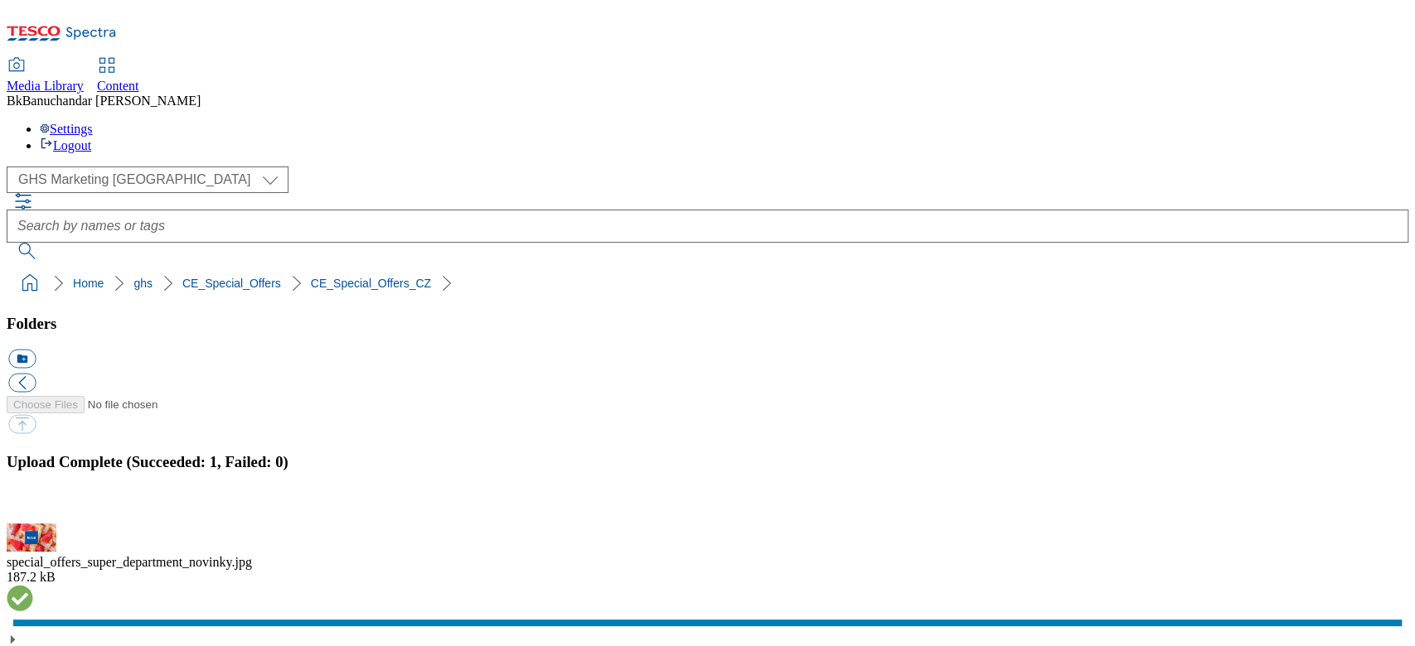
scroll to position [665, 0]
click at [33, 506] on button "button" at bounding box center [20, 514] width 25 height 16
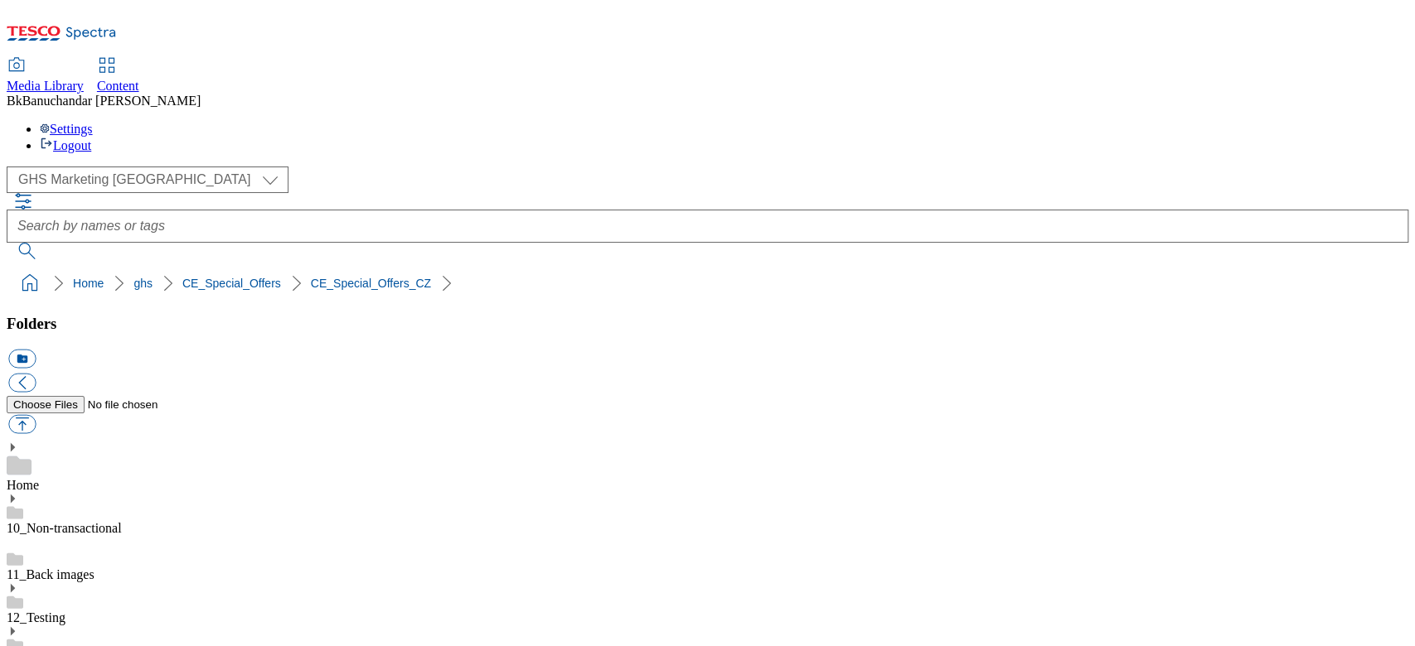
drag, startPoint x: 988, startPoint y: 424, endPoint x: 1244, endPoint y: 427, distance: 256.1
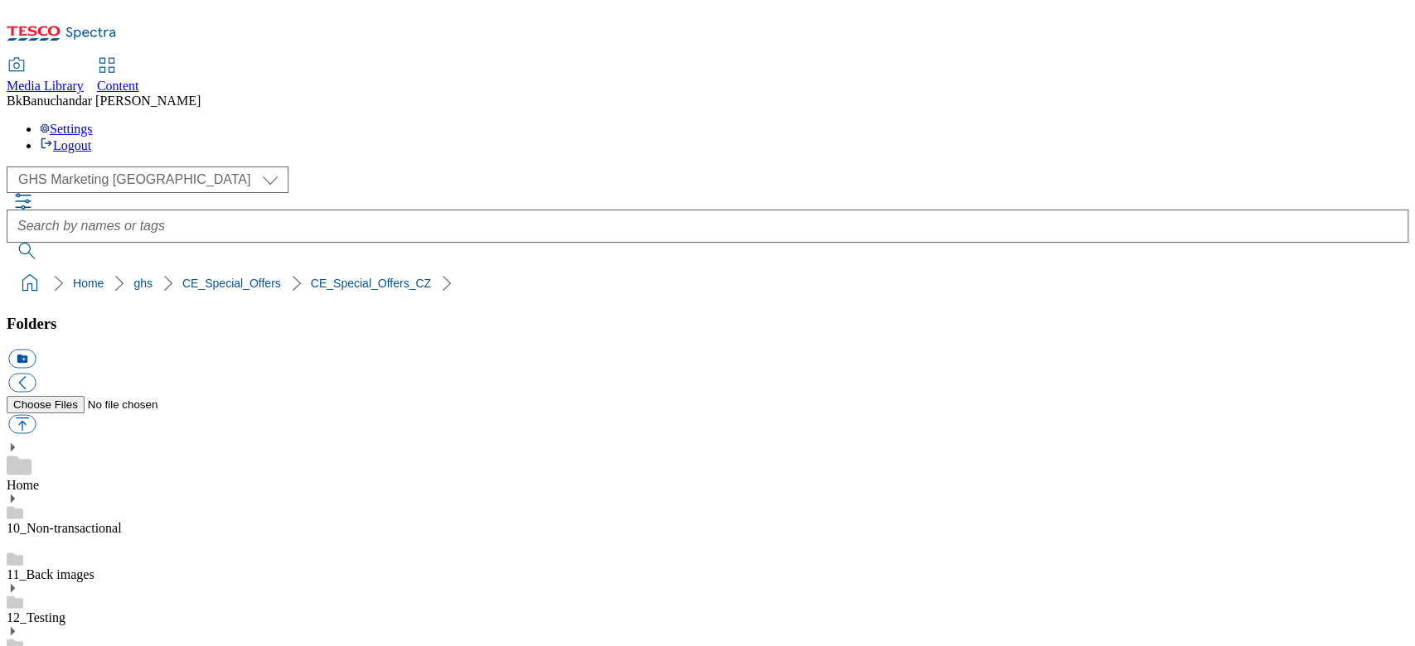
copy div "special_offers_super_department_novinky"
paste input "special_offers_super_department_novinky"
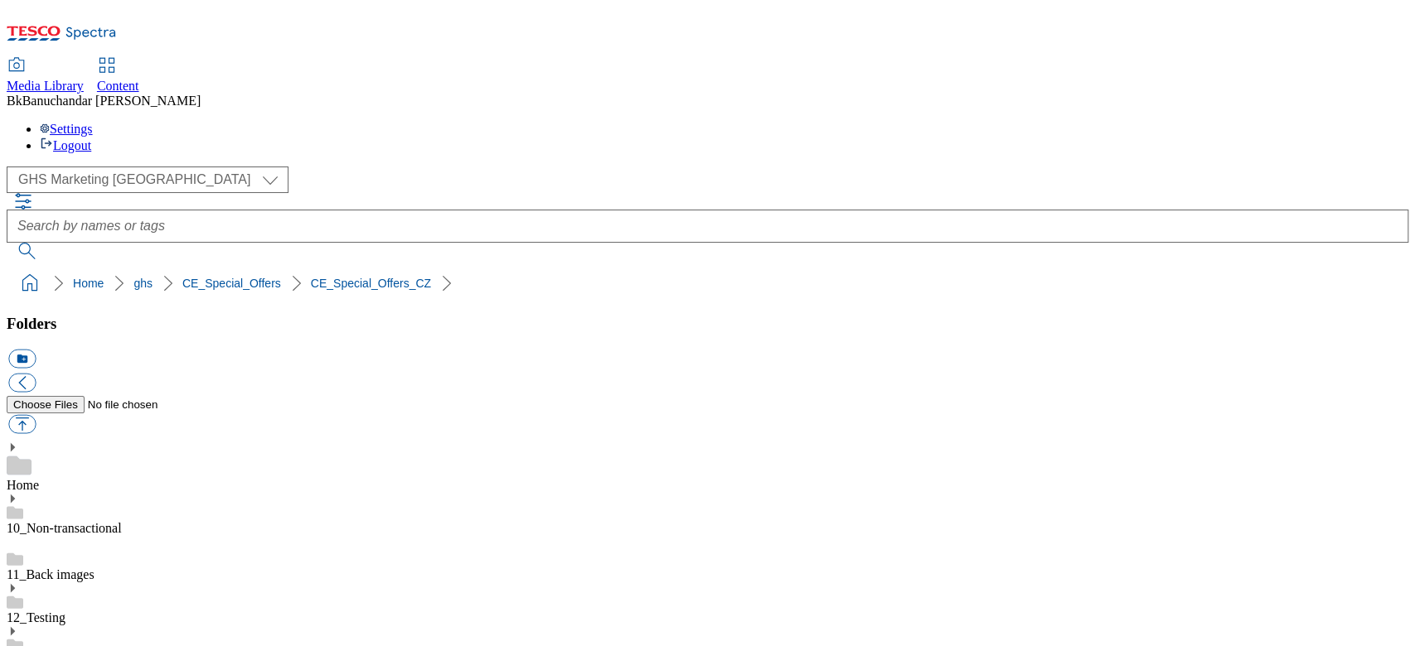
type input "special_offers_super_department_novinky"
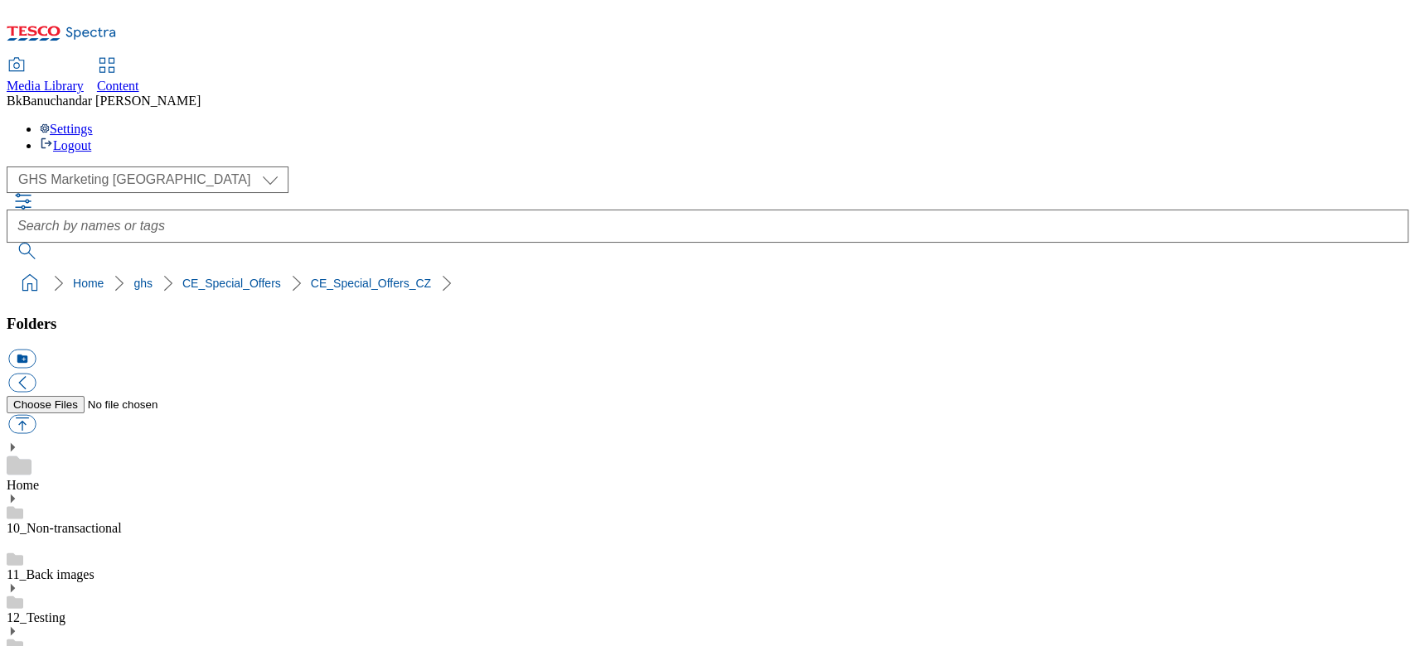
scroll to position [554, 0]
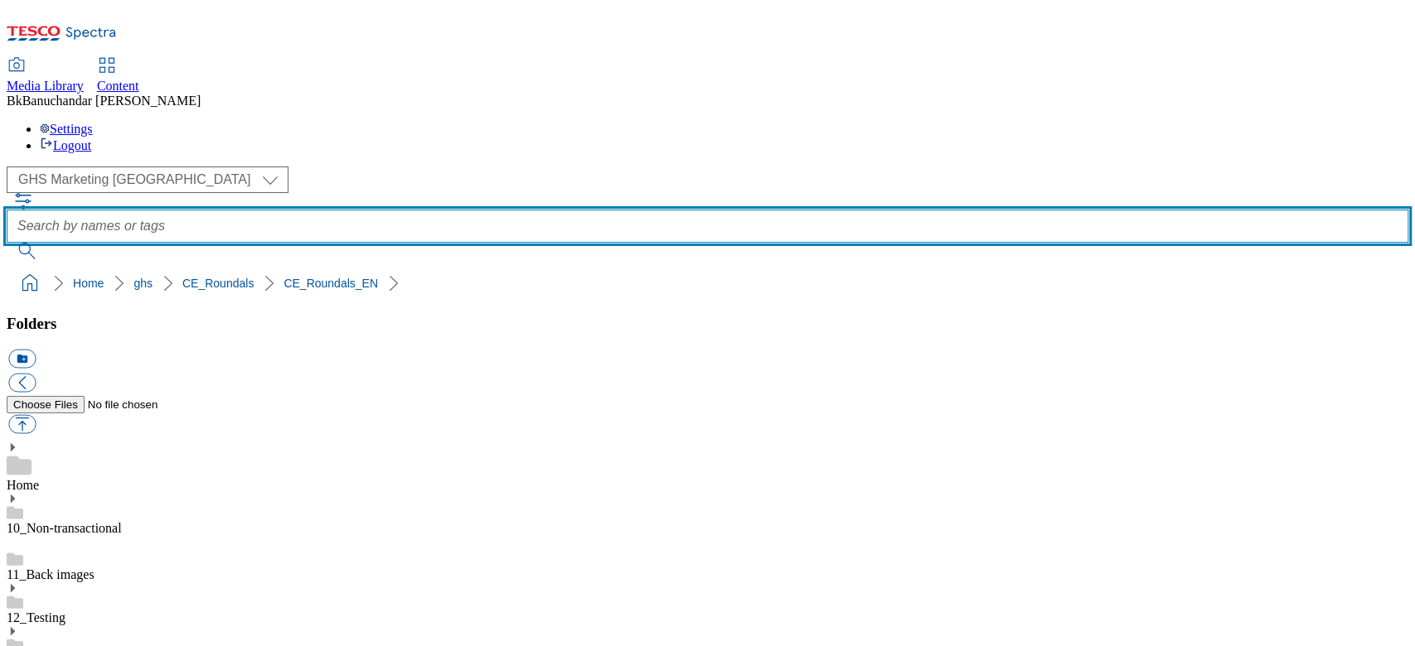
click at [551, 210] on input "text" at bounding box center [707, 226] width 1401 height 33
type input "dairy"
click at [7, 243] on button "submit" at bounding box center [28, 251] width 43 height 17
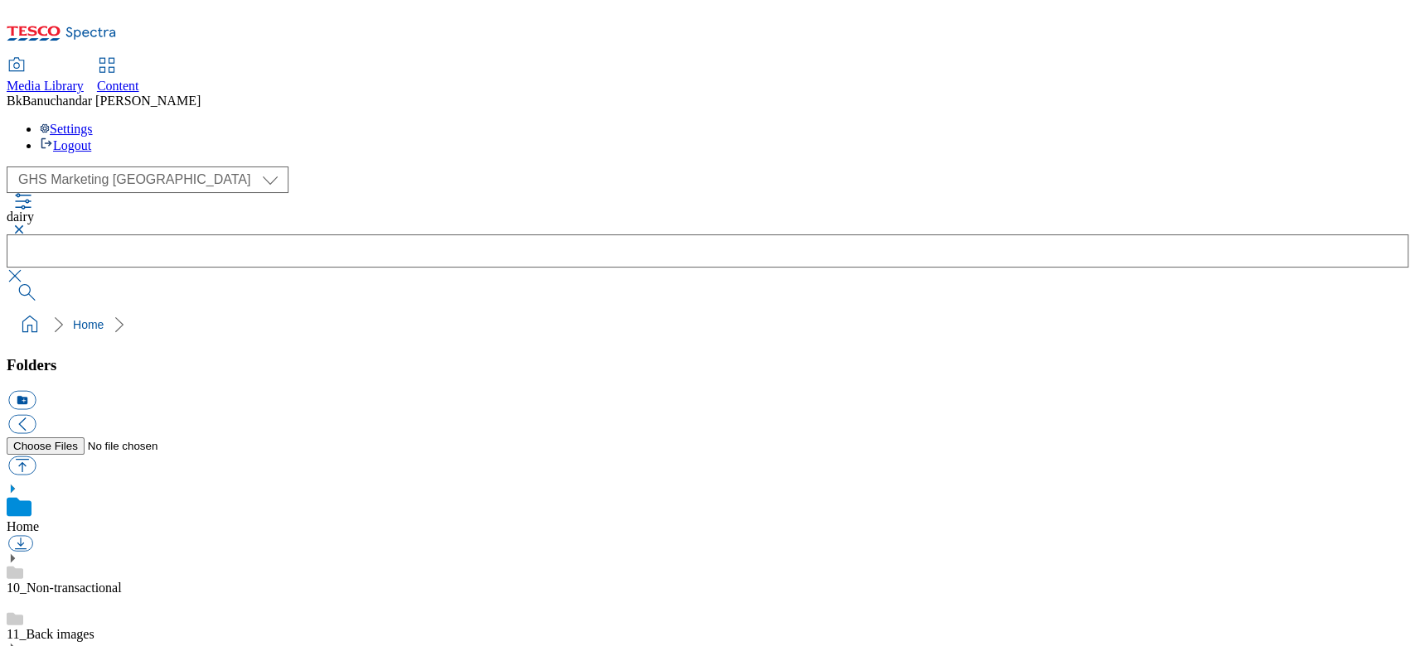
click at [27, 225] on button "button" at bounding box center [17, 230] width 20 height 10
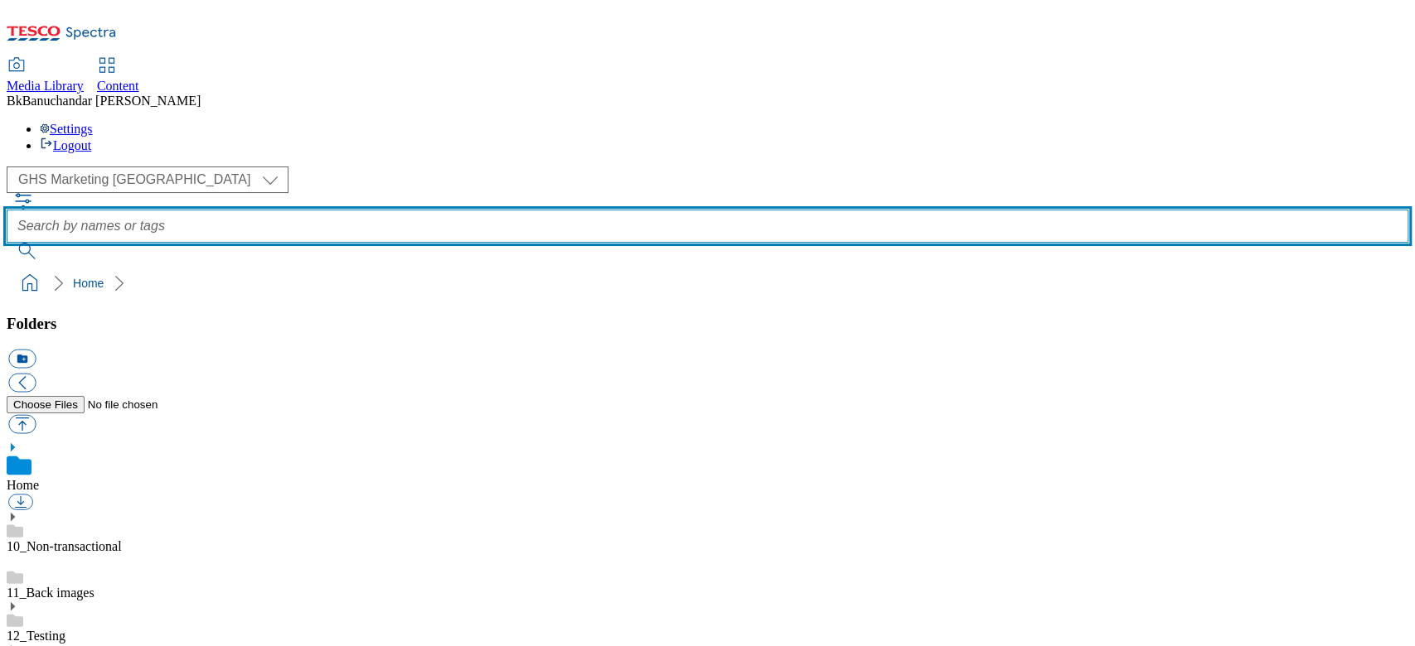
click at [549, 210] on input "text" at bounding box center [707, 226] width 1401 height 33
type input "dairy_and_eggs"
click at [7, 243] on button "submit" at bounding box center [28, 251] width 43 height 17
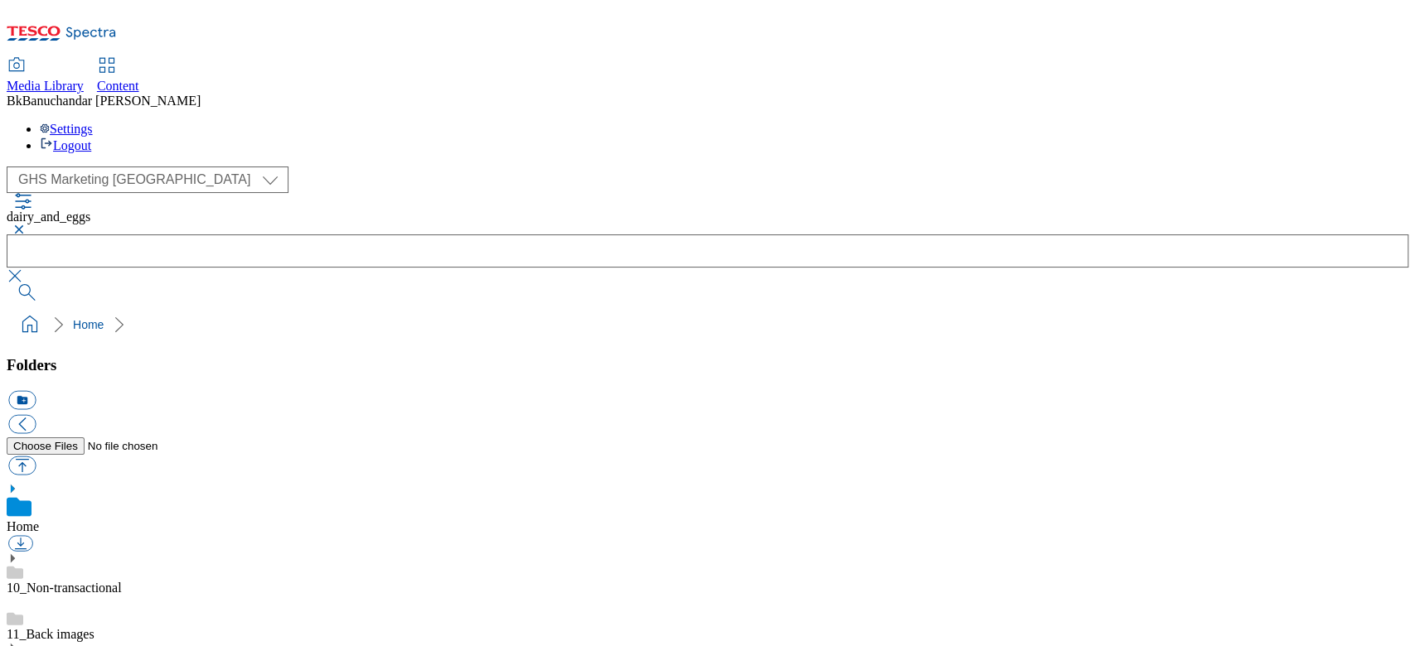
scroll to position [331, 0]
